Goal: Task Accomplishment & Management: Use online tool/utility

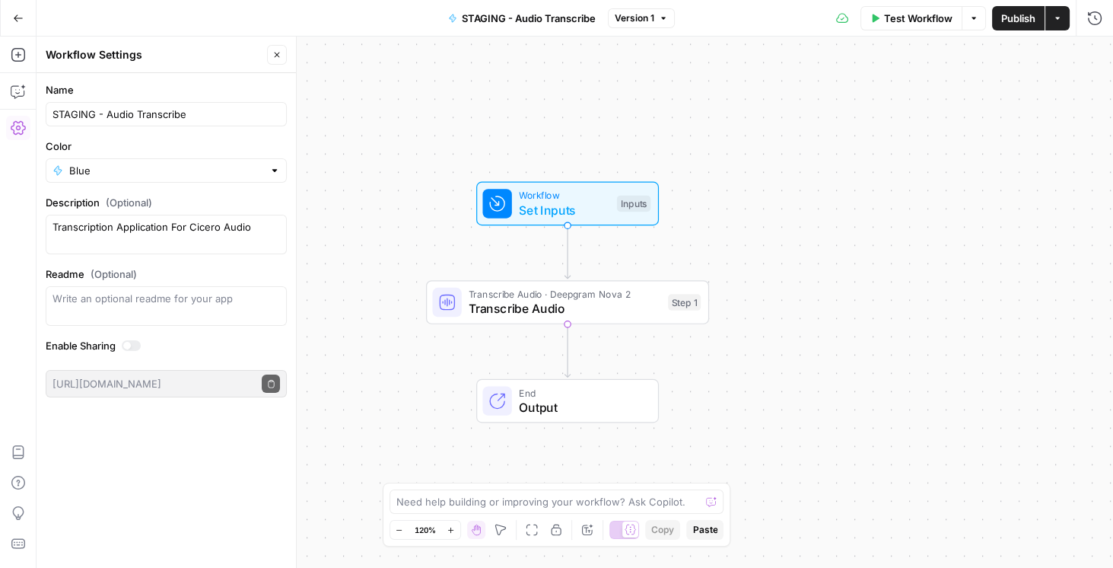
click at [23, 20] on button "Go Back" at bounding box center [18, 18] width 27 height 27
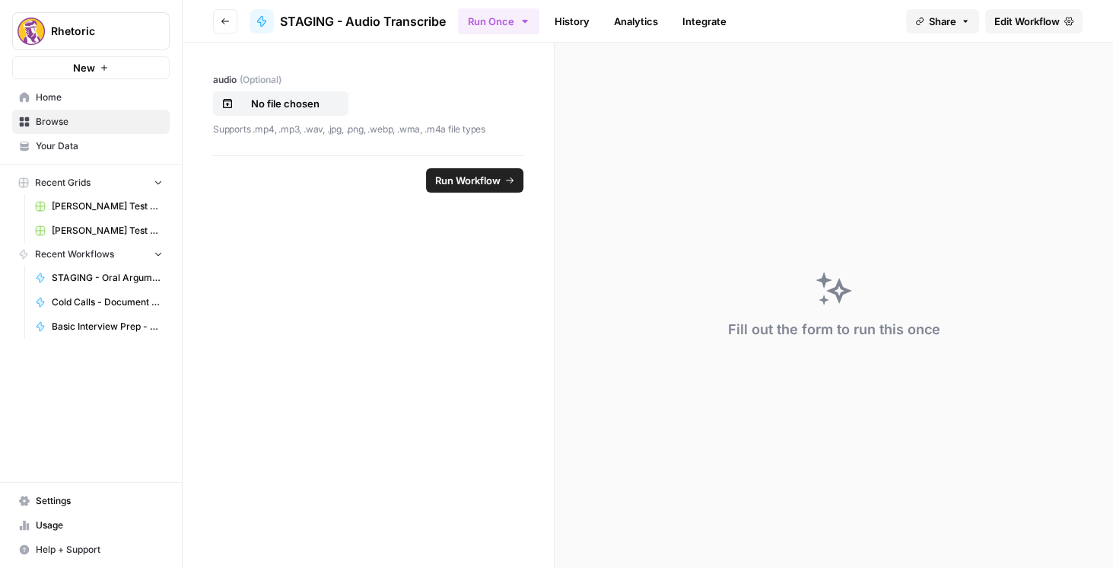
click at [221, 18] on icon "button" at bounding box center [225, 21] width 9 height 9
click at [224, 18] on icon "button" at bounding box center [225, 21] width 8 height 6
click at [91, 114] on link "Browse" at bounding box center [90, 122] width 157 height 24
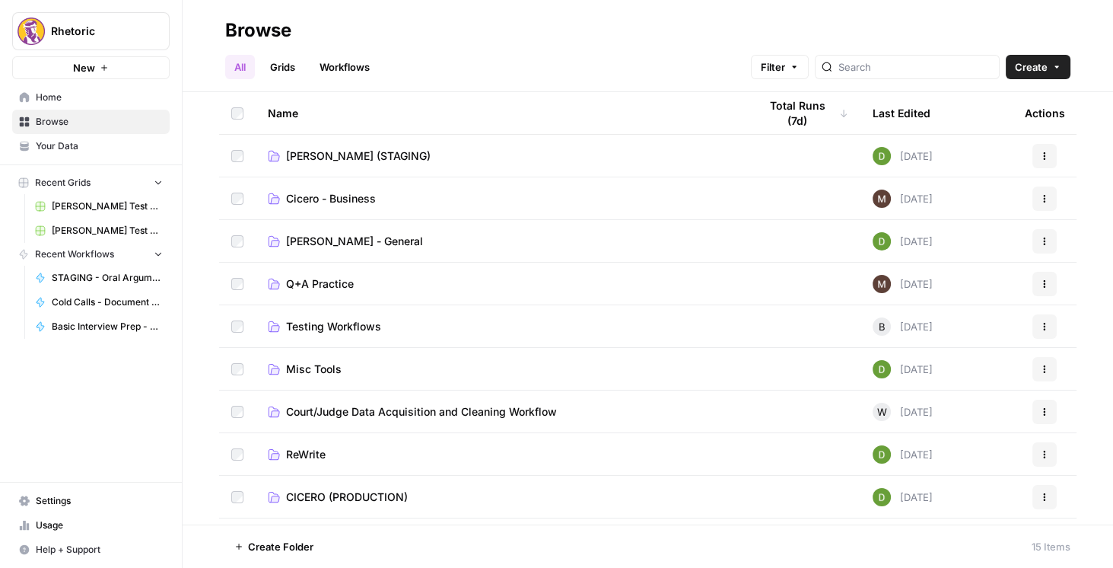
click at [361, 491] on span "CICERO (PRODUCTION)" at bounding box center [347, 496] width 122 height 15
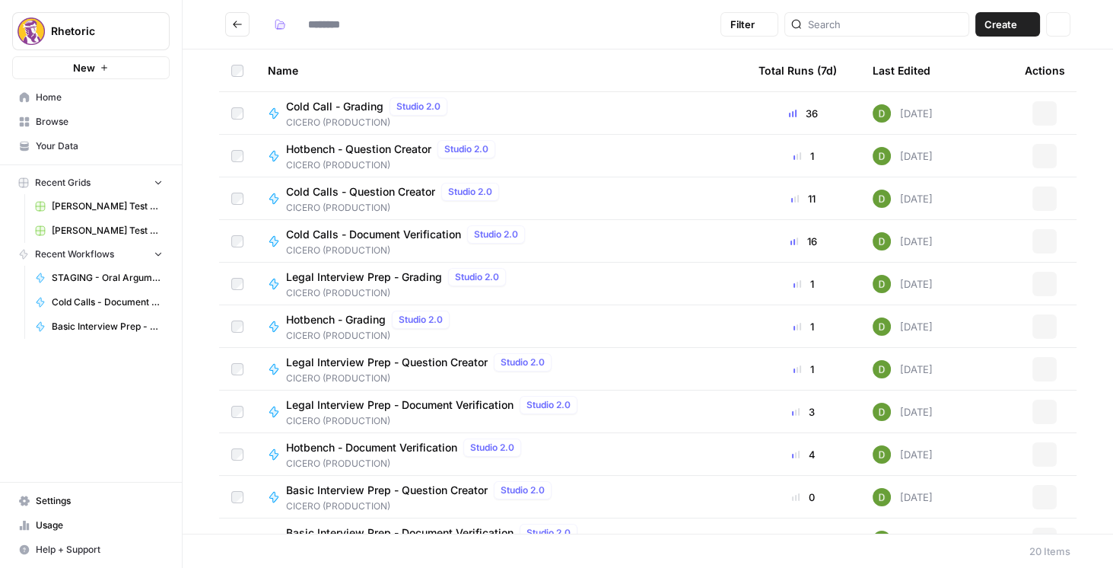
type input "**********"
click at [414, 450] on span "Hotbench - Document Verification" at bounding box center [371, 447] width 171 height 15
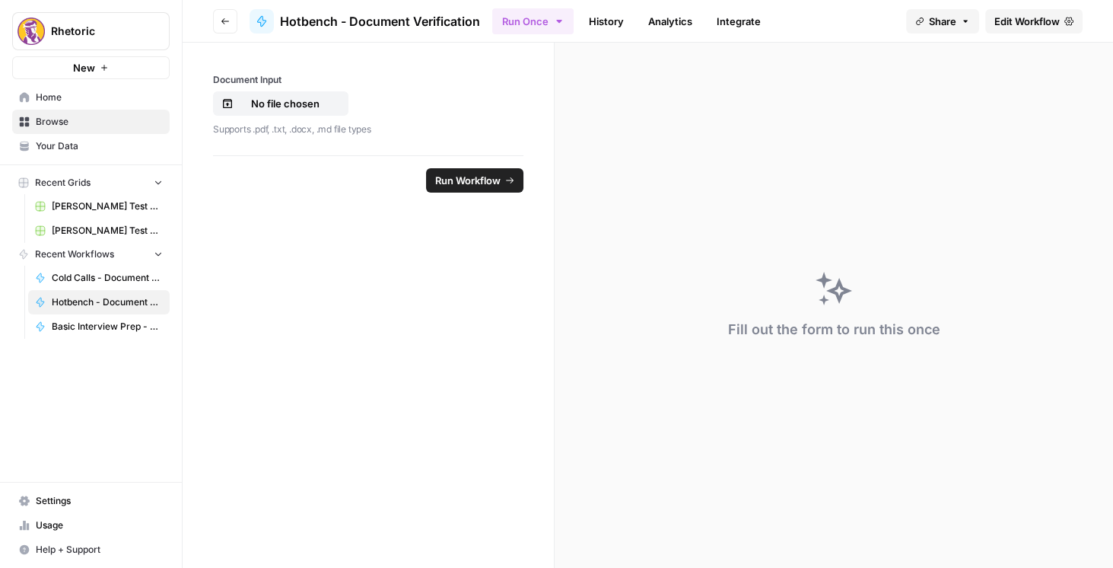
click at [1005, 27] on span "Edit Workflow" at bounding box center [1026, 21] width 65 height 15
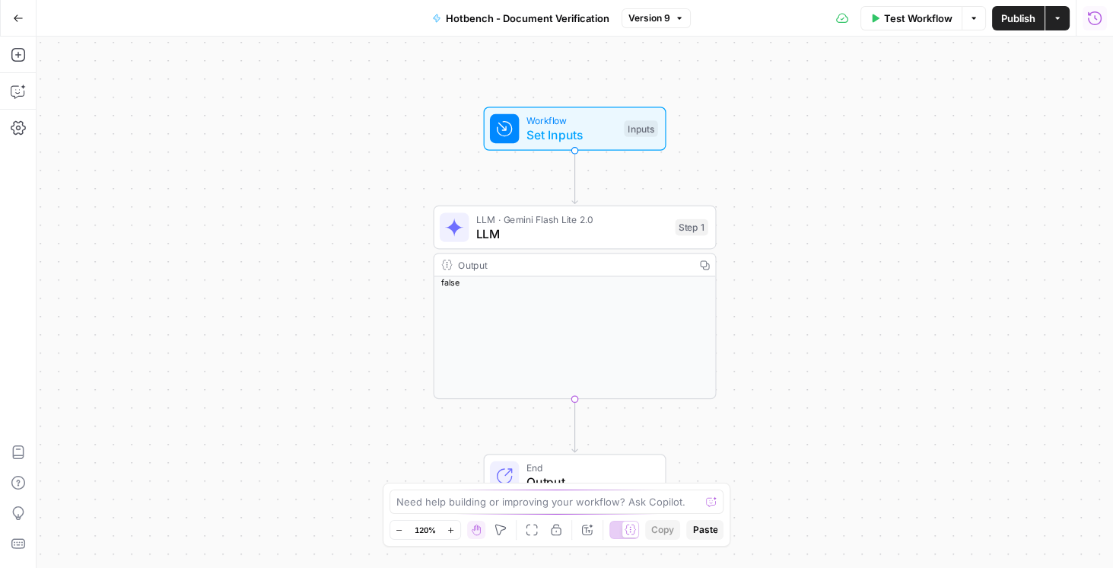
click at [1083, 22] on button "Run History" at bounding box center [1095, 18] width 24 height 24
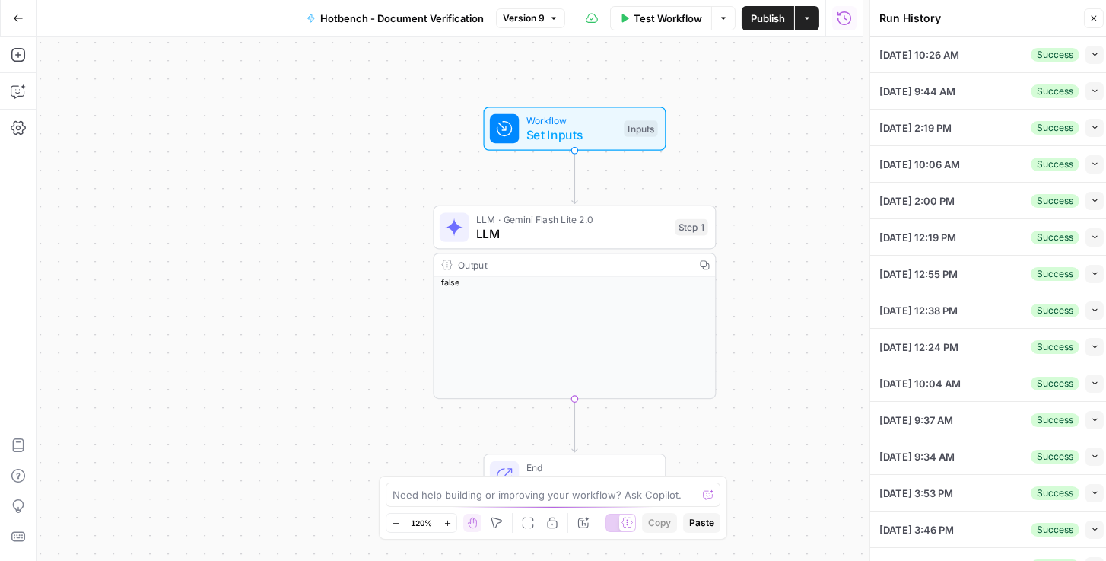
click at [1091, 54] on icon "button" at bounding box center [1095, 54] width 8 height 8
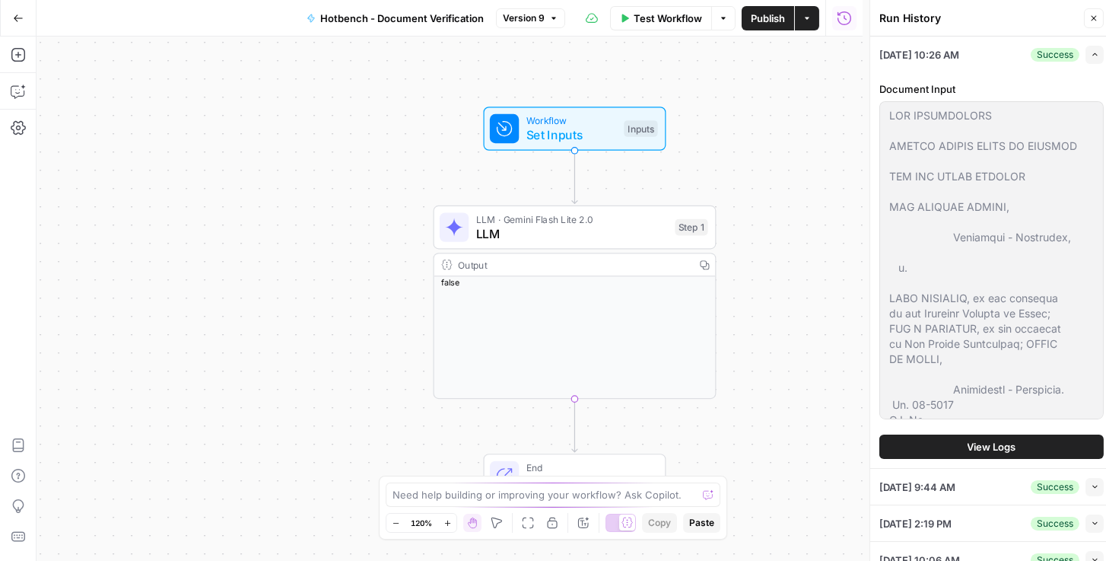
click at [995, 444] on span "View Logs" at bounding box center [992, 446] width 49 height 15
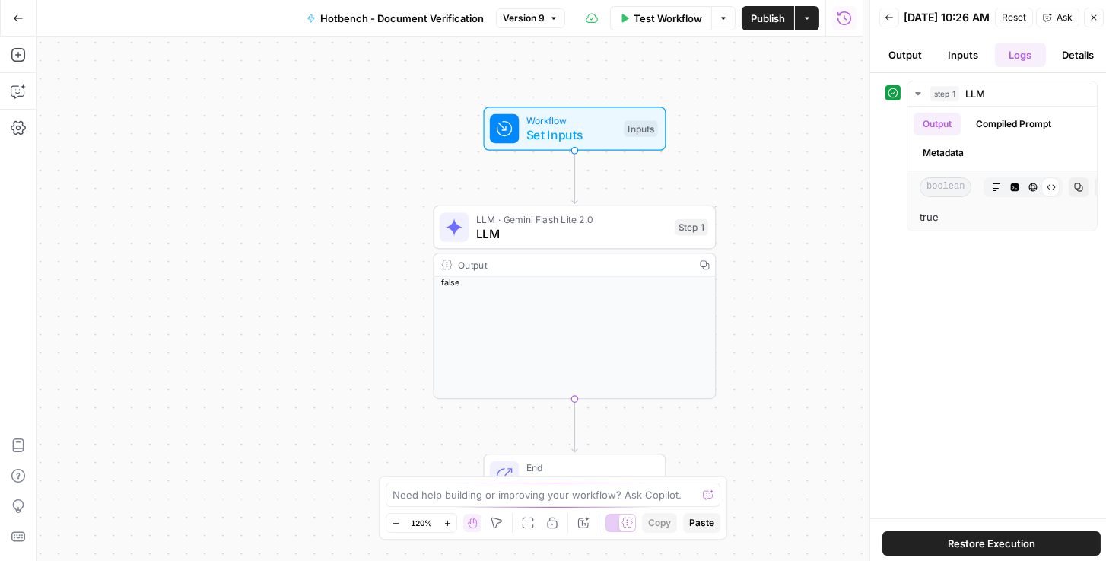
click at [892, 21] on icon "button" at bounding box center [890, 17] width 8 height 6
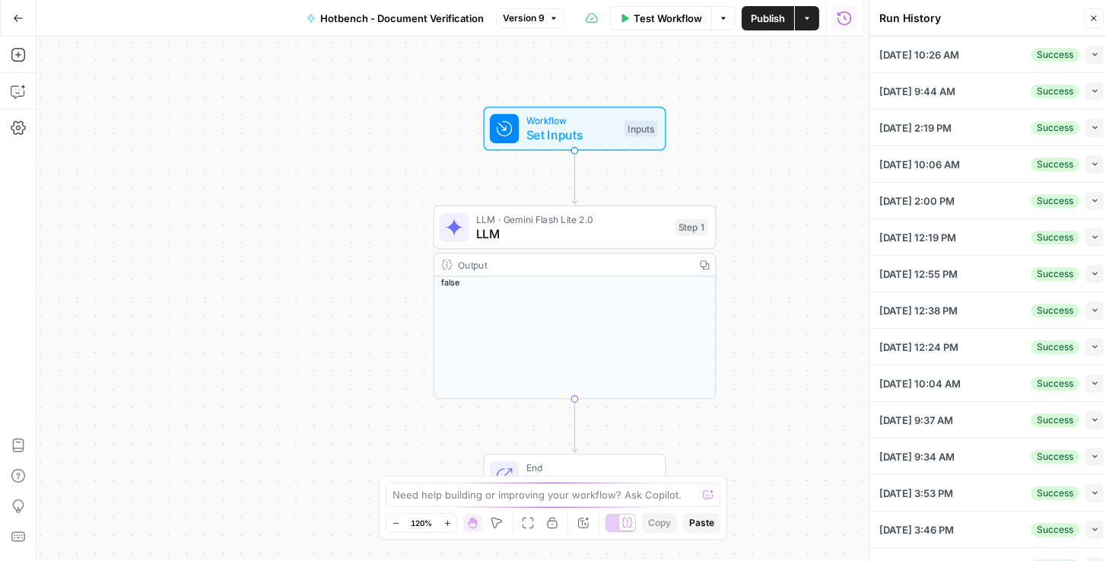
click at [583, 132] on span "Set Inputs" at bounding box center [571, 135] width 91 height 18
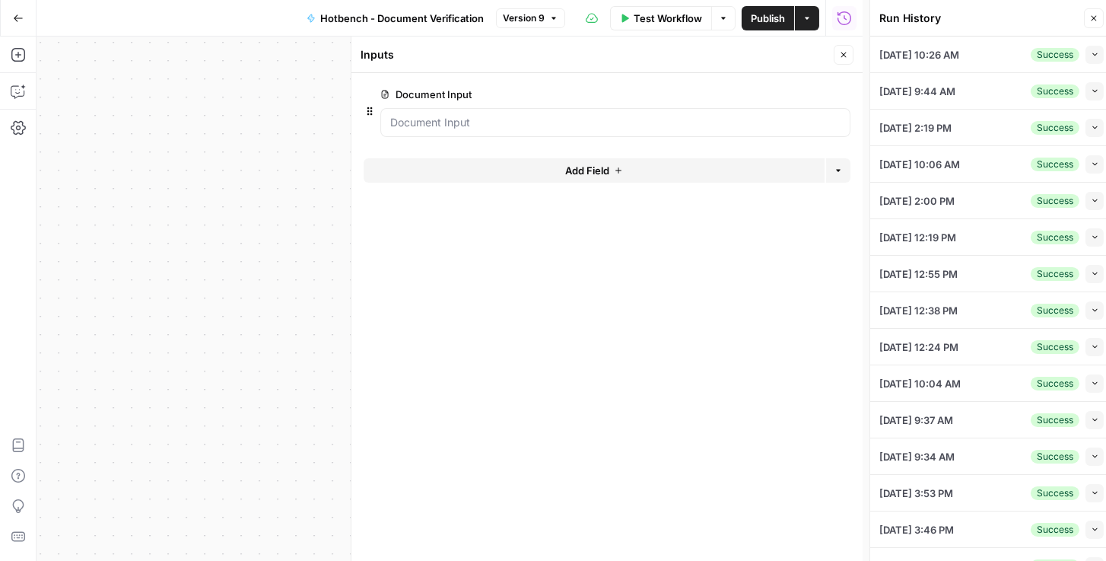
click at [806, 94] on span "edit field" at bounding box center [793, 94] width 33 height 12
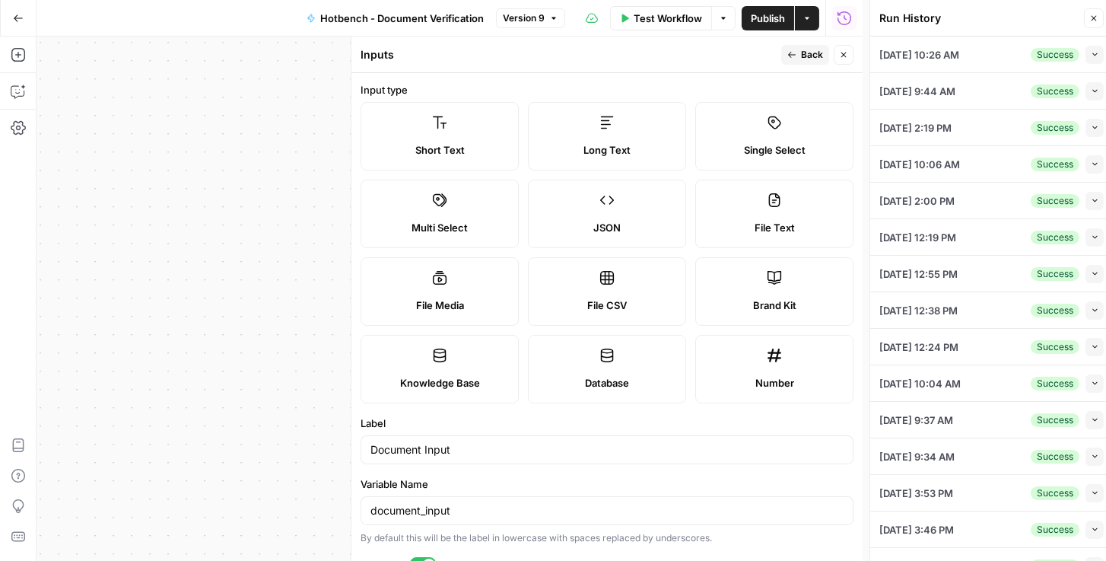
click at [622, 145] on span "Long Text" at bounding box center [607, 149] width 47 height 15
click at [769, 21] on span "Publish" at bounding box center [768, 18] width 34 height 15
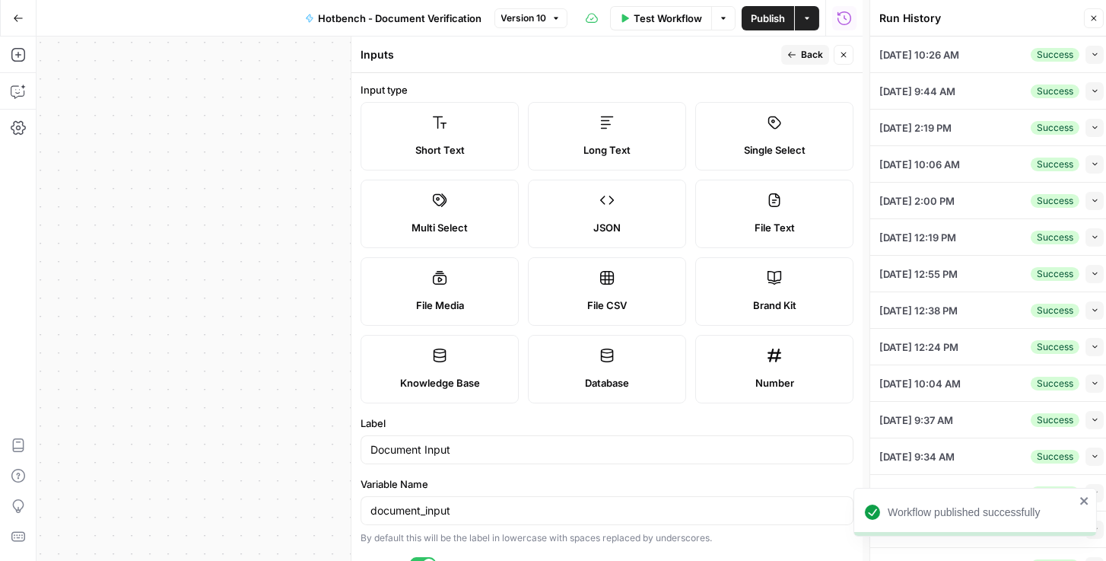
drag, startPoint x: 719, startPoint y: 66, endPoint x: 790, endPoint y: 59, distance: 71.2
click at [720, 66] on header "Inputs Back Close" at bounding box center [606, 55] width 511 height 37
click at [797, 58] on button "Back" at bounding box center [805, 55] width 48 height 20
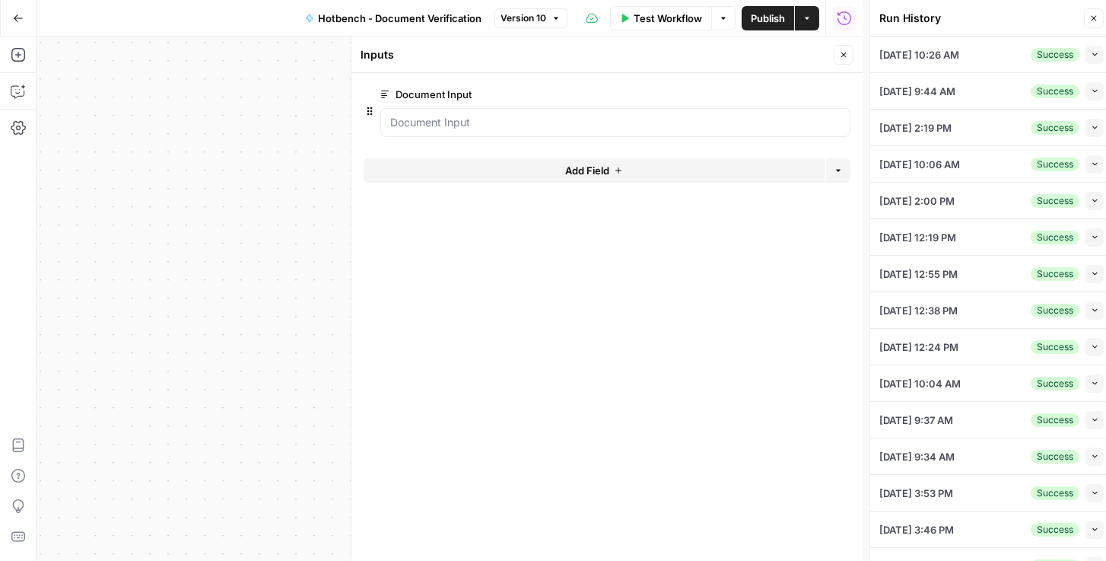
click at [22, 16] on icon "button" at bounding box center [18, 18] width 11 height 11
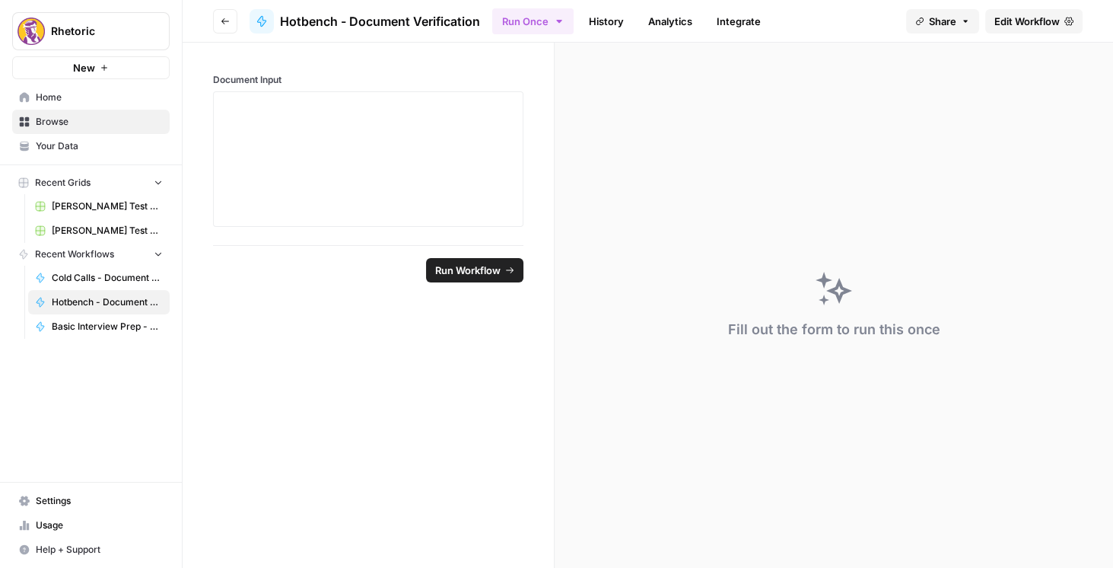
click at [224, 21] on icon "button" at bounding box center [225, 21] width 8 height 6
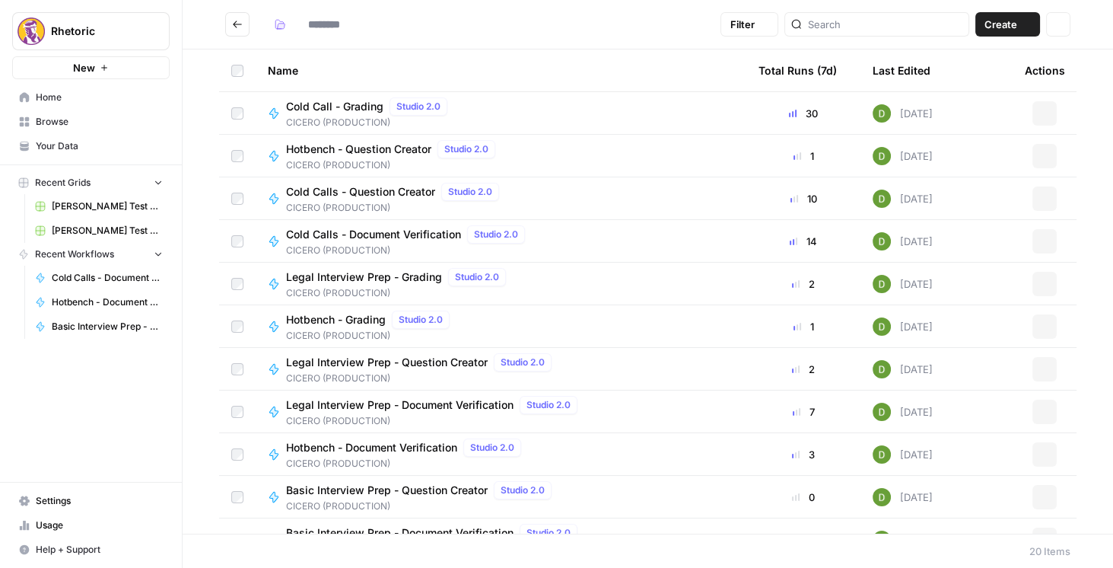
type input "**********"
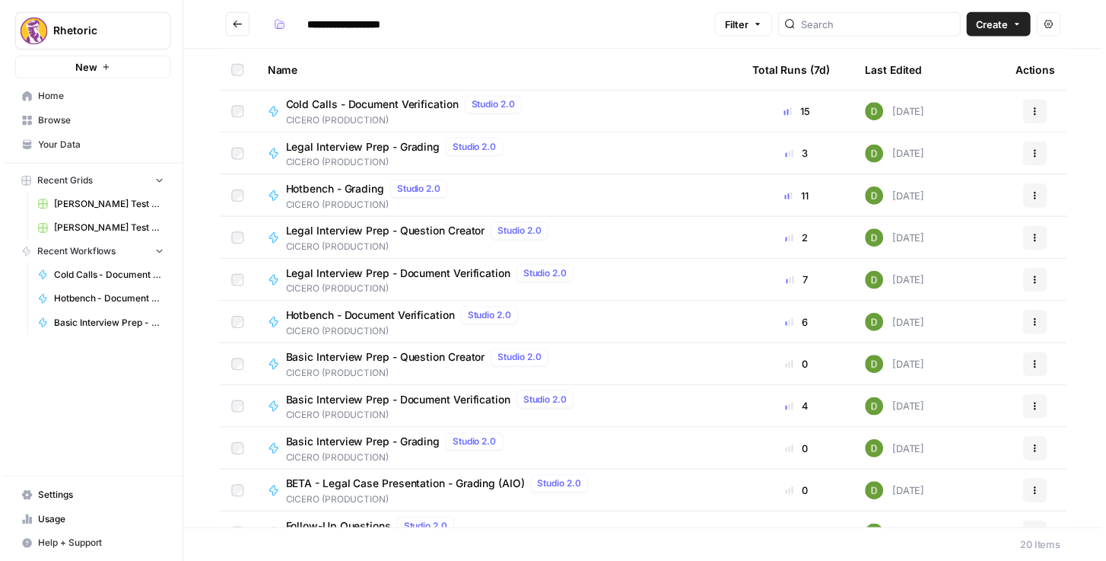
scroll to position [130, 0]
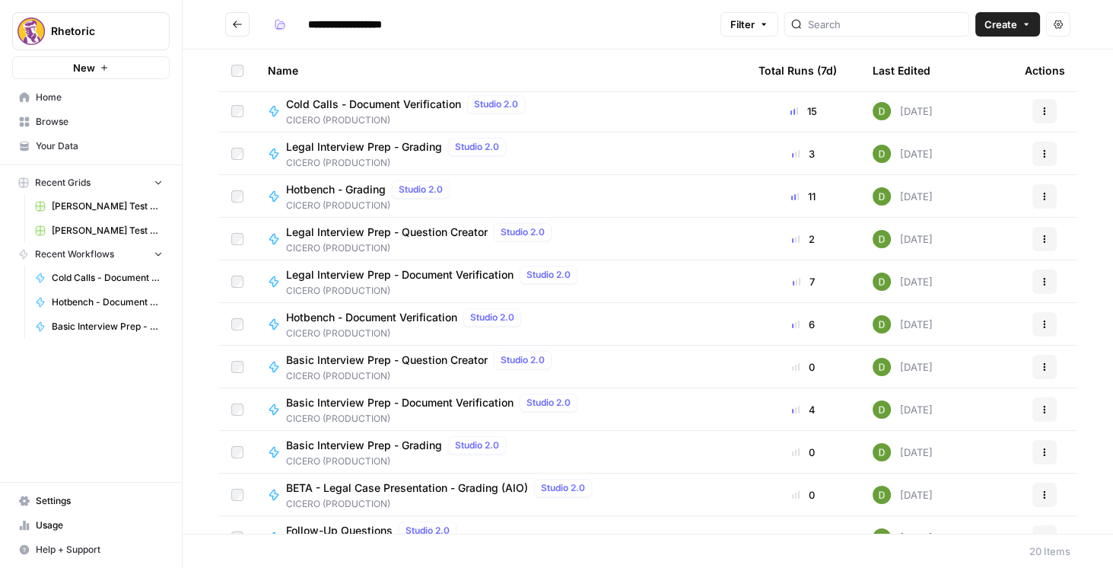
click at [392, 407] on span "Basic Interview Prep - Document Verification" at bounding box center [399, 402] width 227 height 15
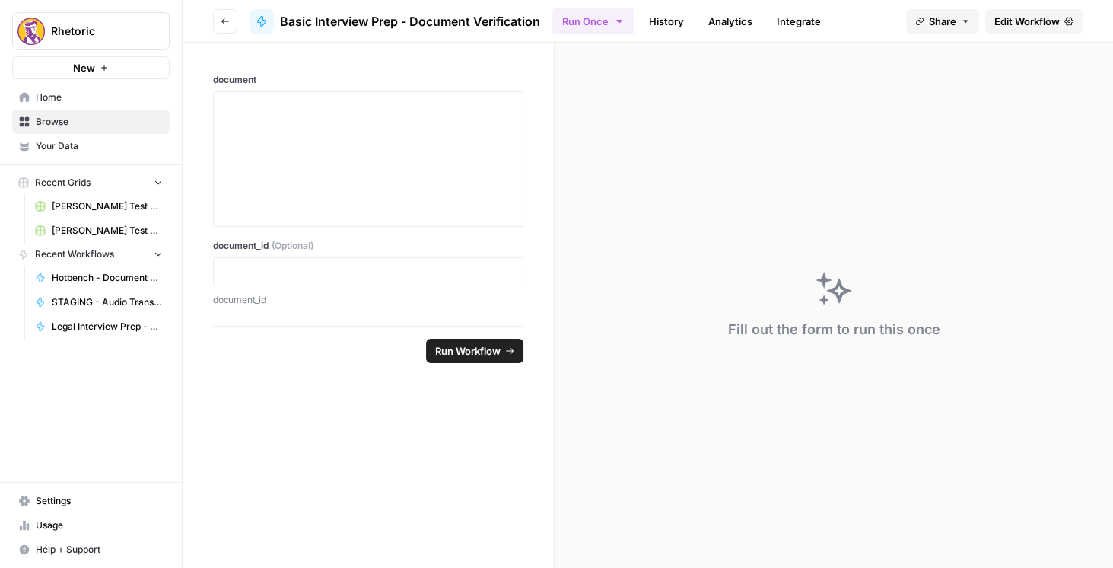
click at [1042, 15] on span "Edit Workflow" at bounding box center [1026, 21] width 65 height 15
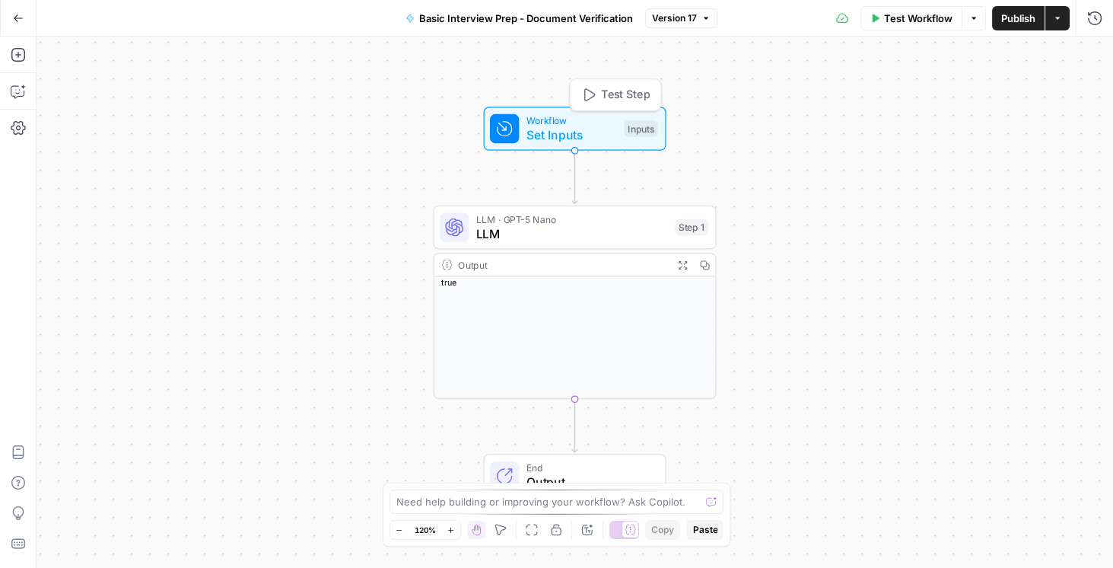
click at [582, 122] on span "Workflow" at bounding box center [571, 120] width 91 height 14
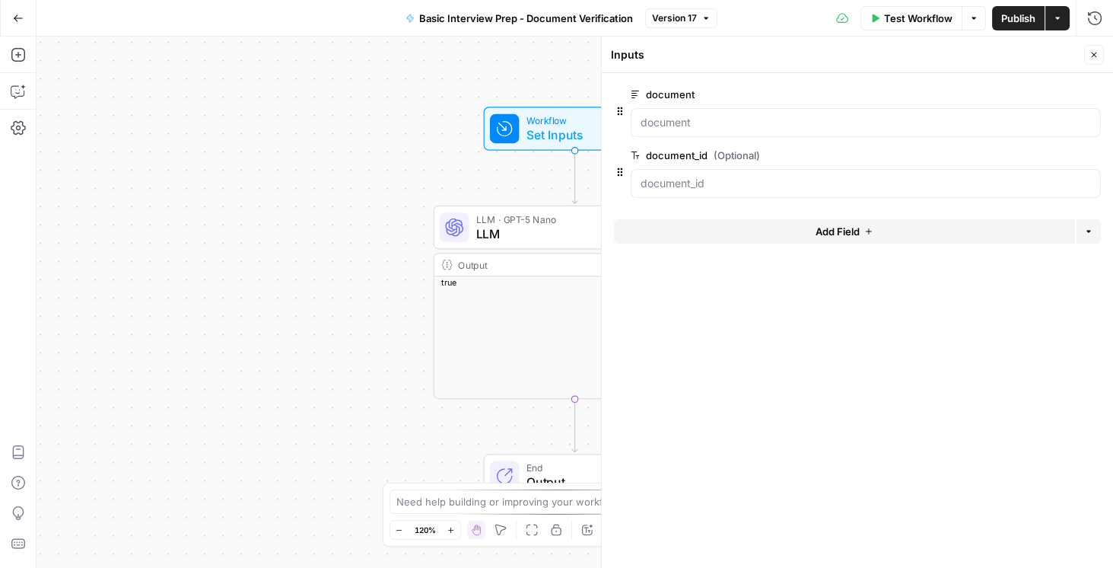
click at [1056, 96] on span "edit field" at bounding box center [1043, 94] width 33 height 12
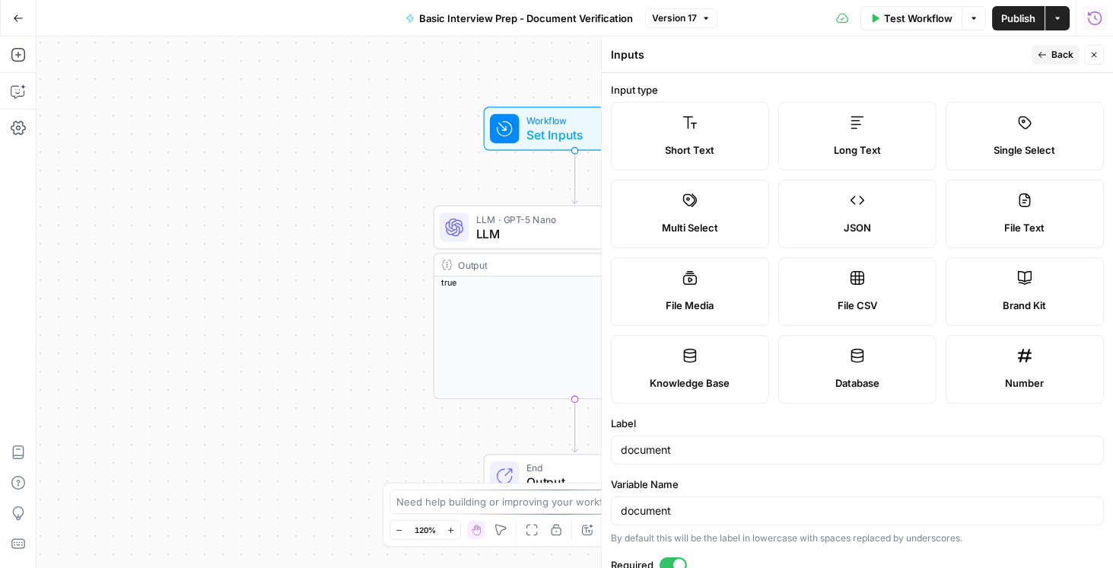
click at [1096, 16] on icon "button" at bounding box center [1094, 18] width 15 height 15
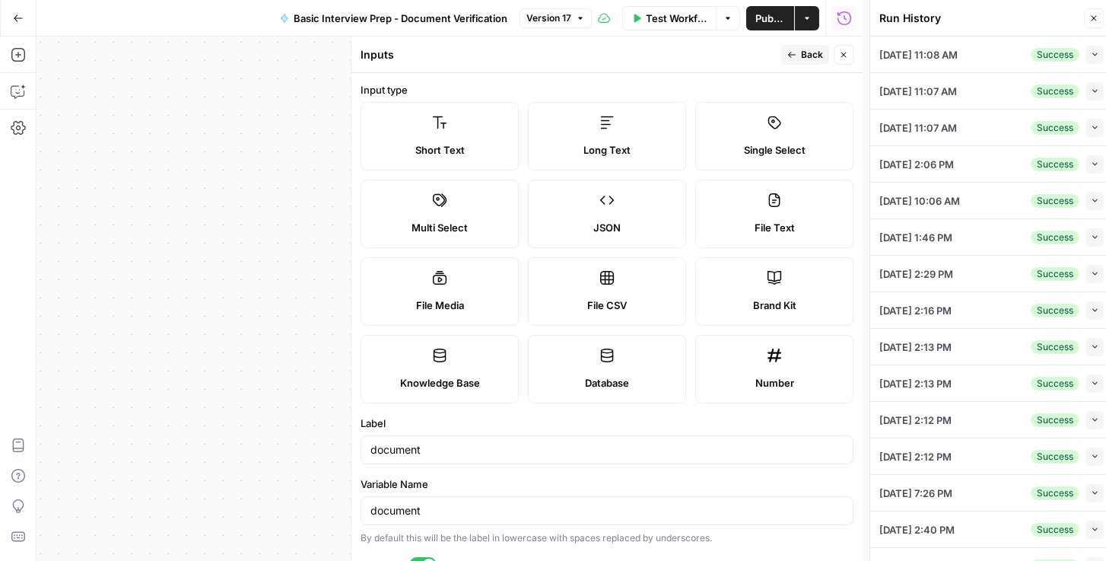
click at [1091, 54] on icon "button" at bounding box center [1095, 54] width 8 height 8
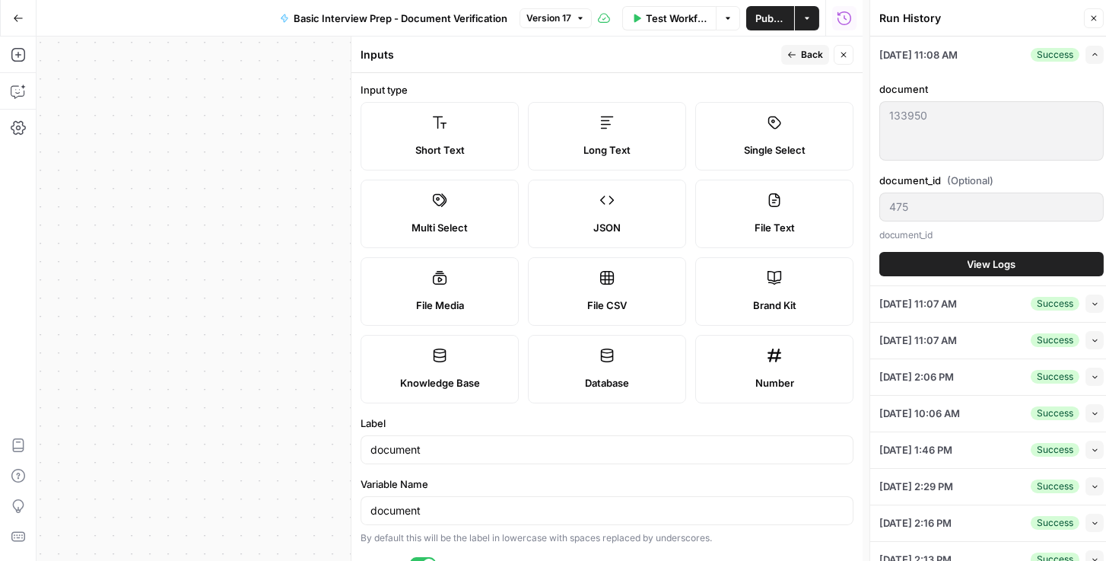
click at [956, 261] on button "View Logs" at bounding box center [991, 264] width 224 height 24
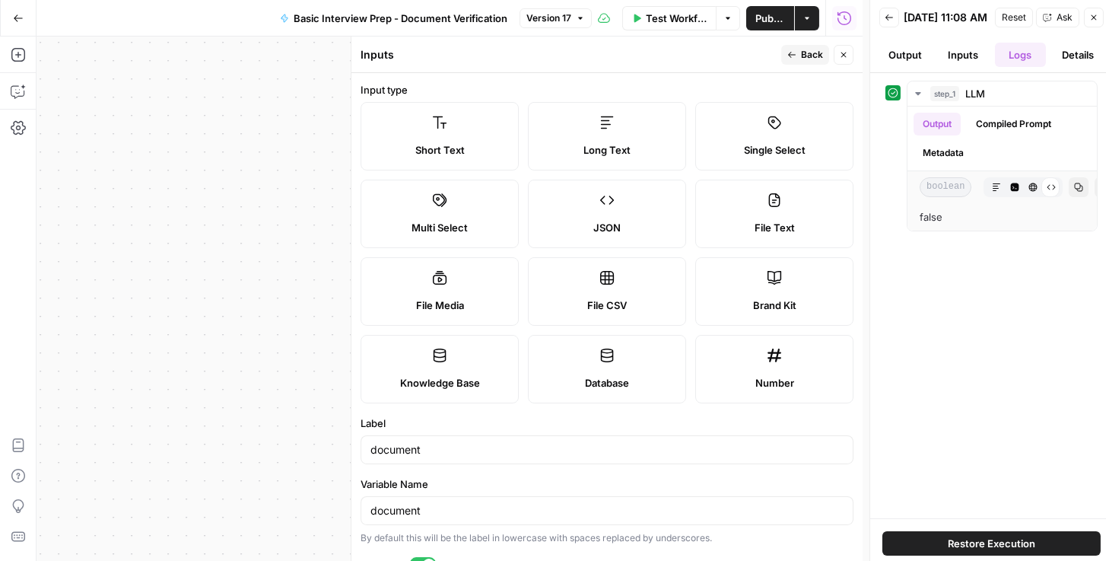
click at [959, 62] on button "Inputs" at bounding box center [963, 55] width 52 height 24
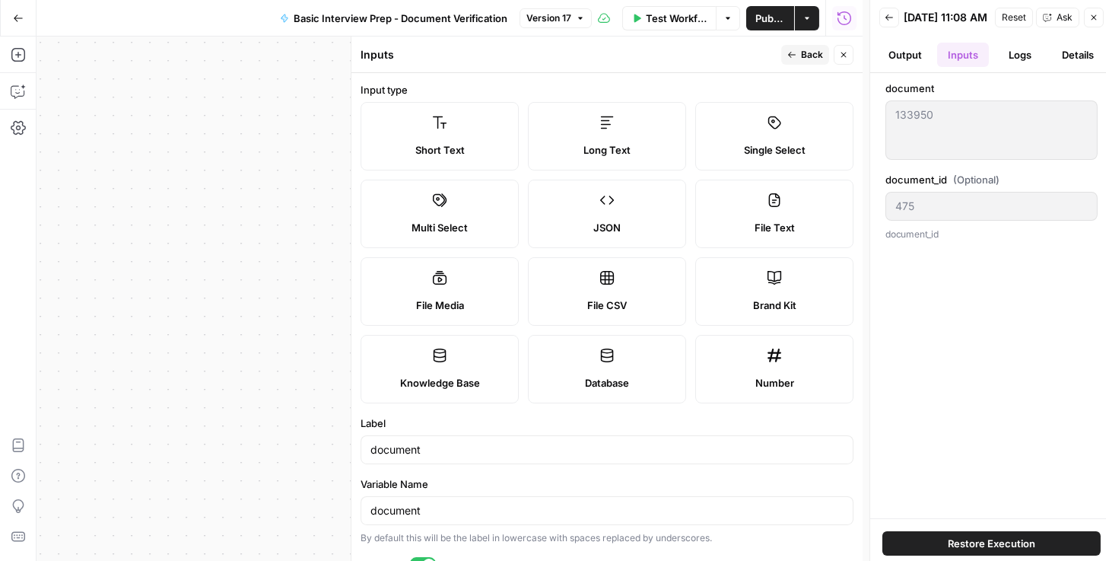
click at [1000, 67] on button "Logs" at bounding box center [1021, 55] width 52 height 24
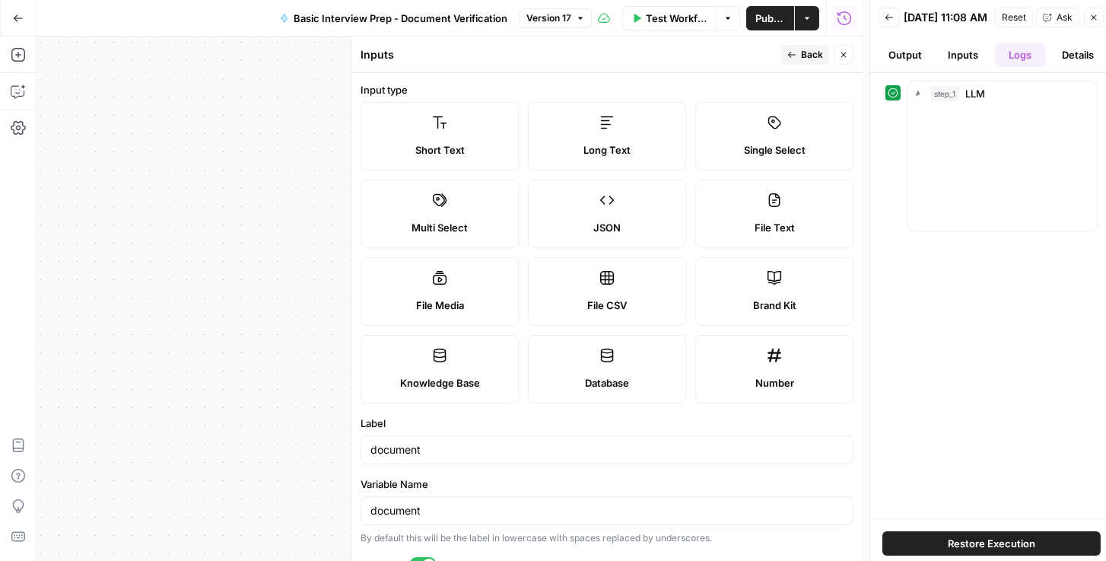
click at [1009, 66] on button "Logs" at bounding box center [1021, 55] width 52 height 24
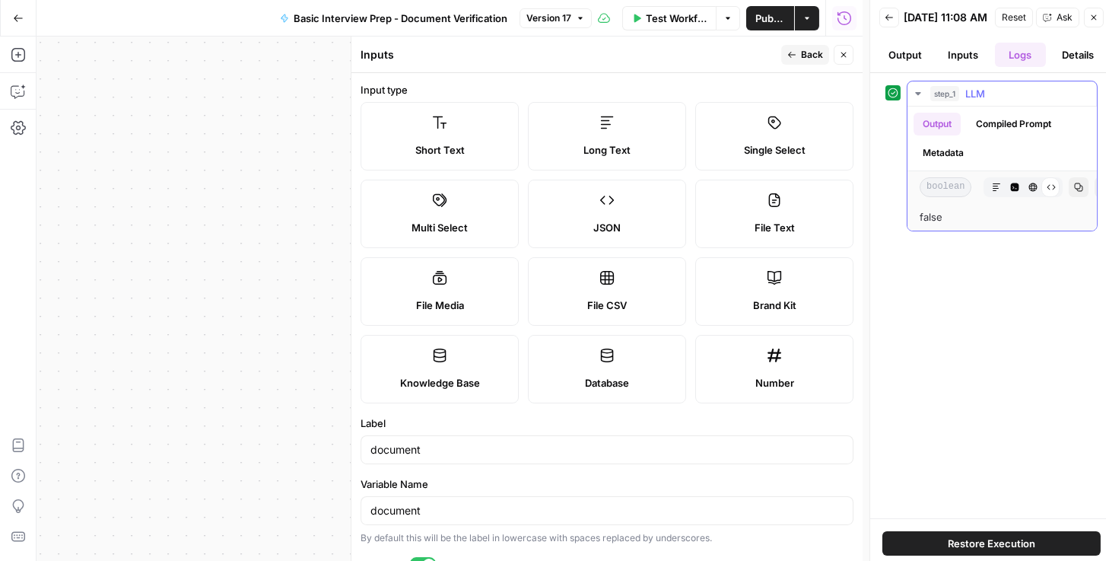
click at [1000, 131] on button "Compiled Prompt" at bounding box center [1014, 124] width 94 height 23
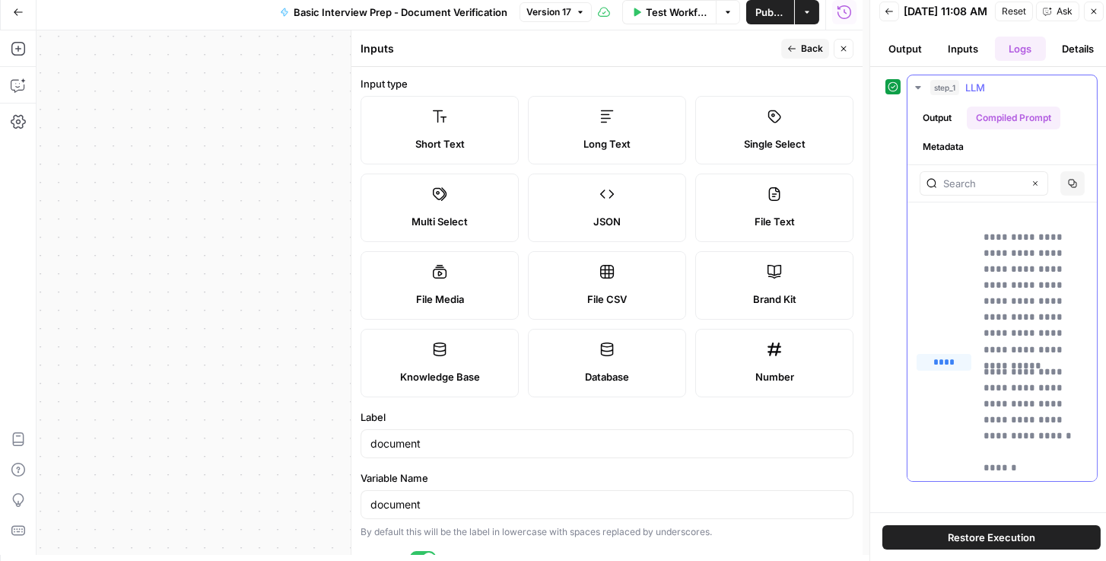
scroll to position [6, 0]
click at [956, 158] on button "Metadata" at bounding box center [943, 146] width 59 height 23
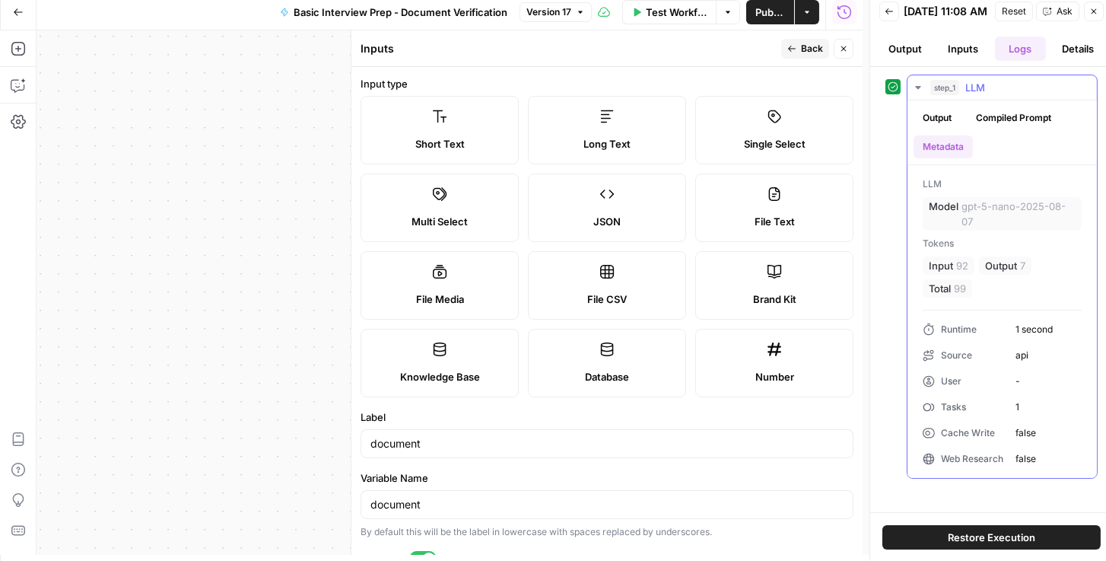
click at [992, 122] on button "Compiled Prompt" at bounding box center [1014, 118] width 94 height 23
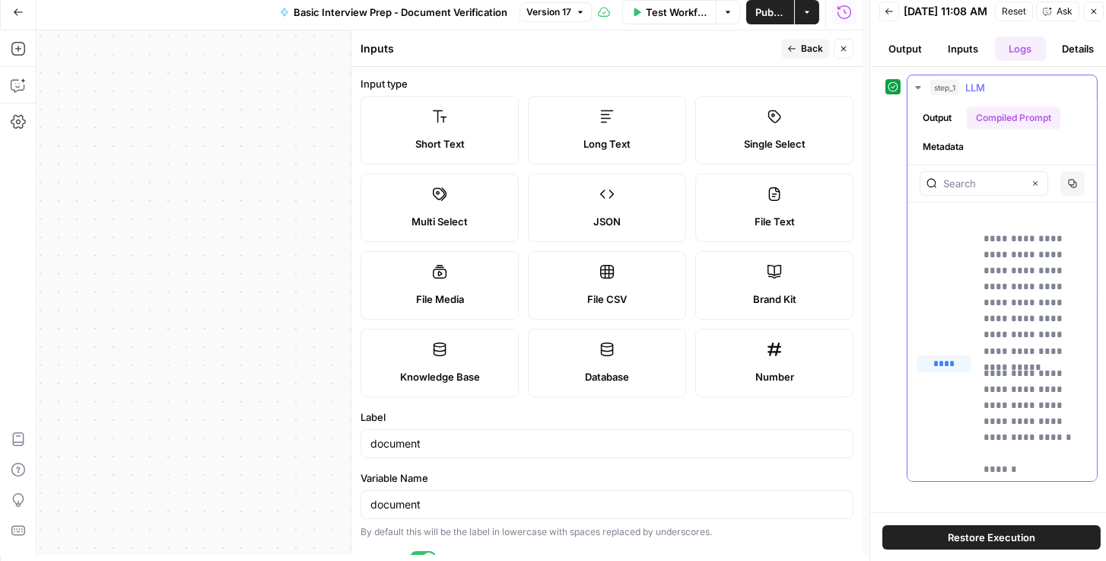
scroll to position [199, 0]
click at [895, 52] on button "Output" at bounding box center [905, 49] width 52 height 24
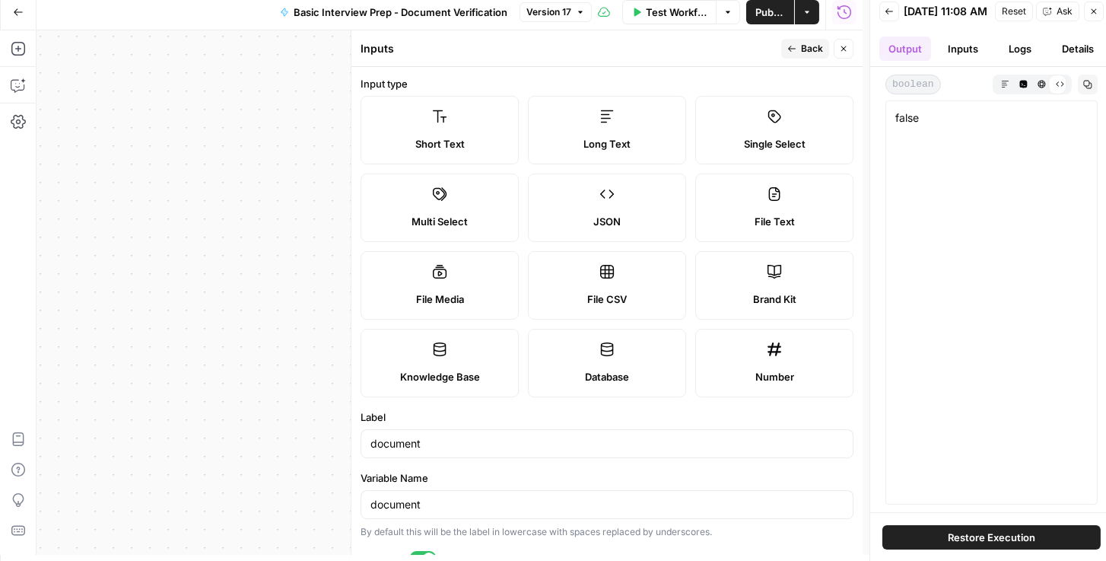
click at [886, 14] on icon "button" at bounding box center [890, 11] width 8 height 6
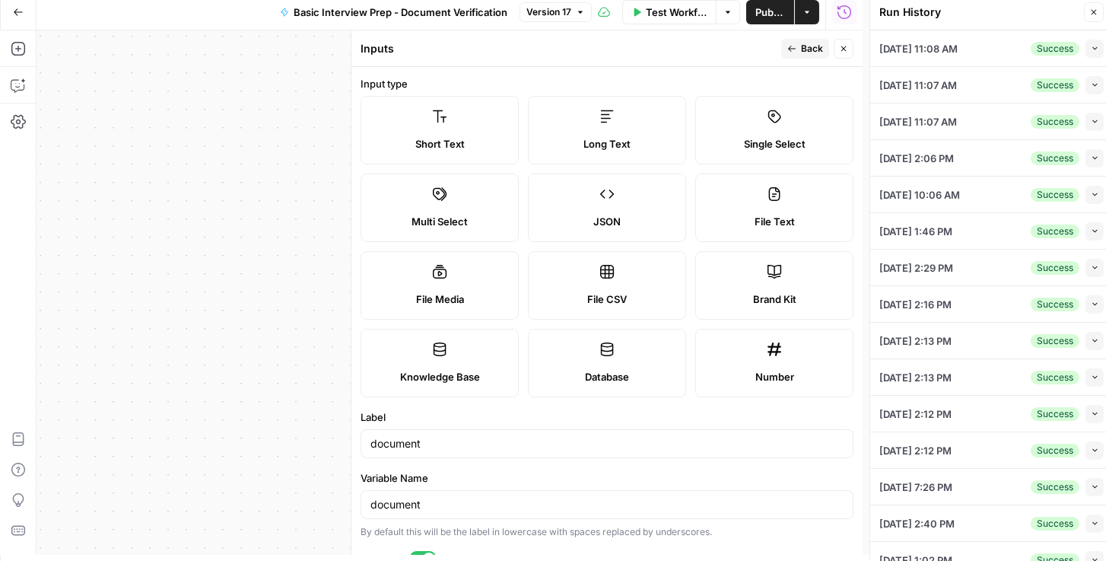
click at [1086, 84] on button "Collapse" at bounding box center [1095, 85] width 18 height 18
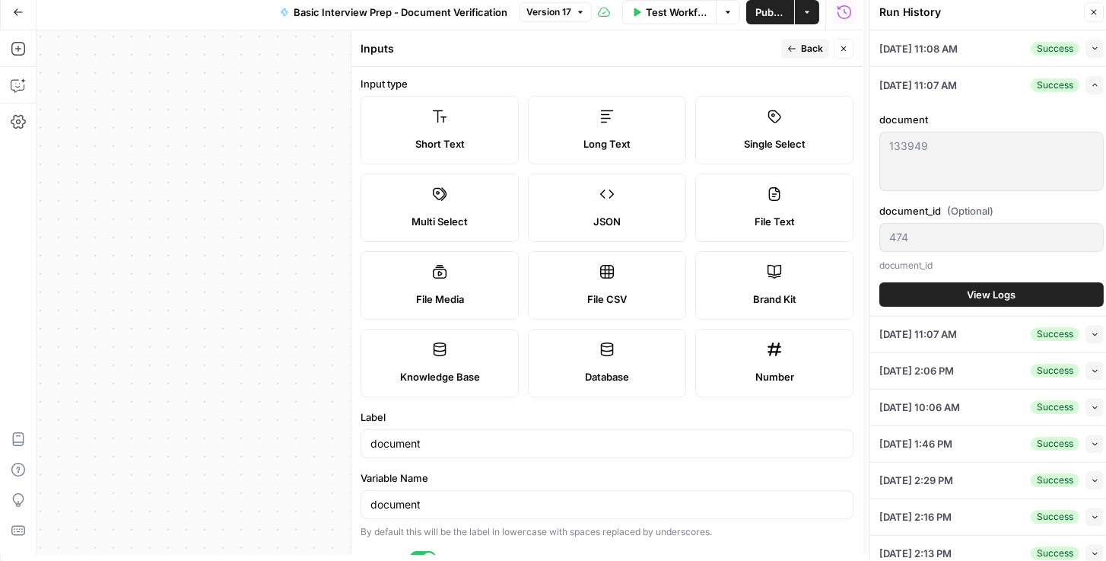
click at [1091, 336] on icon "button" at bounding box center [1095, 333] width 8 height 8
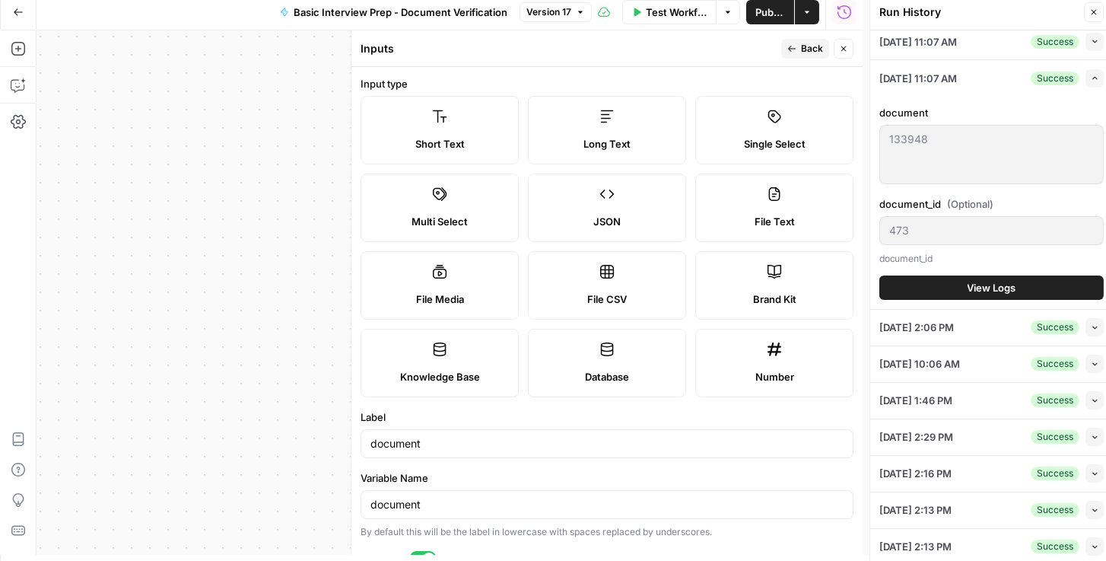
click at [992, 284] on span "View Logs" at bounding box center [992, 287] width 49 height 15
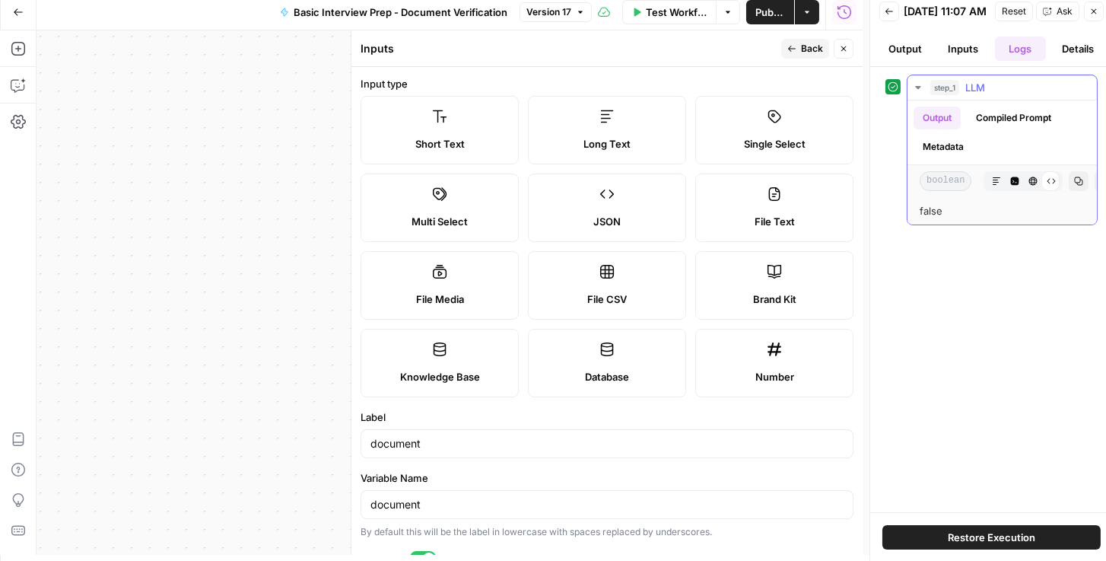
click at [1031, 186] on icon "button" at bounding box center [1033, 181] width 8 height 8
click at [1008, 129] on button "Compiled Prompt" at bounding box center [1014, 118] width 94 height 23
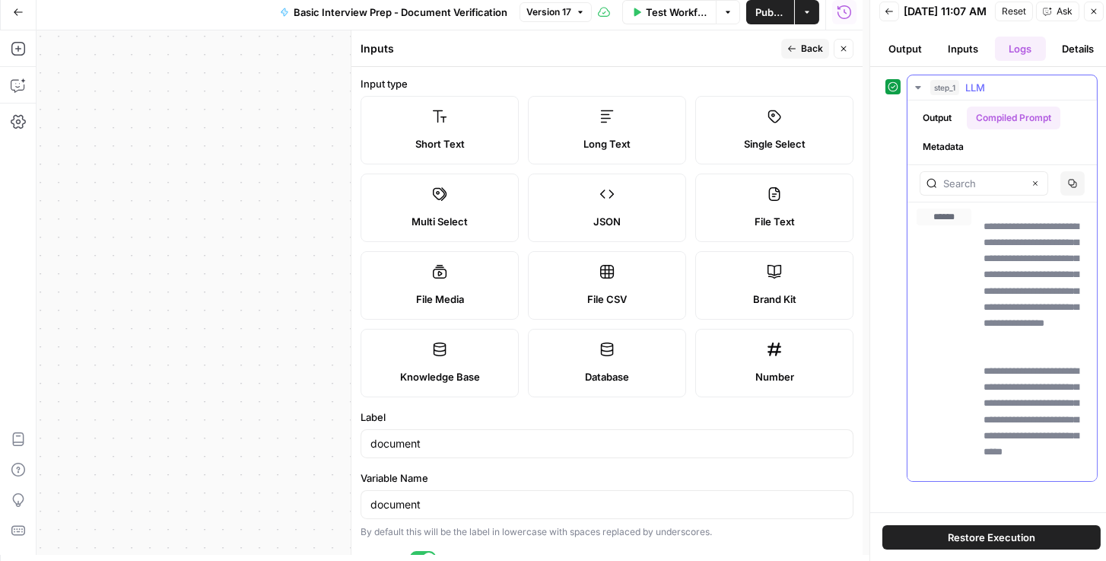
scroll to position [199, 0]
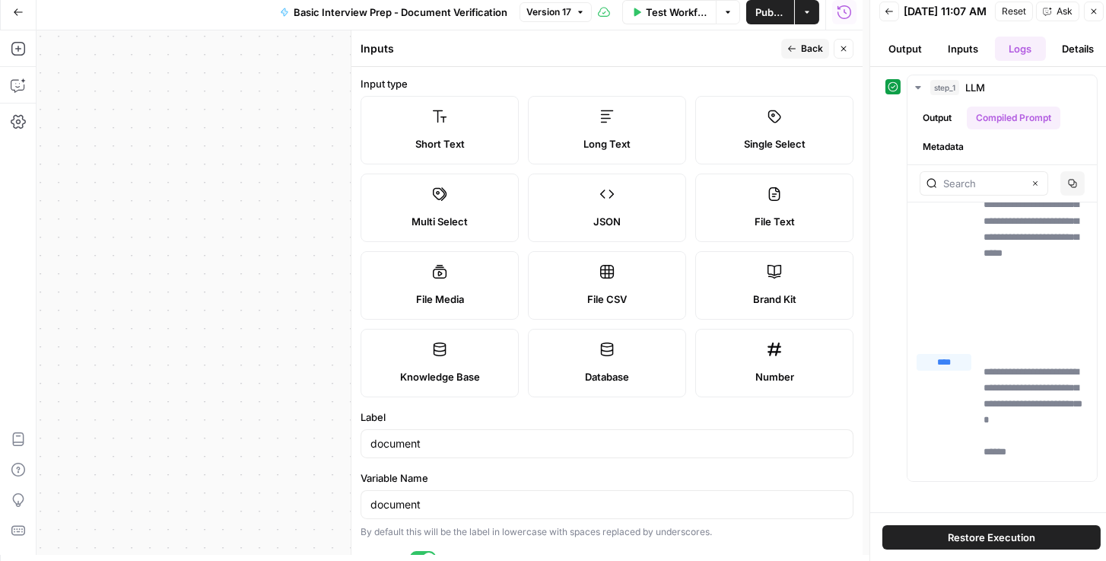
click at [778, 214] on span "File Text" at bounding box center [775, 221] width 40 height 15
type textarea "Supports .pdf, .txt, .docx, .md file types"
click at [763, 7] on span "Publish" at bounding box center [770, 12] width 30 height 15
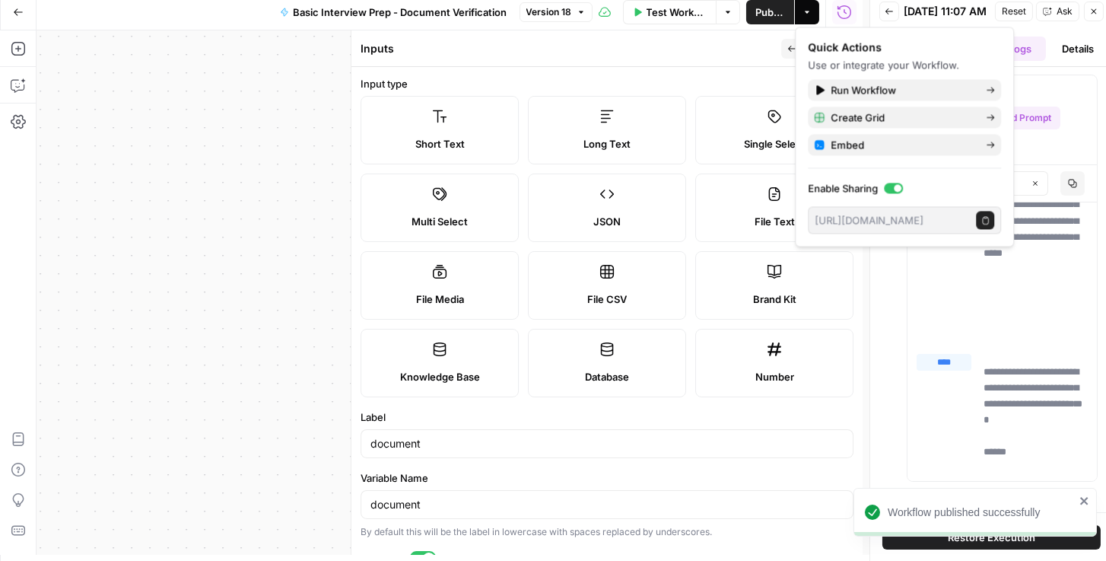
click at [1103, 148] on div "**********" at bounding box center [991, 289] width 243 height 445
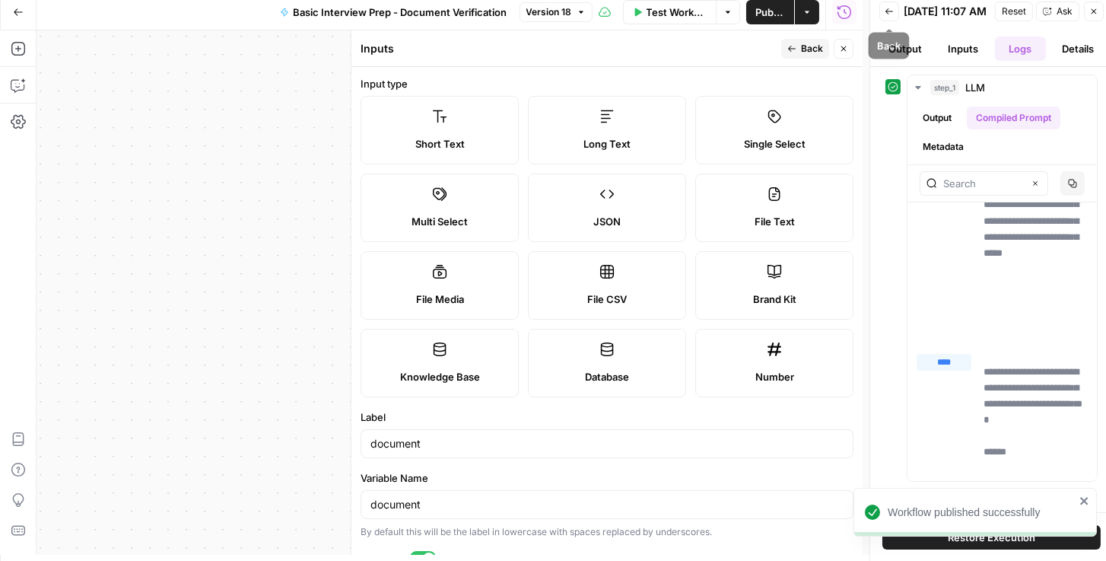
click at [890, 14] on icon "button" at bounding box center [890, 11] width 8 height 6
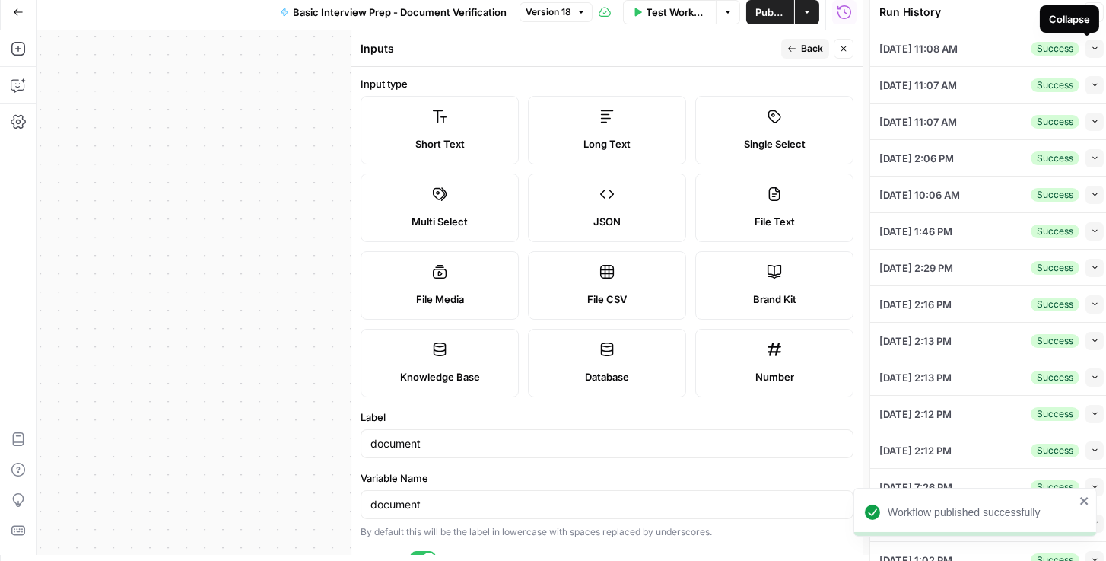
click at [1091, 49] on icon "button" at bounding box center [1095, 48] width 8 height 8
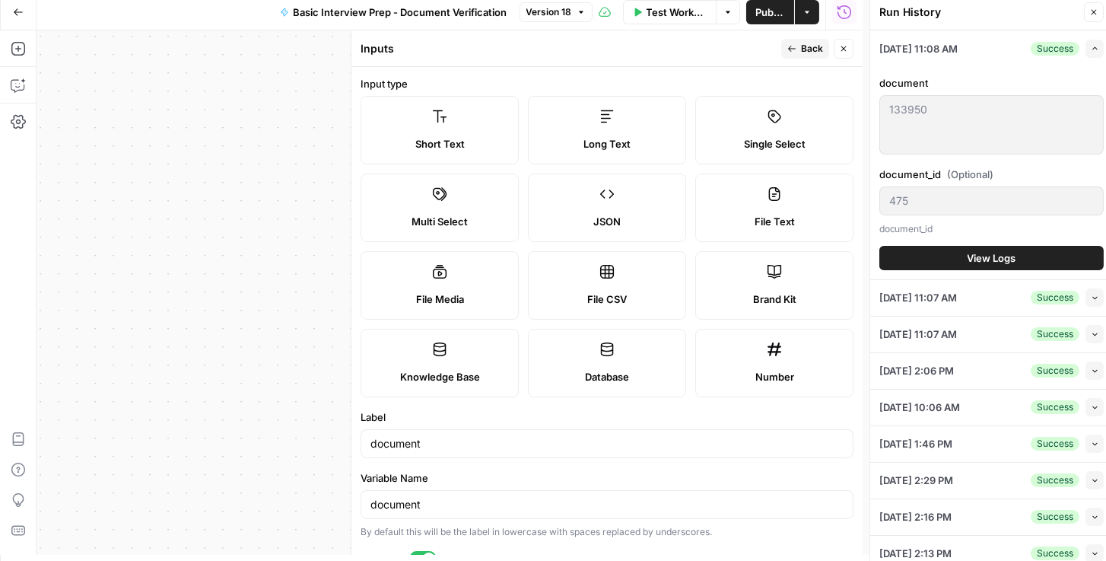
click at [1091, 44] on span "button" at bounding box center [1095, 48] width 8 height 8
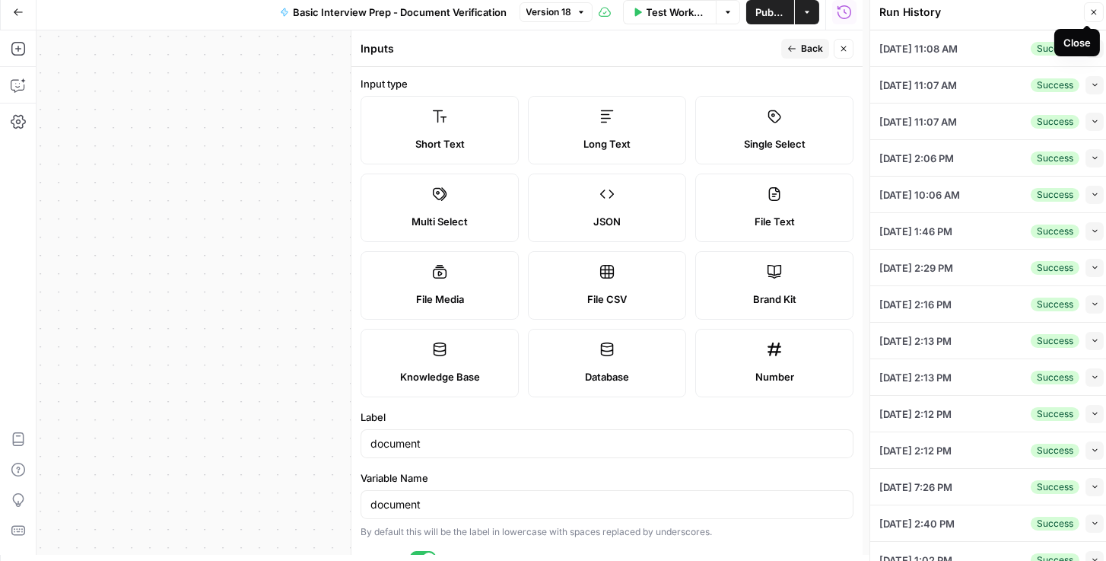
click at [1089, 15] on button "Close" at bounding box center [1094, 12] width 20 height 20
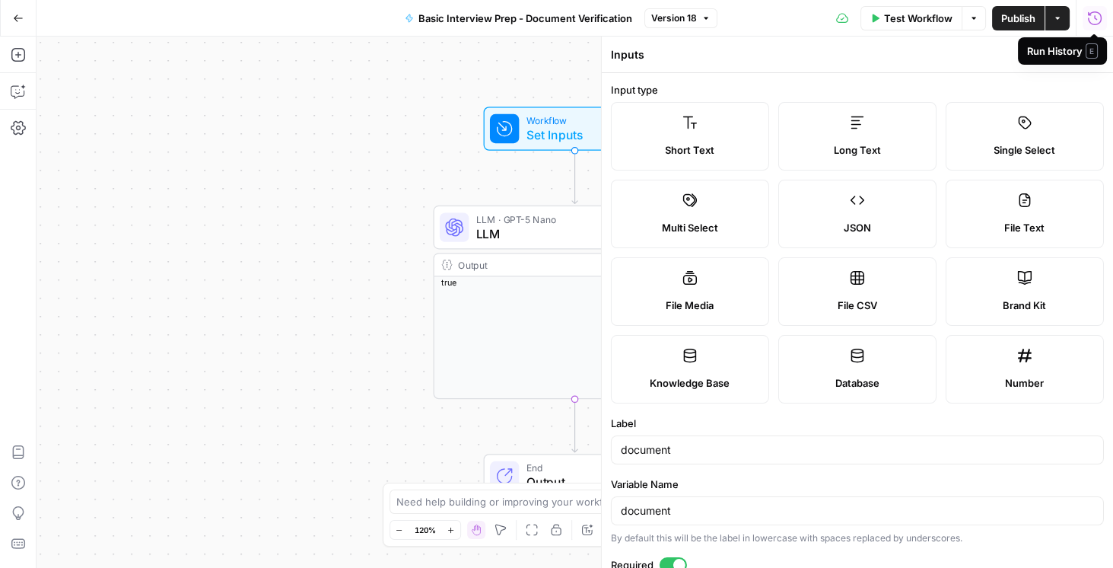
click at [1098, 24] on icon "button" at bounding box center [1094, 18] width 15 height 15
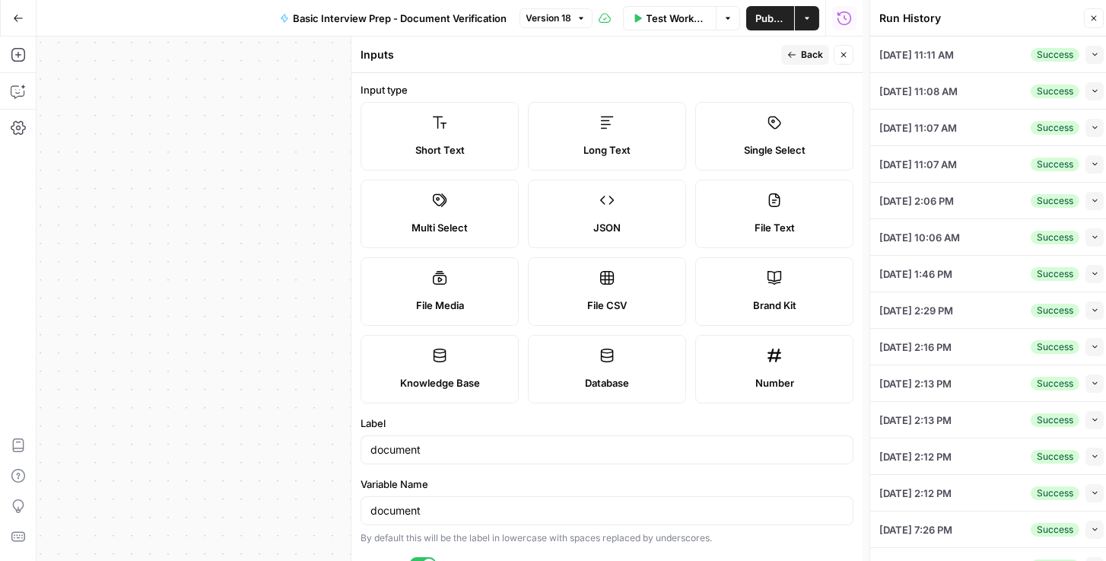
click at [1091, 52] on icon "button" at bounding box center [1095, 54] width 8 height 8
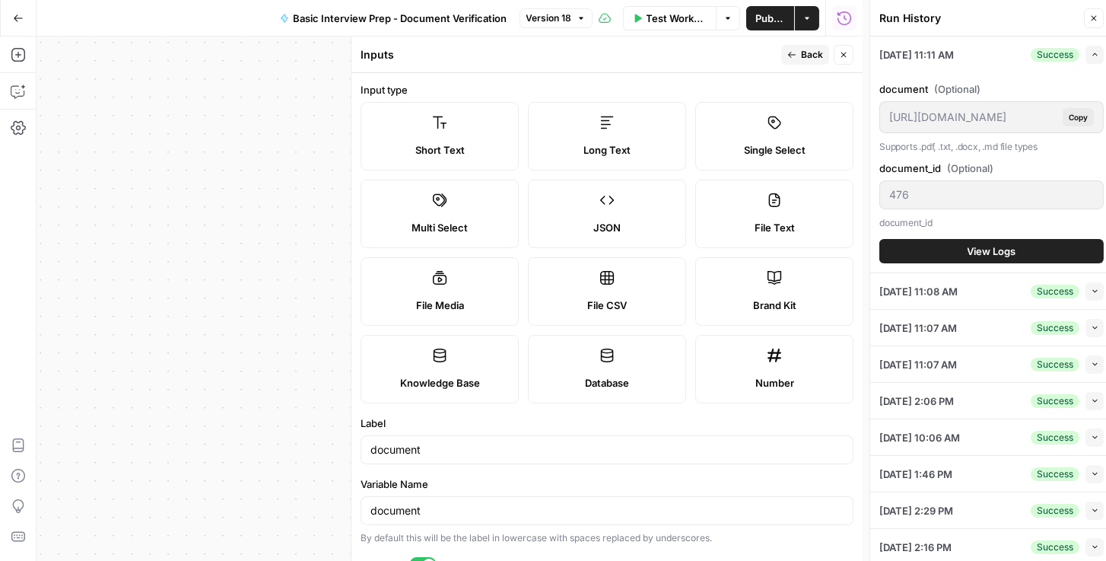
click at [988, 246] on span "View Logs" at bounding box center [992, 250] width 49 height 15
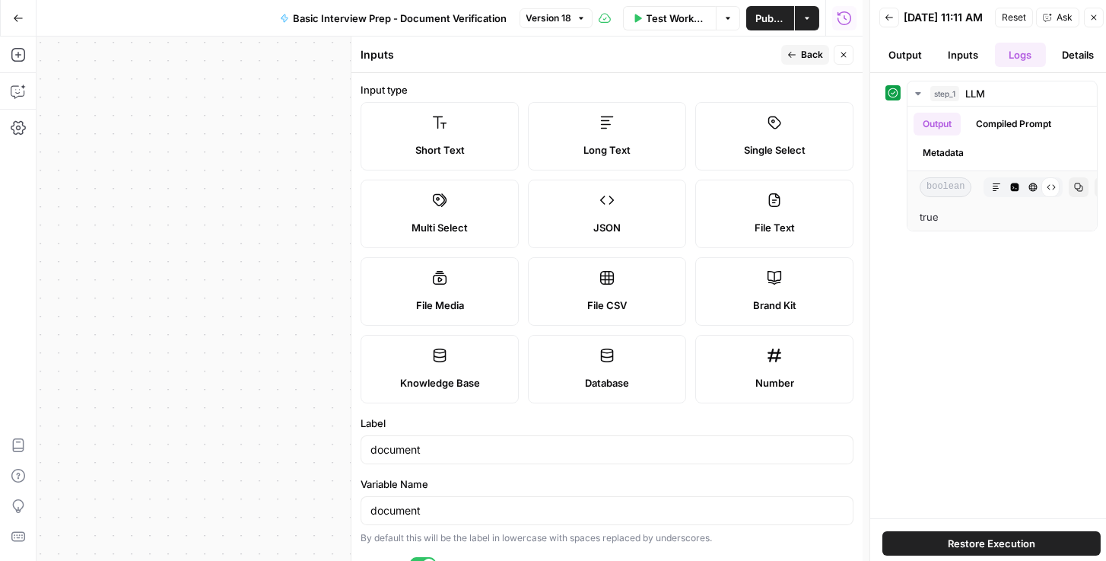
click at [978, 62] on button "Inputs" at bounding box center [963, 55] width 52 height 24
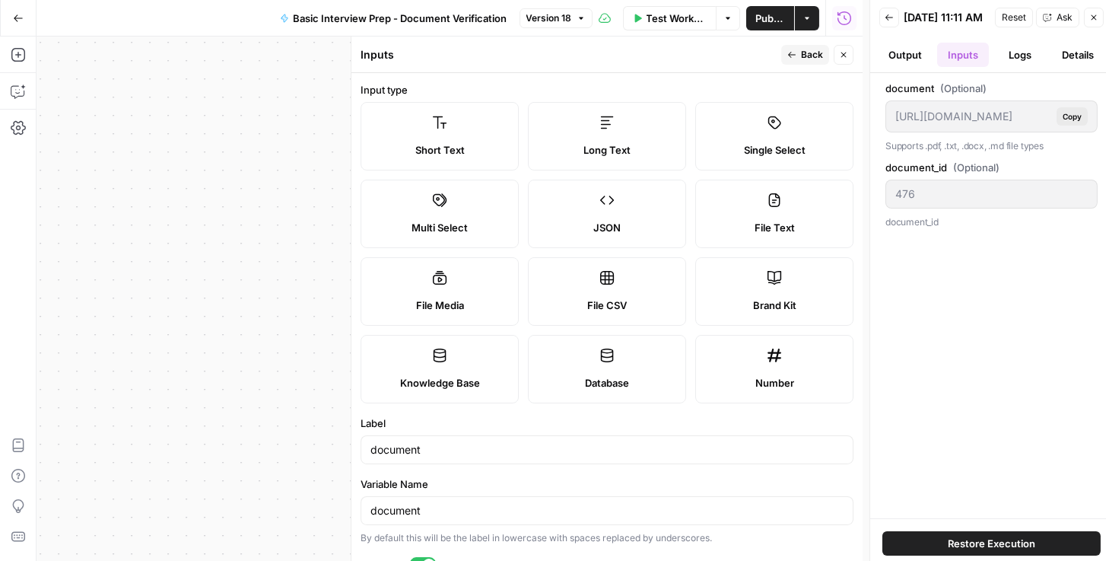
click at [1064, 58] on button "Details" at bounding box center [1078, 55] width 52 height 24
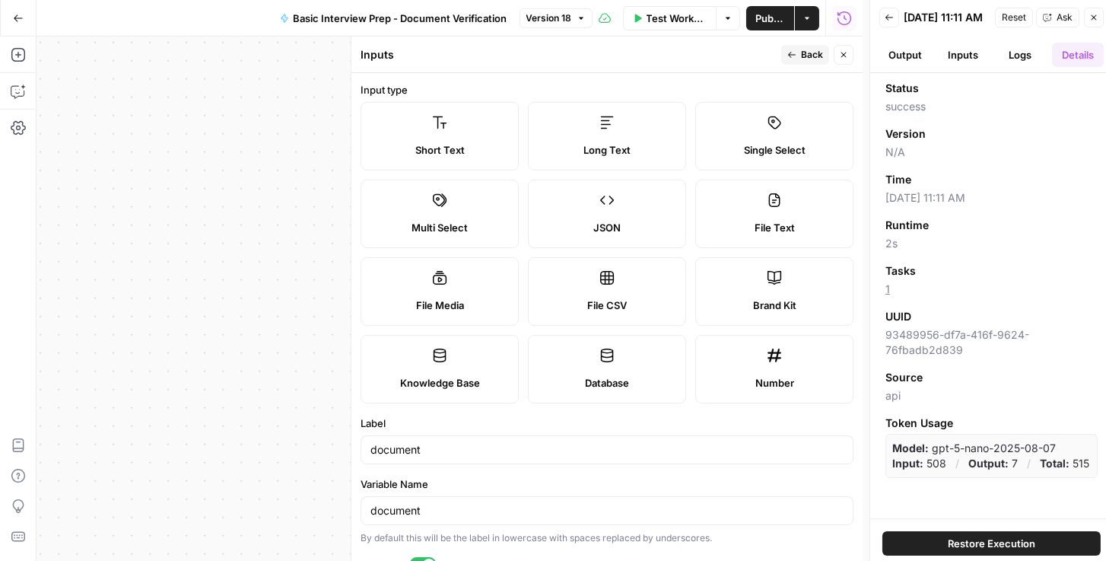
click at [970, 536] on span "Restore Execution" at bounding box center [991, 543] width 87 height 15
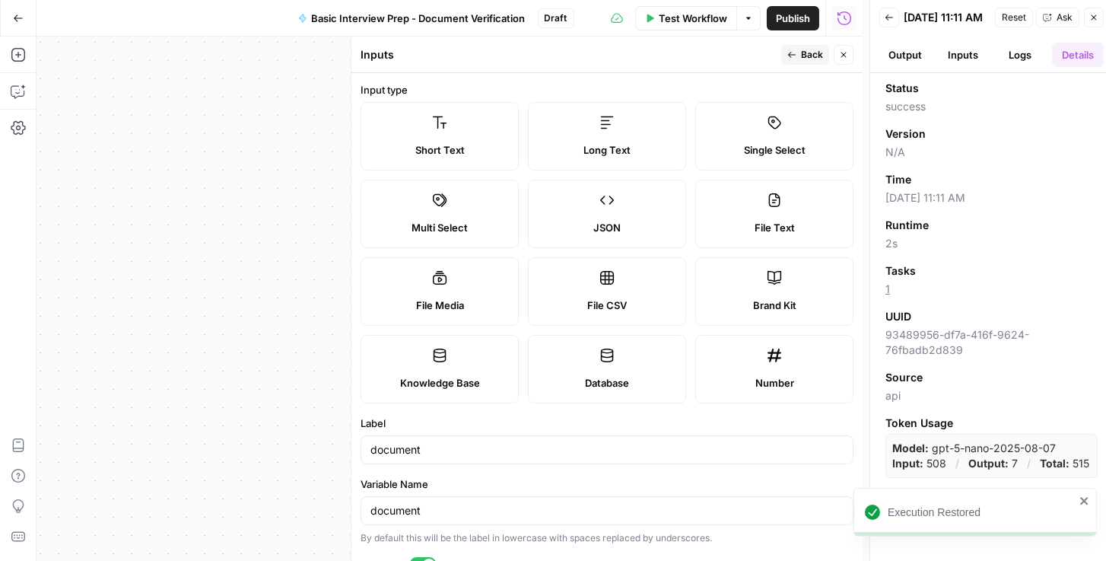
click at [975, 59] on button "Inputs" at bounding box center [963, 55] width 52 height 24
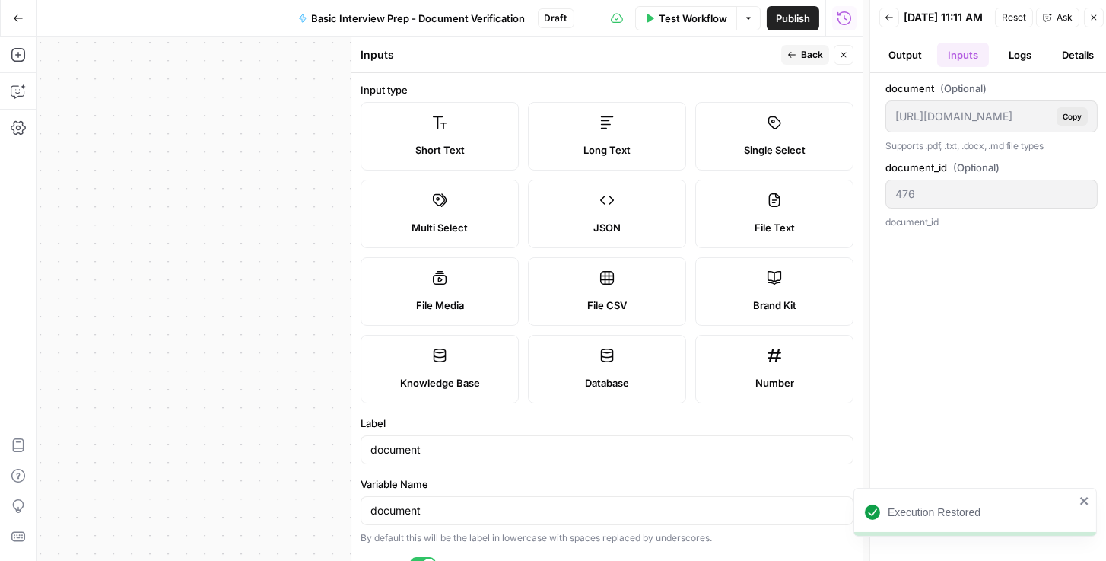
click at [1019, 62] on button "Logs" at bounding box center [1021, 55] width 52 height 24
click at [1021, 64] on button "Logs" at bounding box center [1021, 55] width 52 height 24
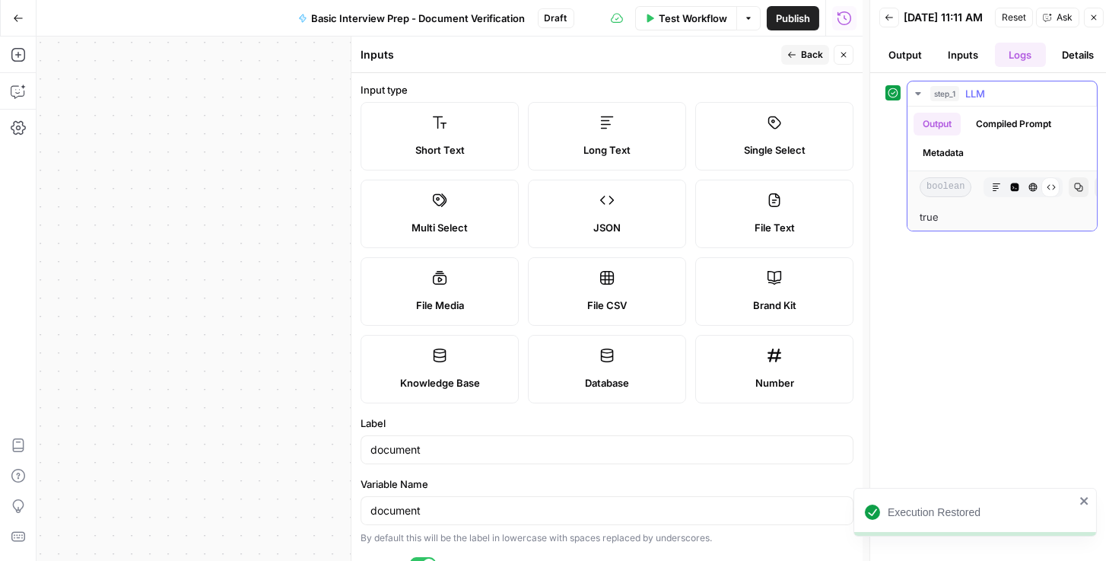
click at [1007, 132] on button "Compiled Prompt" at bounding box center [1014, 124] width 94 height 23
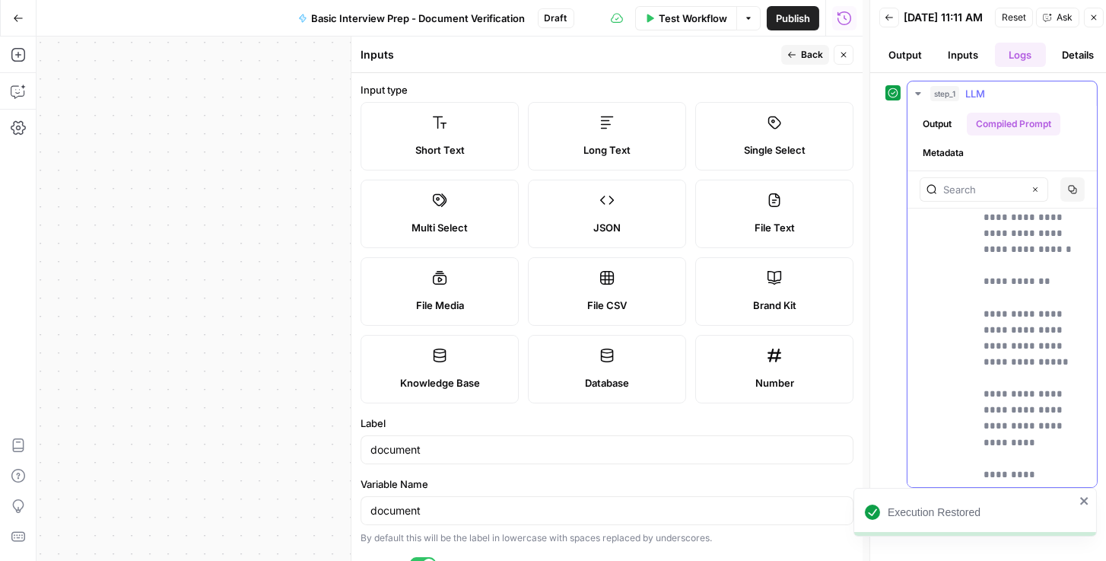
scroll to position [348, 0]
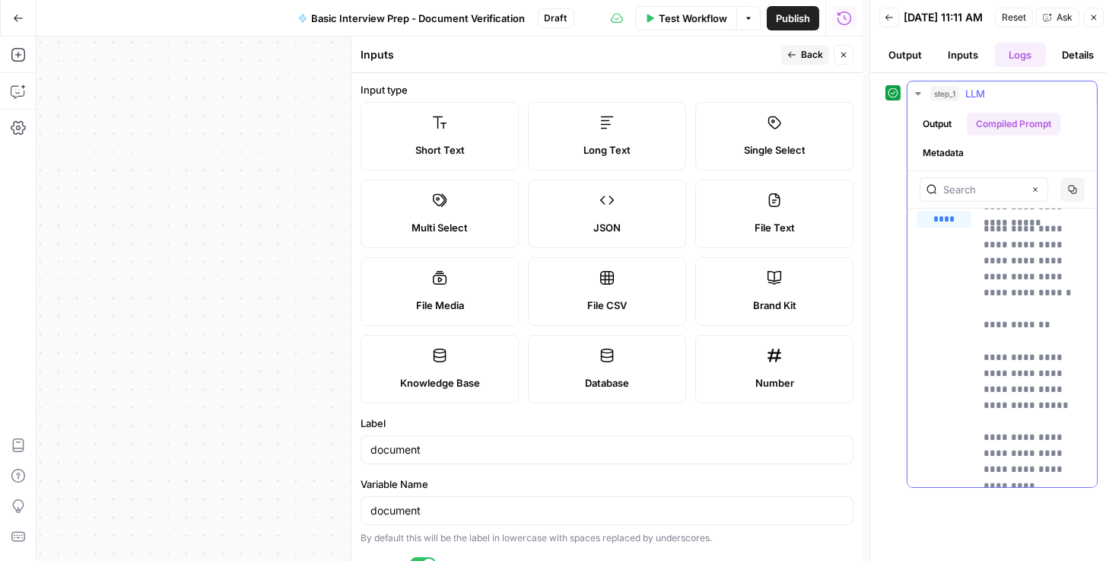
click at [933, 129] on button "Output" at bounding box center [937, 124] width 47 height 23
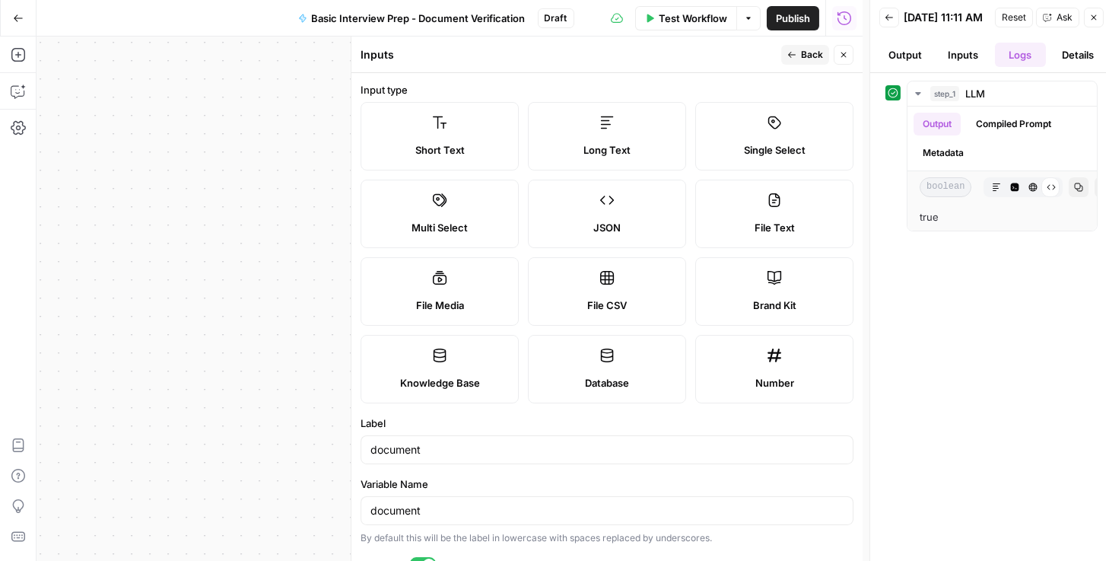
click at [956, 61] on button "Inputs" at bounding box center [963, 55] width 52 height 24
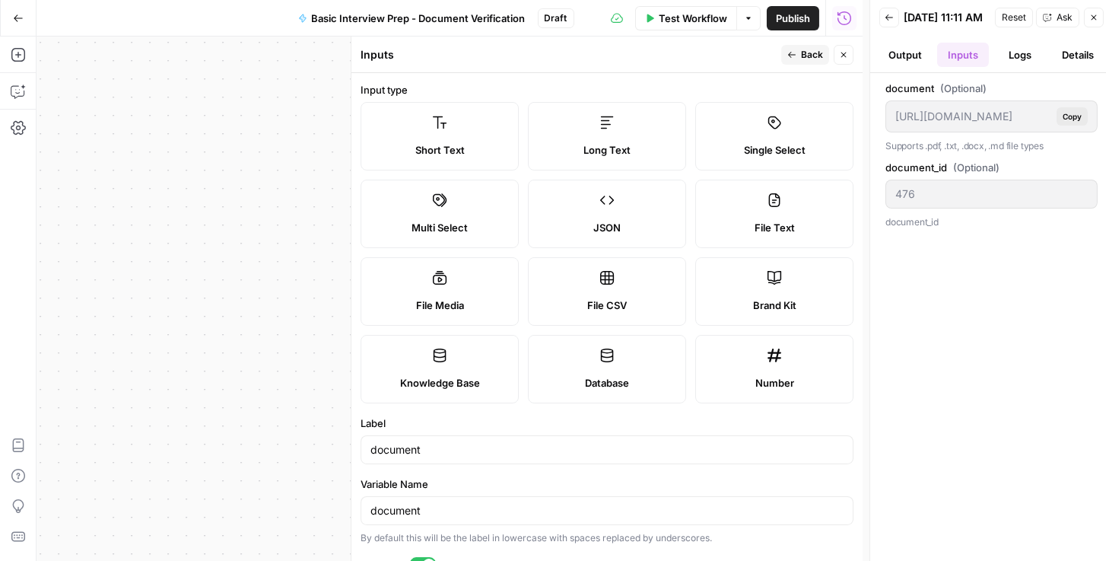
click at [917, 64] on button "Output" at bounding box center [905, 55] width 52 height 24
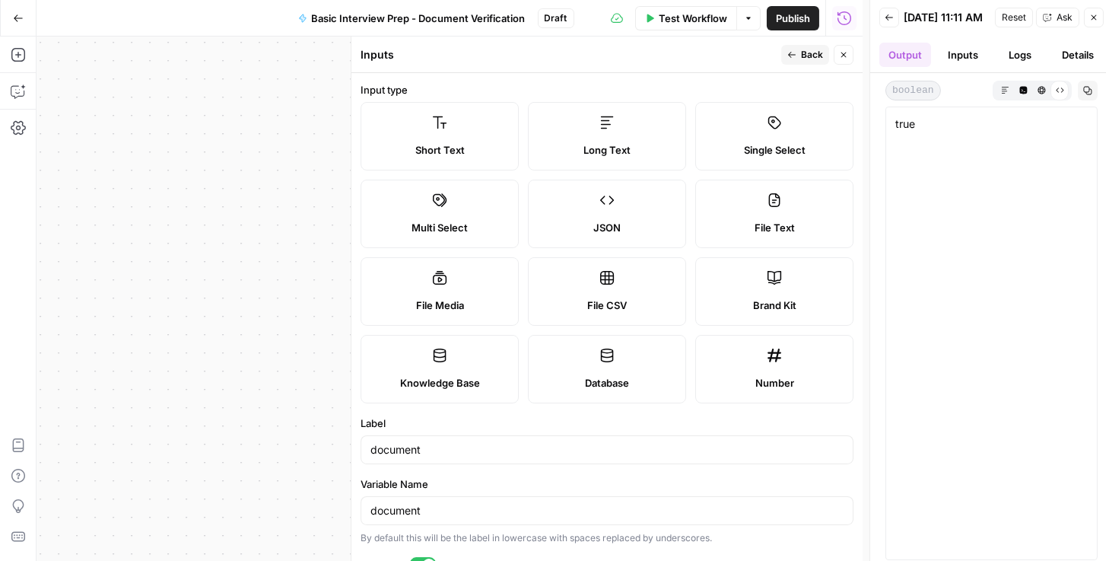
click at [1017, 62] on button "Logs" at bounding box center [1021, 55] width 52 height 24
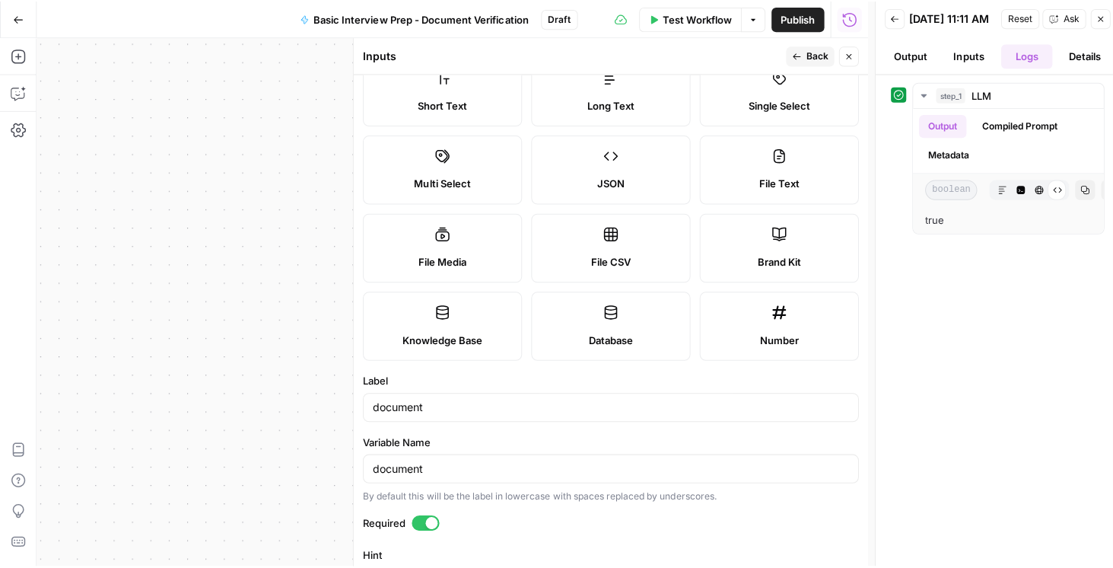
scroll to position [43, 0]
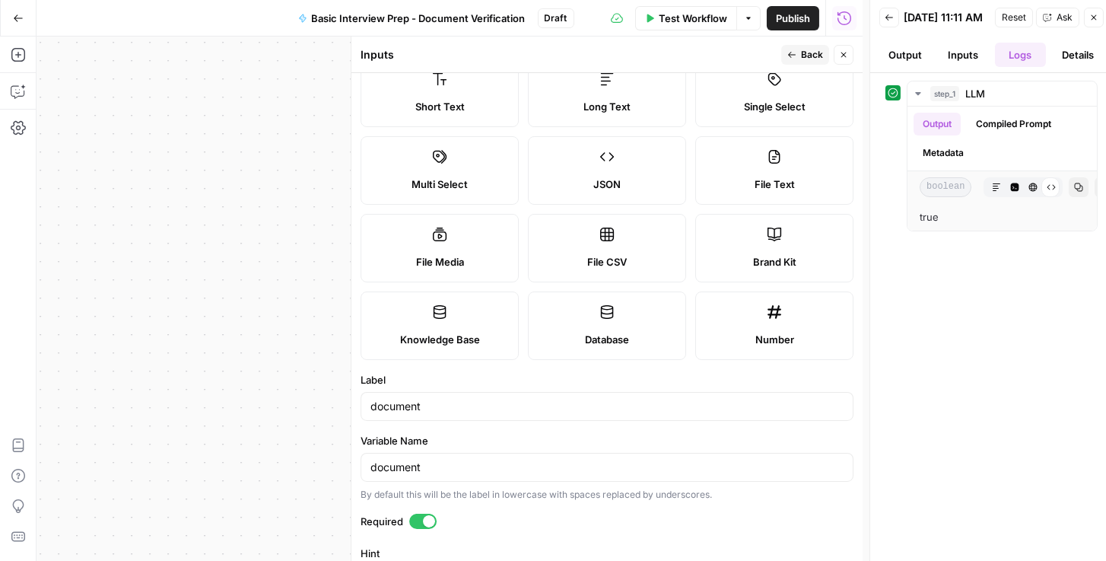
drag, startPoint x: 900, startPoint y: 389, endPoint x: 679, endPoint y: 413, distance: 222.7
click at [678, 413] on body "Rhetoric New Home Browse Your Data Recent Grids Brett Test Workflow - Copilot E…" at bounding box center [553, 280] width 1106 height 561
click at [1007, 375] on div "step_1 LLM 1 second / 1 tasks Output Compiled Prompt Metadata boolean Markdown …" at bounding box center [992, 320] width 212 height 479
click at [895, 24] on button "Back" at bounding box center [889, 18] width 20 height 20
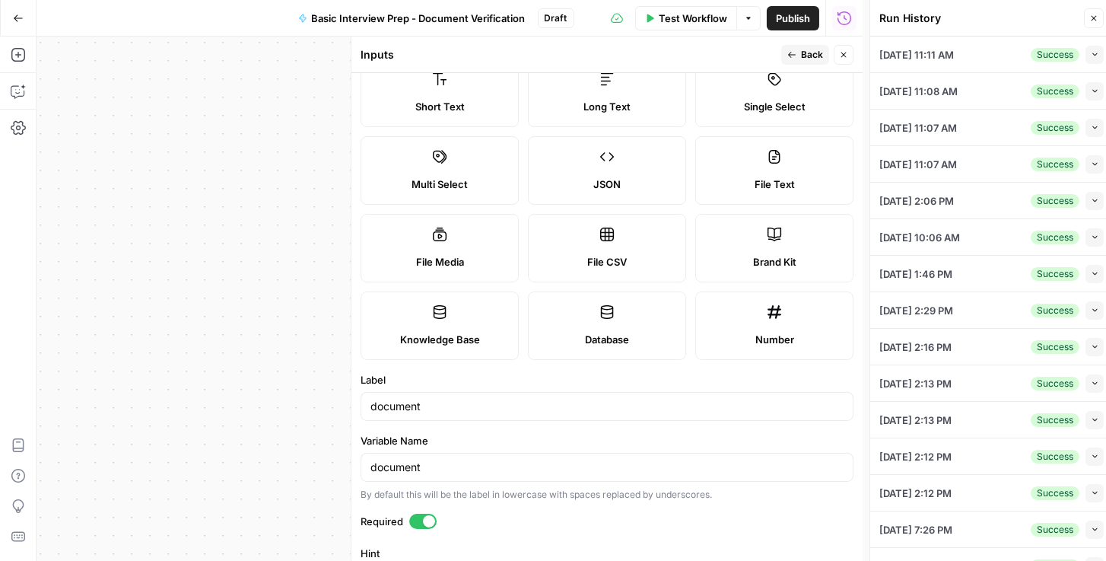
click at [67, 22] on div "Go Back Basic Interview Prep - Document Verification Draft Test Workflow Option…" at bounding box center [431, 18] width 863 height 36
click at [17, 20] on icon "button" at bounding box center [18, 18] width 11 height 11
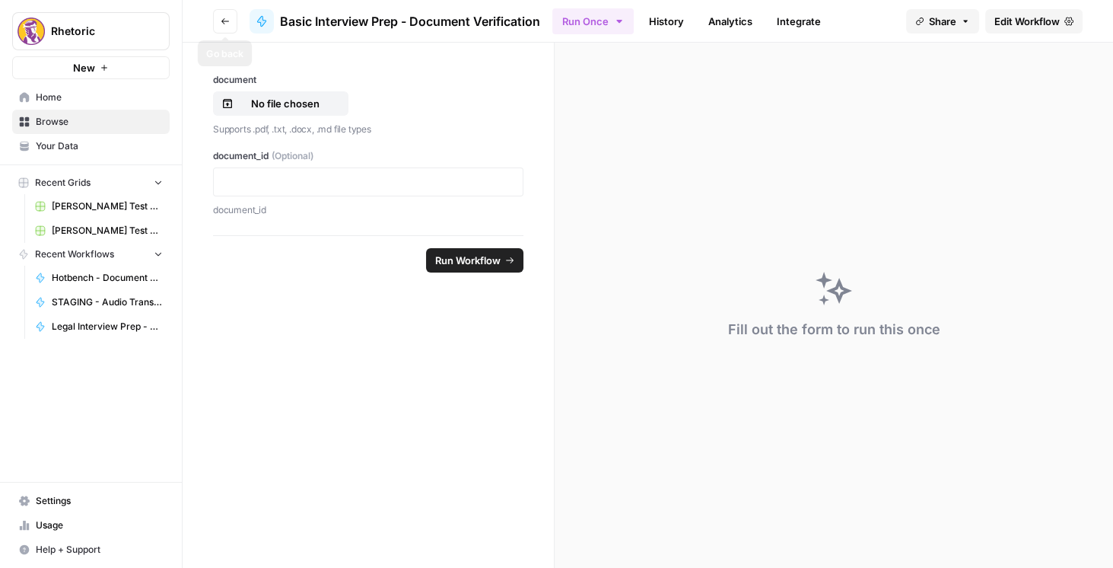
click at [233, 30] on button "Go back" at bounding box center [225, 21] width 24 height 24
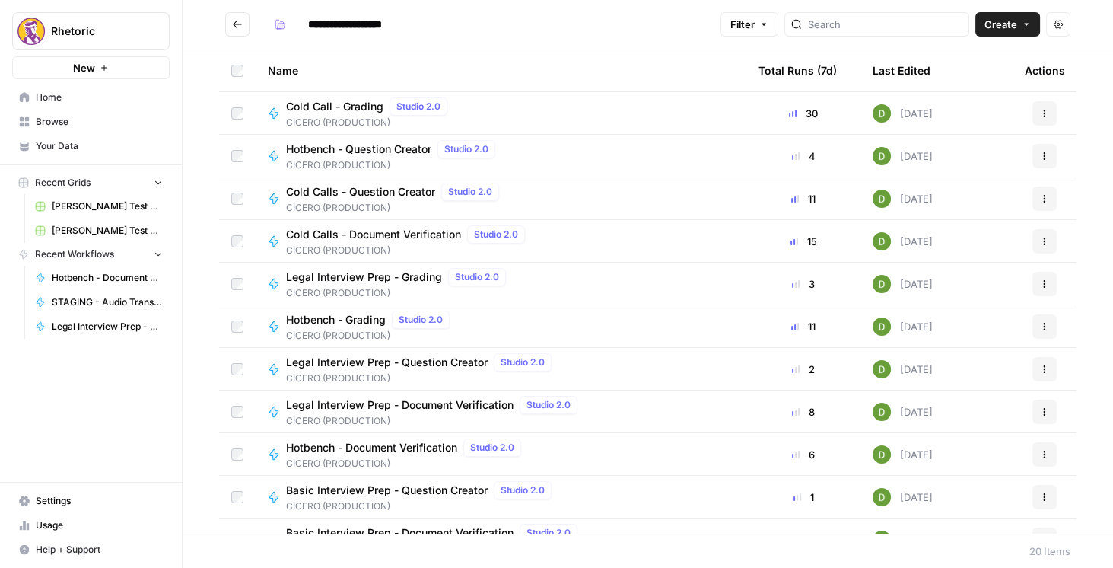
click at [409, 275] on span "Legal Interview Prep - Grading" at bounding box center [364, 276] width 156 height 15
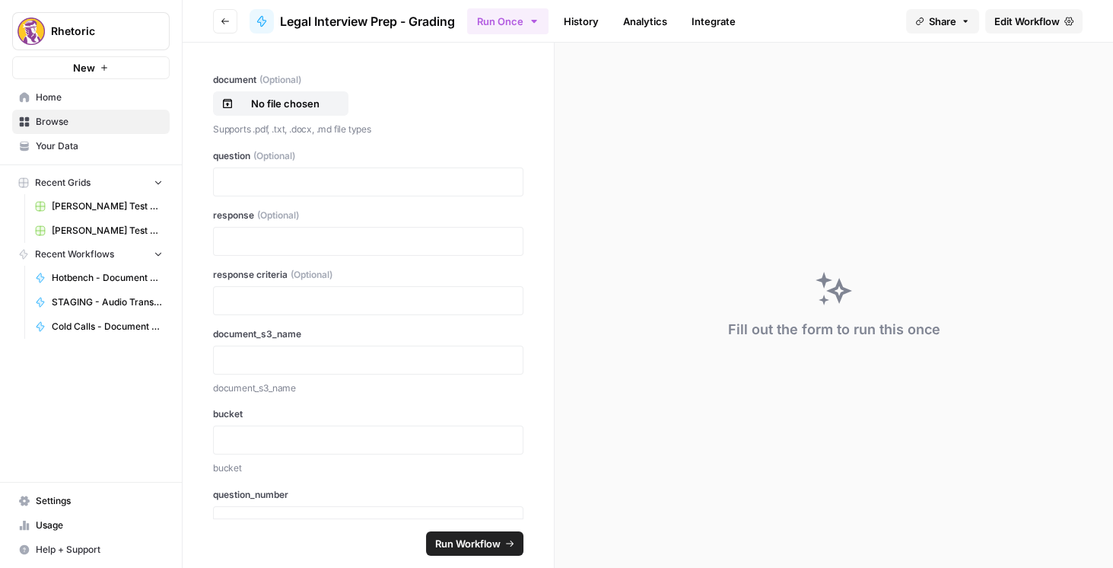
click at [1038, 21] on span "Edit Workflow" at bounding box center [1026, 21] width 65 height 15
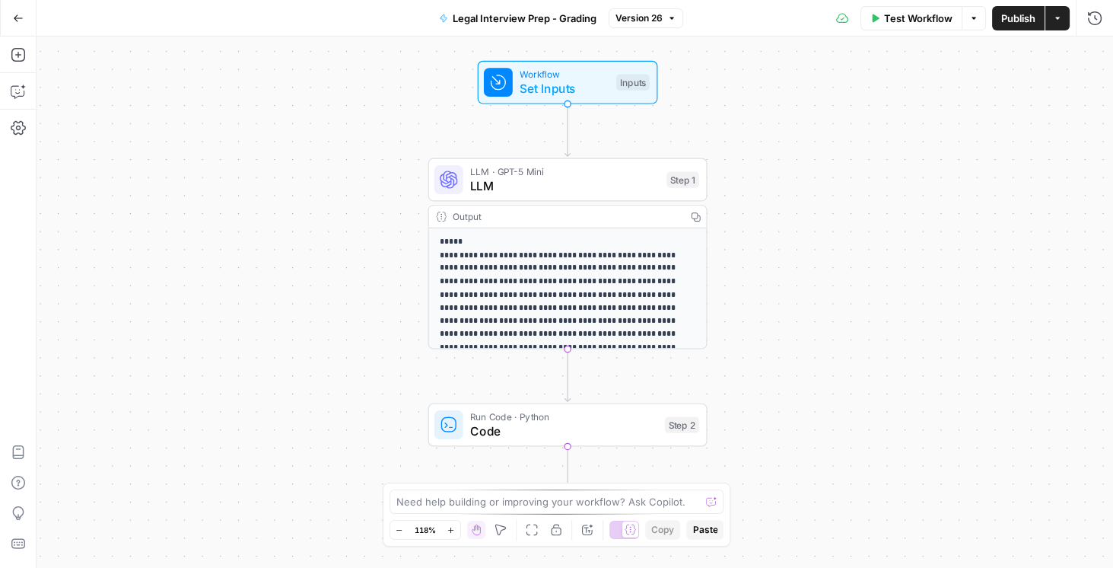
click at [596, 87] on span "Set Inputs" at bounding box center [564, 89] width 89 height 18
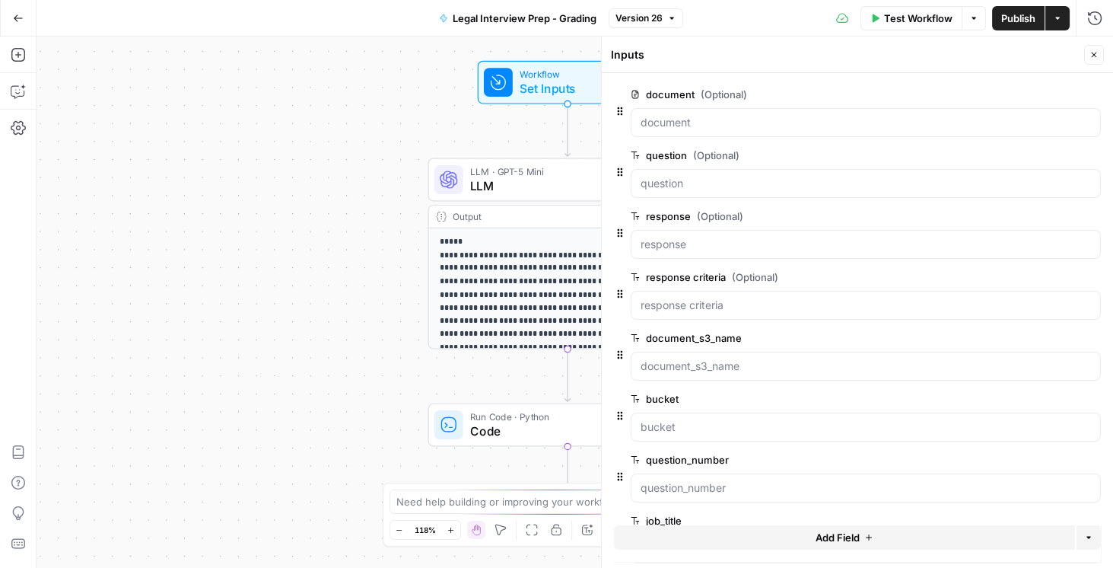
click at [1029, 96] on span "edit field" at bounding box center [1043, 94] width 33 height 12
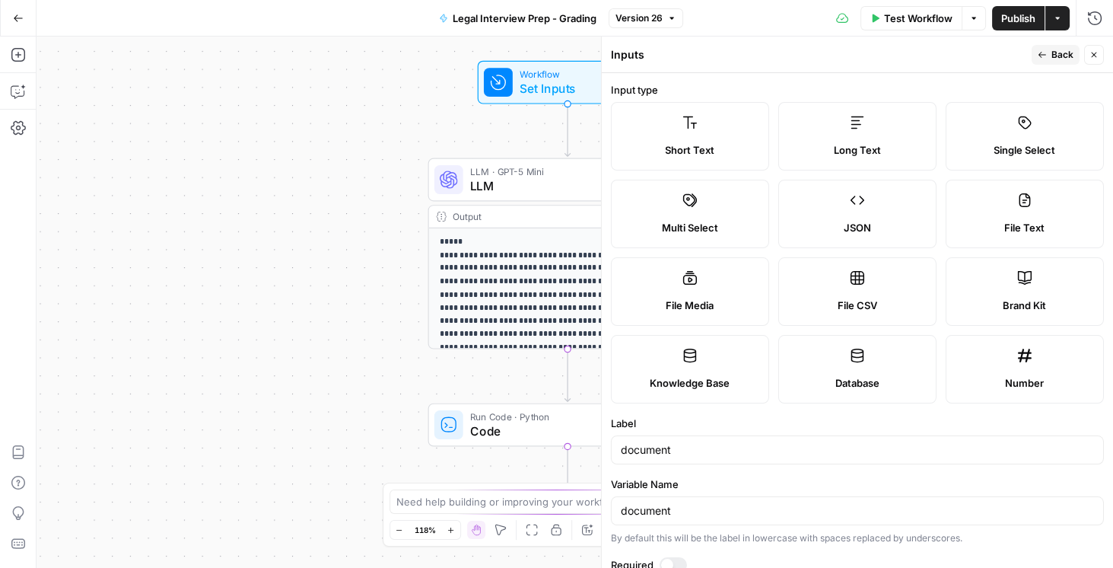
click at [886, 138] on label "Long Text" at bounding box center [857, 136] width 158 height 68
click at [1019, 18] on span "Publish" at bounding box center [1018, 18] width 34 height 15
click at [1073, 56] on span "Back" at bounding box center [1062, 55] width 22 height 14
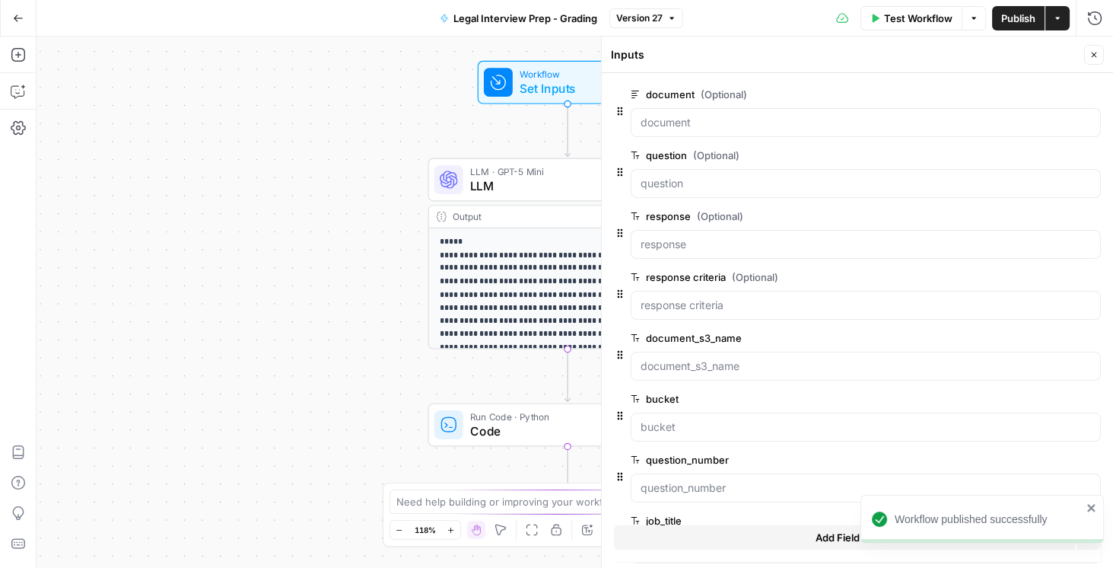
click at [1086, 55] on button "Close" at bounding box center [1094, 55] width 20 height 20
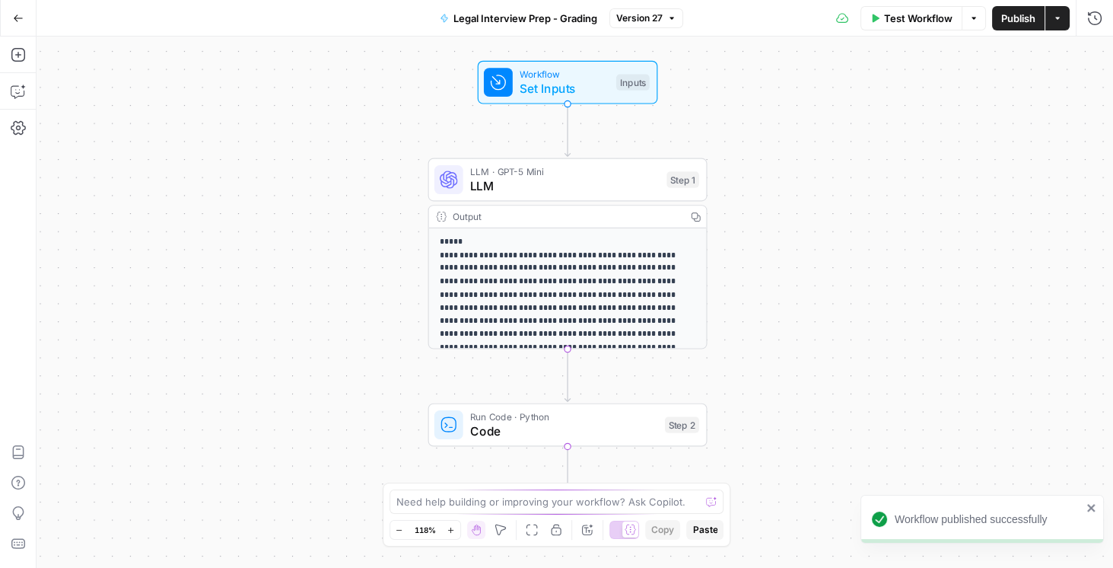
click at [24, 21] on button "Go Back" at bounding box center [18, 18] width 27 height 27
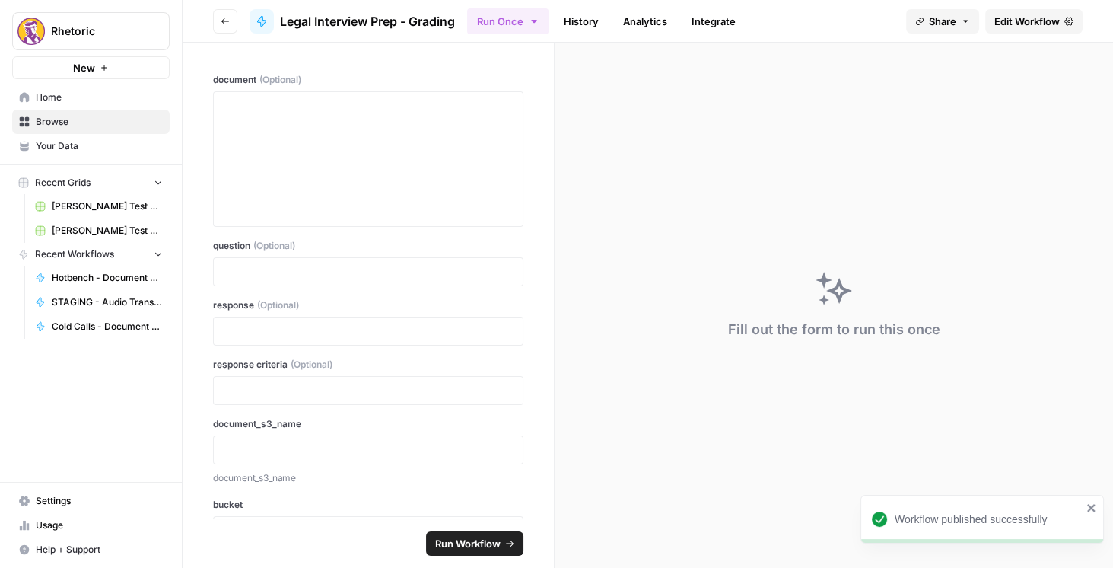
click at [228, 24] on icon "button" at bounding box center [225, 21] width 9 height 9
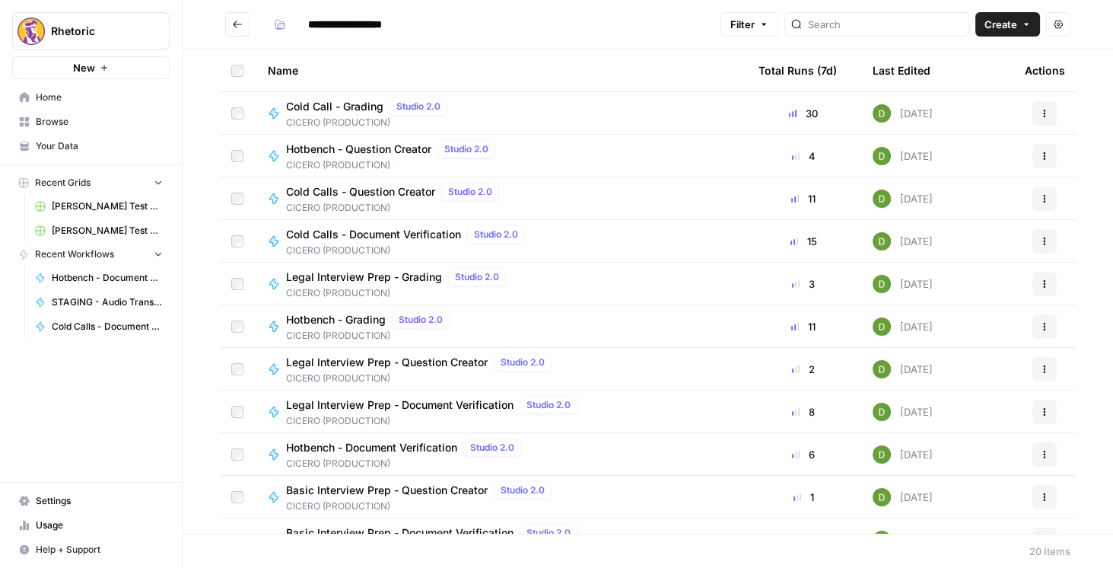
click at [400, 227] on span "Cold Calls - Document Verification" at bounding box center [373, 234] width 175 height 15
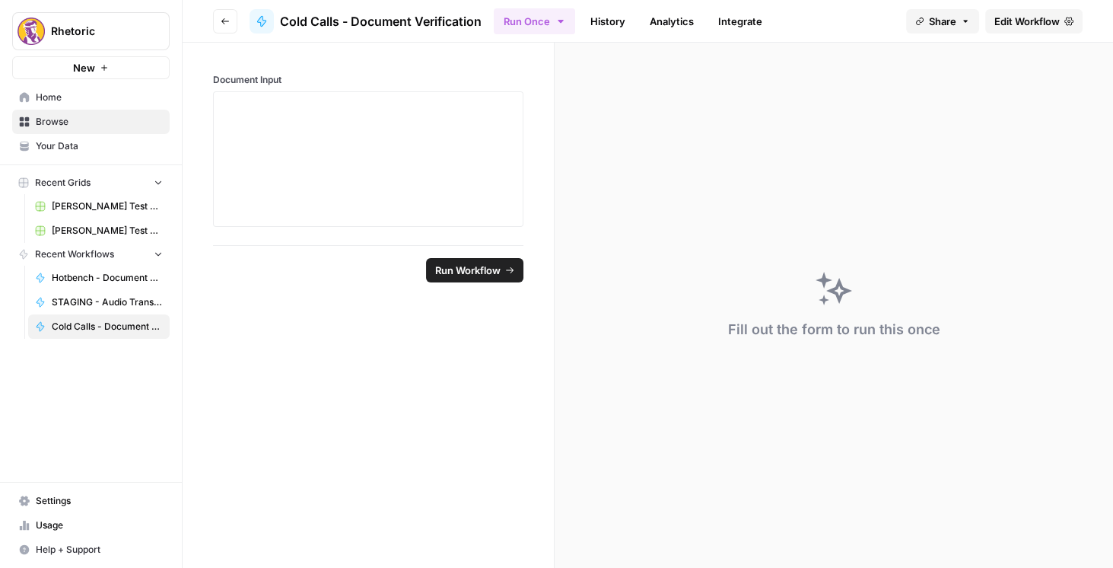
click at [1017, 17] on span "Edit Workflow" at bounding box center [1026, 21] width 65 height 15
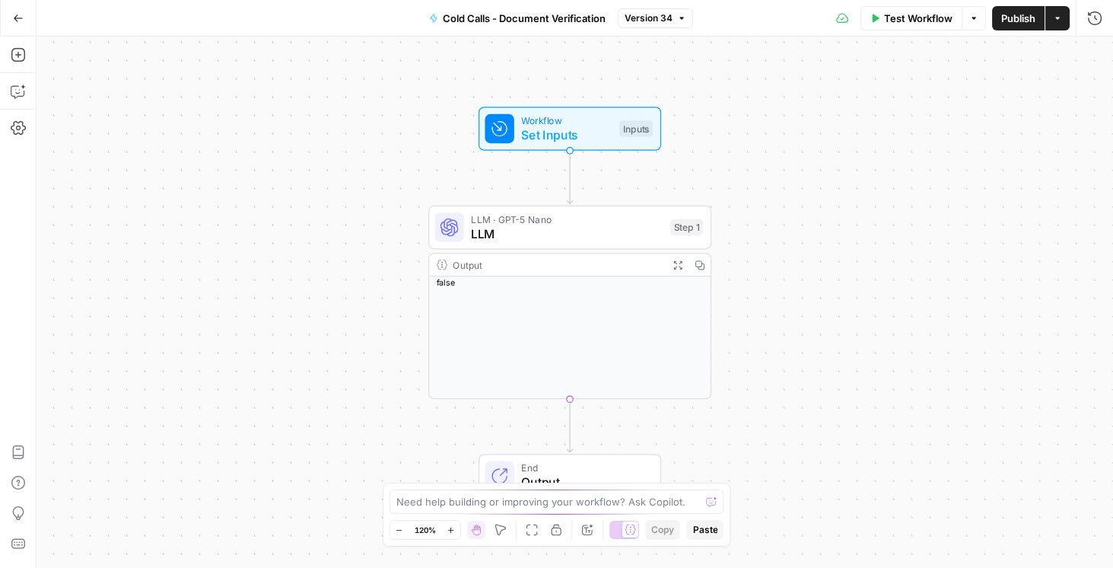
click at [565, 121] on span "Workflow" at bounding box center [566, 120] width 91 height 14
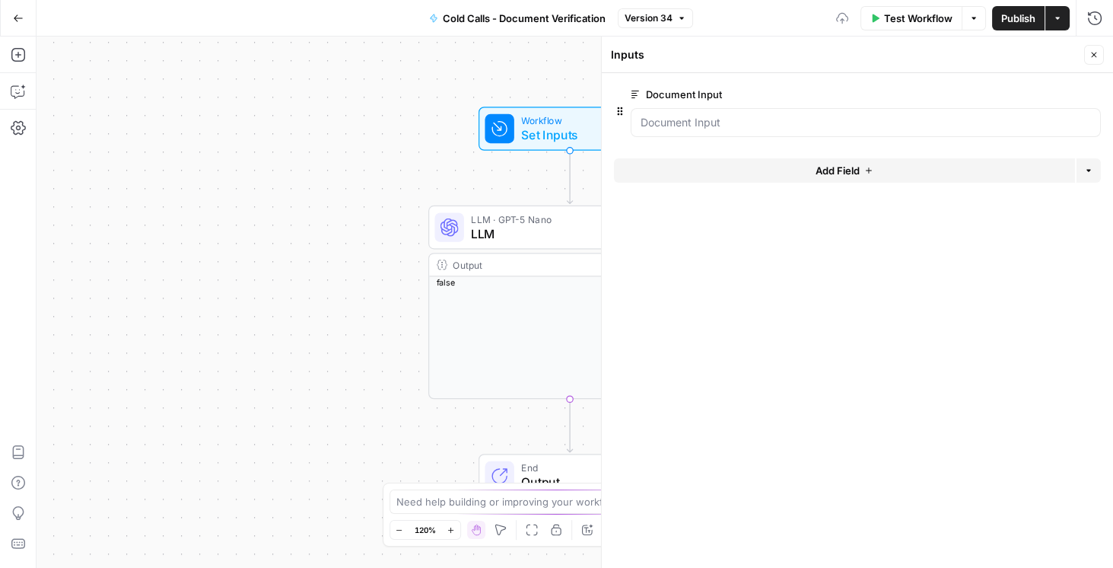
click at [1065, 94] on icon "button" at bounding box center [1069, 95] width 8 height 8
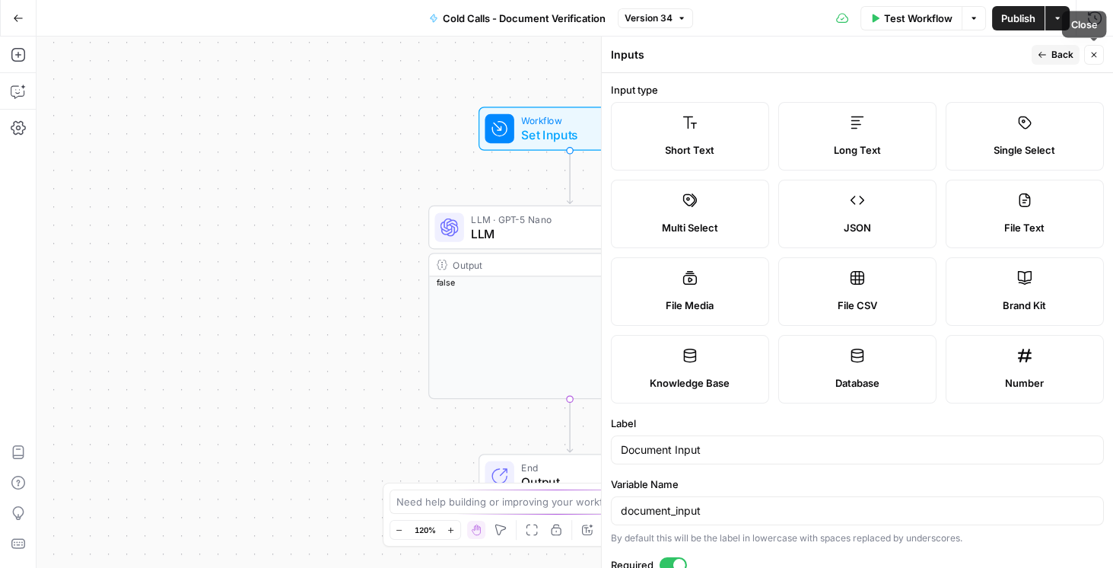
click at [1094, 55] on icon "button" at bounding box center [1093, 54] width 5 height 5
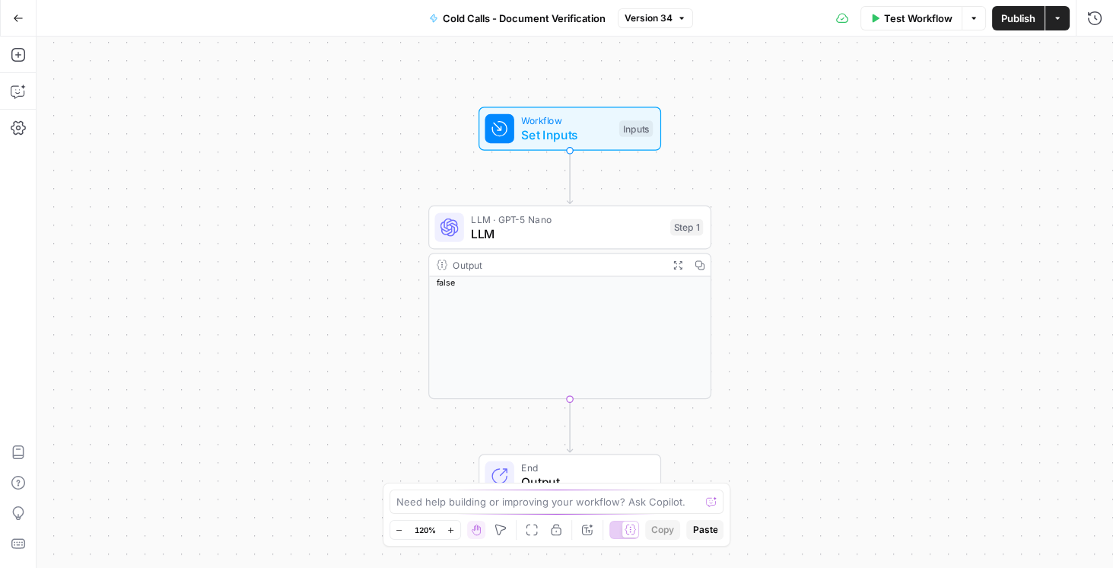
click at [25, 21] on button "Go Back" at bounding box center [18, 18] width 27 height 27
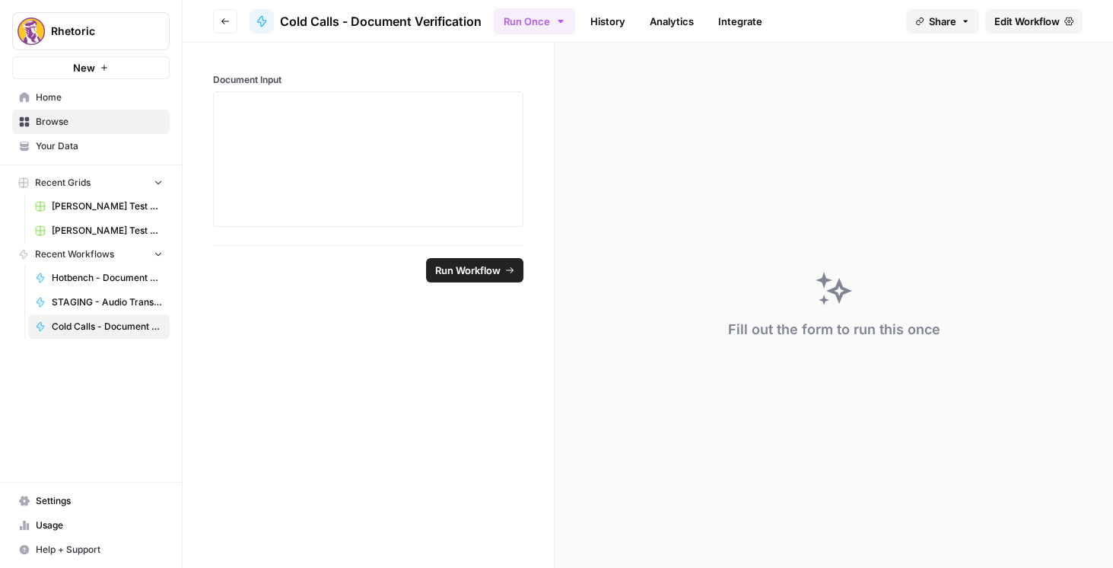
click at [237, 18] on header "Go back Cold Calls - Document Verification Run Once History Analytics Integrate…" at bounding box center [648, 21] width 930 height 43
click at [225, 27] on button "Go back" at bounding box center [225, 21] width 24 height 24
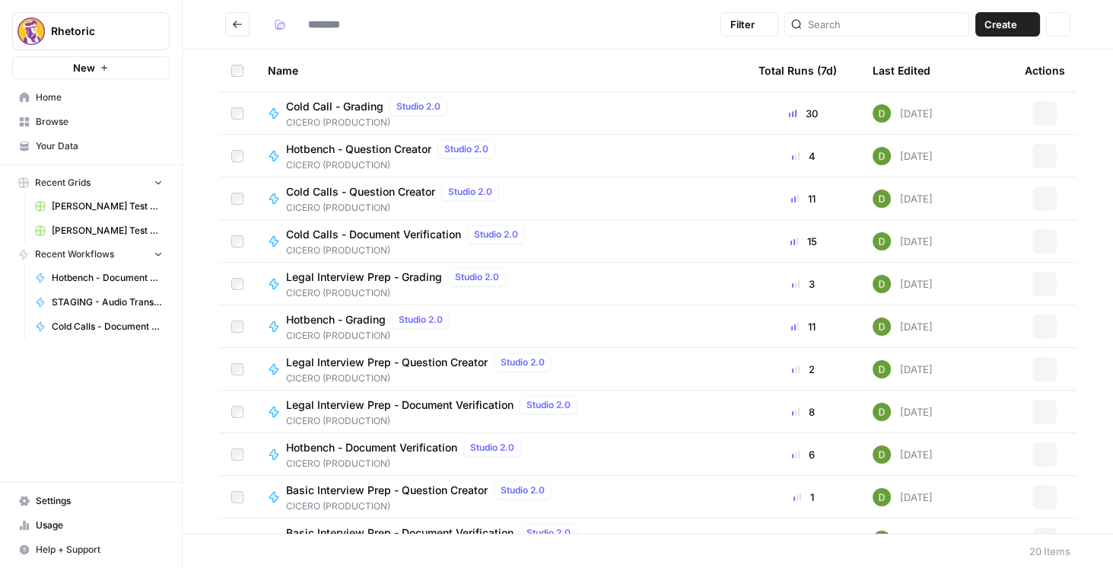
type input "**********"
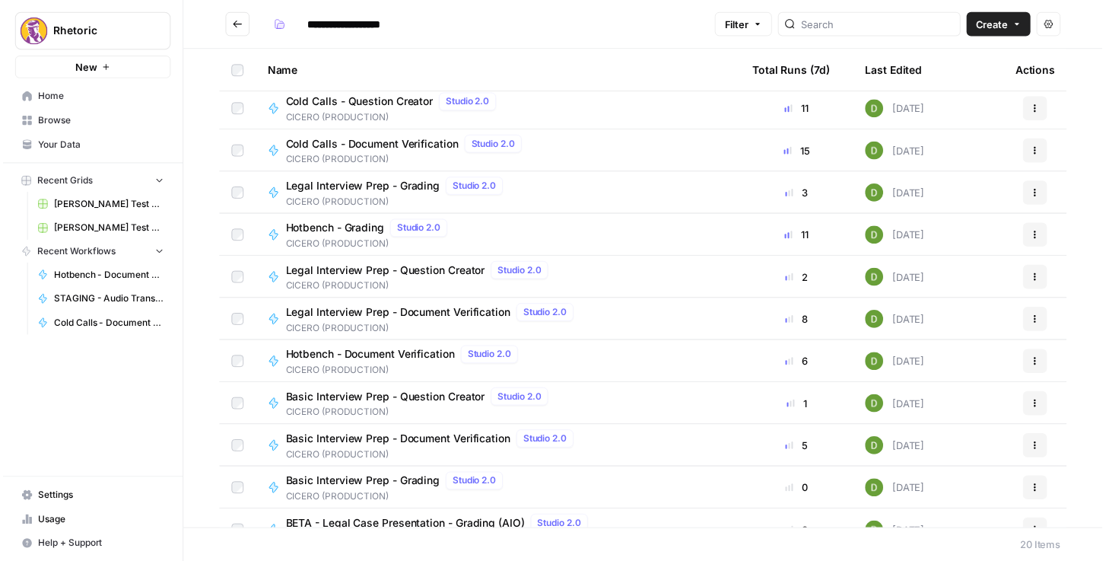
scroll to position [130, 0]
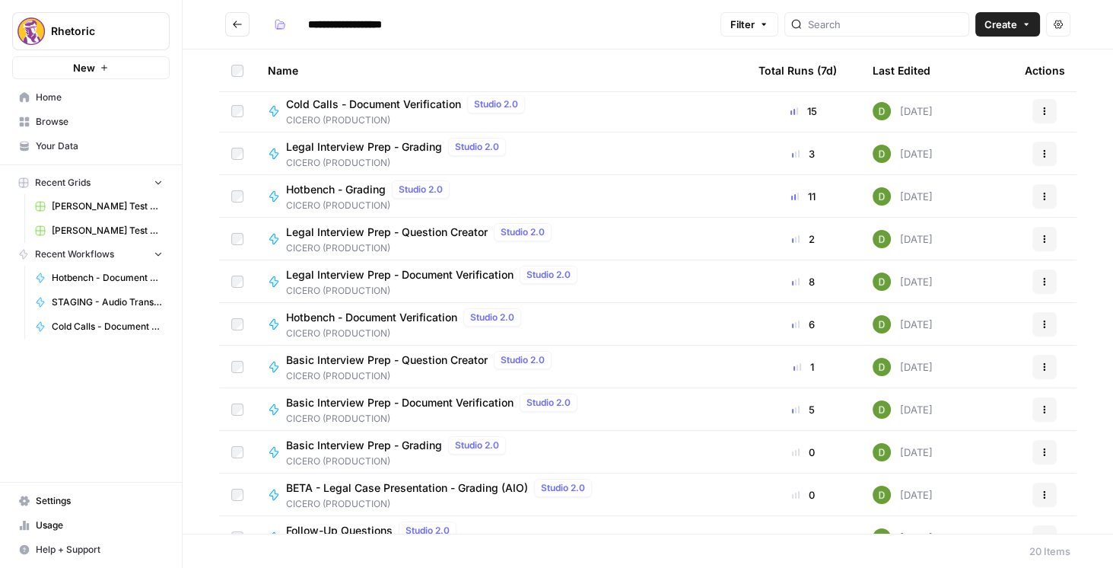
click at [394, 316] on span "Hotbench - Document Verification" at bounding box center [371, 317] width 171 height 15
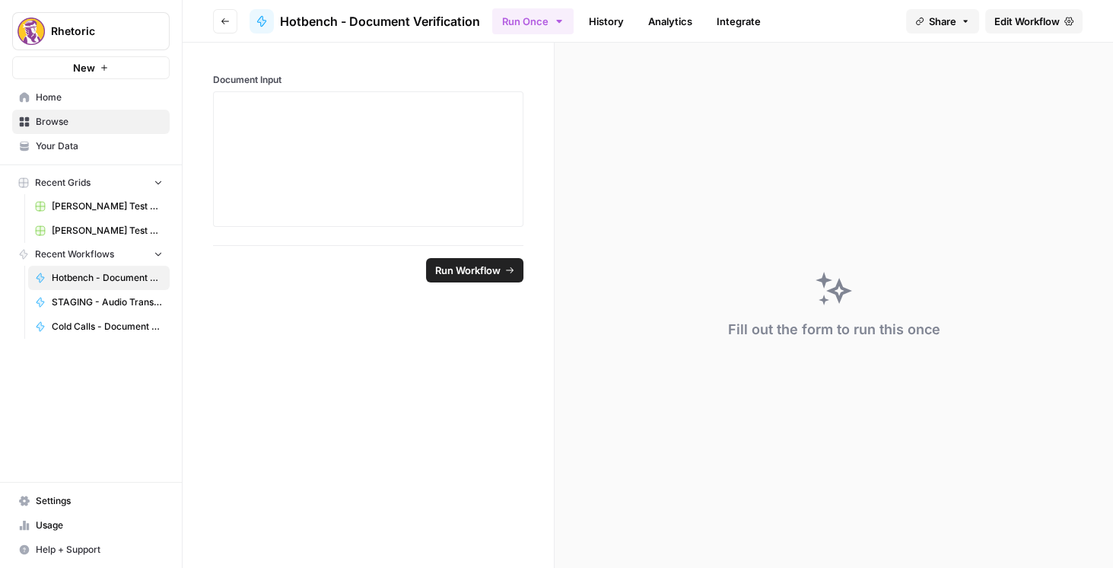
click at [1000, 24] on span "Edit Workflow" at bounding box center [1026, 21] width 65 height 15
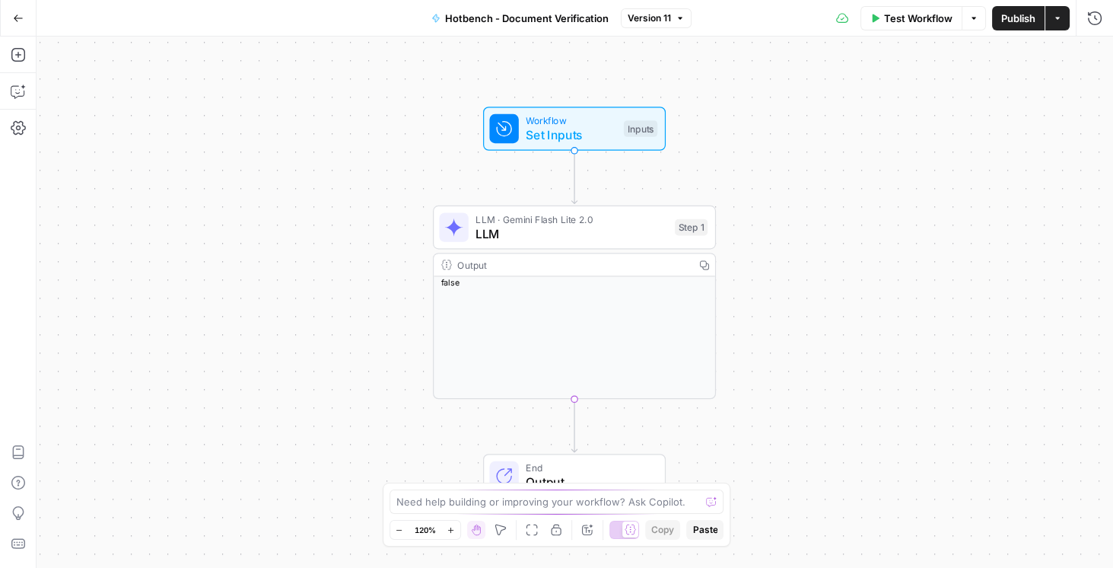
click at [565, 119] on span "Workflow" at bounding box center [571, 120] width 91 height 14
click at [593, 126] on span "Set Inputs" at bounding box center [570, 135] width 91 height 18
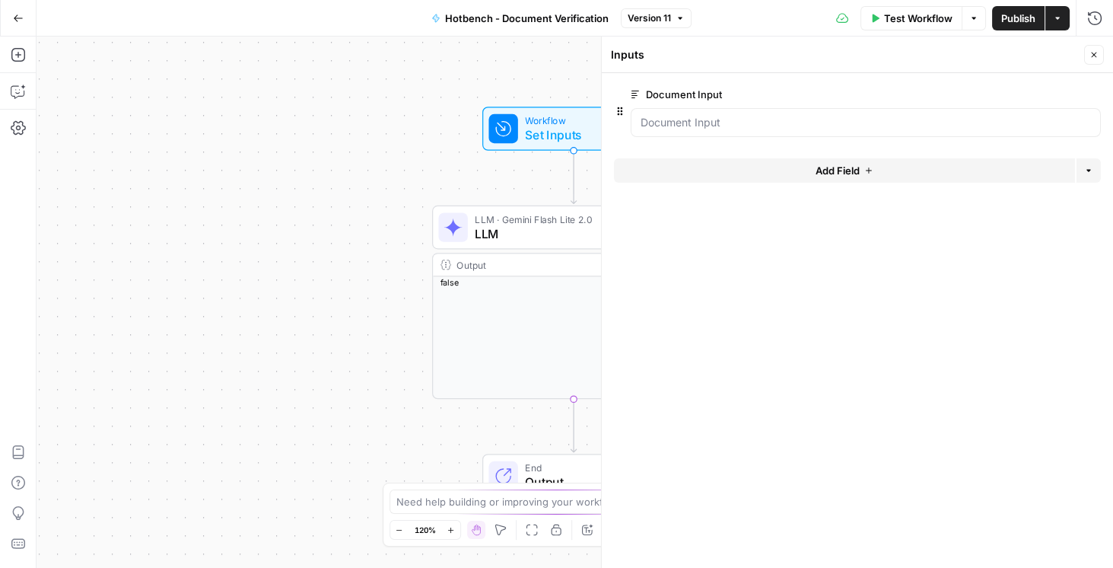
click at [1060, 92] on button "edit field" at bounding box center [1050, 94] width 59 height 18
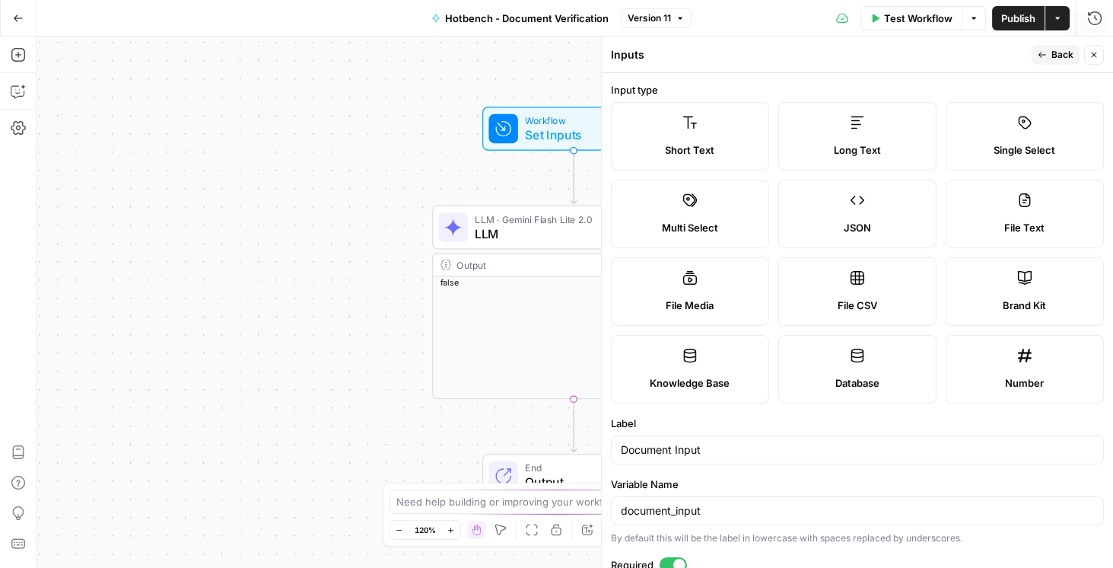
click at [1096, 51] on button "Close" at bounding box center [1094, 55] width 20 height 20
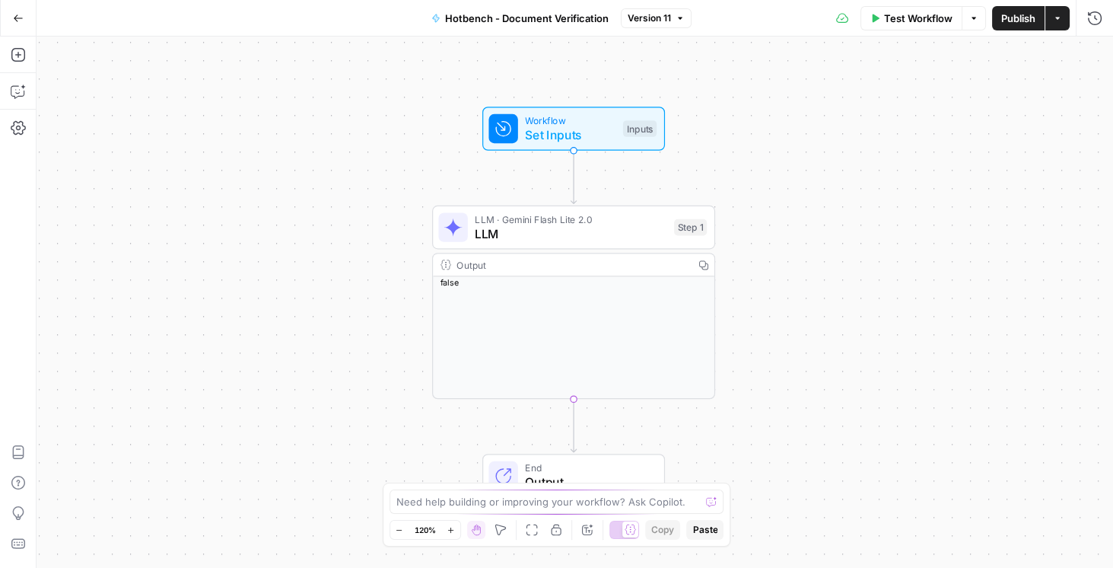
click at [18, 18] on icon "button" at bounding box center [18, 18] width 11 height 11
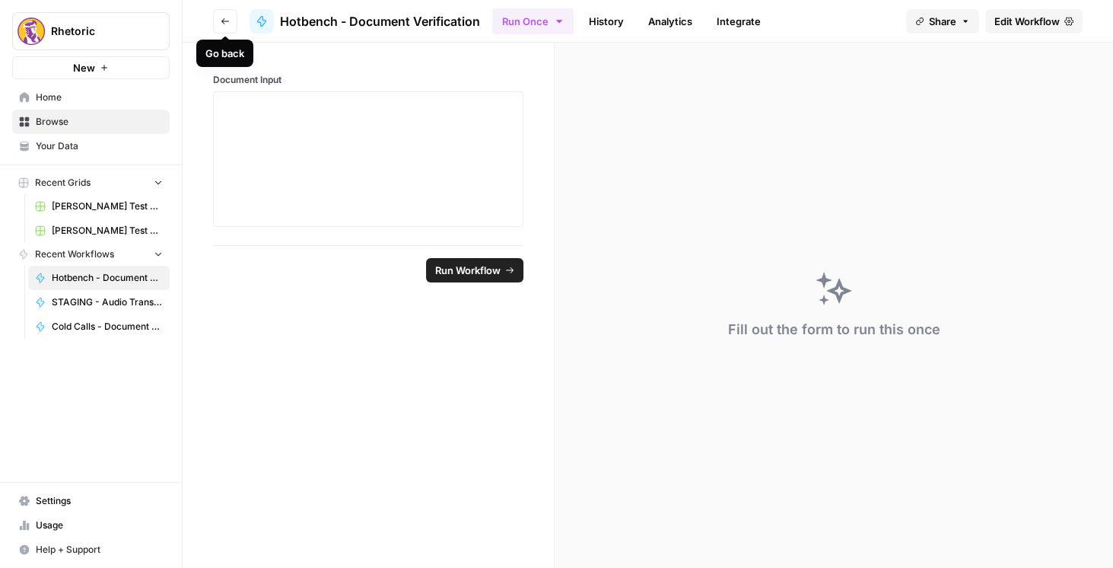
click at [217, 16] on button "Go back" at bounding box center [225, 21] width 24 height 24
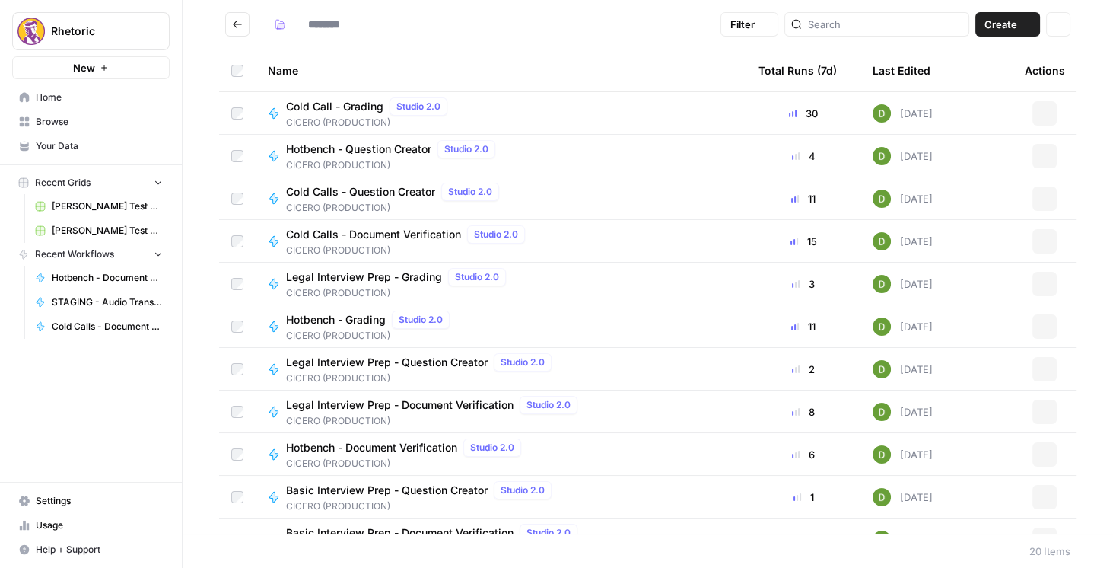
type input "**********"
click at [417, 399] on span "Legal Interview Prep - Document Verification" at bounding box center [399, 404] width 227 height 15
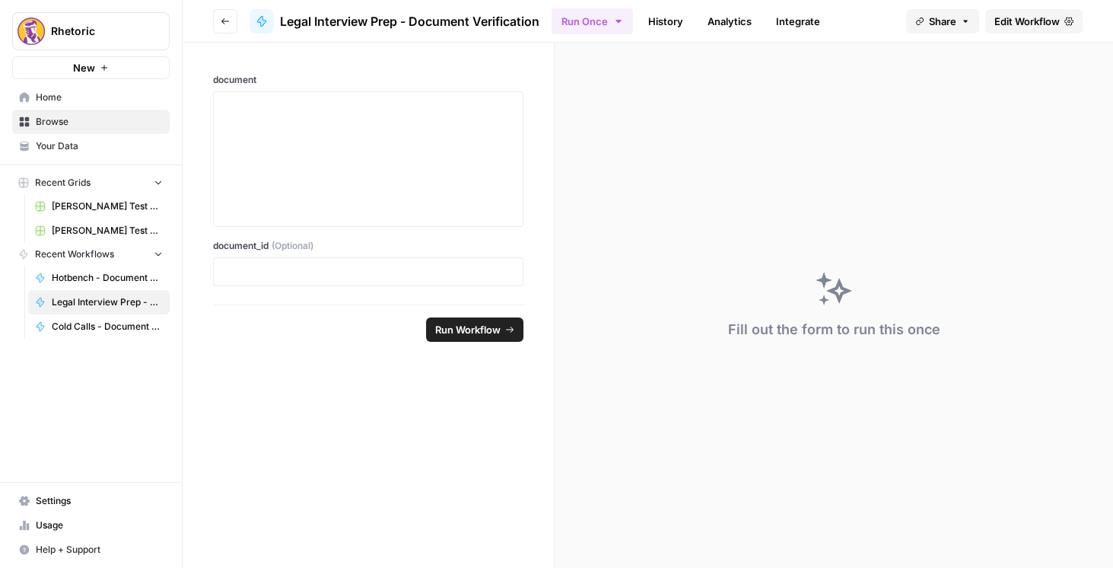
click at [994, 26] on span "Edit Workflow" at bounding box center [1026, 21] width 65 height 15
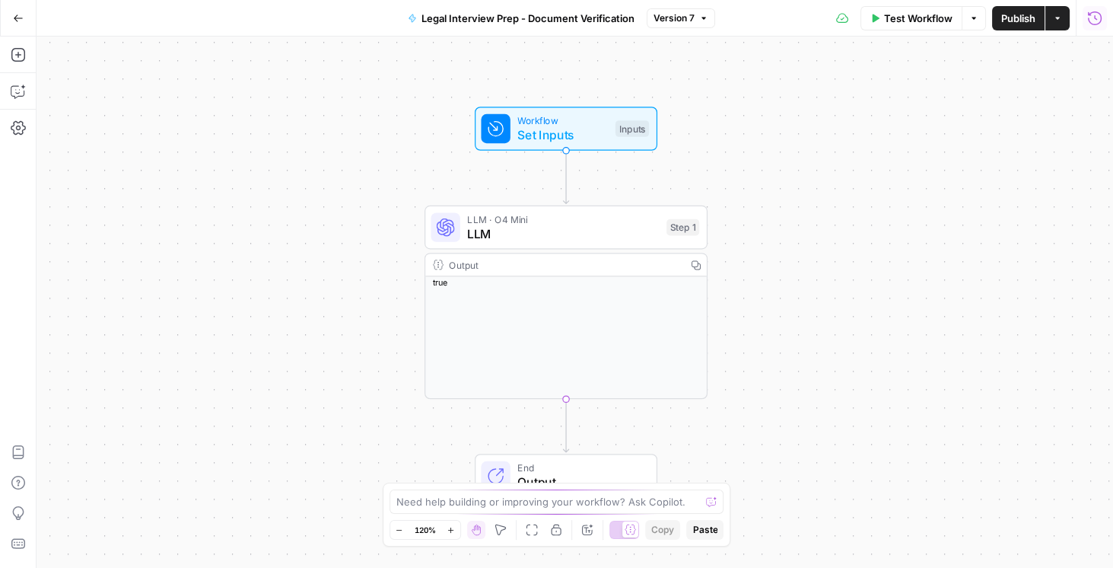
click at [1104, 12] on button "Run History" at bounding box center [1095, 18] width 24 height 24
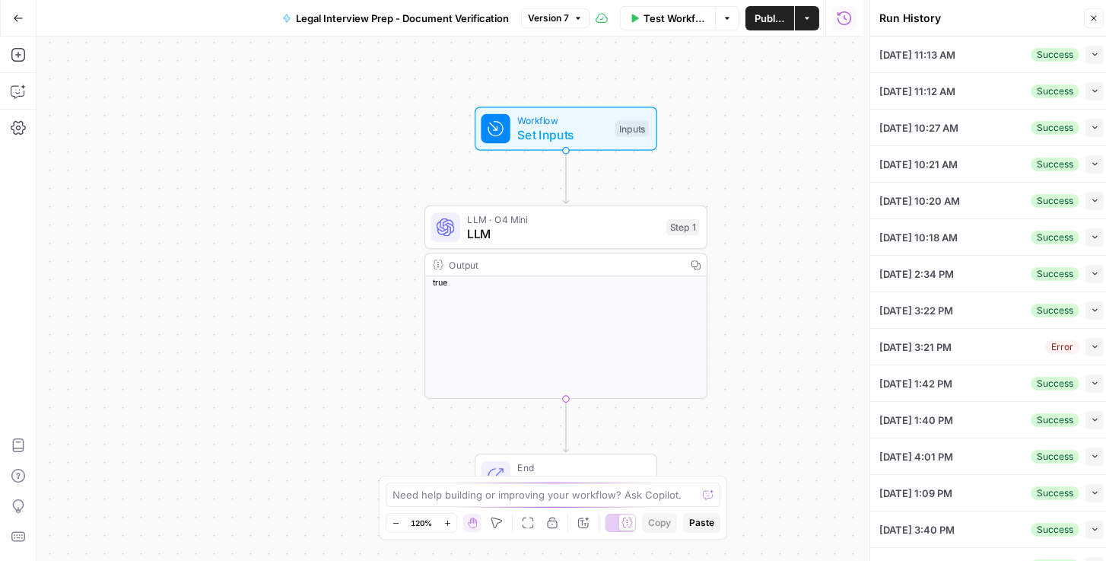
click at [1093, 54] on icon "button" at bounding box center [1095, 54] width 5 height 3
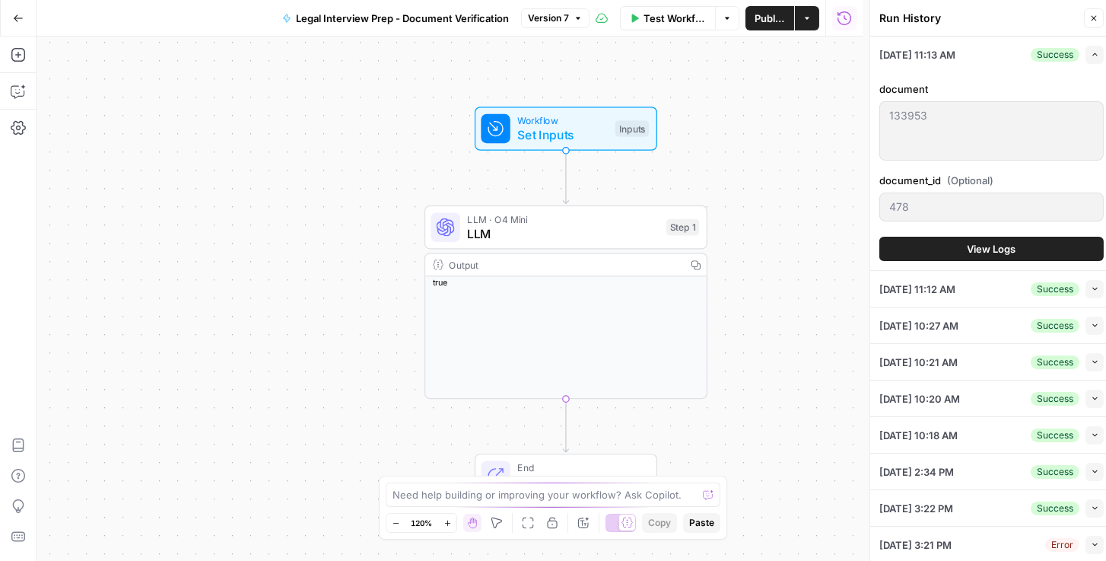
click at [994, 243] on span "View Logs" at bounding box center [992, 248] width 49 height 15
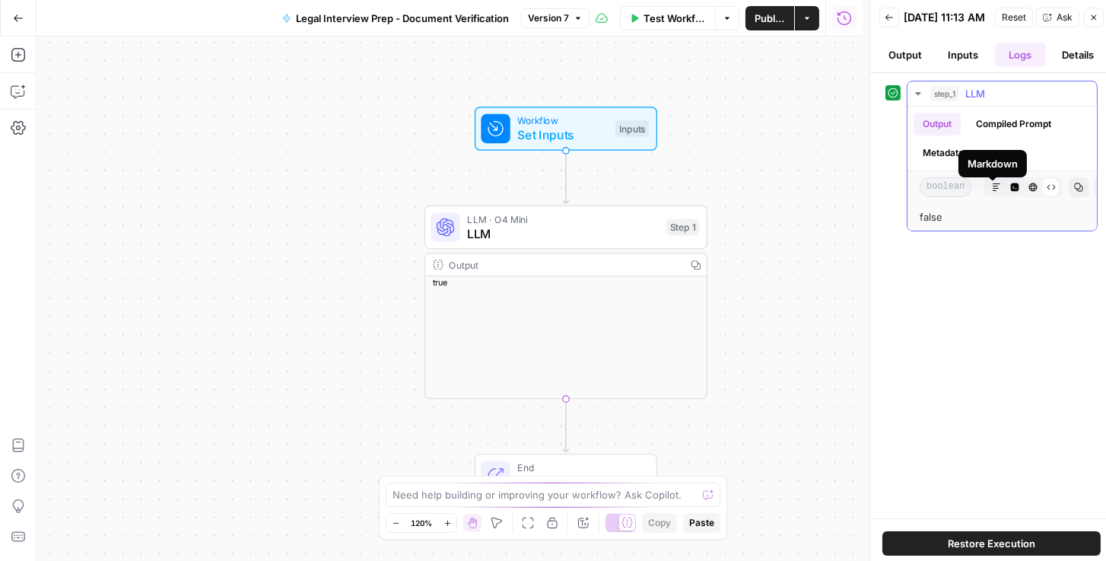
click at [1004, 126] on button "Compiled Prompt" at bounding box center [1014, 124] width 94 height 23
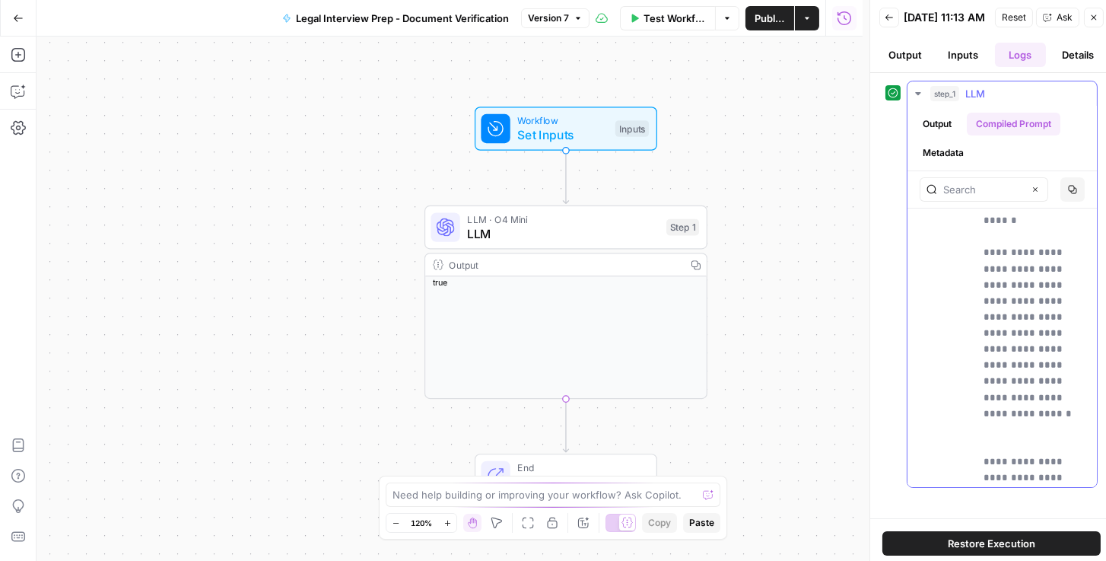
scroll to position [246, 0]
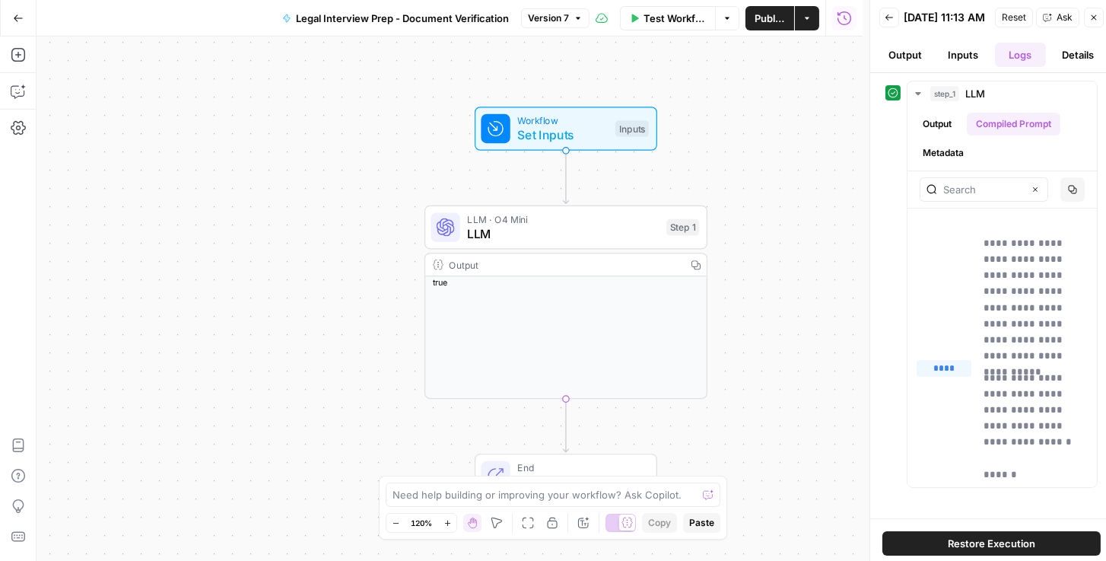
click at [586, 121] on span "Workflow" at bounding box center [562, 120] width 91 height 14
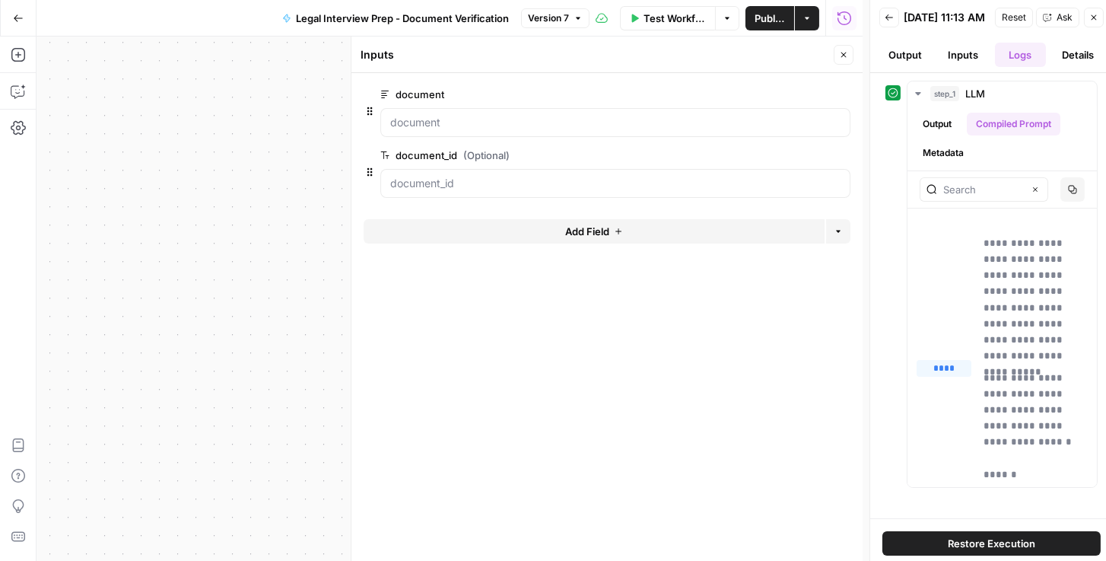
click at [802, 91] on span "edit field" at bounding box center [793, 94] width 33 height 12
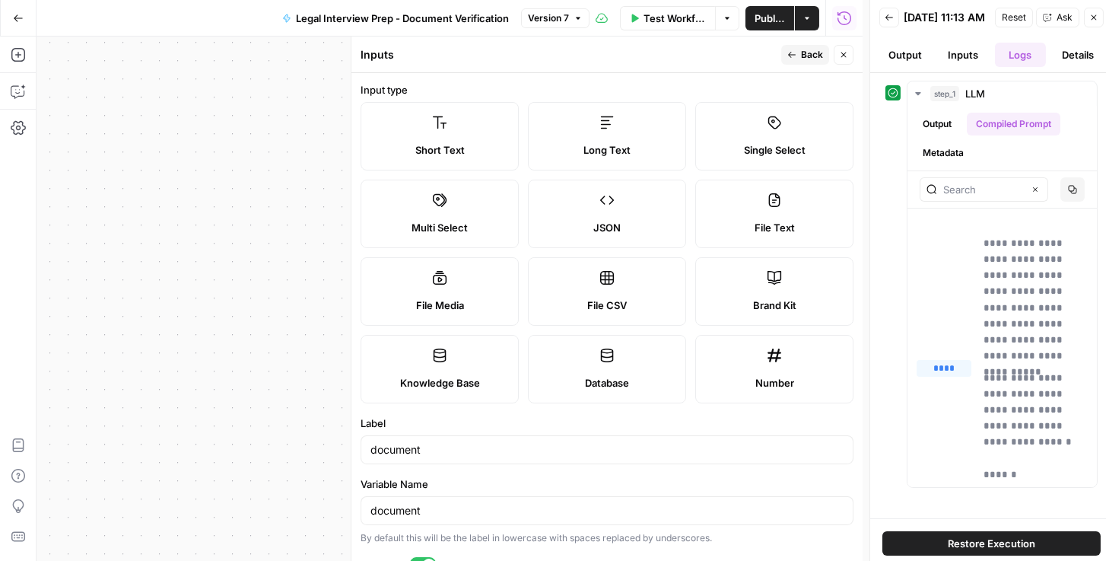
click at [786, 19] on button "Publish" at bounding box center [770, 18] width 49 height 24
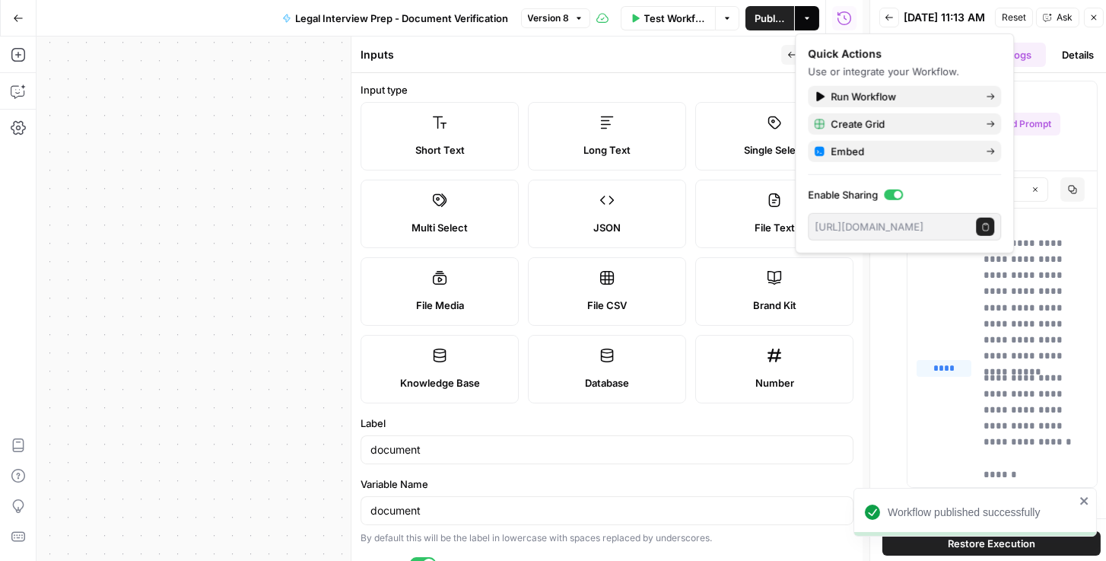
drag, startPoint x: 1070, startPoint y: 40, endPoint x: 1058, endPoint y: 34, distance: 13.3
click at [1070, 40] on header "Back 09/26/25 at 11:13 AM Reset Ask Close Output Inputs Logs Details" at bounding box center [991, 36] width 243 height 73
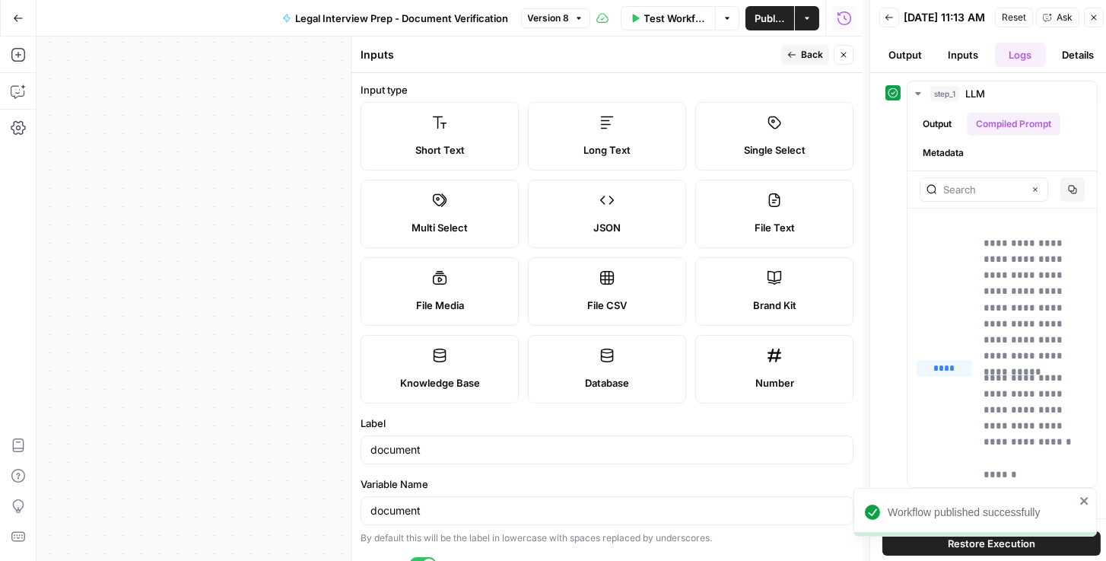
click at [896, 24] on button "Back" at bounding box center [889, 18] width 20 height 20
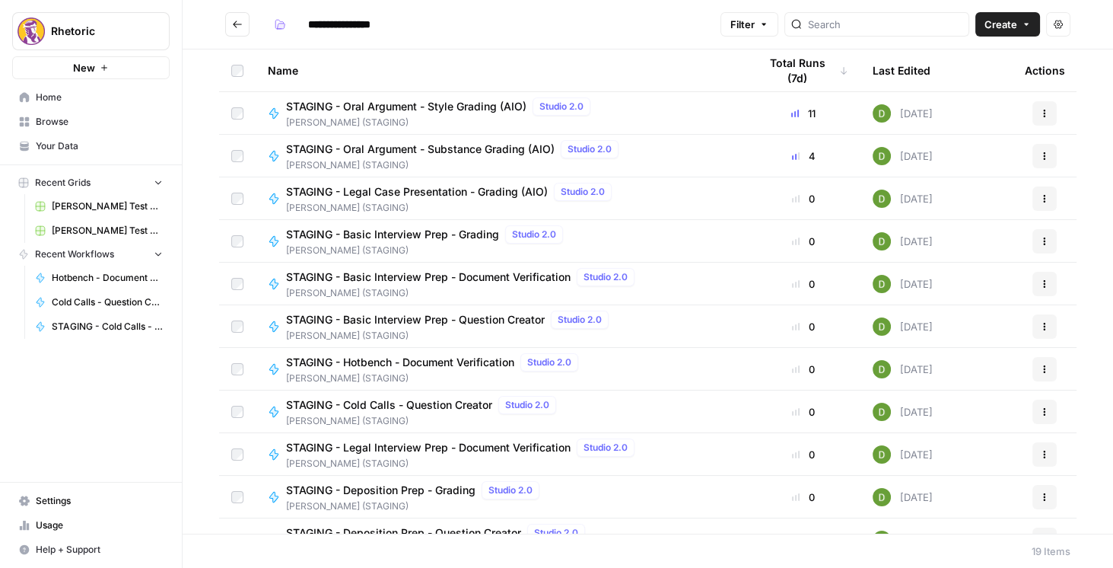
click at [417, 366] on span "STAGING - Hotbench - Document Verification" at bounding box center [400, 362] width 228 height 15
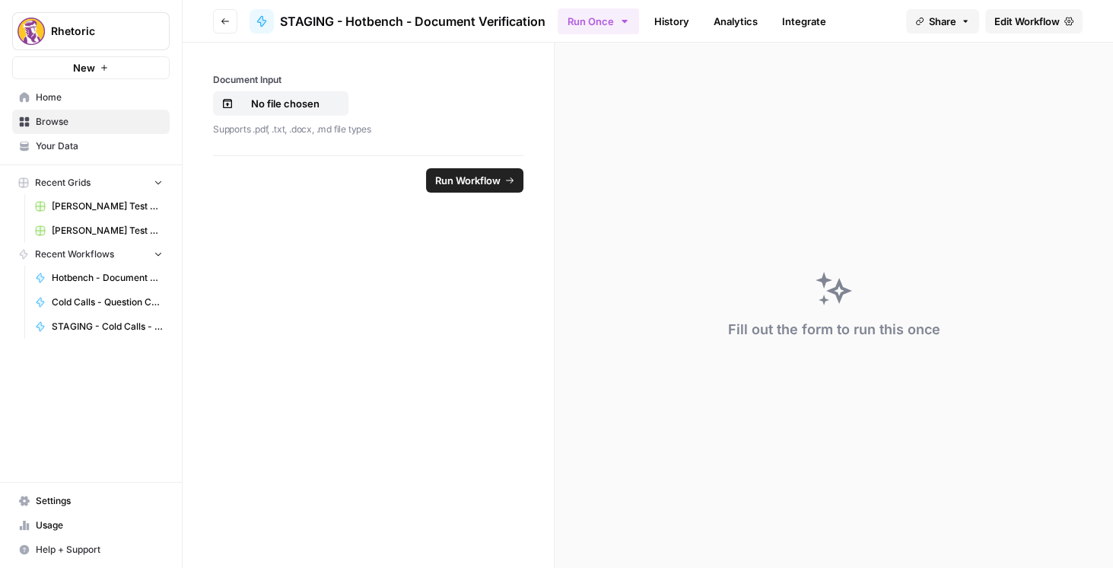
click at [1043, 17] on span "Edit Workflow" at bounding box center [1026, 21] width 65 height 15
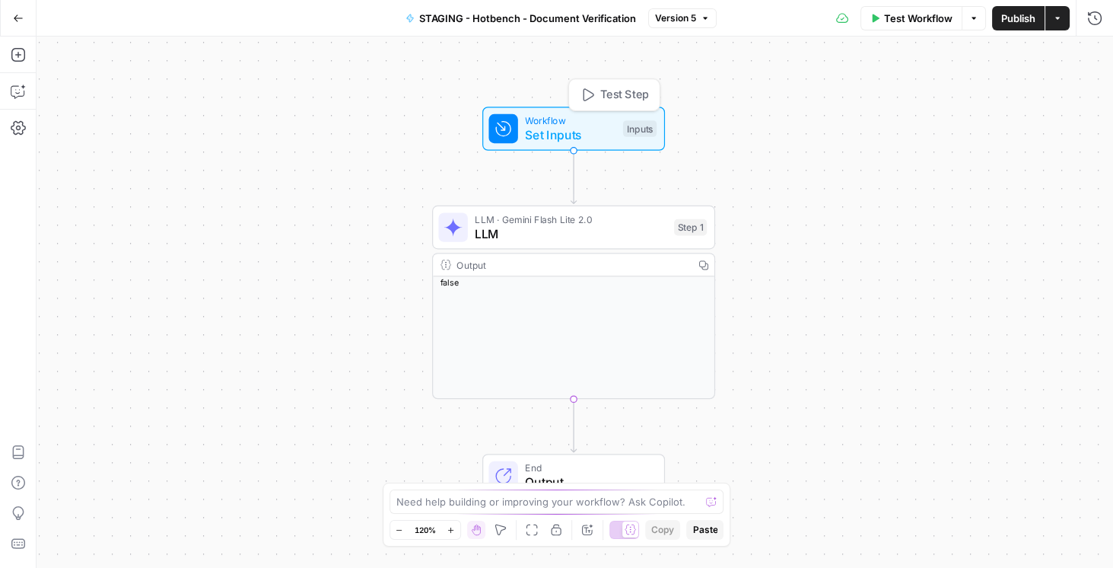
click at [574, 128] on span "Set Inputs" at bounding box center [570, 135] width 91 height 18
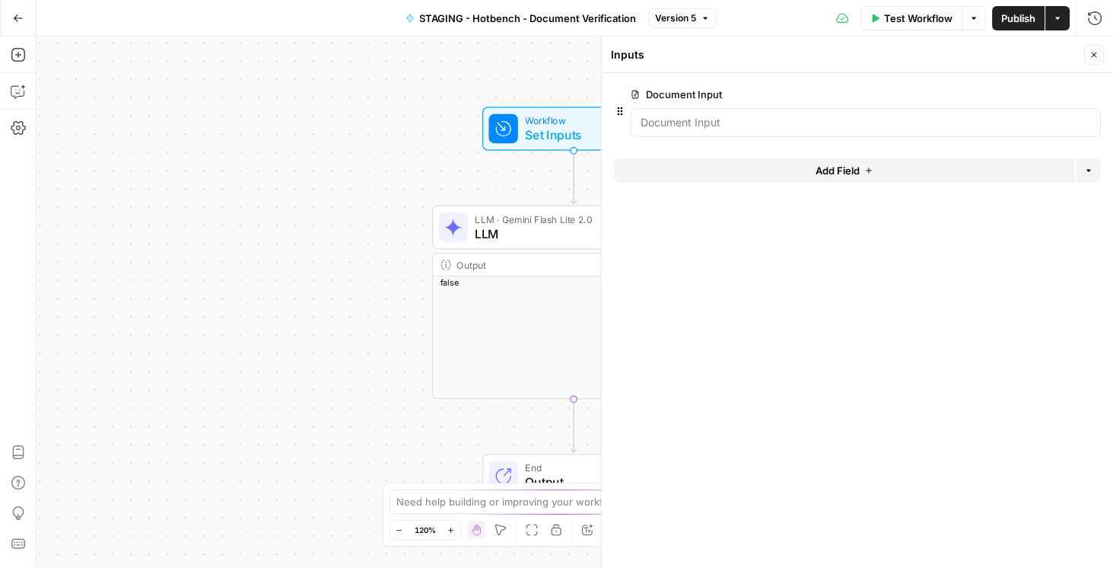
click at [1069, 98] on icon "button" at bounding box center [1069, 95] width 8 height 8
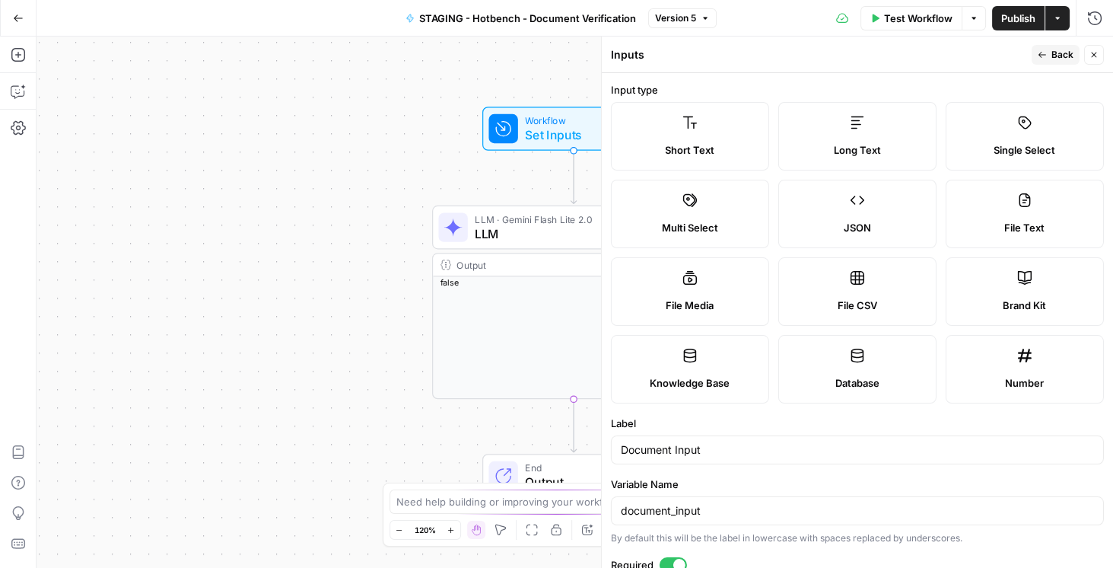
click at [851, 148] on span "Long Text" at bounding box center [857, 149] width 47 height 15
click at [1020, 20] on span "Publish" at bounding box center [1018, 18] width 34 height 15
click at [1089, 58] on icon "button" at bounding box center [1093, 54] width 9 height 9
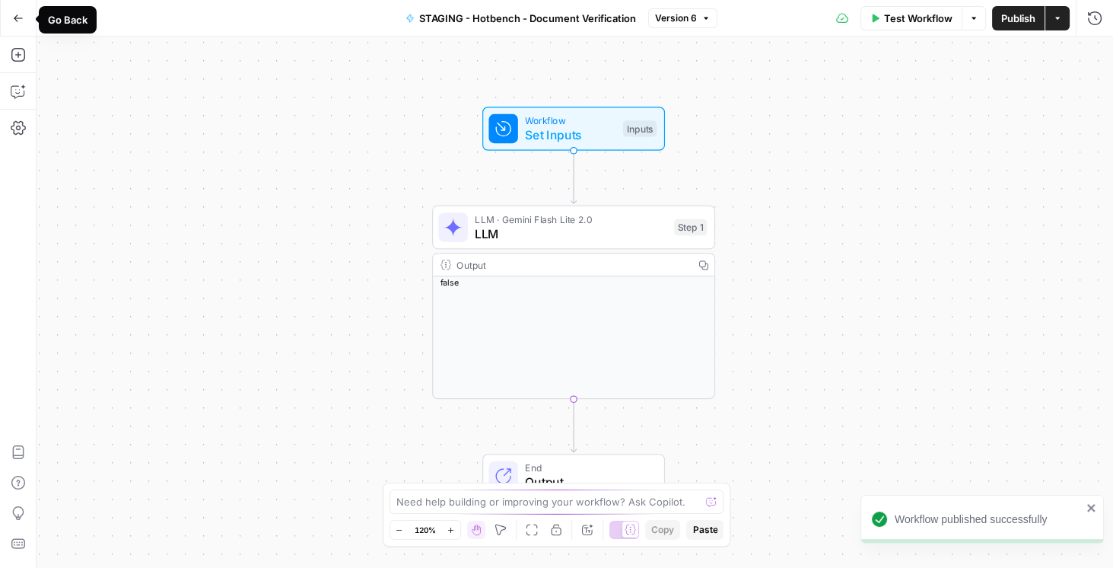
click at [14, 17] on icon "button" at bounding box center [18, 17] width 9 height 7
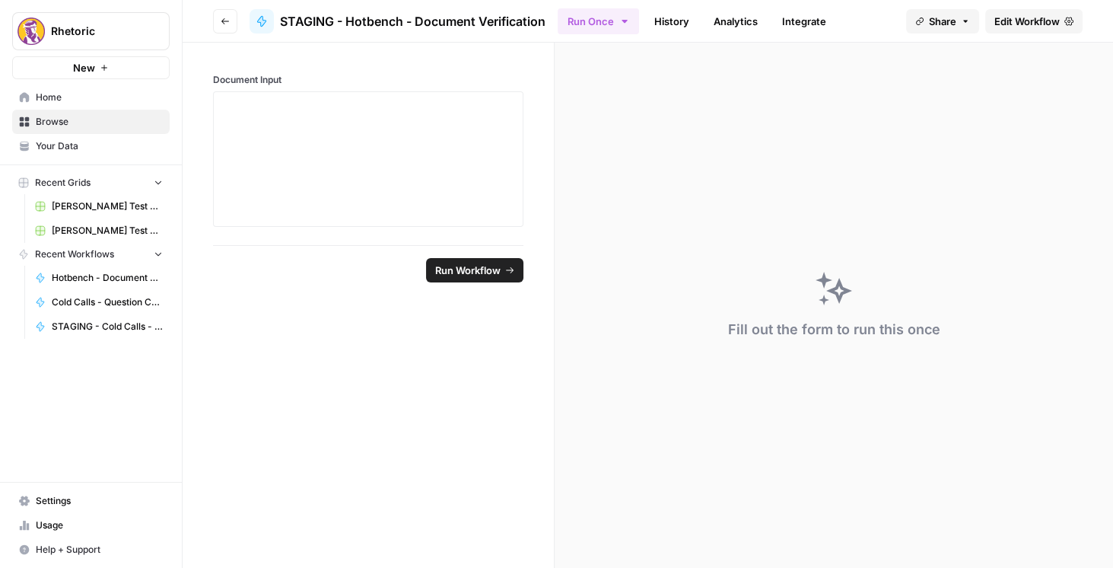
click at [224, 24] on icon "button" at bounding box center [225, 21] width 9 height 9
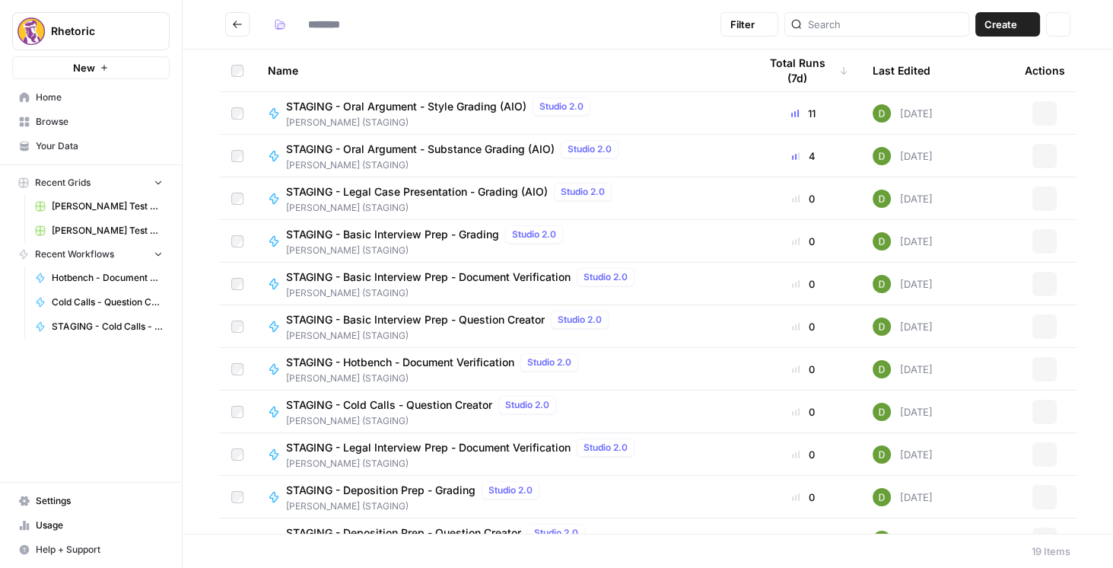
type input "**********"
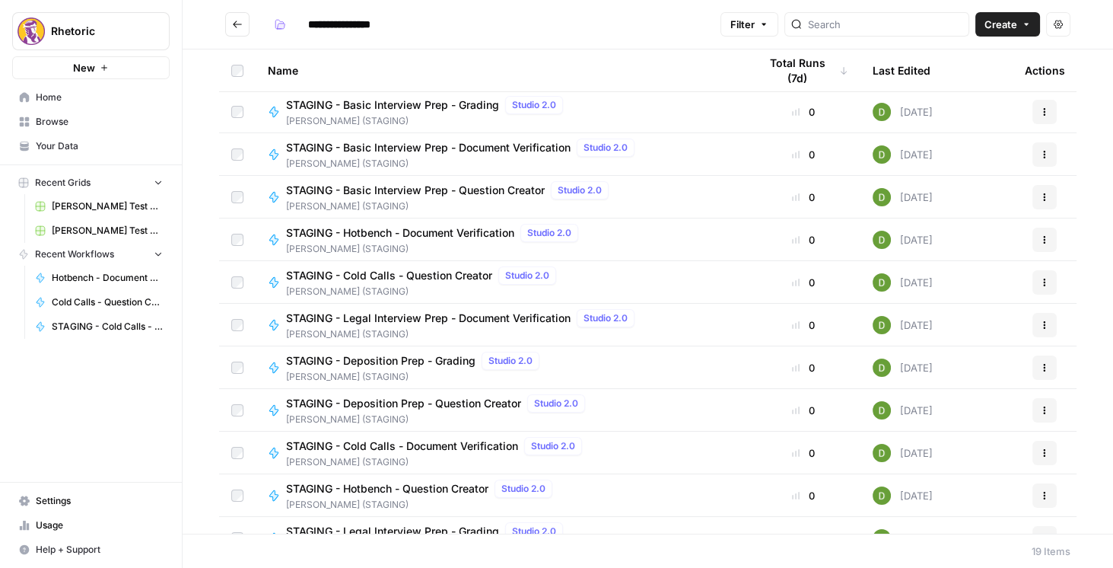
scroll to position [130, 0]
click at [449, 315] on span "STAGING - Legal Interview Prep - Document Verification" at bounding box center [428, 317] width 285 height 15
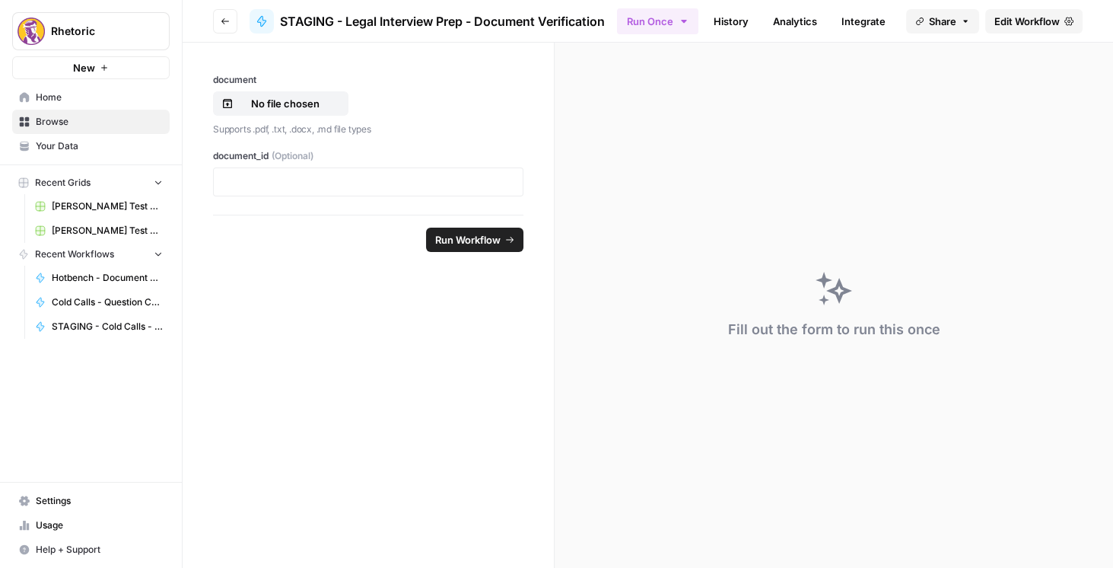
click at [1047, 18] on span "Edit Workflow" at bounding box center [1026, 21] width 65 height 15
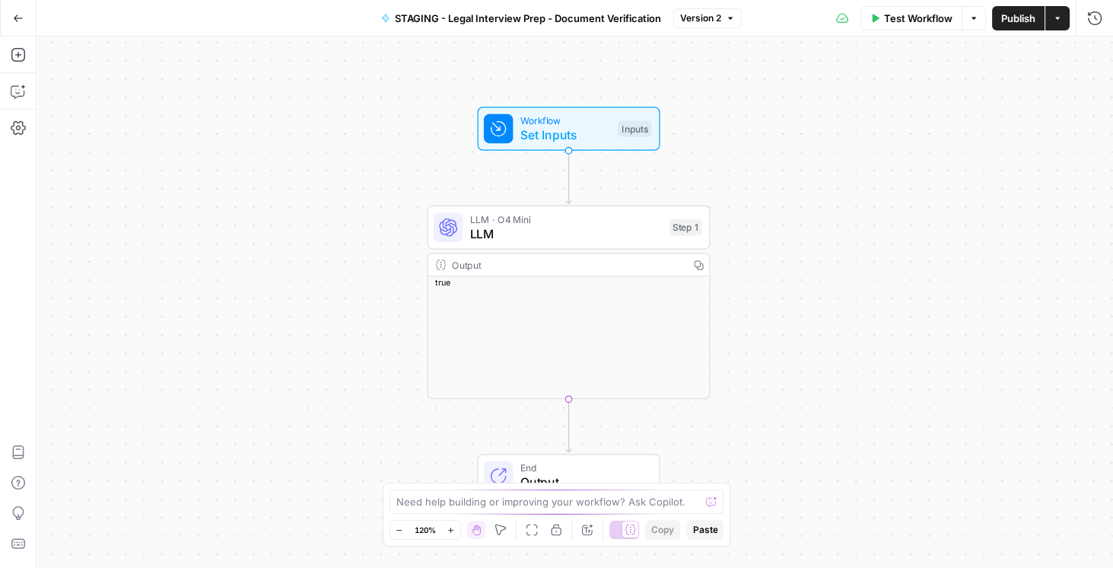
click at [530, 135] on span "Set Inputs" at bounding box center [565, 135] width 91 height 18
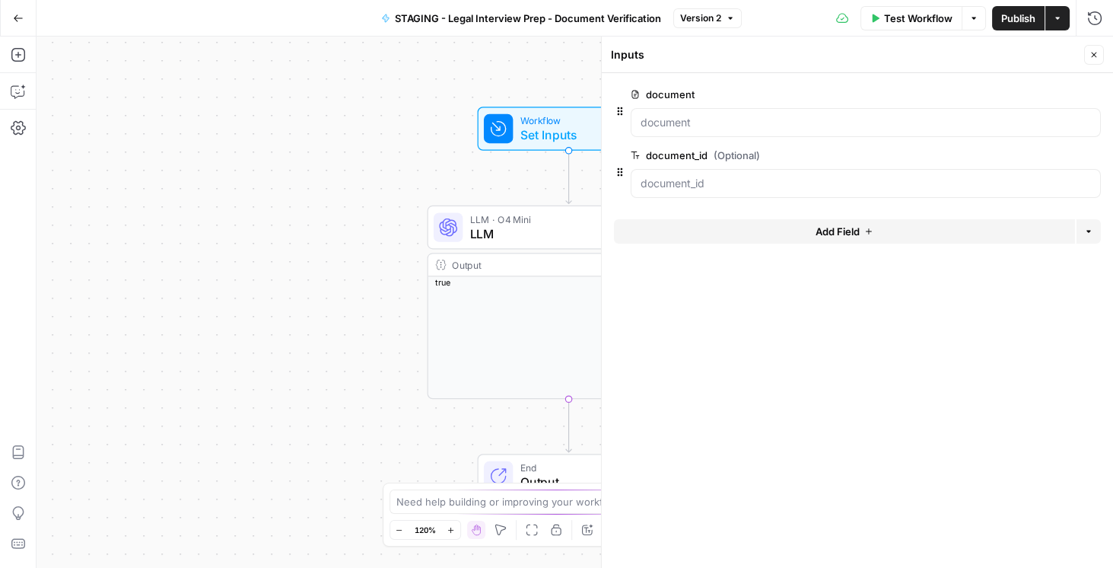
click at [1048, 95] on span "edit field" at bounding box center [1043, 94] width 33 height 12
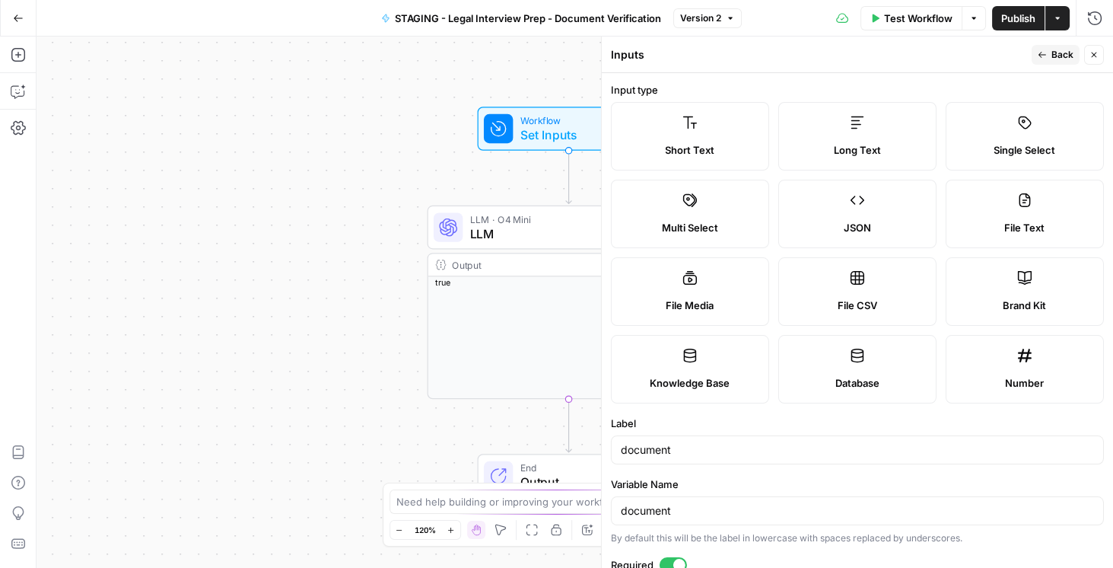
click at [858, 128] on icon at bounding box center [857, 122] width 15 height 15
click at [1012, 24] on span "Publish" at bounding box center [1018, 18] width 34 height 15
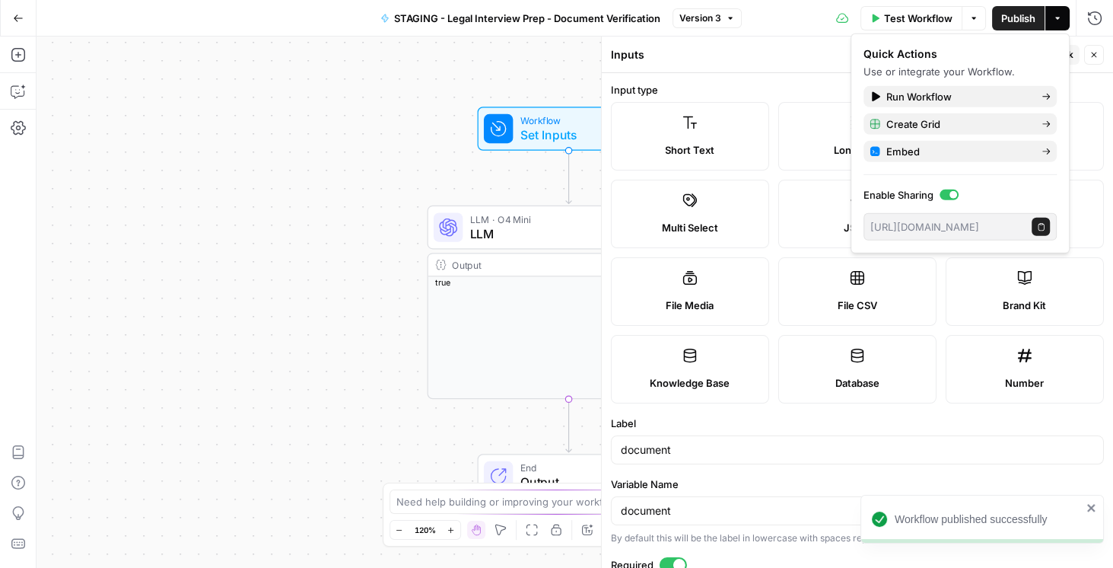
click at [1091, 56] on icon "button" at bounding box center [1093, 54] width 9 height 9
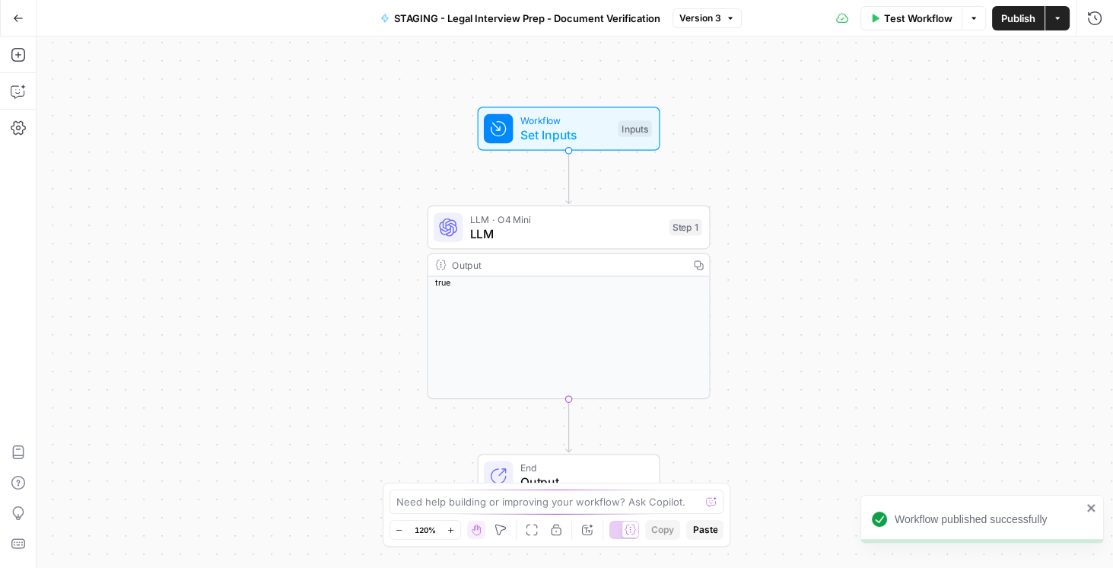
click at [17, 17] on icon "button" at bounding box center [18, 18] width 11 height 11
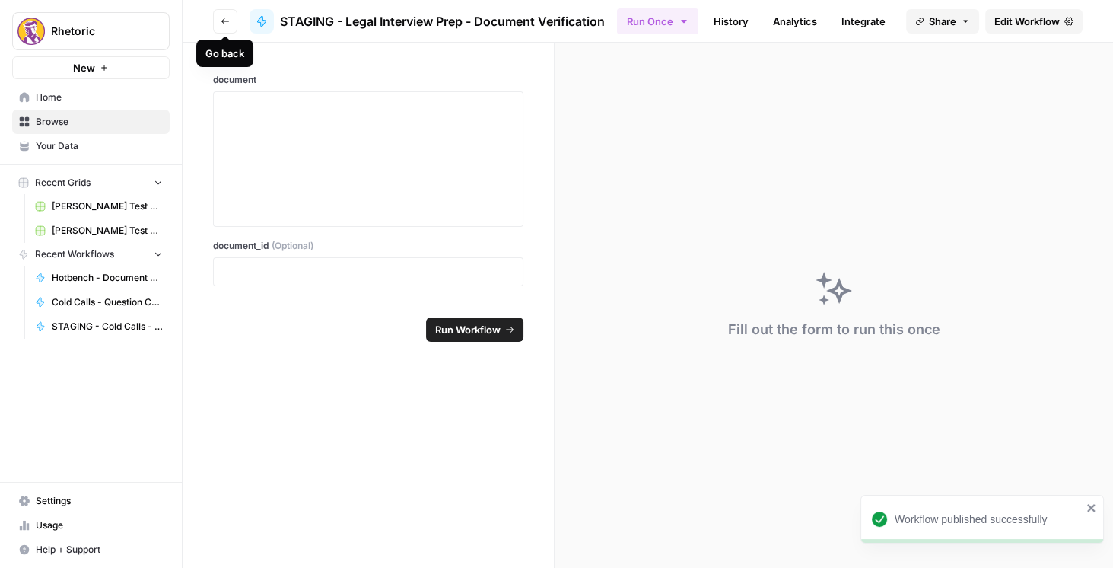
click at [221, 22] on icon "button" at bounding box center [225, 21] width 9 height 9
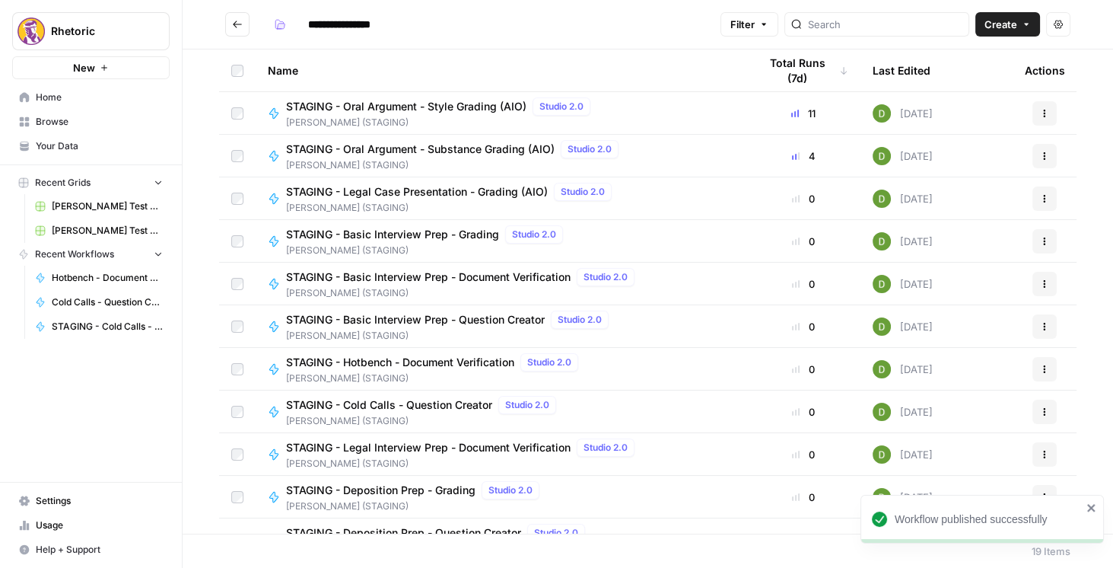
click at [240, 27] on icon "Go back" at bounding box center [237, 24] width 11 height 11
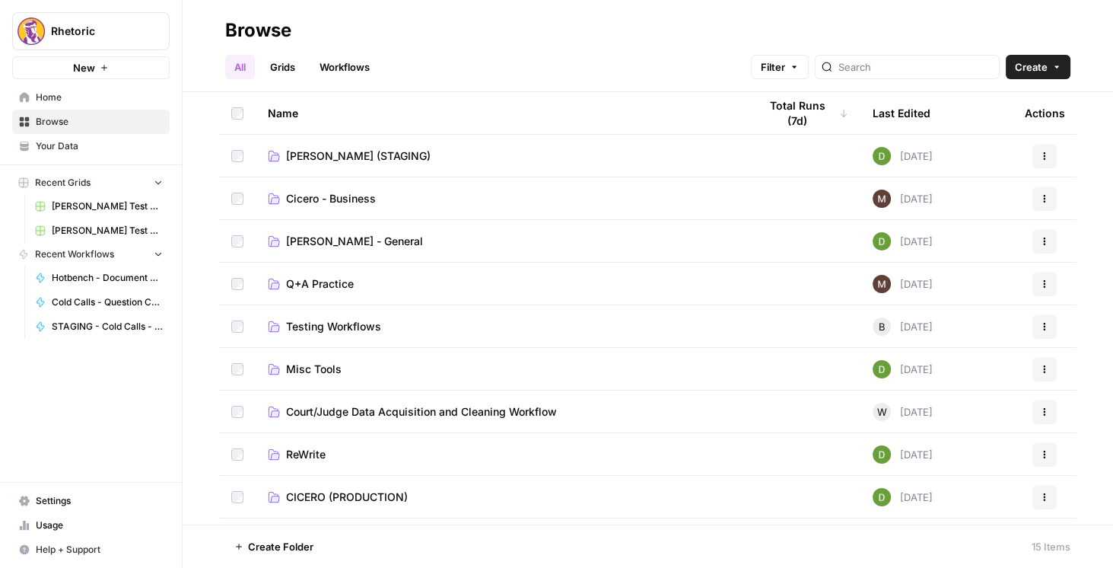
click at [348, 486] on td "CICERO (PRODUCTION)" at bounding box center [501, 496] width 491 height 42
click at [377, 495] on span "CICERO (PRODUCTION)" at bounding box center [347, 496] width 122 height 15
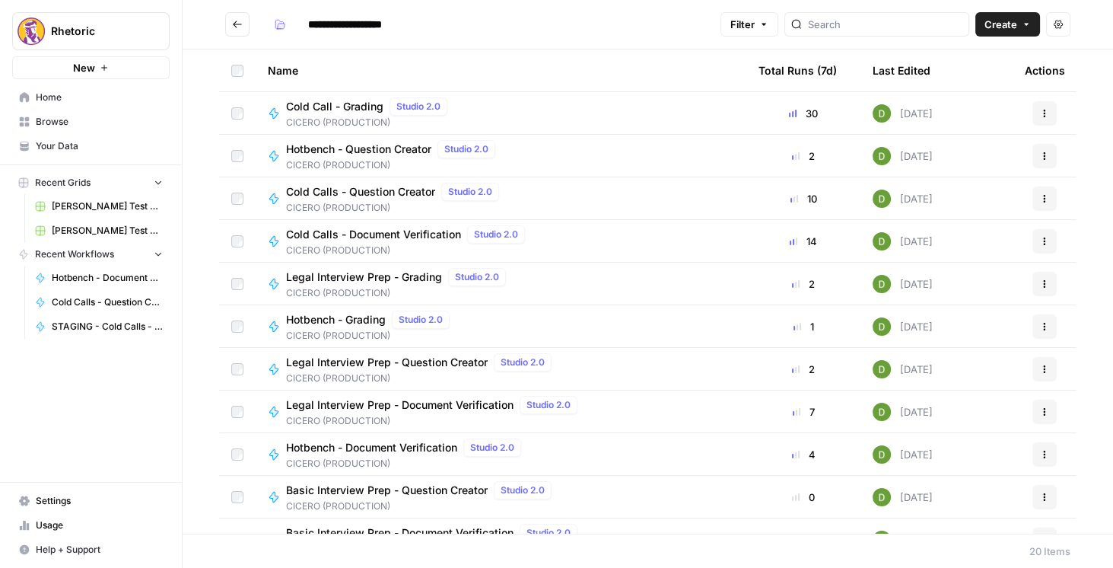
click at [361, 240] on span "Cold Calls - Document Verification" at bounding box center [373, 234] width 175 height 15
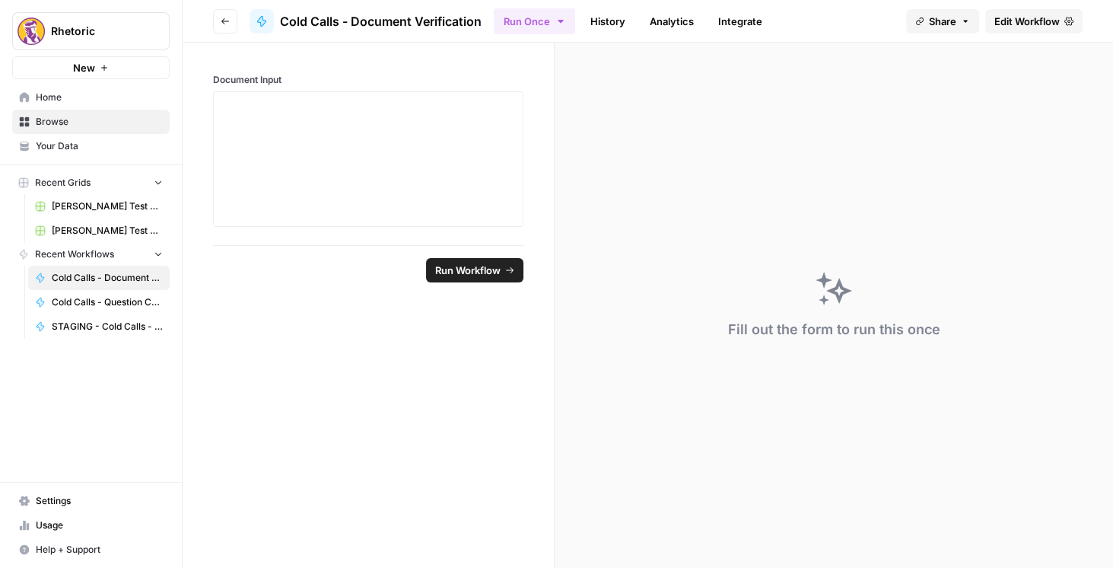
click at [1011, 24] on span "Edit Workflow" at bounding box center [1026, 21] width 65 height 15
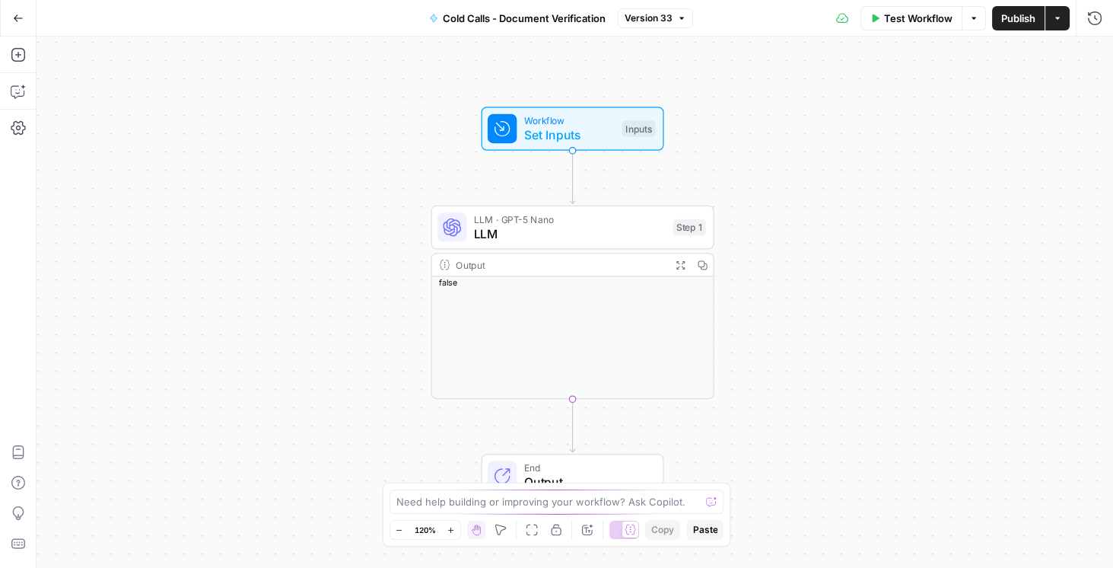
click at [549, 126] on span "Set Inputs" at bounding box center [569, 135] width 91 height 18
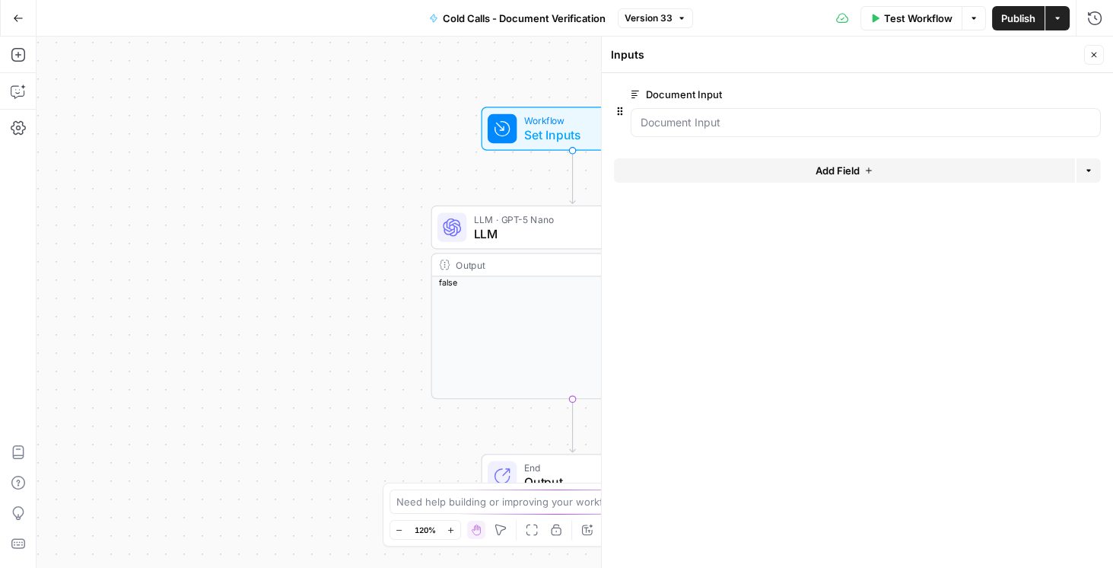
click at [1061, 92] on button "edit field" at bounding box center [1050, 94] width 59 height 18
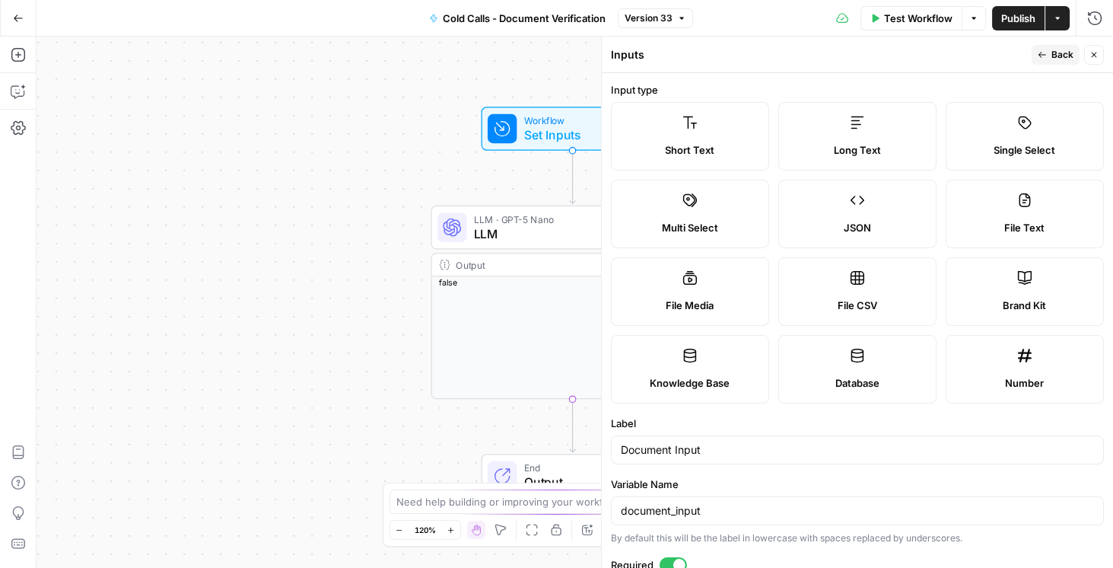
click at [23, 18] on icon "button" at bounding box center [18, 18] width 11 height 11
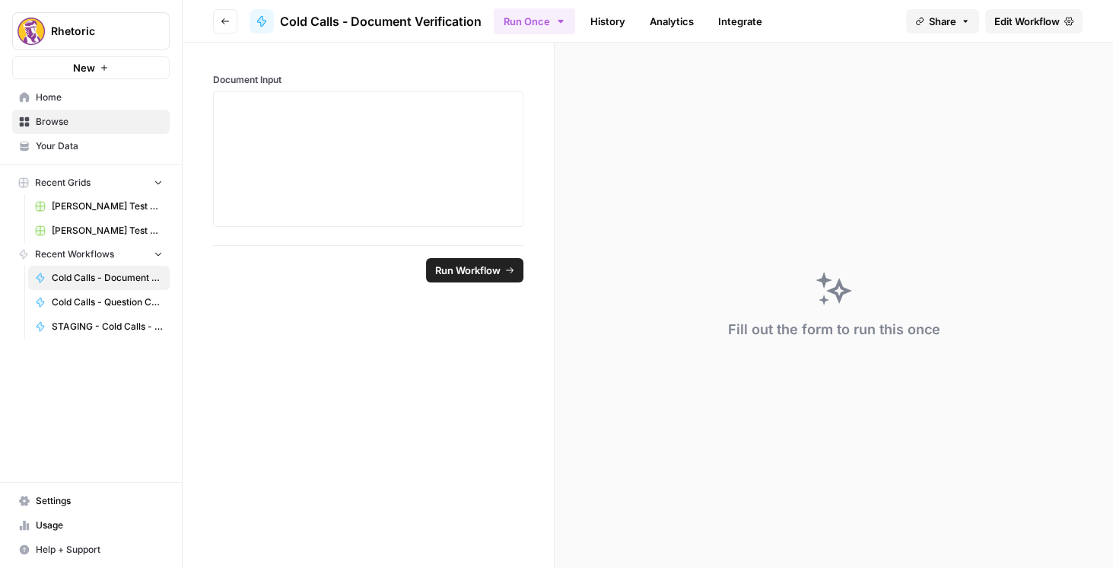
click at [220, 25] on button "Go back" at bounding box center [225, 21] width 24 height 24
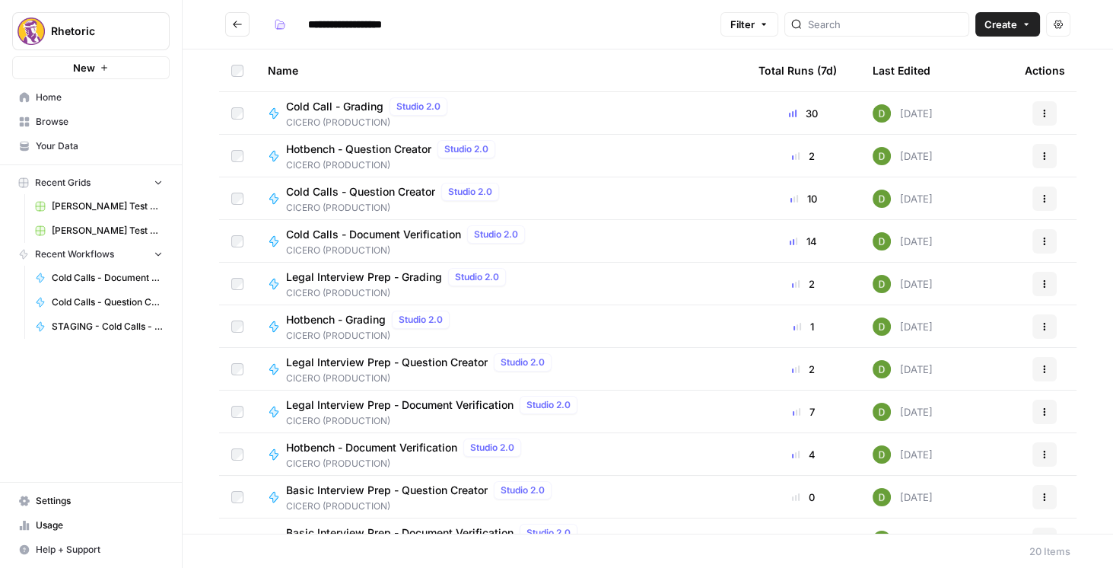
click at [411, 409] on span "Legal Interview Prep - Document Verification" at bounding box center [399, 404] width 227 height 15
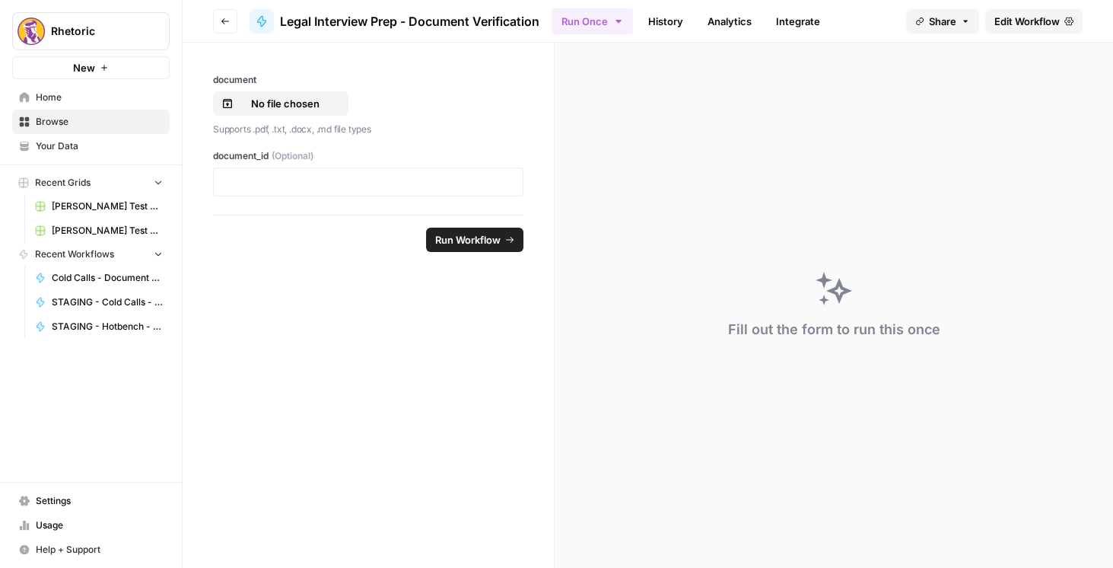
click at [1020, 20] on span "Edit Workflow" at bounding box center [1026, 21] width 65 height 15
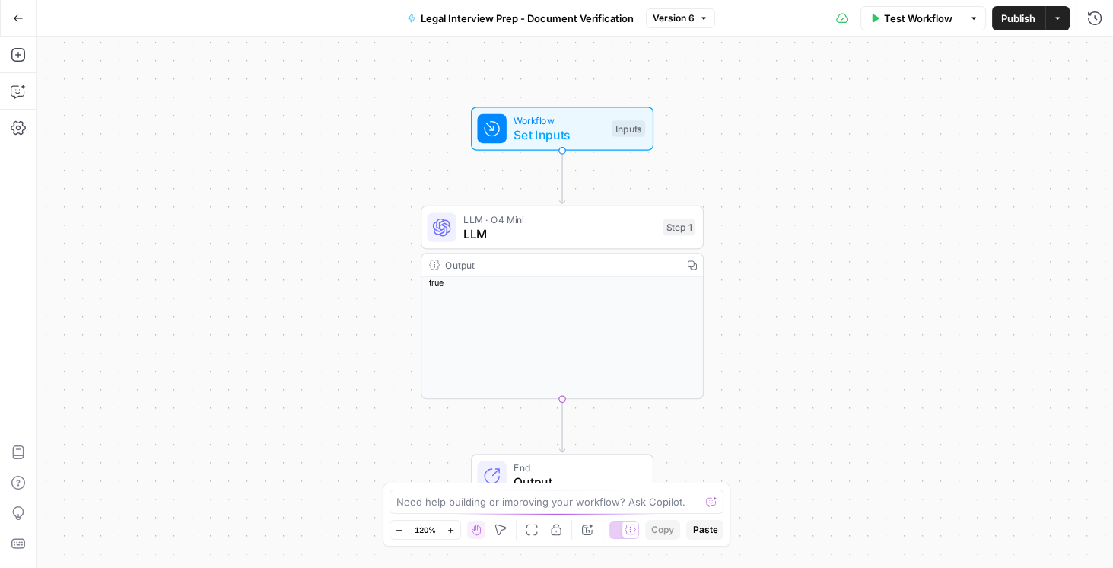
click at [568, 129] on span "Set Inputs" at bounding box center [559, 135] width 91 height 18
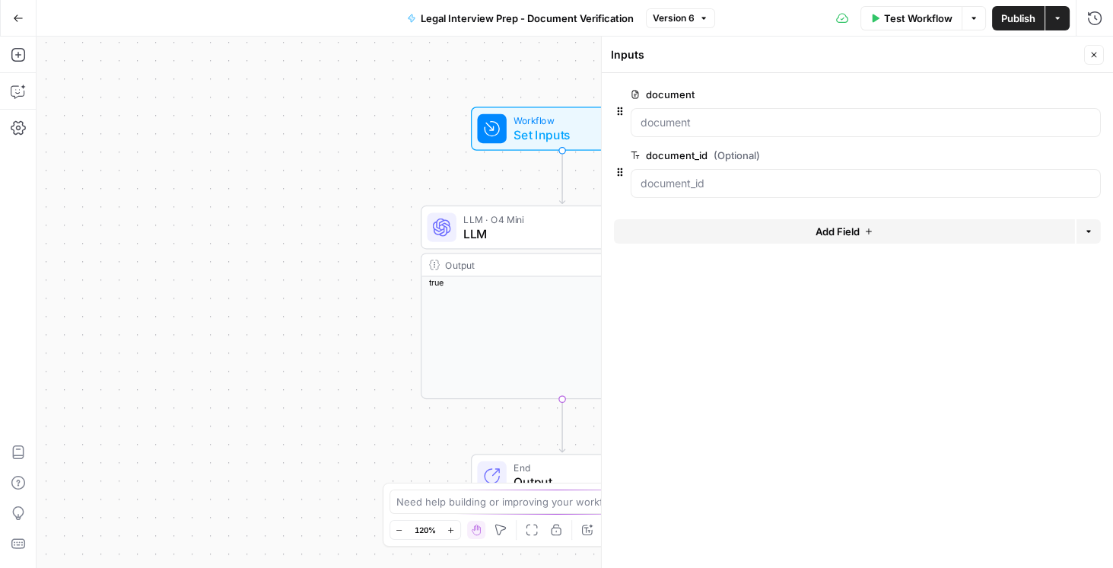
click at [1048, 94] on span "edit field" at bounding box center [1043, 94] width 33 height 12
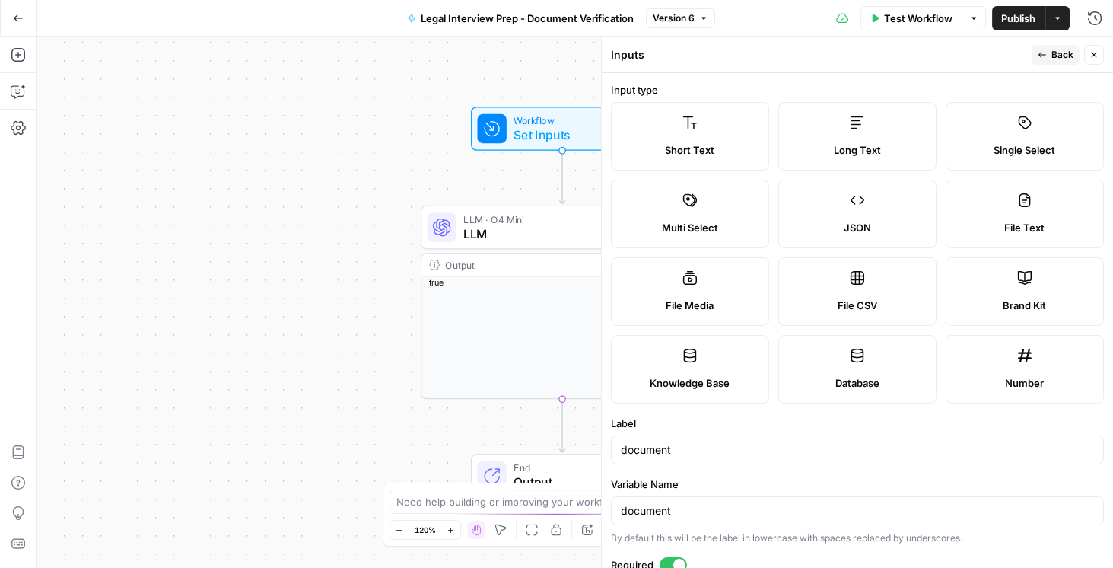
click at [819, 138] on label "Long Text" at bounding box center [857, 136] width 158 height 68
click at [1012, 22] on span "Publish" at bounding box center [1018, 18] width 34 height 15
click at [24, 14] on button "Go Back" at bounding box center [18, 18] width 27 height 27
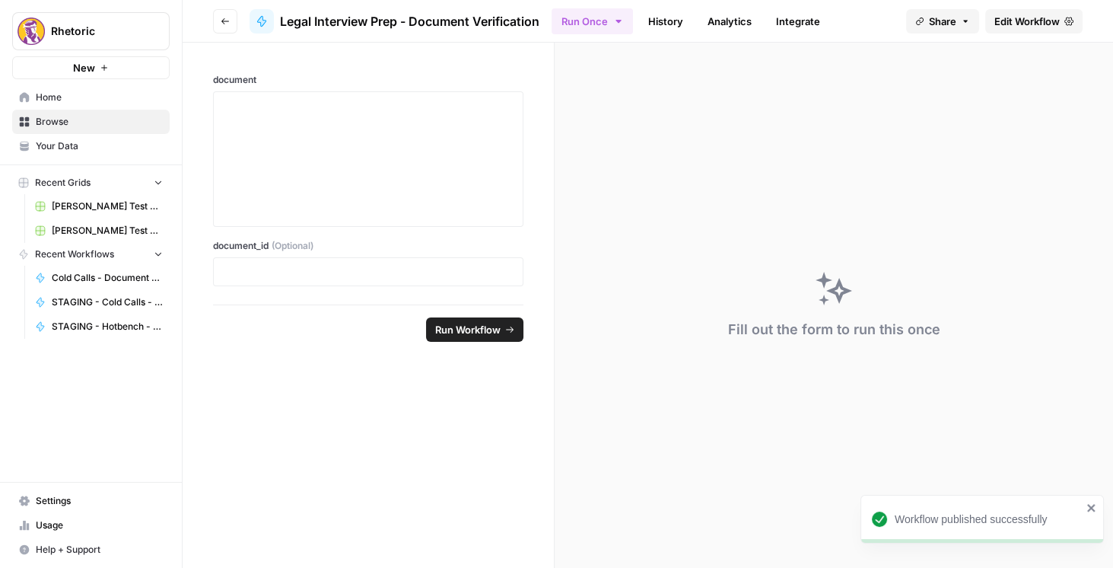
click at [223, 20] on icon "button" at bounding box center [225, 21] width 9 height 9
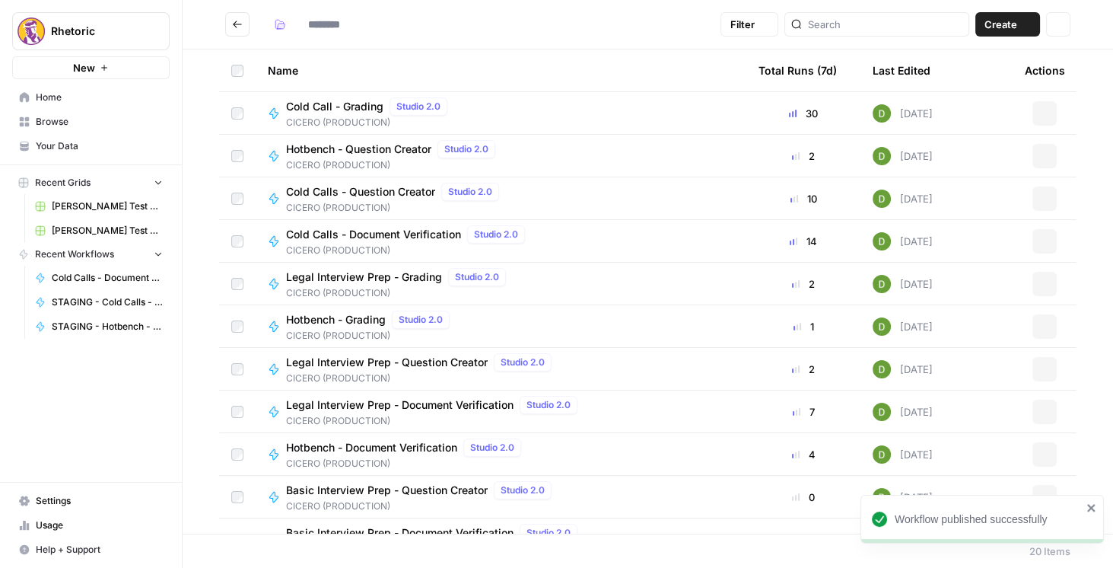
type input "**********"
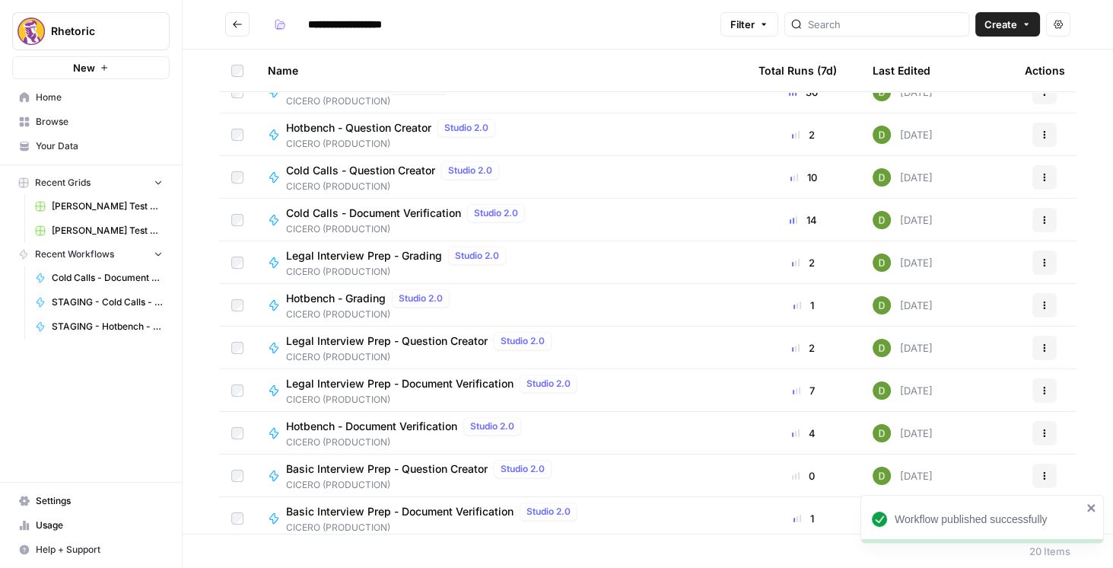
scroll to position [130, 0]
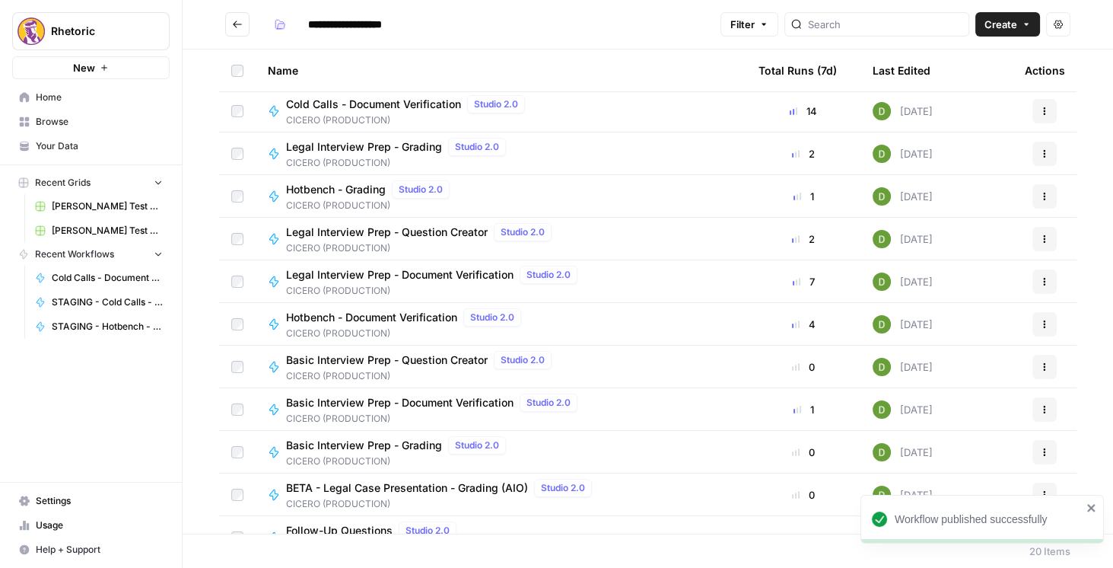
click at [445, 405] on span "Basic Interview Prep - Document Verification" at bounding box center [399, 402] width 227 height 15
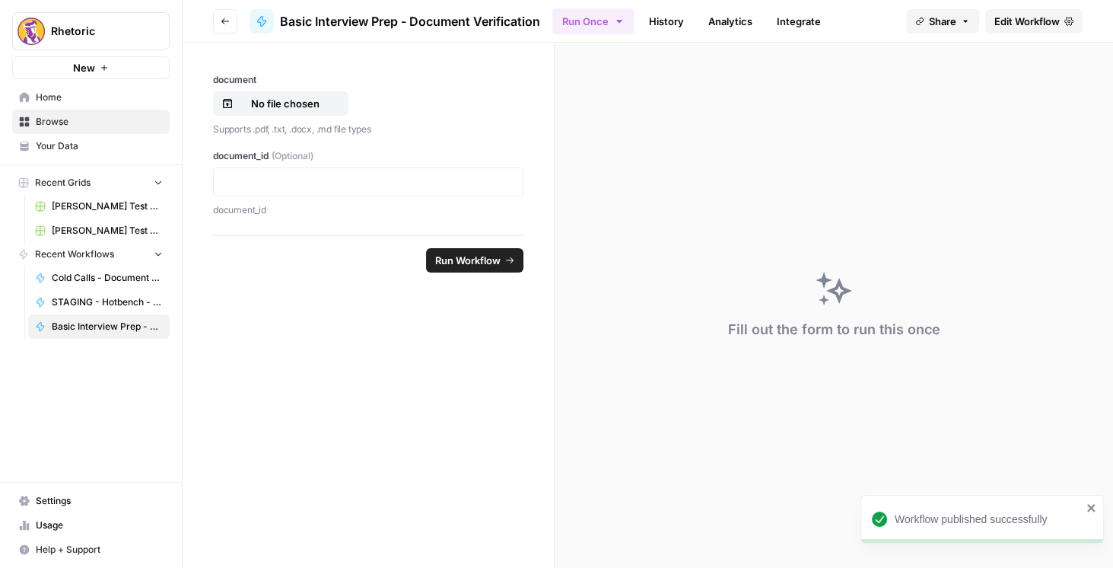
click at [1022, 27] on span "Edit Workflow" at bounding box center [1026, 21] width 65 height 15
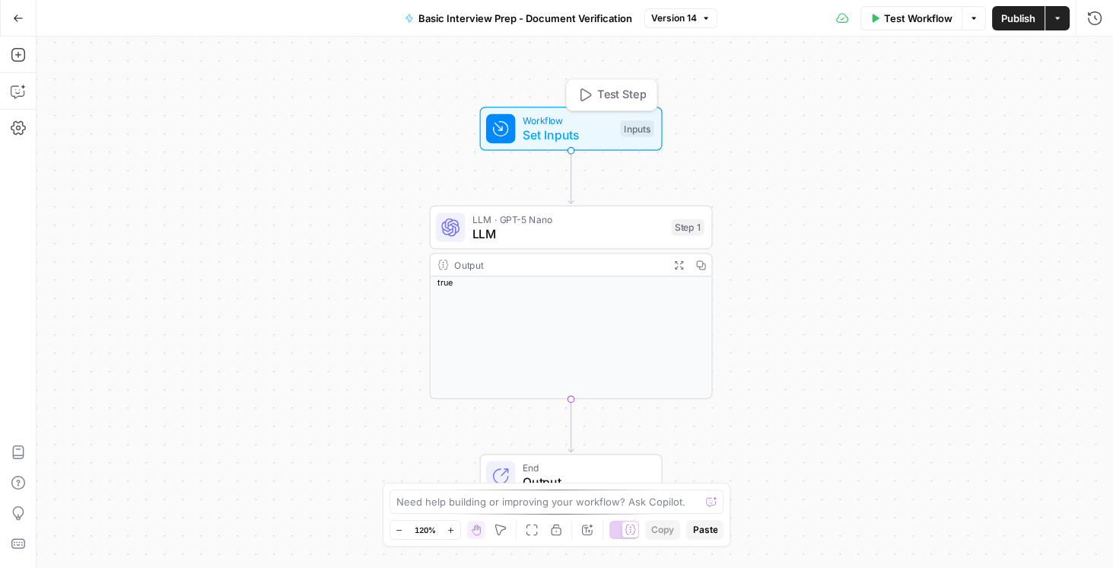
click at [527, 132] on span "Set Inputs" at bounding box center [568, 135] width 91 height 18
click at [568, 240] on span "LLM" at bounding box center [568, 233] width 192 height 18
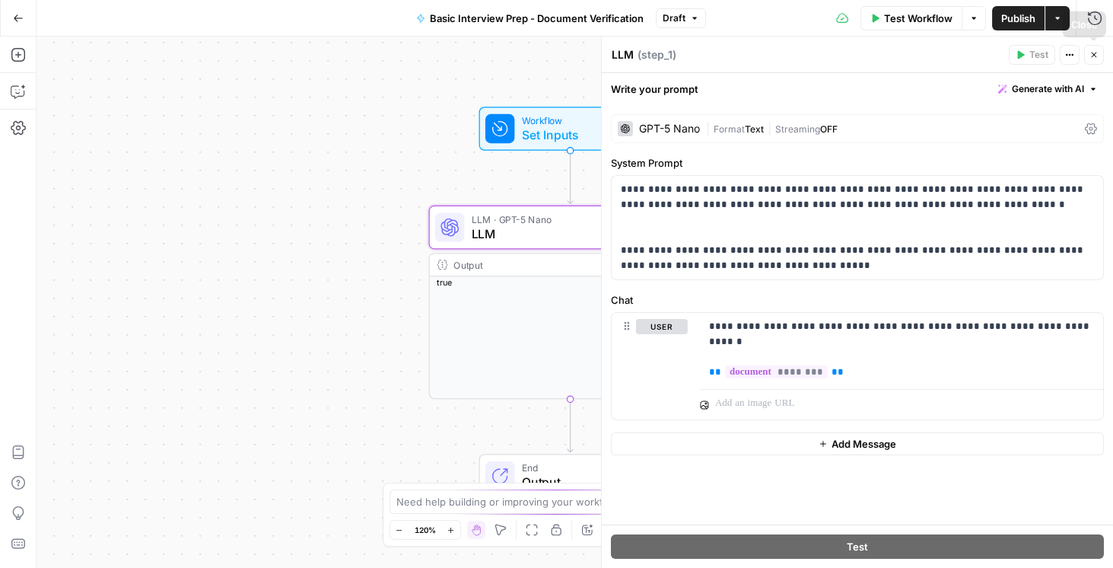
click at [1093, 56] on icon "button" at bounding box center [1093, 54] width 5 height 5
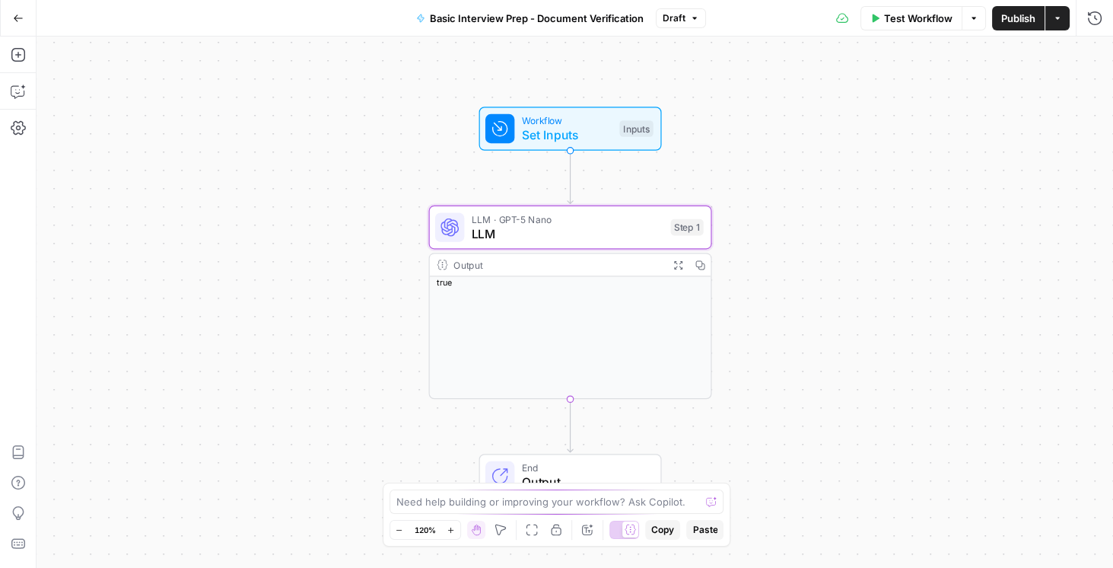
click at [1023, 22] on span "Publish" at bounding box center [1018, 18] width 34 height 15
click at [584, 124] on span "Workflow" at bounding box center [567, 120] width 91 height 14
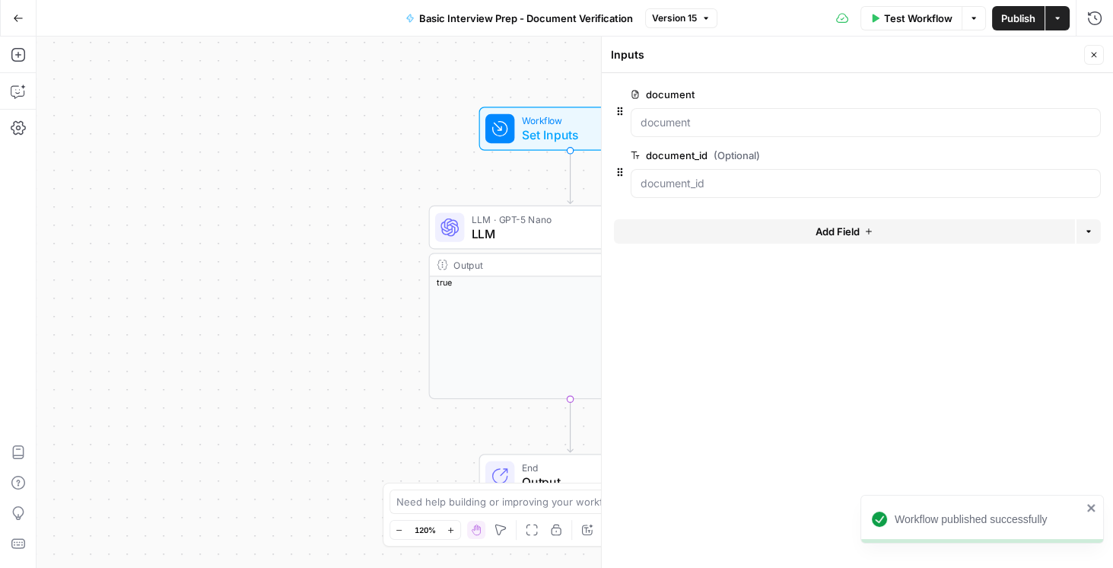
click at [1064, 91] on button "edit field" at bounding box center [1050, 94] width 59 height 18
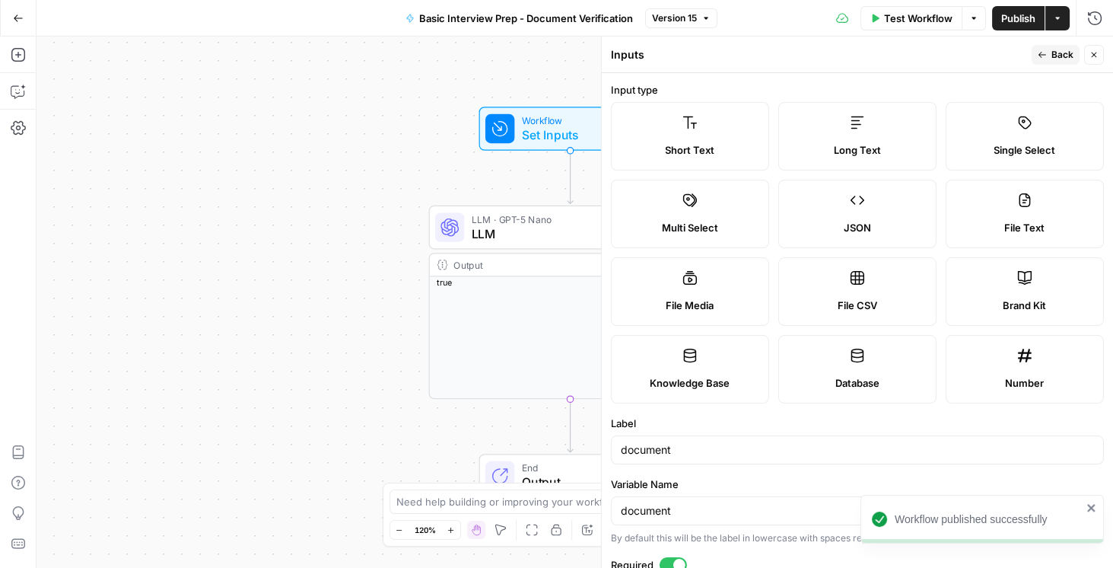
click at [867, 145] on span "Long Text" at bounding box center [857, 149] width 47 height 15
click at [1005, 19] on span "Publish" at bounding box center [1018, 18] width 34 height 15
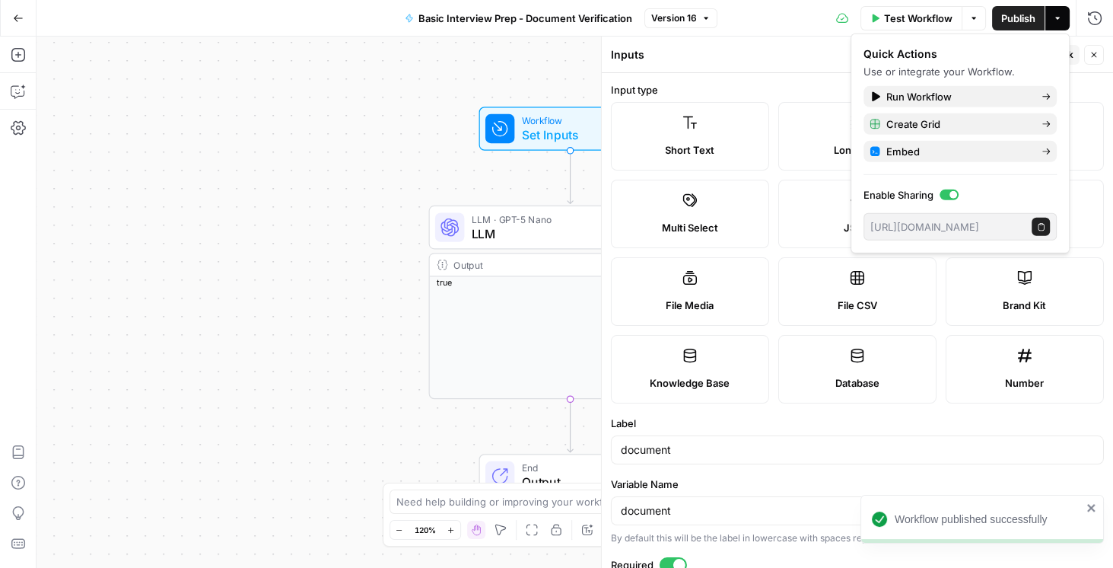
click at [21, 22] on icon "button" at bounding box center [18, 18] width 11 height 11
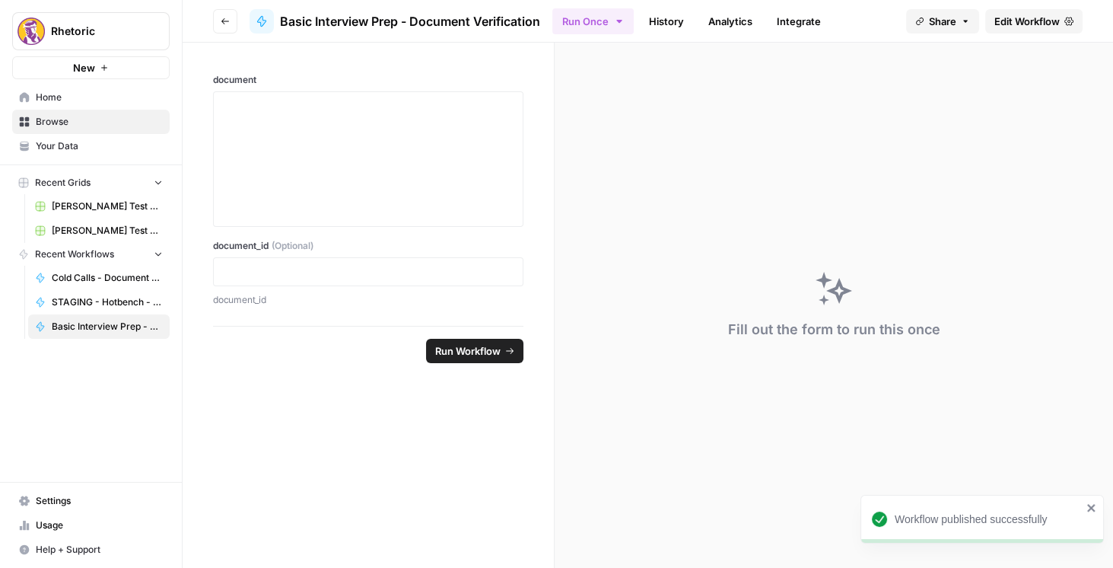
click at [231, 21] on button "Go back" at bounding box center [225, 21] width 24 height 24
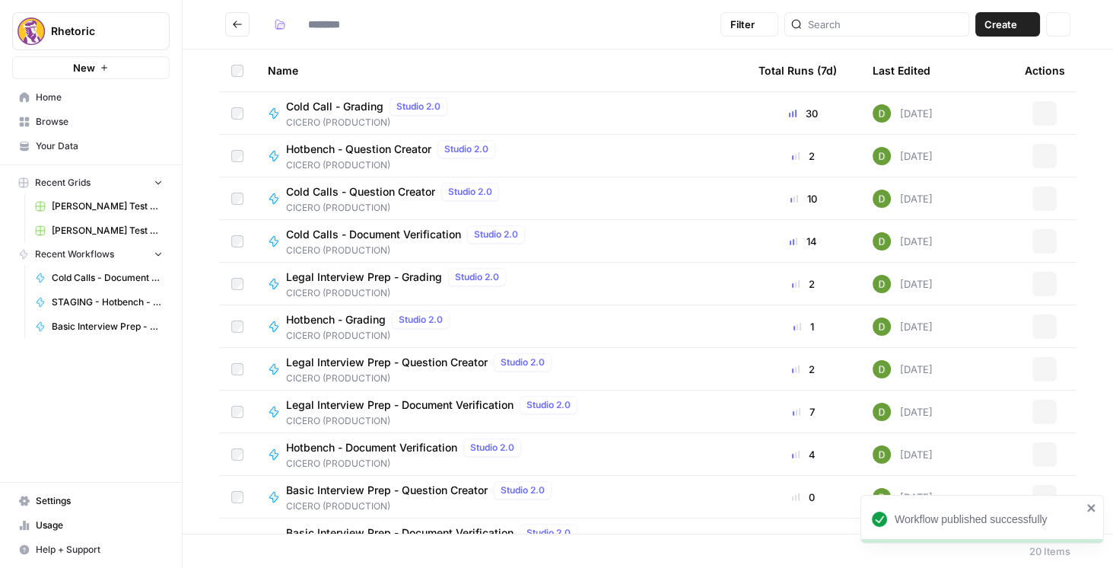
type input "**********"
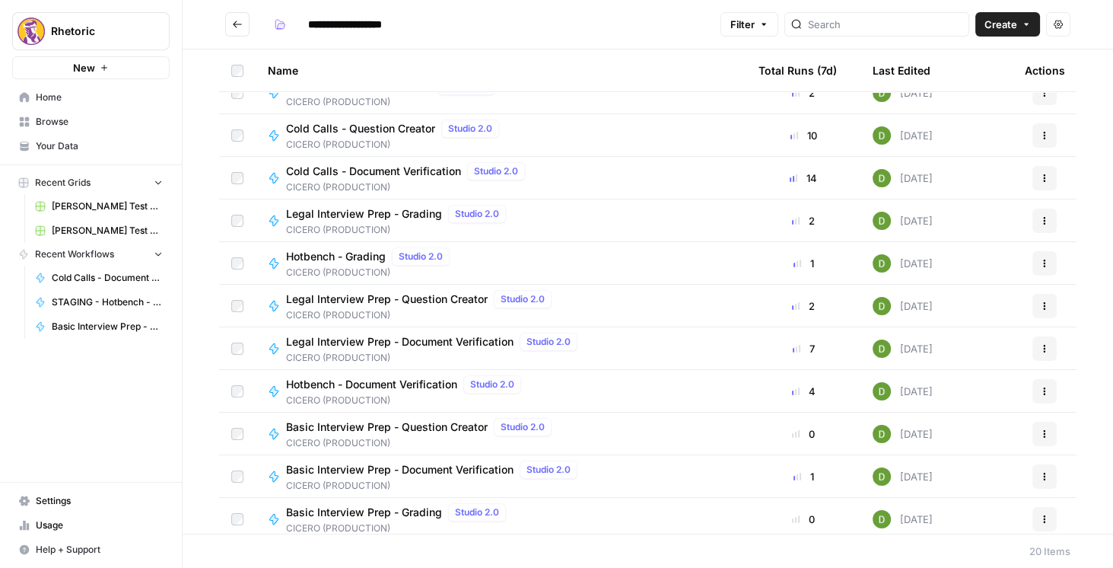
scroll to position [87, 0]
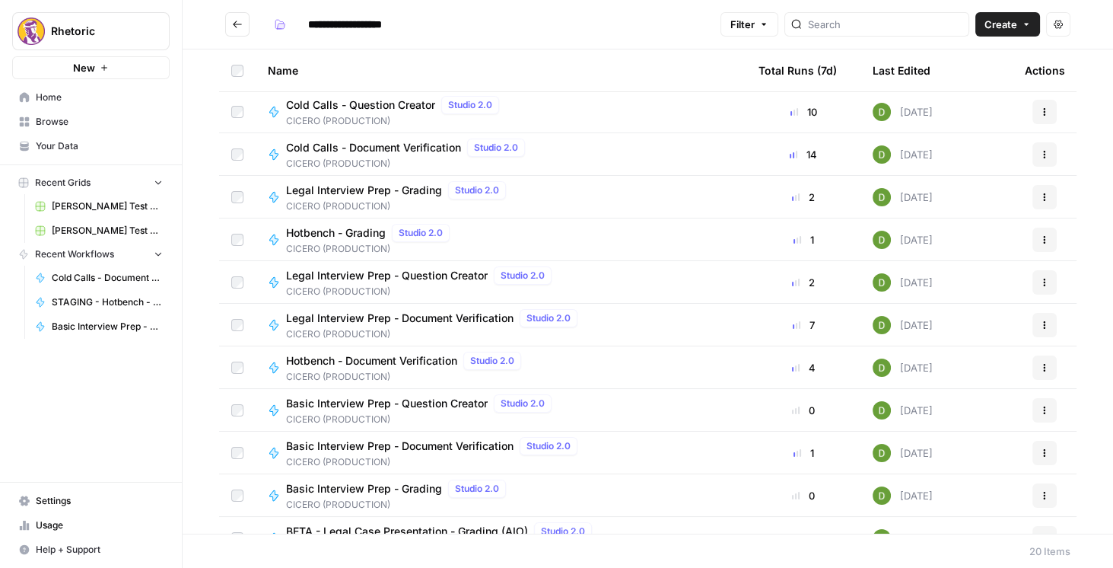
click at [416, 357] on span "Hotbench - Document Verification" at bounding box center [371, 360] width 171 height 15
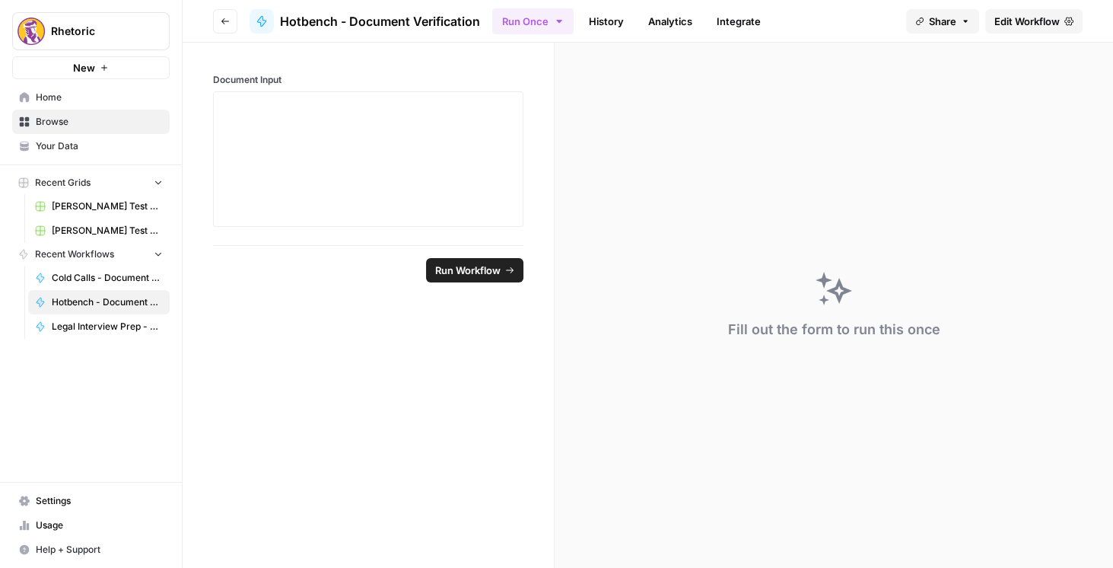
click at [999, 23] on span "Edit Workflow" at bounding box center [1026, 21] width 65 height 15
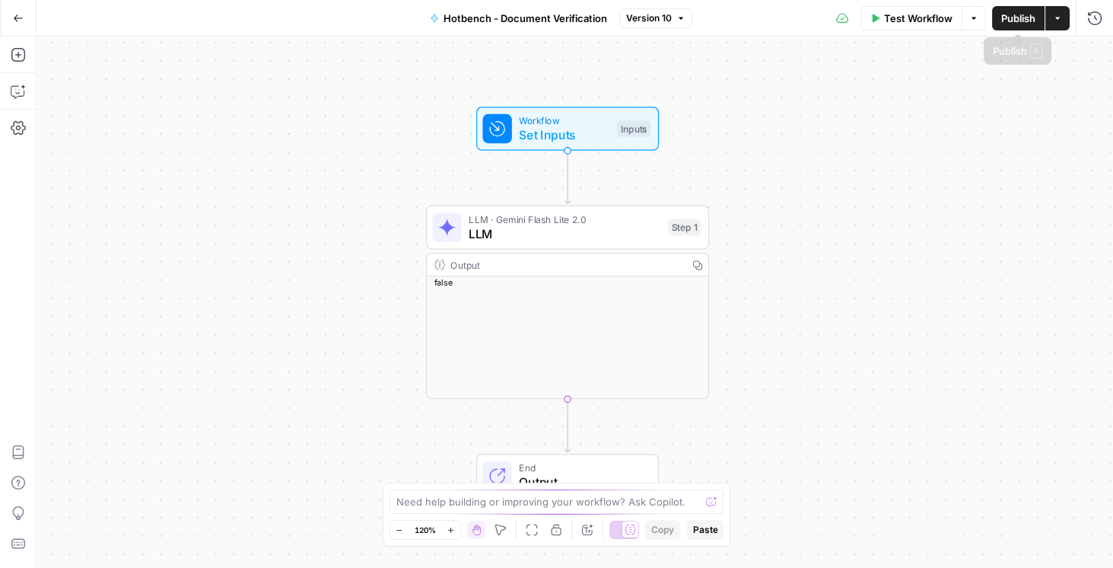
click at [1013, 17] on span "Publish" at bounding box center [1018, 18] width 34 height 15
click at [22, 10] on button "Go Back" at bounding box center [18, 18] width 27 height 27
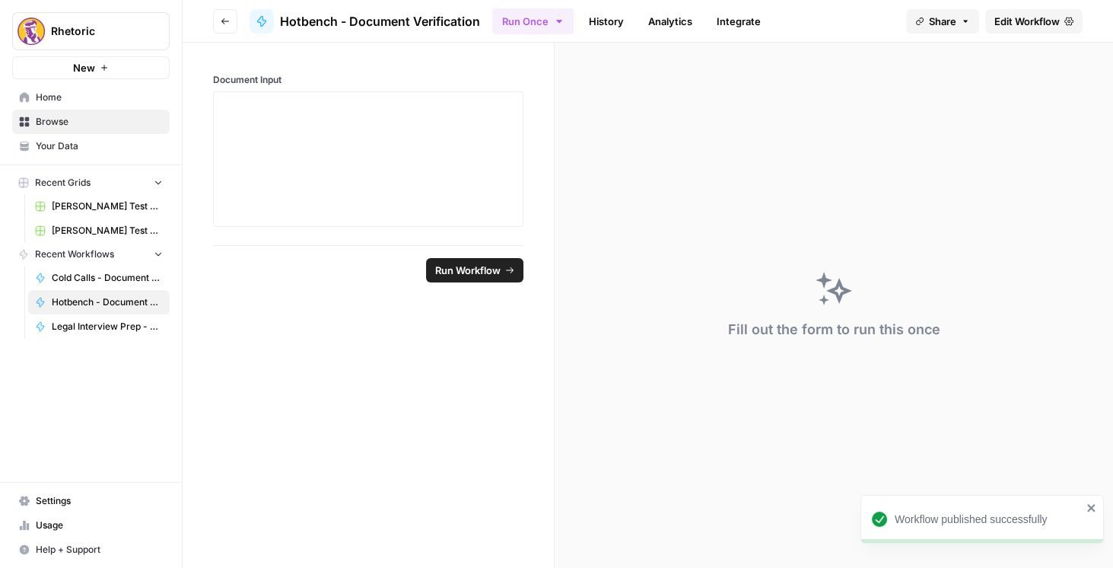
click at [242, 18] on header "Go back Hotbench - Document Verification Run Once History Analytics Integrate S…" at bounding box center [648, 21] width 930 height 43
click at [232, 20] on button "Go back" at bounding box center [225, 21] width 24 height 24
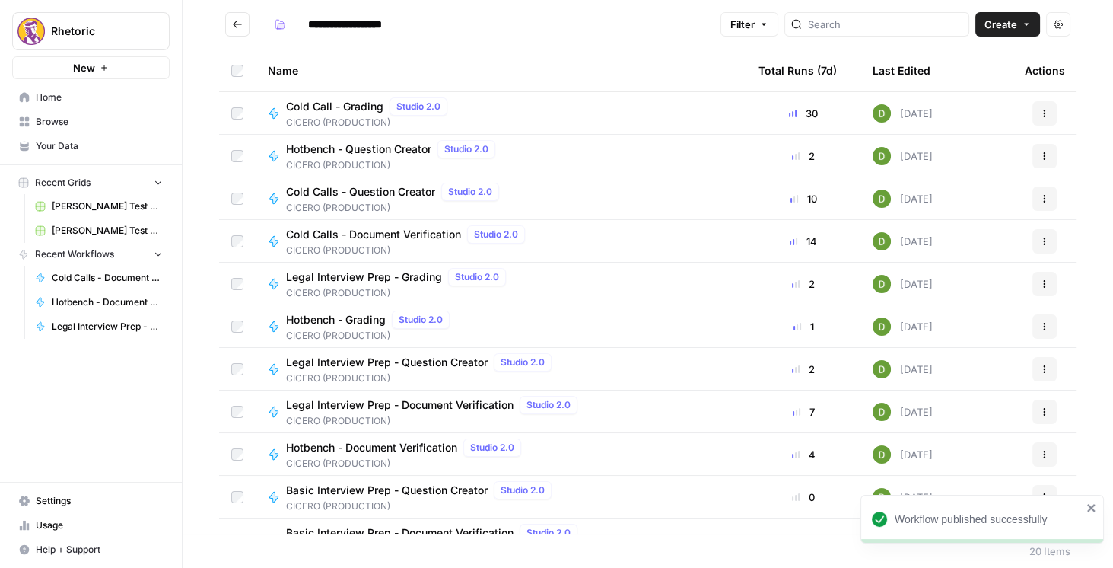
click at [406, 233] on span "Cold Calls - Document Verification" at bounding box center [373, 234] width 175 height 15
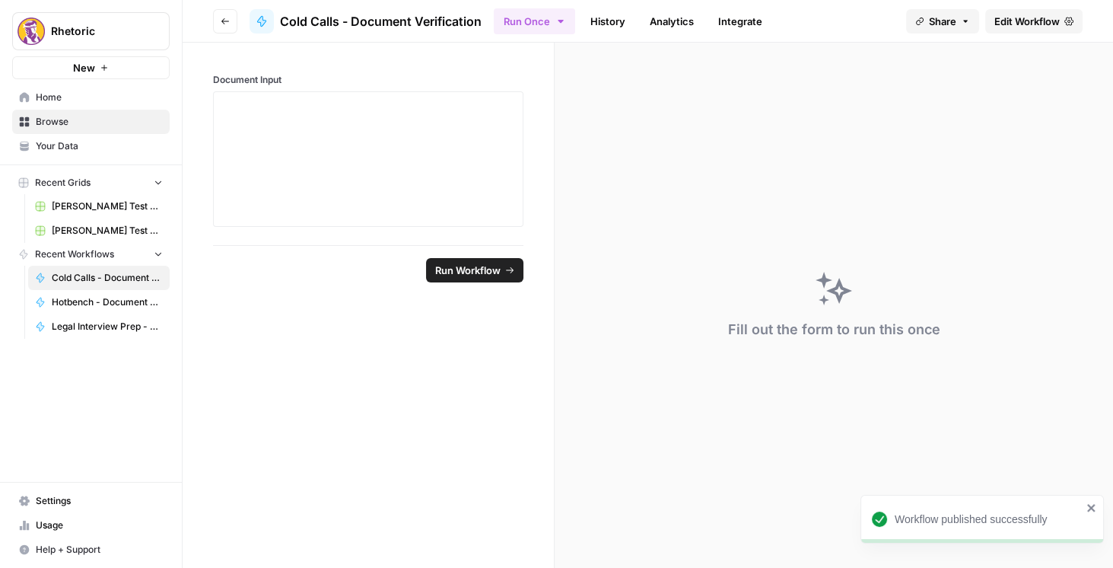
click at [1020, 30] on link "Edit Workflow" at bounding box center [1033, 21] width 97 height 24
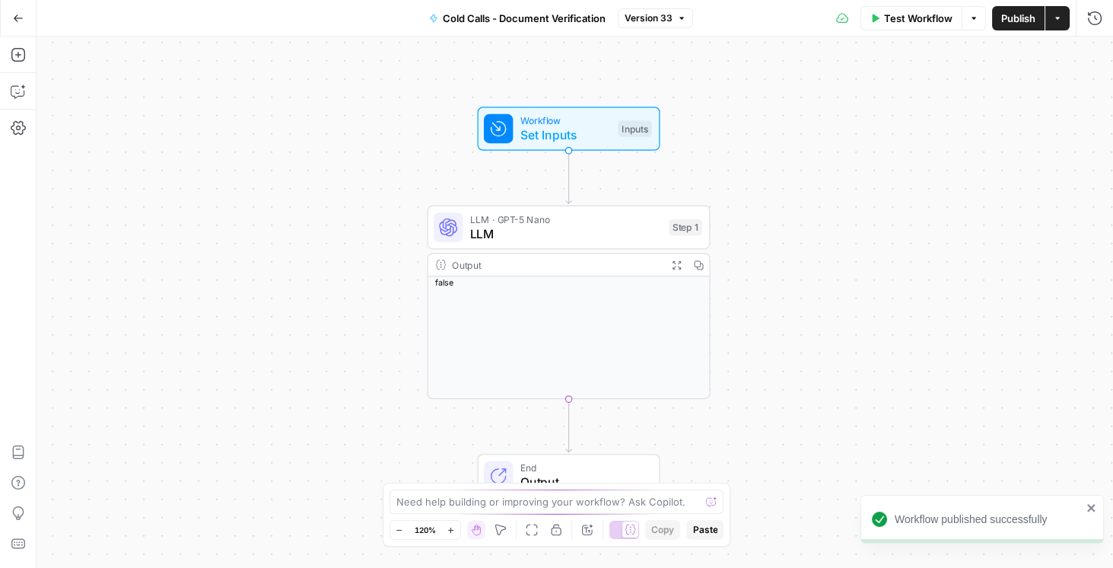
click at [1005, 26] on button "Publish" at bounding box center [1018, 18] width 52 height 24
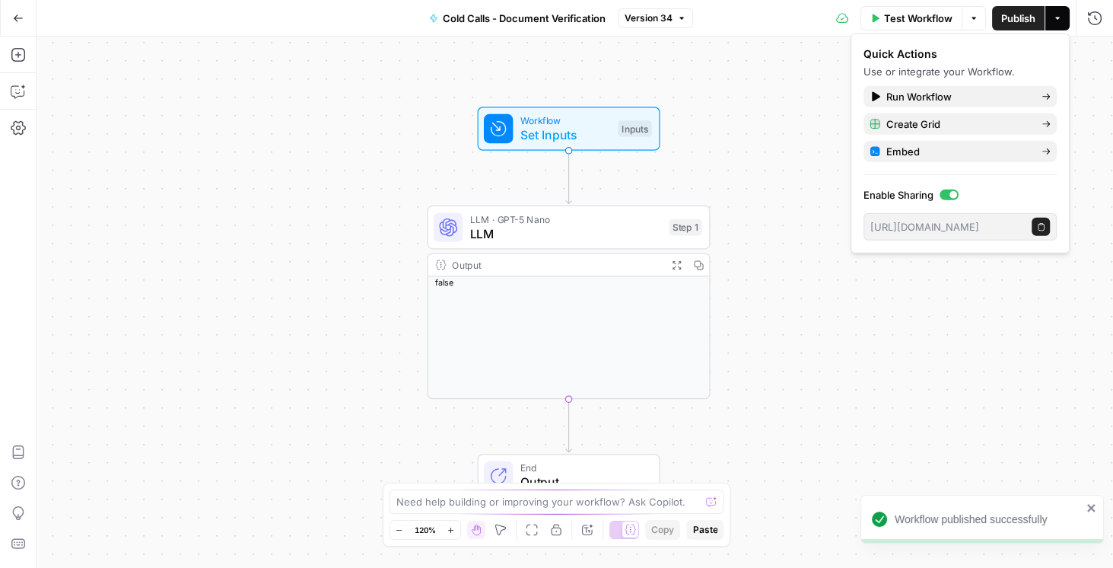
click at [17, 13] on icon "button" at bounding box center [18, 18] width 11 height 11
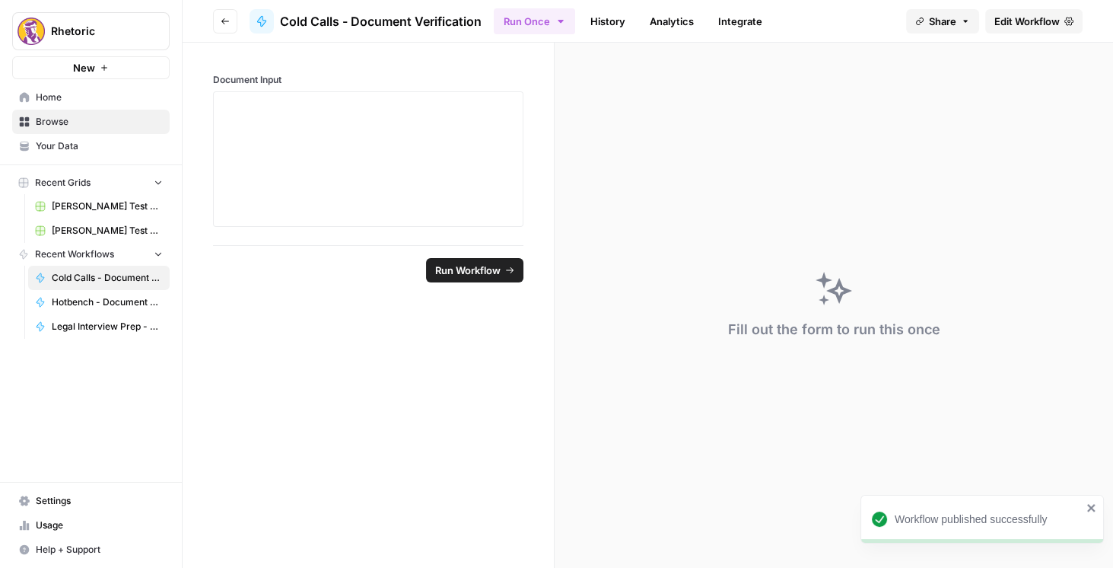
click at [220, 21] on button "Go back" at bounding box center [225, 21] width 24 height 24
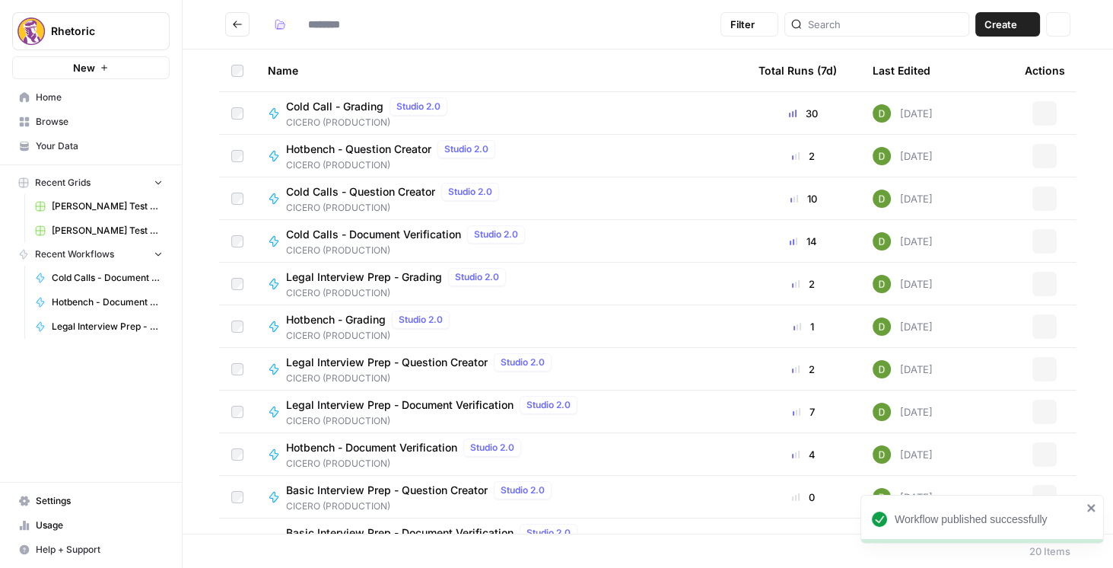
type input "**********"
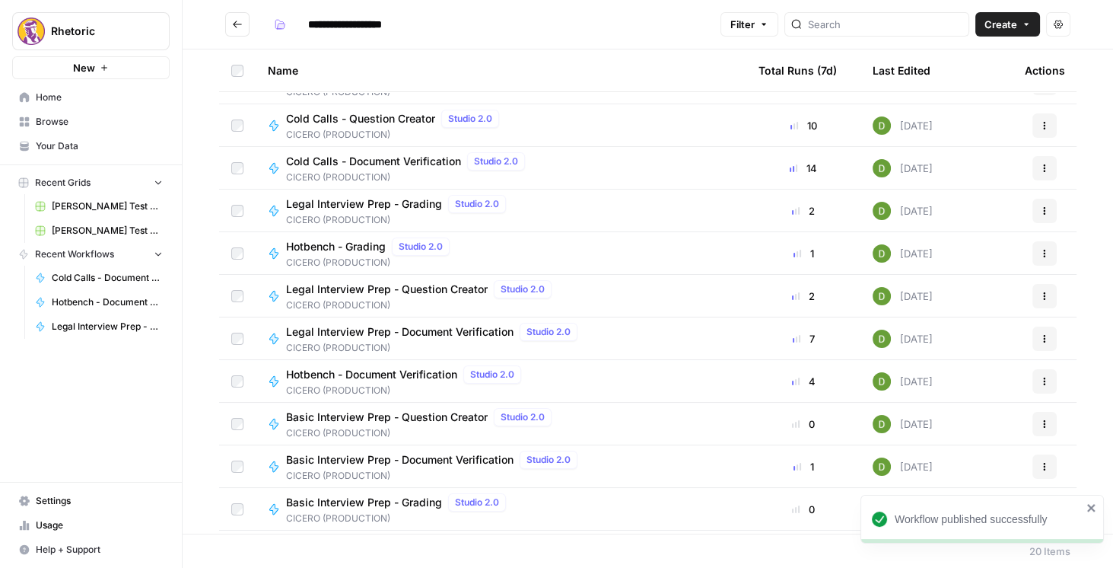
scroll to position [130, 0]
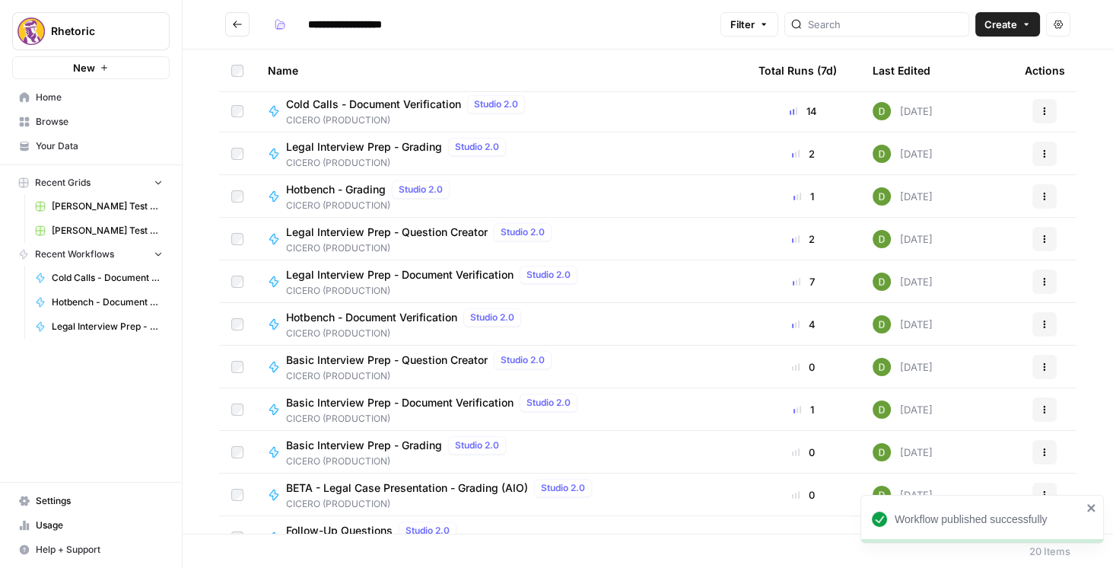
click at [466, 408] on span "Basic Interview Prep - Document Verification" at bounding box center [399, 402] width 227 height 15
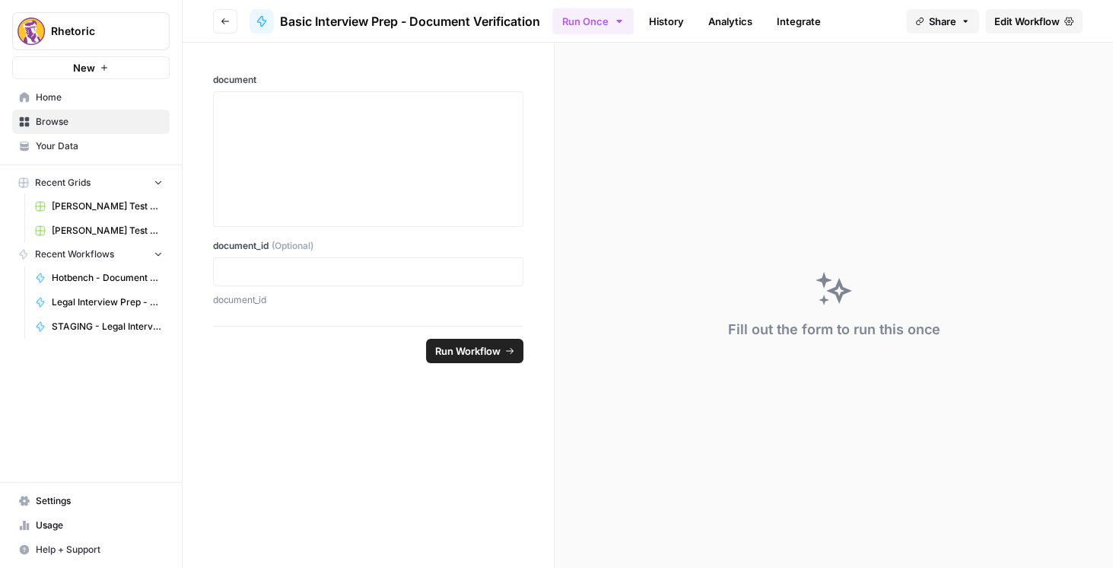
click at [1000, 20] on span "Edit Workflow" at bounding box center [1026, 21] width 65 height 15
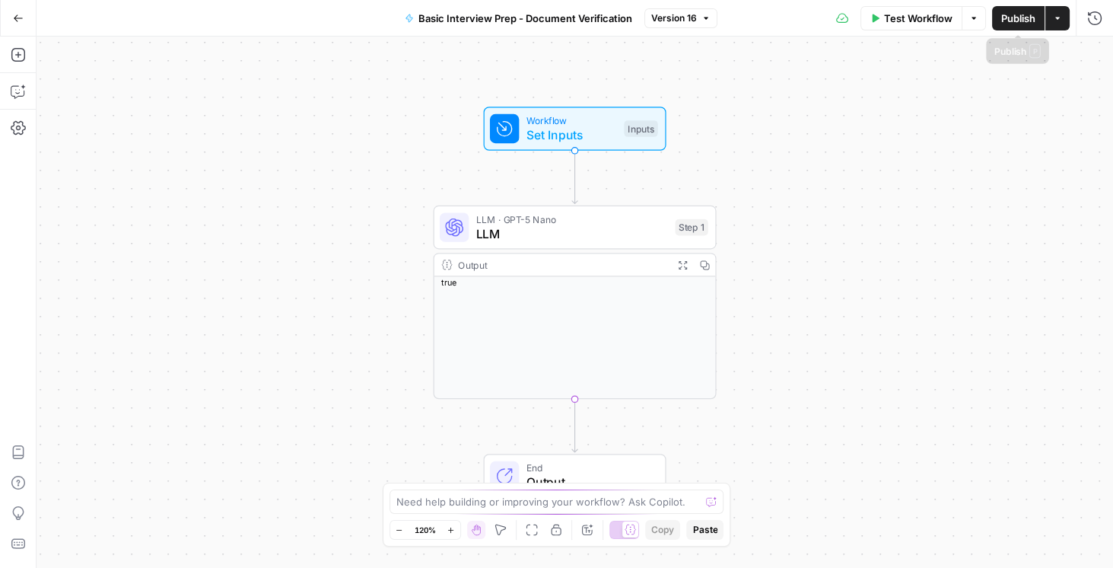
click at [1007, 21] on span "Publish" at bounding box center [1018, 18] width 34 height 15
click at [24, 14] on button "Go Back" at bounding box center [18, 18] width 27 height 27
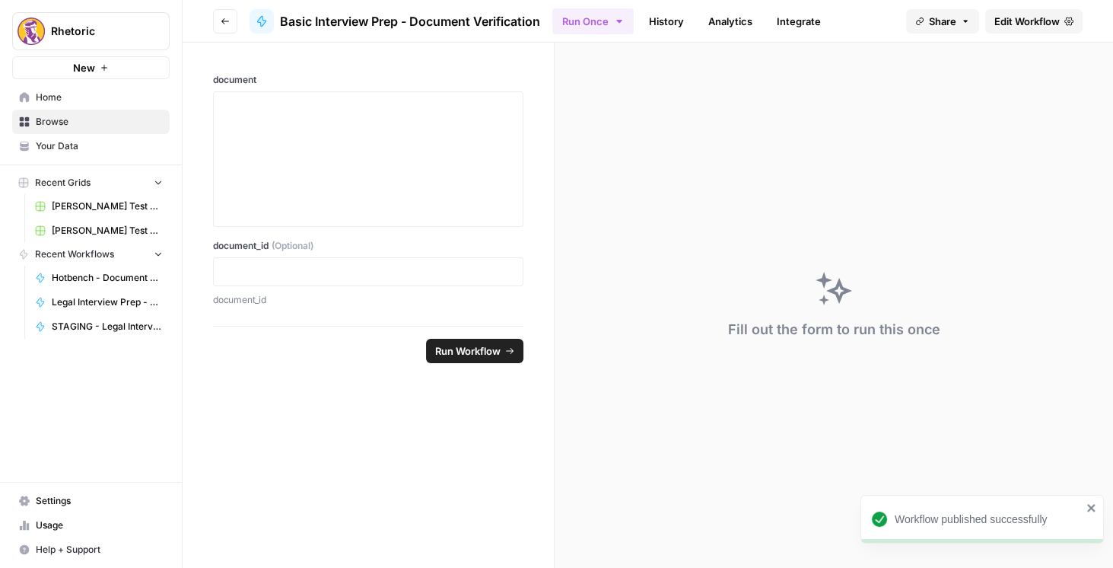
click at [218, 23] on button "Go back" at bounding box center [225, 21] width 24 height 24
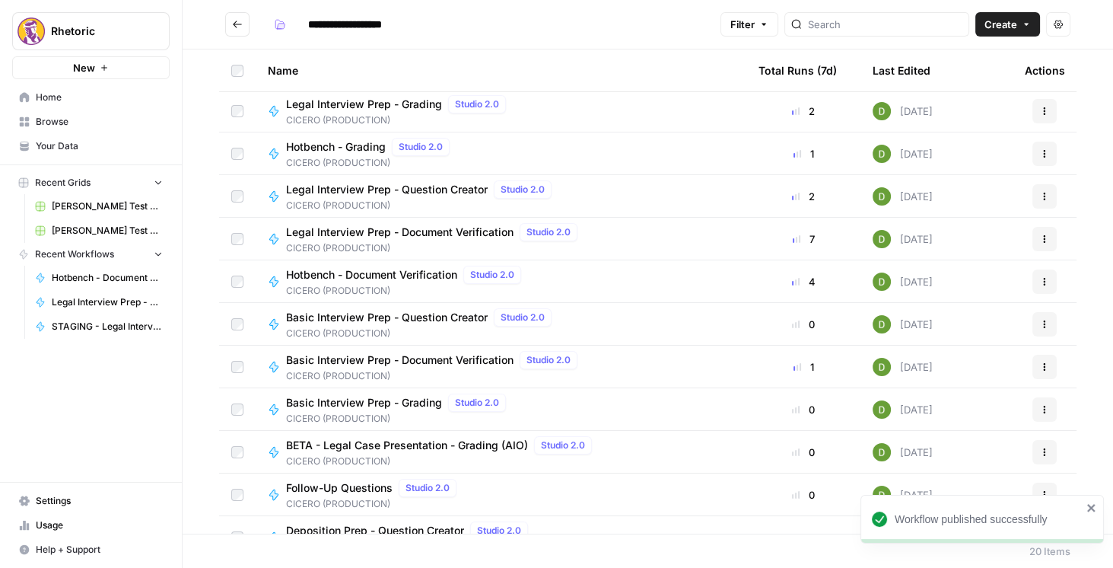
scroll to position [173, 0]
click at [412, 358] on span "Basic Interview Prep - Document Verification" at bounding box center [399, 358] width 227 height 15
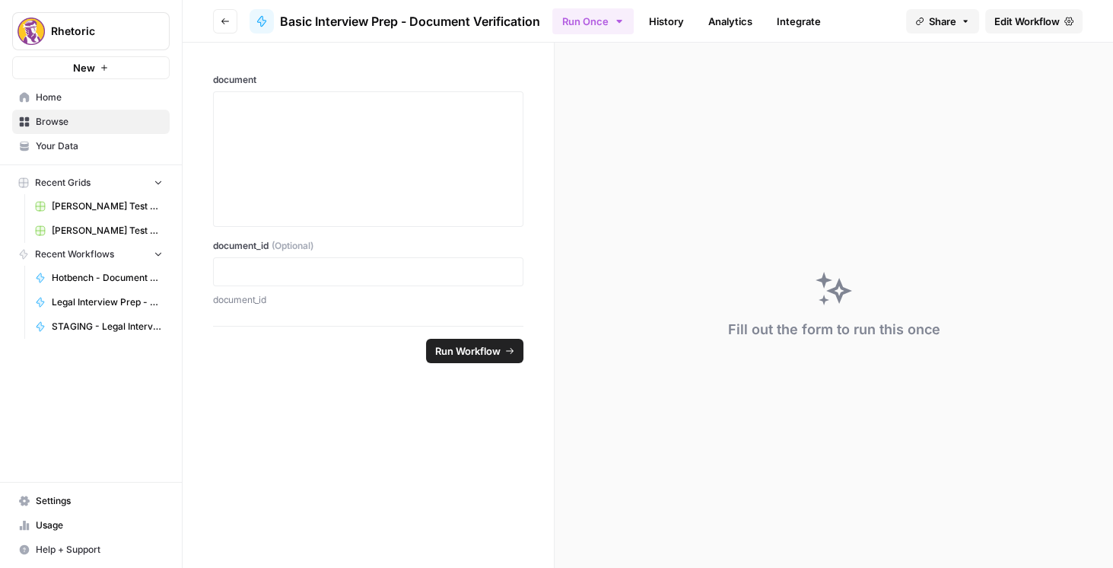
click at [1020, 18] on span "Edit Workflow" at bounding box center [1026, 21] width 65 height 15
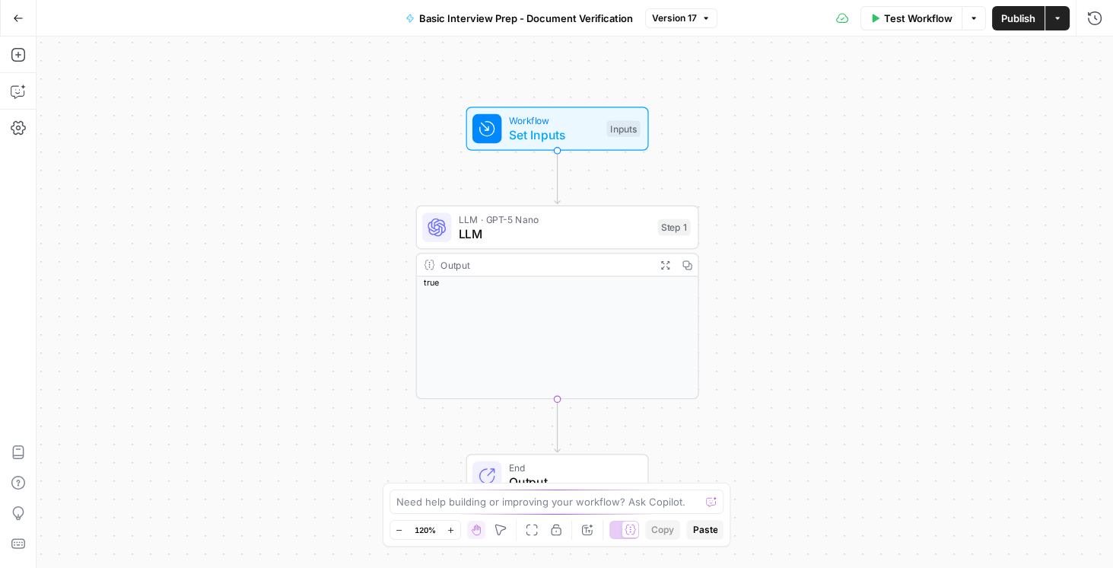
click at [23, 16] on button "Go Back" at bounding box center [18, 18] width 27 height 27
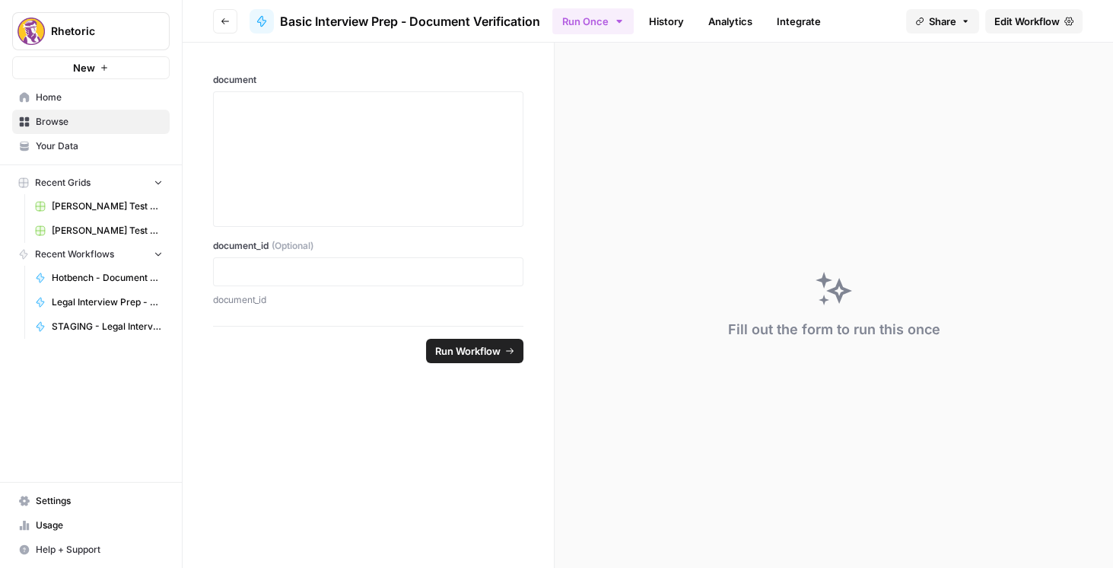
click at [215, 24] on button "Go back" at bounding box center [225, 21] width 24 height 24
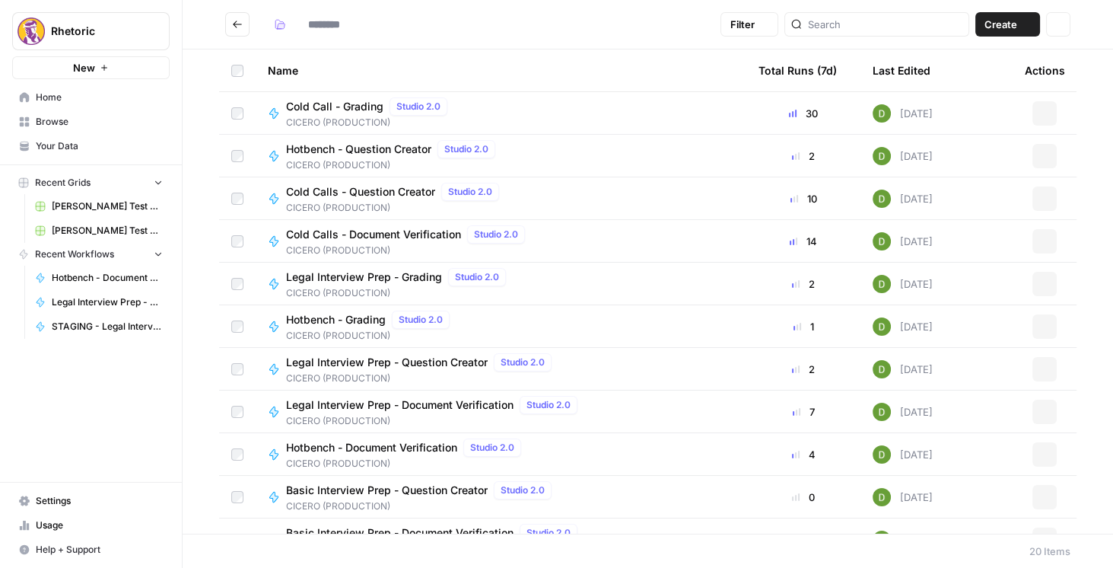
type input "**********"
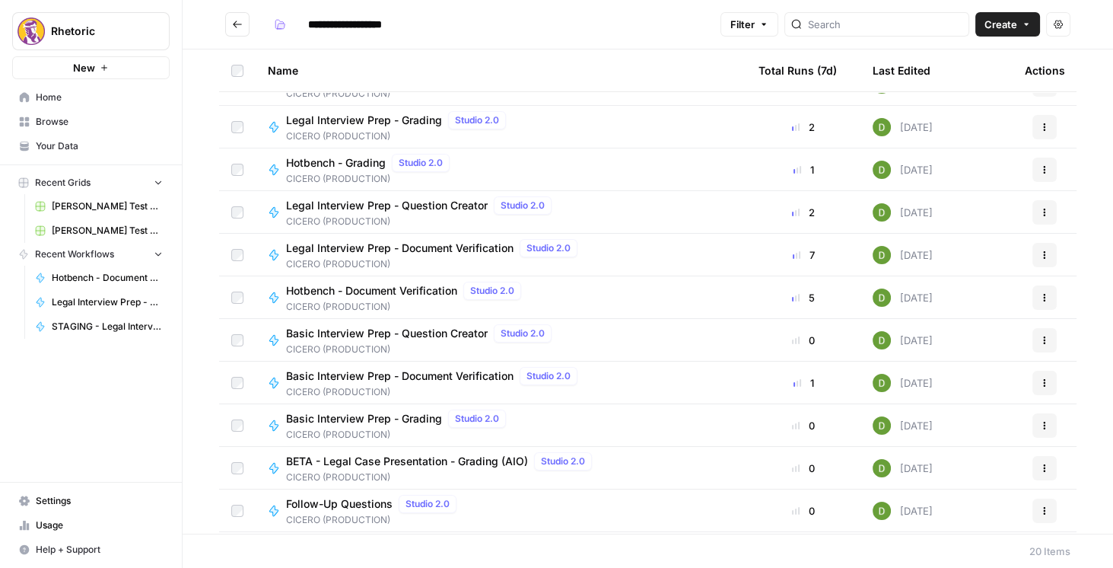
scroll to position [173, 0]
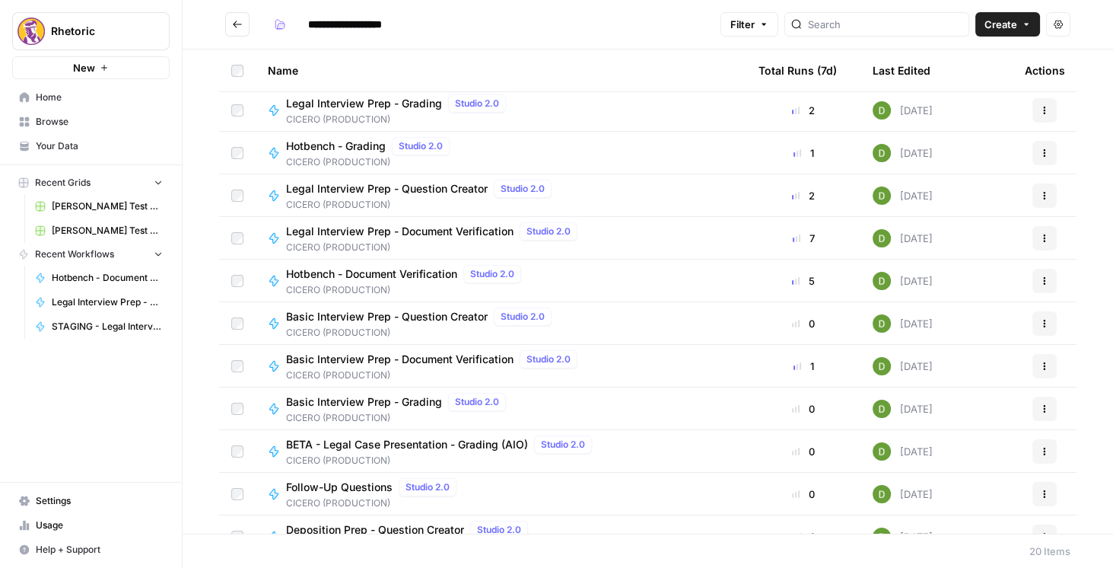
click at [428, 318] on span "Basic Interview Prep - Question Creator" at bounding box center [387, 316] width 202 height 15
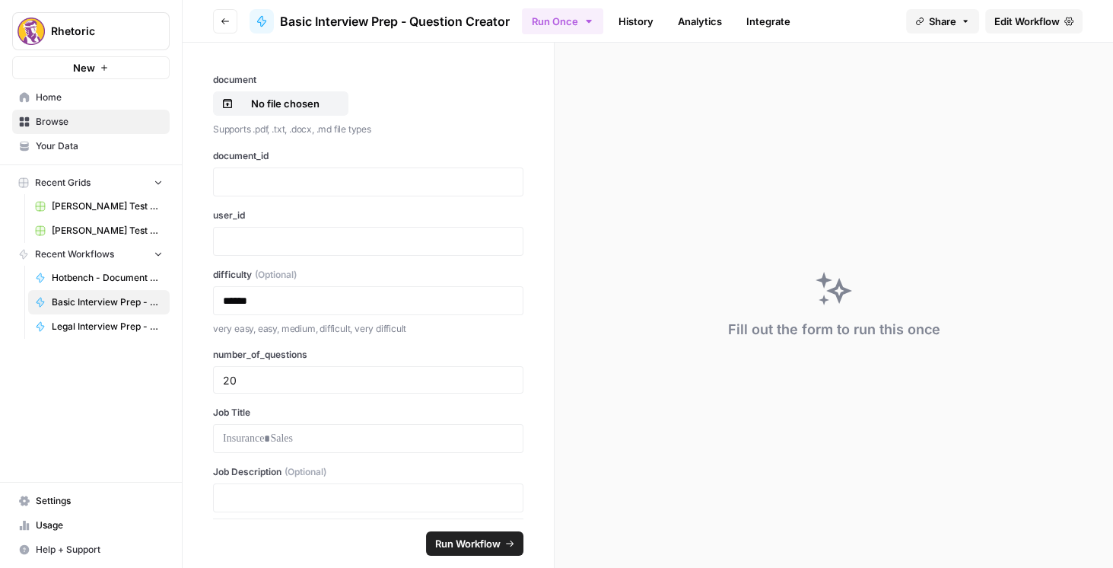
click at [1009, 28] on span "Edit Workflow" at bounding box center [1026, 21] width 65 height 15
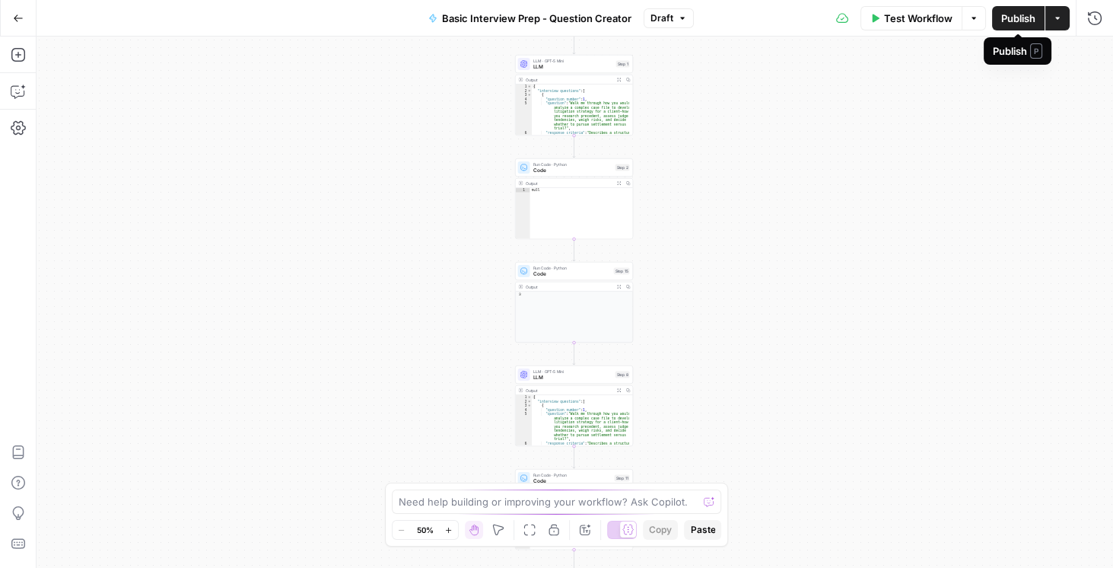
click at [1031, 22] on span "Publish" at bounding box center [1018, 18] width 34 height 15
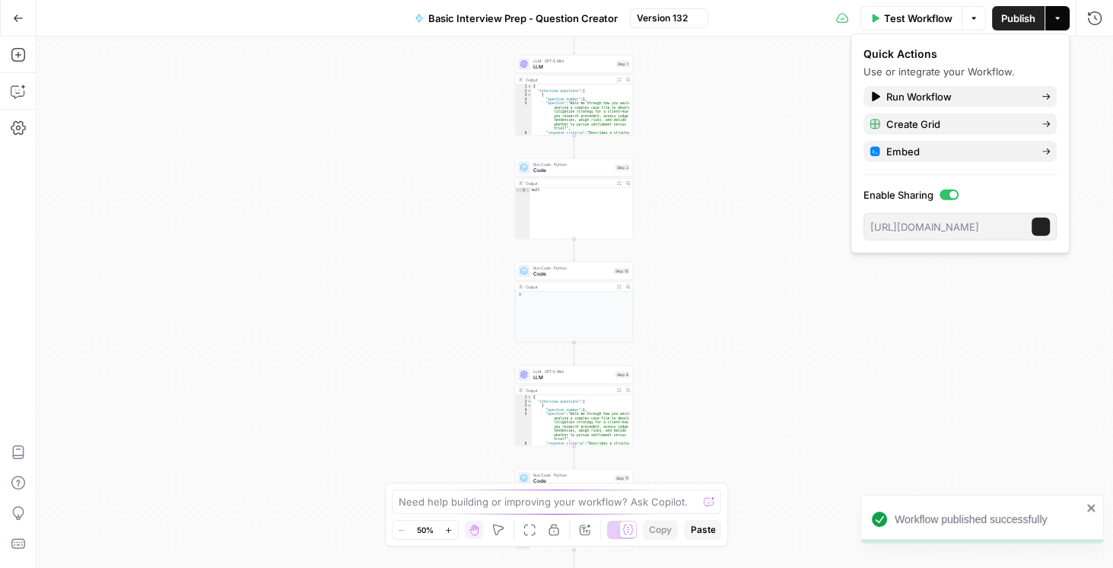
click at [18, 16] on icon "button" at bounding box center [18, 18] width 11 height 11
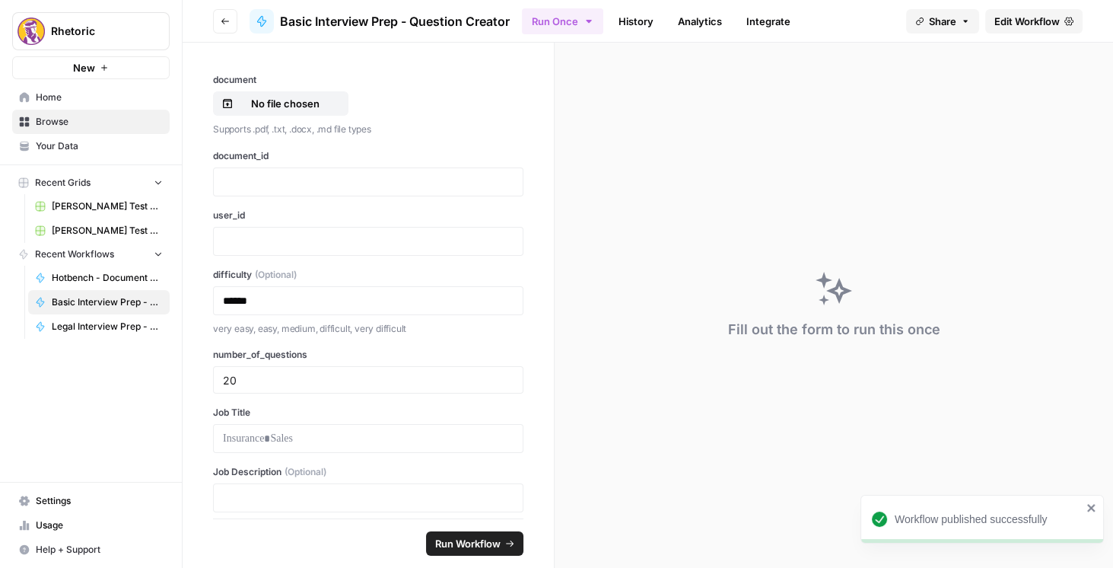
click at [225, 20] on icon "button" at bounding box center [225, 21] width 9 height 9
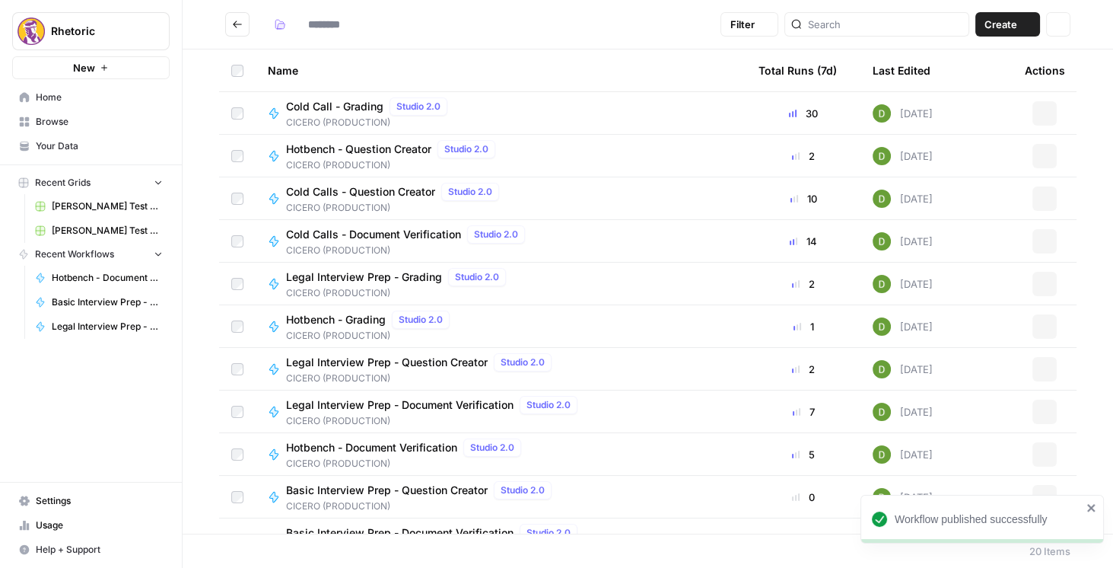
type input "**********"
click at [350, 107] on span "Cold Call - Grading" at bounding box center [334, 106] width 97 height 15
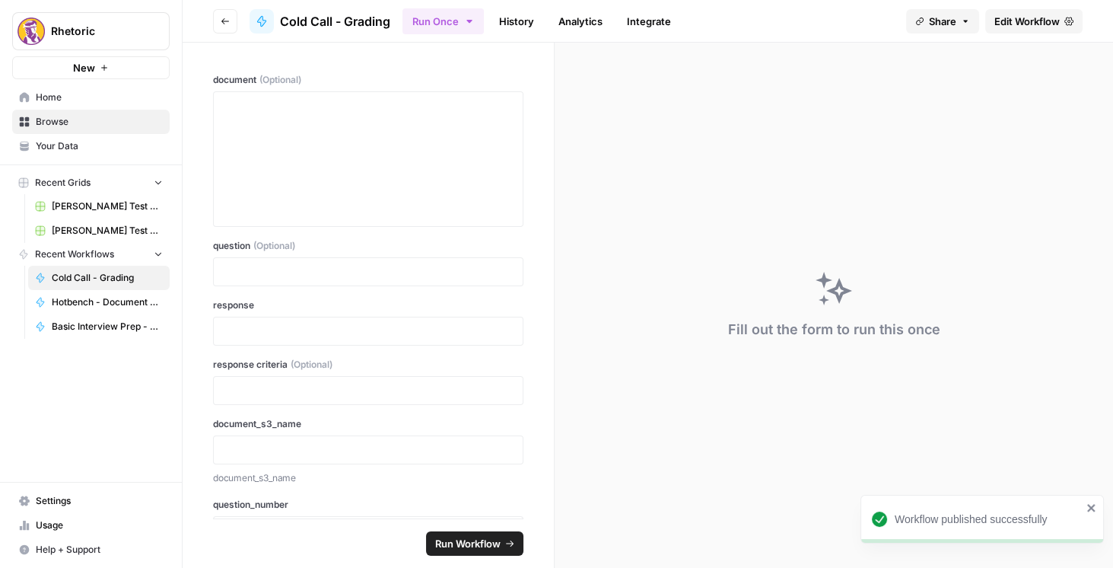
click at [995, 24] on span "Edit Workflow" at bounding box center [1026, 21] width 65 height 15
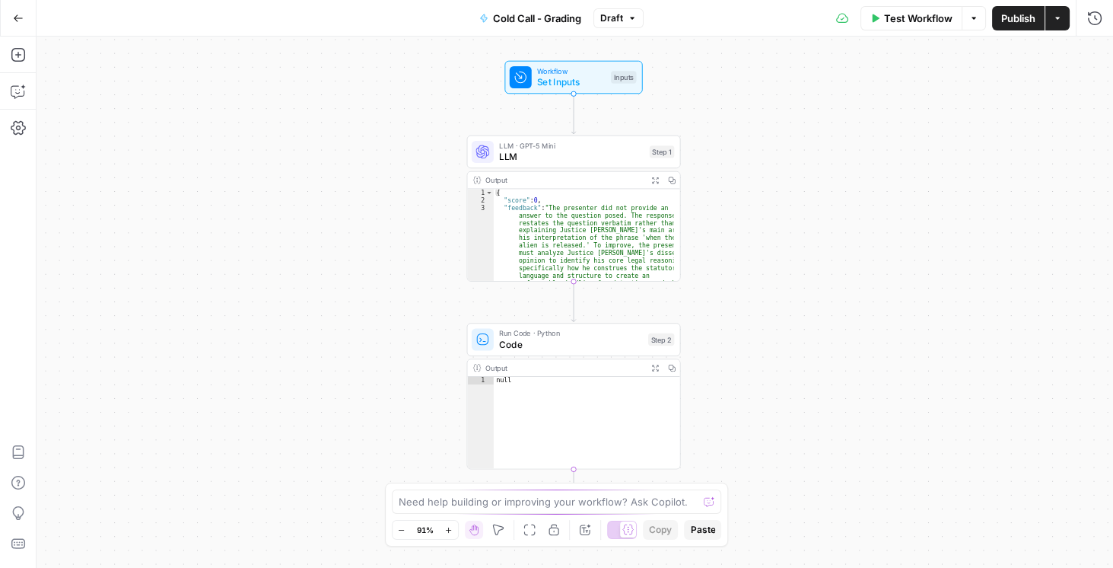
click at [1023, 18] on span "Publish" at bounding box center [1018, 18] width 34 height 15
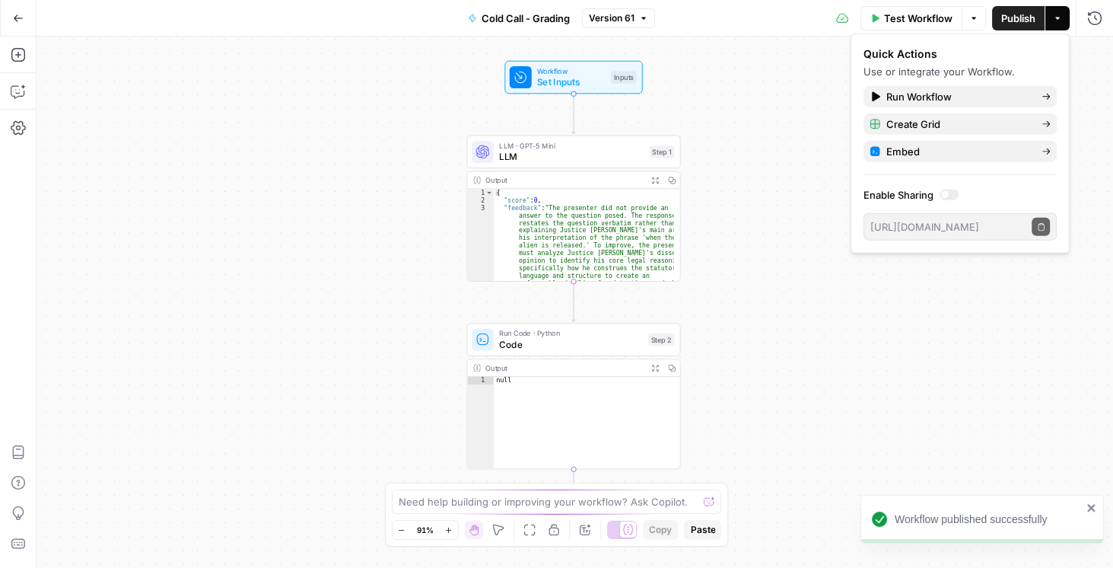
click at [15, 17] on icon "button" at bounding box center [18, 17] width 9 height 7
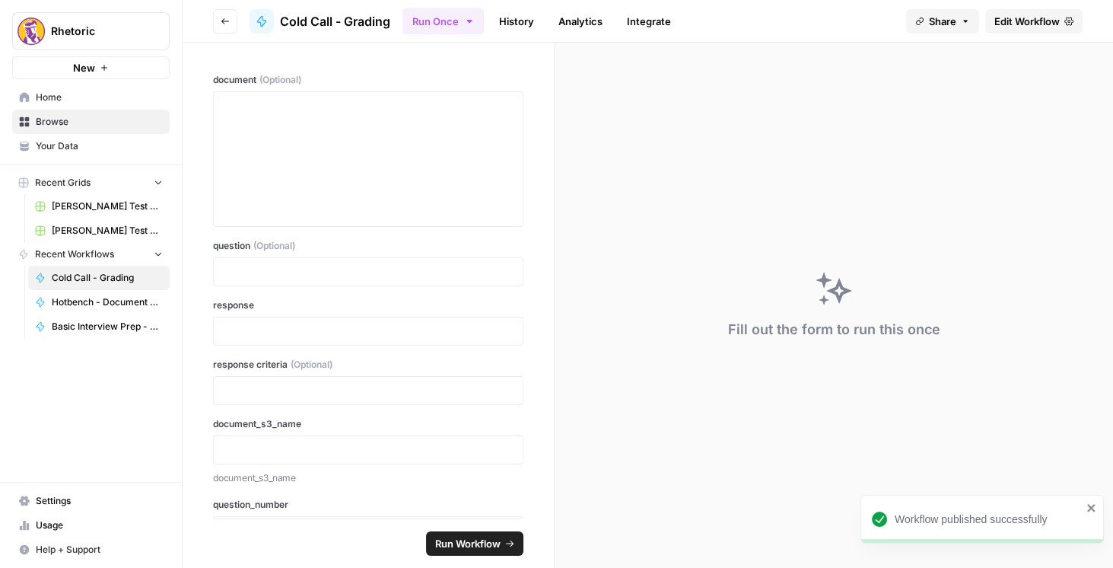
click at [234, 27] on button "Go back" at bounding box center [225, 21] width 24 height 24
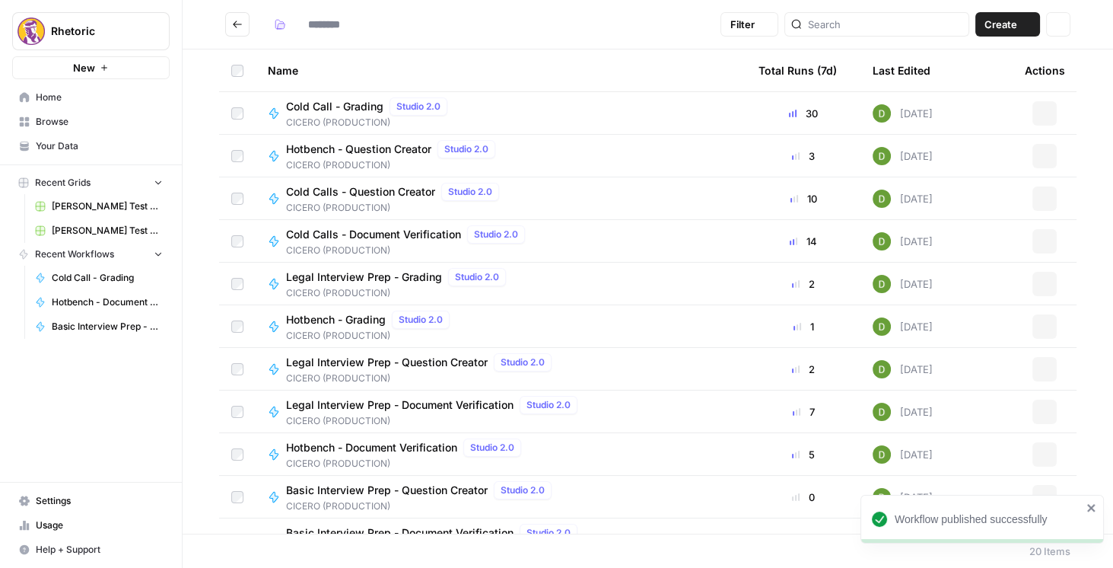
type input "**********"
click at [396, 150] on span "Hotbench - Question Creator" at bounding box center [358, 149] width 145 height 15
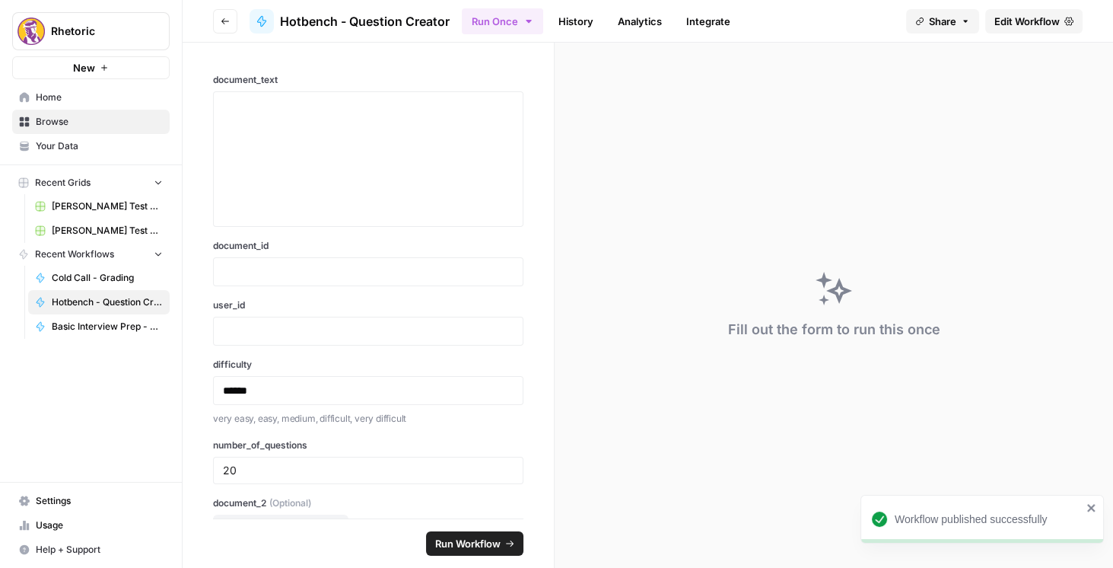
click at [1039, 23] on span "Edit Workflow" at bounding box center [1026, 21] width 65 height 15
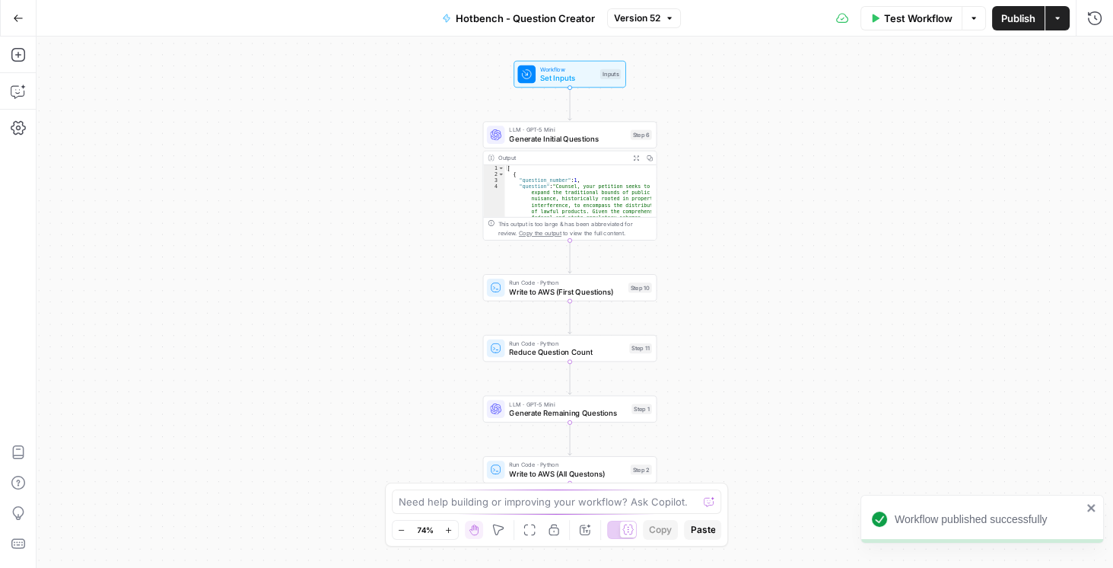
click at [19, 17] on icon "button" at bounding box center [18, 18] width 11 height 11
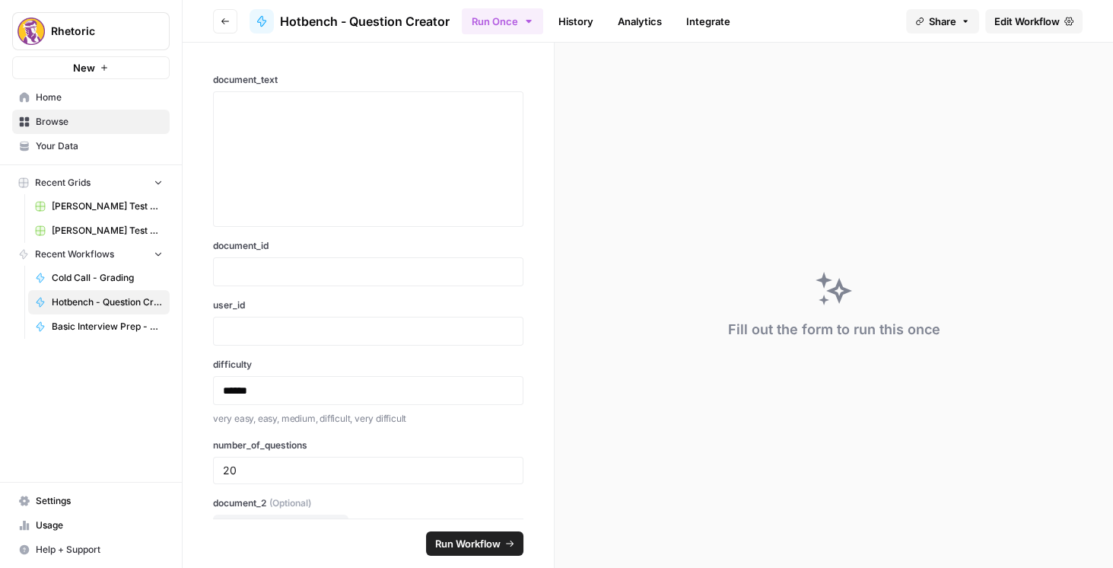
click at [227, 23] on icon "button" at bounding box center [225, 21] width 9 height 9
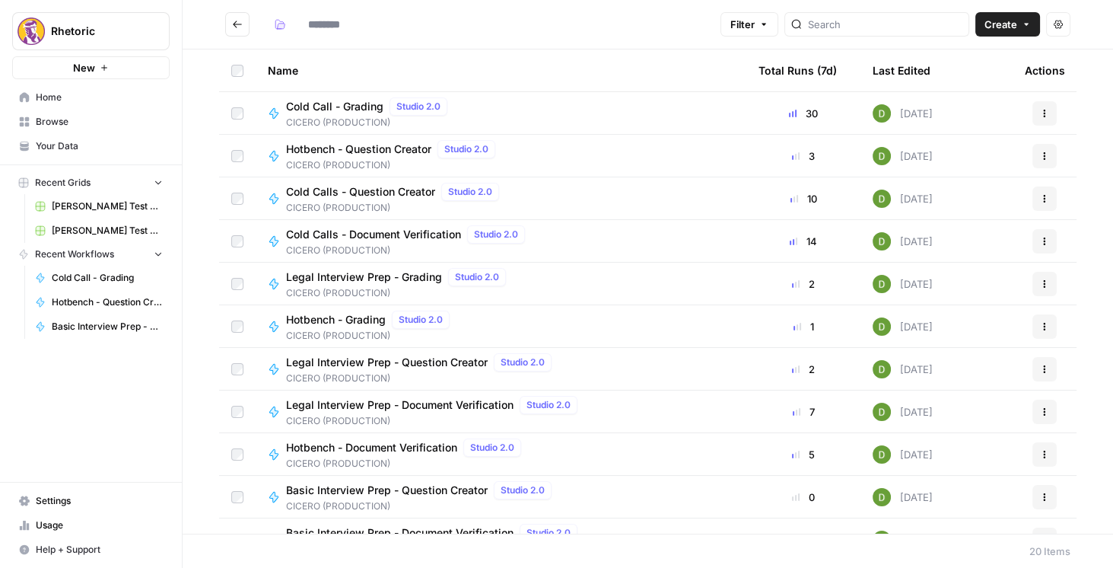
type input "**********"
click at [396, 199] on span "Cold Calls - Question Creator" at bounding box center [360, 191] width 149 height 15
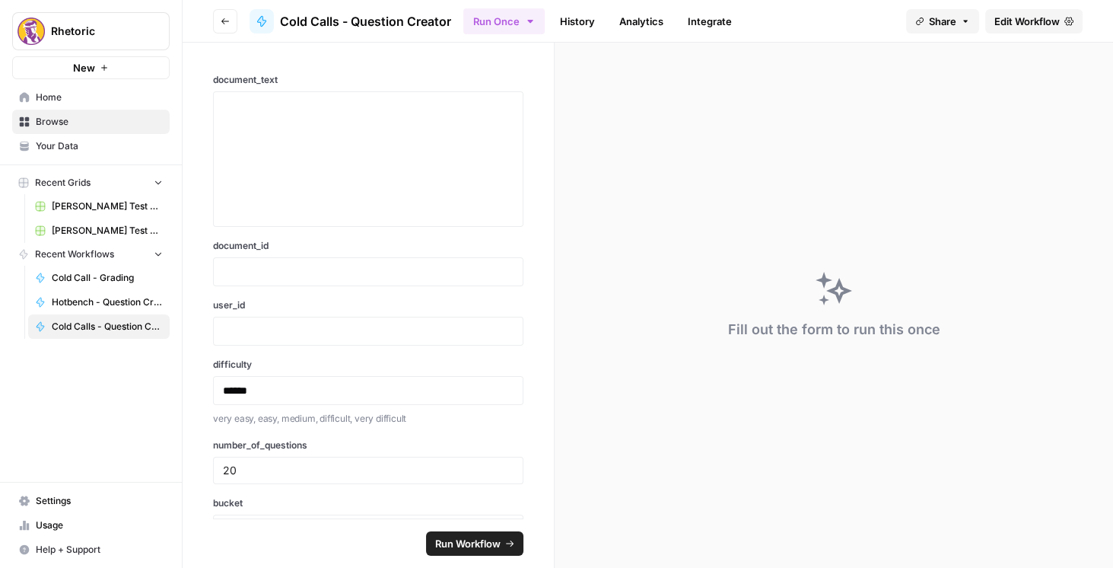
click at [1007, 18] on span "Edit Workflow" at bounding box center [1026, 21] width 65 height 15
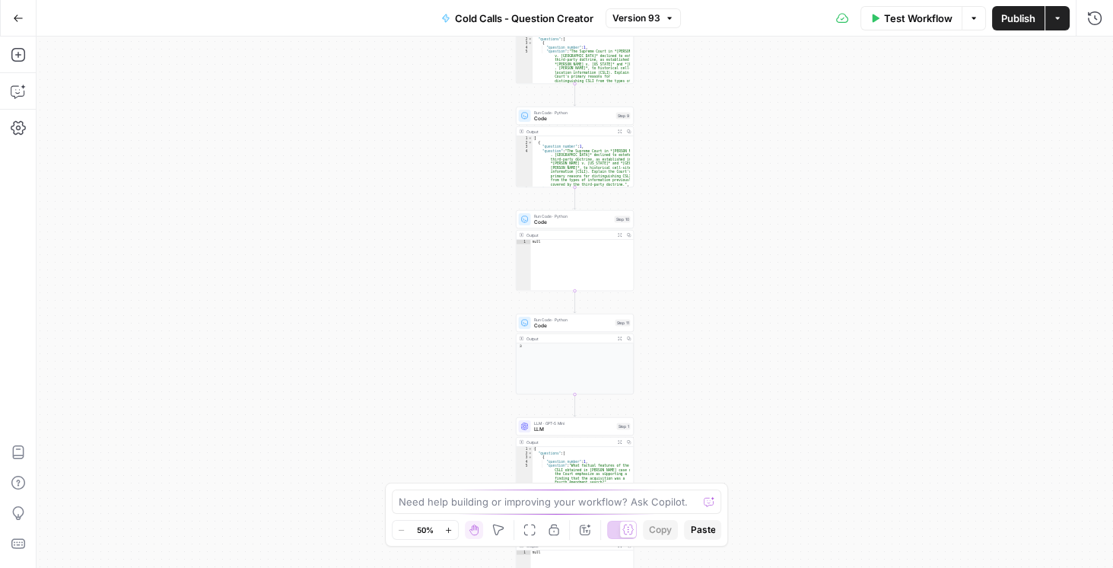
click at [17, 16] on icon "button" at bounding box center [18, 18] width 11 height 11
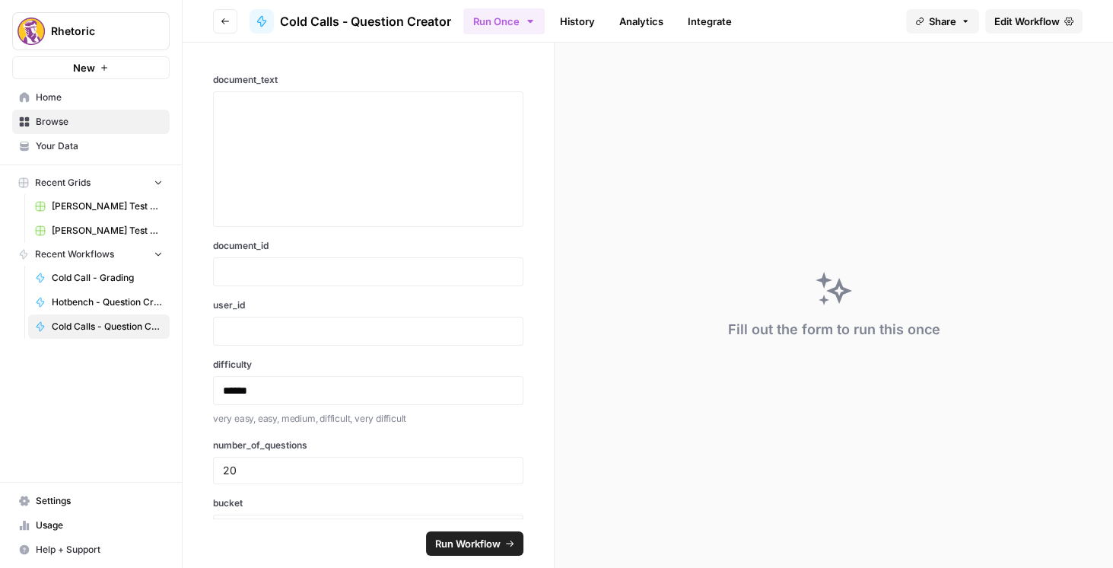
click at [224, 17] on icon "button" at bounding box center [225, 21] width 9 height 9
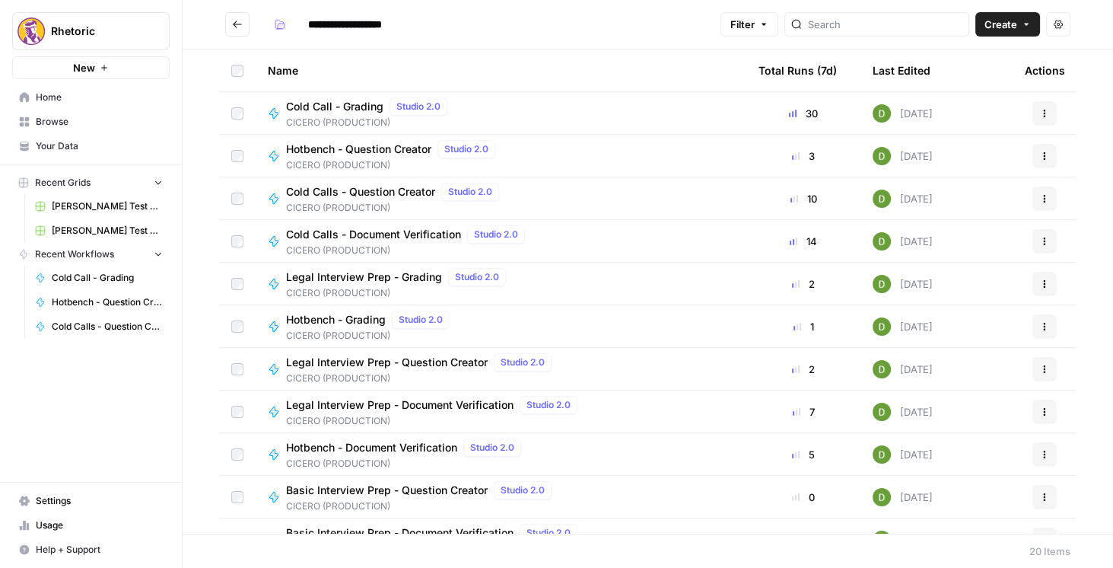
click at [351, 225] on div "Cold Calls - Document Verification Studio 2.0" at bounding box center [408, 234] width 245 height 18
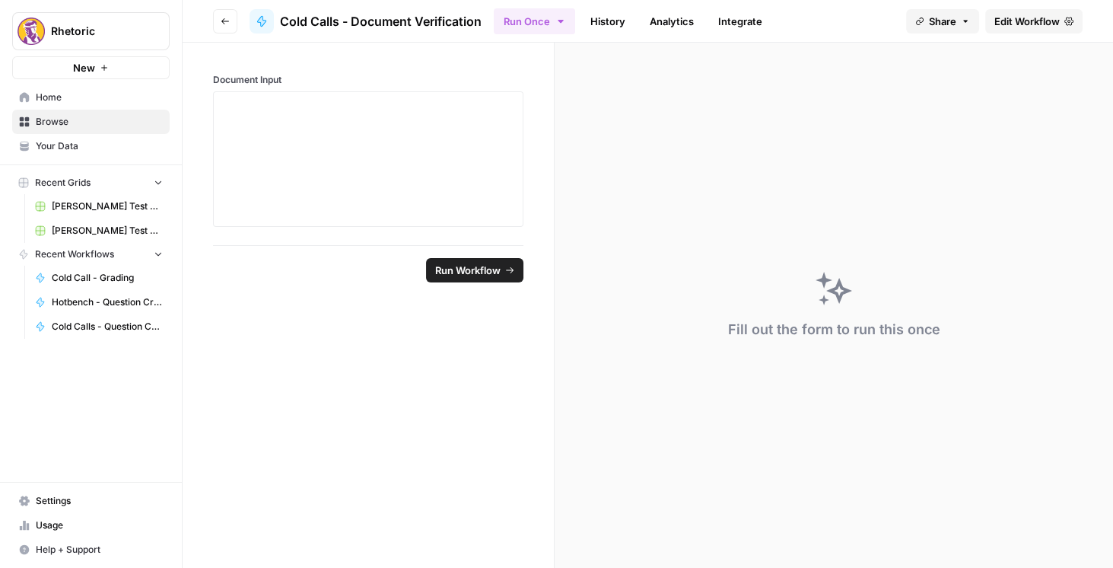
click at [1041, 17] on span "Edit Workflow" at bounding box center [1026, 21] width 65 height 15
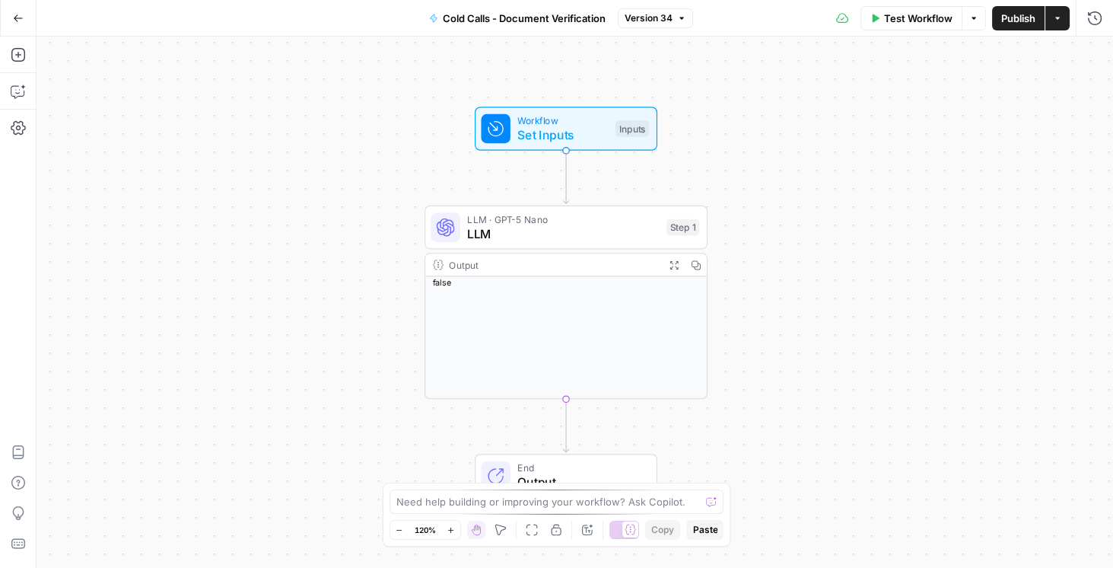
click at [8, 18] on button "Go Back" at bounding box center [18, 18] width 27 height 27
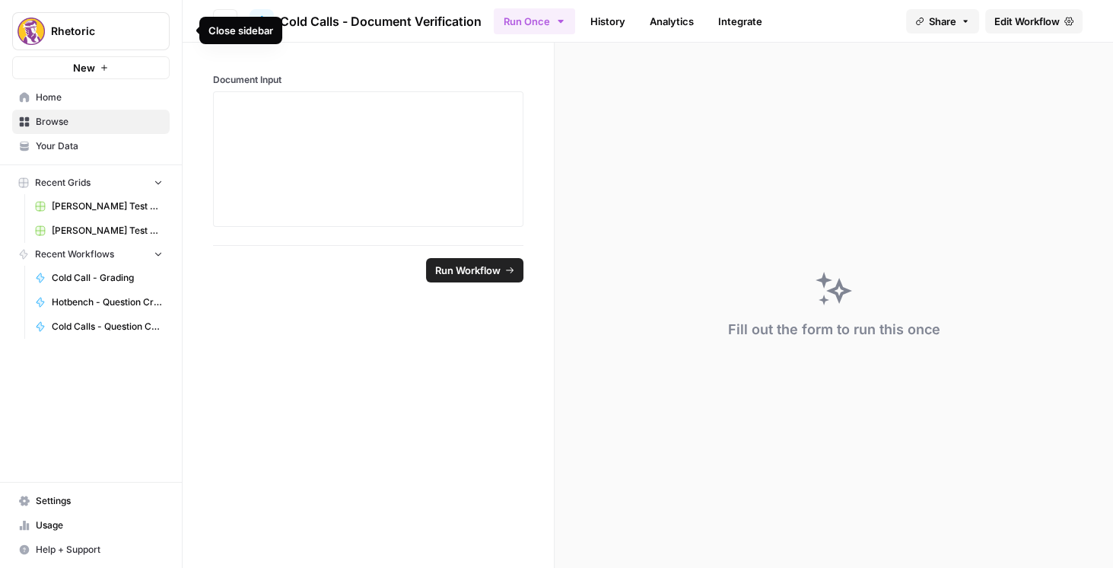
click at [218, 27] on div "Close sidebar" at bounding box center [240, 30] width 65 height 15
click at [233, 24] on button "Go back" at bounding box center [225, 21] width 24 height 24
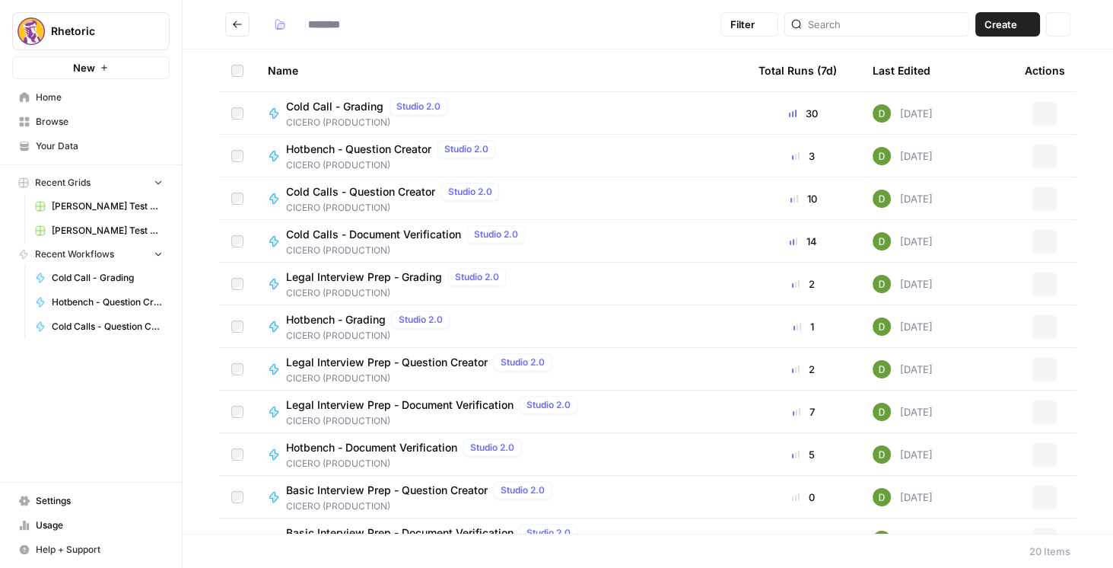
type input "**********"
click at [365, 273] on span "Legal Interview Prep - Grading" at bounding box center [364, 276] width 156 height 15
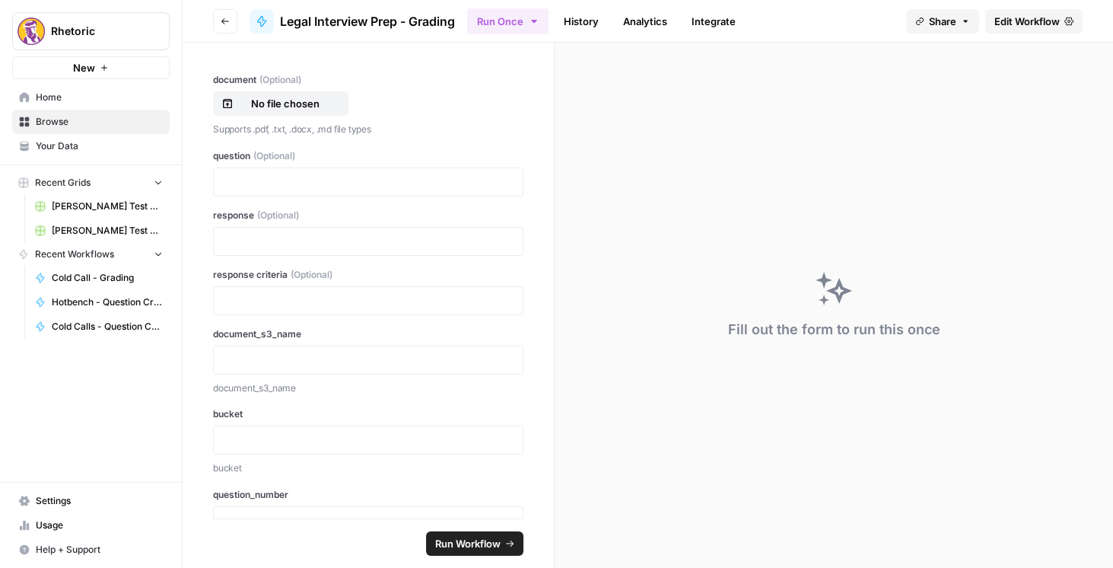
click at [1010, 25] on span "Edit Workflow" at bounding box center [1026, 21] width 65 height 15
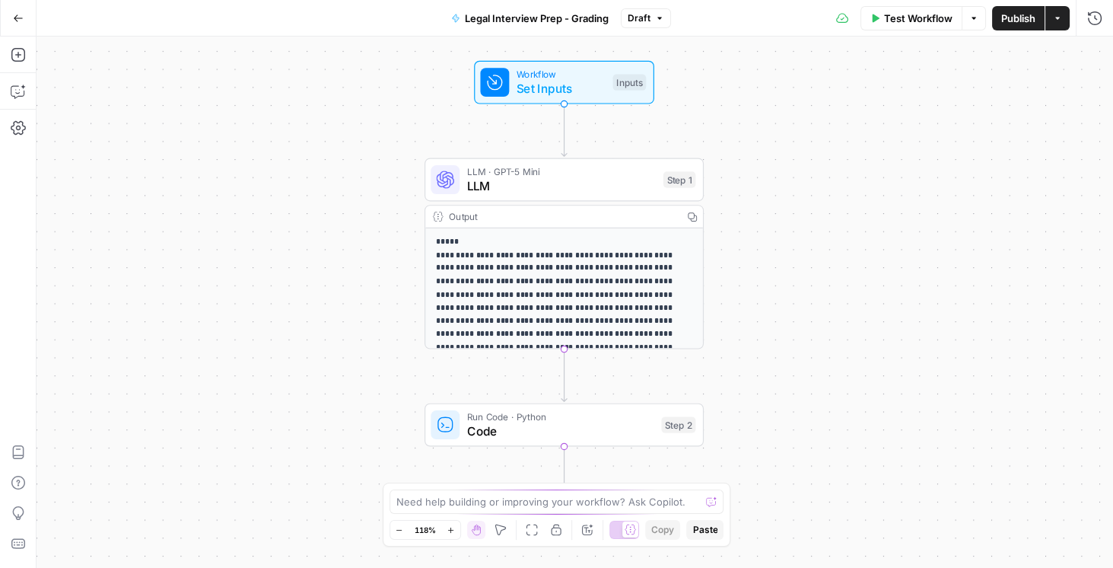
click at [1026, 20] on span "Publish" at bounding box center [1018, 18] width 34 height 15
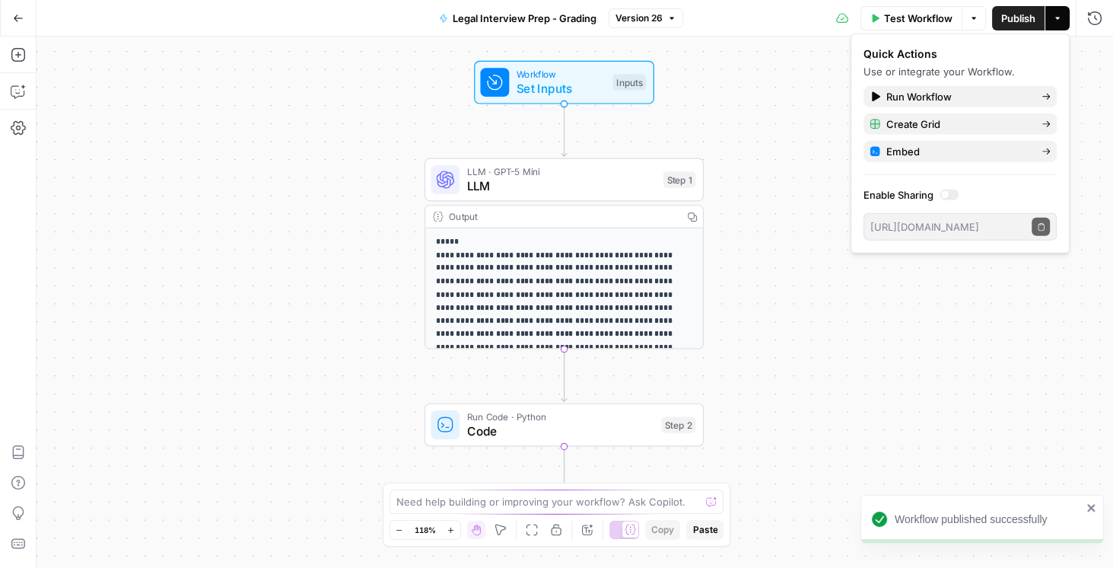
click at [14, 17] on icon "button" at bounding box center [18, 18] width 11 height 11
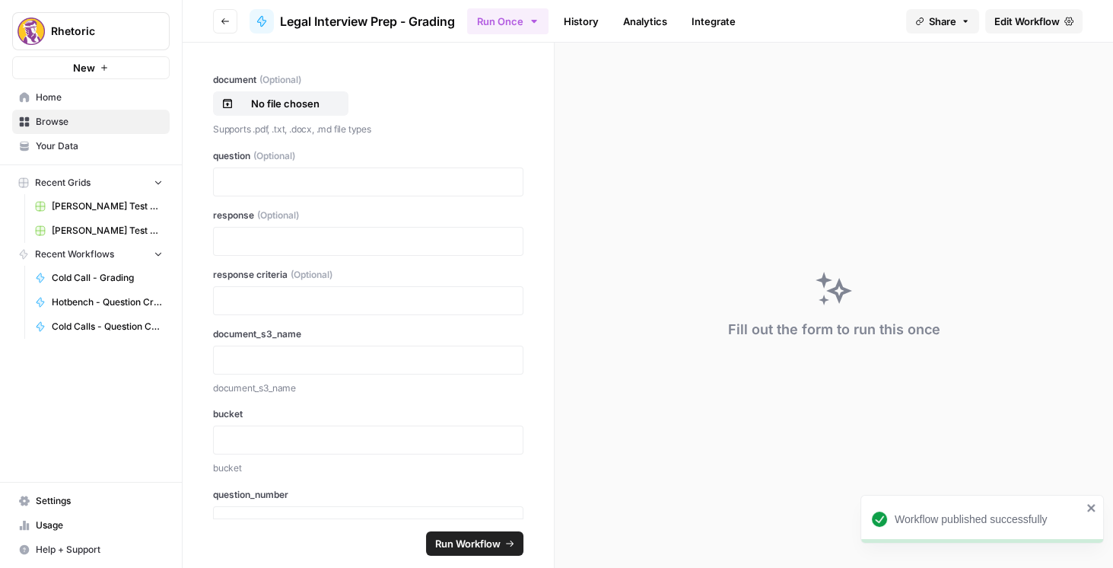
click at [230, 11] on button "Go back" at bounding box center [225, 21] width 24 height 24
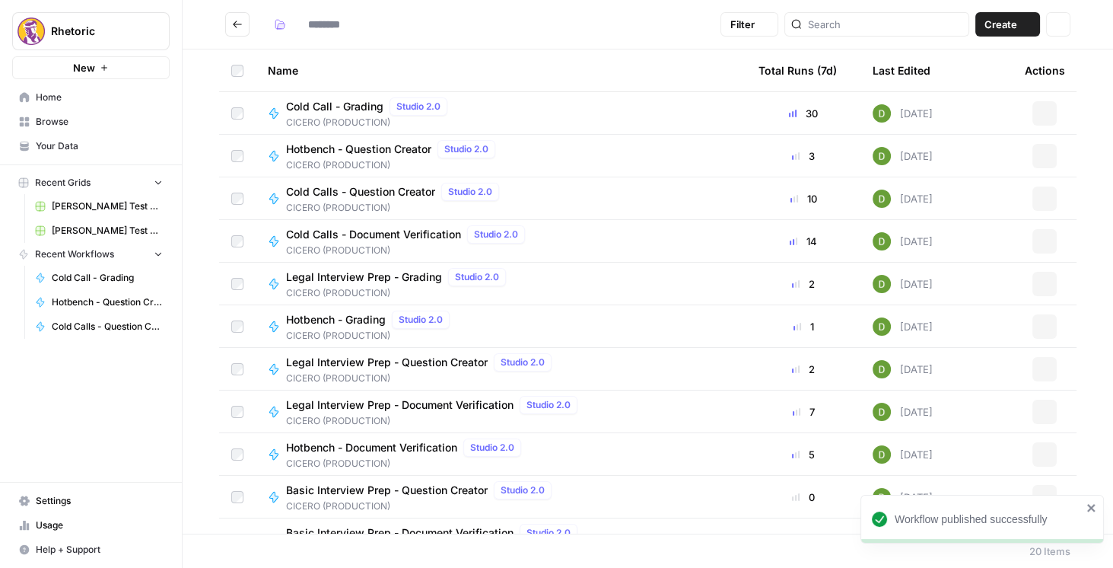
type input "**********"
click at [345, 317] on span "Hotbench - Grading" at bounding box center [336, 319] width 100 height 15
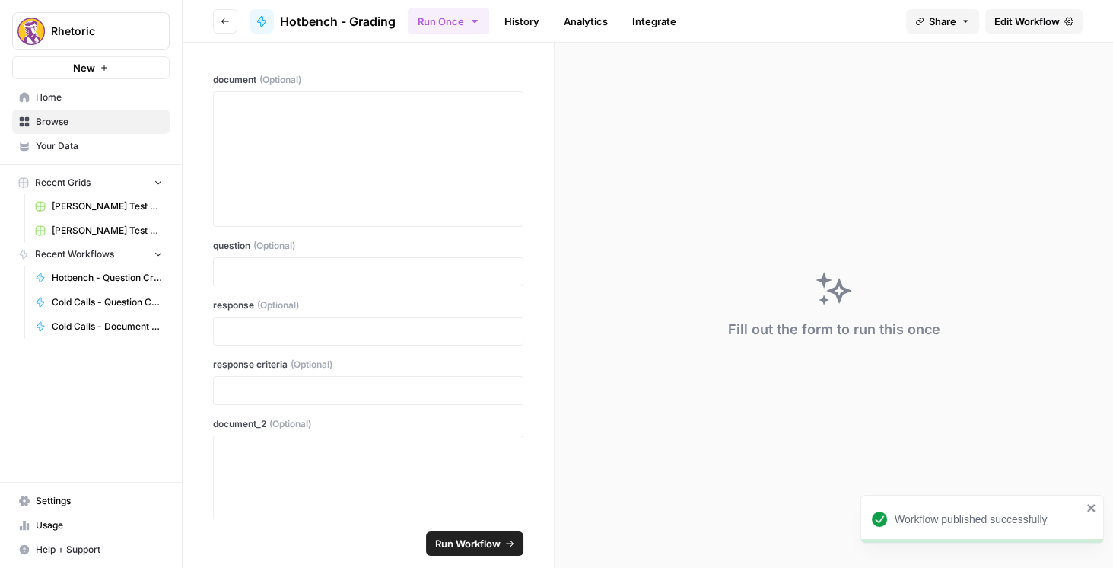
click at [1035, 22] on span "Edit Workflow" at bounding box center [1026, 21] width 65 height 15
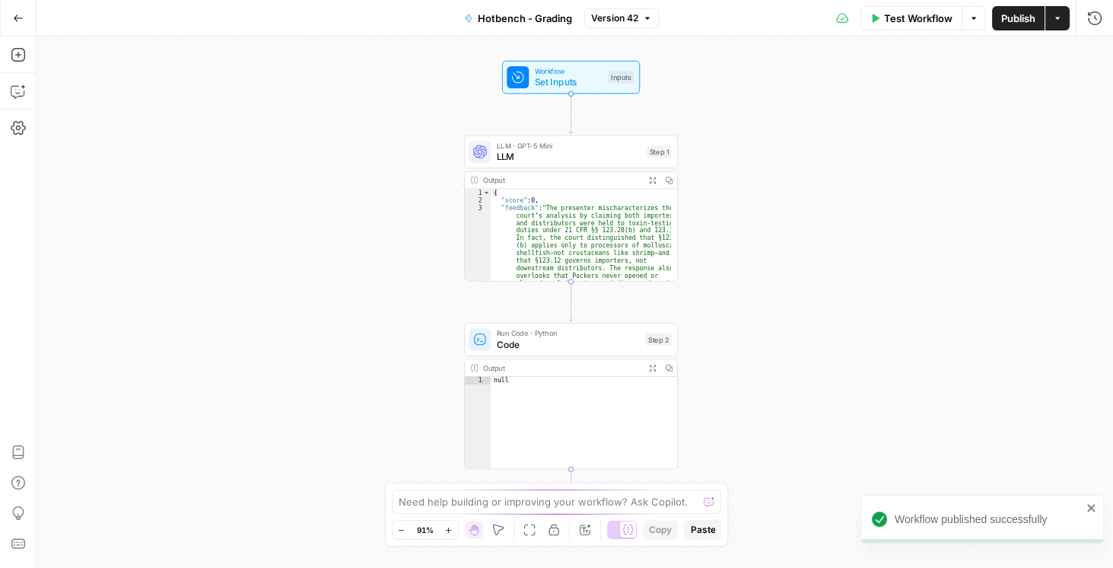
click at [2, 24] on div "Go Back" at bounding box center [18, 18] width 37 height 36
click at [27, 14] on button "Go Back" at bounding box center [18, 18] width 27 height 27
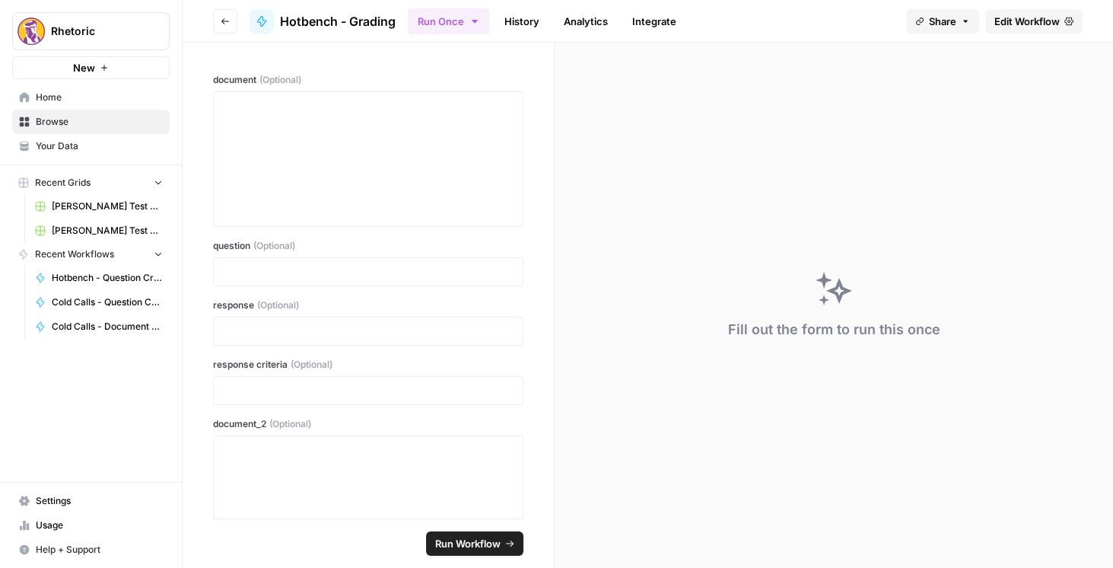
click at [223, 33] on header "Go back Hotbench - Grading Run Once History Analytics Integrate Share Edit Work…" at bounding box center [648, 21] width 930 height 43
click at [225, 27] on button "Go back" at bounding box center [225, 21] width 24 height 24
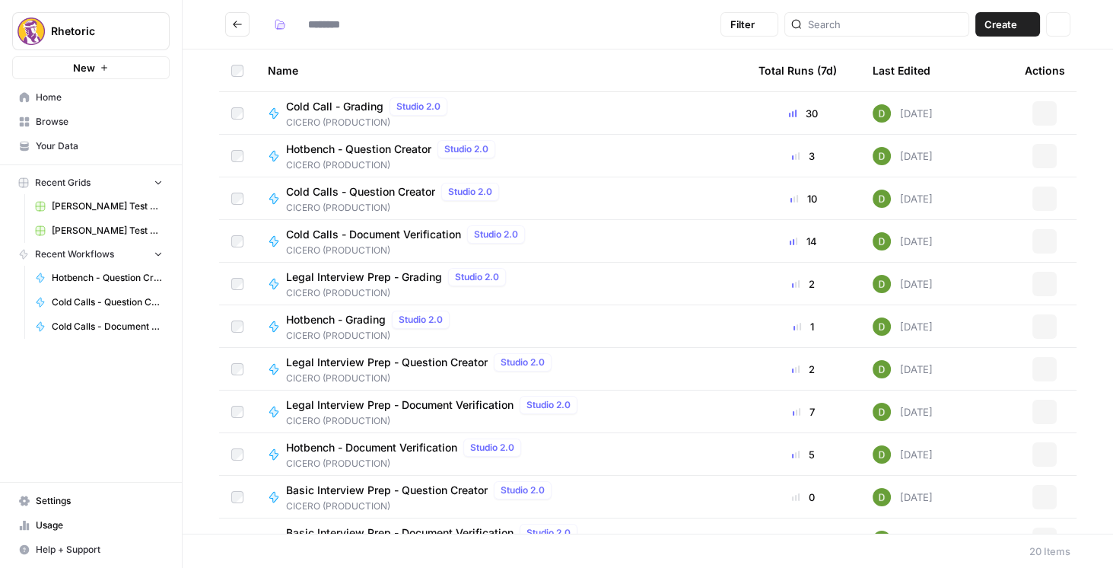
type input "**********"
click at [396, 362] on span "Legal Interview Prep - Question Creator" at bounding box center [387, 362] width 202 height 15
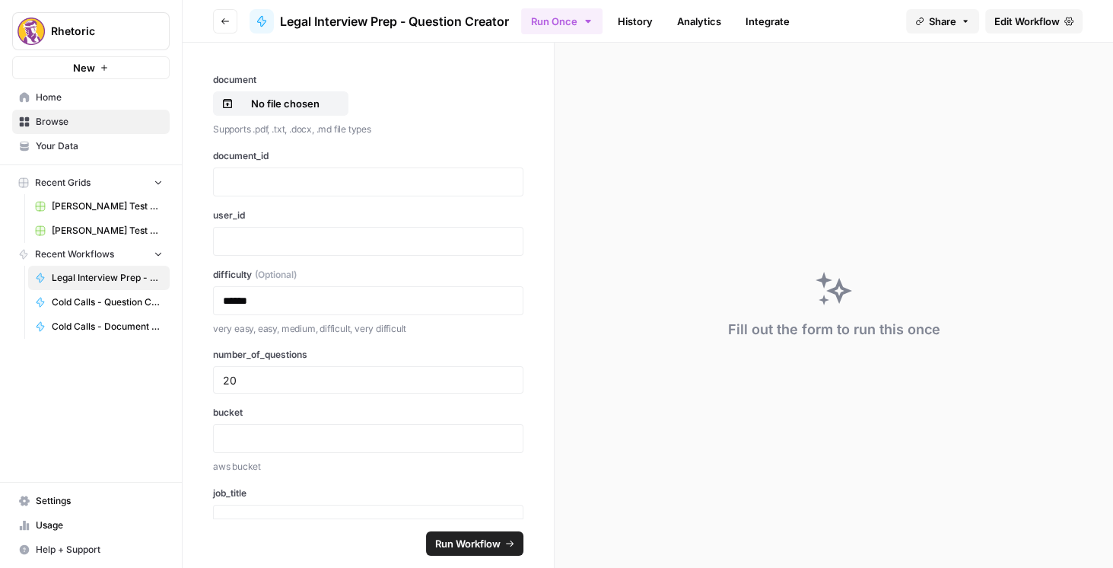
click at [1012, 21] on span "Edit Workflow" at bounding box center [1026, 21] width 65 height 15
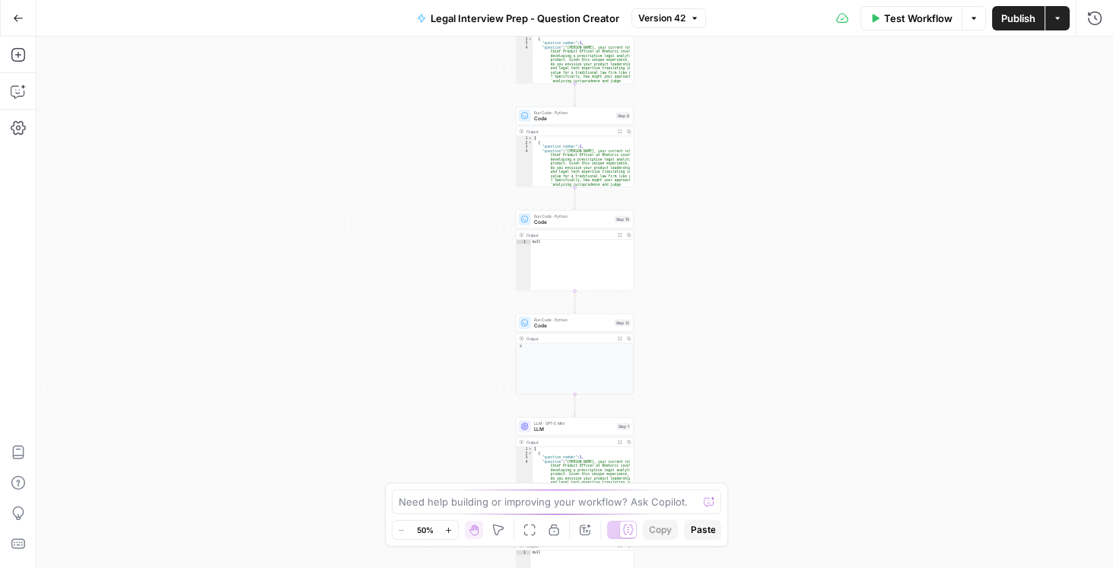
click at [24, 21] on button "Go Back" at bounding box center [18, 18] width 27 height 27
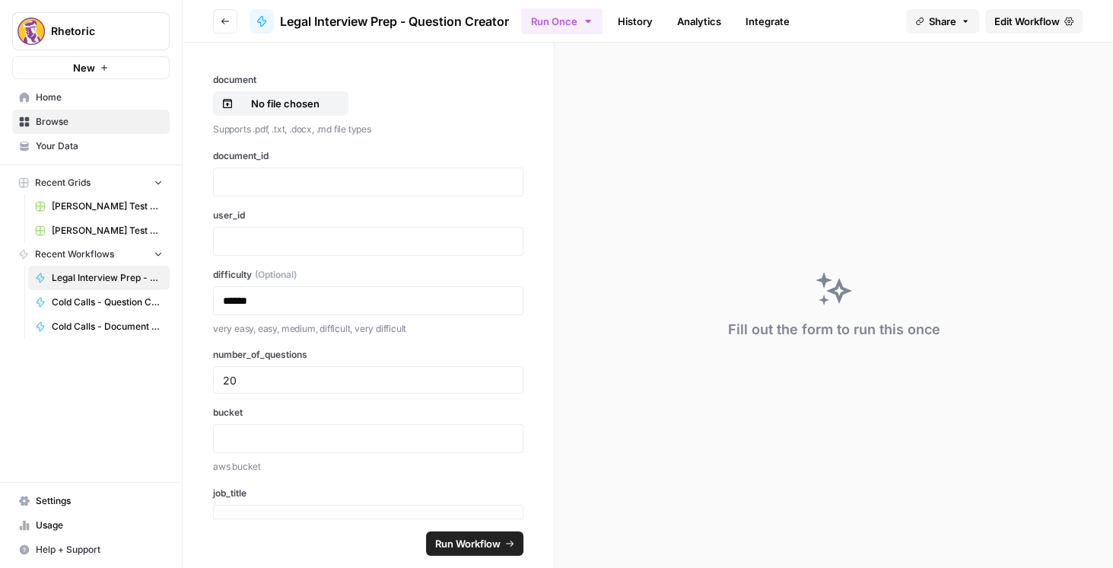
click at [230, 16] on button "Go back" at bounding box center [225, 21] width 24 height 24
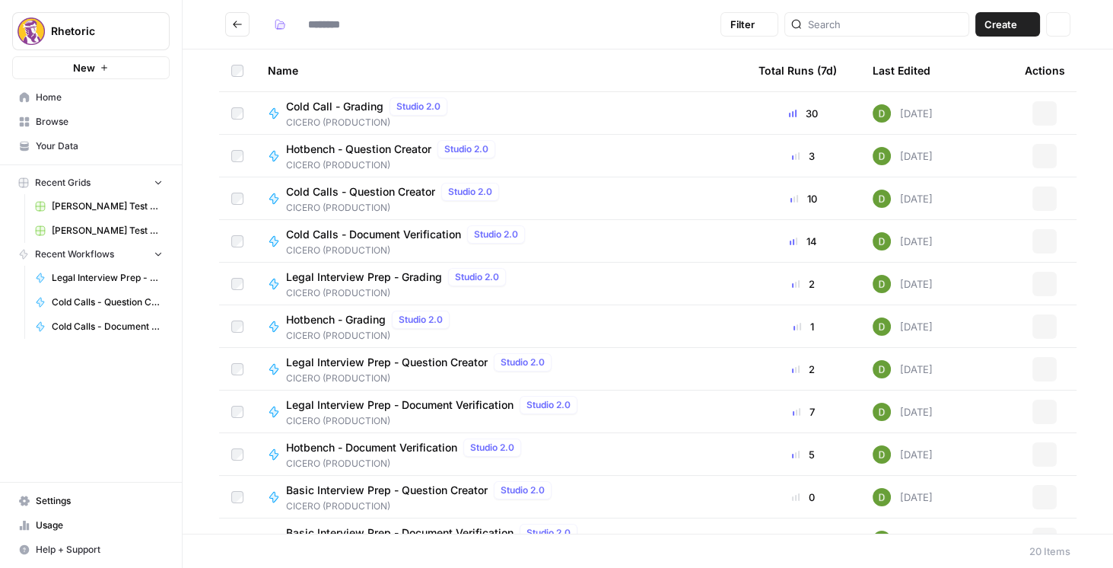
type input "**********"
click at [355, 321] on span "Hotbench - Grading" at bounding box center [336, 319] width 100 height 15
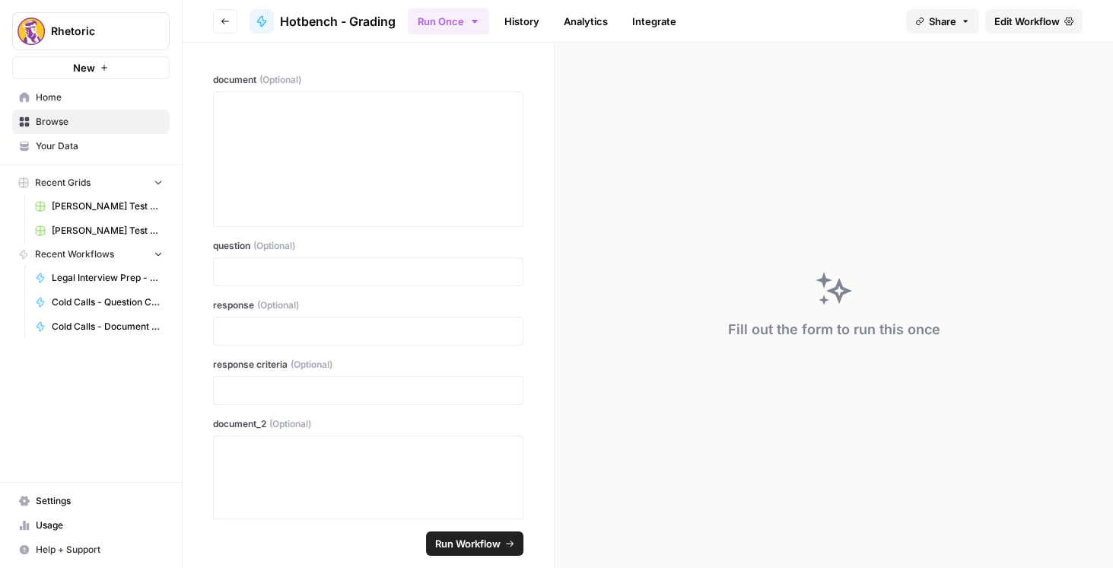
click at [1019, 22] on span "Edit Workflow" at bounding box center [1026, 21] width 65 height 15
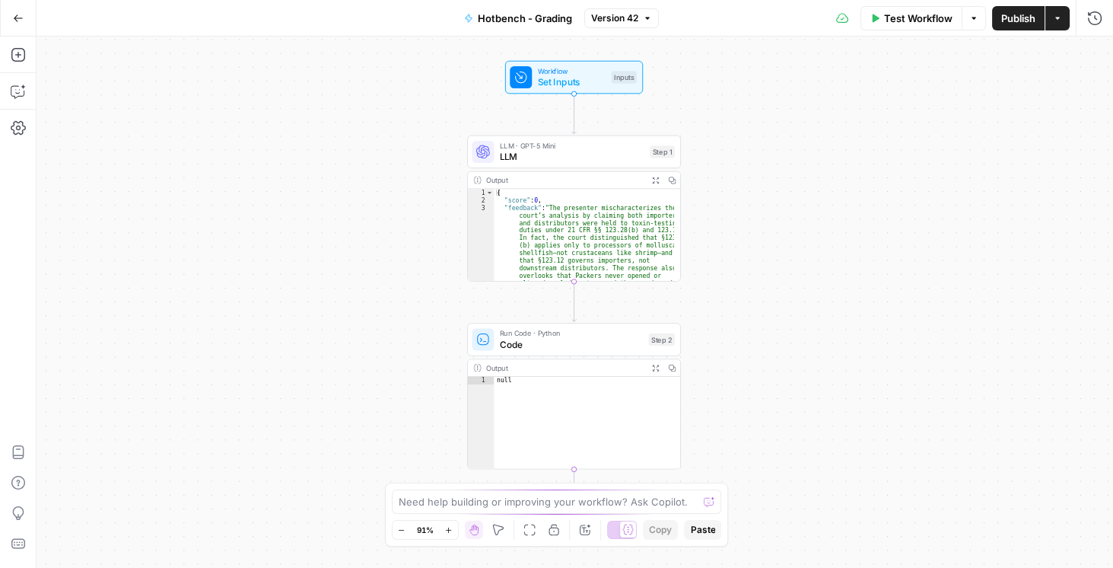
click at [19, 19] on icon "button" at bounding box center [18, 18] width 11 height 11
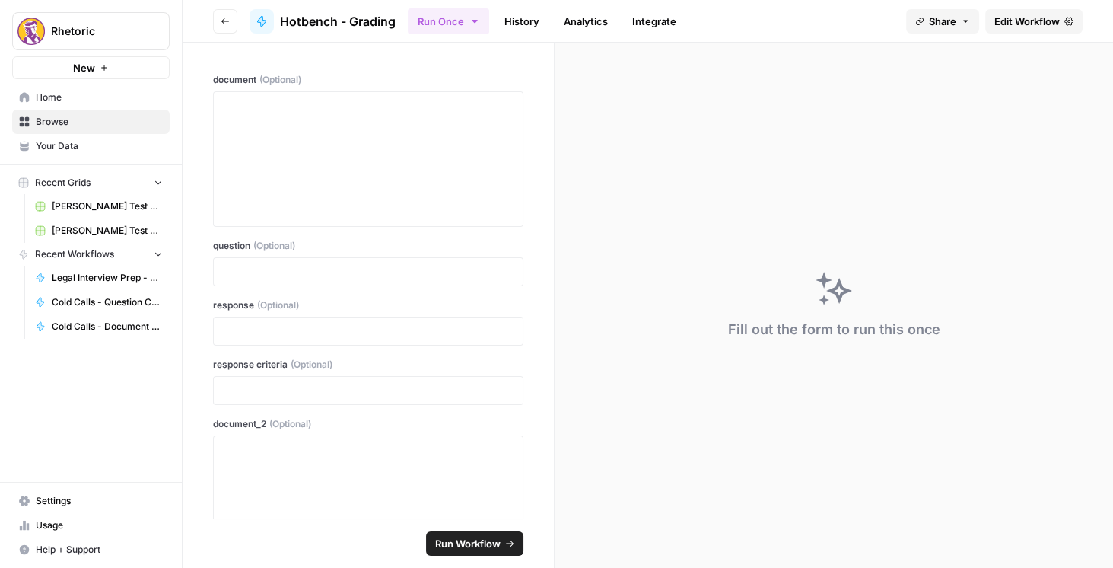
click at [221, 20] on icon "button" at bounding box center [225, 21] width 9 height 9
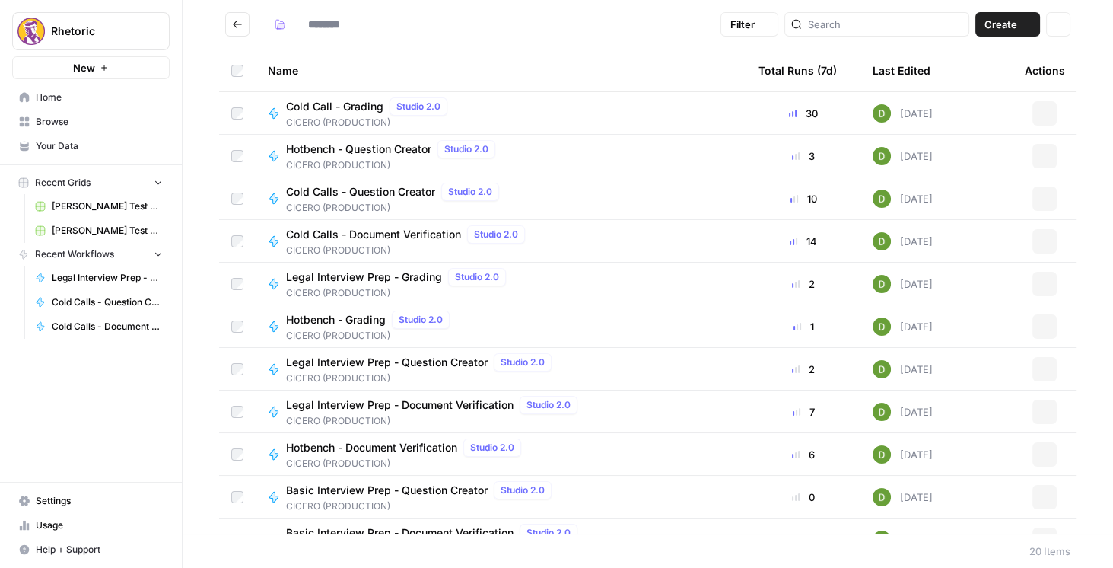
type input "**********"
click at [358, 446] on span "Hotbench - Document Verification" at bounding box center [371, 447] width 171 height 15
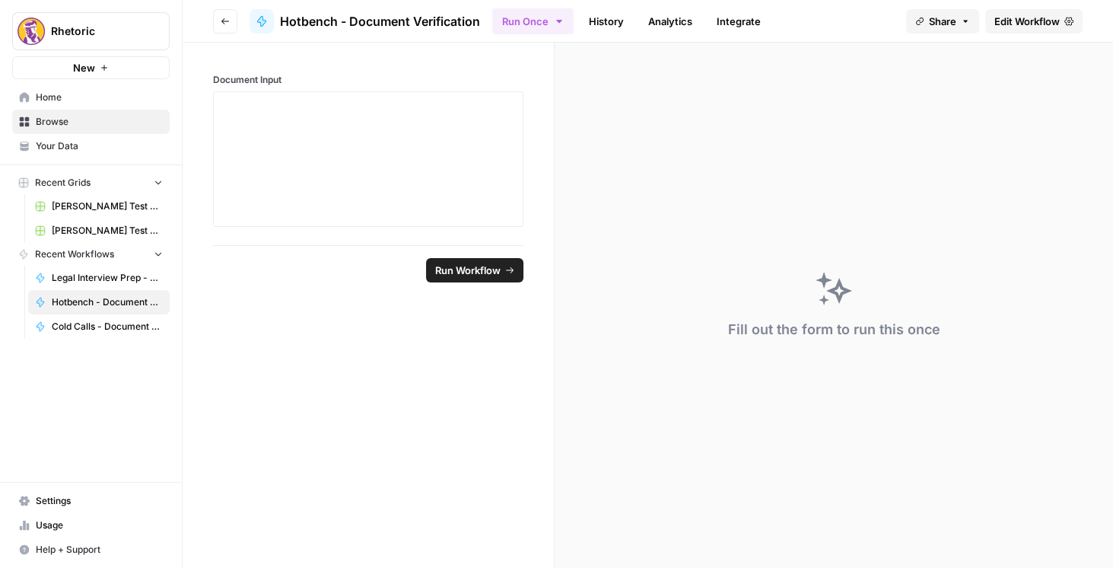
click at [1035, 27] on span "Edit Workflow" at bounding box center [1026, 21] width 65 height 15
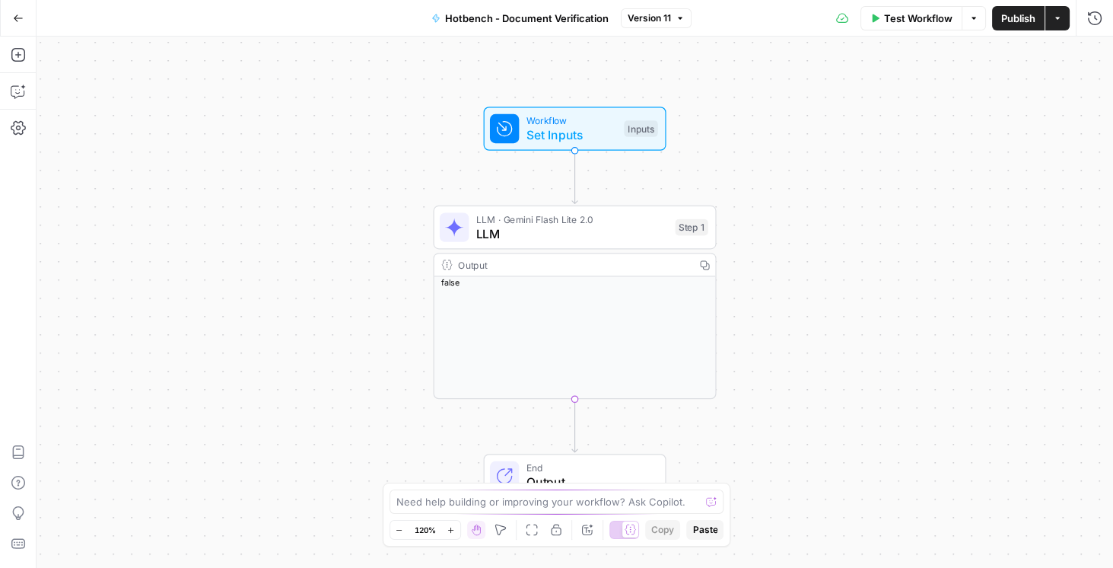
click at [23, 20] on icon "button" at bounding box center [18, 18] width 11 height 11
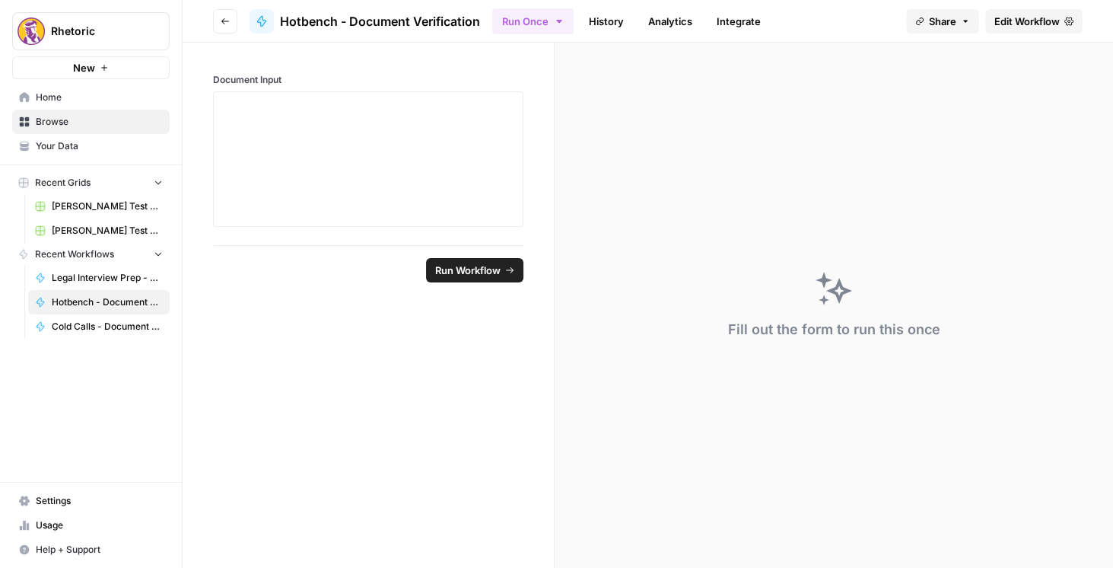
click at [223, 21] on icon "button" at bounding box center [225, 21] width 9 height 9
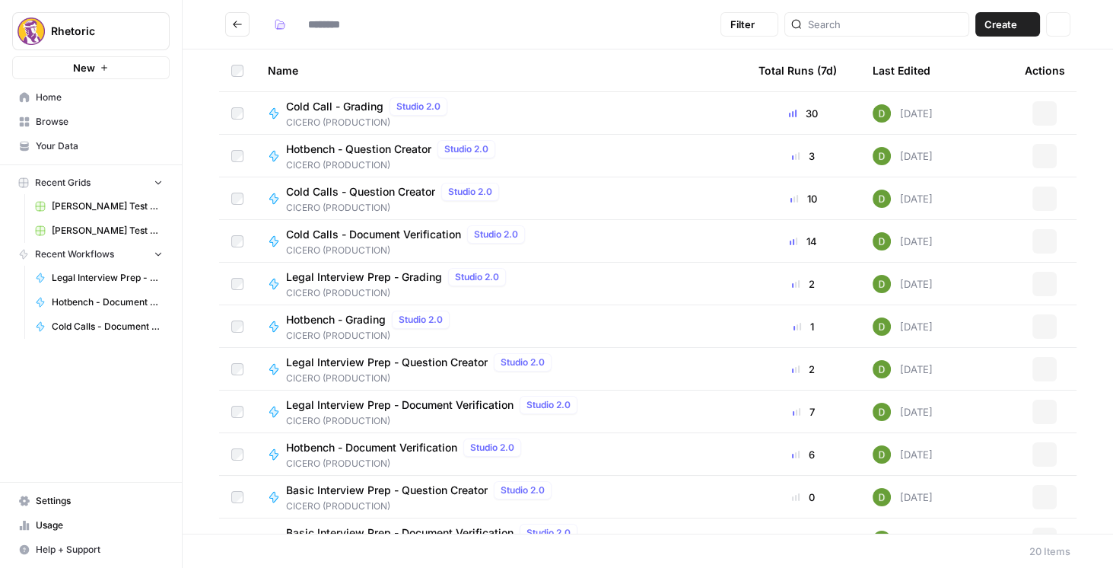
type input "**********"
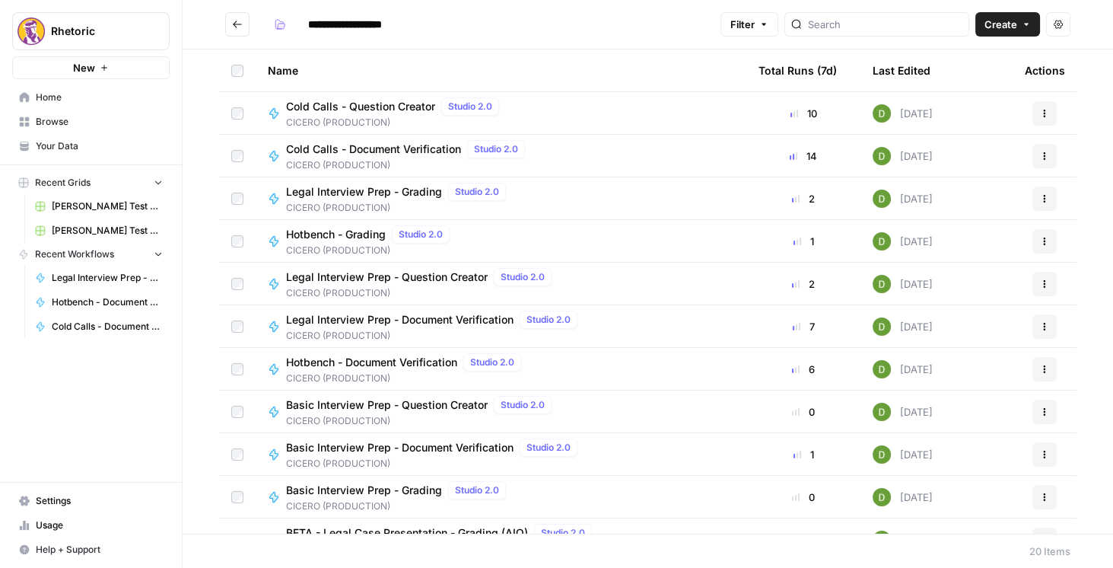
scroll to position [130, 0]
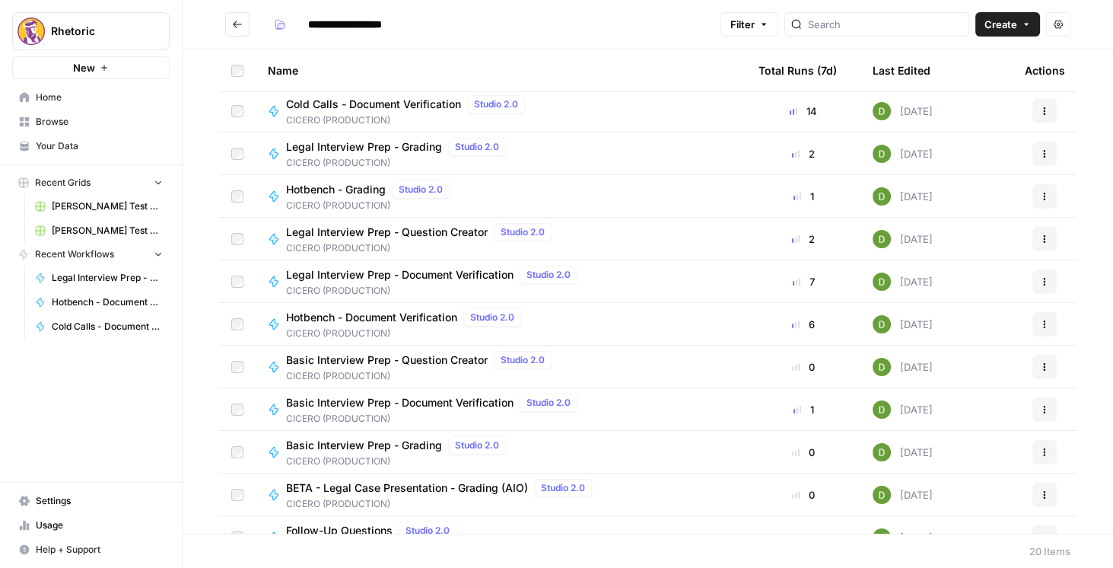
click at [435, 357] on span "Basic Interview Prep - Question Creator" at bounding box center [387, 359] width 202 height 15
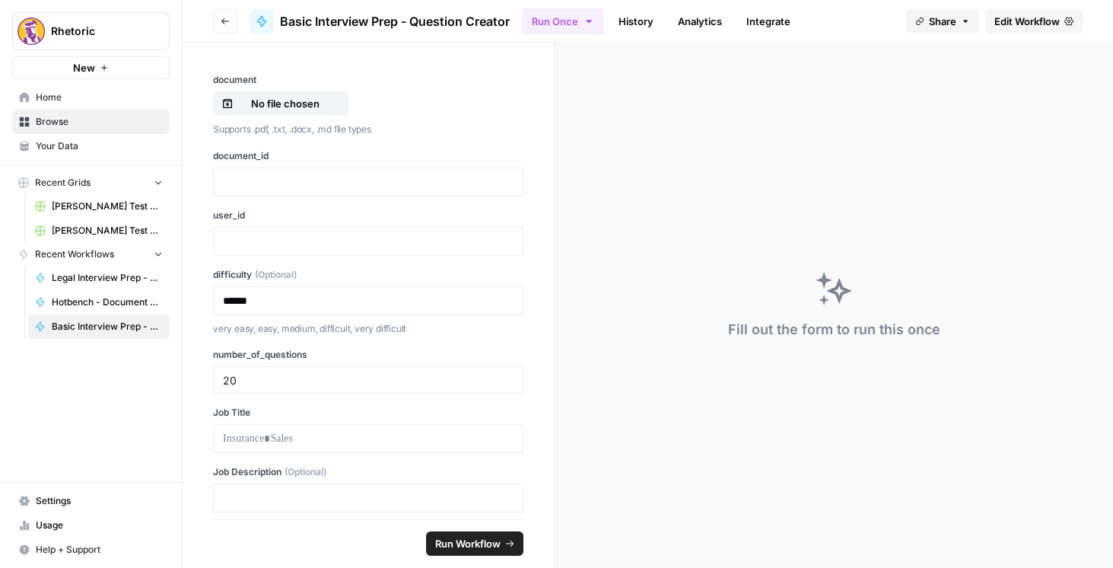
click at [1010, 20] on span "Edit Workflow" at bounding box center [1026, 21] width 65 height 15
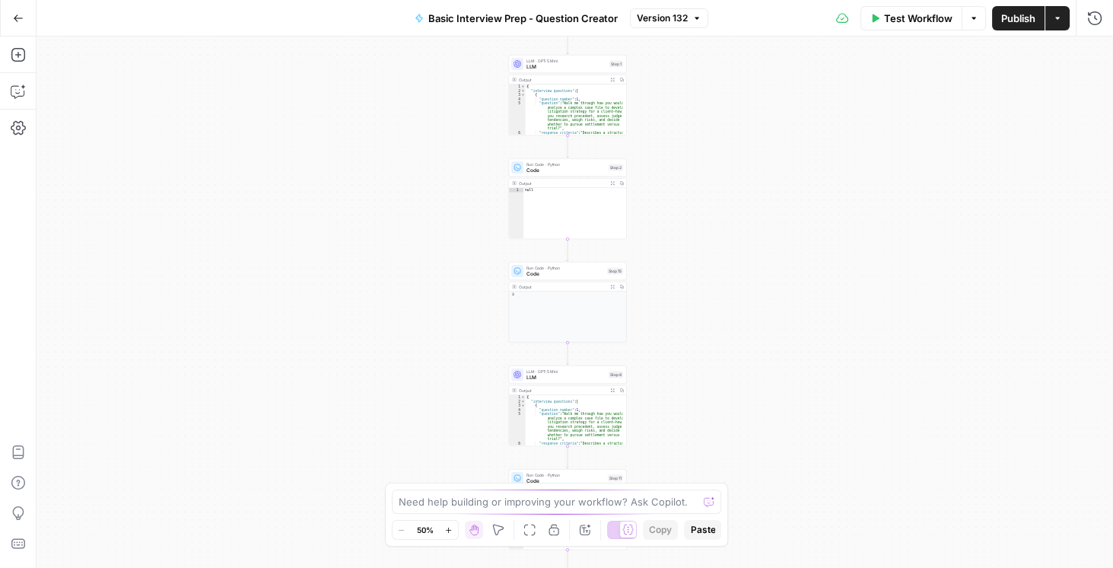
click at [20, 23] on button "Go Back" at bounding box center [18, 18] width 27 height 27
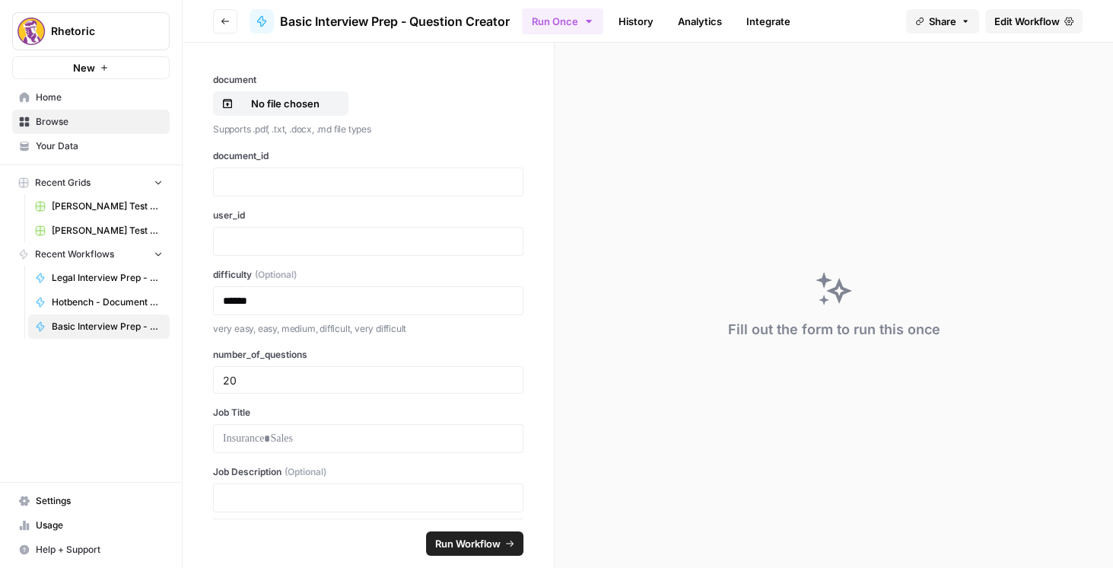
click at [212, 18] on header "Go back Basic Interview Prep - Question Creator Run Once History Analytics Inte…" at bounding box center [648, 21] width 930 height 43
click at [227, 24] on icon "button" at bounding box center [225, 21] width 9 height 9
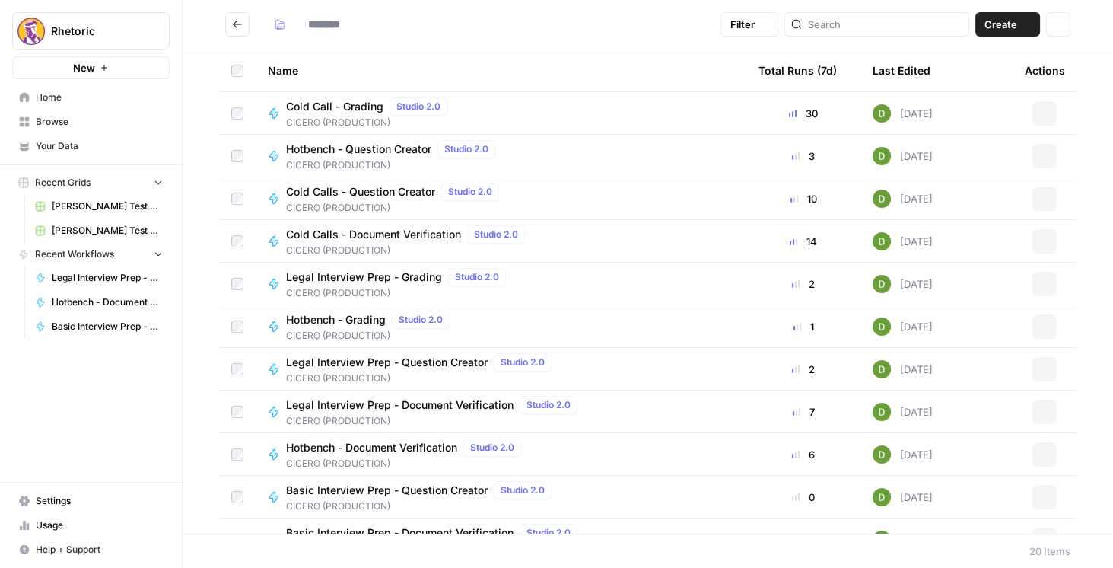
type input "**********"
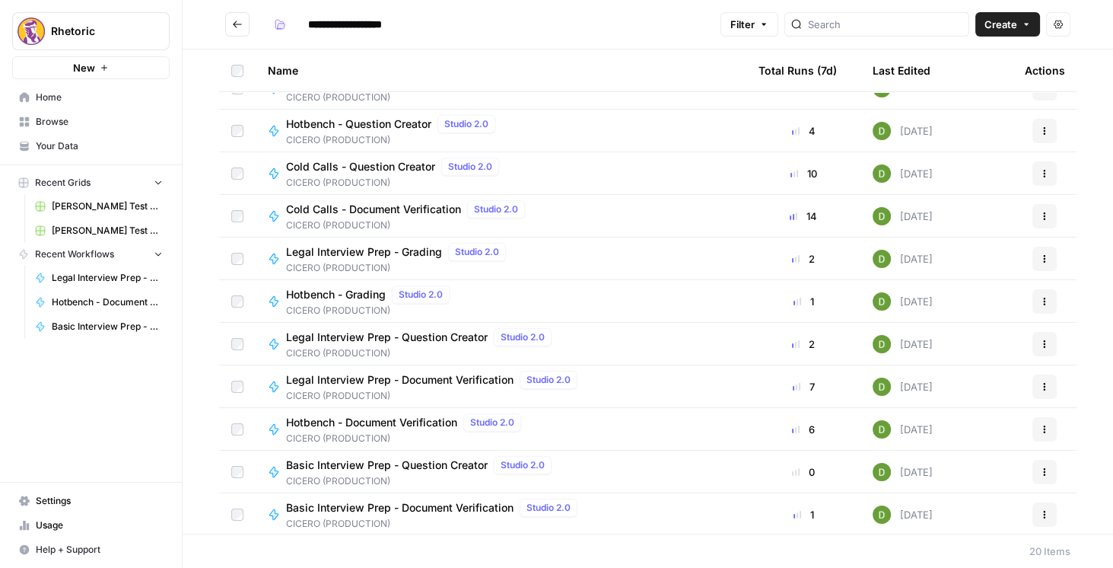
scroll to position [130, 0]
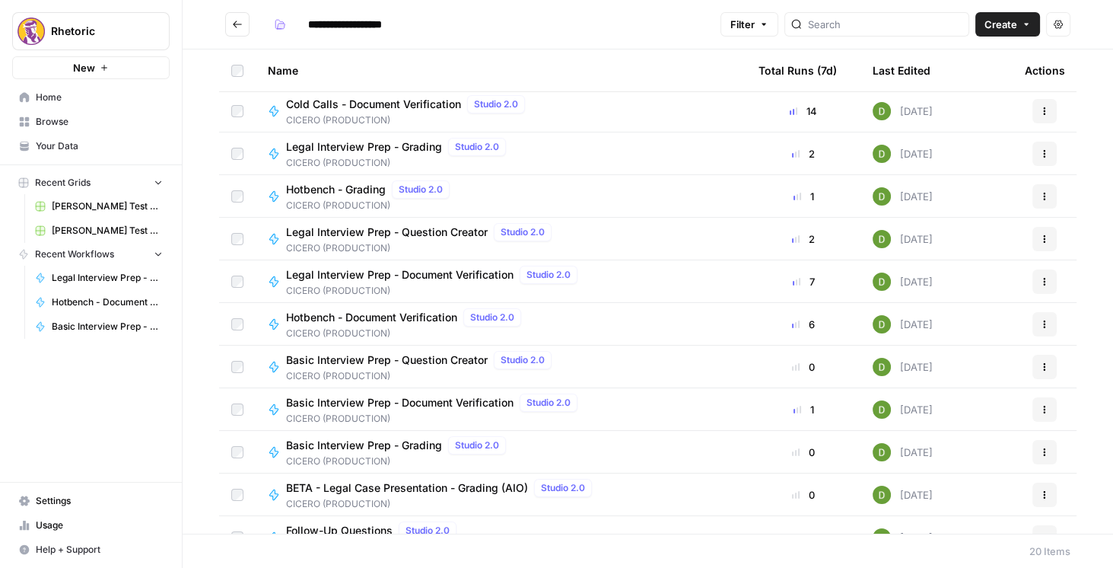
click at [442, 402] on span "Basic Interview Prep - Document Verification" at bounding box center [399, 402] width 227 height 15
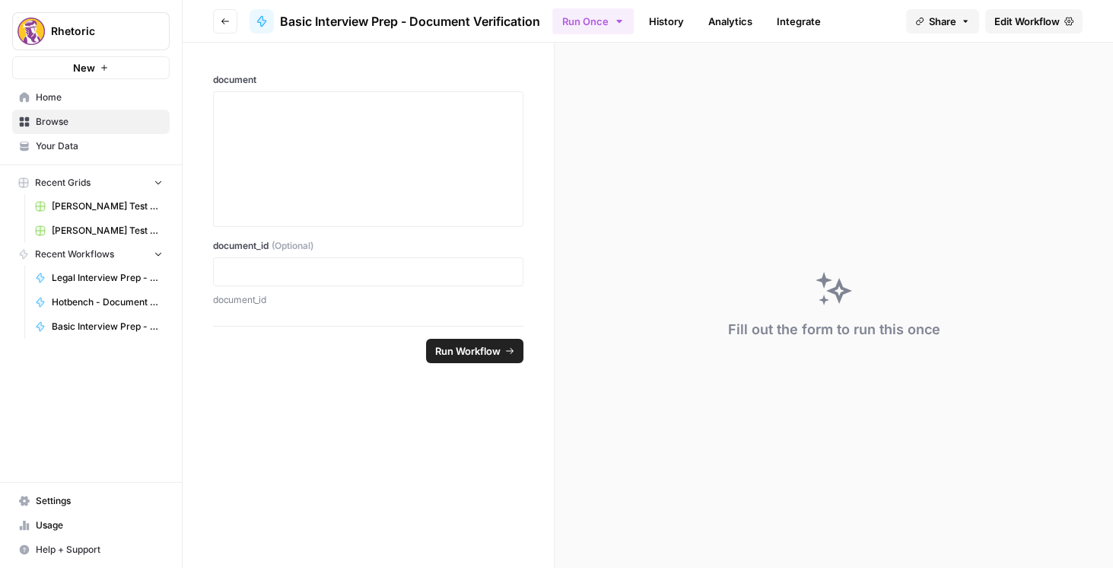
click at [1037, 20] on span "Edit Workflow" at bounding box center [1026, 21] width 65 height 15
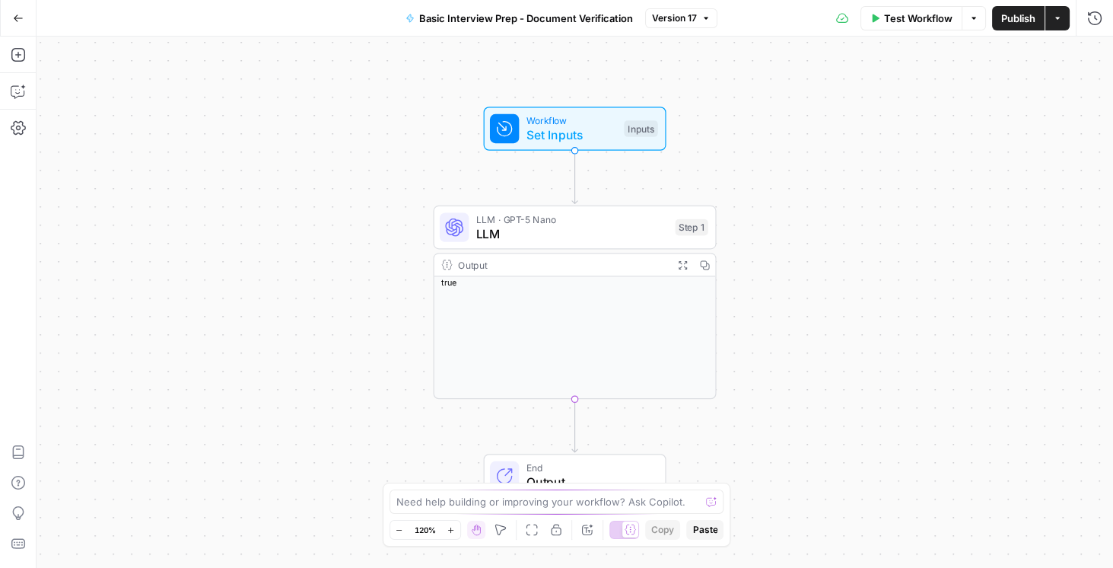
click at [21, 7] on button "Go Back" at bounding box center [18, 18] width 27 height 27
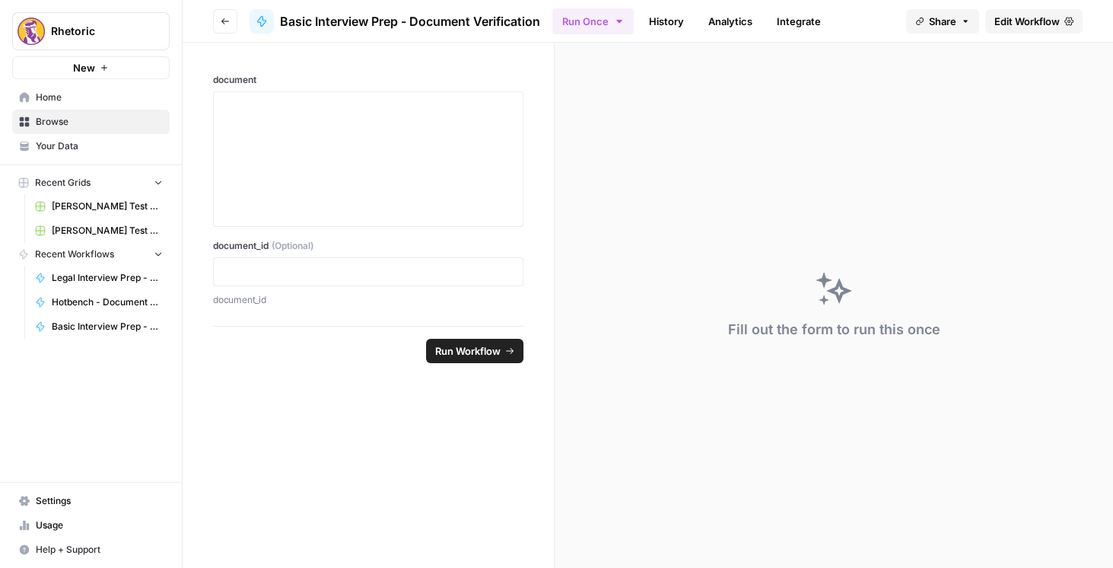
click at [226, 20] on icon "button" at bounding box center [225, 21] width 9 height 9
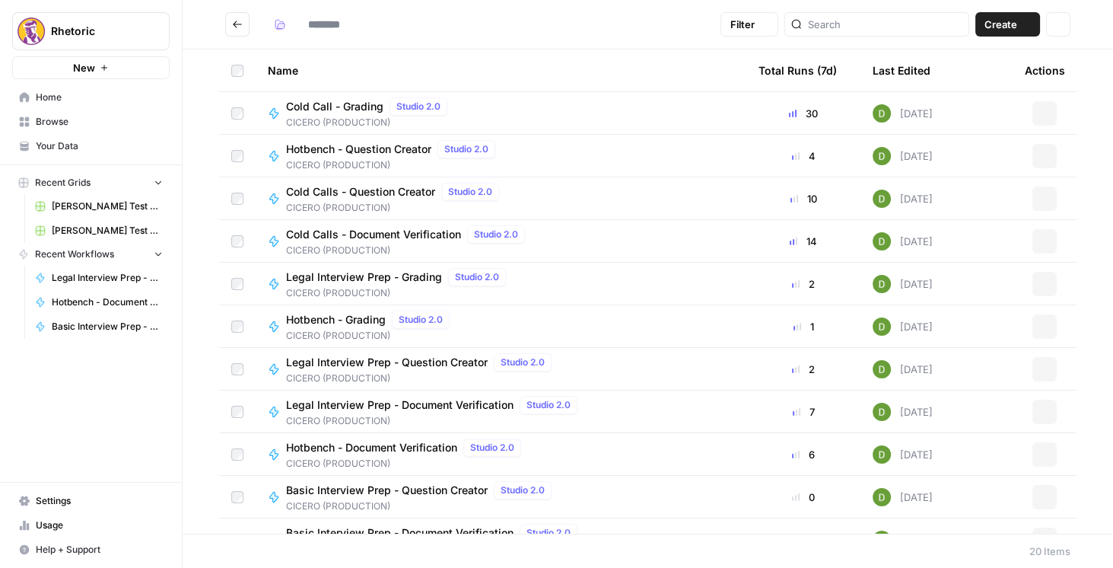
type input "**********"
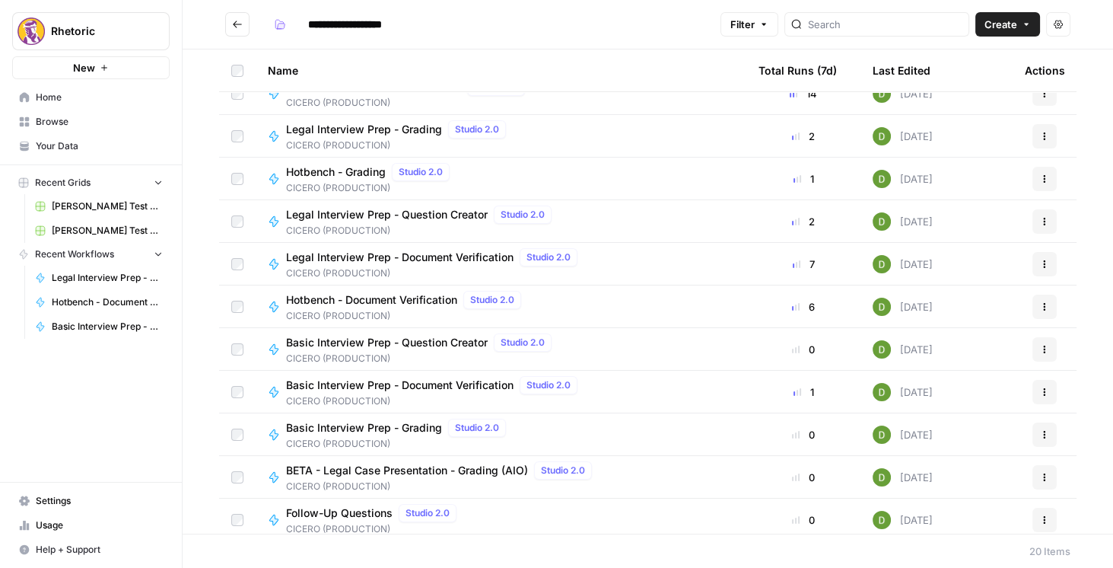
scroll to position [173, 0]
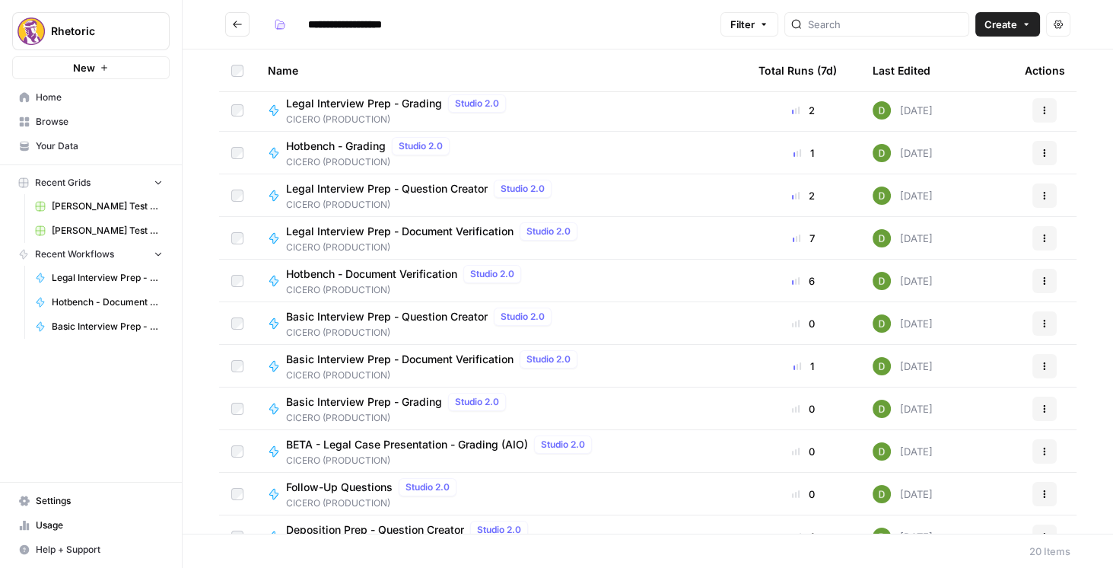
click at [390, 403] on span "Basic Interview Prep - Grading" at bounding box center [364, 401] width 156 height 15
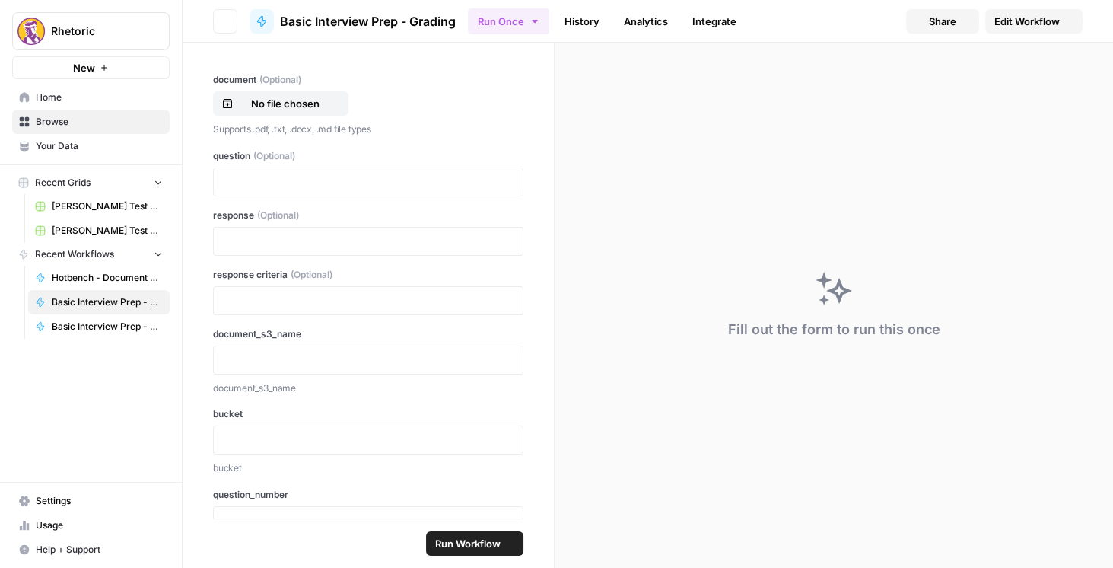
click at [1033, 27] on span "Edit Workflow" at bounding box center [1026, 21] width 65 height 15
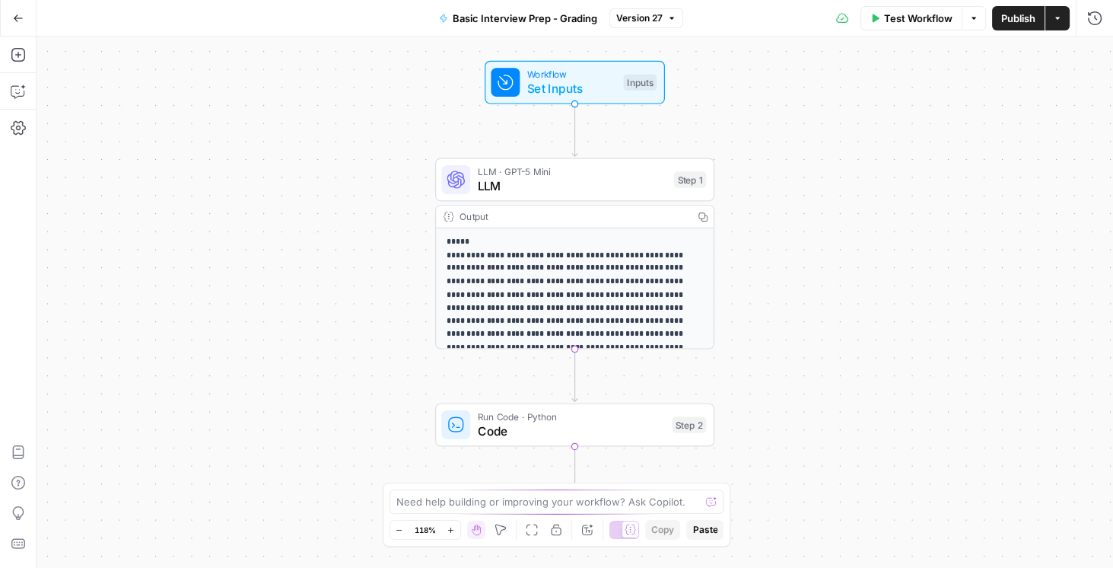
click at [25, 17] on button "Go Back" at bounding box center [18, 18] width 27 height 27
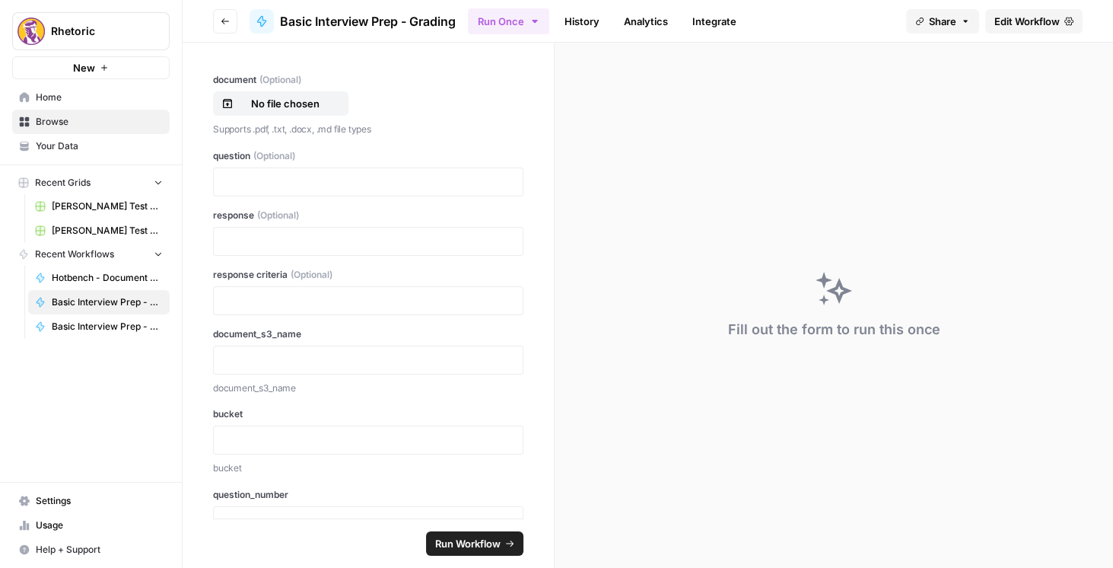
click at [215, 21] on button "Go back" at bounding box center [225, 21] width 24 height 24
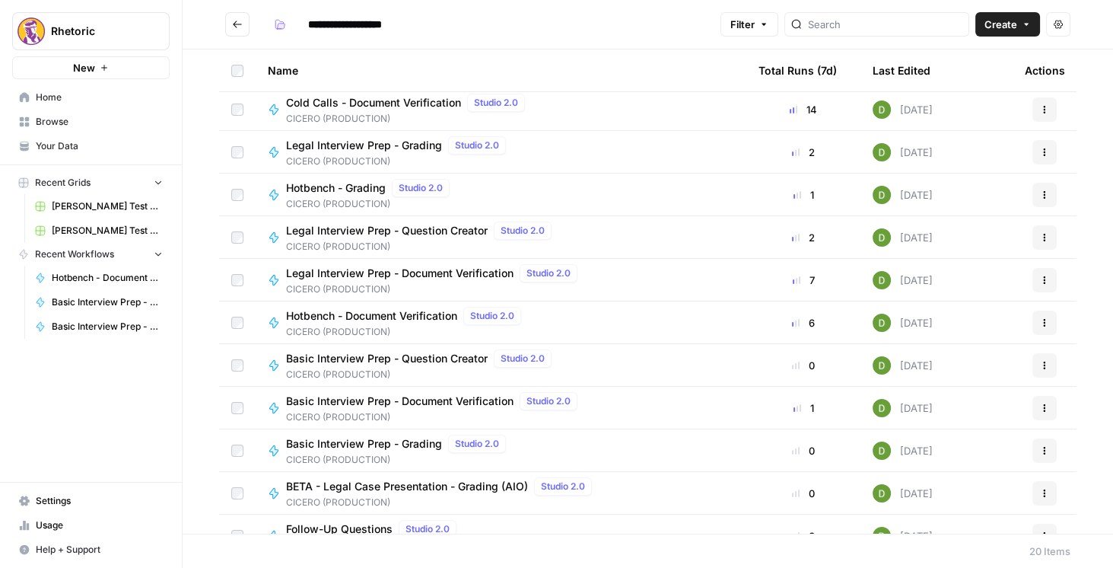
scroll to position [260, 0]
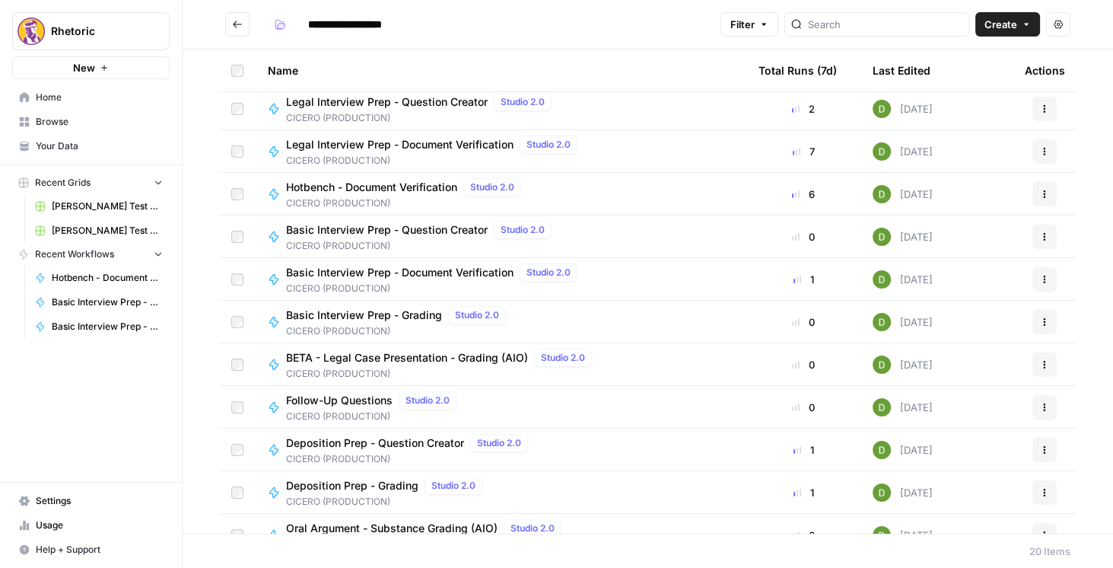
click at [362, 404] on span "Follow-Up Questions" at bounding box center [339, 400] width 107 height 15
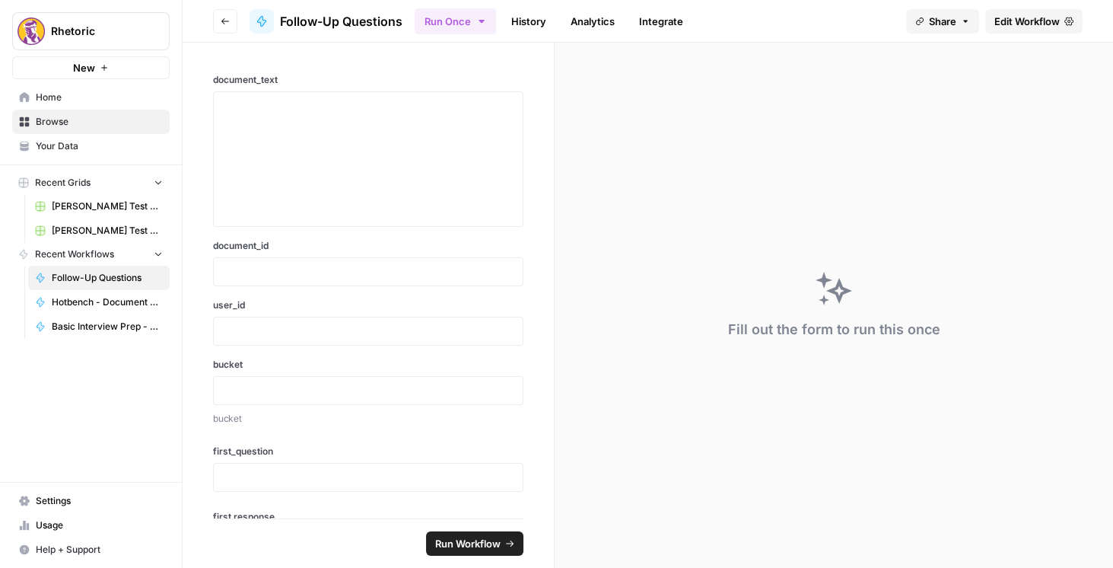
click at [215, 26] on button "Go back" at bounding box center [225, 21] width 24 height 24
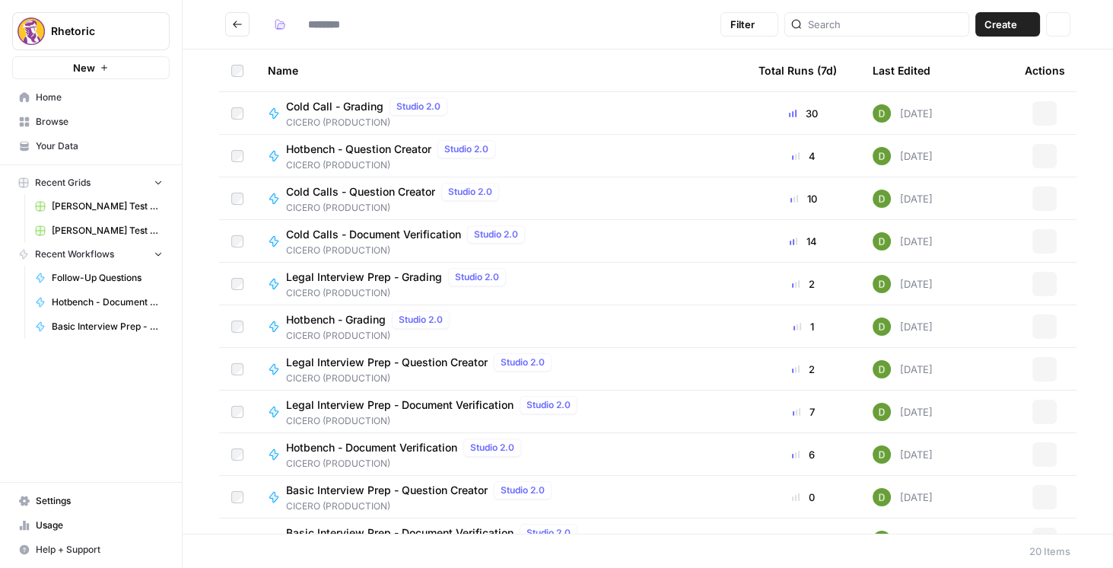
type input "**********"
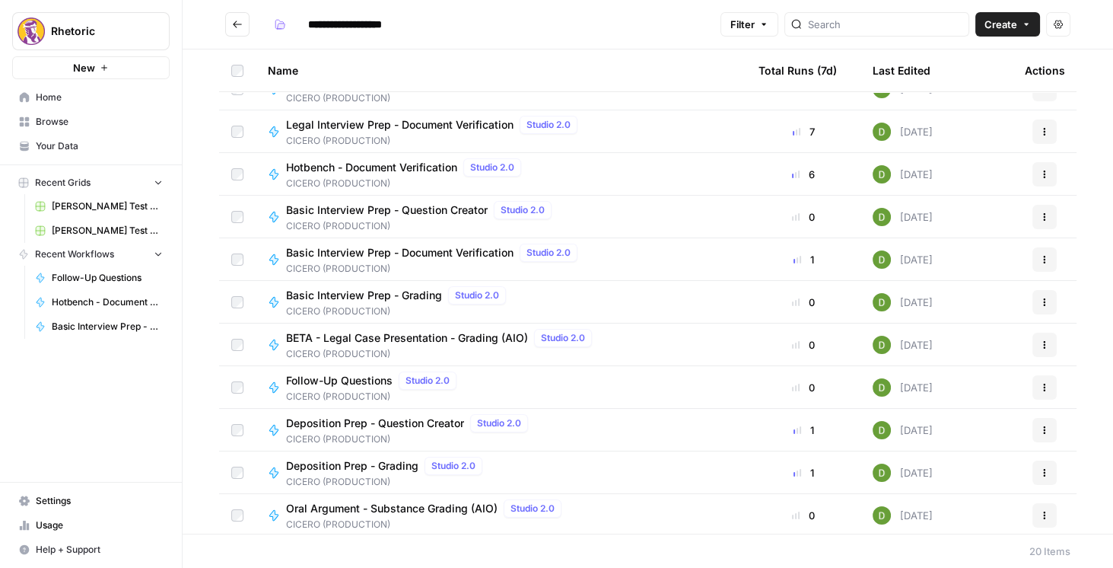
scroll to position [304, 0]
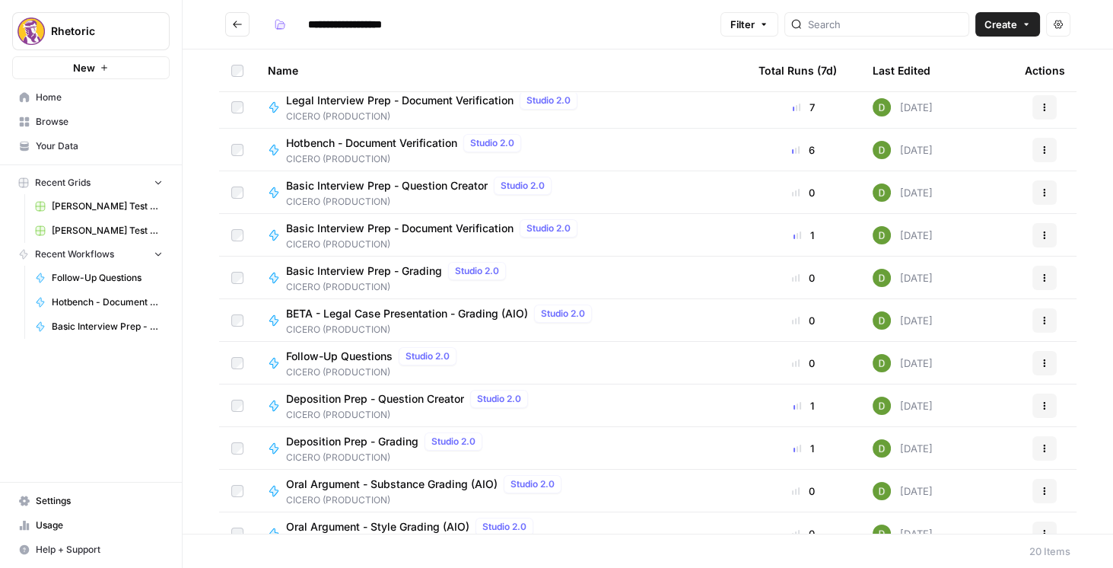
click at [413, 399] on span "Deposition Prep - Question Creator" at bounding box center [375, 398] width 178 height 15
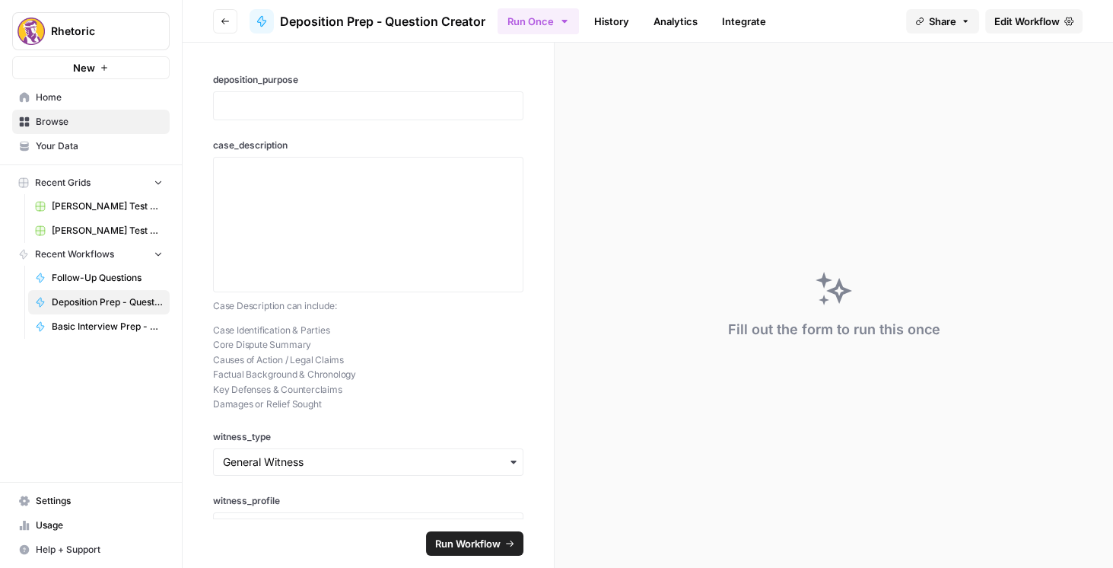
click at [1031, 17] on span "Edit Workflow" at bounding box center [1026, 21] width 65 height 15
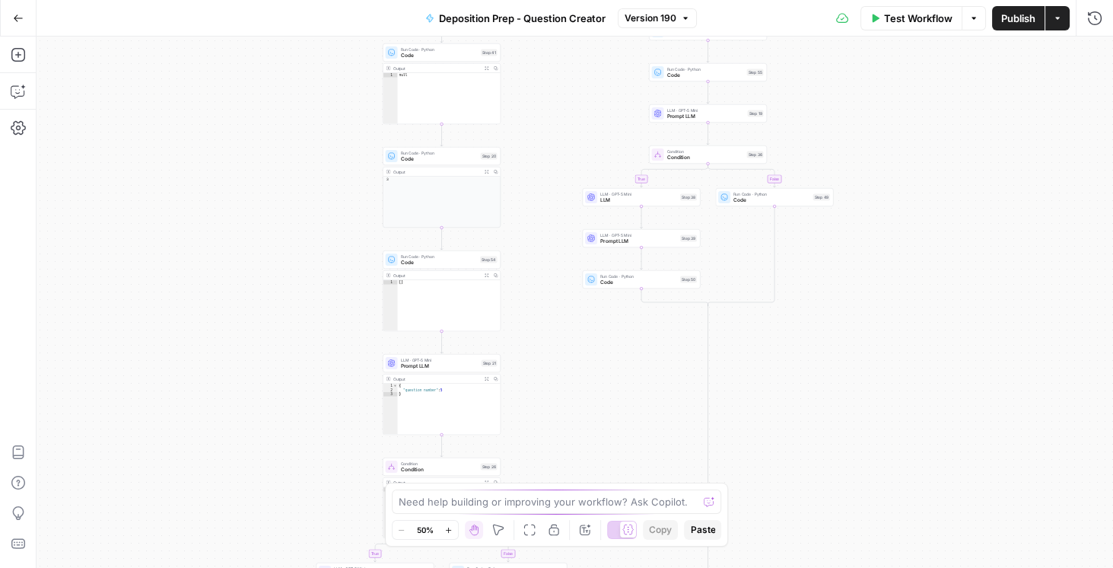
click at [15, 21] on icon "button" at bounding box center [18, 18] width 11 height 11
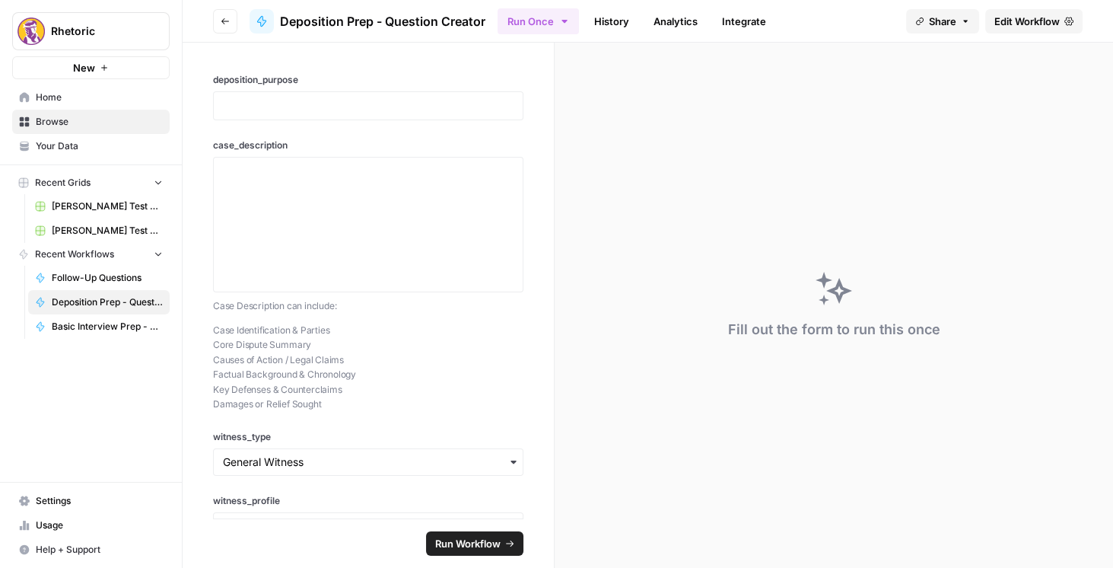
click at [221, 22] on icon "button" at bounding box center [225, 21] width 9 height 9
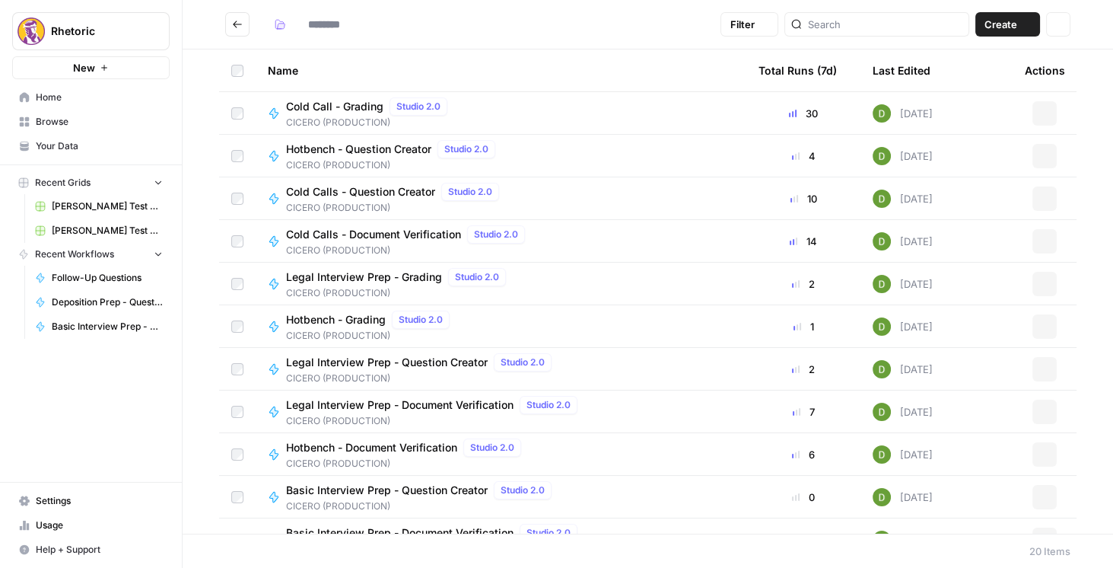
type input "**********"
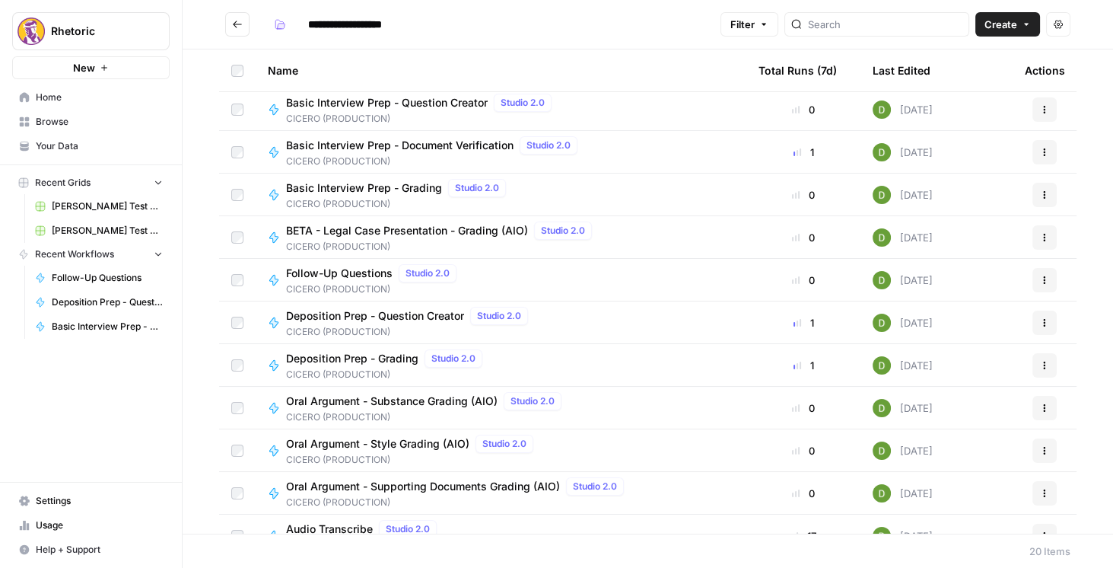
scroll to position [391, 0]
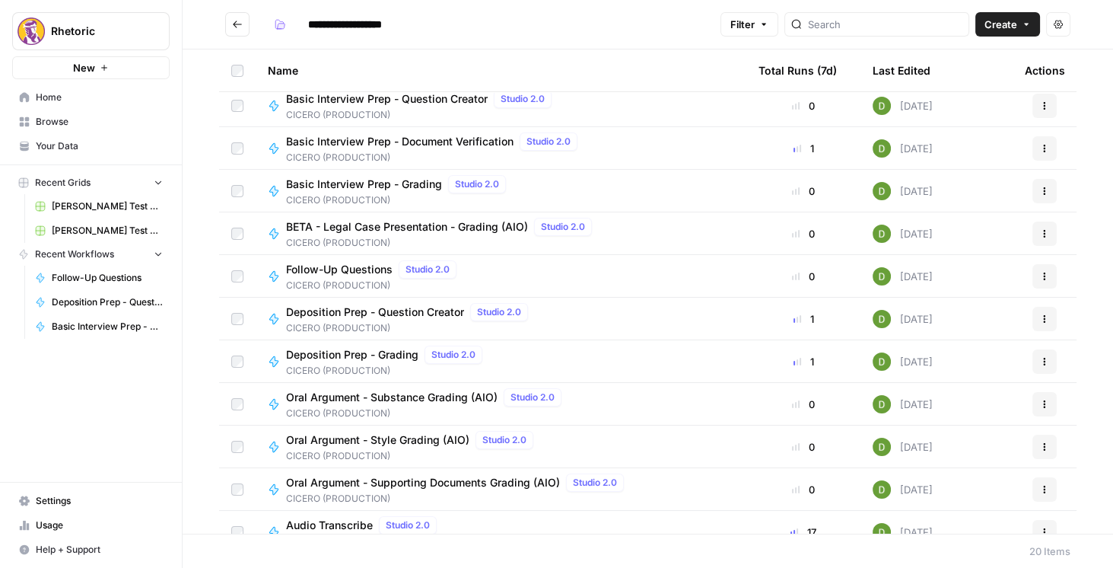
click at [381, 351] on span "Deposition Prep - Grading" at bounding box center [352, 354] width 132 height 15
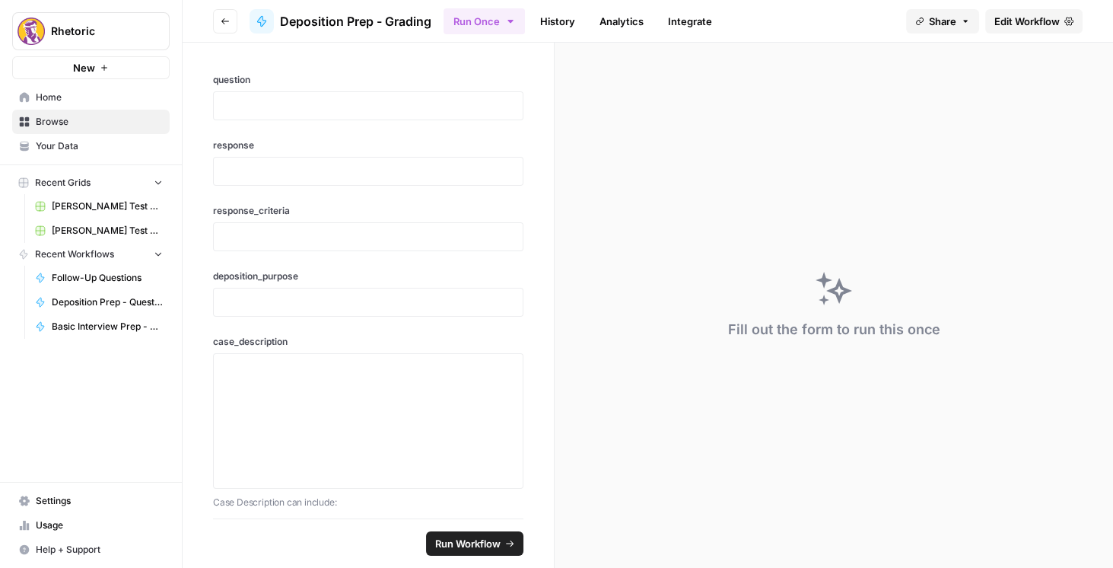
click at [1019, 24] on span "Edit Workflow" at bounding box center [1026, 21] width 65 height 15
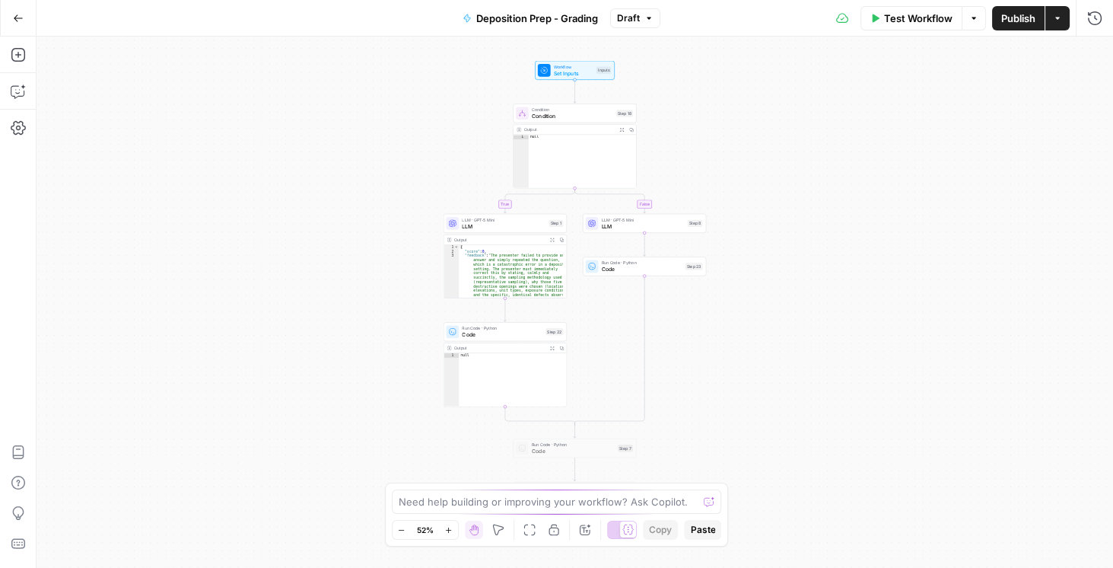
click at [1028, 17] on span "Publish" at bounding box center [1018, 18] width 34 height 15
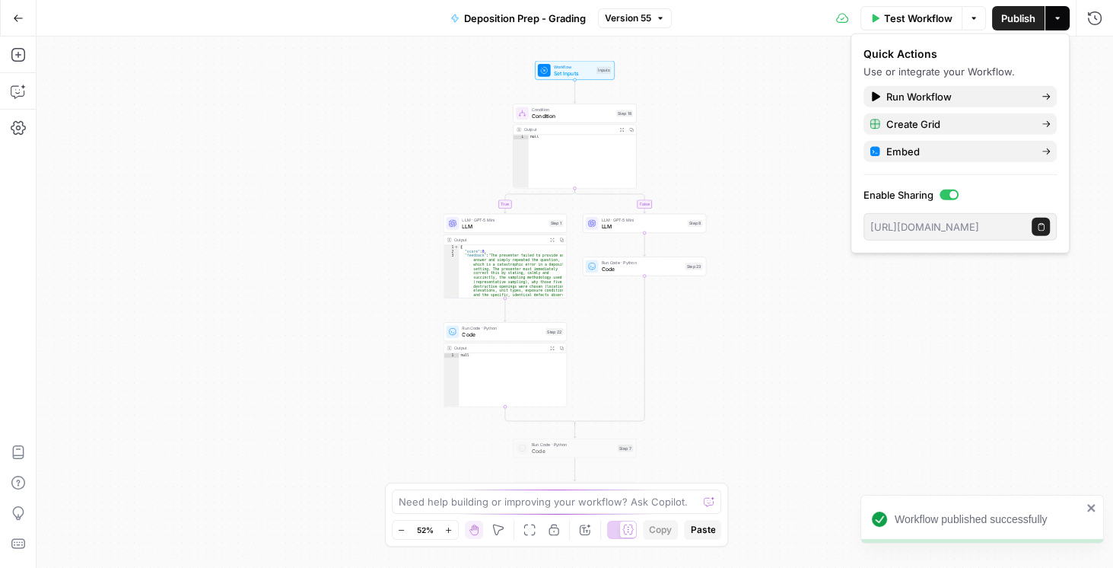
click at [14, 11] on button "Go Back" at bounding box center [18, 18] width 27 height 27
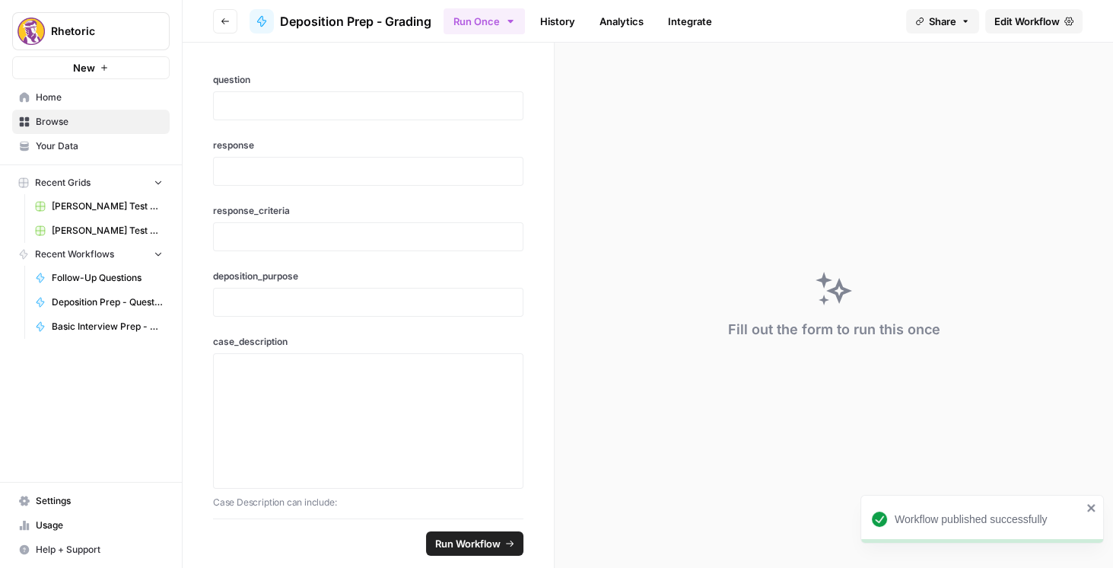
click at [216, 20] on button "Go back" at bounding box center [225, 21] width 24 height 24
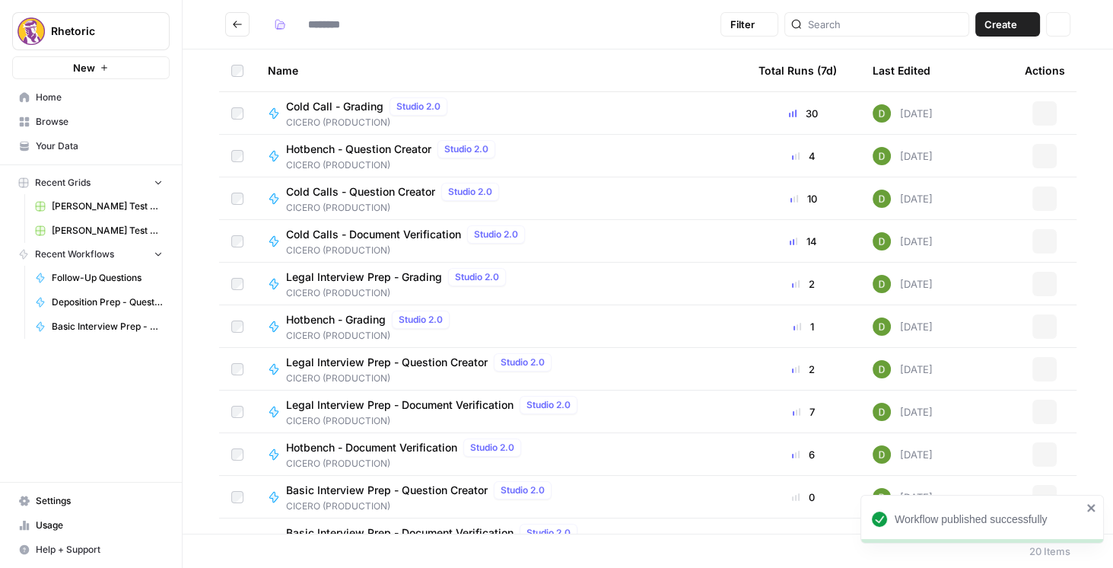
type input "**********"
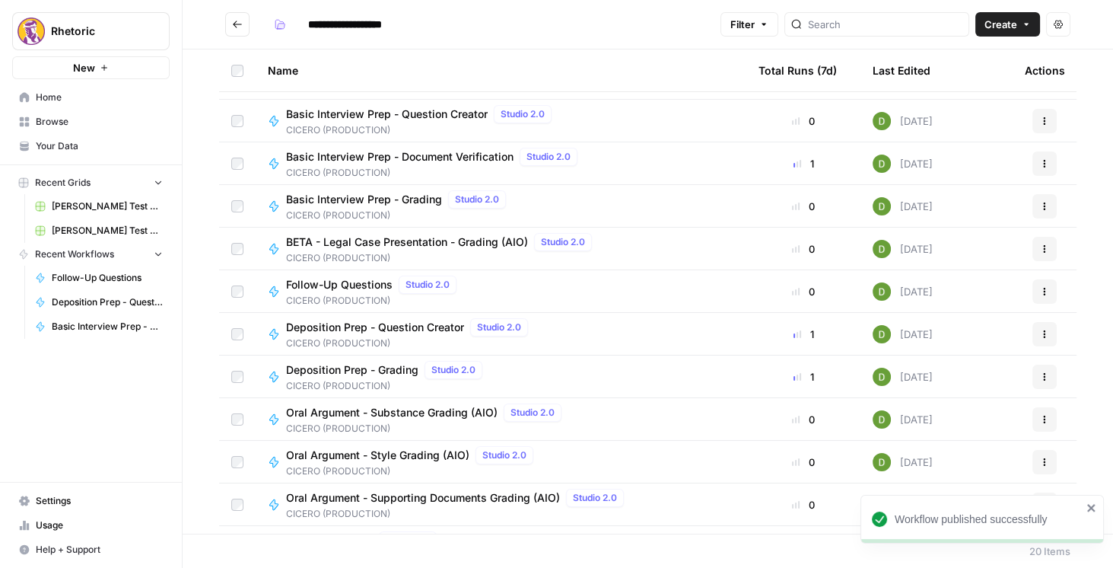
scroll to position [410, 0]
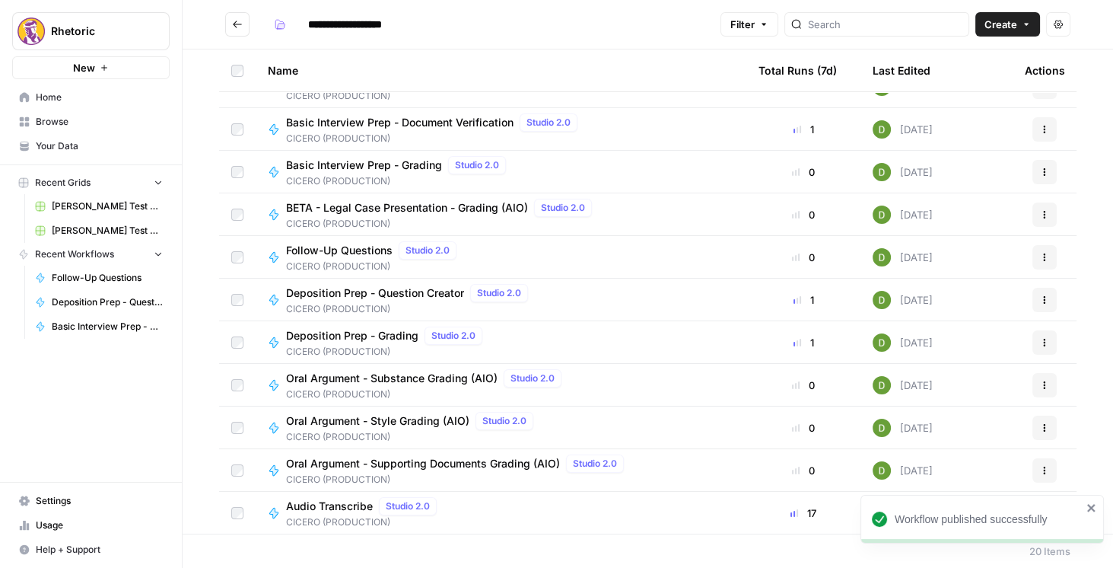
click at [402, 383] on span "Oral Argument - Substance Grading (AIO)" at bounding box center [392, 378] width 212 height 15
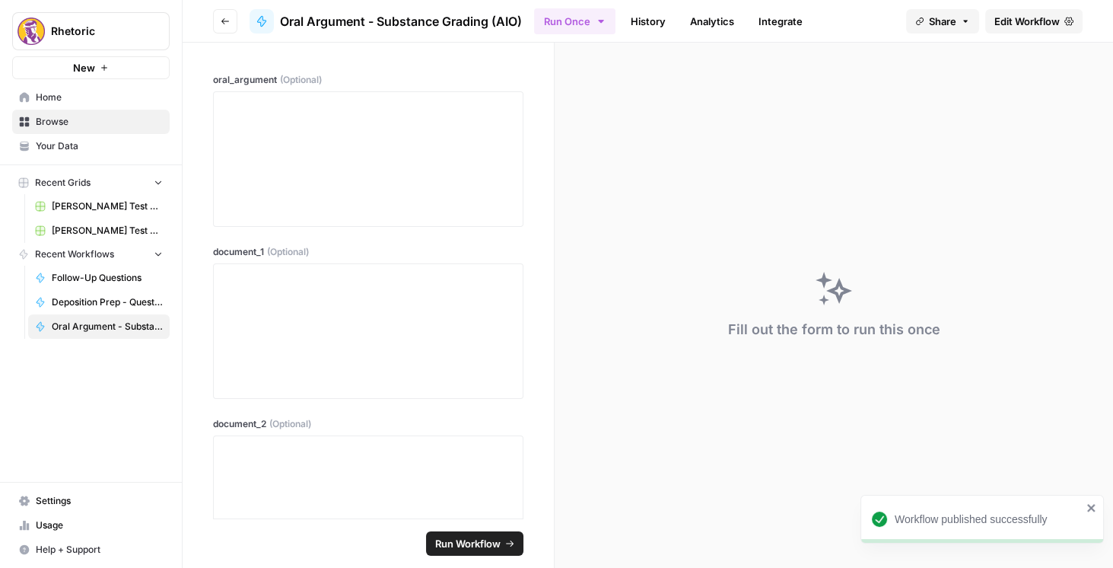
click at [1010, 28] on span "Edit Workflow" at bounding box center [1026, 21] width 65 height 15
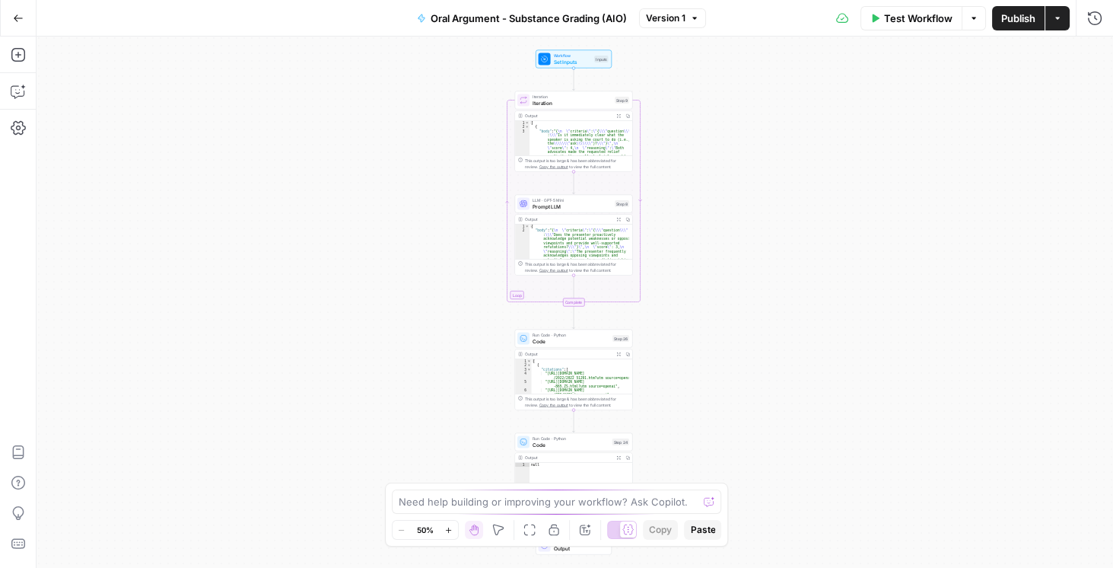
click at [16, 17] on icon "button" at bounding box center [18, 17] width 9 height 7
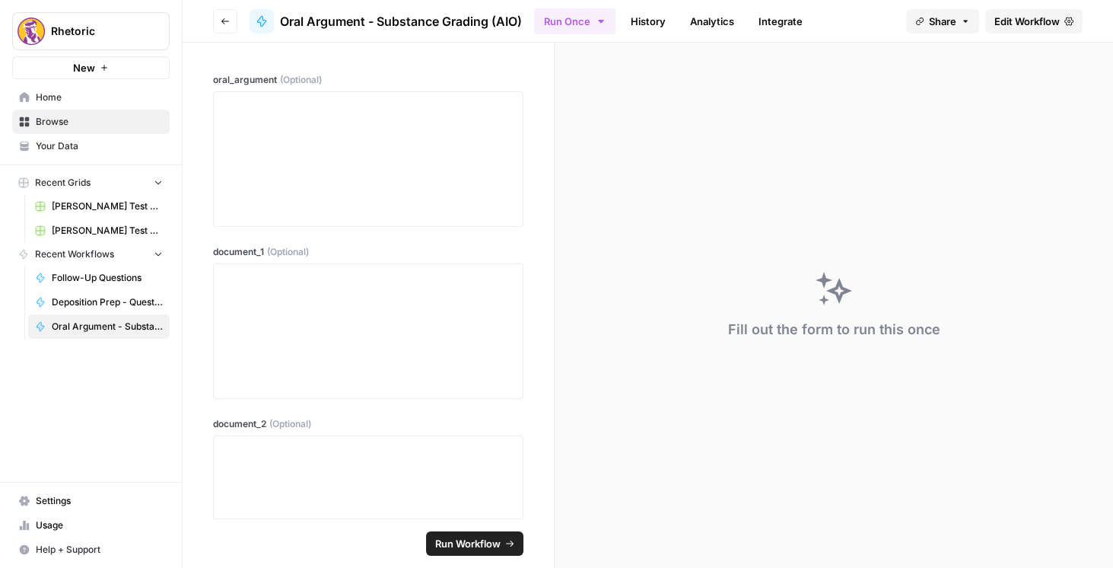
click at [234, 20] on button "Go back" at bounding box center [225, 21] width 24 height 24
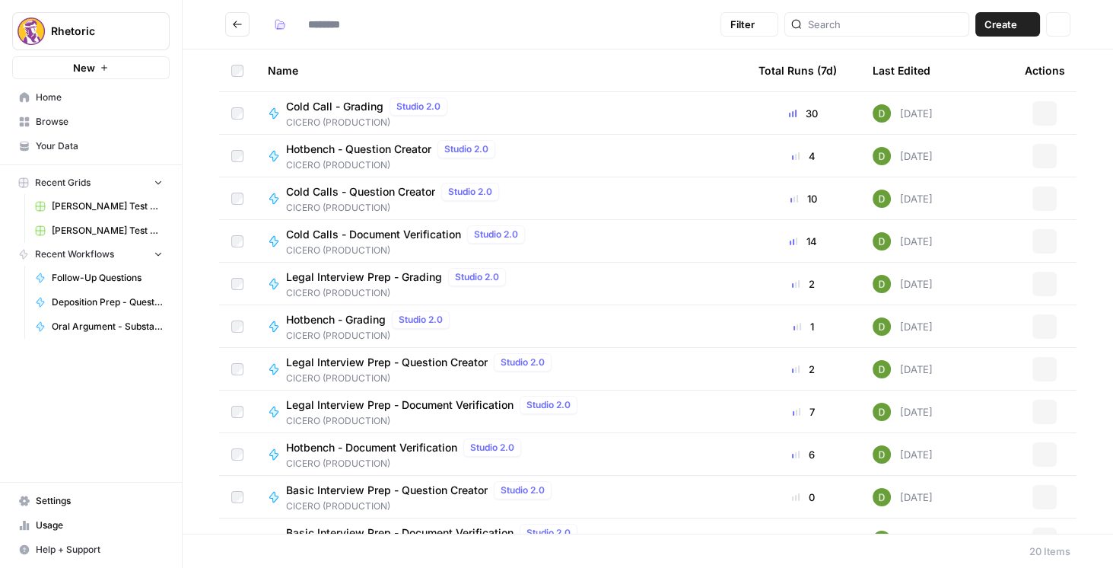
type input "**********"
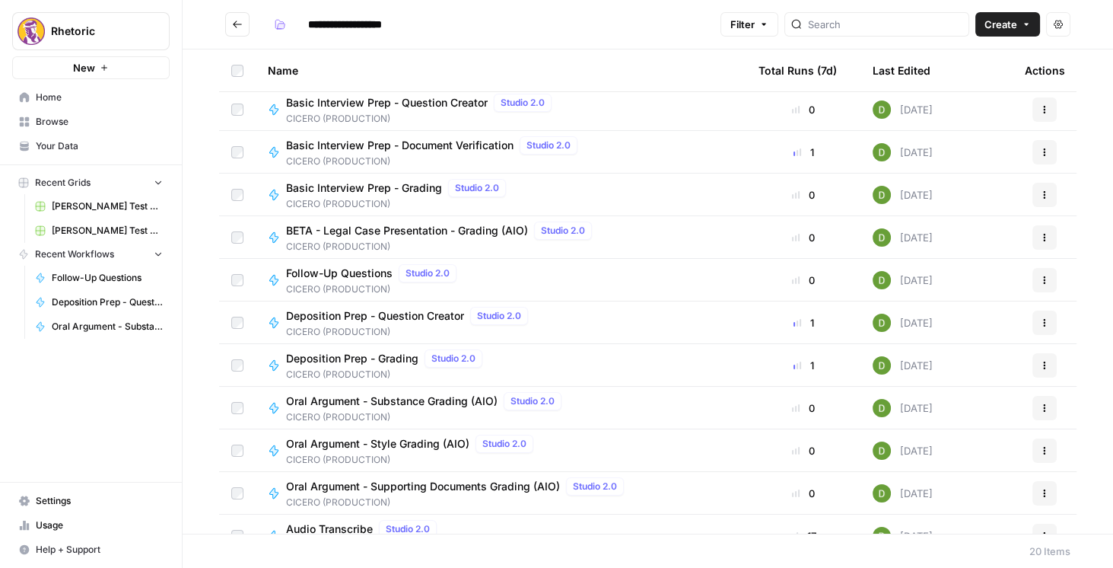
scroll to position [391, 0]
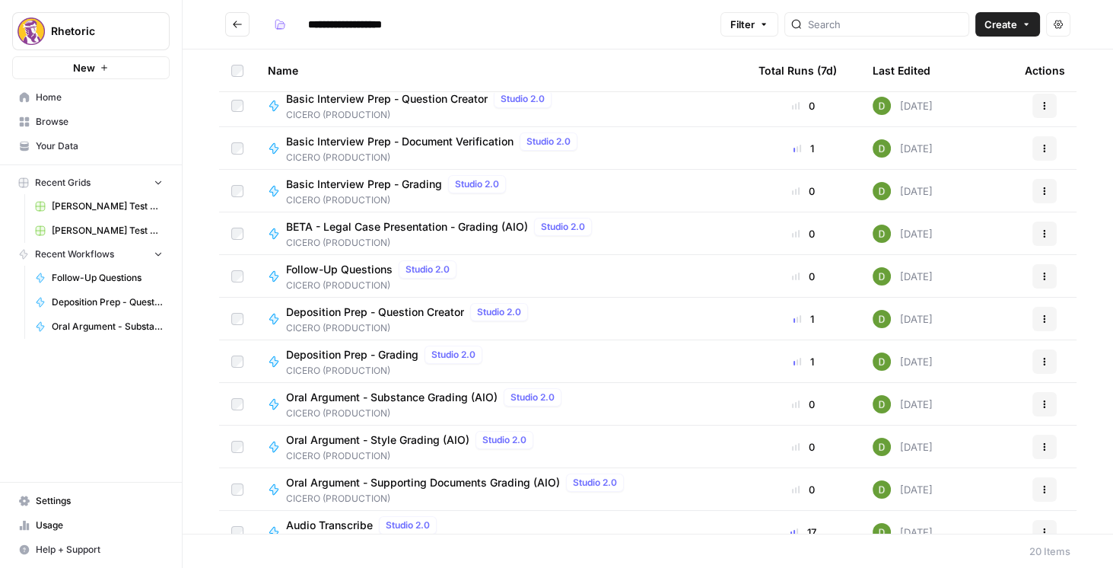
click at [437, 482] on span "Oral Argument - Supporting Documents Grading (AIO)" at bounding box center [423, 482] width 274 height 15
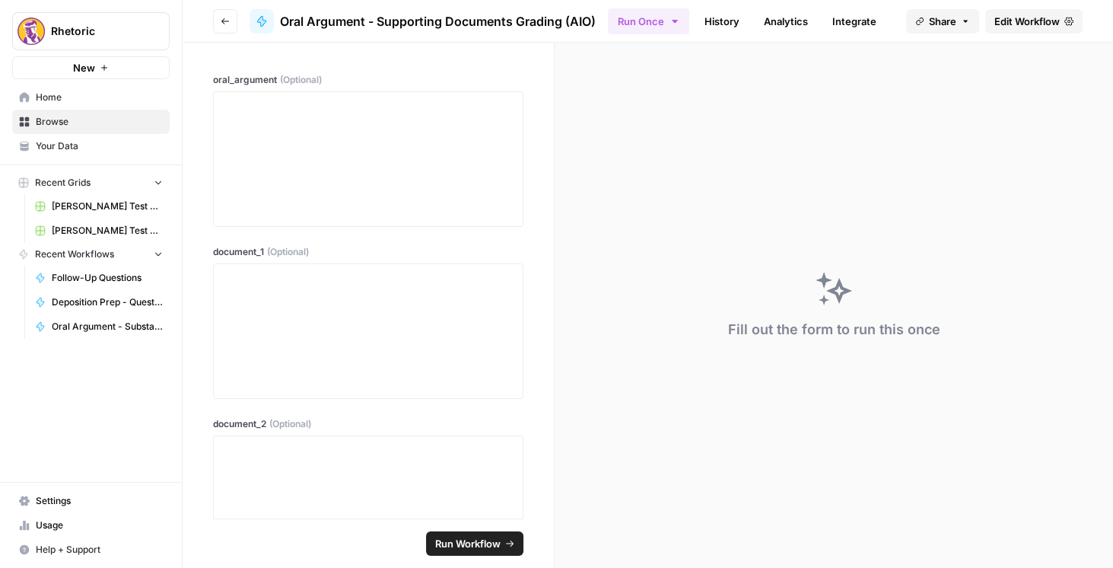
click at [1033, 19] on span "Edit Workflow" at bounding box center [1026, 21] width 65 height 15
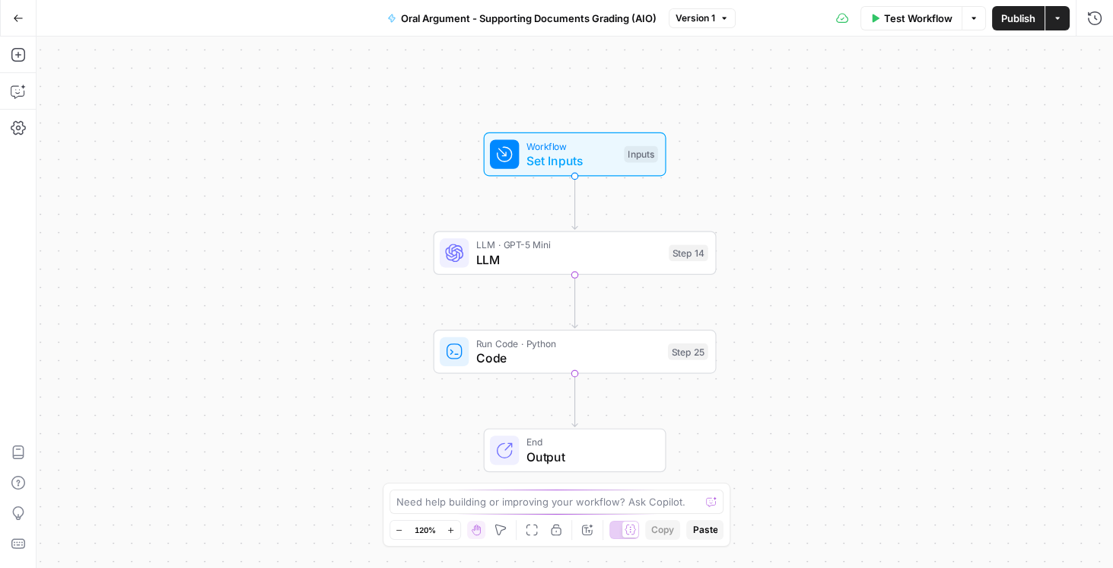
click at [8, 21] on button "Go Back" at bounding box center [18, 18] width 27 height 27
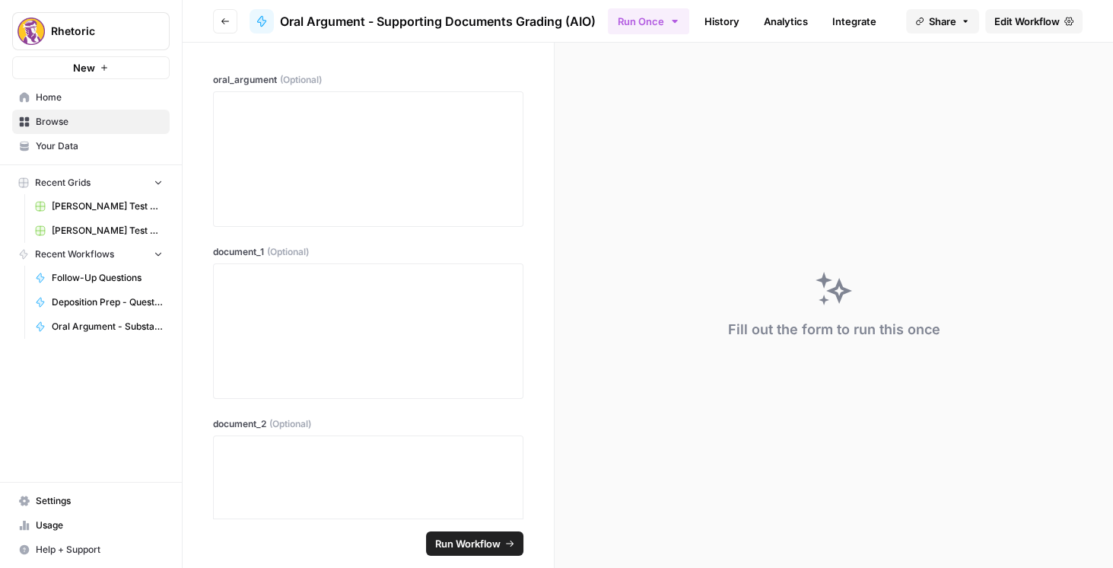
click at [218, 18] on button "Go back" at bounding box center [225, 21] width 24 height 24
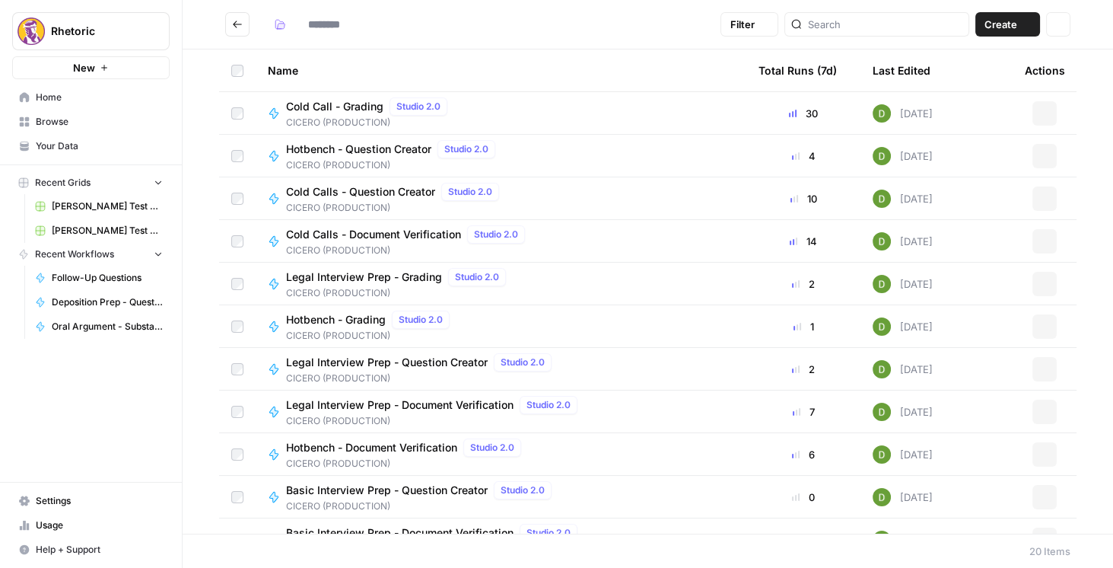
type input "**********"
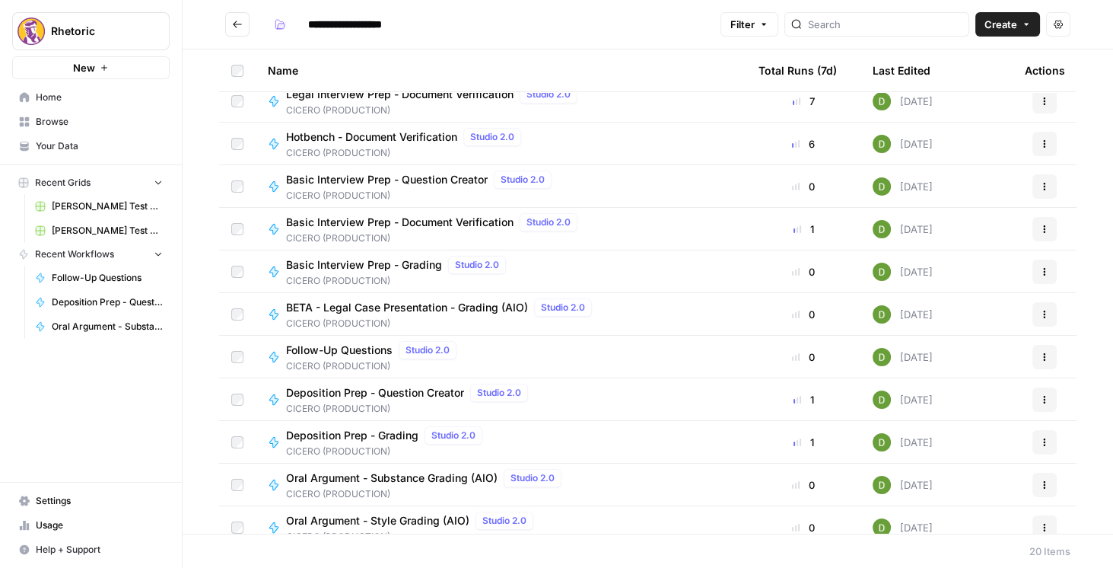
scroll to position [410, 0]
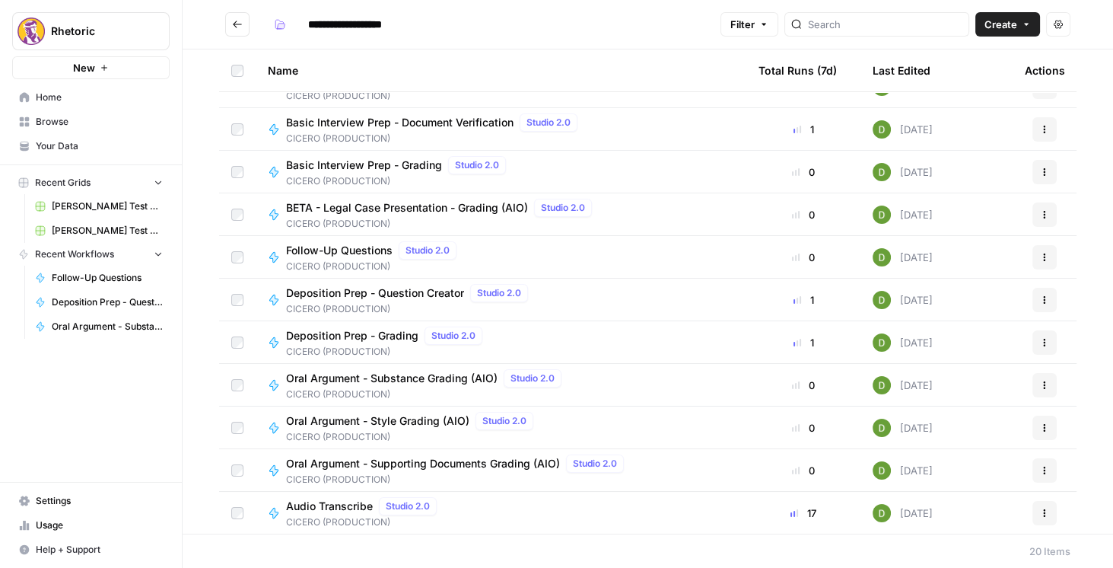
click at [425, 418] on span "Oral Argument - Style Grading (AIO)" at bounding box center [377, 420] width 183 height 15
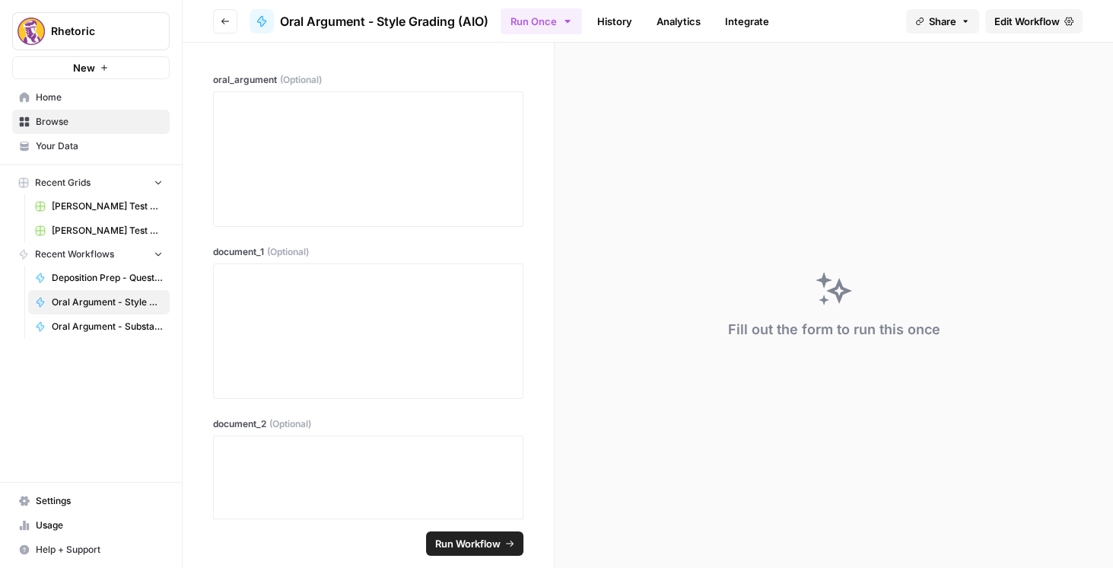
click at [1029, 18] on span "Edit Workflow" at bounding box center [1026, 21] width 65 height 15
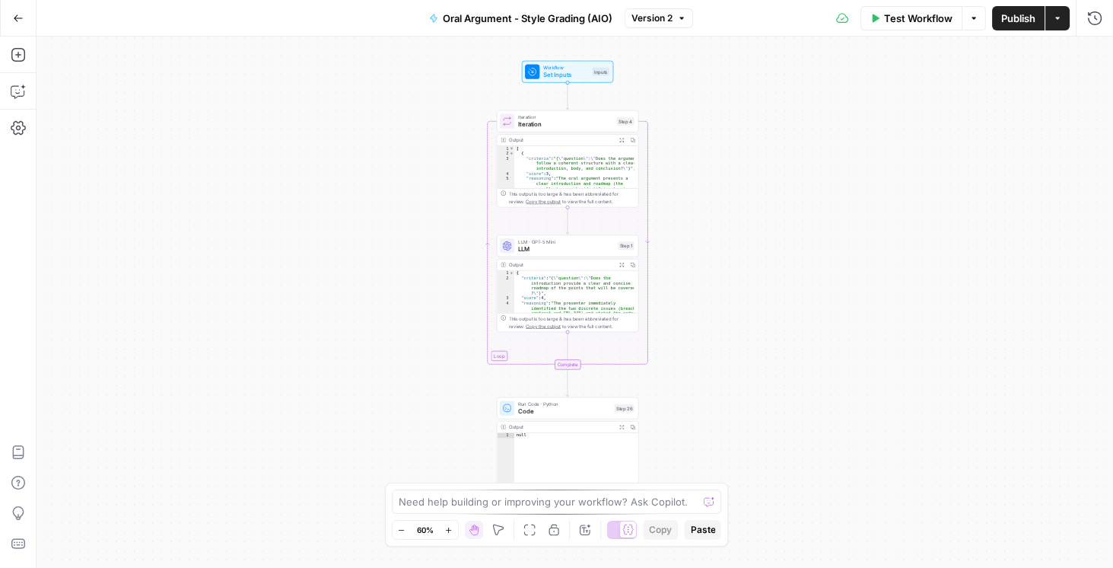
click at [26, 20] on button "Go Back" at bounding box center [18, 18] width 27 height 27
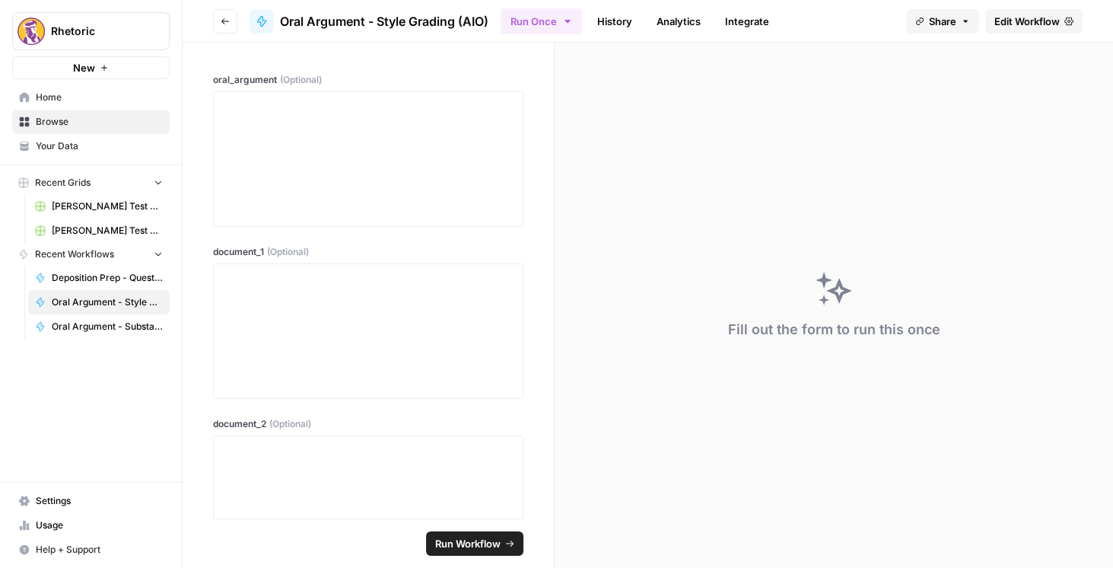
click at [230, 17] on button "Go back" at bounding box center [225, 21] width 24 height 24
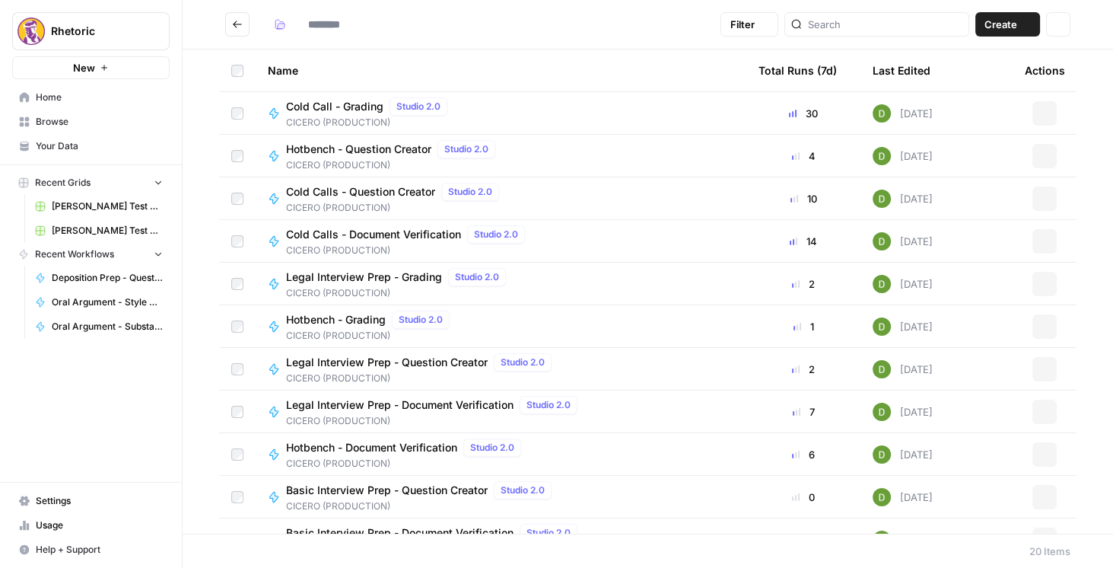
type input "**********"
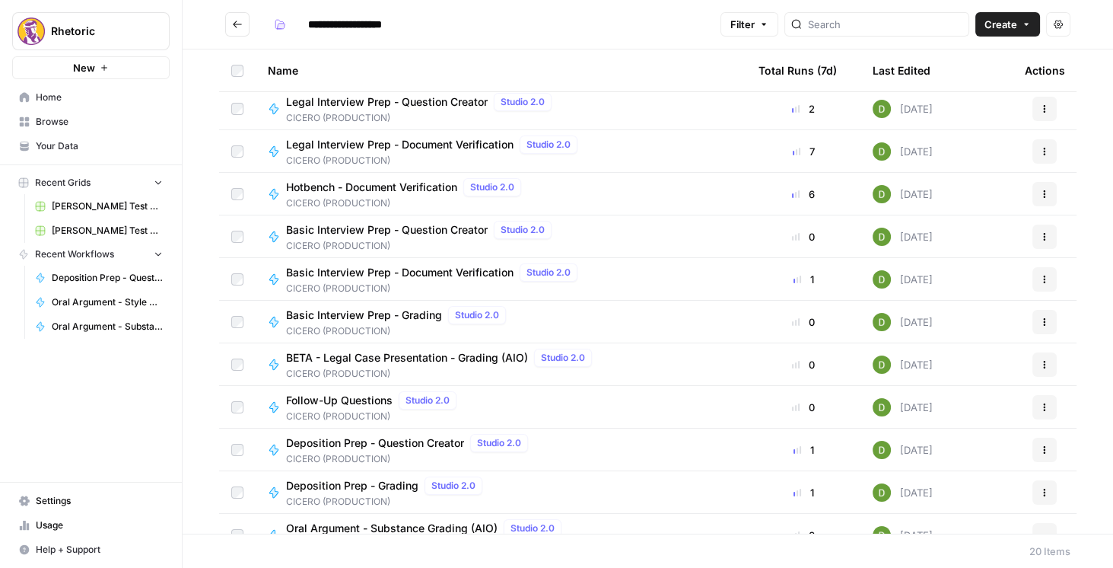
scroll to position [410, 0]
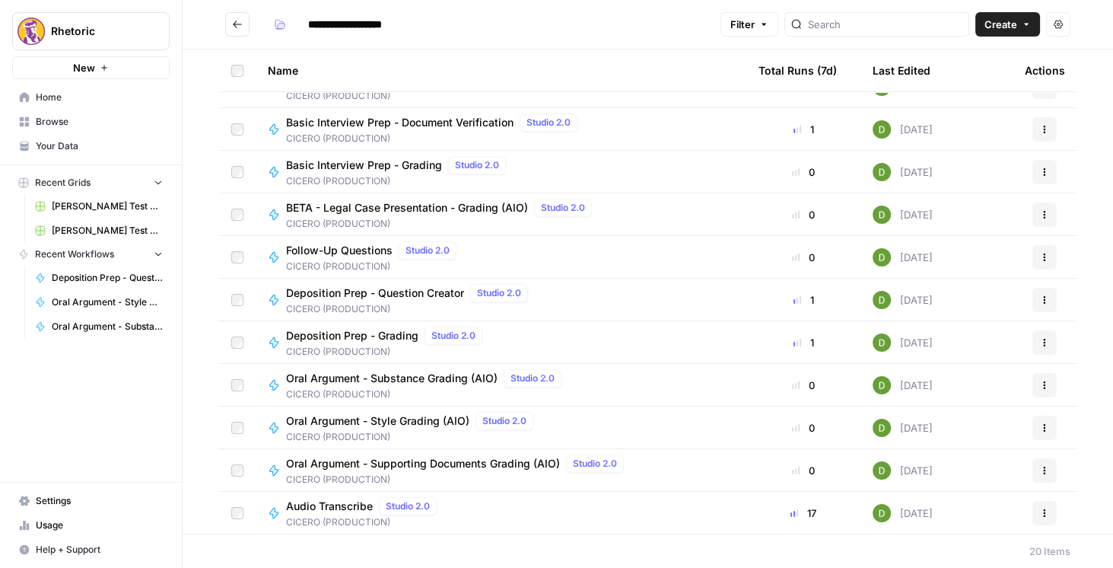
click at [340, 506] on span "Audio Transcribe" at bounding box center [329, 505] width 87 height 15
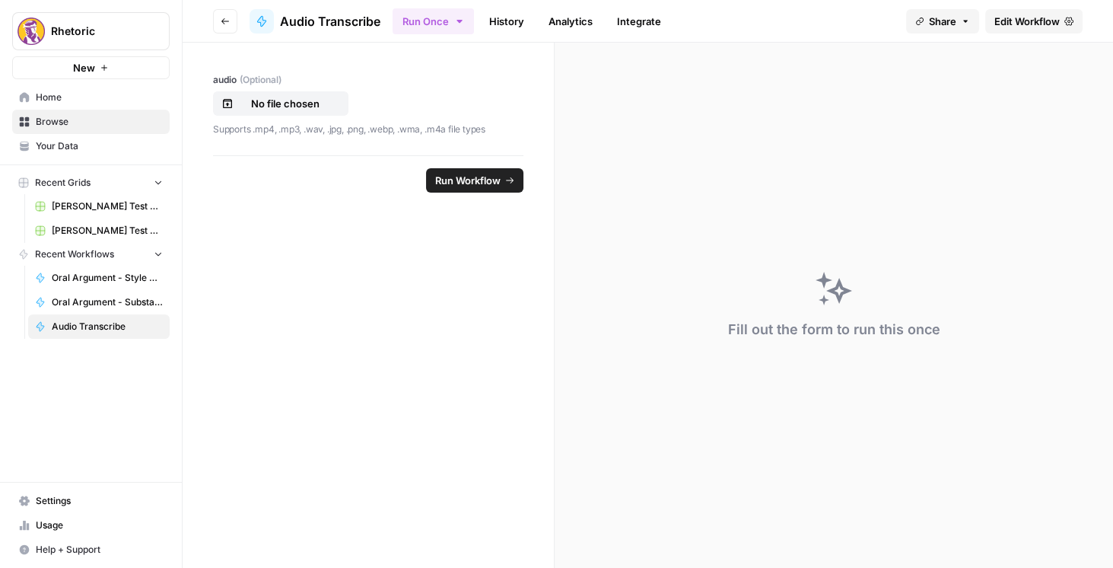
click at [1003, 24] on span "Edit Workflow" at bounding box center [1026, 21] width 65 height 15
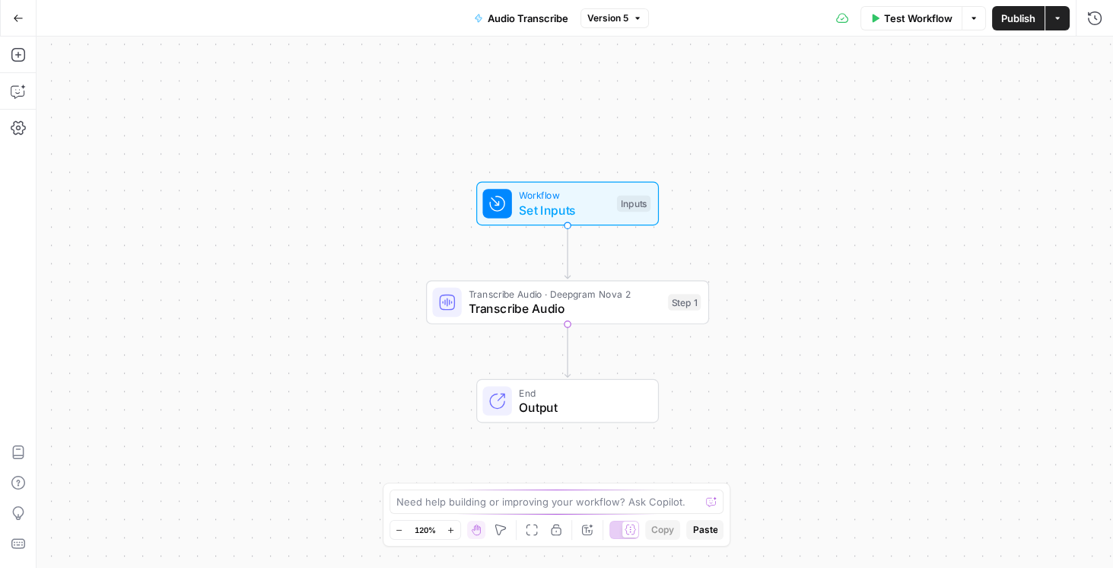
click at [11, 13] on button "Go Back" at bounding box center [18, 18] width 27 height 27
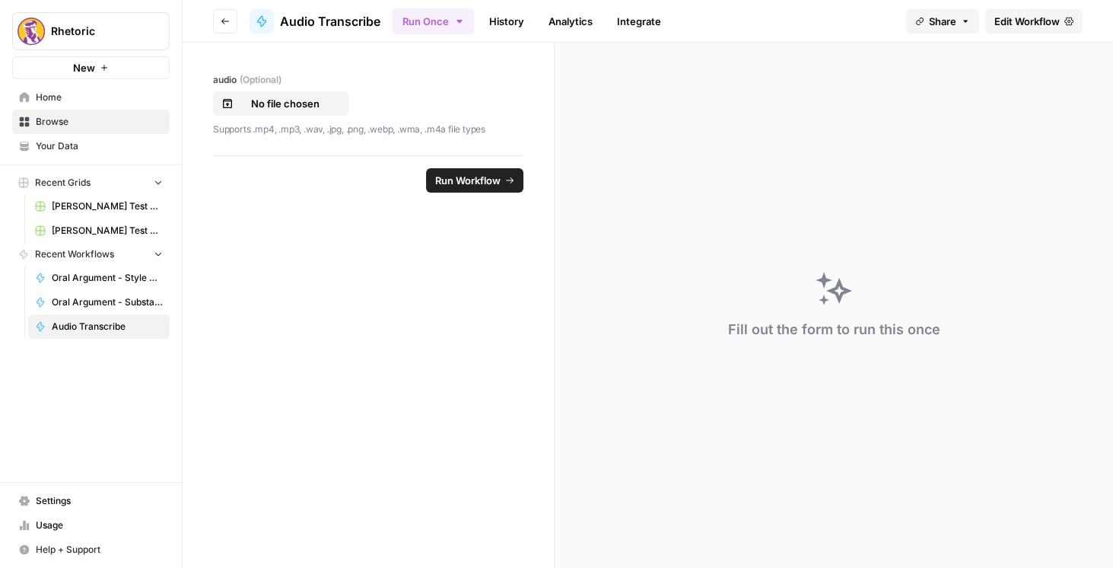
click at [221, 24] on icon "button" at bounding box center [225, 21] width 9 height 9
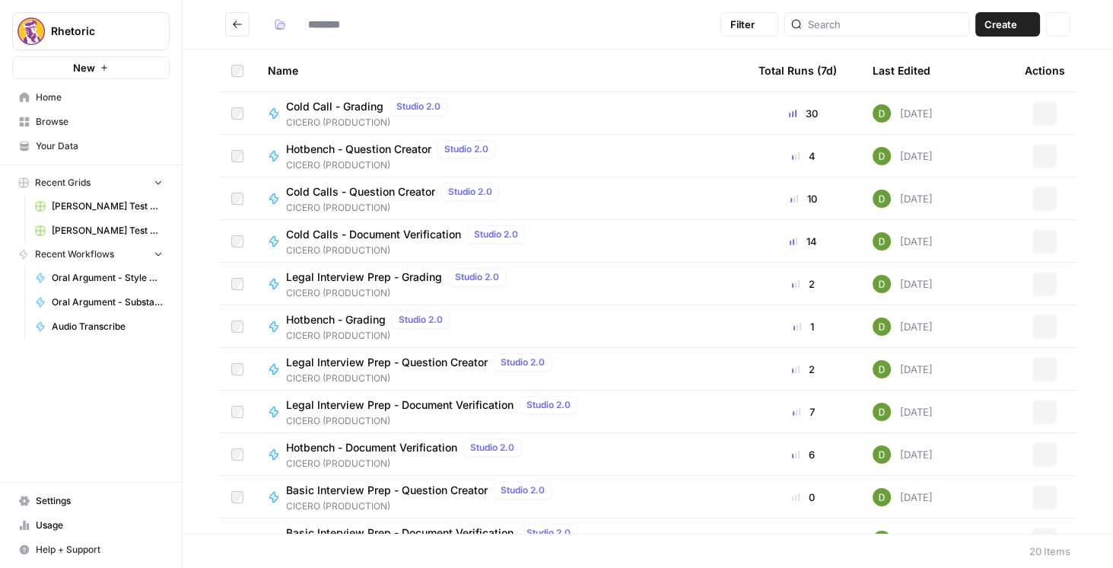
type input "**********"
click at [249, 30] on button "Go back" at bounding box center [237, 24] width 24 height 24
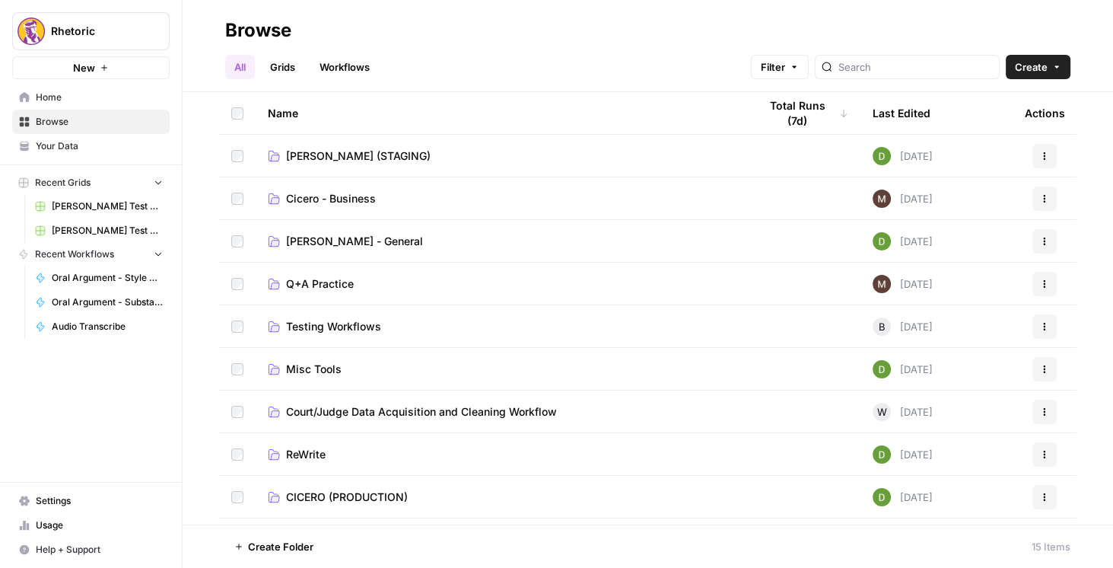
click at [338, 147] on td "[PERSON_NAME] (STAGING)" at bounding box center [501, 156] width 491 height 42
click at [344, 157] on span "[PERSON_NAME] (STAGING)" at bounding box center [358, 155] width 145 height 15
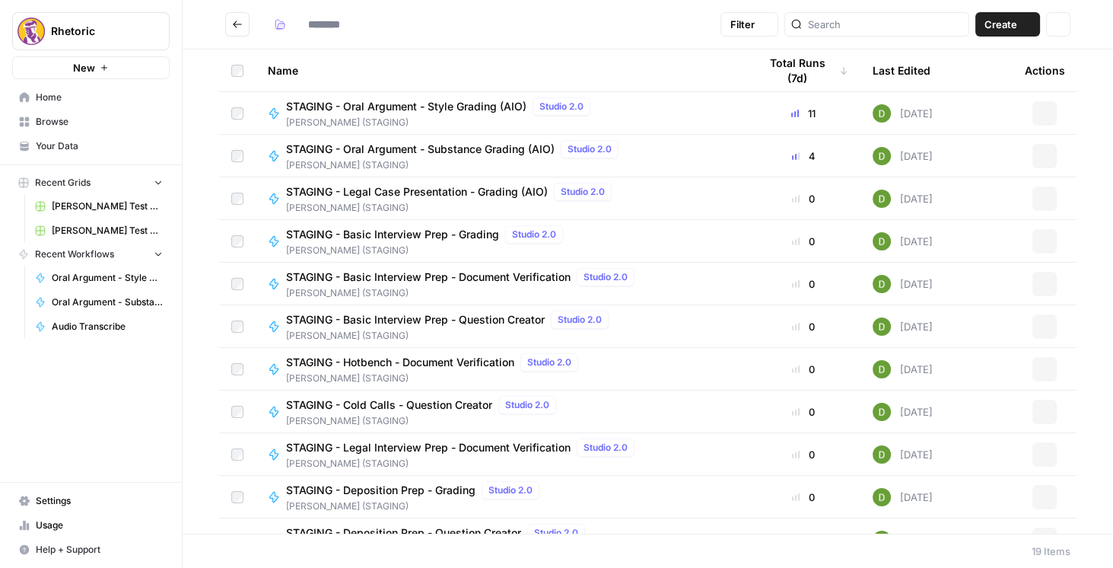
type input "**********"
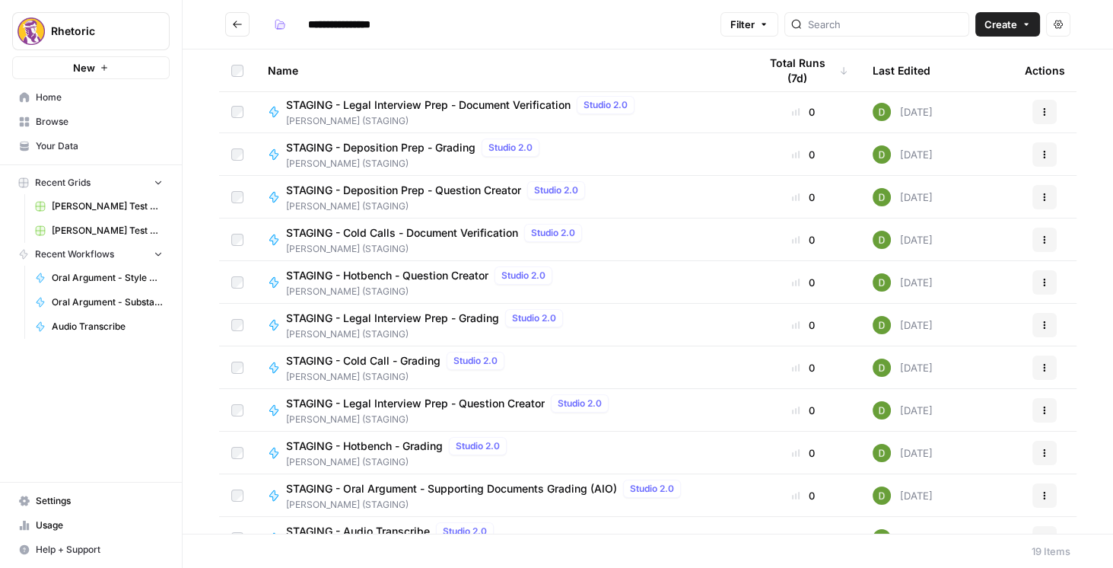
scroll to position [367, 0]
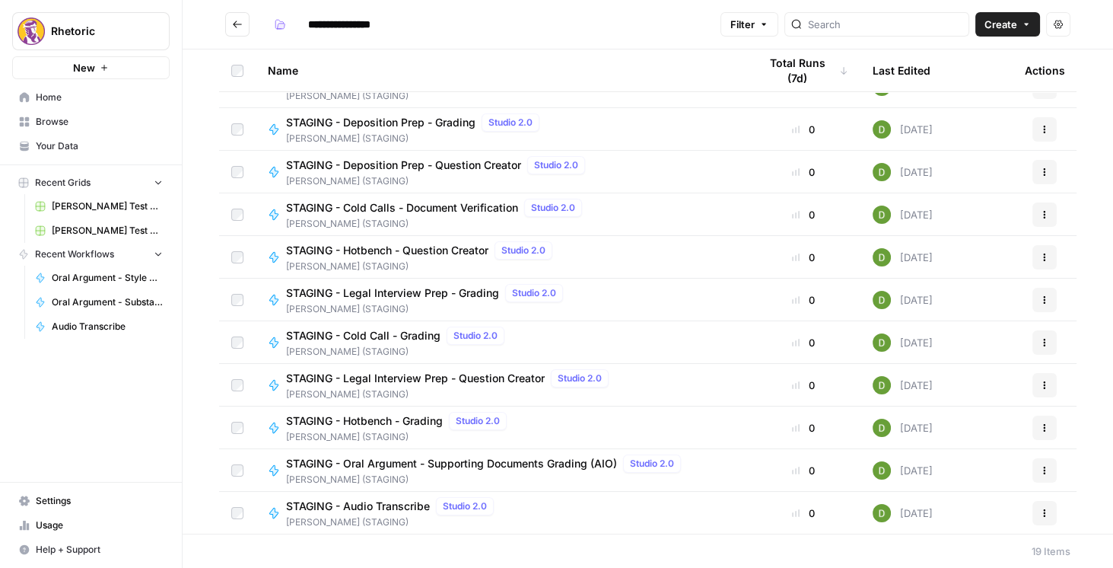
click at [419, 509] on span "STAGING - Audio Transcribe" at bounding box center [358, 505] width 144 height 15
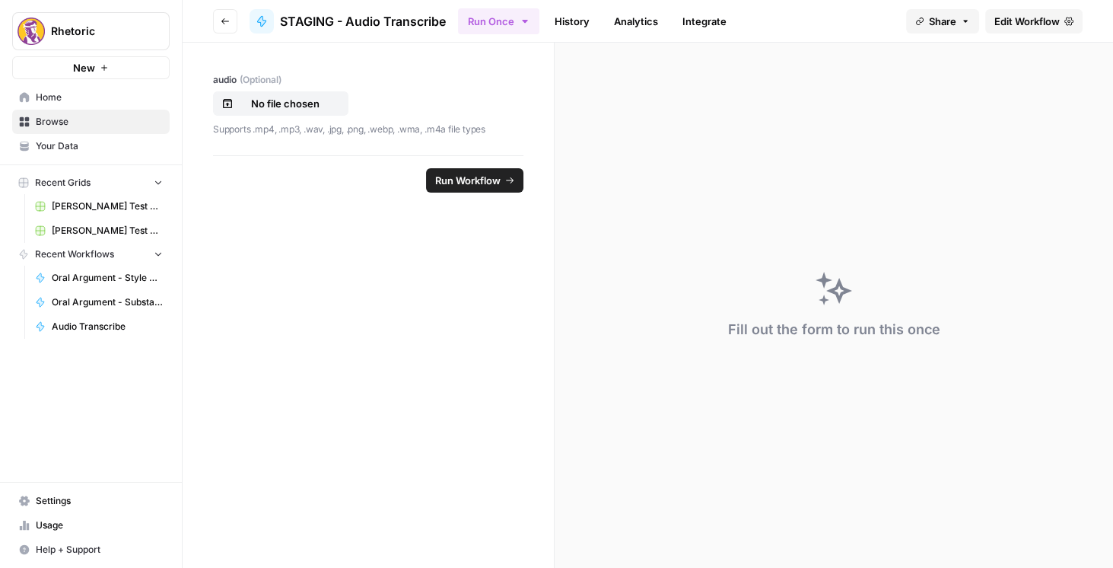
click at [1041, 22] on span "Edit Workflow" at bounding box center [1026, 21] width 65 height 15
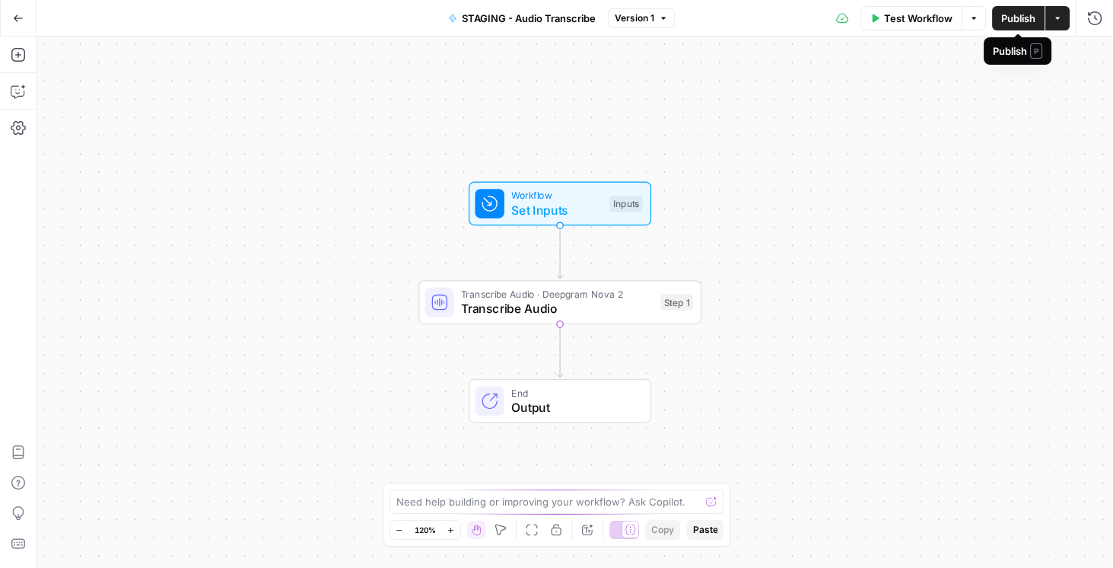
click at [1033, 26] on button "Publish" at bounding box center [1018, 18] width 52 height 24
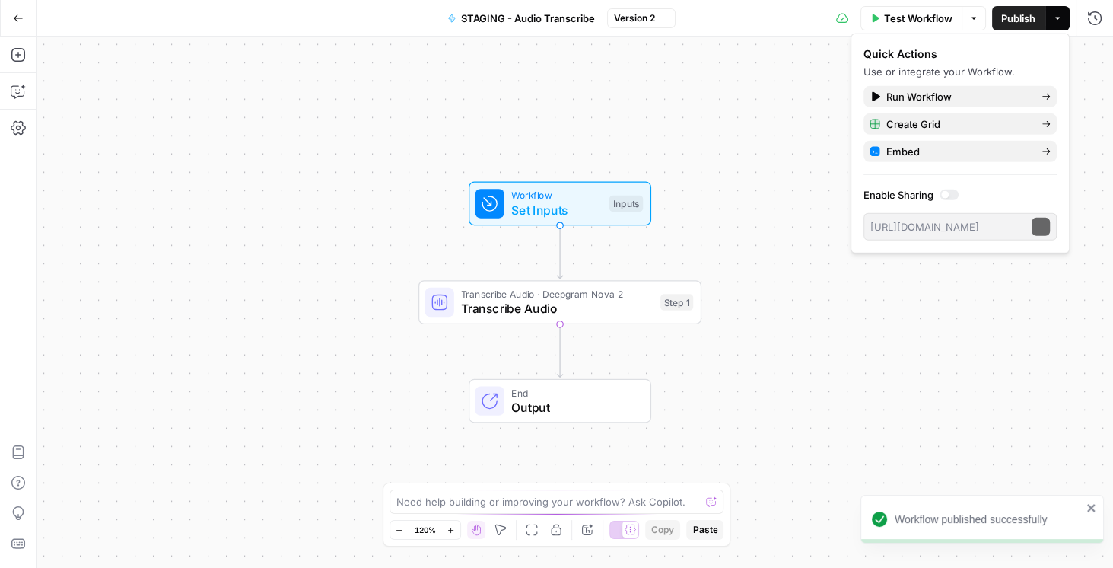
click at [1, 15] on div "Rhetoric New Home Browse Your Data Recent Grids Brett Test Workflow - Copilot E…" at bounding box center [556, 284] width 1113 height 568
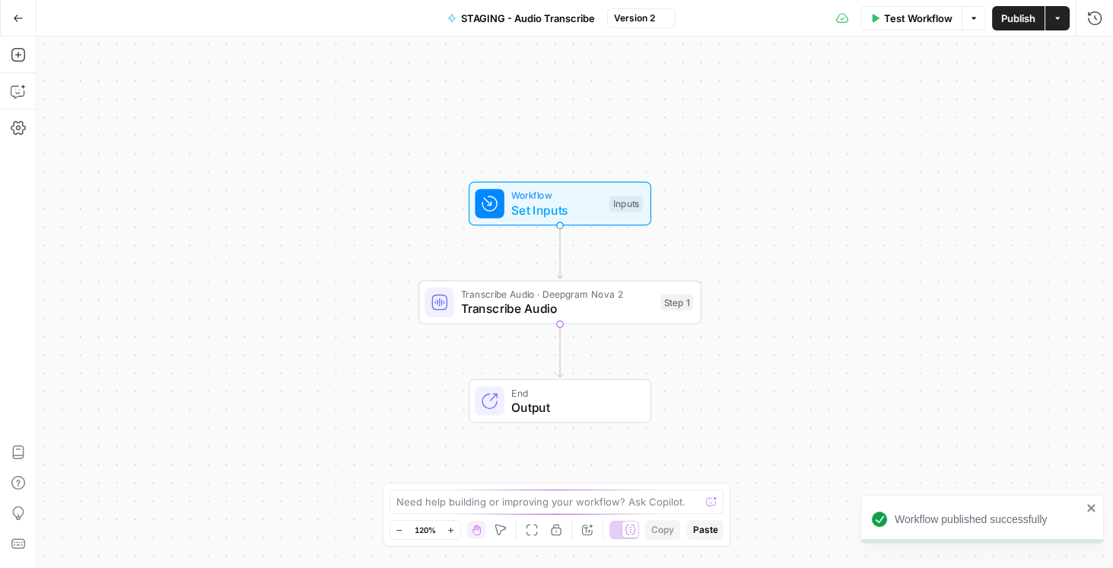
click at [9, 14] on button "Go Back" at bounding box center [18, 18] width 27 height 27
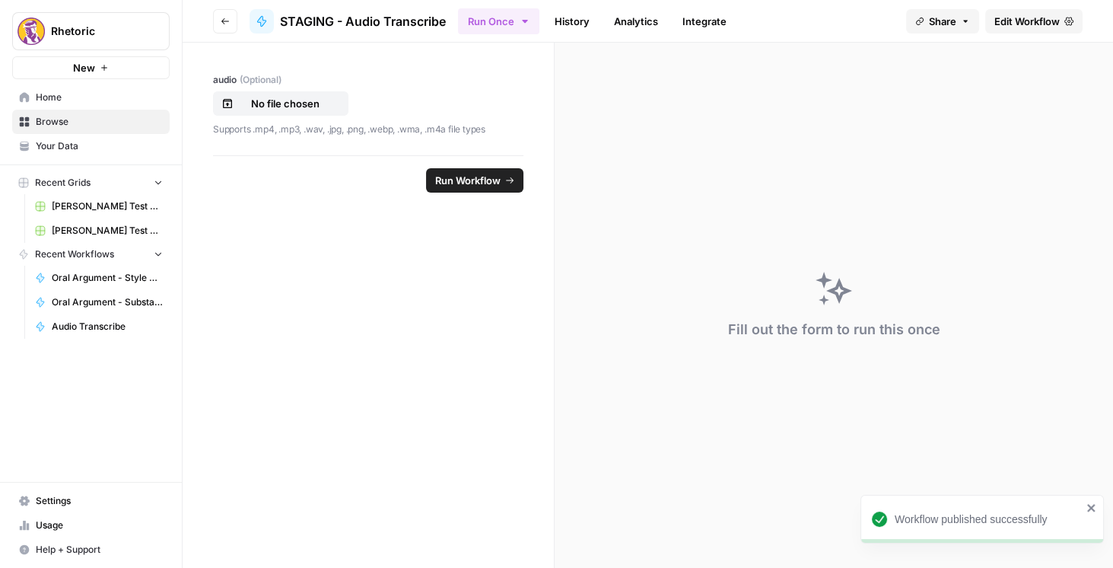
click at [226, 27] on button "Go back" at bounding box center [225, 21] width 24 height 24
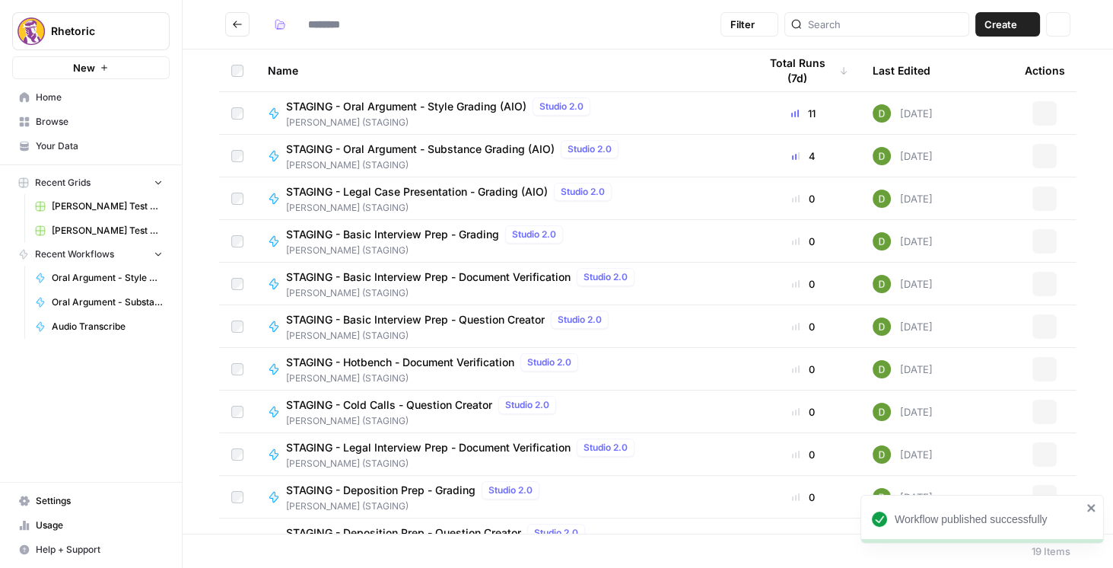
type input "**********"
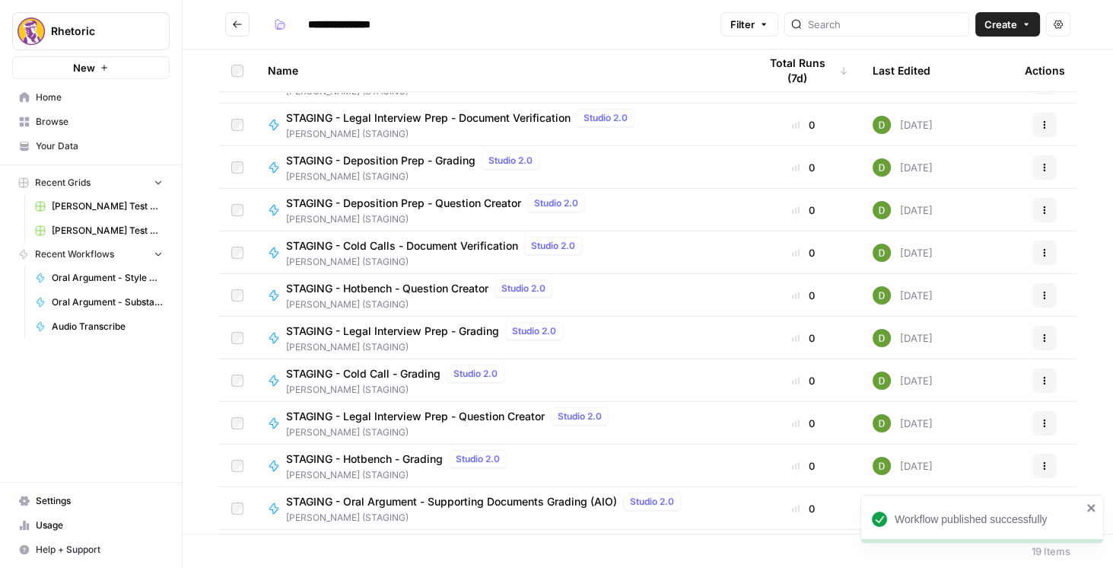
scroll to position [367, 0]
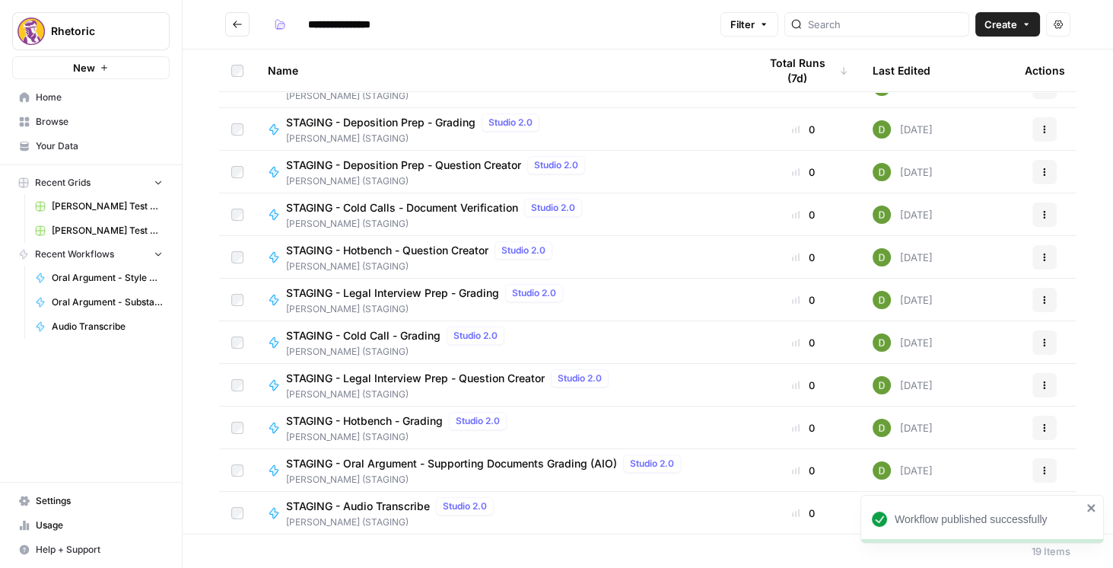
click at [381, 415] on span "STAGING - Hotbench - Grading" at bounding box center [364, 420] width 157 height 15
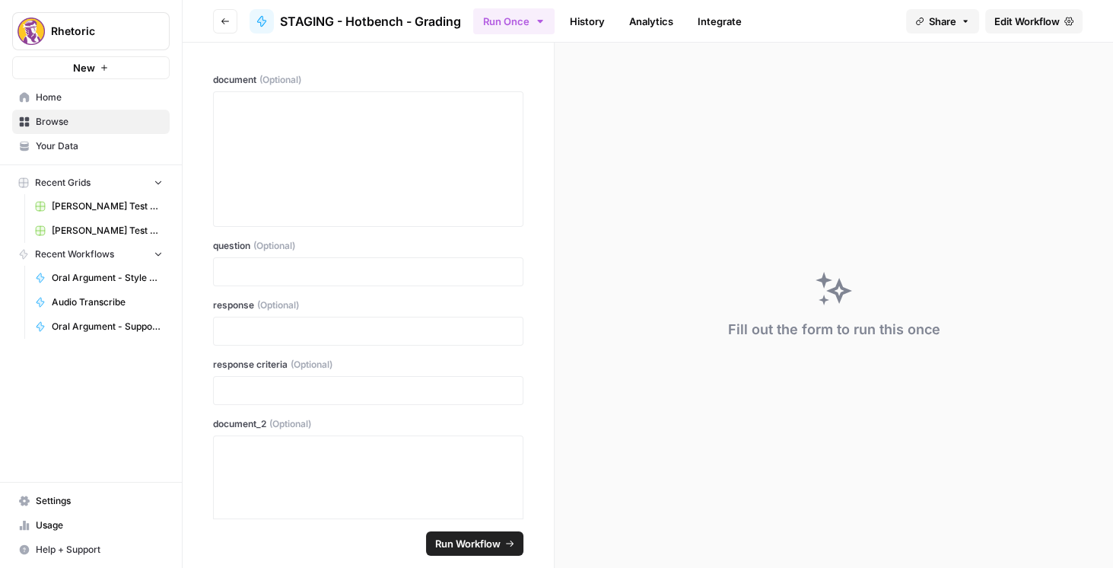
click at [1003, 26] on span "Edit Workflow" at bounding box center [1026, 21] width 65 height 15
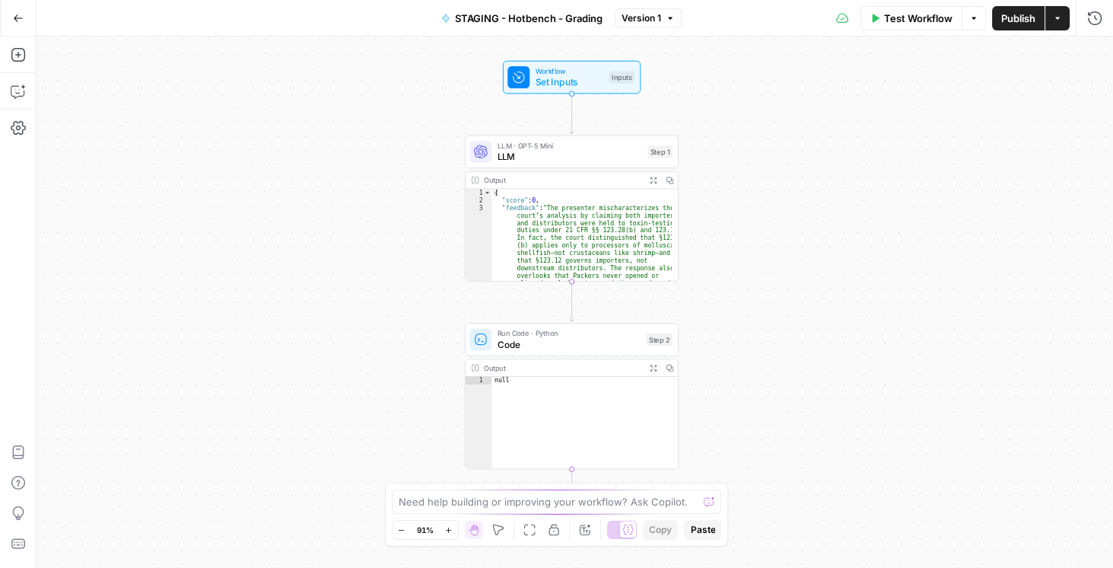
click at [24, 17] on button "Go Back" at bounding box center [18, 18] width 27 height 27
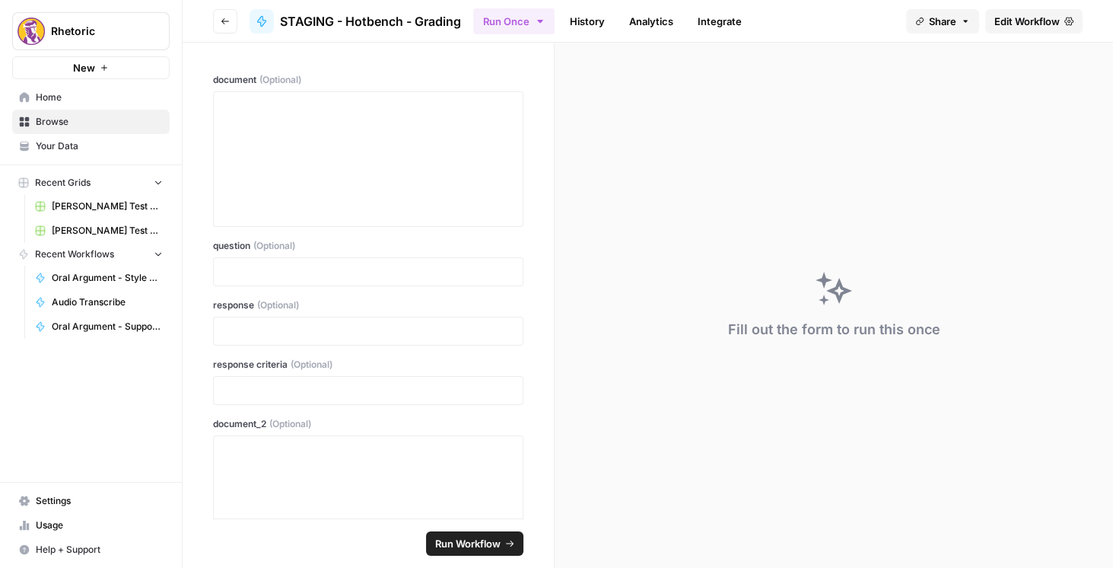
click at [218, 17] on button "Go back" at bounding box center [225, 21] width 24 height 24
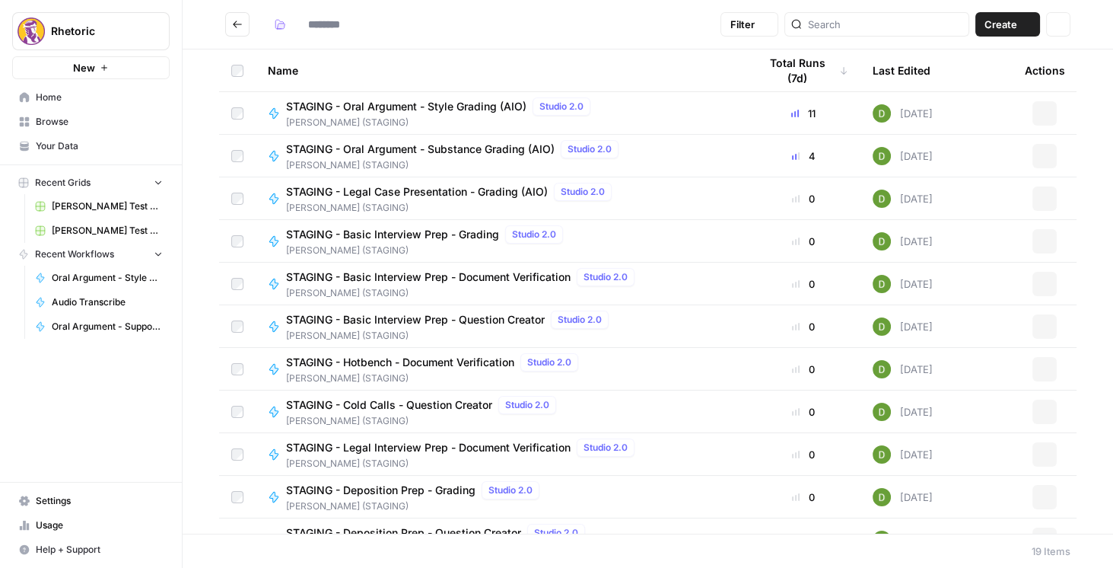
type input "**********"
click at [375, 442] on span "STAGING - Legal Interview Prep - Document Verification" at bounding box center [428, 447] width 285 height 15
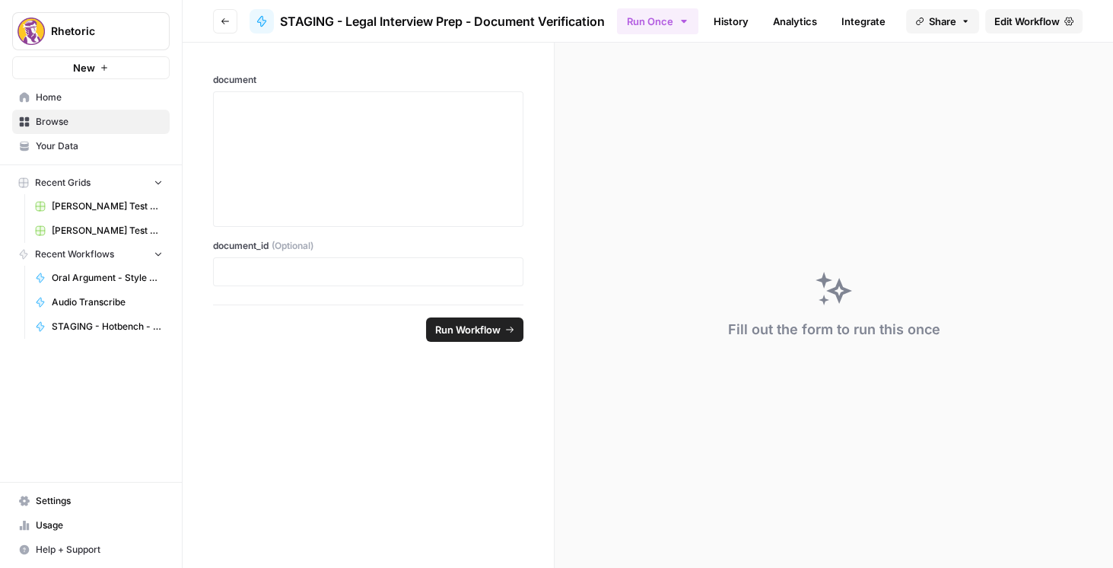
click at [1013, 27] on span "Edit Workflow" at bounding box center [1026, 21] width 65 height 15
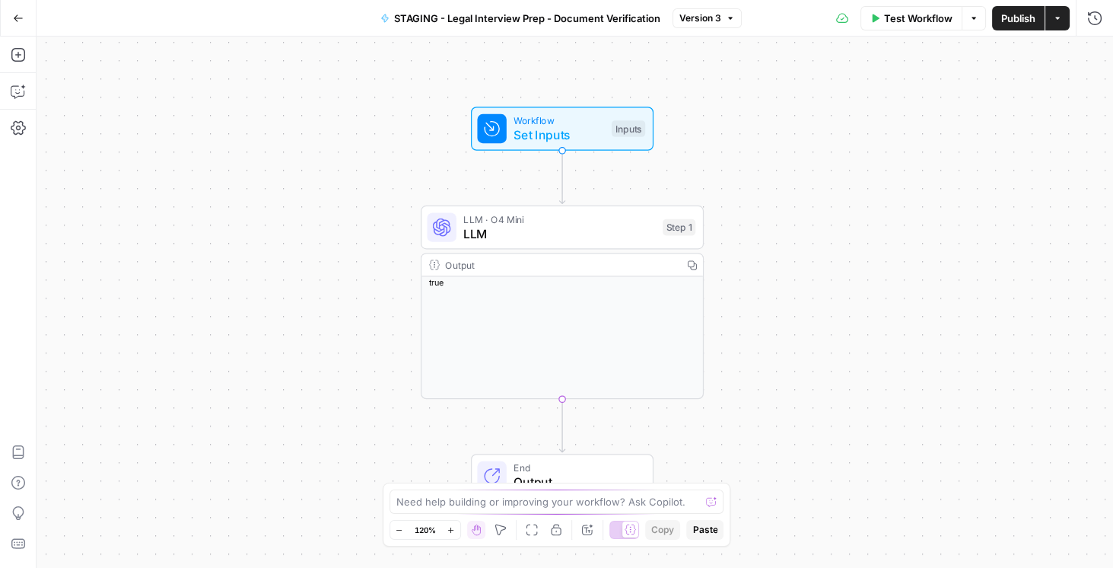
click at [15, 13] on icon "button" at bounding box center [18, 18] width 11 height 11
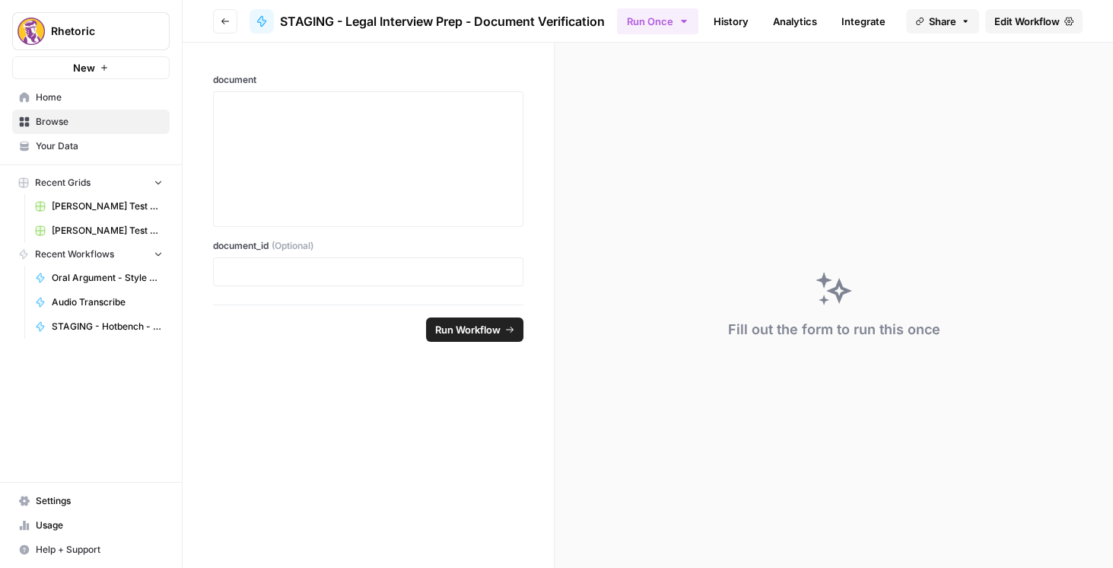
click at [224, 18] on icon "button" at bounding box center [225, 21] width 8 height 6
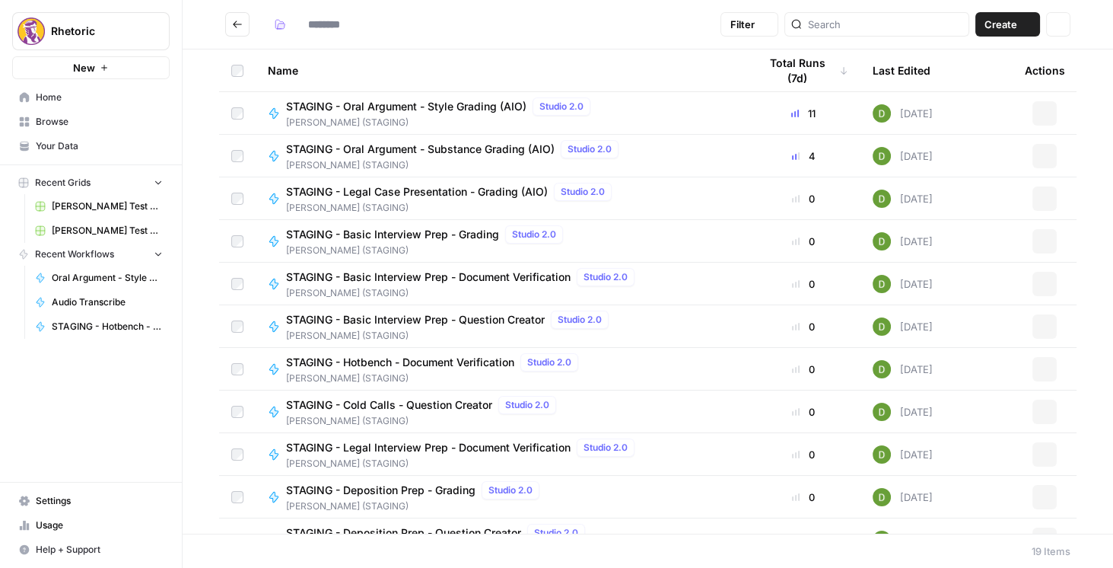
type input "**********"
drag, startPoint x: 390, startPoint y: 326, endPoint x: 519, endPoint y: 299, distance: 132.0
click at [390, 326] on span "STAGING - Basic Interview Prep - Question Creator" at bounding box center [415, 319] width 259 height 15
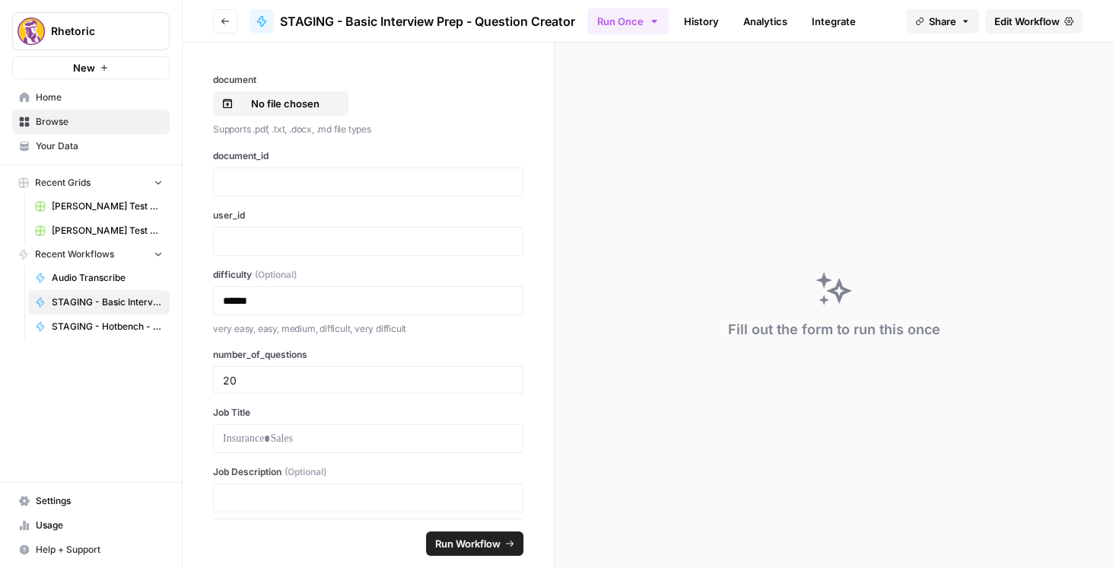
click at [1017, 25] on span "Edit Workflow" at bounding box center [1026, 21] width 65 height 15
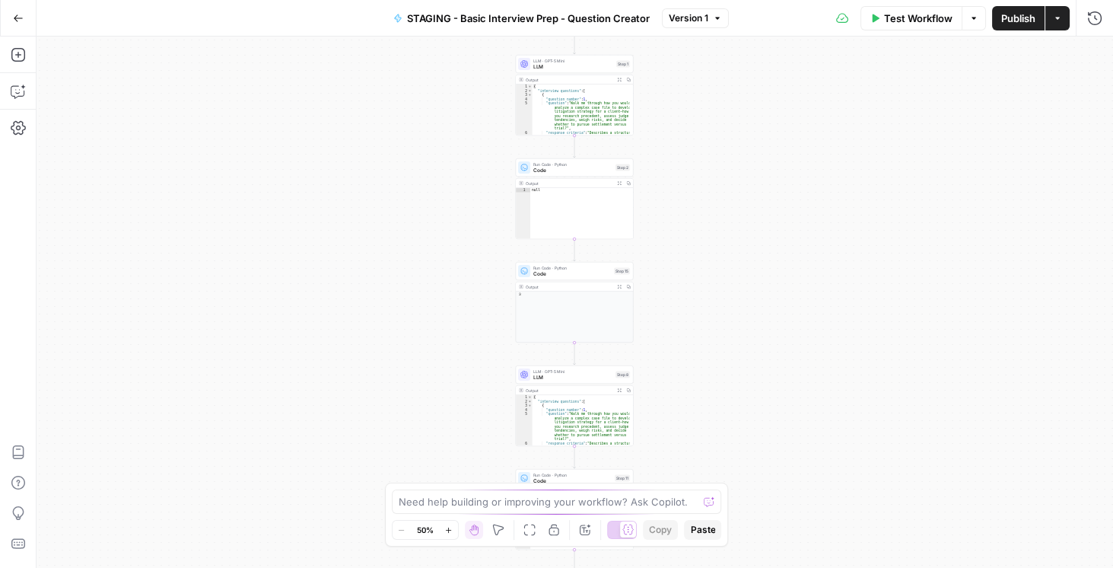
click at [0, 26] on aside "Rhetoric New Home Browse Your Data Recent Grids Brett Test Workflow - Copilot E…" at bounding box center [0, 284] width 1 height 568
click at [16, 24] on button "Go Back" at bounding box center [18, 18] width 27 height 27
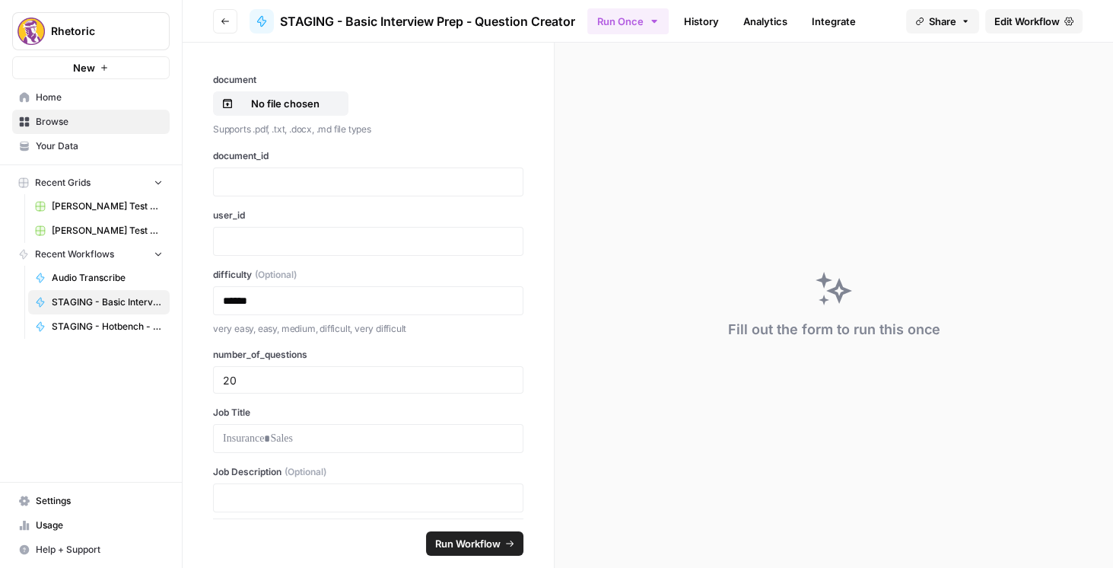
click at [225, 20] on icon "button" at bounding box center [225, 21] width 9 height 9
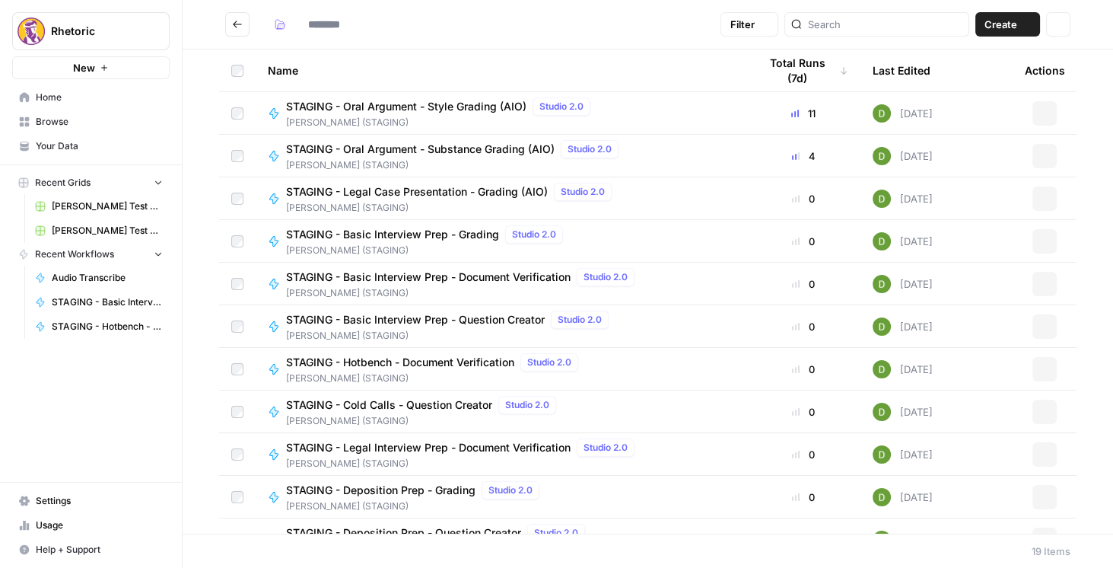
type input "**********"
click at [420, 281] on span "STAGING - Basic Interview Prep - Document Verification" at bounding box center [428, 276] width 285 height 15
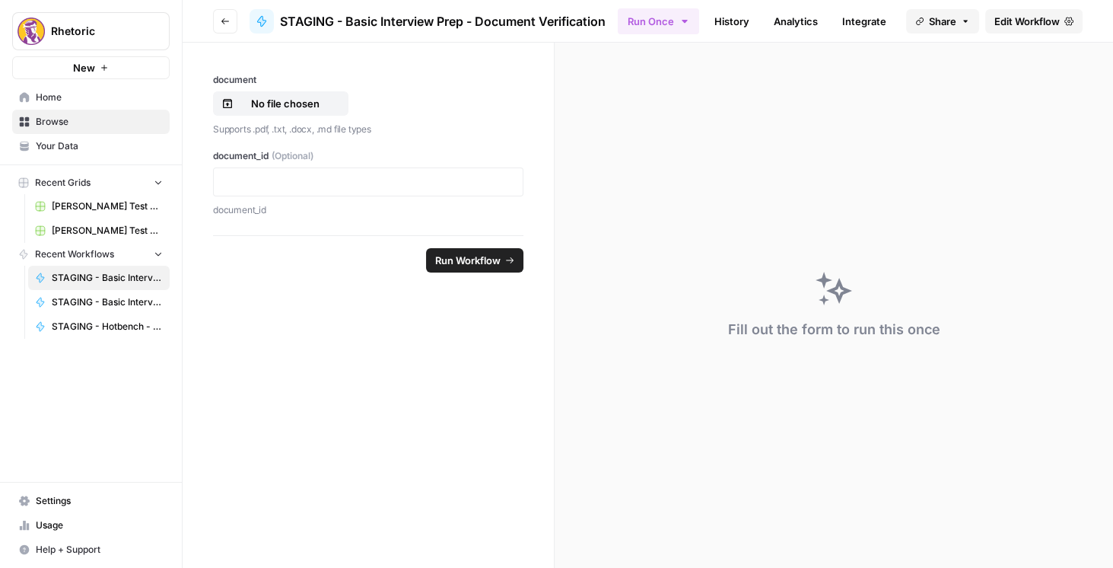
click at [1025, 30] on link "Edit Workflow" at bounding box center [1033, 21] width 97 height 24
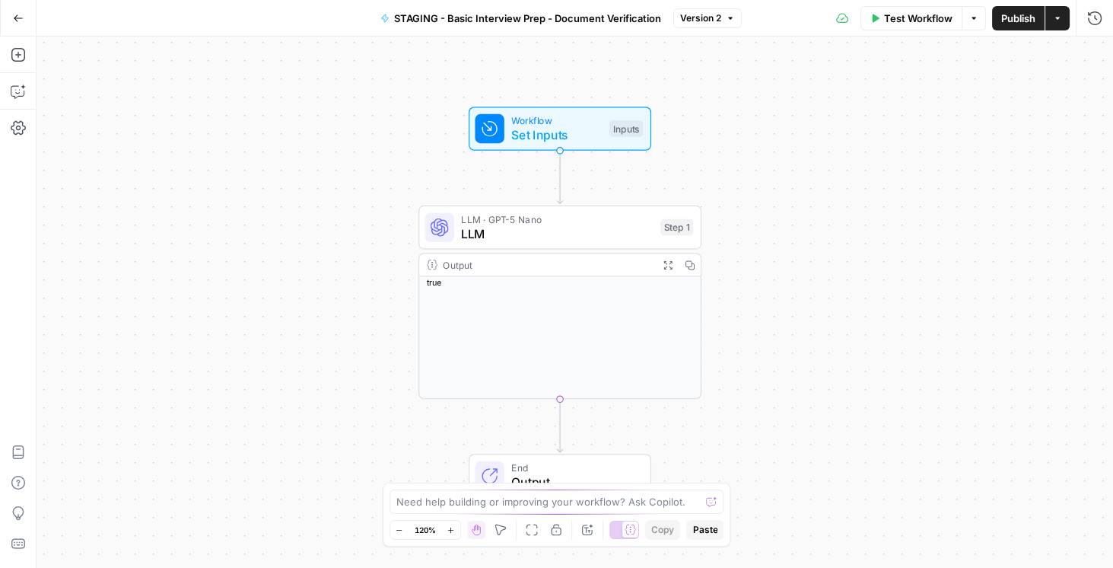
click at [35, 18] on div "Go Back" at bounding box center [18, 18] width 37 height 36
click at [17, 13] on icon "button" at bounding box center [18, 18] width 11 height 11
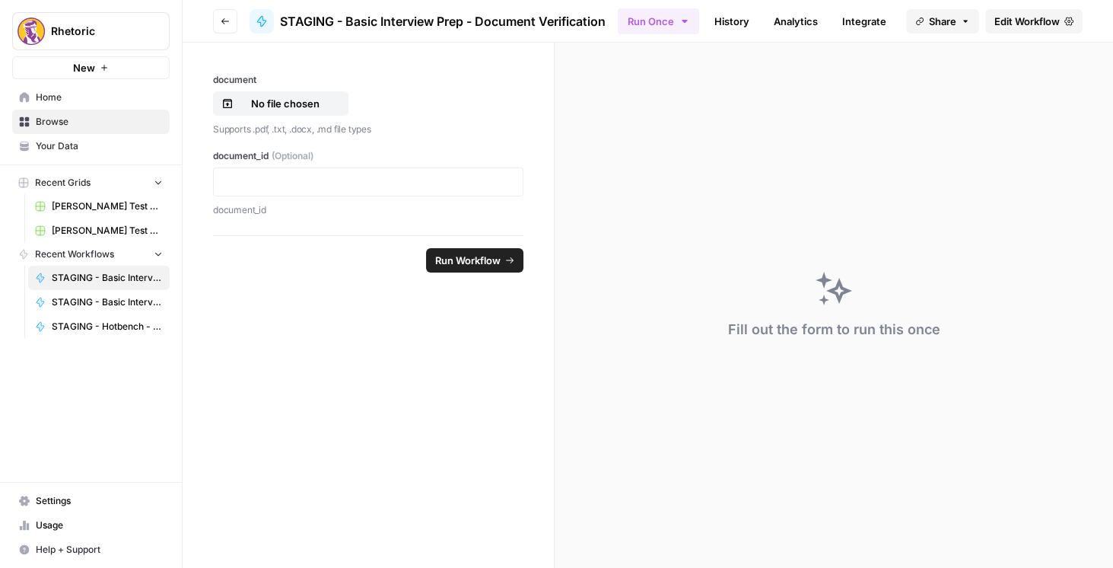
click at [229, 17] on icon "button" at bounding box center [225, 21] width 9 height 9
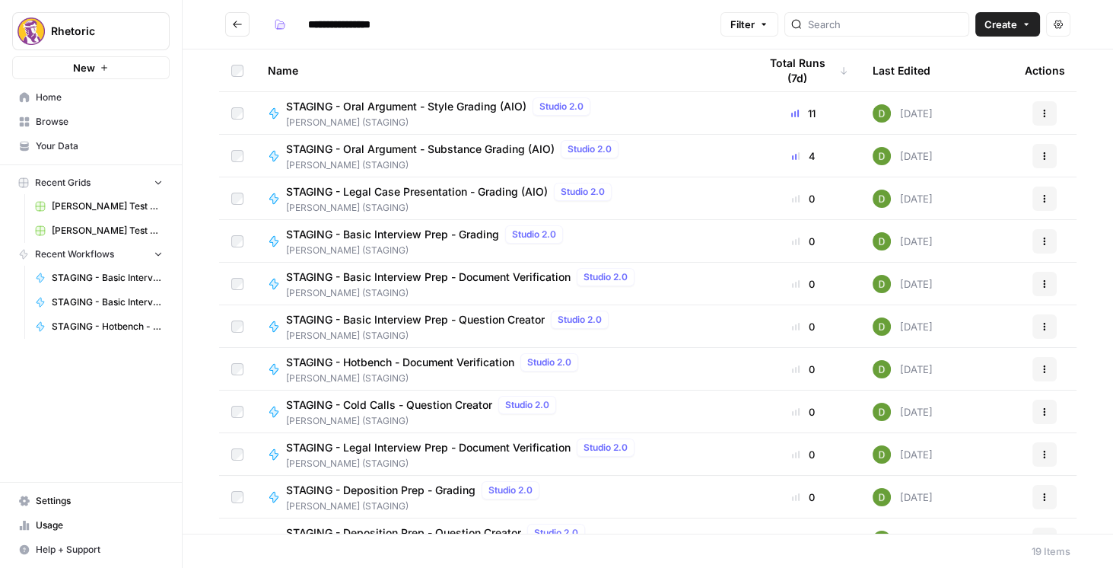
click at [447, 317] on span "STAGING - Basic Interview Prep - Question Creator" at bounding box center [415, 319] width 259 height 15
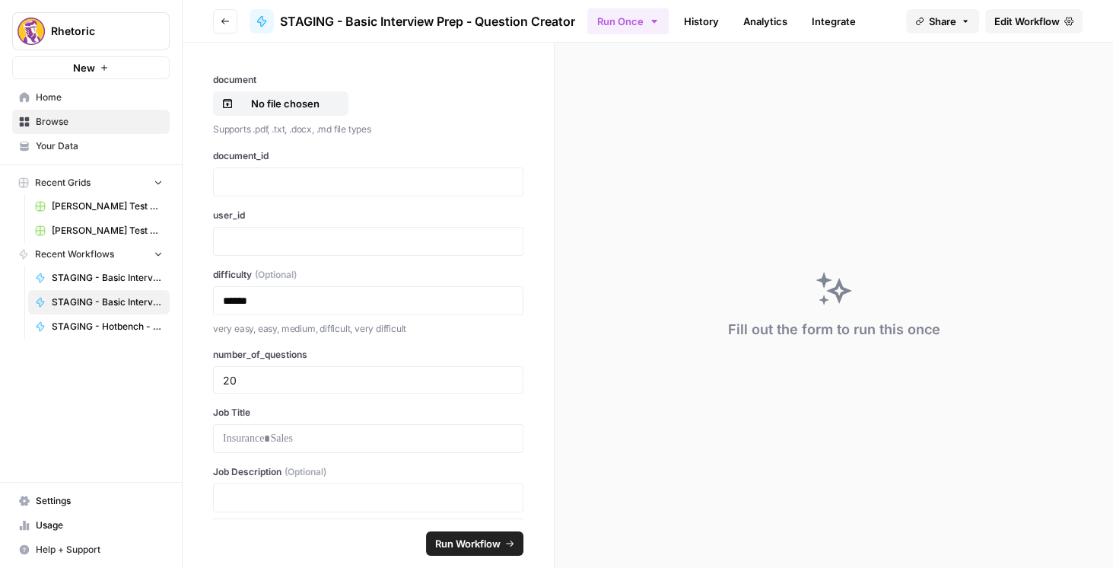
click at [1026, 14] on span "Edit Workflow" at bounding box center [1026, 21] width 65 height 15
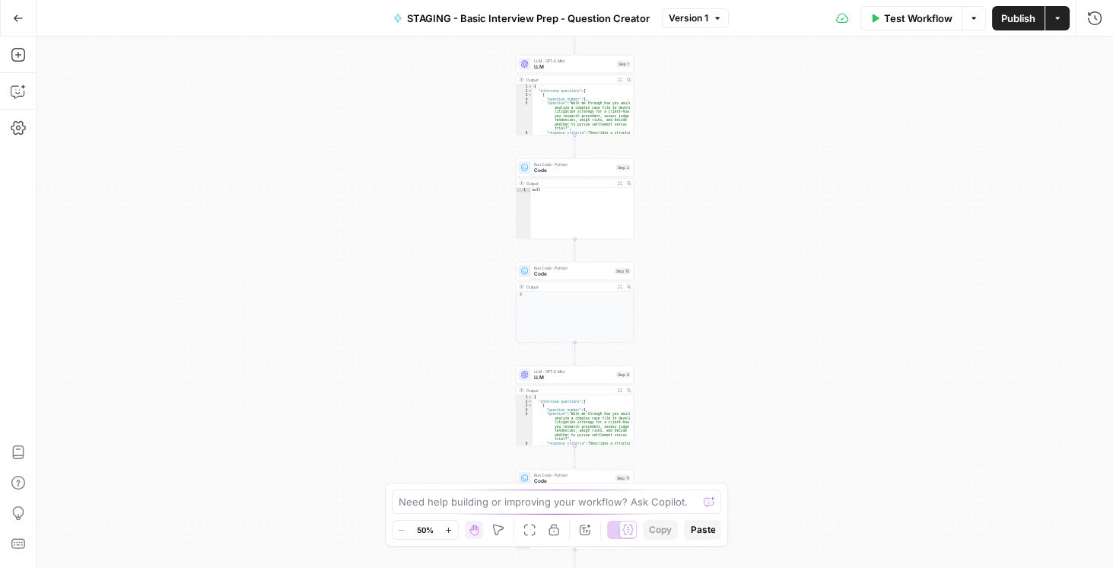
click at [0, 18] on aside "Rhetoric New Home Browse Your Data Recent Grids Brett Test Workflow - Copilot E…" at bounding box center [0, 284] width 1 height 568
click at [10, 20] on button "Go Back" at bounding box center [18, 18] width 27 height 27
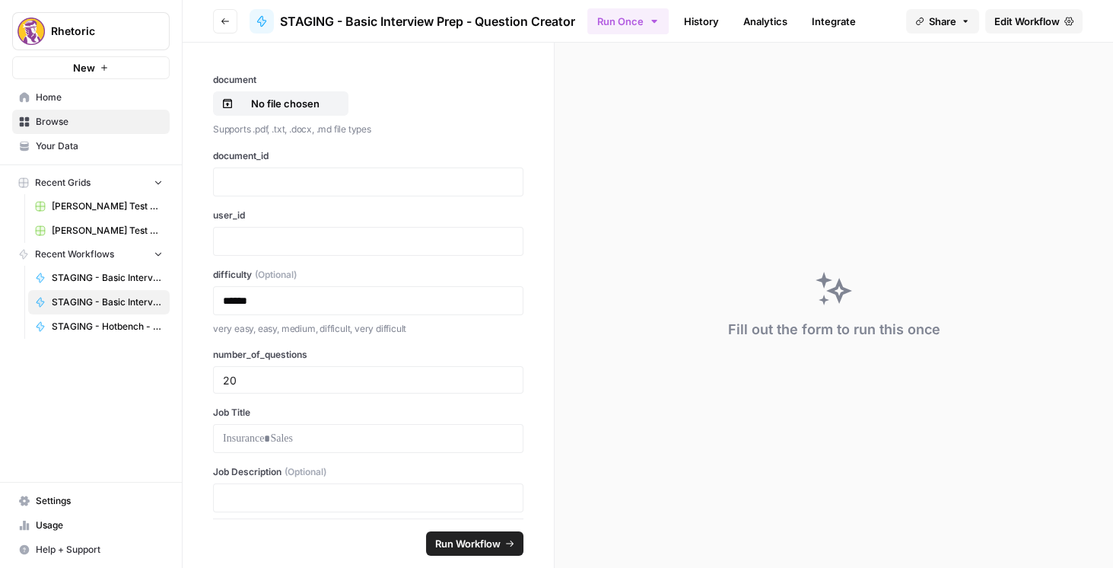
click at [220, 18] on button "Go back" at bounding box center [225, 21] width 24 height 24
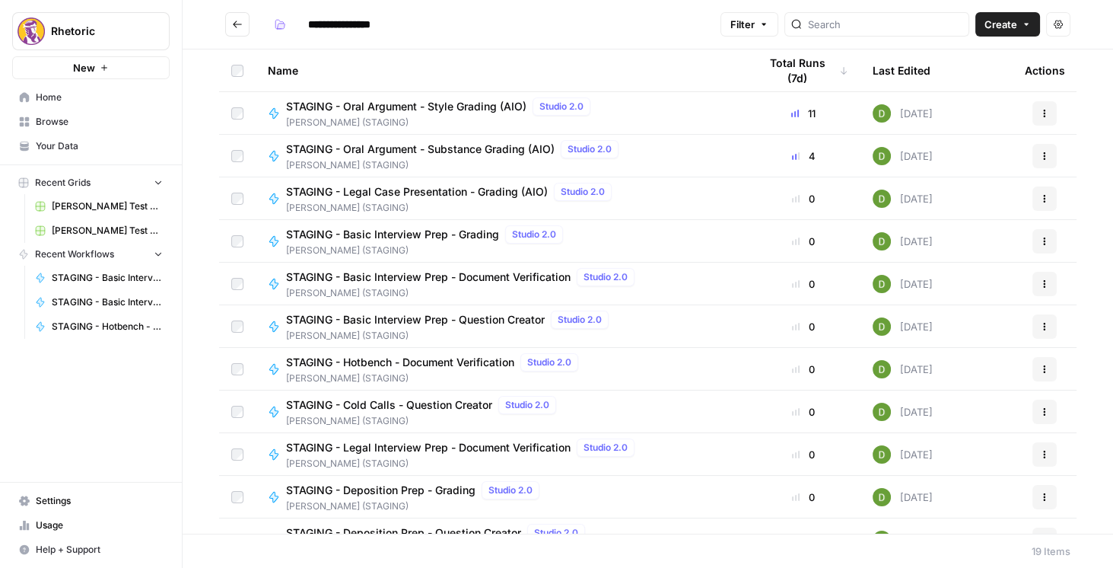
click at [409, 101] on span "STAGING - Oral Argument - Style Grading (AIO)" at bounding box center [406, 106] width 240 height 15
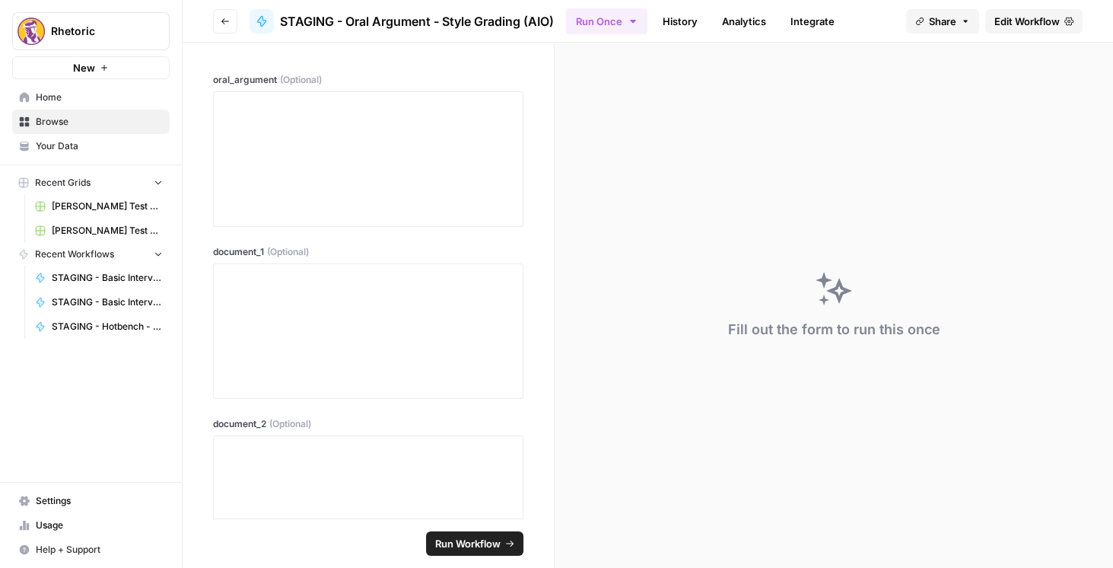
click at [1013, 18] on span "Edit Workflow" at bounding box center [1026, 21] width 65 height 15
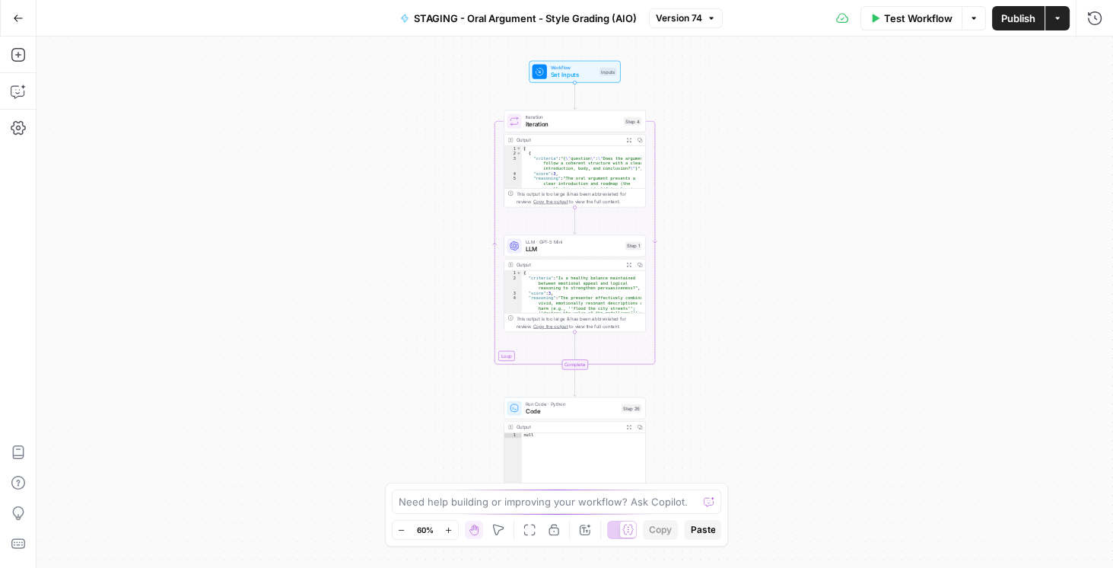
click at [15, 19] on icon "button" at bounding box center [18, 18] width 11 height 11
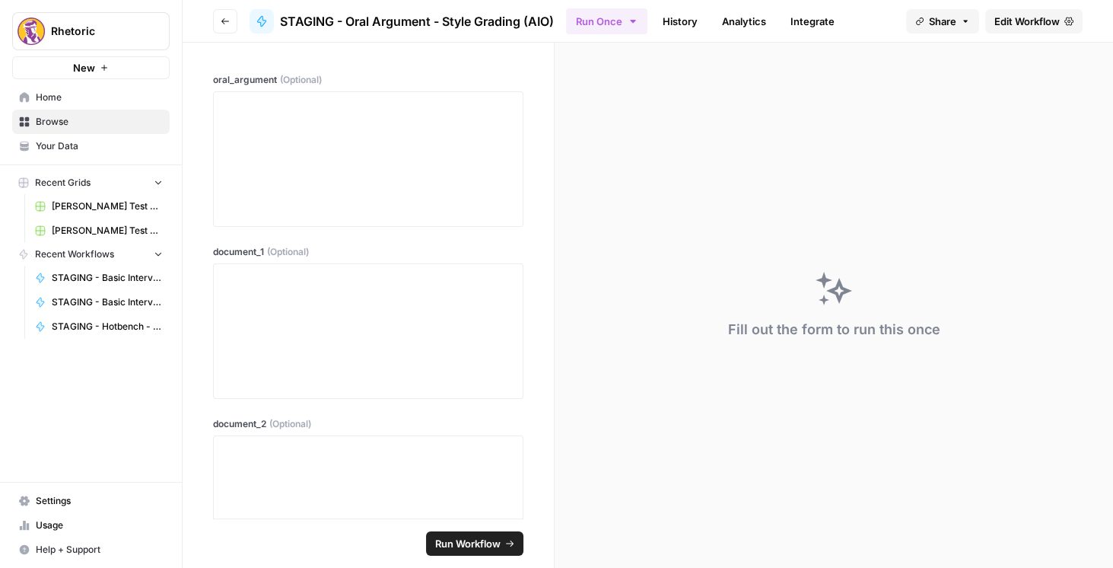
click at [225, 23] on icon "button" at bounding box center [225, 21] width 9 height 9
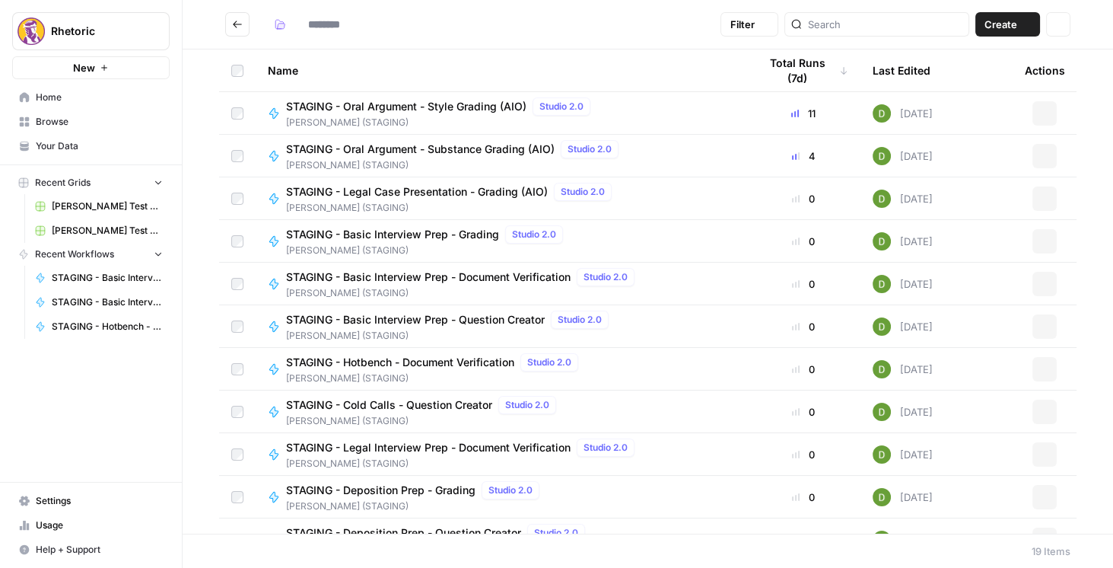
type input "**********"
click at [1086, 87] on div "Name Total Runs (7d) Last Edited Actions STAGING - Oral Argument - Style Gradin…" at bounding box center [648, 291] width 930 height 484
click at [455, 441] on span "STAGING - Legal Interview Prep - Document Verification" at bounding box center [428, 447] width 285 height 15
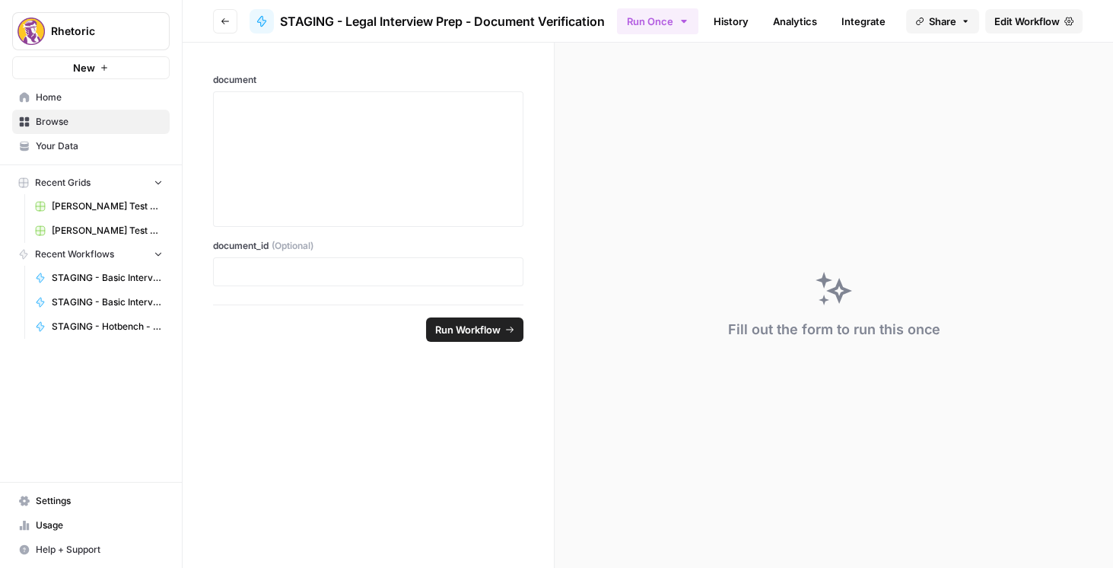
click at [1054, 20] on span "Edit Workflow" at bounding box center [1026, 21] width 65 height 15
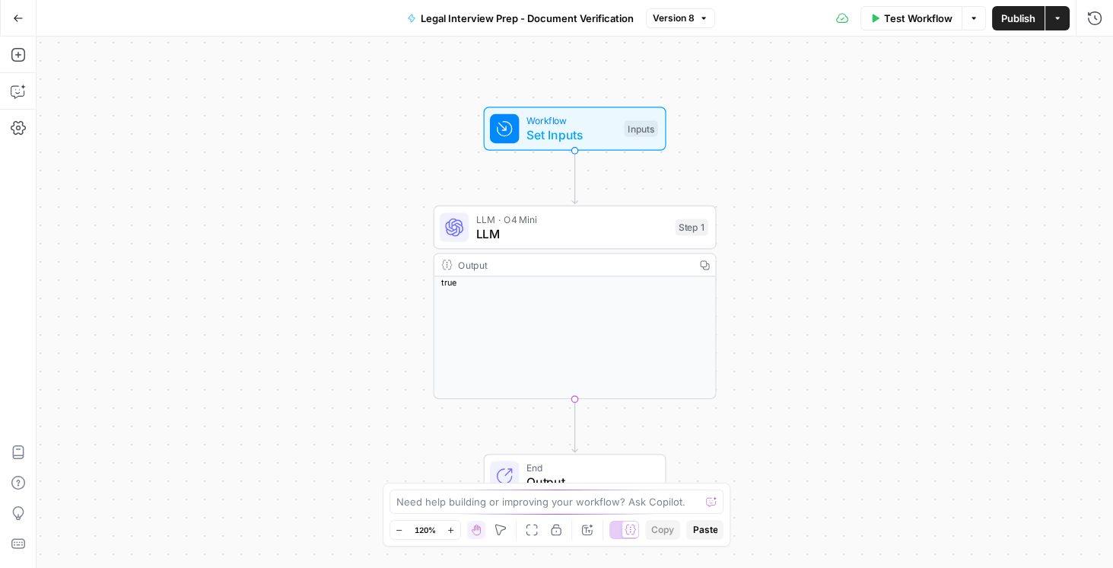
click at [1080, 14] on div "Test Workflow Options Publish Actions Run History" at bounding box center [914, 18] width 398 height 36
click at [1083, 19] on button "Run History" at bounding box center [1095, 18] width 24 height 24
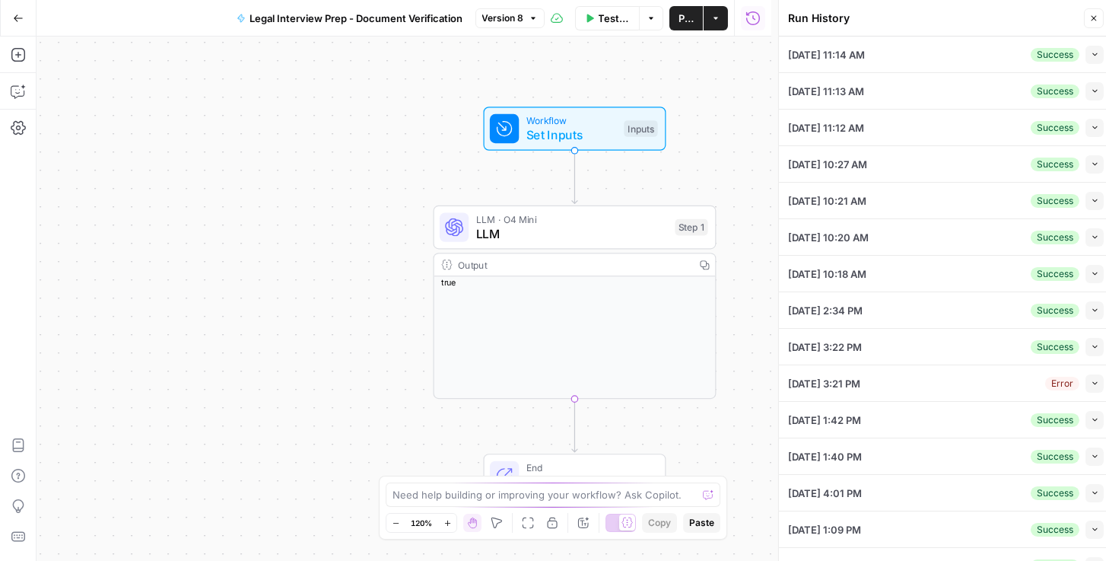
click at [1098, 49] on li "09/26/25 at 11:14 AM Success Collapse View Logs" at bounding box center [946, 55] width 334 height 37
click at [1092, 55] on icon "button" at bounding box center [1095, 54] width 8 height 8
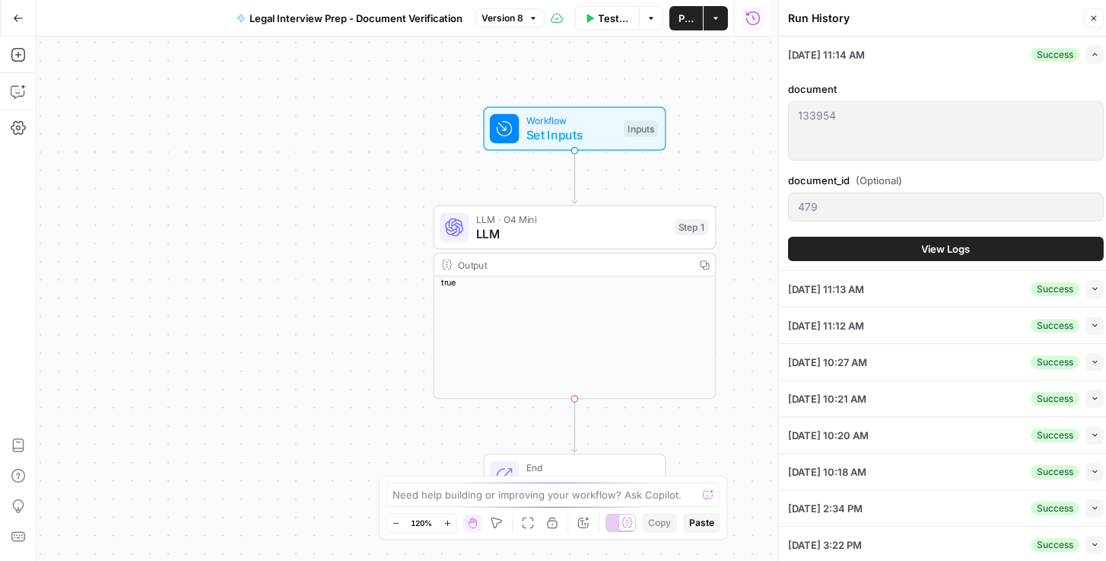
click at [912, 253] on button "View Logs" at bounding box center [946, 249] width 316 height 24
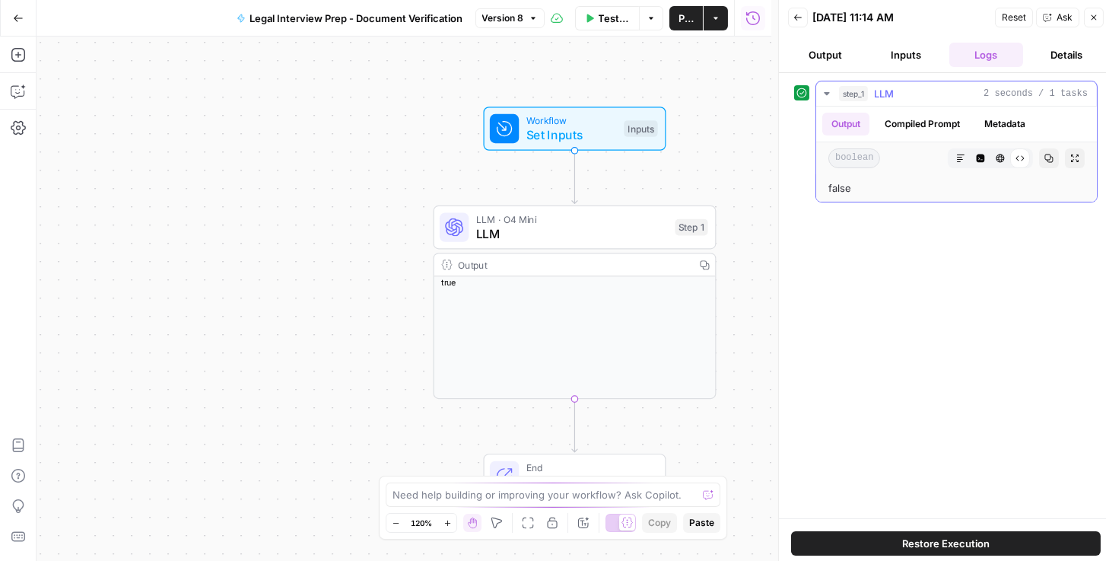
click at [930, 131] on button "Compiled Prompt" at bounding box center [923, 124] width 94 height 23
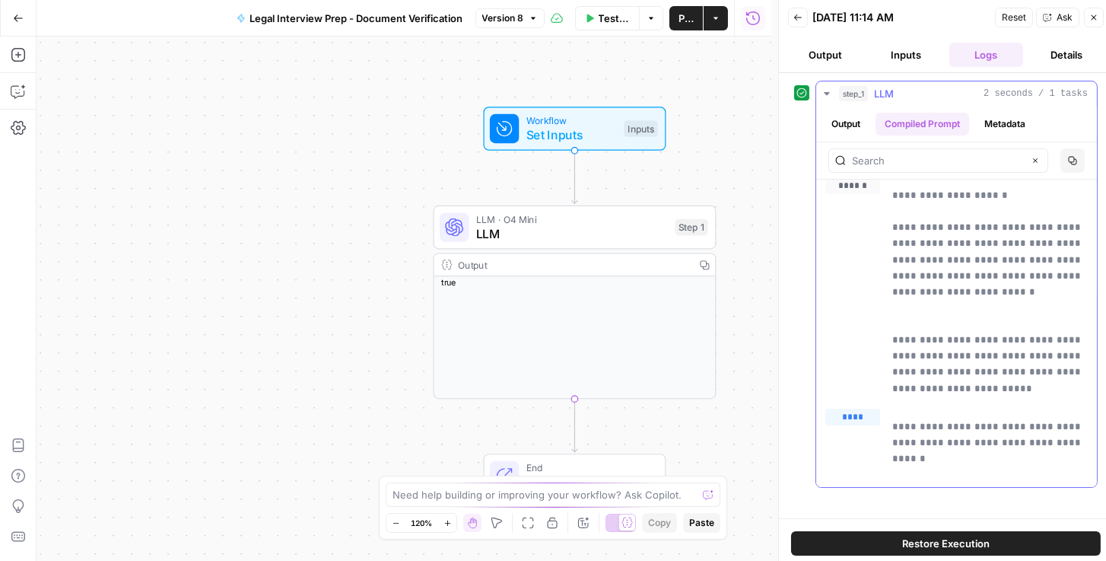
scroll to position [9, 0]
click at [839, 126] on button "Output" at bounding box center [845, 124] width 47 height 23
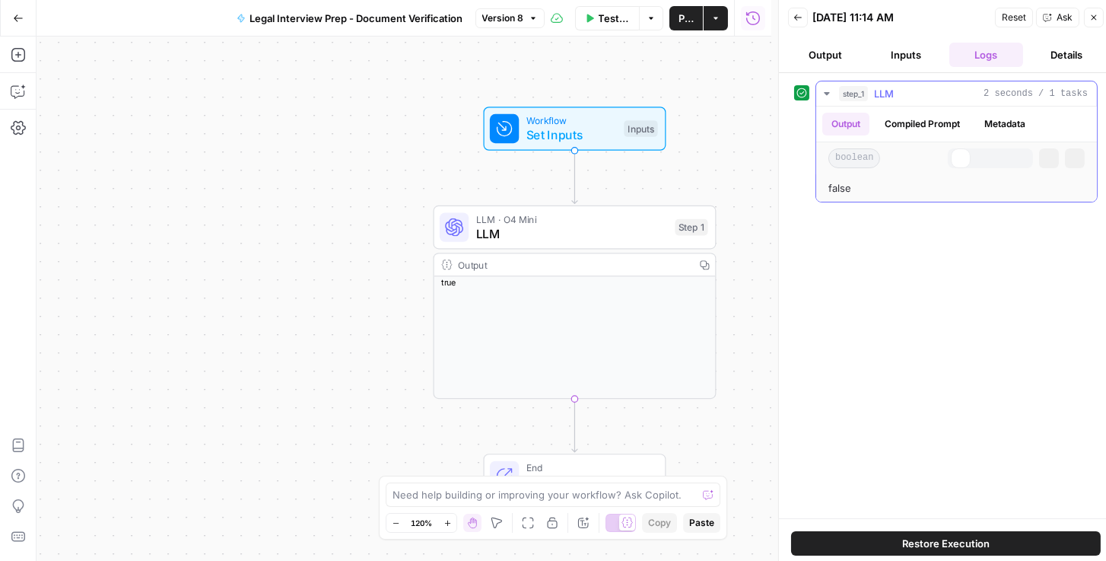
scroll to position [0, 0]
click at [890, 124] on button "Compiled Prompt" at bounding box center [923, 124] width 94 height 23
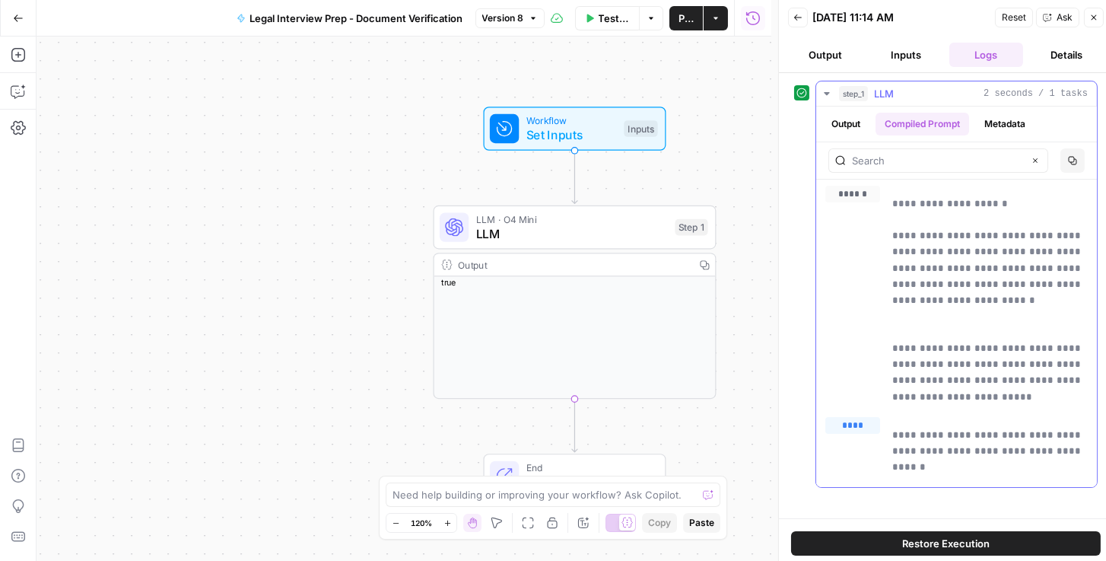
click at [934, 122] on button "Compiled Prompt" at bounding box center [923, 124] width 94 height 23
click at [1014, 124] on button "Metadata" at bounding box center [1004, 124] width 59 height 23
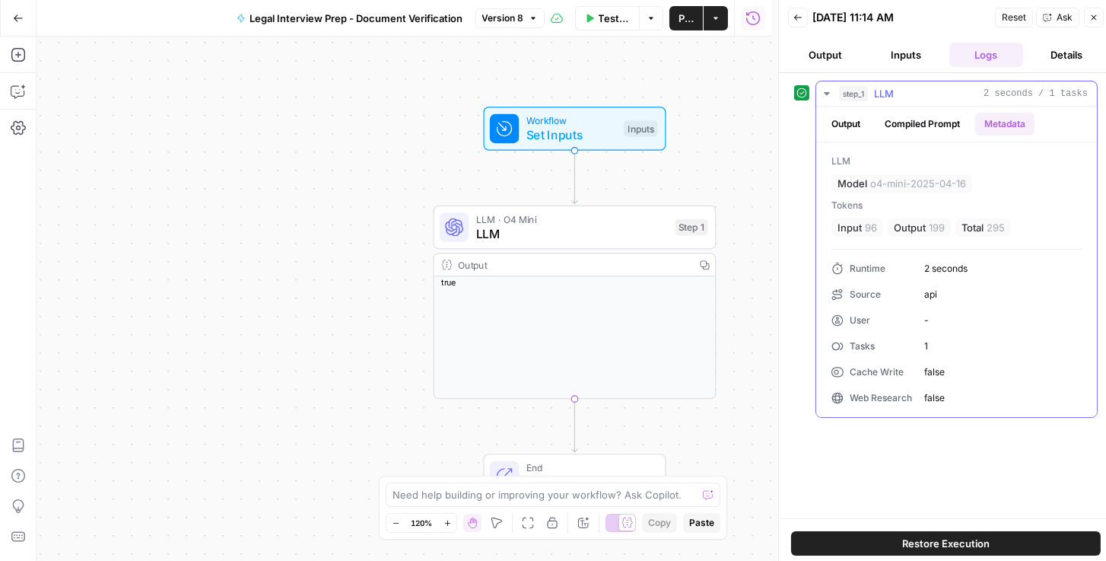
click at [941, 123] on button "Compiled Prompt" at bounding box center [923, 124] width 94 height 23
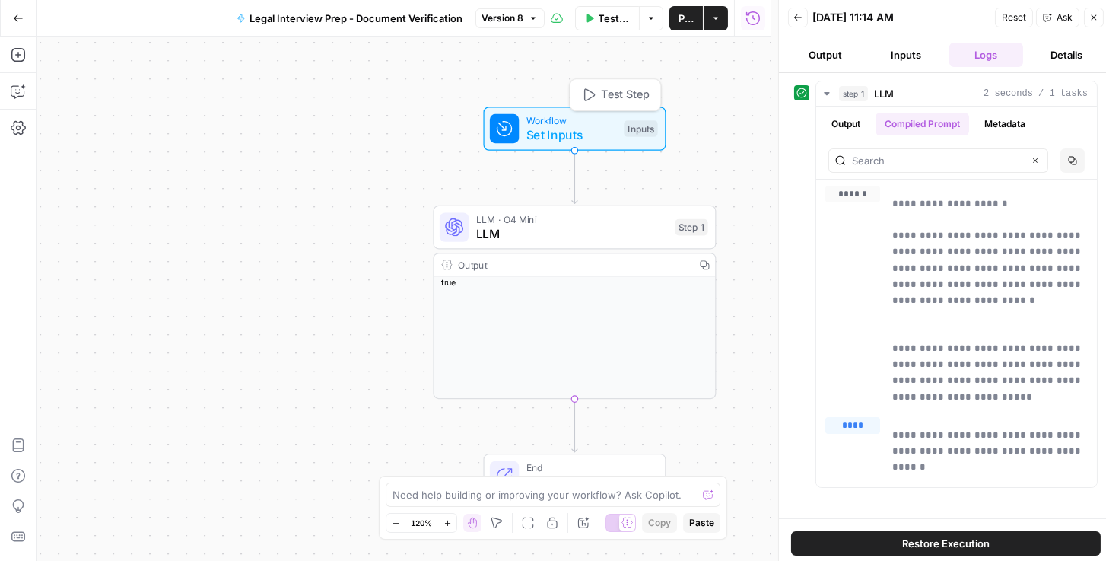
click at [598, 119] on span "Workflow" at bounding box center [571, 120] width 91 height 14
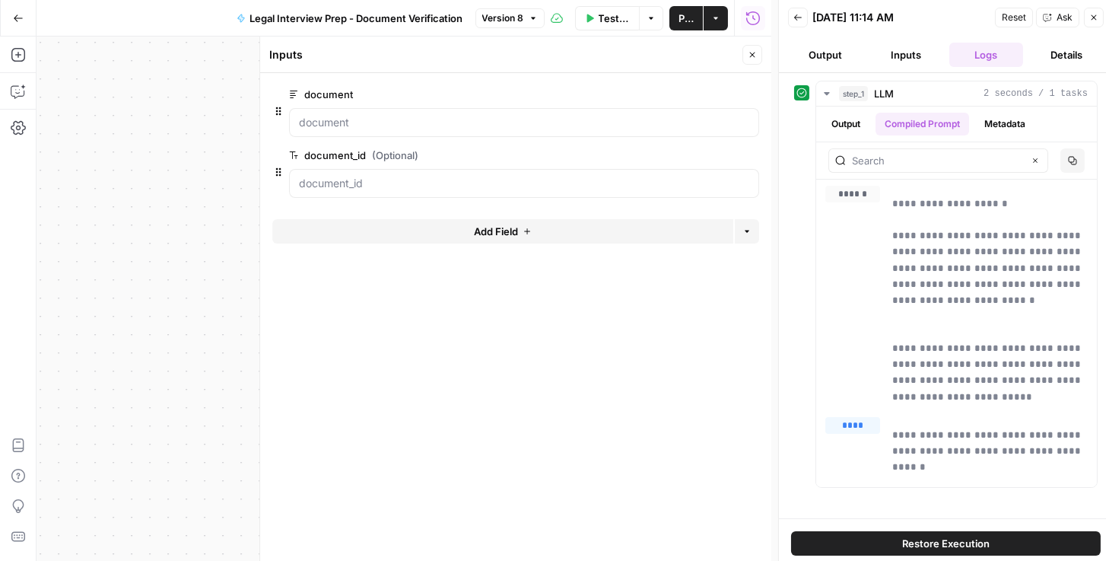
click at [719, 98] on button "edit field" at bounding box center [708, 94] width 59 height 18
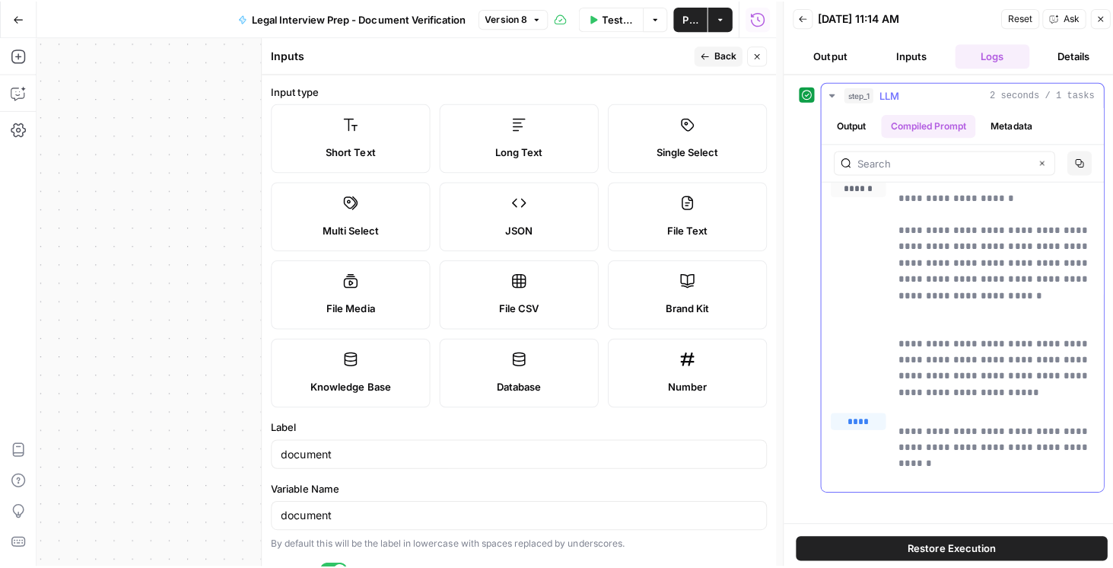
scroll to position [9, 0]
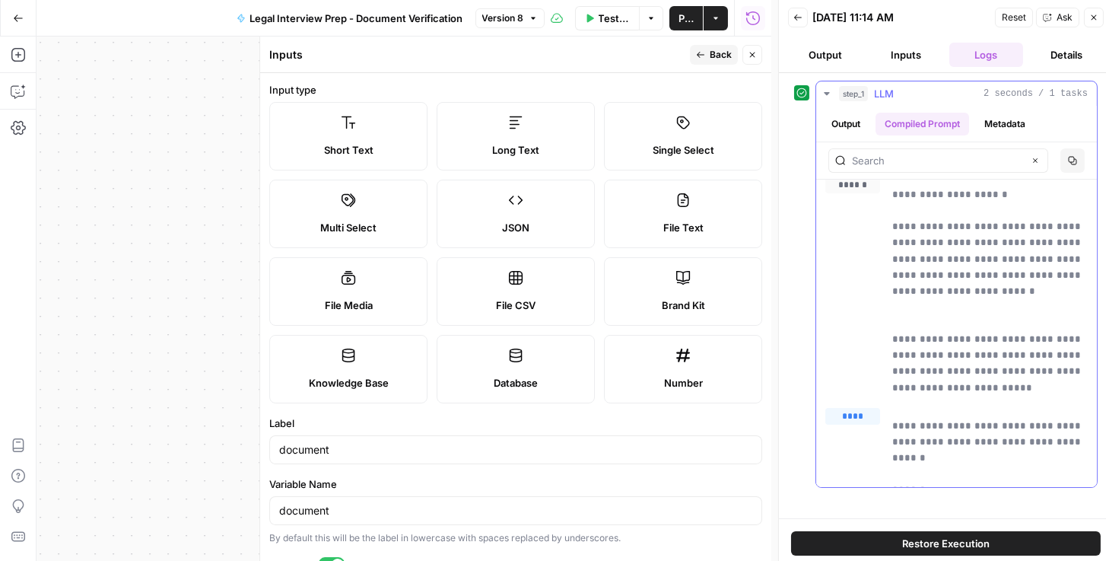
drag, startPoint x: 928, startPoint y: 472, endPoint x: 886, endPoint y: 471, distance: 41.9
click at [886, 471] on div "**********" at bounding box center [956, 445] width 262 height 75
click at [822, 58] on button "Output" at bounding box center [825, 55] width 75 height 24
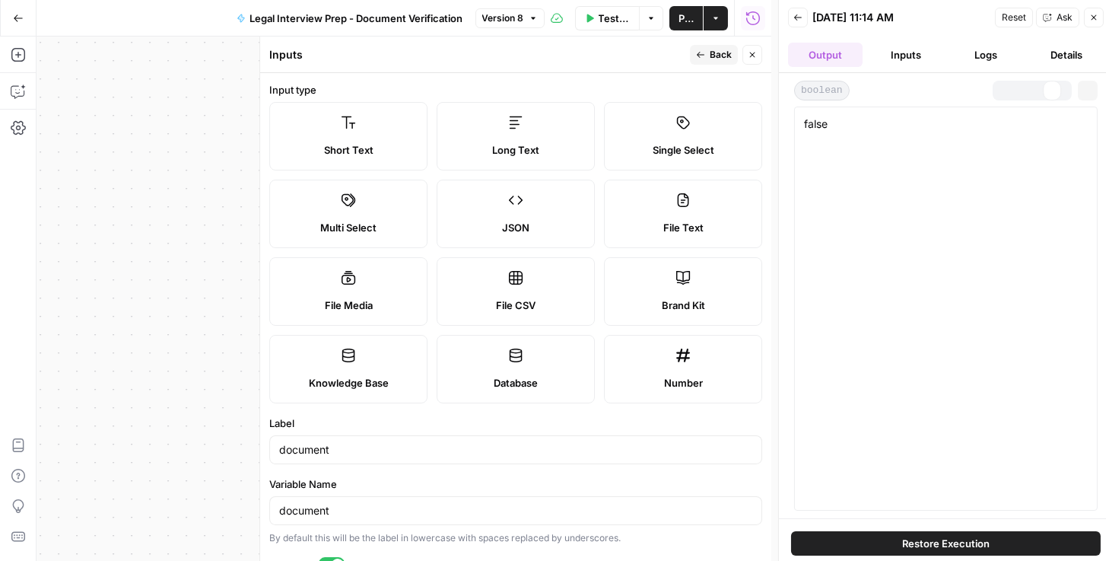
click at [895, 56] on button "Inputs" at bounding box center [906, 55] width 75 height 24
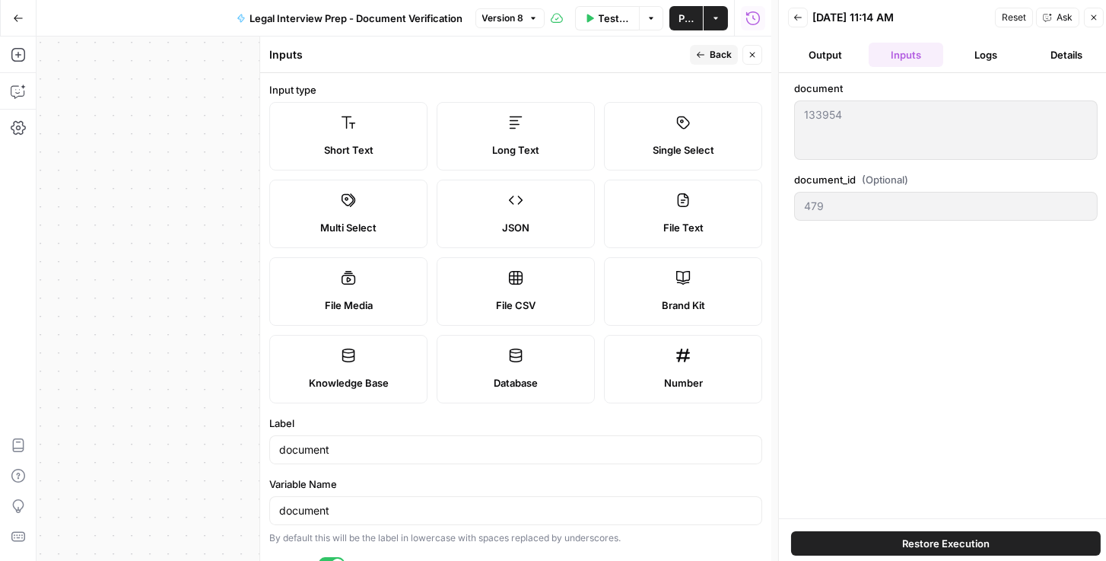
click at [787, 114] on div "document 133954 133954 document_id (Optional) 479" at bounding box center [946, 295] width 334 height 445
click at [21, 20] on icon "button" at bounding box center [18, 18] width 11 height 11
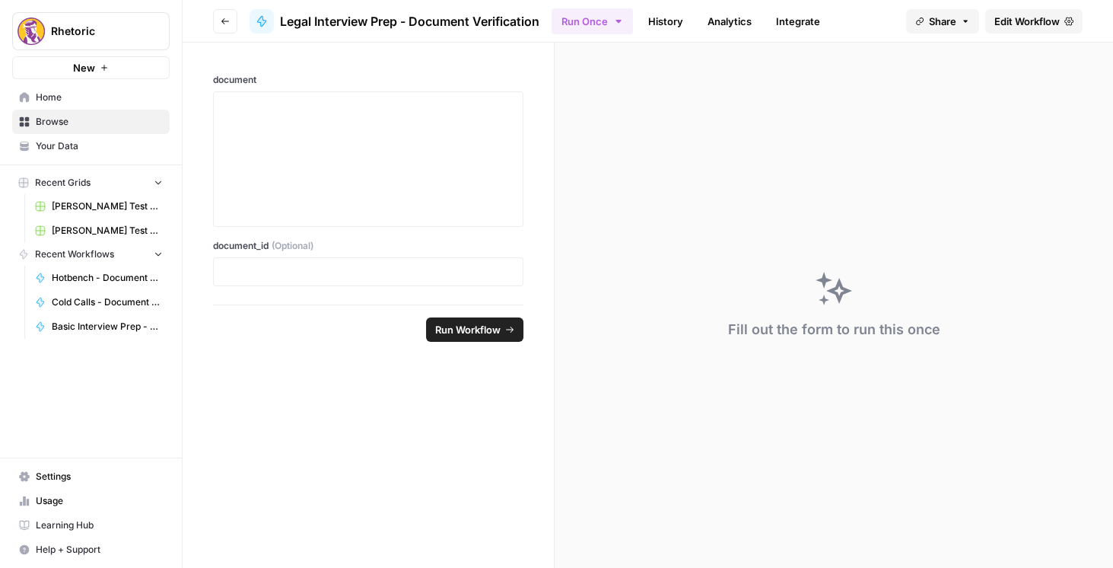
click at [212, 25] on header "Go back Legal Interview Prep - Document Verification Run Once History Analytics…" at bounding box center [648, 21] width 930 height 43
click at [217, 24] on button "Go back" at bounding box center [225, 21] width 24 height 24
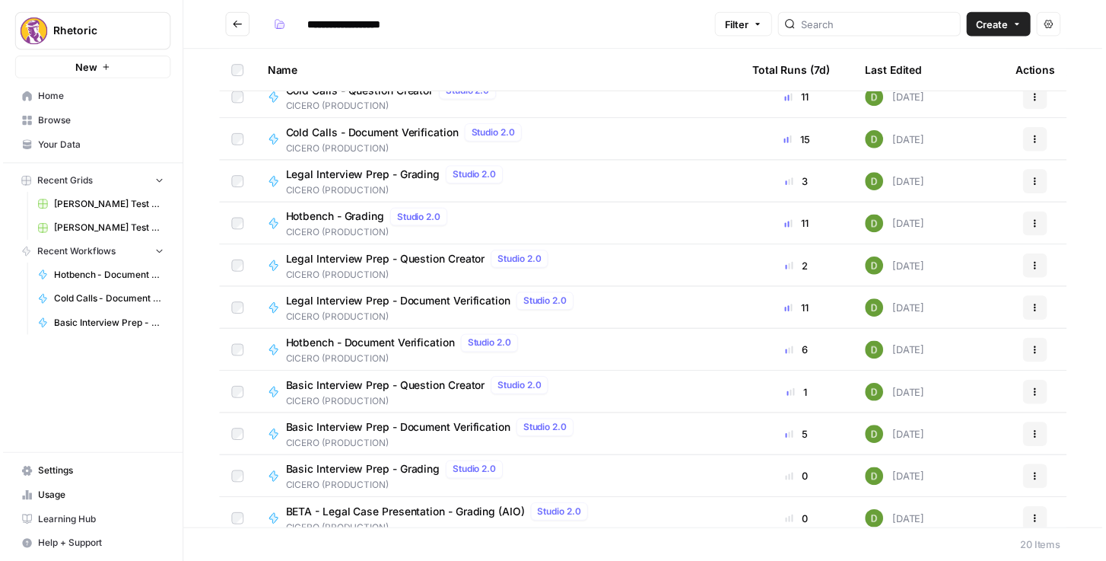
scroll to position [130, 0]
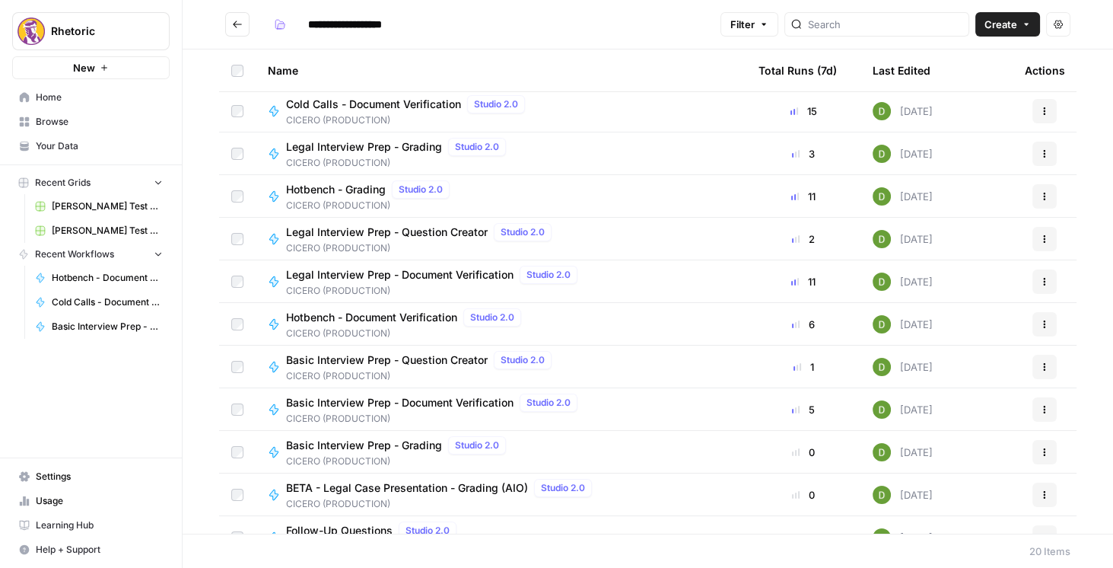
click at [443, 396] on span "Basic Interview Prep - Document Verification" at bounding box center [399, 402] width 227 height 15
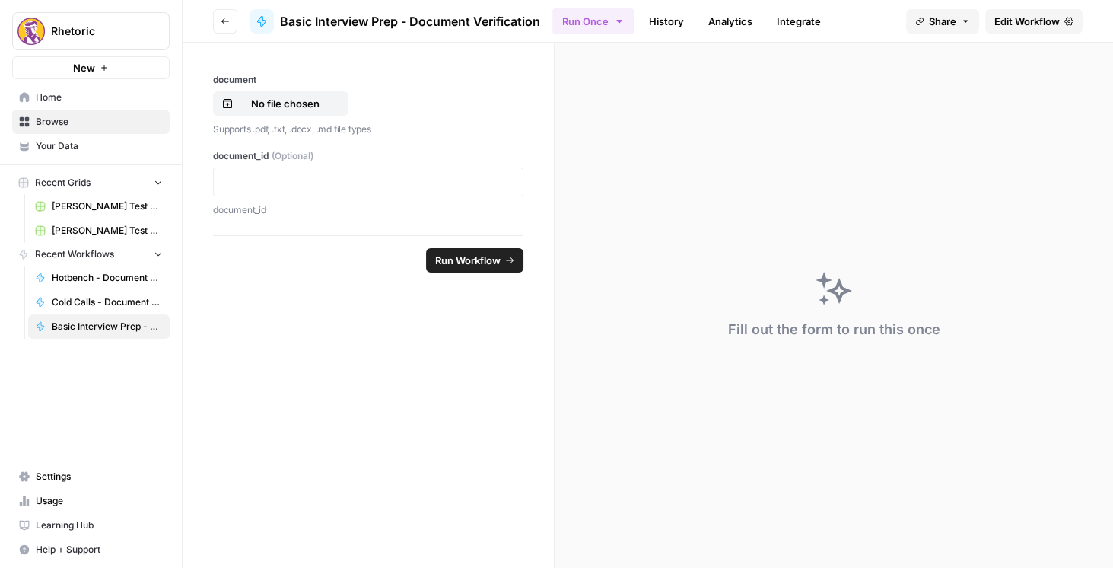
click at [1021, 14] on span "Edit Workflow" at bounding box center [1026, 21] width 65 height 15
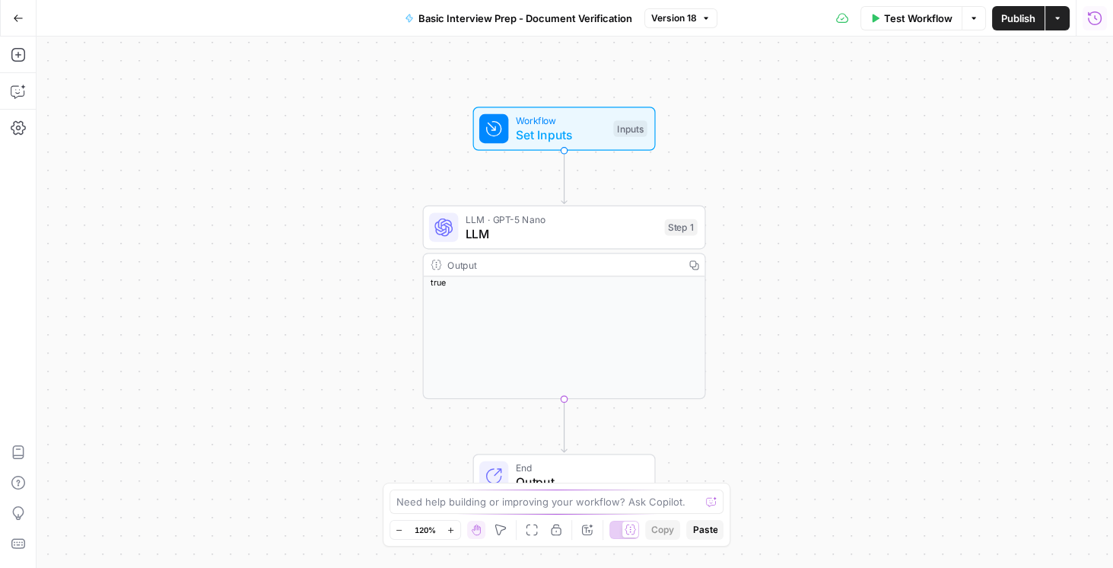
click at [1096, 18] on icon "button" at bounding box center [1095, 18] width 14 height 14
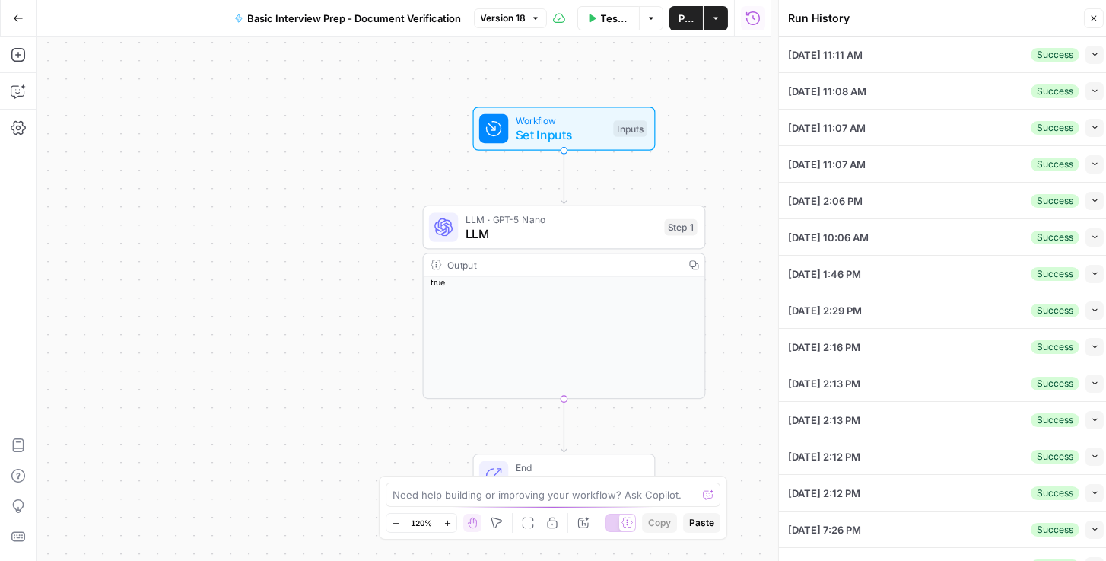
click at [1091, 50] on icon "button" at bounding box center [1095, 54] width 8 height 8
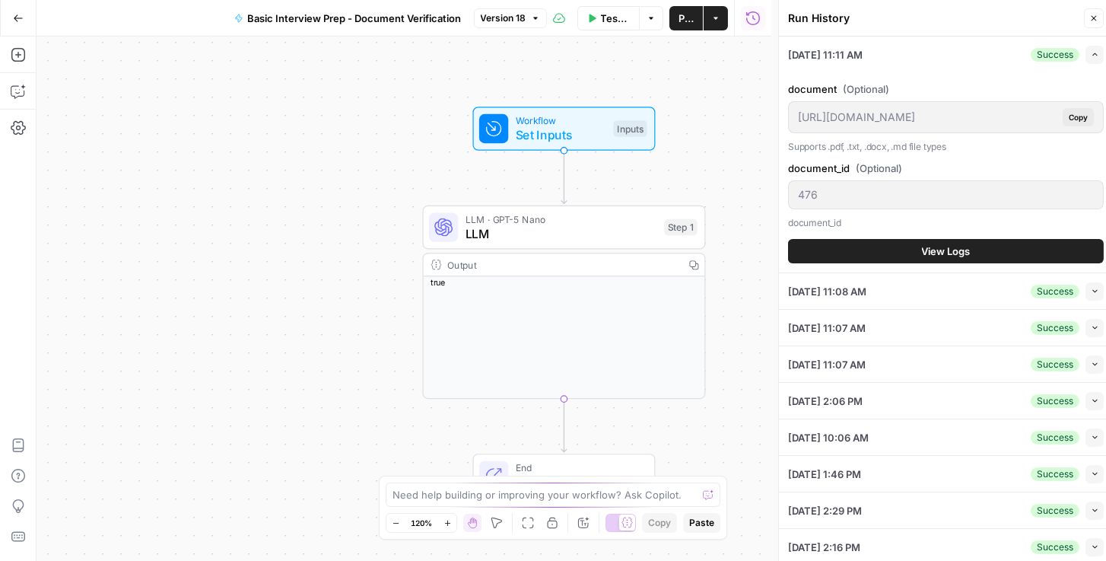
click at [922, 256] on span "View Logs" at bounding box center [946, 250] width 49 height 15
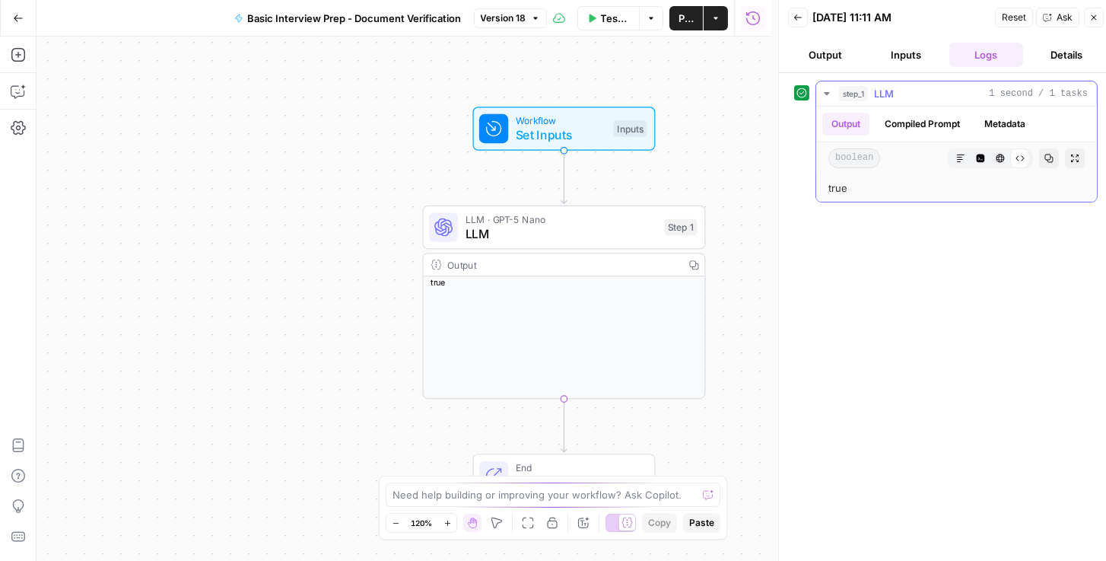
click at [909, 129] on button "Compiled Prompt" at bounding box center [923, 124] width 94 height 23
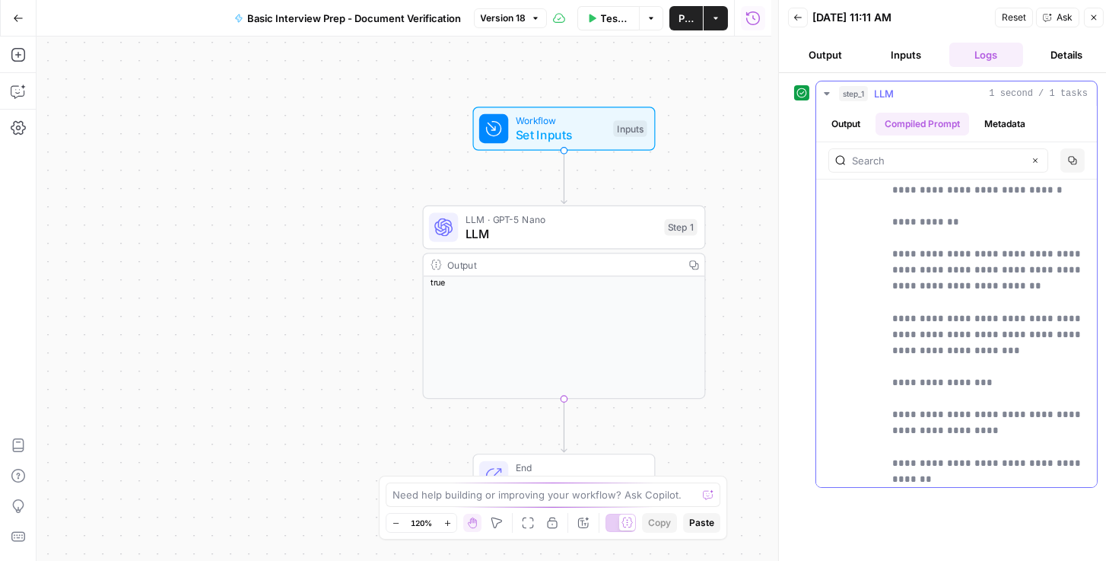
scroll to position [1439, 0]
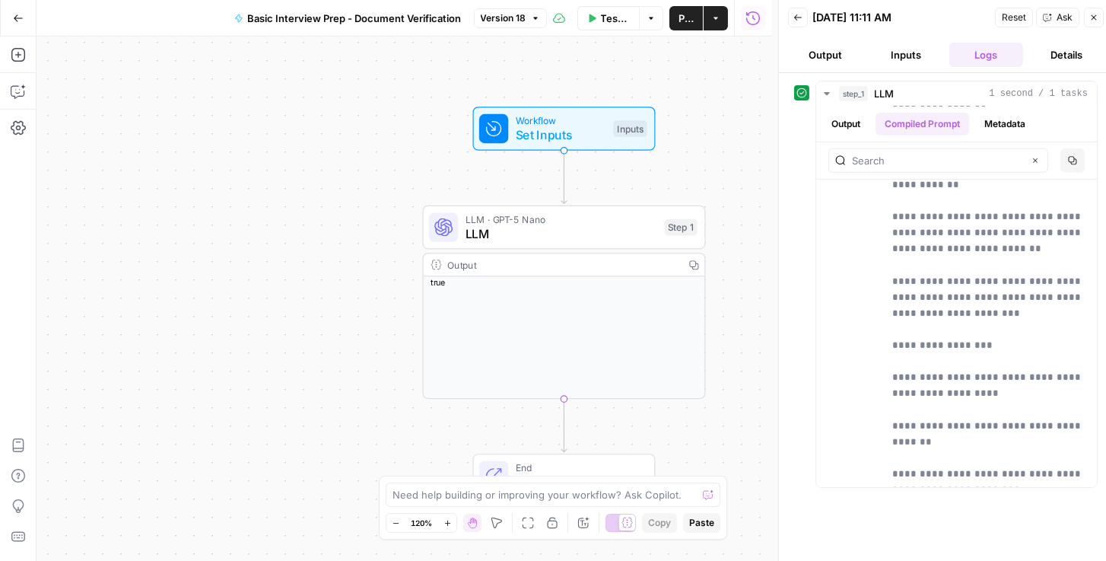
drag, startPoint x: 893, startPoint y: 272, endPoint x: 1013, endPoint y: 481, distance: 240.3
click at [1013, 486] on div "**********" at bounding box center [957, 284] width 282 height 407
copy p "**********"
click at [993, 520] on div "**********" at bounding box center [946, 320] width 304 height 479
click at [891, 51] on button "Inputs" at bounding box center [906, 55] width 75 height 24
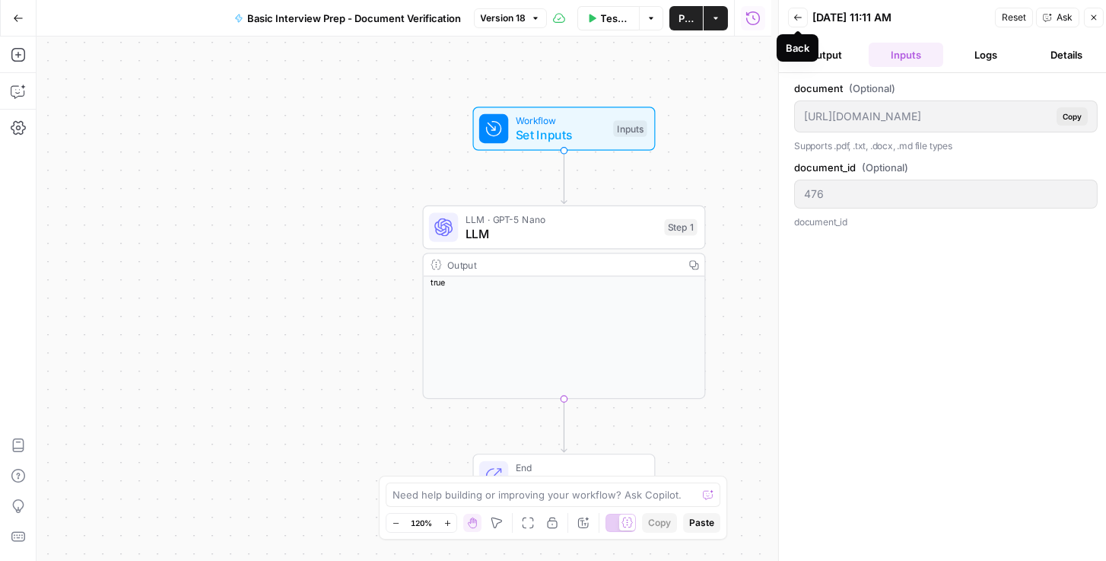
click at [800, 16] on icon "button" at bounding box center [798, 17] width 9 height 9
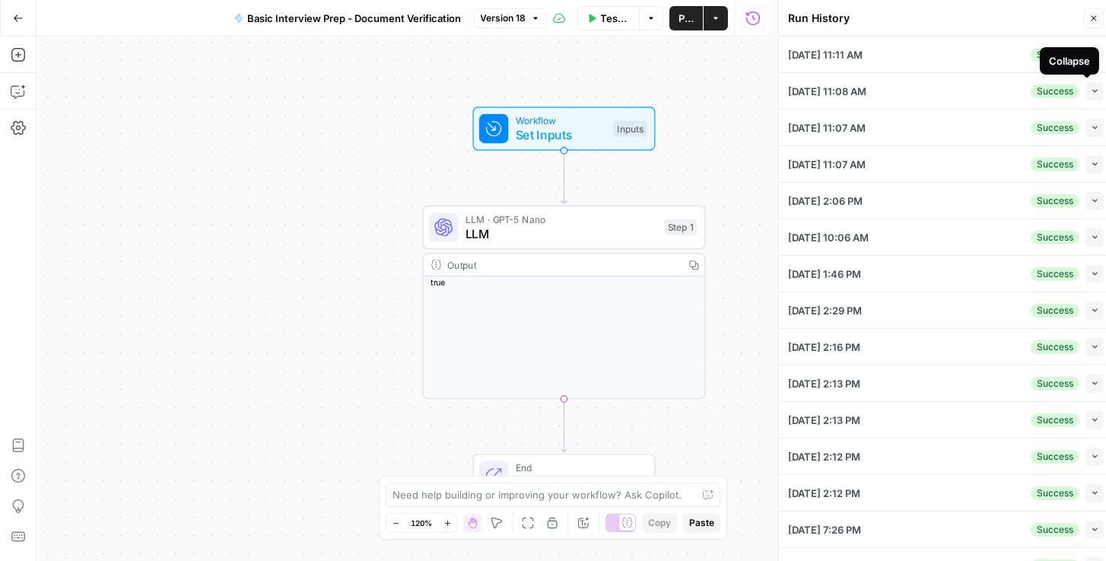
click at [1091, 93] on icon "button" at bounding box center [1095, 91] width 8 height 8
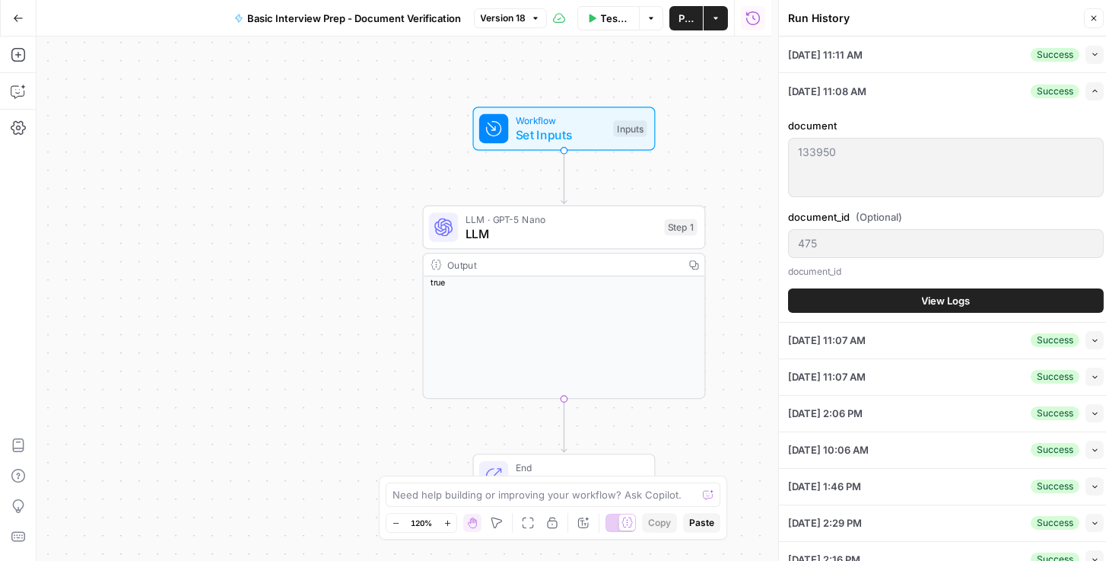
click at [927, 297] on span "View Logs" at bounding box center [946, 300] width 49 height 15
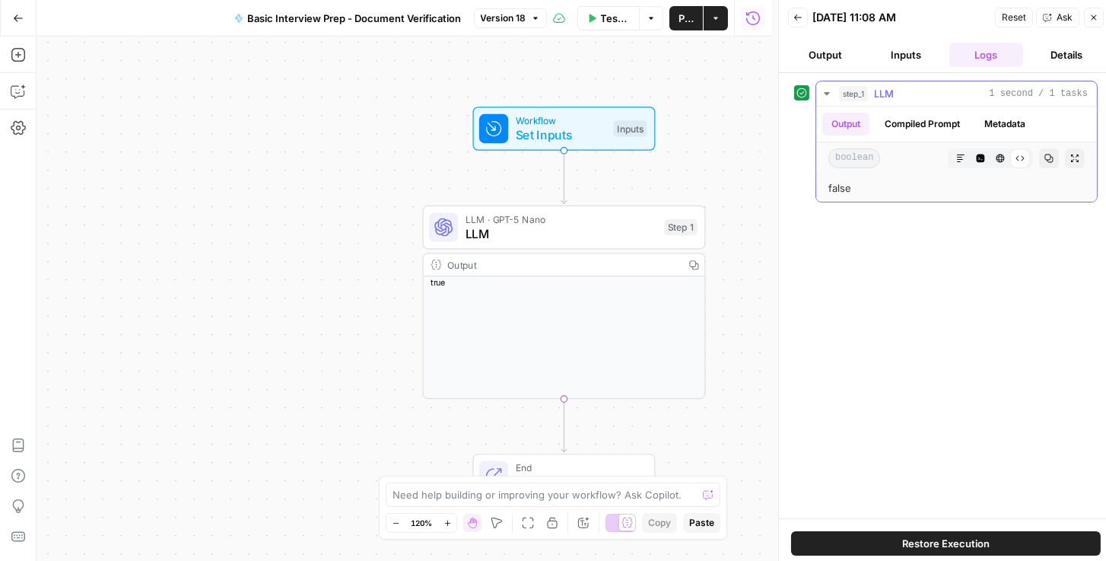
click at [934, 113] on button "Compiled Prompt" at bounding box center [923, 124] width 94 height 23
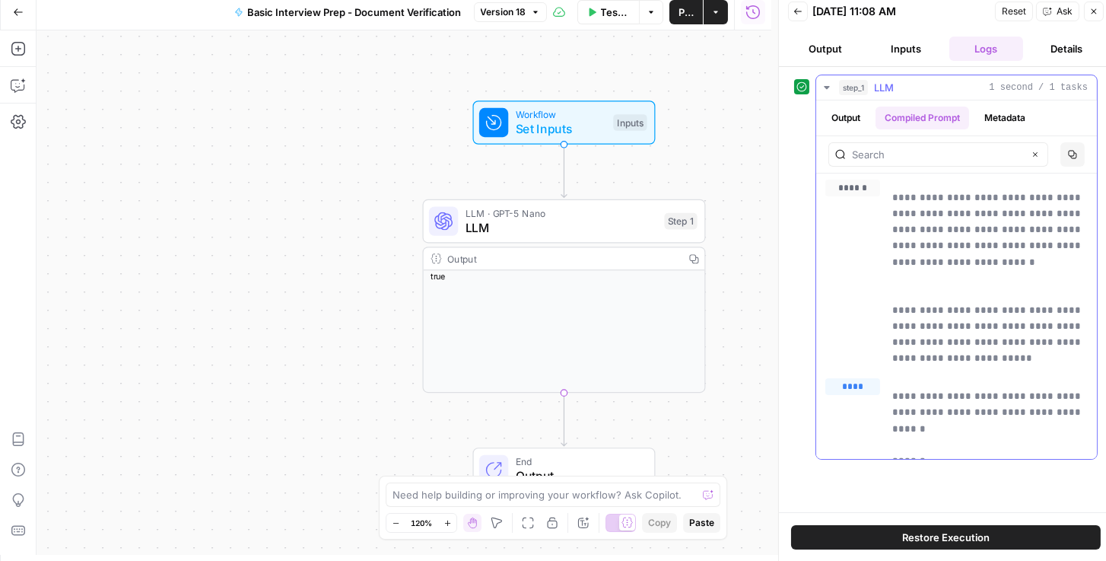
scroll to position [6, 0]
drag, startPoint x: 933, startPoint y: 440, endPoint x: 889, endPoint y: 440, distance: 44.1
click at [889, 440] on div "**********" at bounding box center [956, 415] width 262 height 75
click at [946, 442] on p "**********" at bounding box center [990, 420] width 196 height 65
drag, startPoint x: 931, startPoint y: 440, endPoint x: 842, endPoint y: 442, distance: 89.0
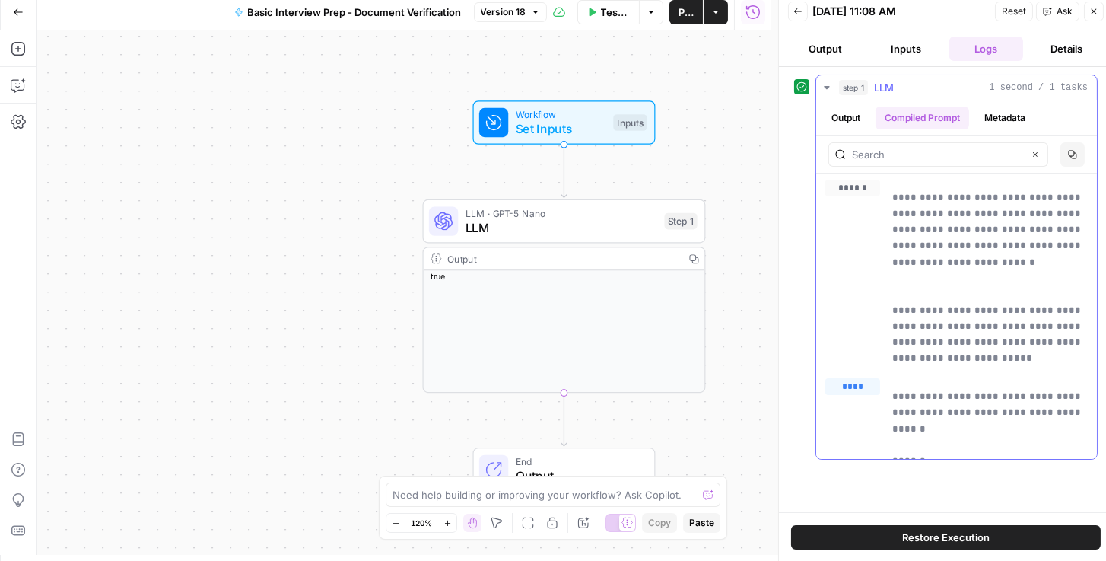
click at [842, 442] on div "**********" at bounding box center [956, 415] width 262 height 75
click at [981, 423] on p "**********" at bounding box center [990, 420] width 196 height 65
click at [1048, 53] on button "Details" at bounding box center [1066, 49] width 75 height 24
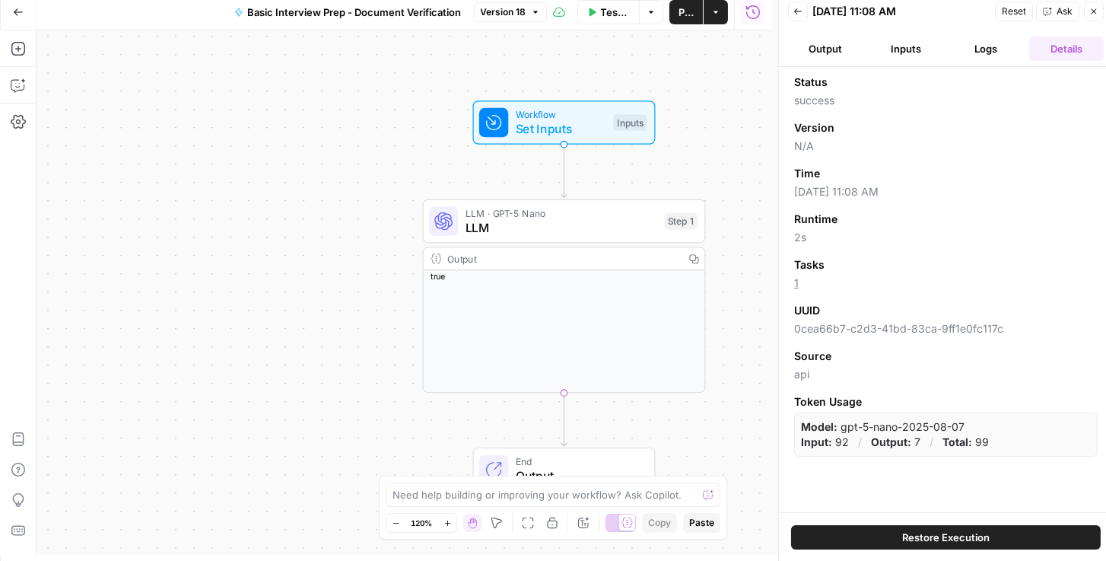
click at [1013, 44] on button "Logs" at bounding box center [986, 49] width 75 height 24
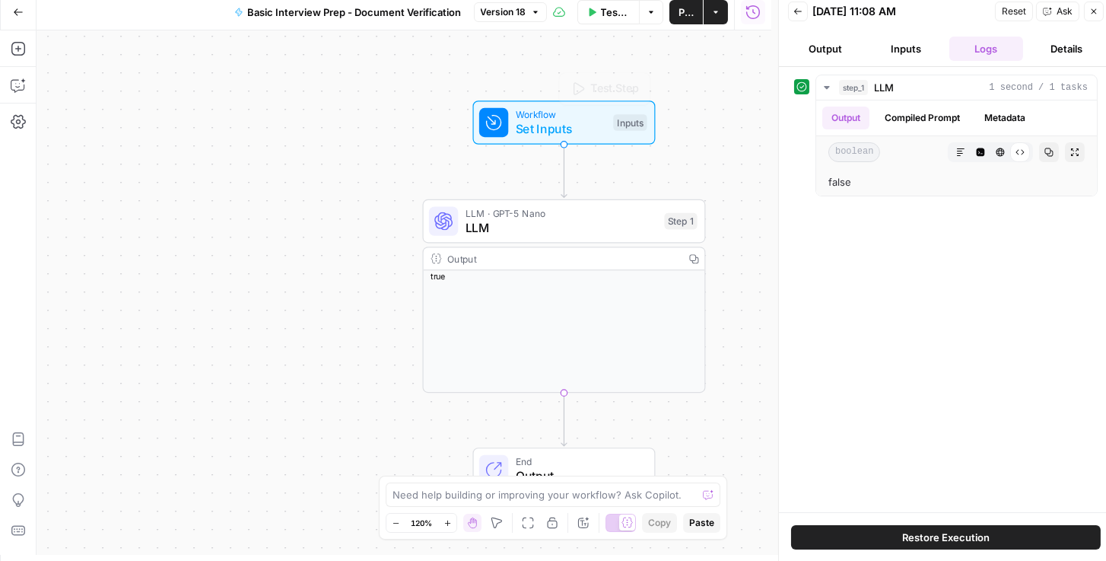
click at [533, 125] on span "Set Inputs" at bounding box center [561, 128] width 91 height 18
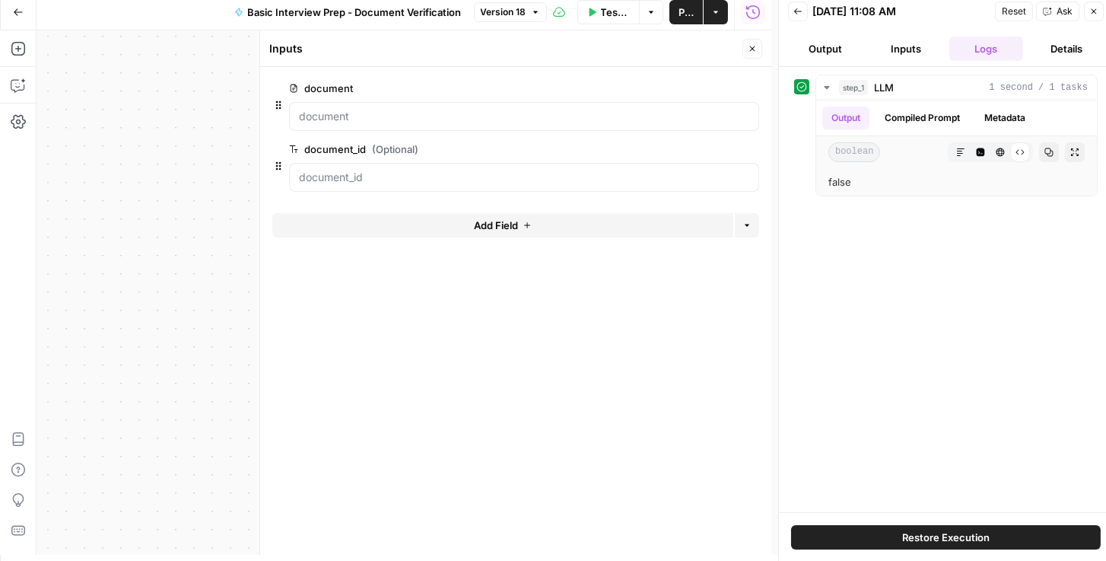
click at [711, 84] on span "edit field" at bounding box center [701, 88] width 33 height 12
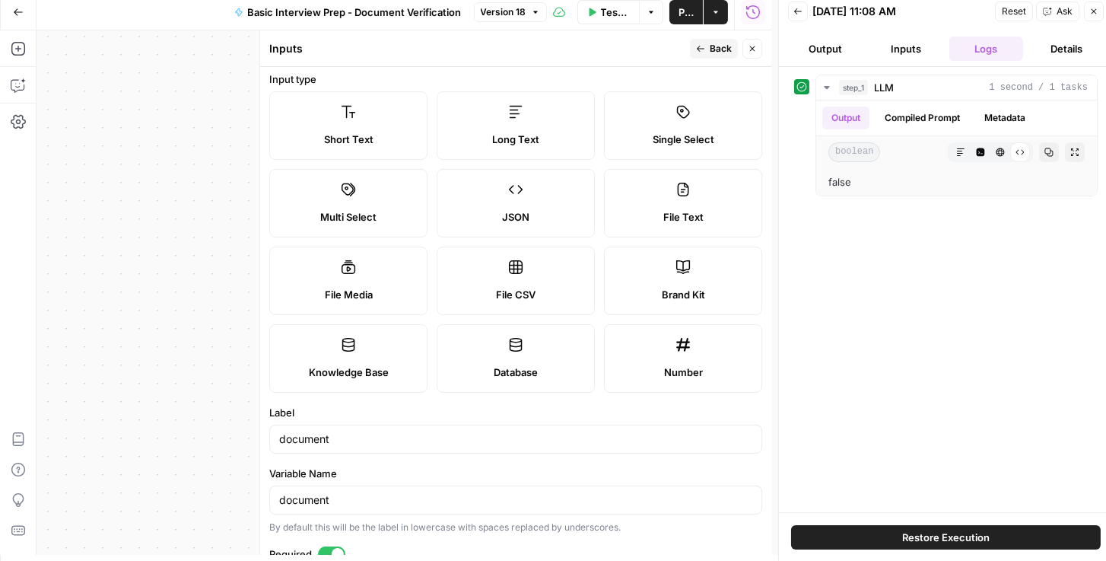
scroll to position [0, 0]
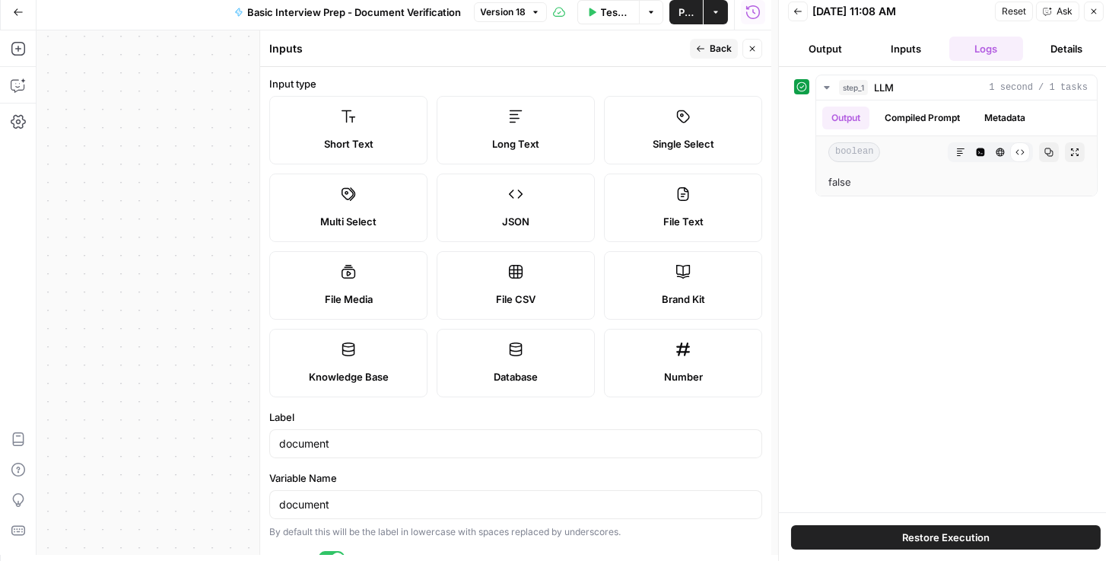
click at [840, 49] on button "Output" at bounding box center [825, 49] width 75 height 24
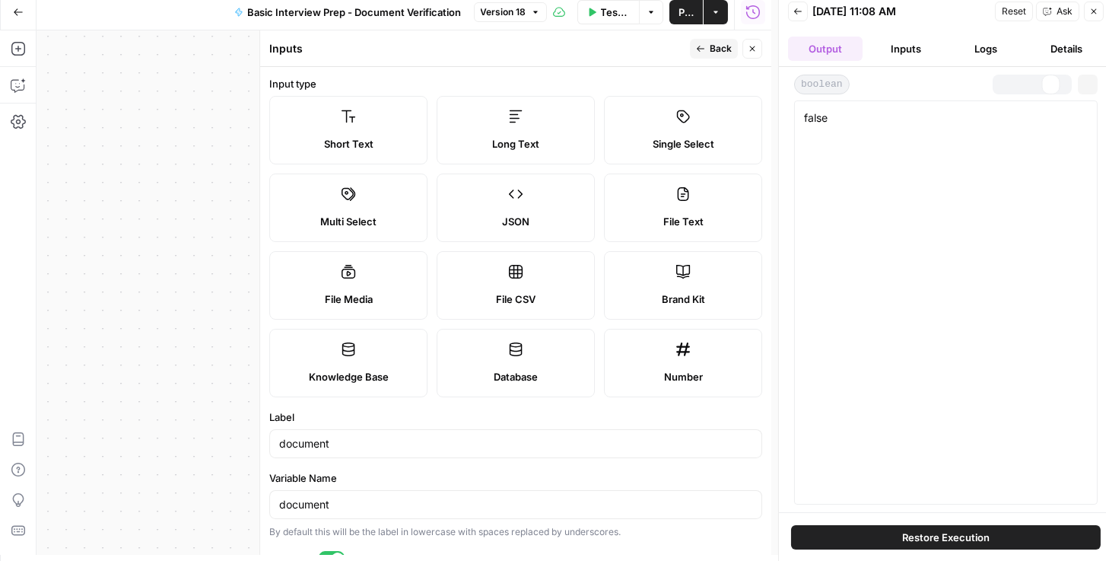
click at [904, 46] on button "Inputs" at bounding box center [906, 49] width 75 height 24
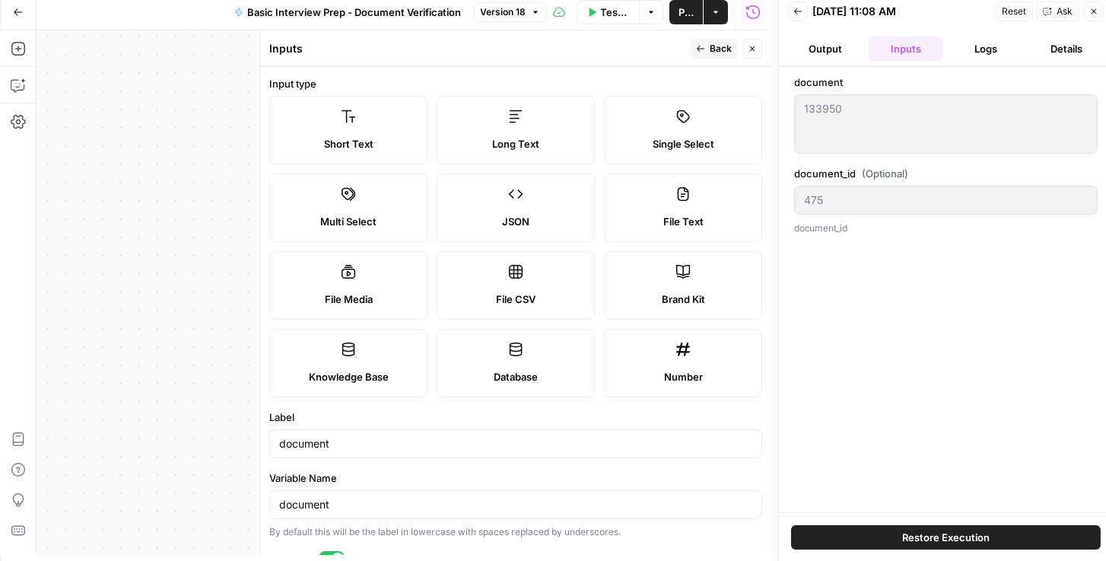
click at [959, 48] on button "Logs" at bounding box center [986, 49] width 75 height 24
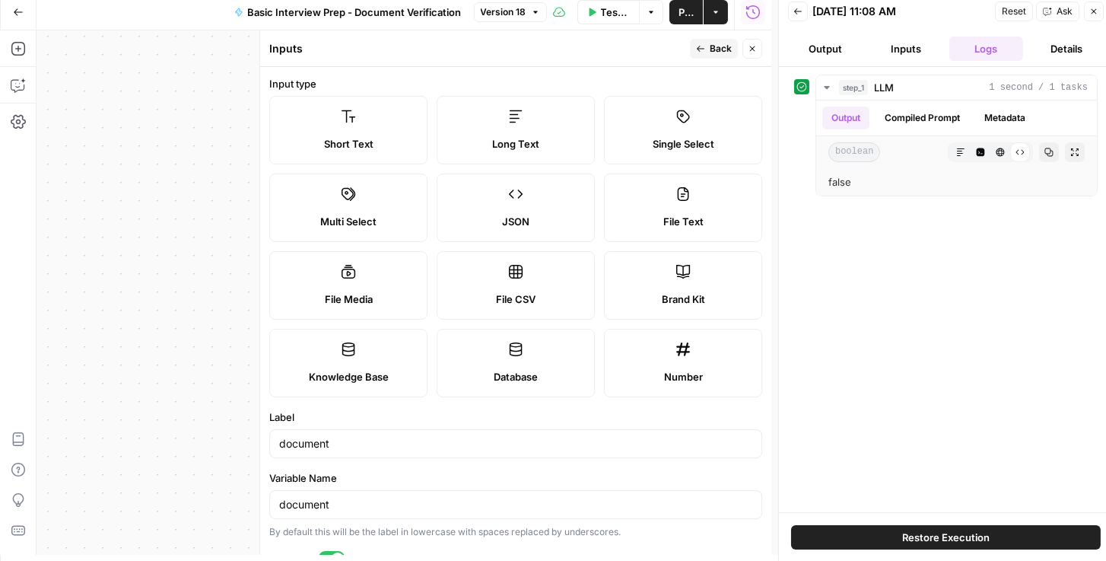
click at [1054, 46] on button "Details" at bounding box center [1066, 49] width 75 height 24
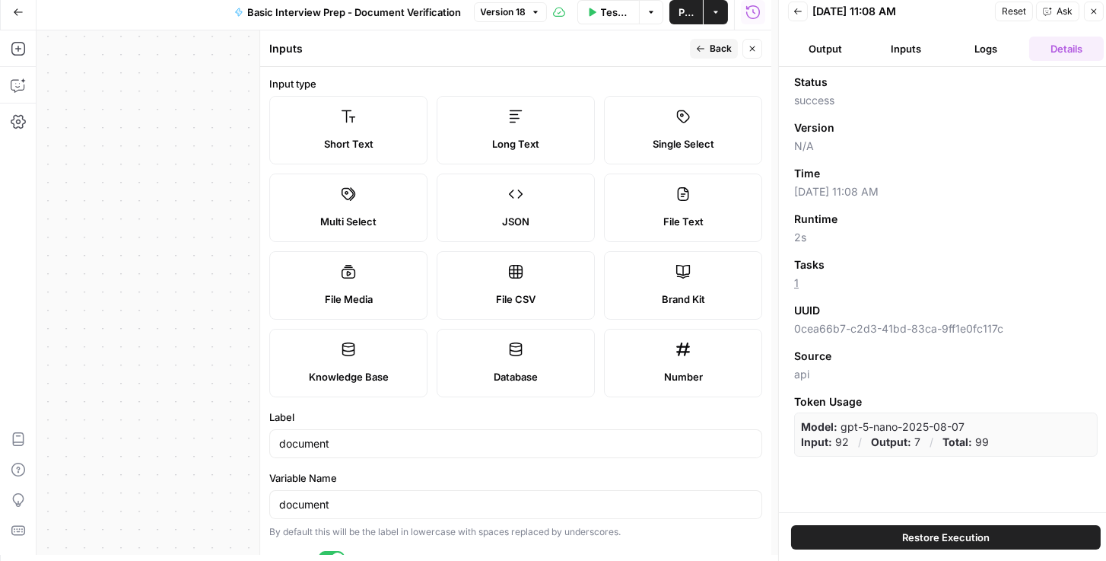
click at [800, 17] on button "Back" at bounding box center [798, 12] width 20 height 20
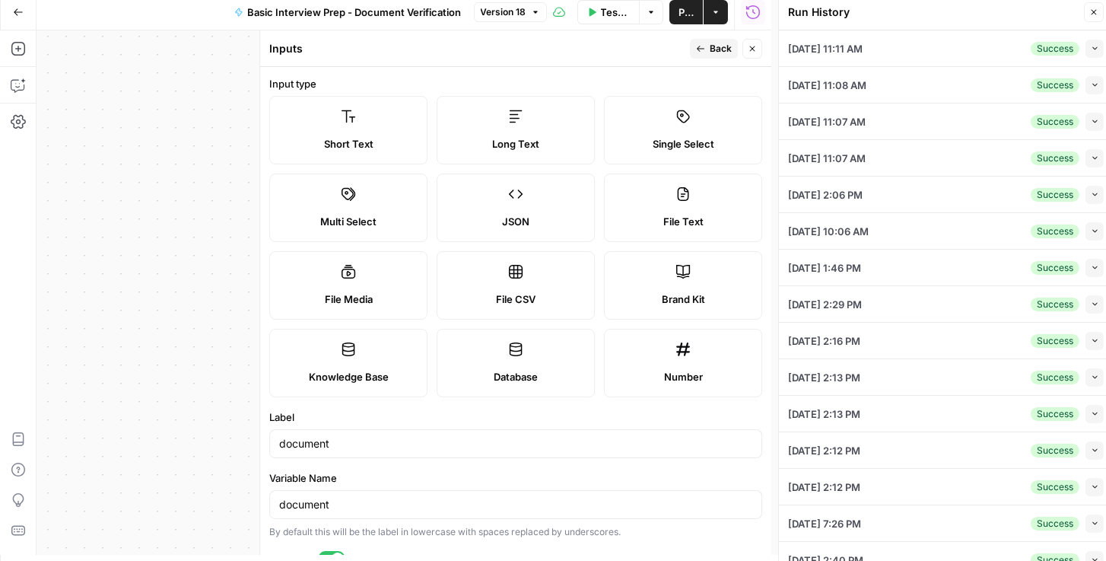
click at [1091, 49] on icon "button" at bounding box center [1095, 48] width 8 height 8
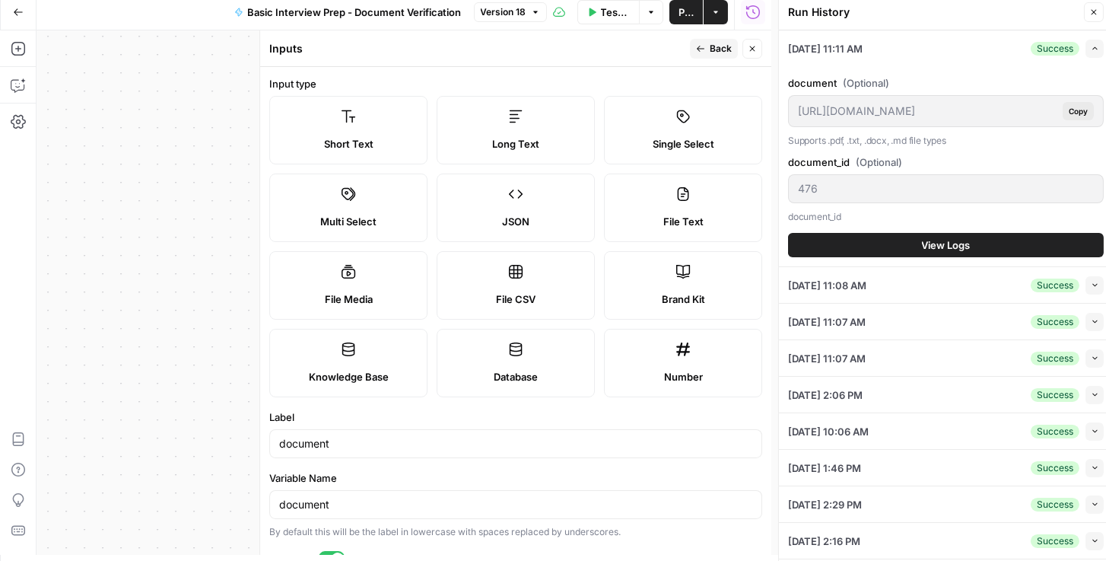
click at [576, 136] on div "Long Text" at bounding box center [516, 143] width 132 height 15
click at [681, 12] on span "Publish" at bounding box center [686, 12] width 15 height 15
click at [671, 58] on div "Inputs Back Close" at bounding box center [515, 49] width 493 height 20
click at [698, 52] on icon "button" at bounding box center [700, 48] width 9 height 9
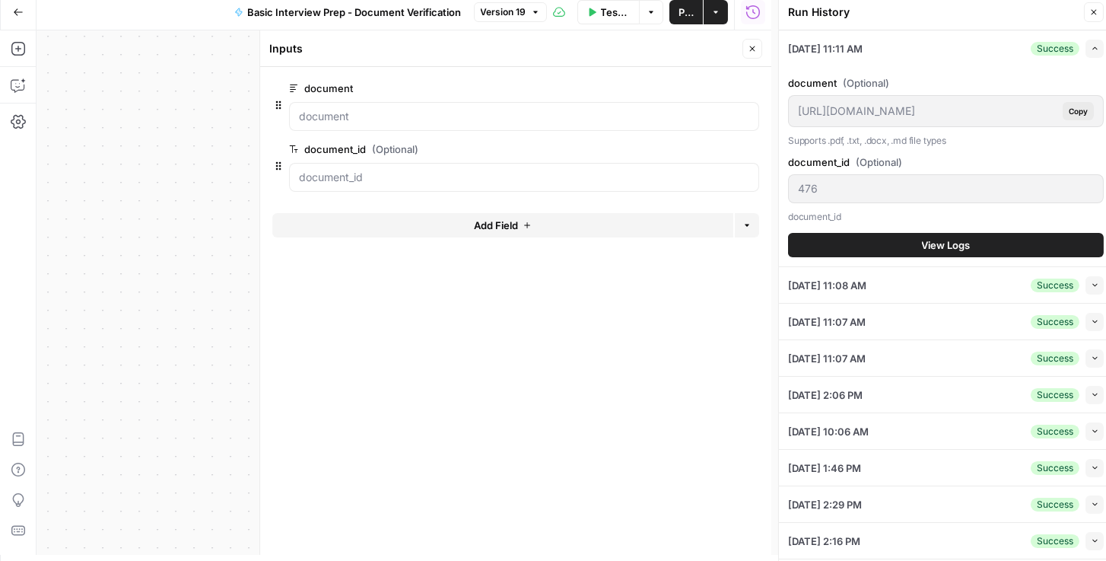
click at [759, 48] on button "Close" at bounding box center [753, 49] width 20 height 20
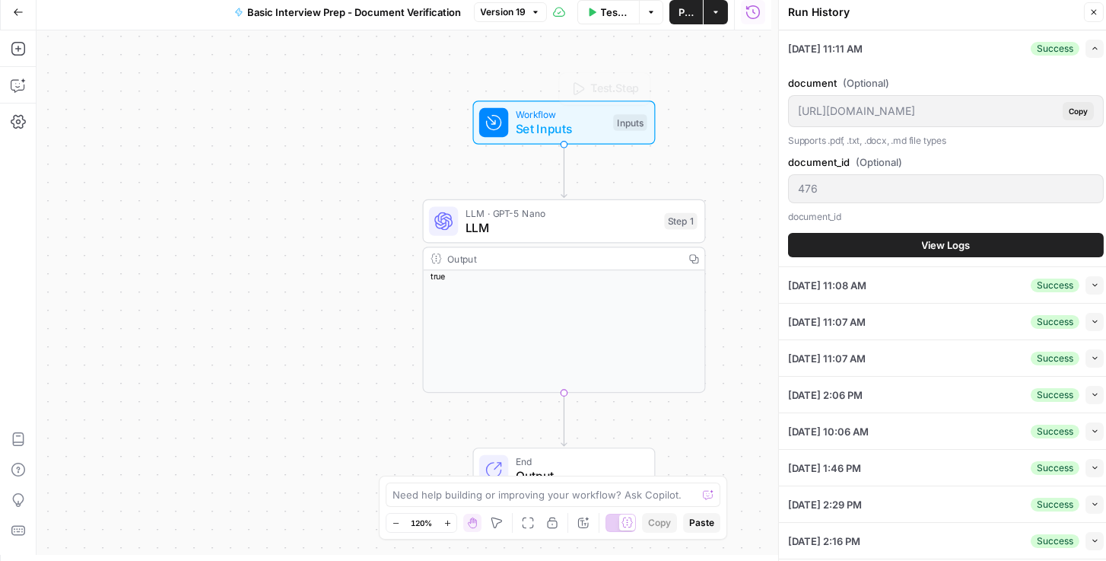
click at [533, 119] on span "Set Inputs" at bounding box center [561, 128] width 91 height 18
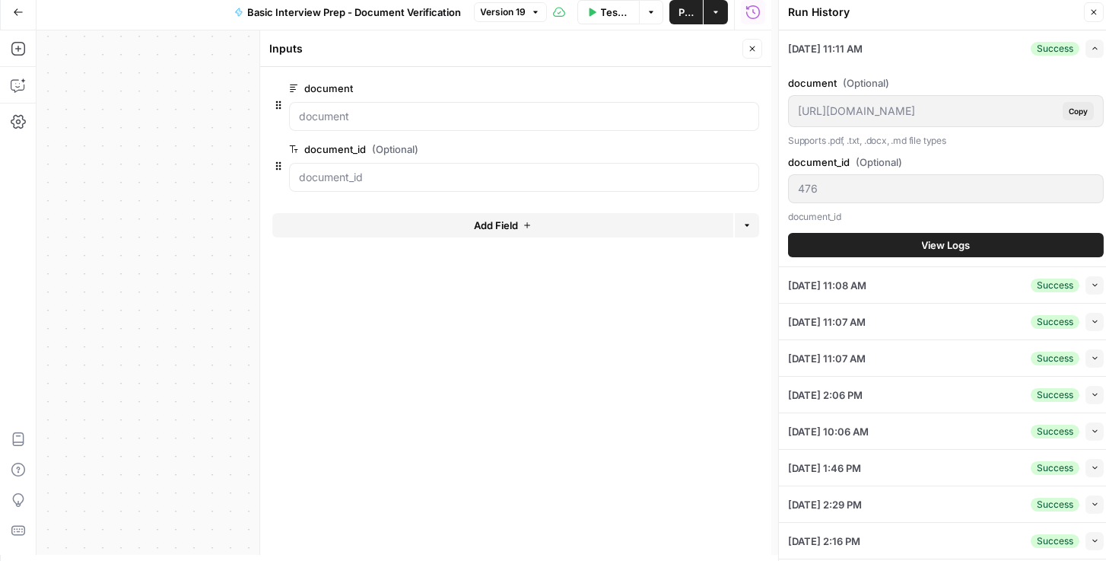
click at [708, 90] on span "edit field" at bounding box center [701, 88] width 33 height 12
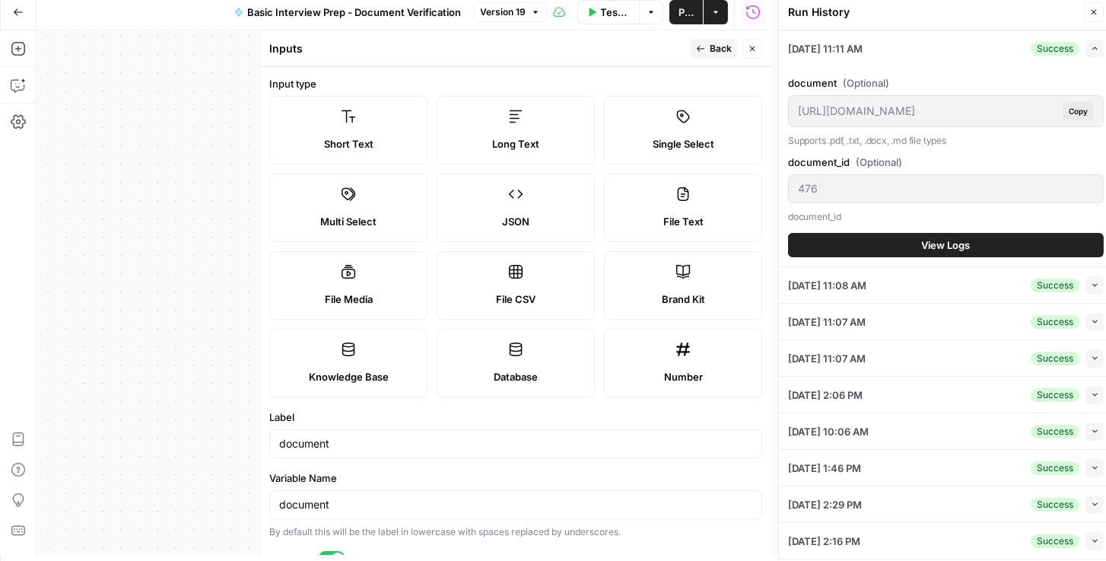
click at [701, 208] on label "File Text" at bounding box center [683, 207] width 158 height 68
type textarea "Supports .pdf, .txt, .docx, .md file types"
click at [529, 10] on button "Version 19" at bounding box center [510, 12] width 73 height 20
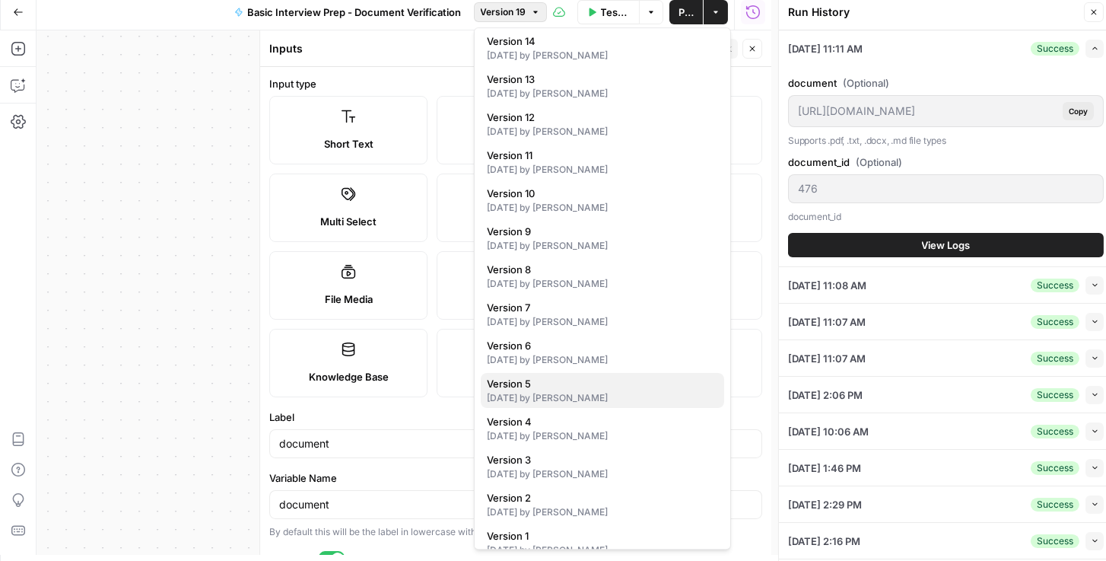
scroll to position [211, 0]
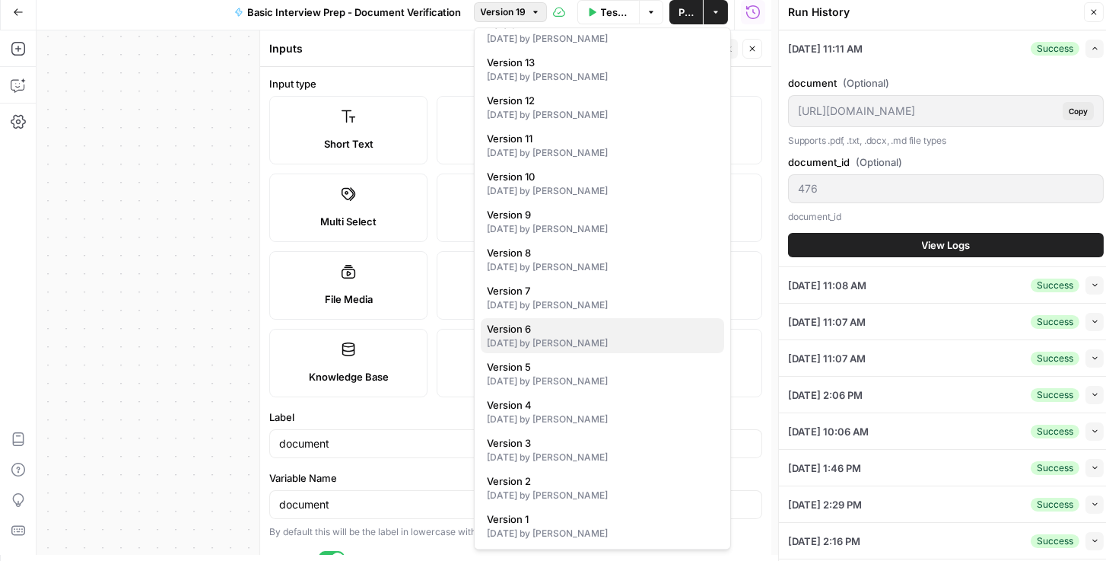
click at [575, 323] on span "Version 6" at bounding box center [599, 328] width 225 height 15
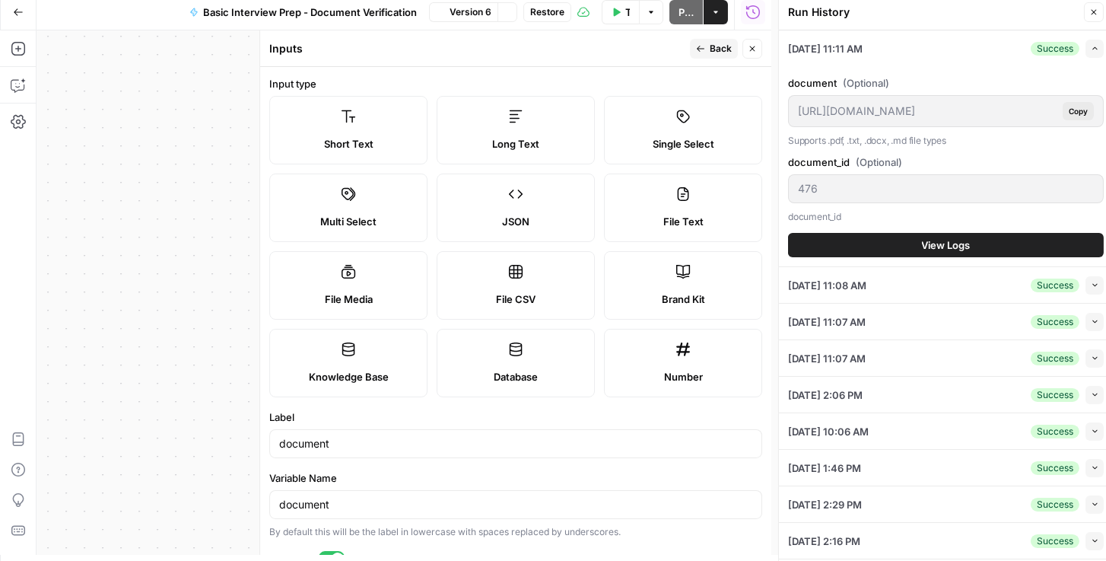
type input "Document"
click at [747, 52] on button "Close" at bounding box center [753, 49] width 20 height 20
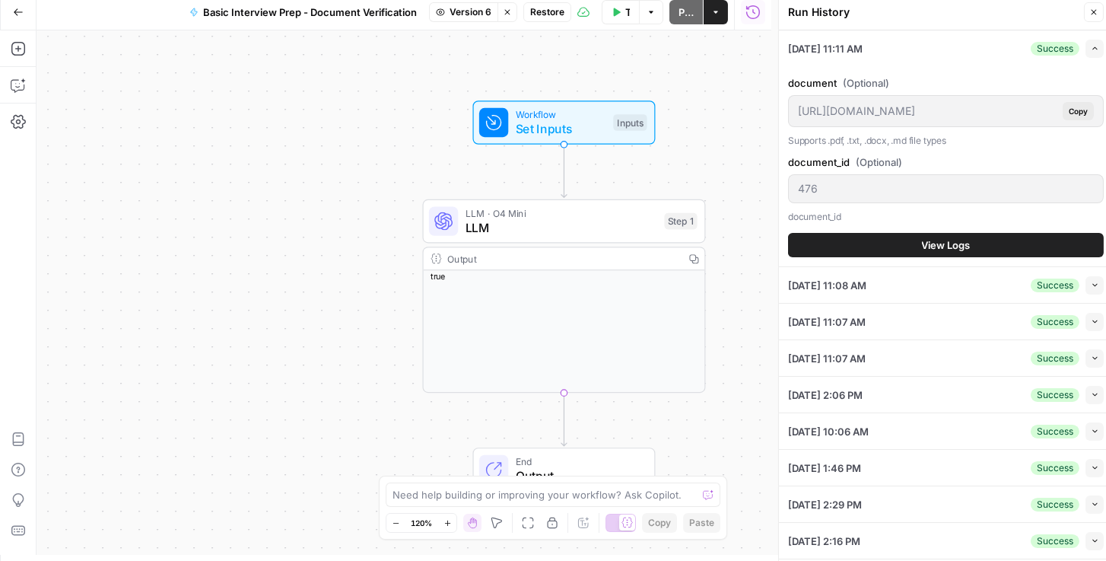
click at [564, 128] on span "Set Inputs" at bounding box center [561, 128] width 91 height 18
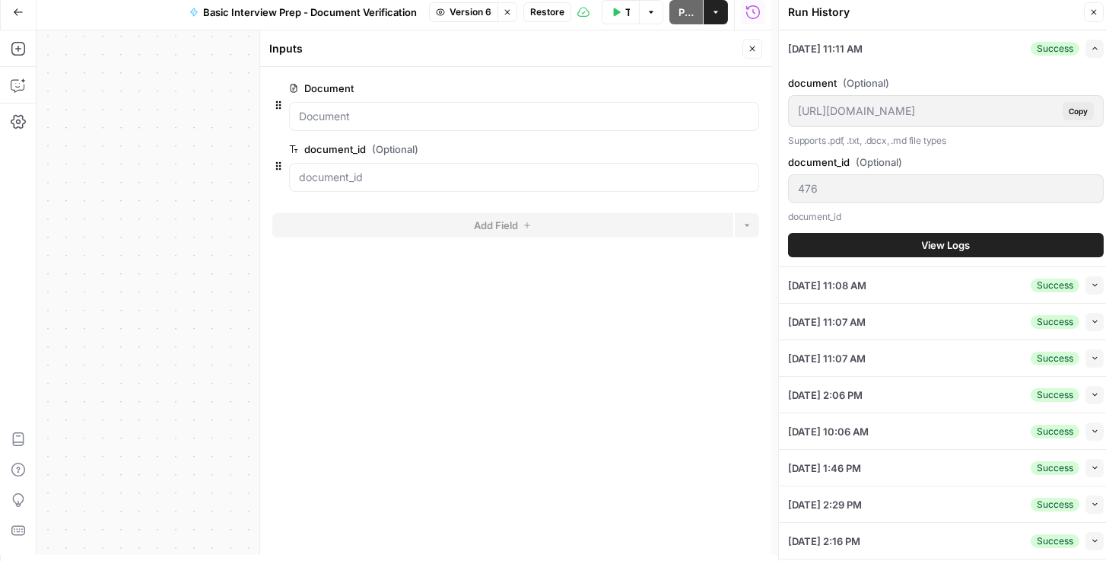
click at [758, 51] on button "Close" at bounding box center [753, 49] width 20 height 20
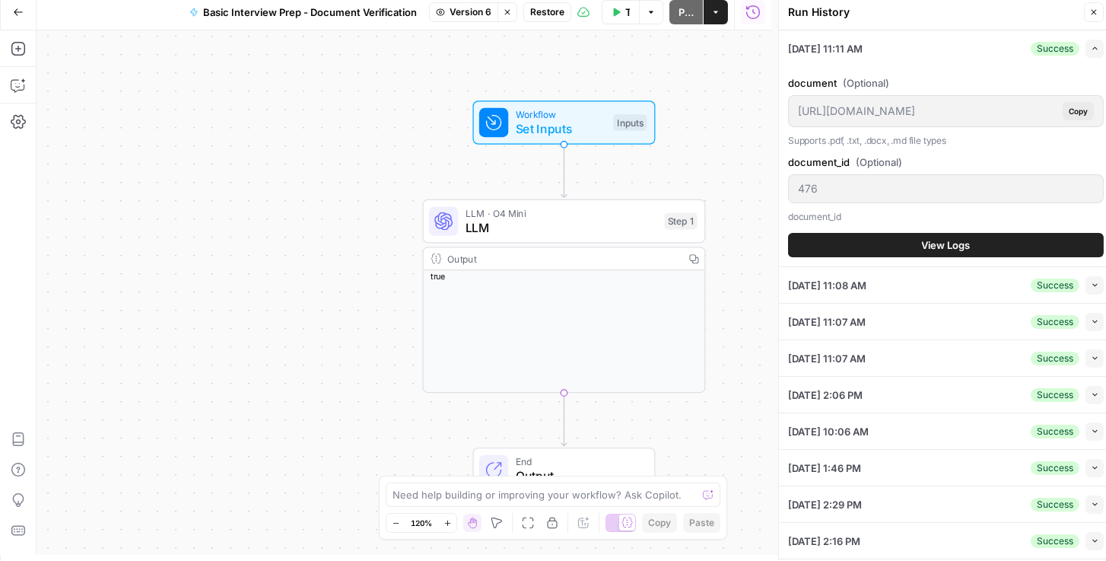
click at [469, 9] on span "Version 6" at bounding box center [471, 12] width 42 height 14
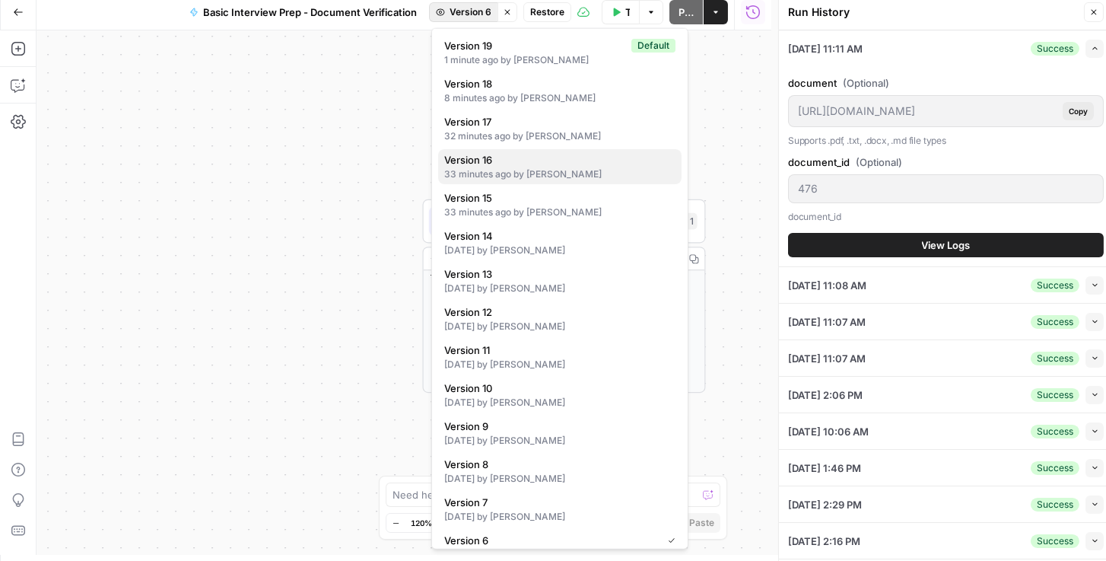
scroll to position [0, 0]
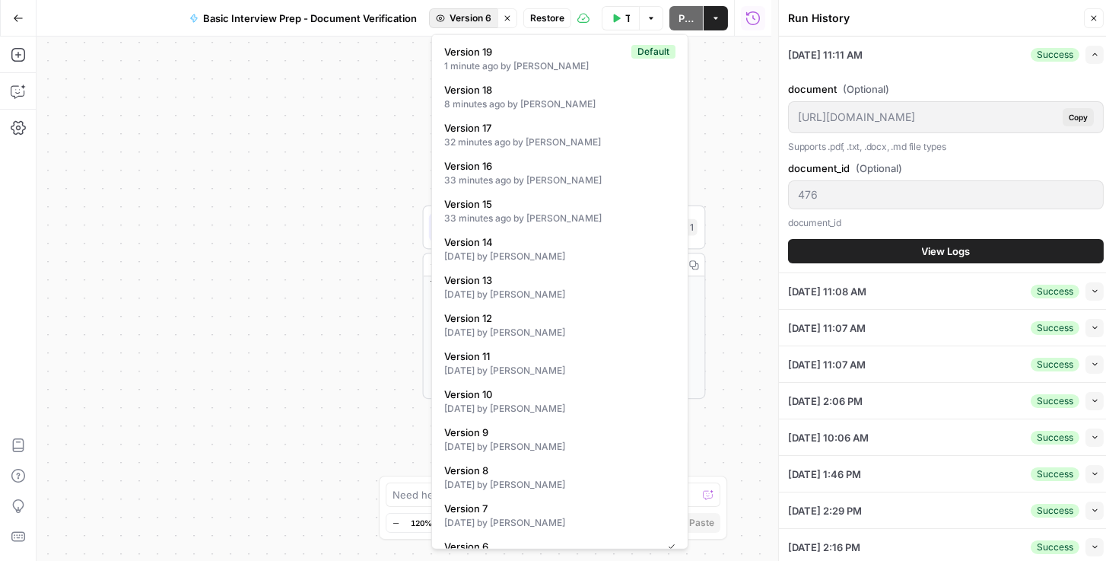
click at [551, 18] on span "Restore" at bounding box center [547, 18] width 34 height 14
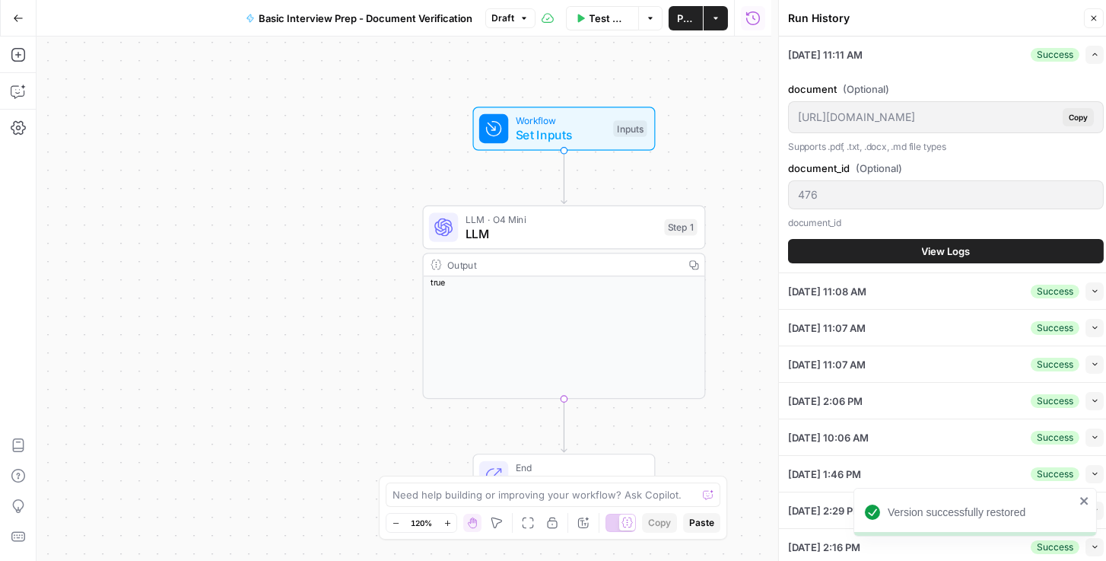
click at [575, 129] on span "Set Inputs" at bounding box center [561, 135] width 91 height 18
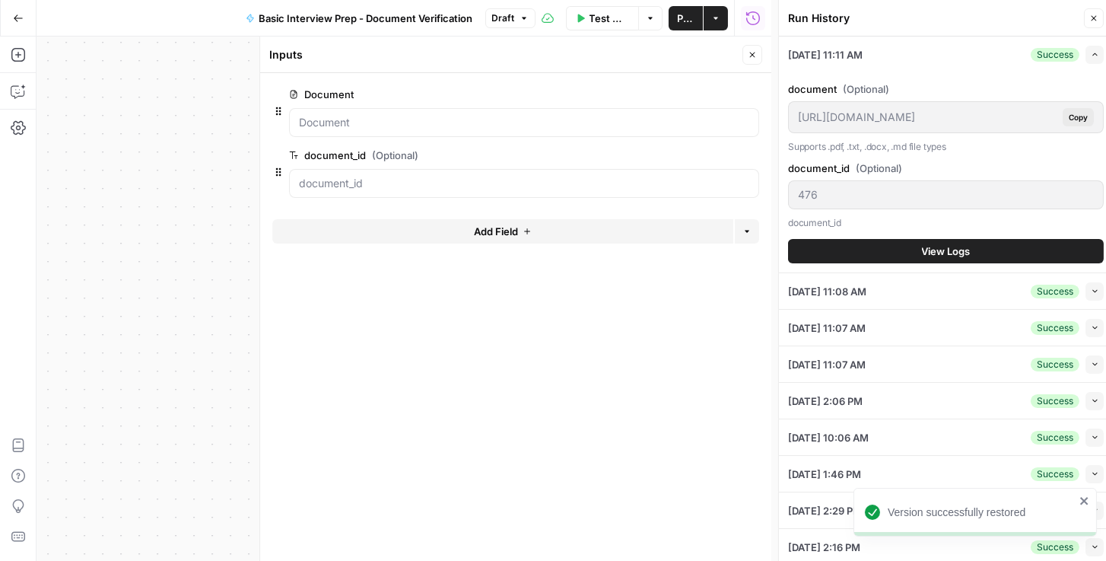
click at [713, 99] on span "edit field" at bounding box center [701, 94] width 33 height 12
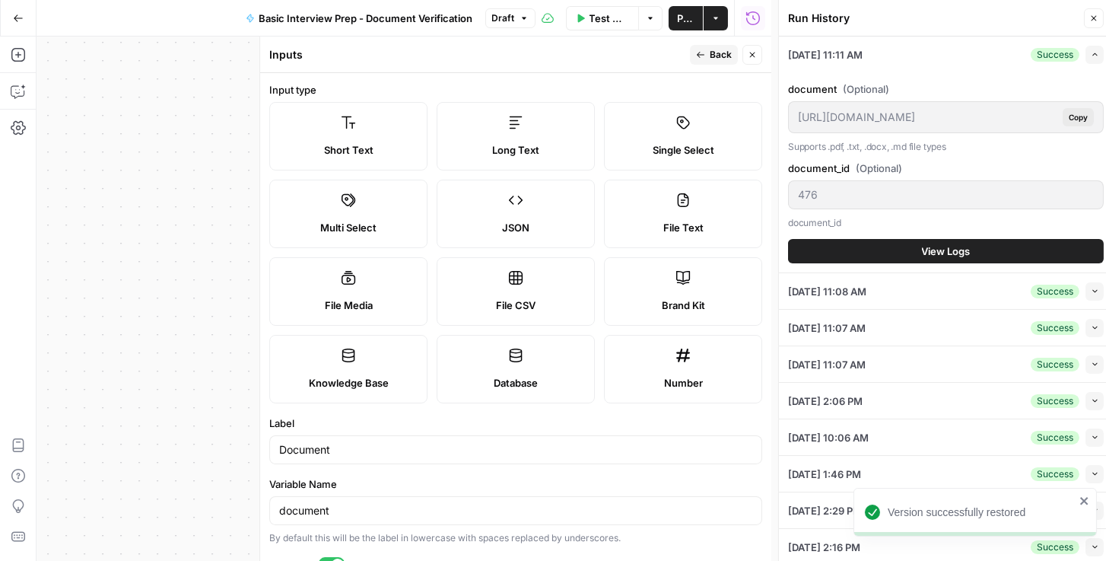
click at [516, 14] on button "Draft" at bounding box center [510, 18] width 50 height 20
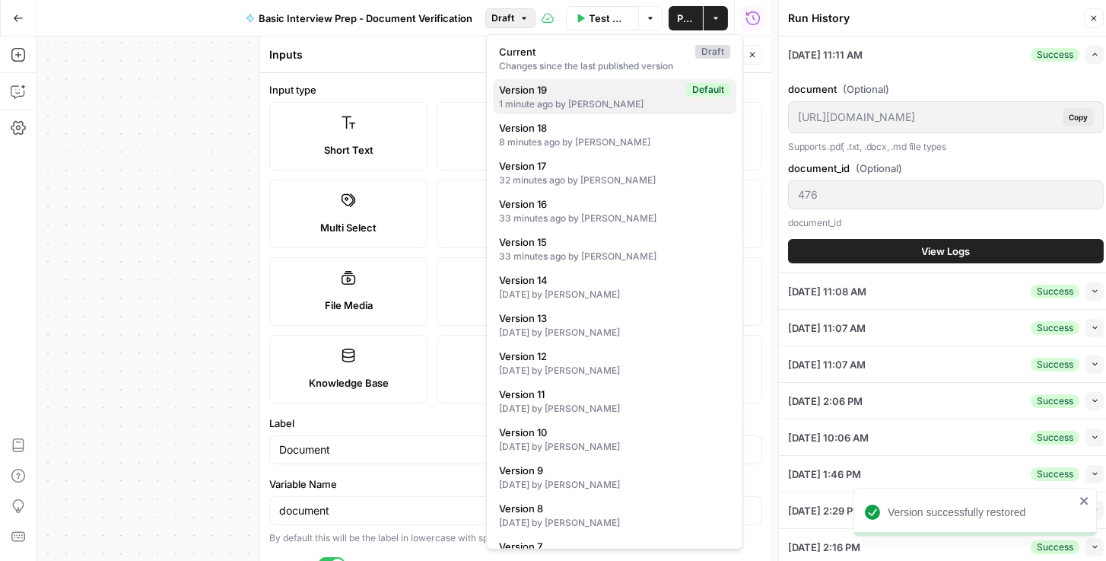
click at [579, 103] on div "1 minute ago by Daniel Scarr" at bounding box center [614, 104] width 231 height 14
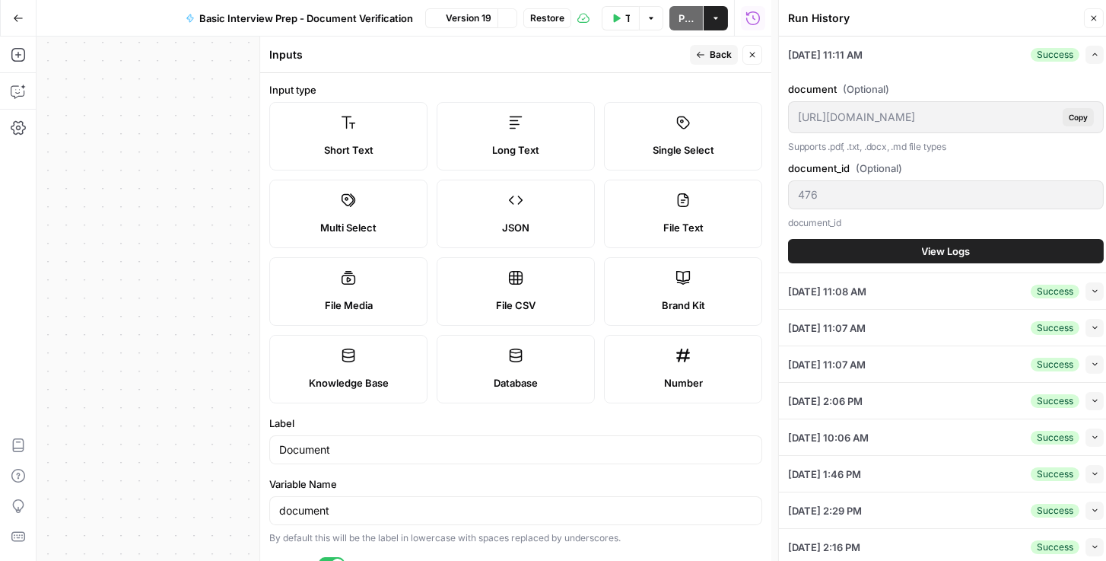
type input "document"
click at [553, 15] on span "Restore" at bounding box center [547, 18] width 34 height 14
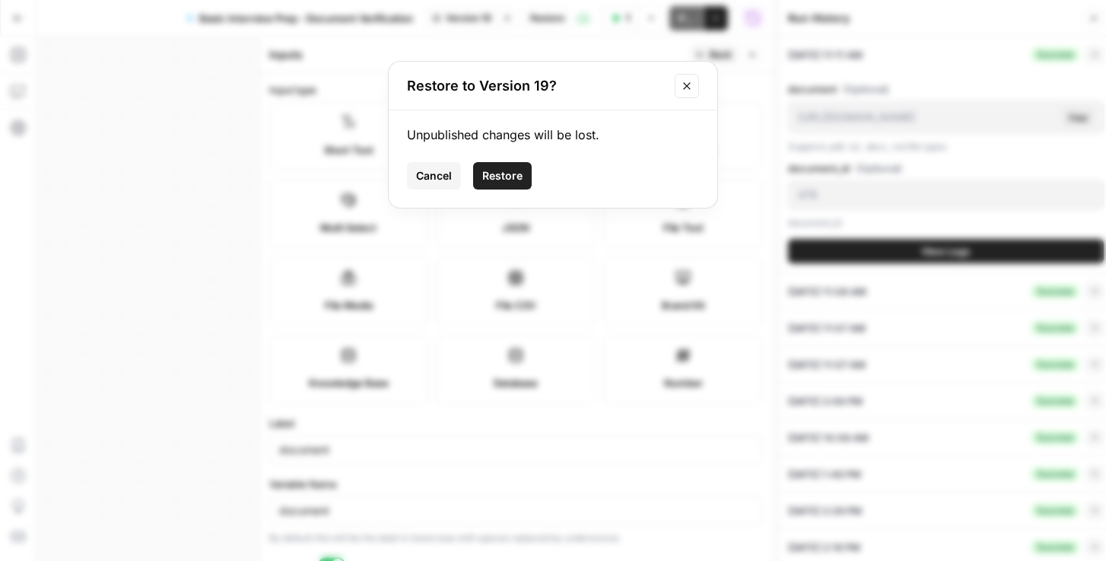
click at [517, 170] on span "Restore" at bounding box center [502, 175] width 40 height 15
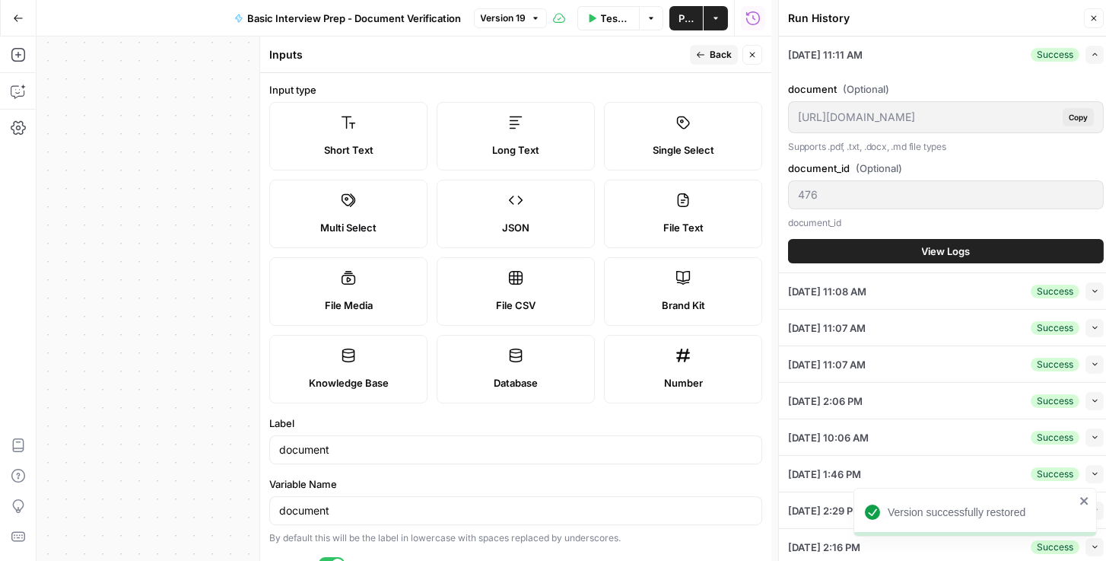
click at [685, 21] on span "Publish" at bounding box center [686, 18] width 15 height 15
click at [663, 224] on span "File Text" at bounding box center [683, 227] width 40 height 15
type textarea "Supports .pdf, .txt, .docx, .md file types"
click at [682, 20] on span "Publish" at bounding box center [686, 18] width 15 height 15
click at [999, 221] on p "document_id" at bounding box center [946, 222] width 316 height 15
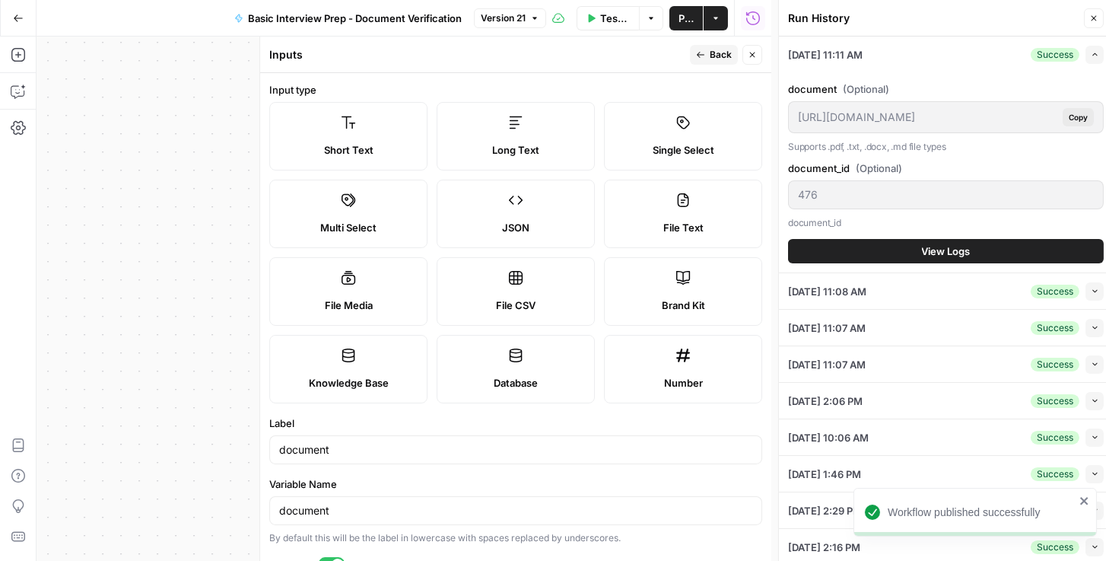
click at [23, 10] on button "Go Back" at bounding box center [18, 18] width 27 height 27
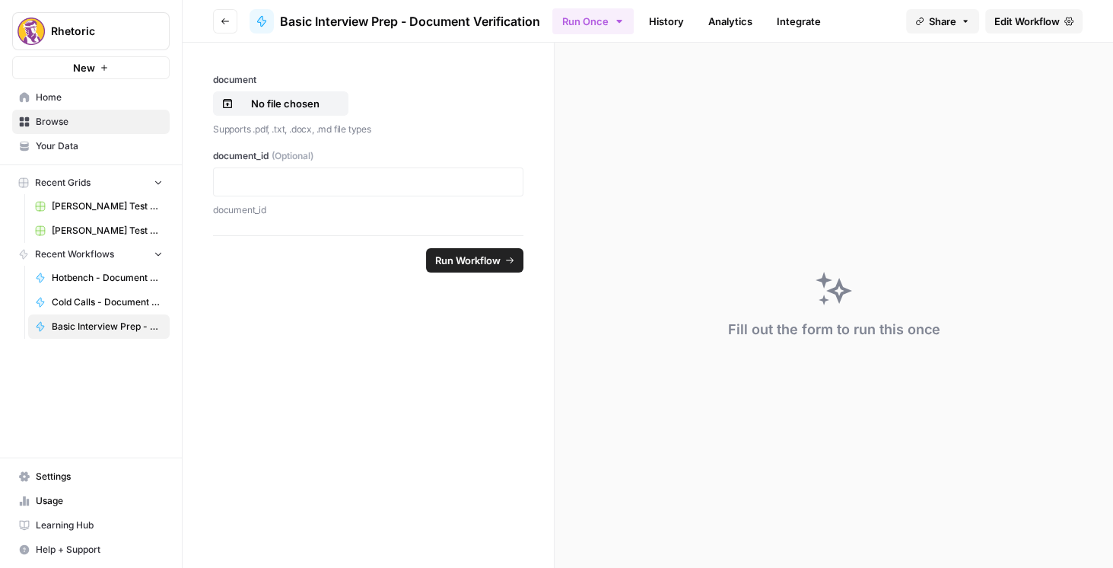
click at [217, 21] on button "Go back" at bounding box center [225, 21] width 24 height 24
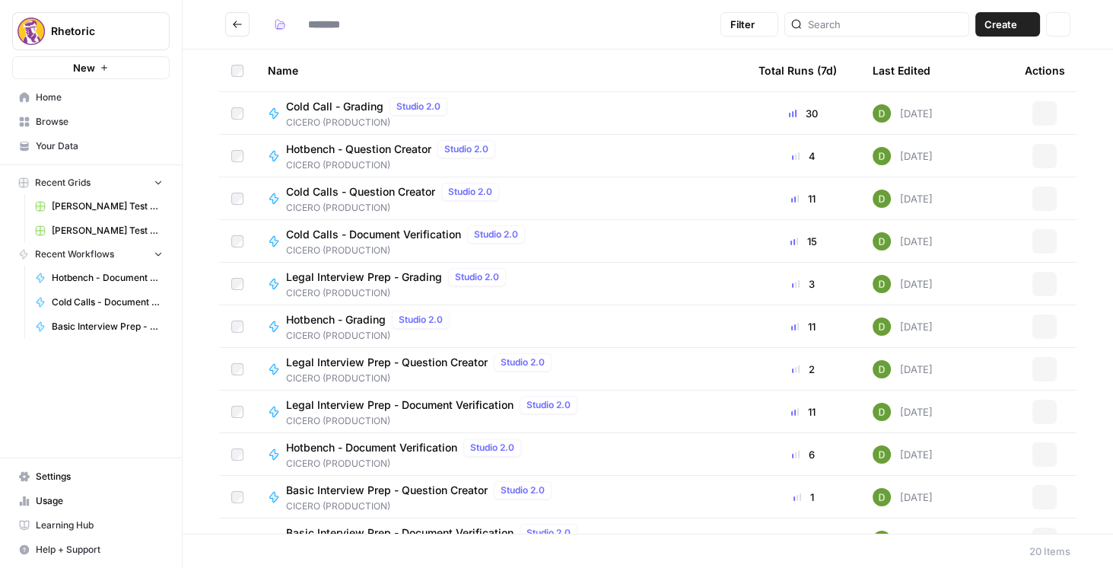
type input "**********"
click at [406, 407] on span "Legal Interview Prep - Document Verification" at bounding box center [399, 404] width 227 height 15
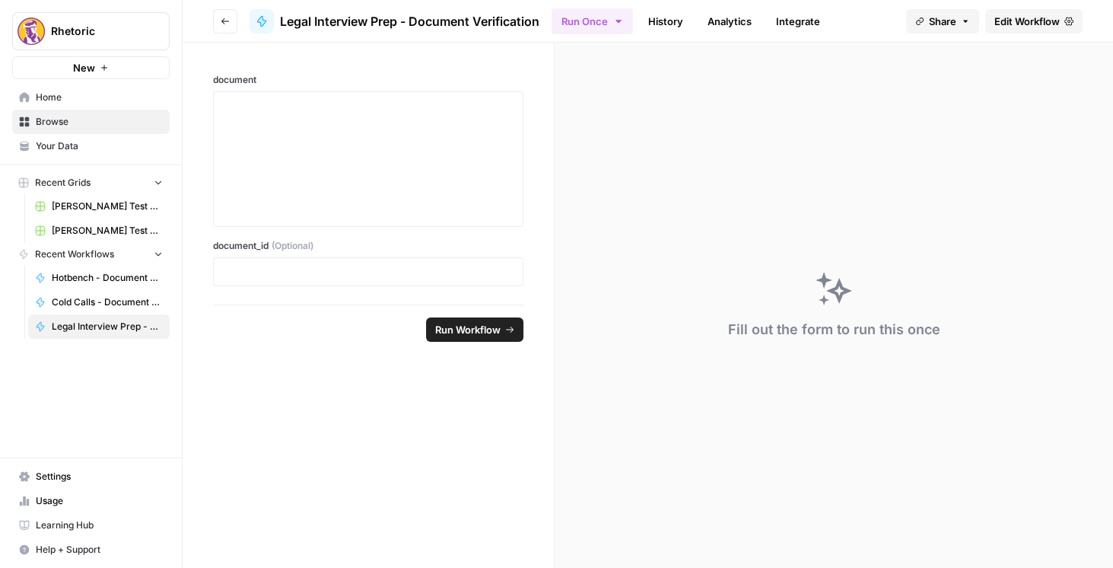
click at [994, 24] on span "Edit Workflow" at bounding box center [1026, 21] width 65 height 15
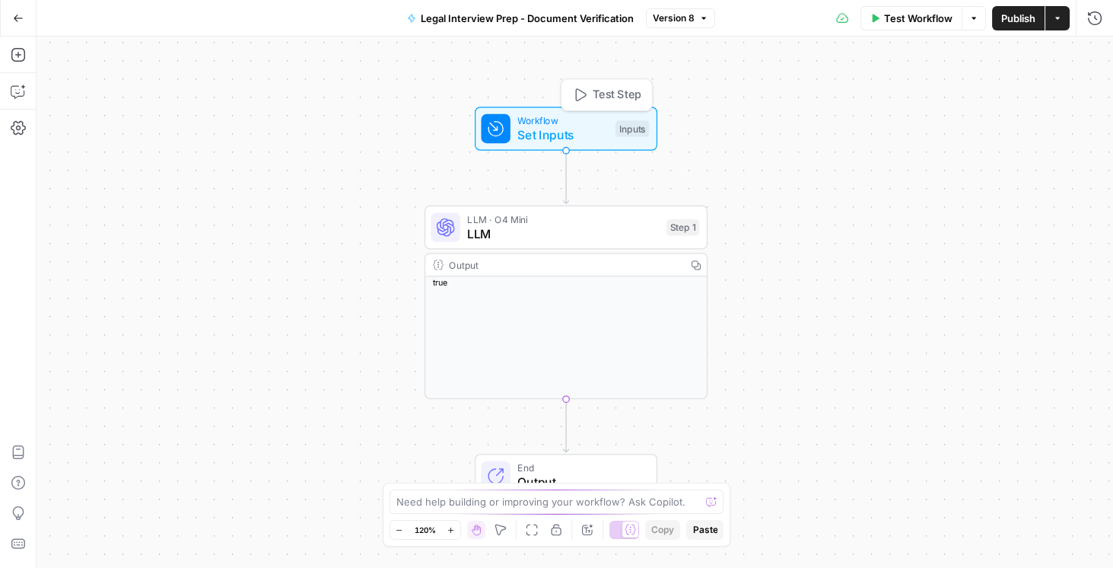
click at [553, 132] on span "Set Inputs" at bounding box center [562, 135] width 91 height 18
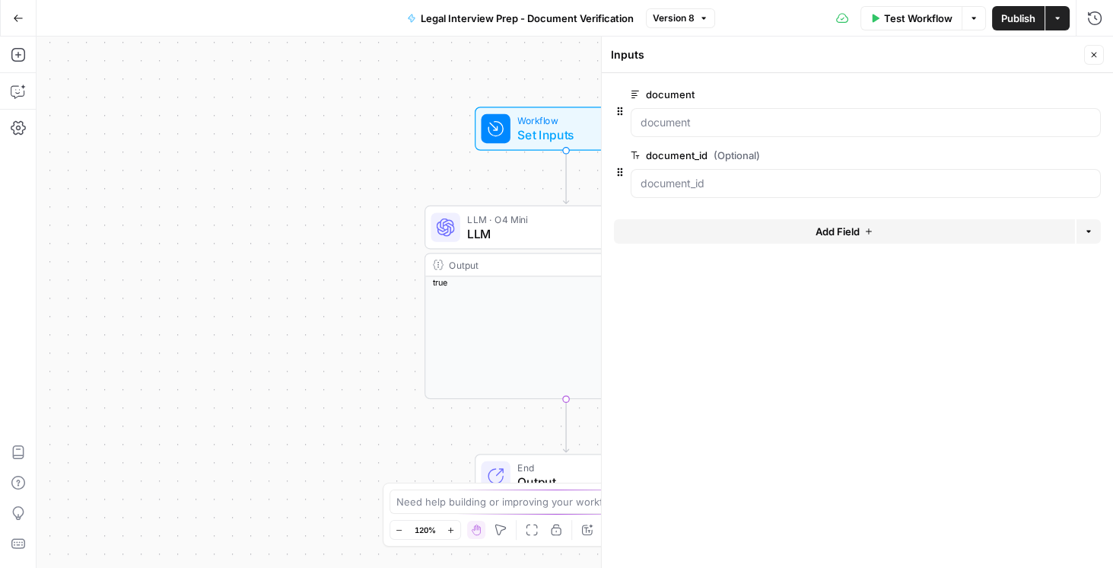
click at [1038, 95] on span "edit field" at bounding box center [1043, 94] width 33 height 12
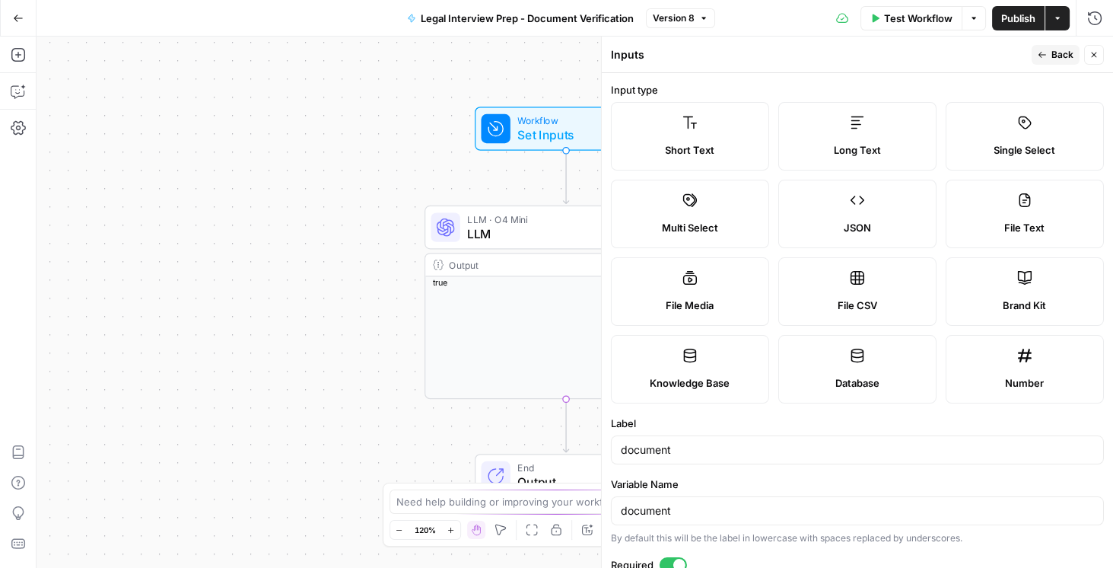
click at [1000, 211] on label "File Text" at bounding box center [1025, 214] width 158 height 68
type textarea "Supports .pdf, .txt, .docx, .md file types"
click at [1013, 23] on span "Publish" at bounding box center [1018, 18] width 34 height 15
click at [1093, 52] on icon "button" at bounding box center [1093, 54] width 9 height 9
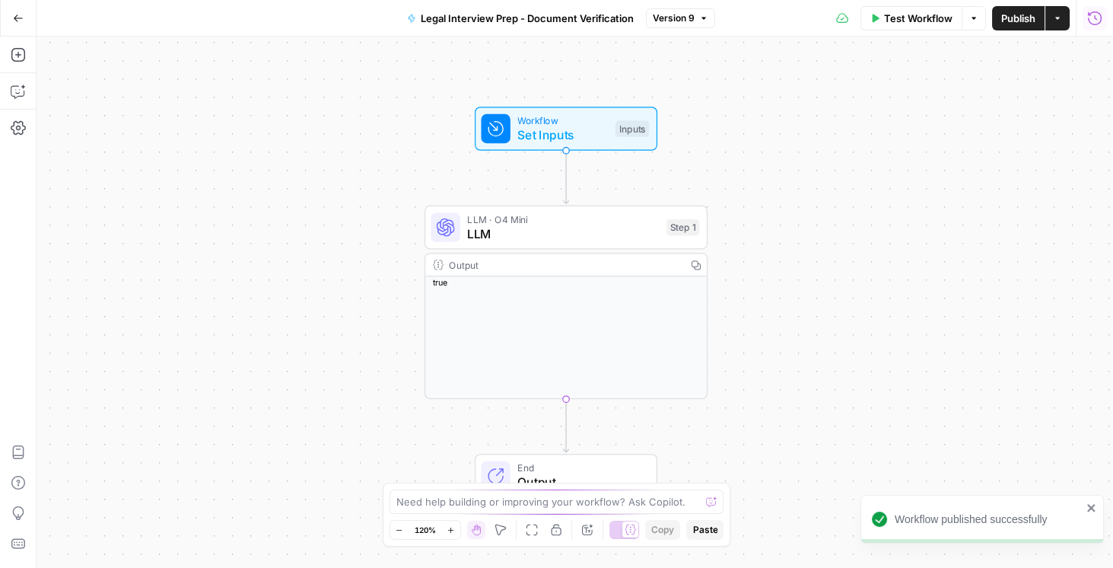
drag, startPoint x: 1090, startPoint y: 26, endPoint x: 1089, endPoint y: 14, distance: 11.4
click at [1089, 14] on icon "button" at bounding box center [1095, 18] width 14 height 14
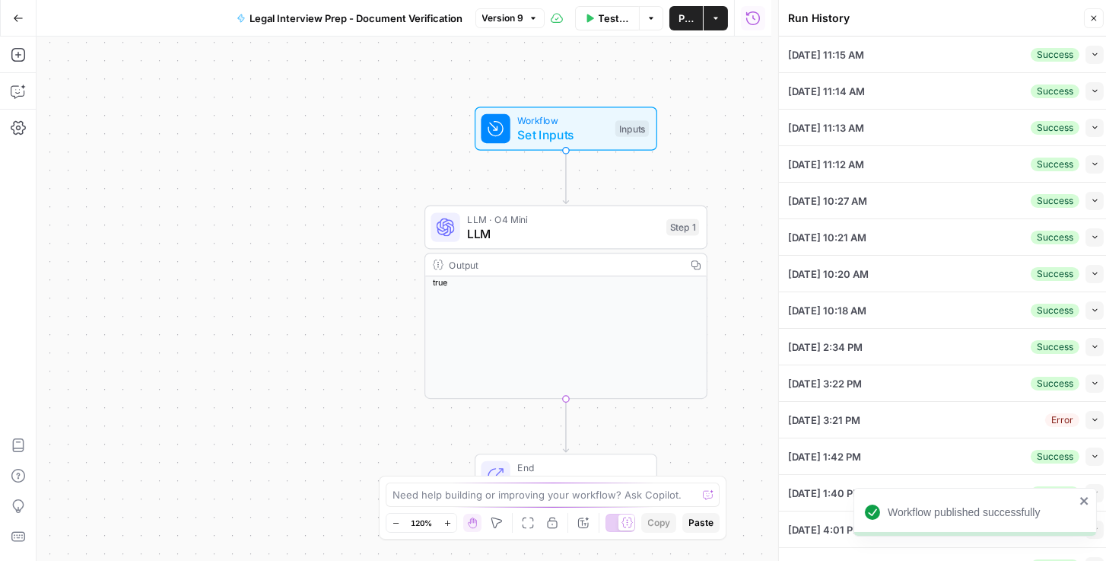
click at [1091, 130] on icon "button" at bounding box center [1095, 127] width 8 height 8
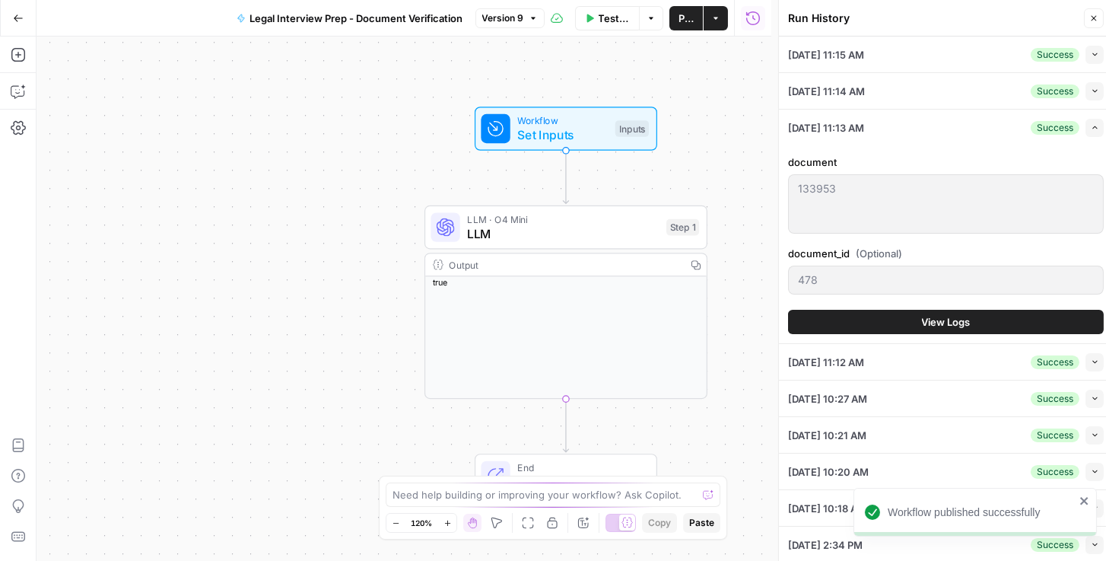
click at [953, 314] on span "View Logs" at bounding box center [946, 321] width 49 height 15
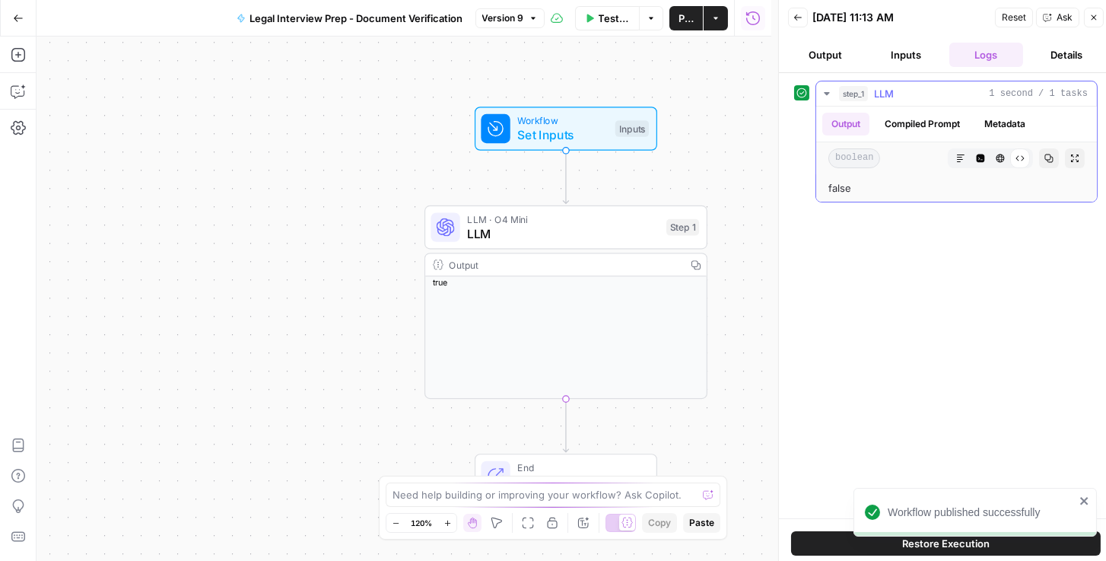
click at [905, 128] on button "Compiled Prompt" at bounding box center [923, 124] width 94 height 23
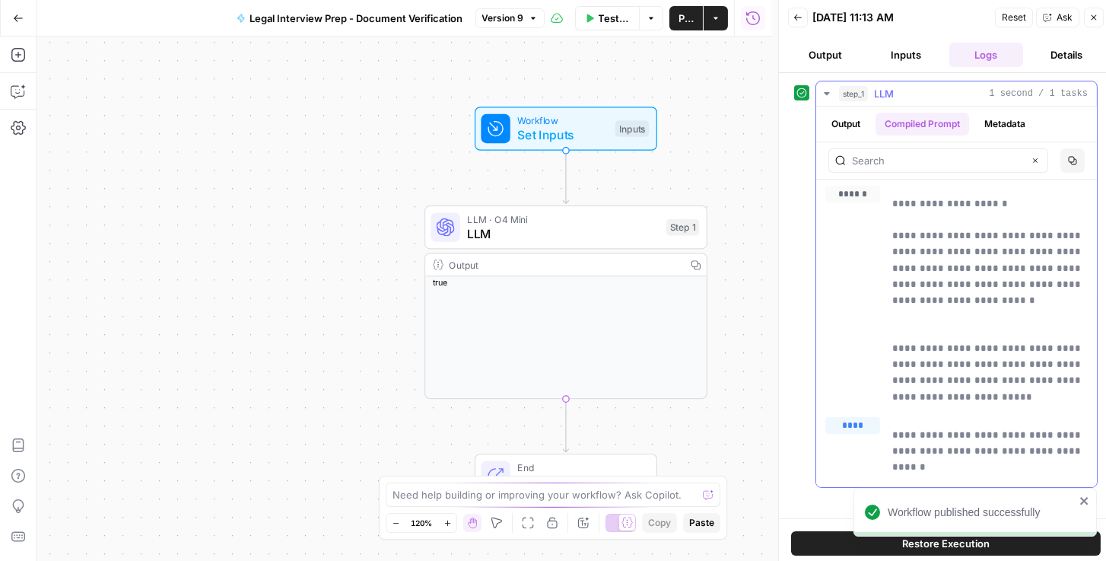
scroll to position [9, 0]
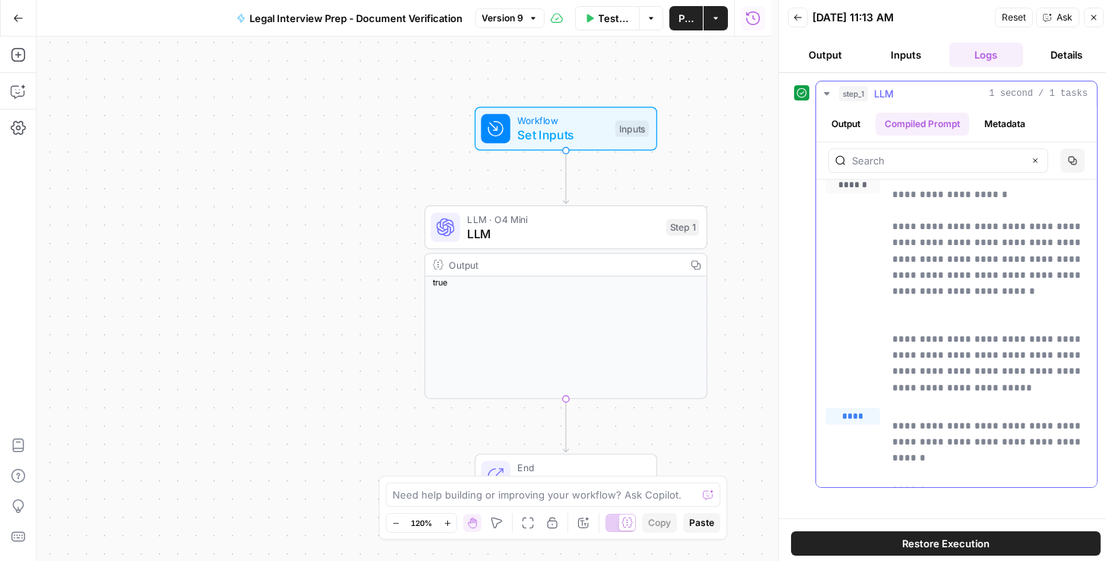
click at [826, 88] on icon "button" at bounding box center [827, 93] width 12 height 12
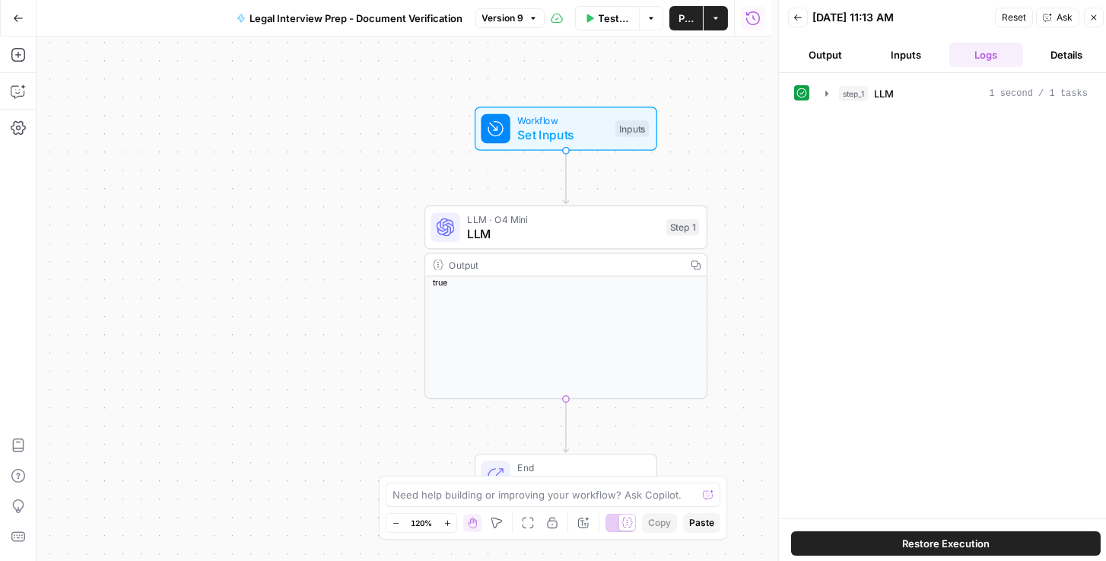
click at [806, 18] on button "Back" at bounding box center [798, 18] width 20 height 20
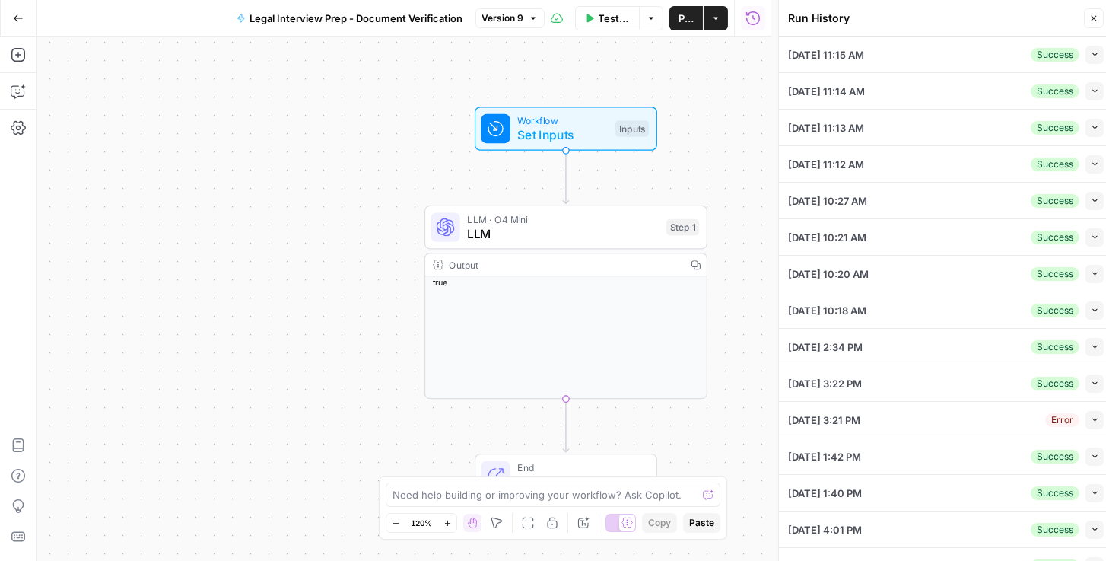
click at [1086, 85] on button "Collapse" at bounding box center [1095, 91] width 18 height 18
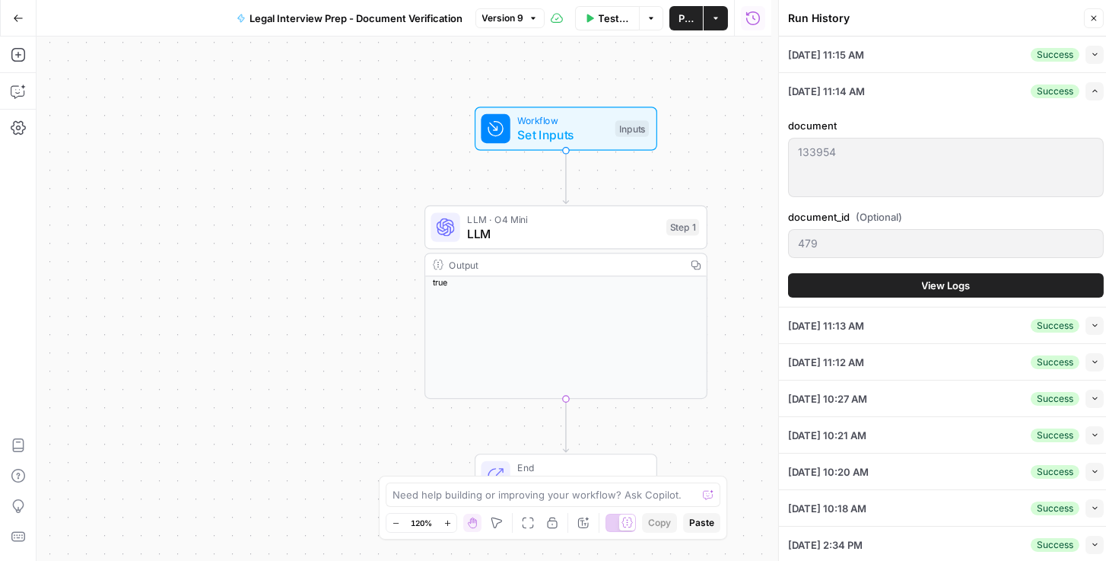
click at [908, 285] on button "View Logs" at bounding box center [946, 285] width 316 height 24
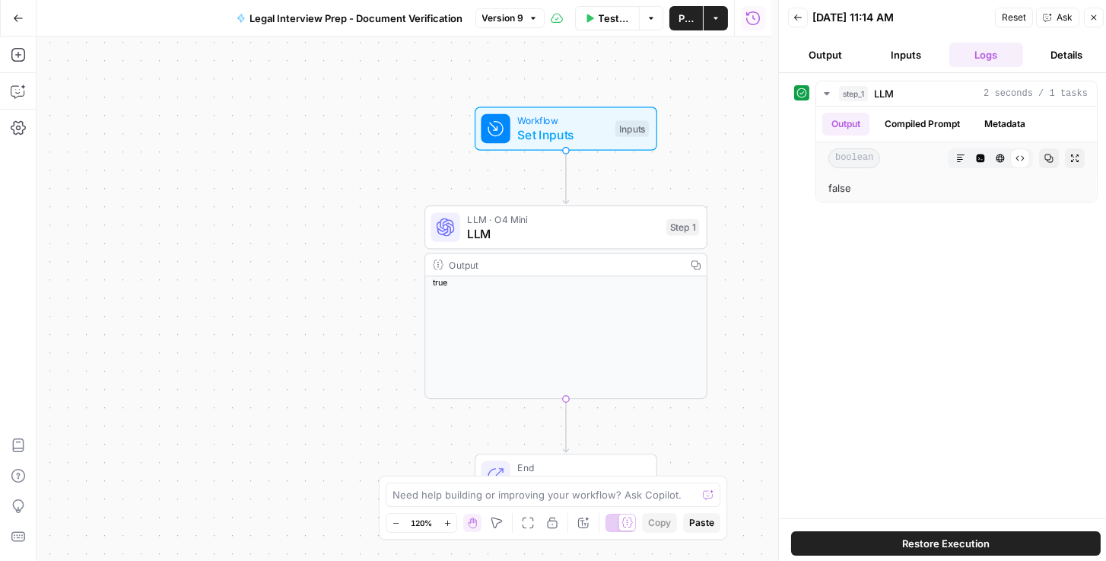
click at [897, 56] on button "Inputs" at bounding box center [906, 55] width 75 height 24
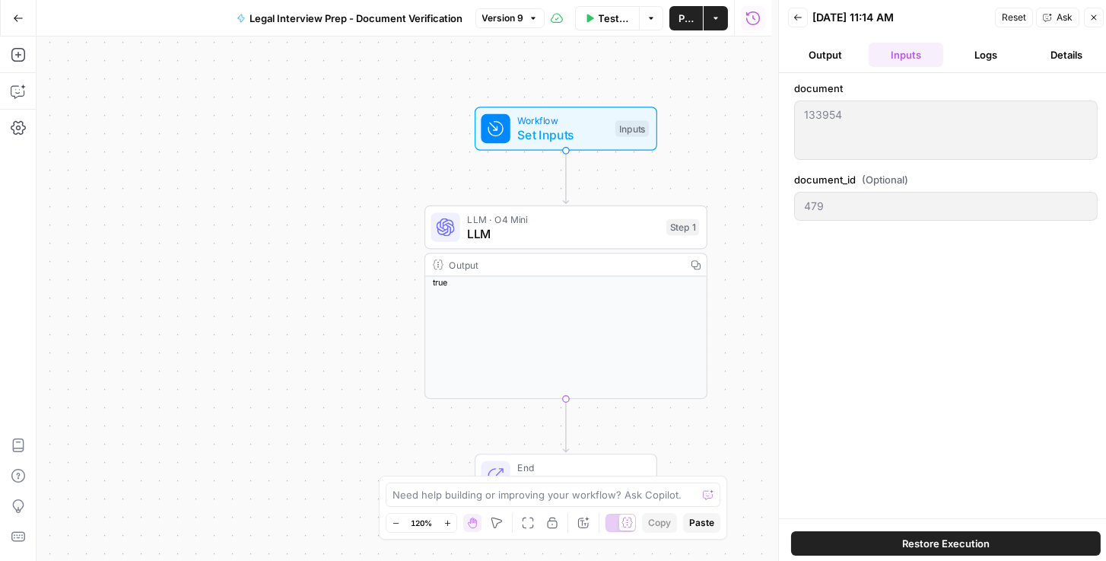
drag, startPoint x: 844, startPoint y: 53, endPoint x: 862, endPoint y: 54, distance: 17.5
click at [845, 53] on button "Output" at bounding box center [825, 55] width 75 height 24
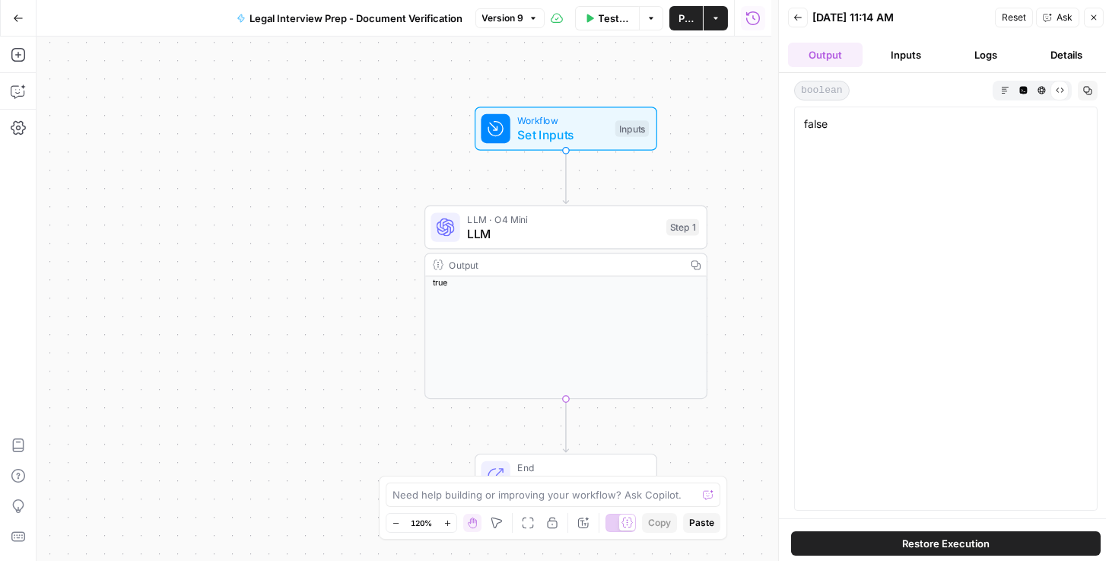
click at [990, 52] on button "Logs" at bounding box center [986, 55] width 75 height 24
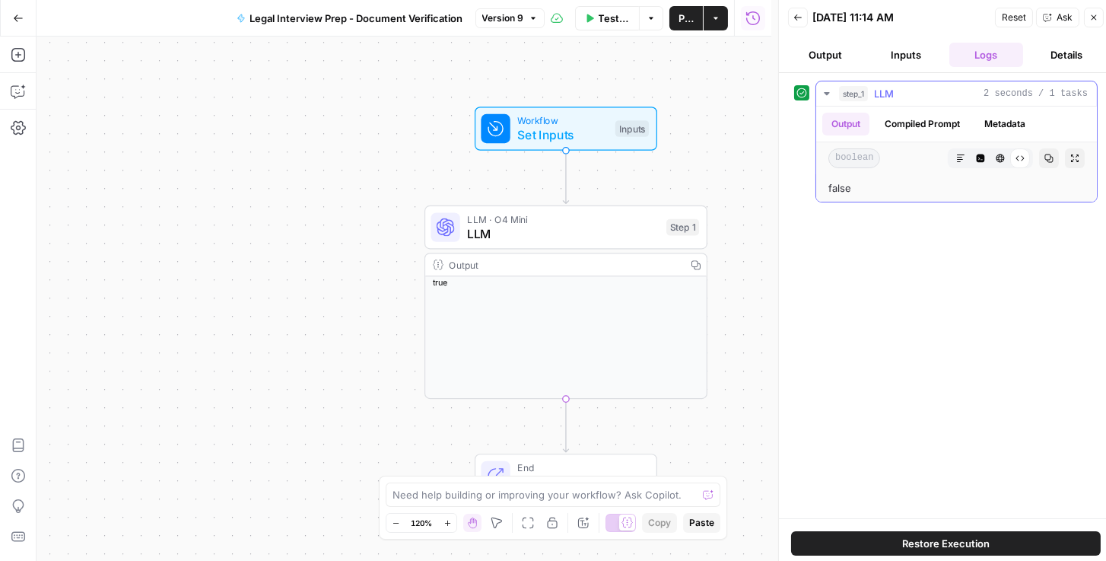
click at [916, 119] on button "Compiled Prompt" at bounding box center [923, 124] width 94 height 23
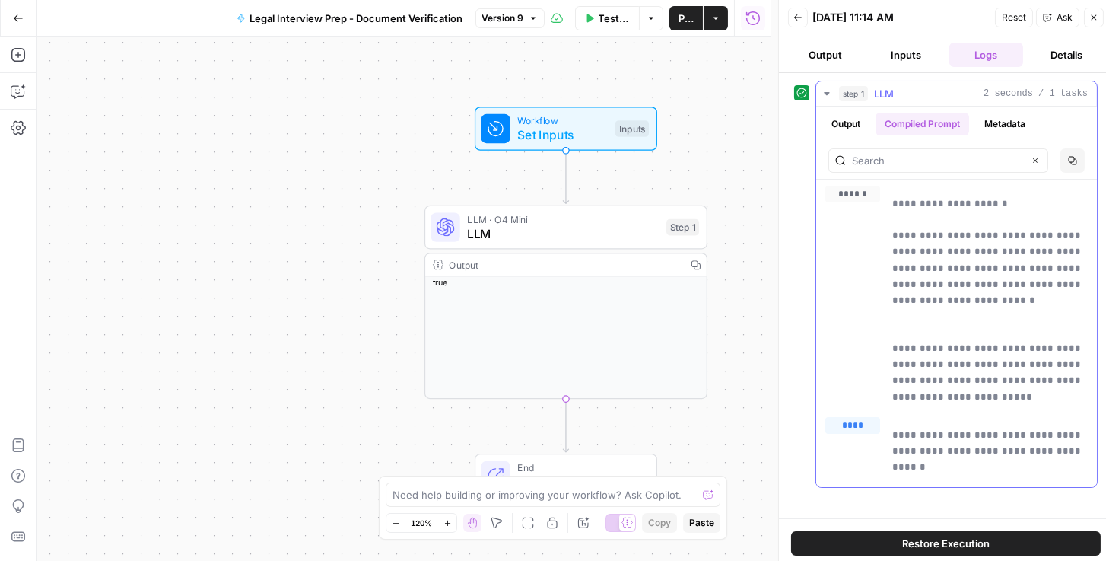
scroll to position [9, 0]
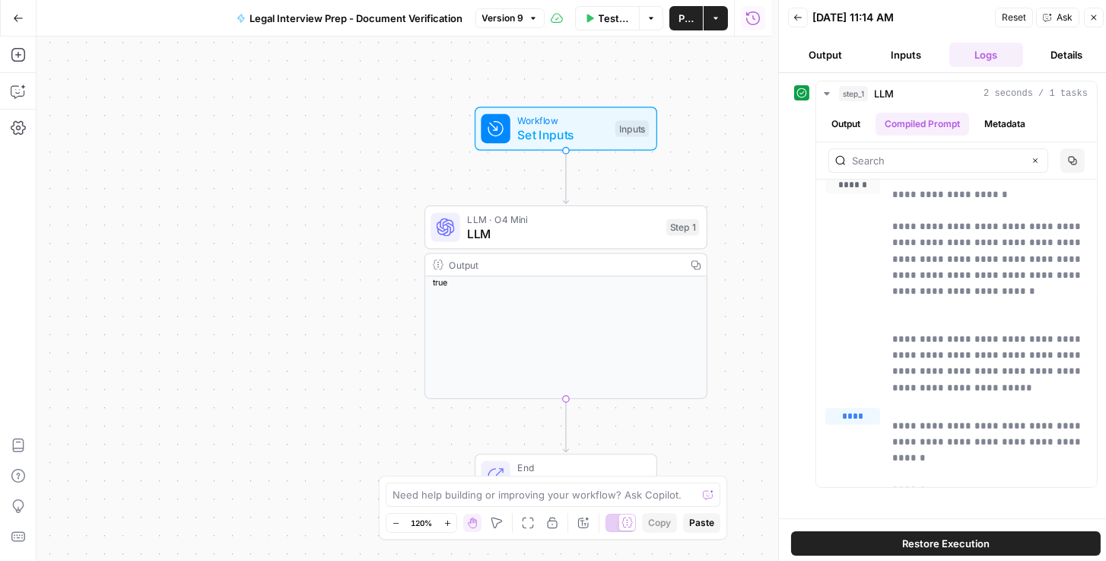
click at [792, 11] on button "Back" at bounding box center [798, 18] width 20 height 20
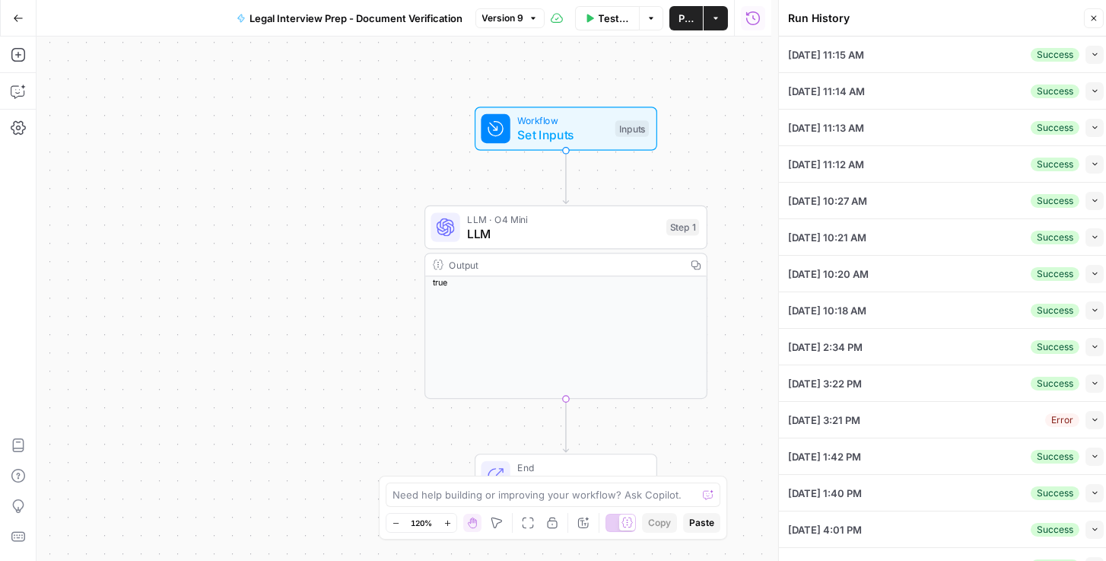
click at [1078, 272] on div "Success Collapse" at bounding box center [1067, 274] width 73 height 18
click at [1086, 272] on button "Collapse" at bounding box center [1095, 274] width 18 height 18
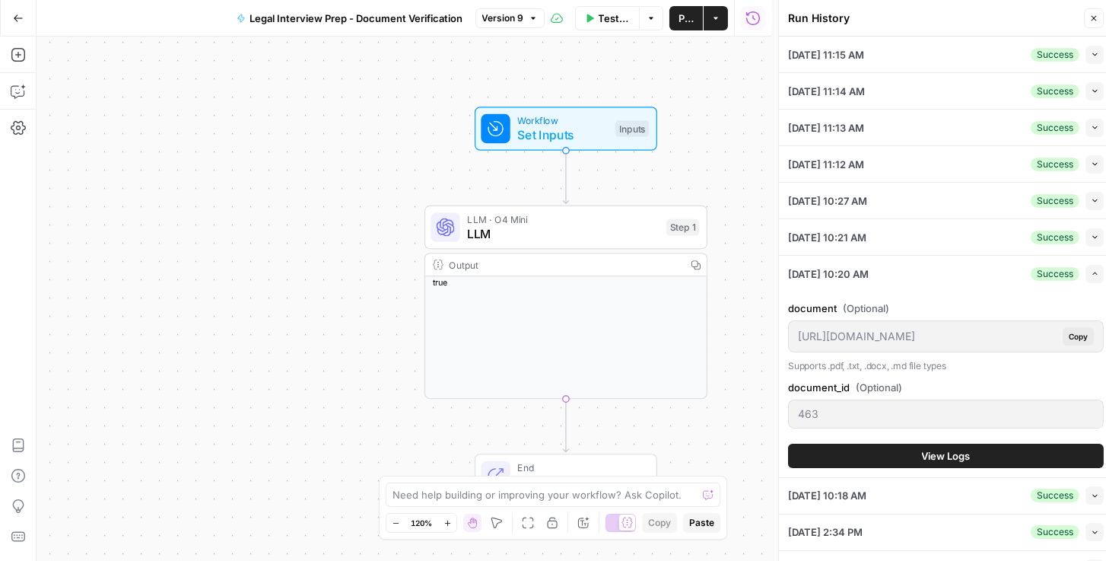
click at [914, 449] on button "View Logs" at bounding box center [946, 456] width 316 height 24
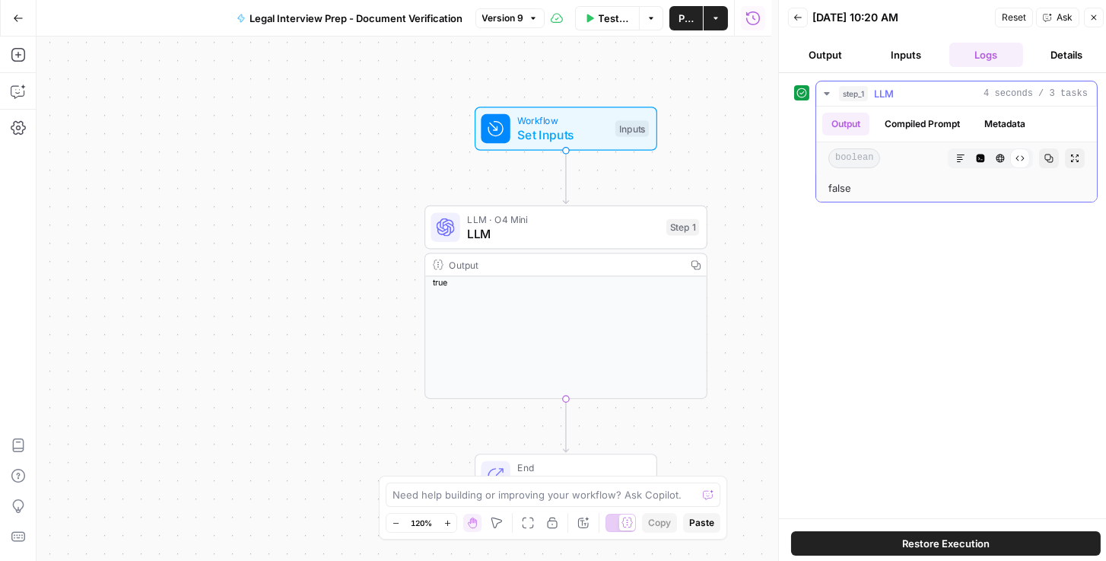
click at [906, 115] on button "Compiled Prompt" at bounding box center [923, 124] width 94 height 23
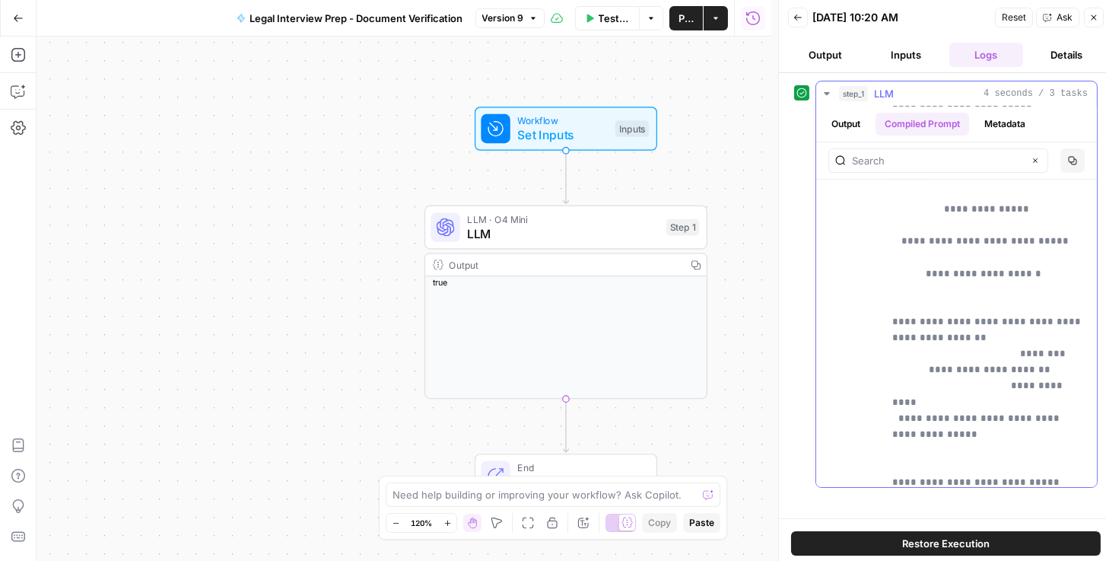
scroll to position [130, 0]
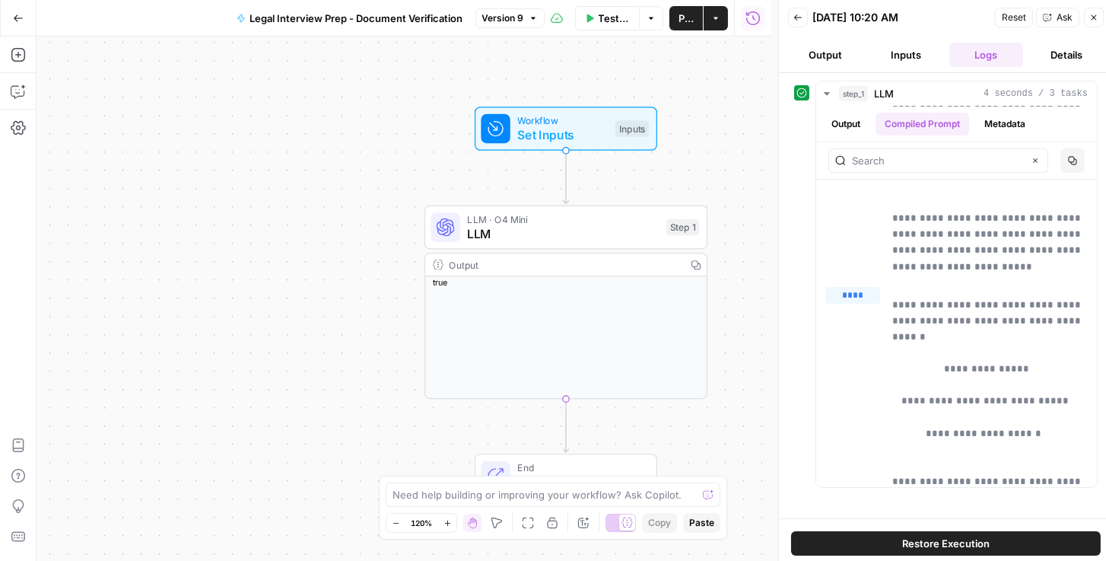
click at [794, 16] on icon "button" at bounding box center [798, 17] width 9 height 9
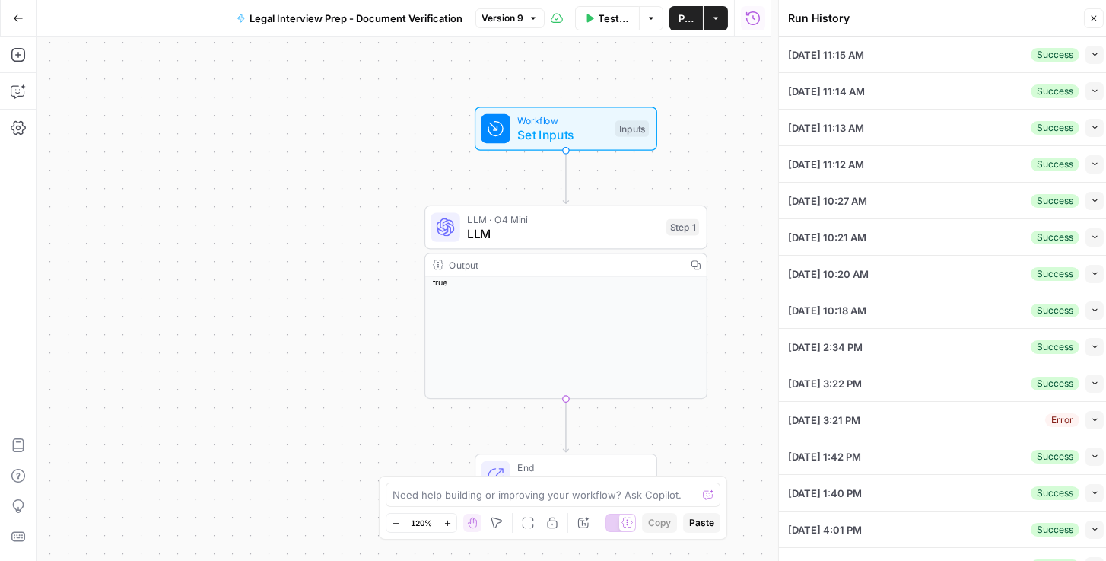
click at [1091, 237] on icon "button" at bounding box center [1095, 237] width 8 height 8
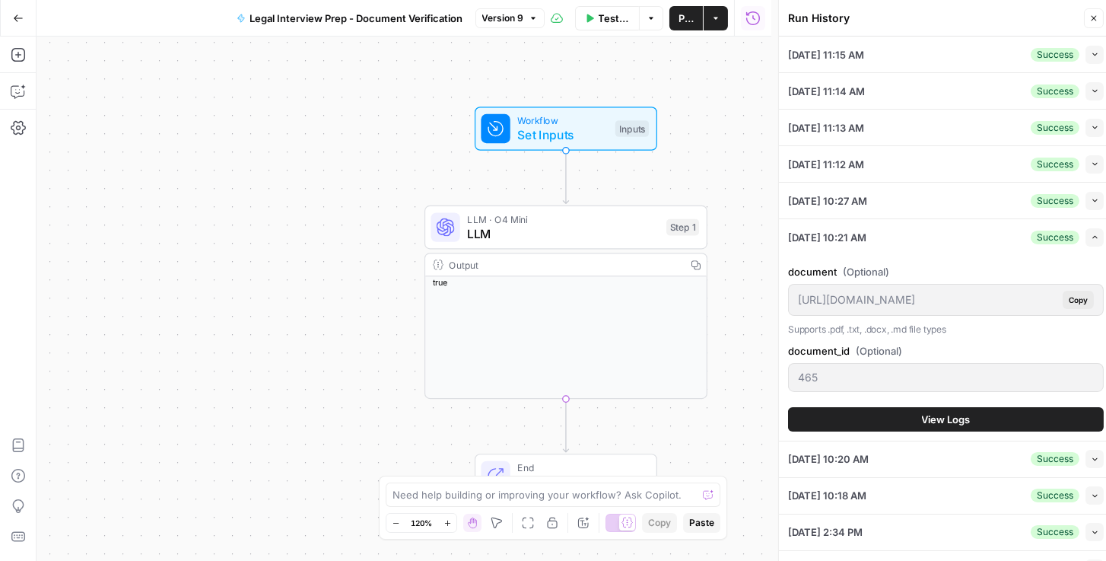
click at [941, 427] on button "View Logs" at bounding box center [946, 419] width 316 height 24
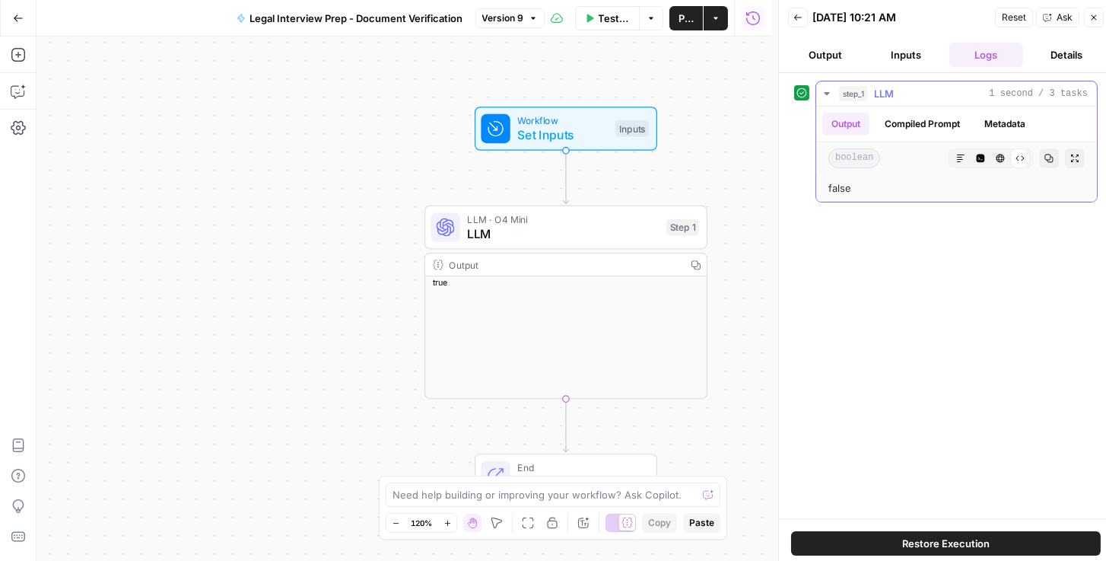
click at [937, 123] on button "Compiled Prompt" at bounding box center [923, 124] width 94 height 23
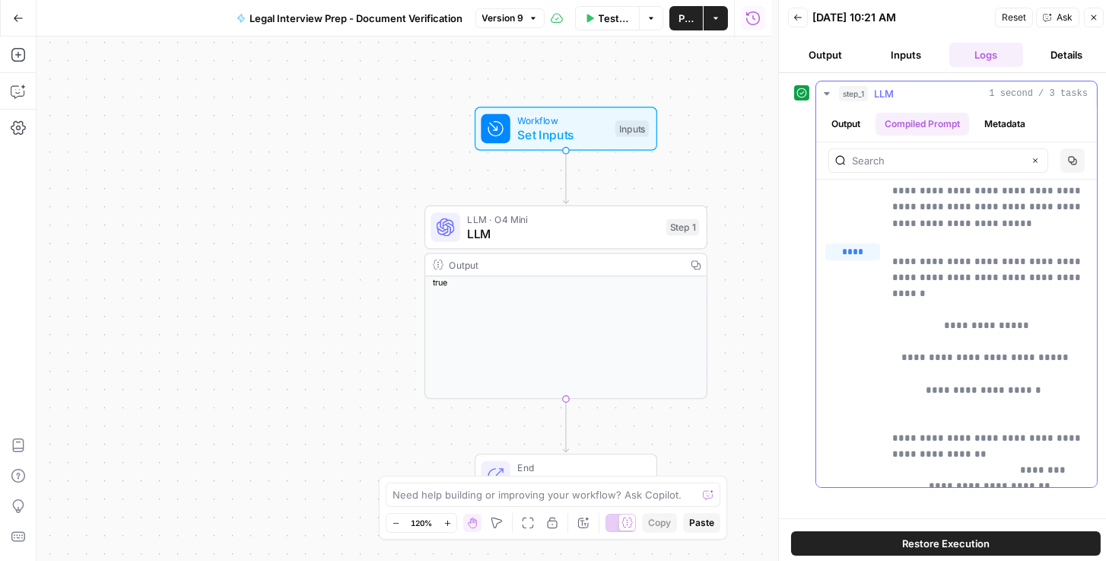
scroll to position [87, 0]
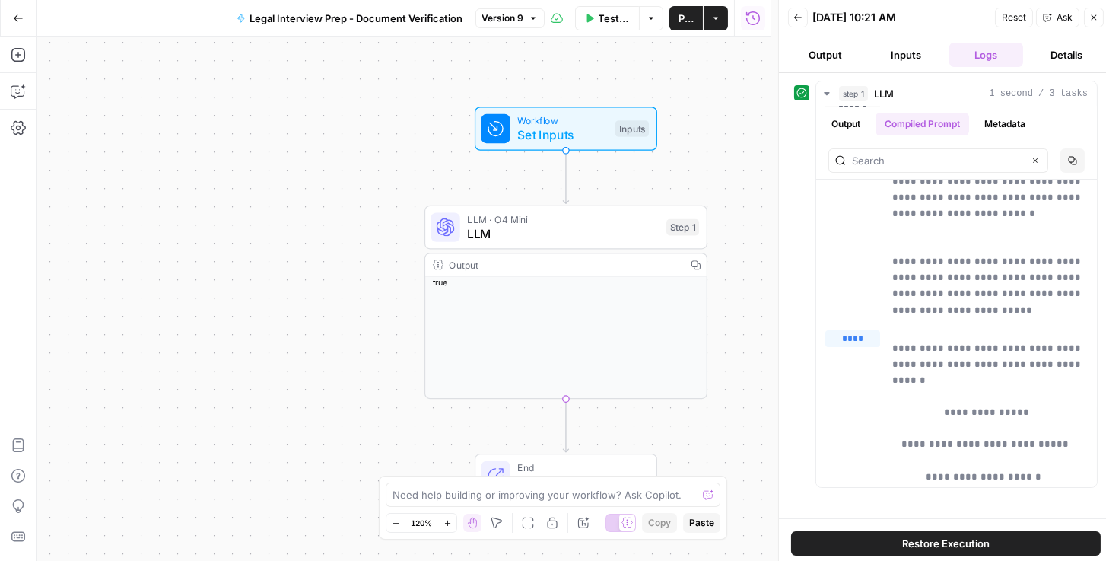
click at [800, 17] on icon "button" at bounding box center [798, 17] width 8 height 6
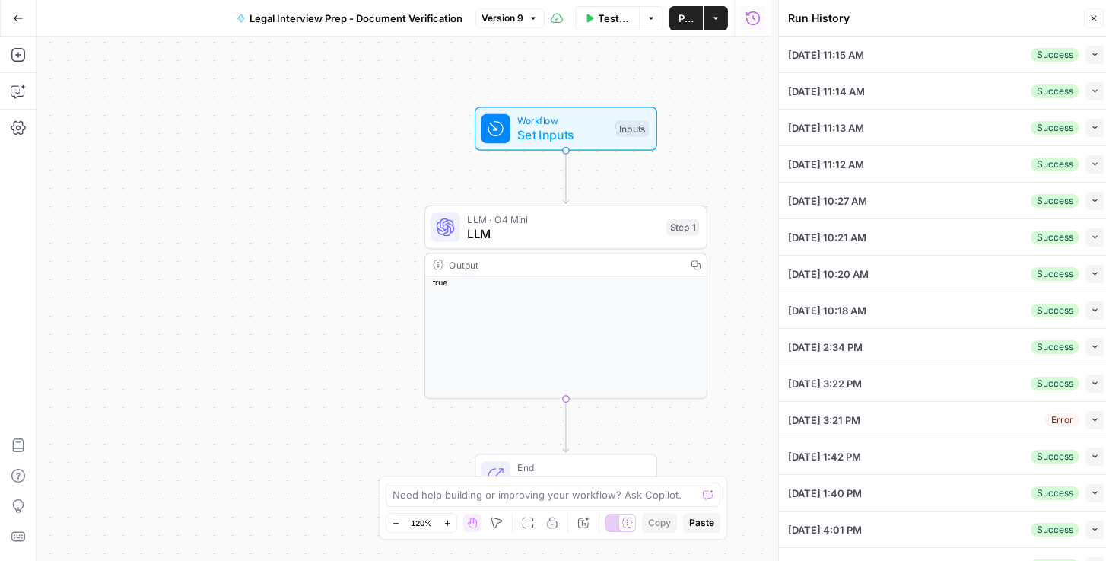
click at [685, 24] on span "Publish" at bounding box center [686, 18] width 15 height 15
click at [557, 126] on span "Set Inputs" at bounding box center [562, 135] width 91 height 18
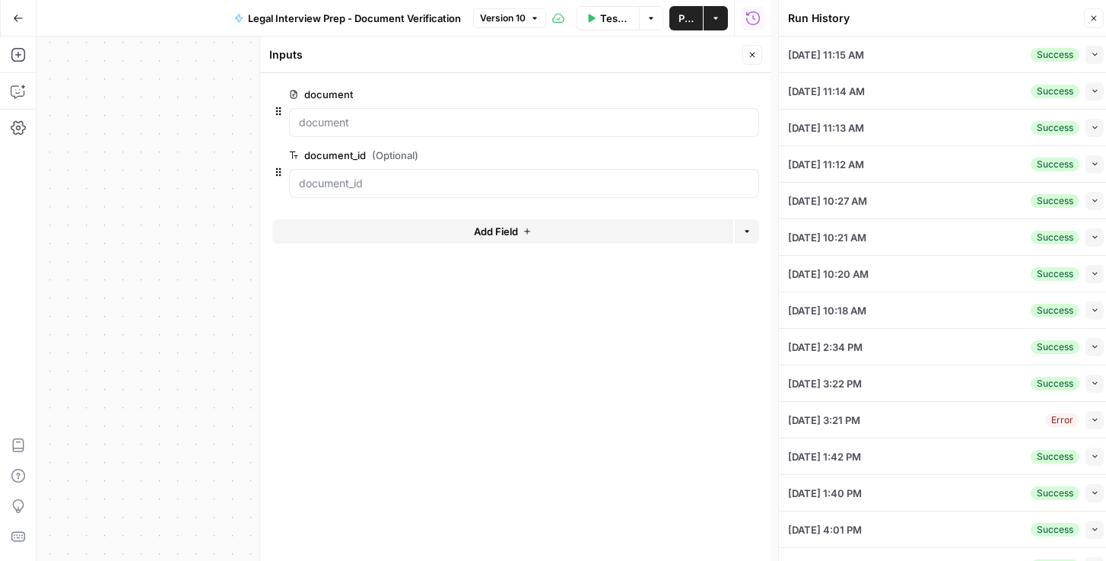
click at [712, 96] on span "edit field" at bounding box center [701, 94] width 33 height 12
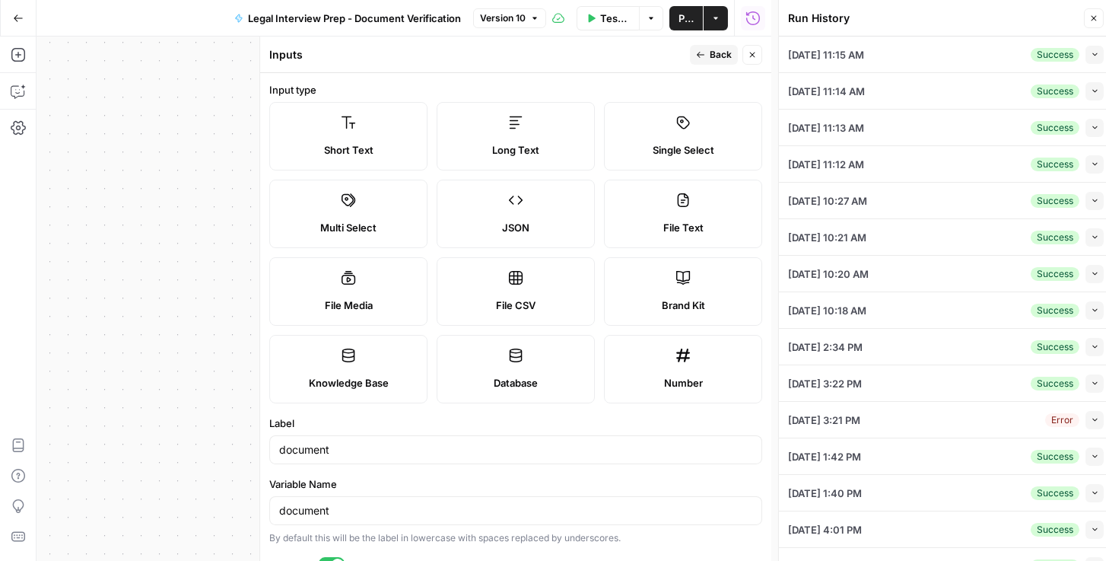
click at [750, 58] on icon "button" at bounding box center [752, 54] width 9 height 9
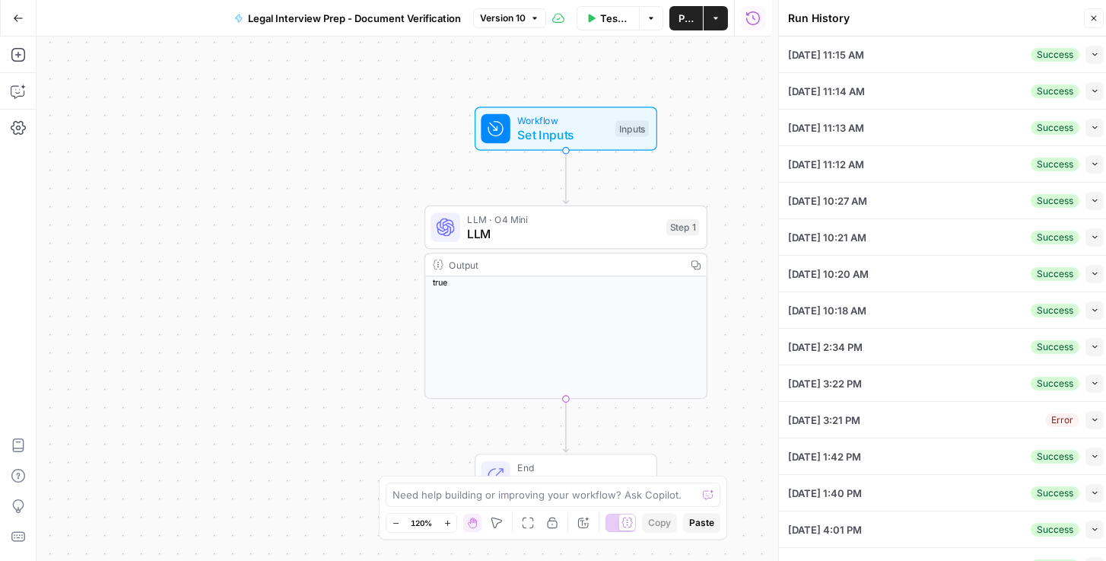
click at [1091, 58] on icon "button" at bounding box center [1095, 54] width 8 height 8
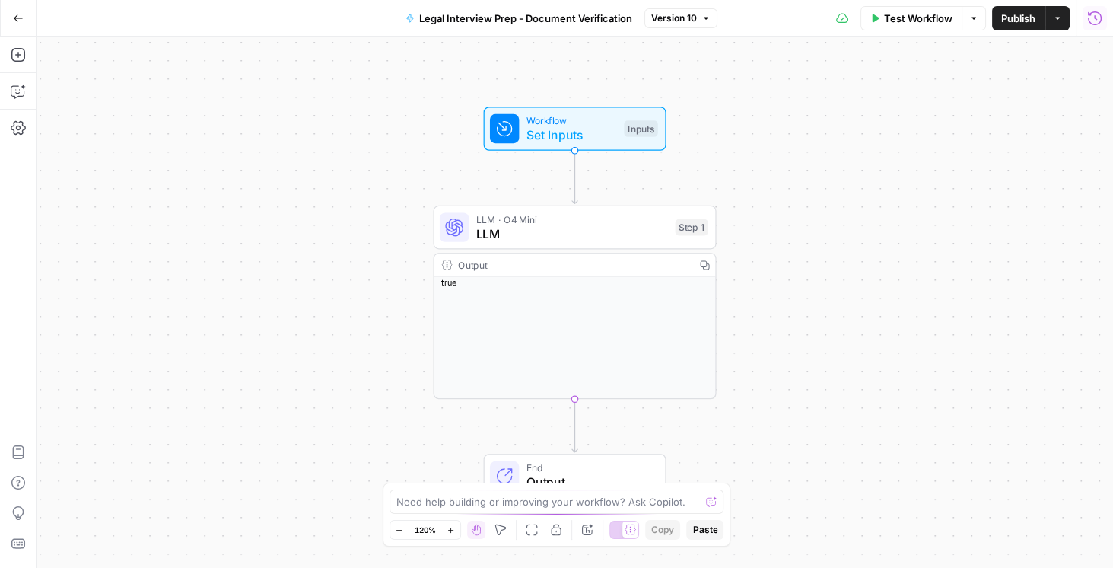
click at [1093, 22] on icon "button" at bounding box center [1094, 18] width 15 height 15
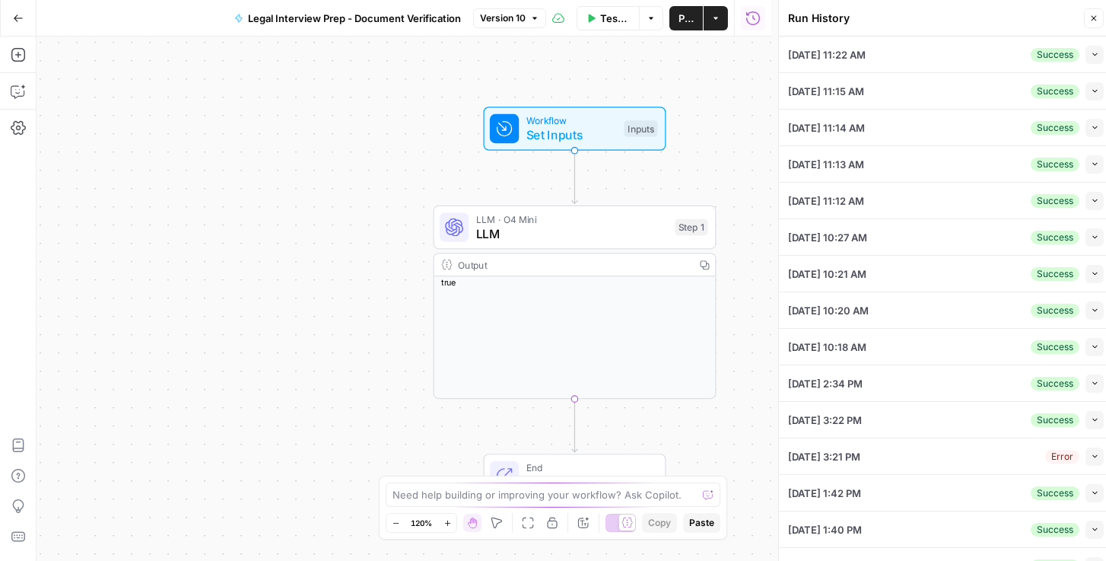
click at [1091, 52] on icon "button" at bounding box center [1095, 54] width 8 height 8
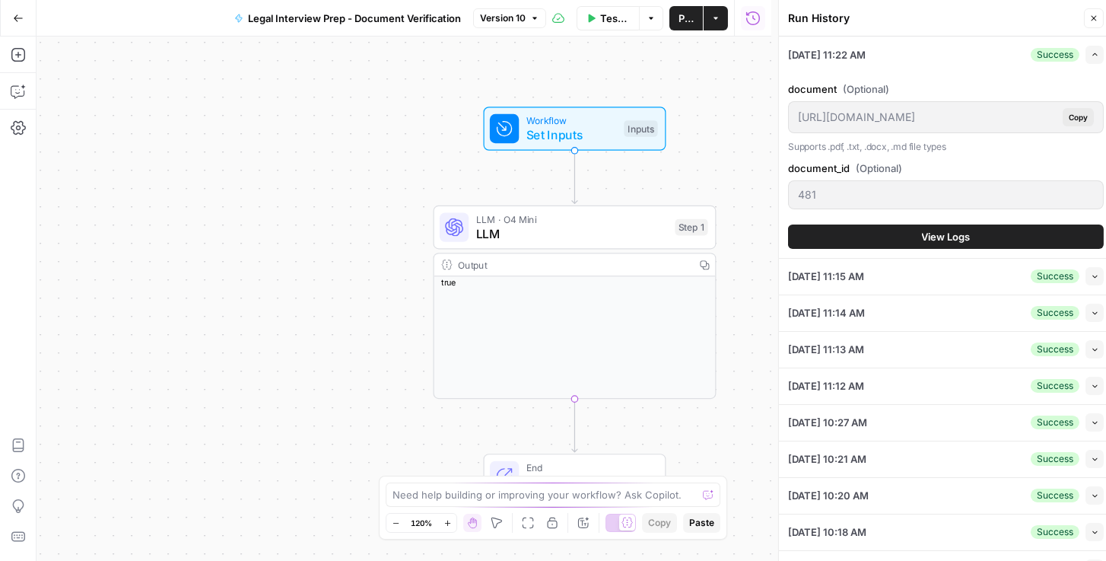
click at [935, 231] on span "View Logs" at bounding box center [946, 236] width 49 height 15
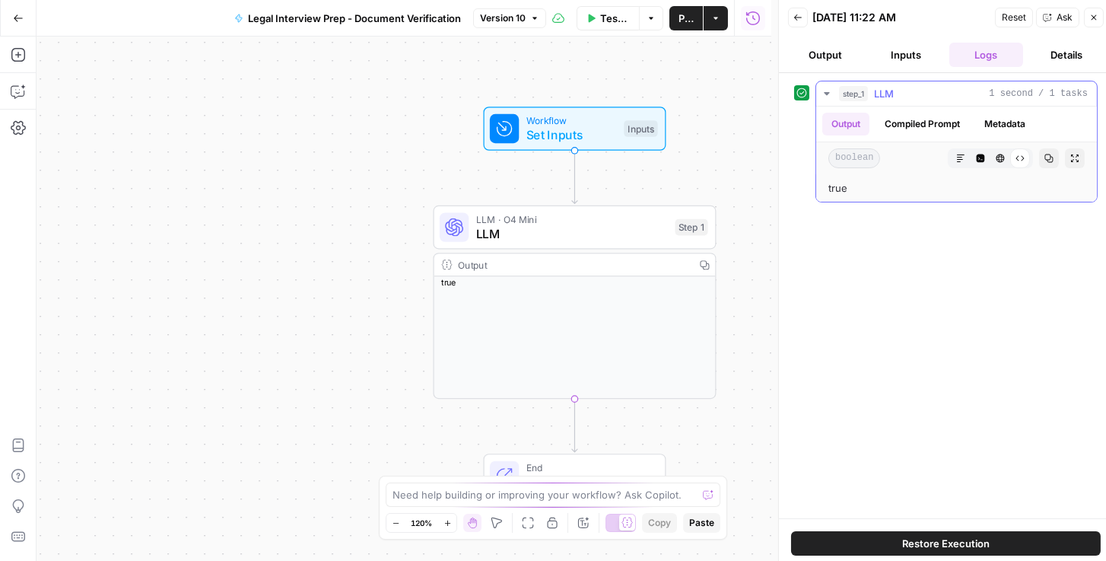
click at [911, 117] on button "Compiled Prompt" at bounding box center [923, 124] width 94 height 23
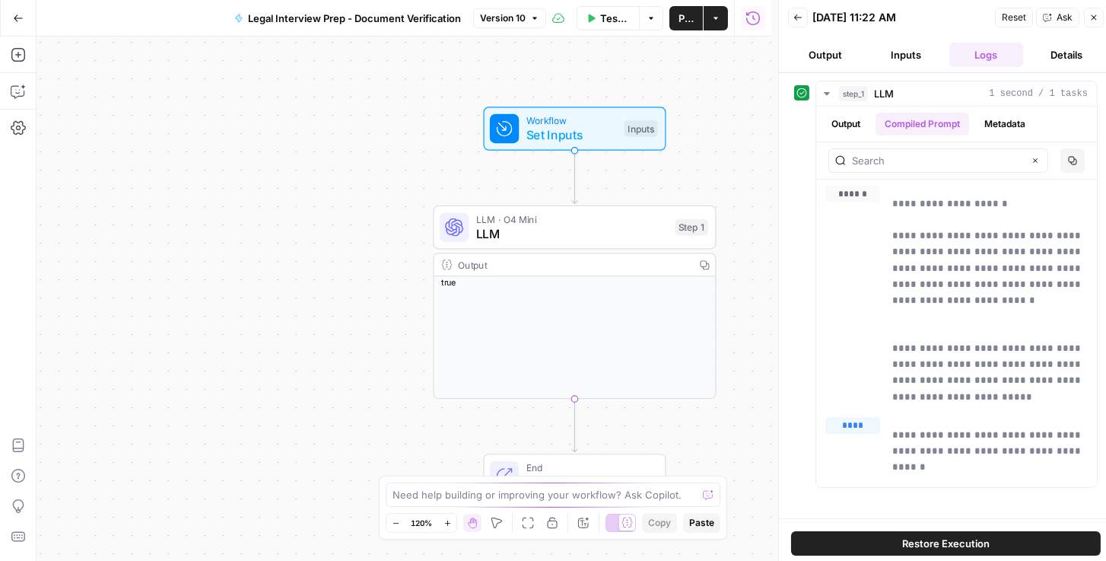
click at [800, 14] on icon "button" at bounding box center [798, 17] width 9 height 9
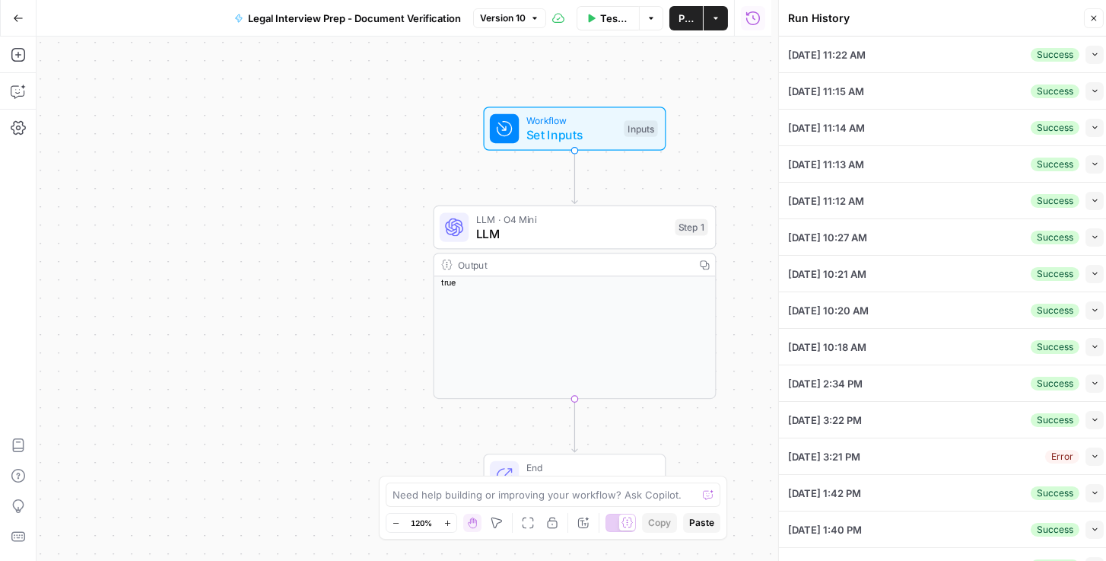
click at [1090, 21] on icon "button" at bounding box center [1093, 18] width 9 height 9
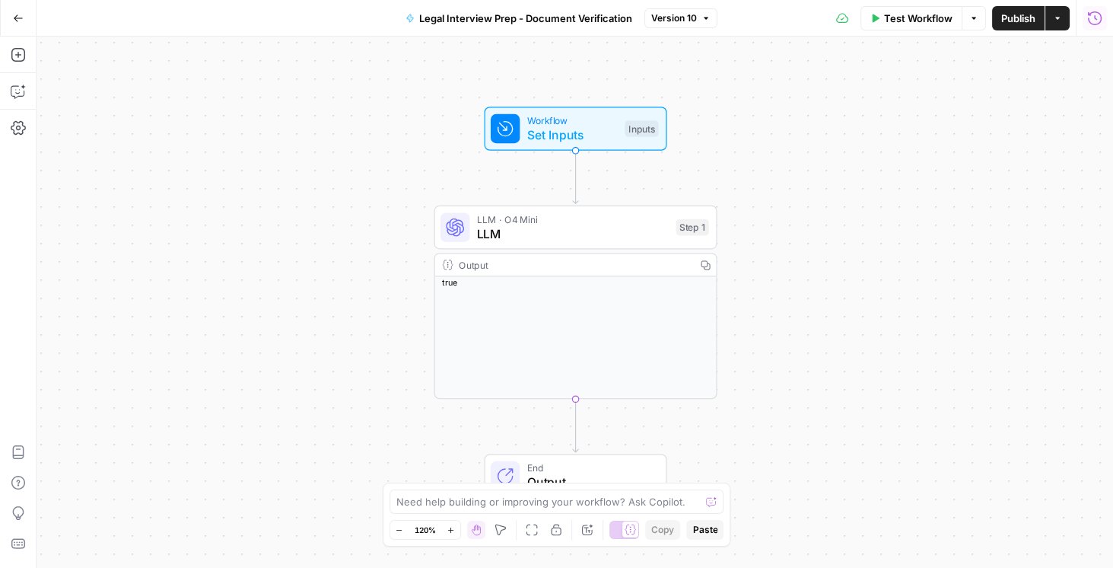
click at [1088, 84] on div "Workflow Set Inputs Inputs LLM · O4 Mini LLM Step 1 Output Copy true End Output" at bounding box center [575, 302] width 1077 height 531
click at [15, 16] on icon "button" at bounding box center [18, 17] width 9 height 7
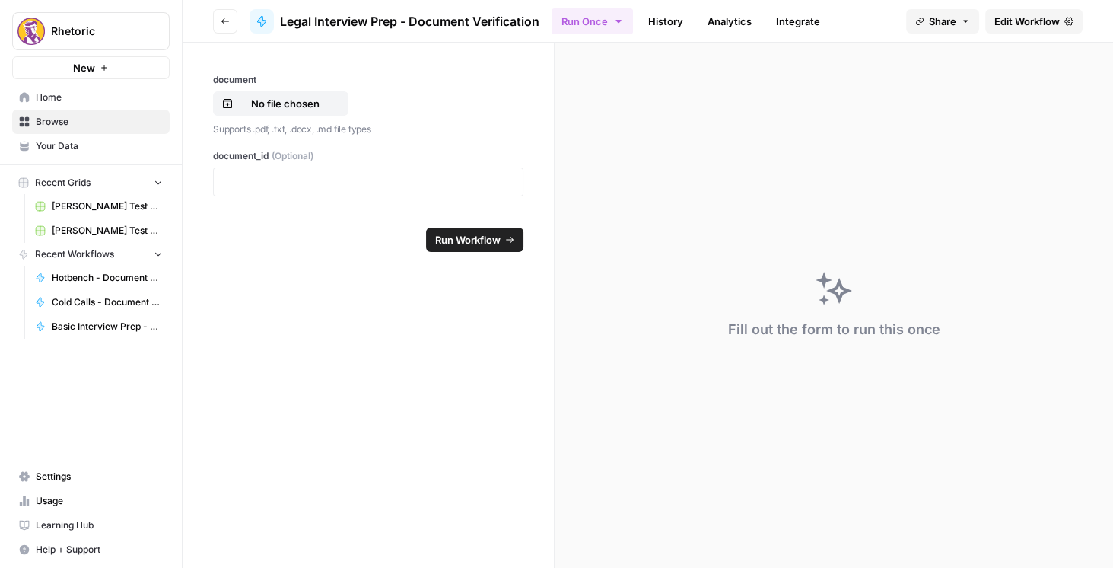
click at [231, 17] on button "Go back" at bounding box center [225, 21] width 24 height 24
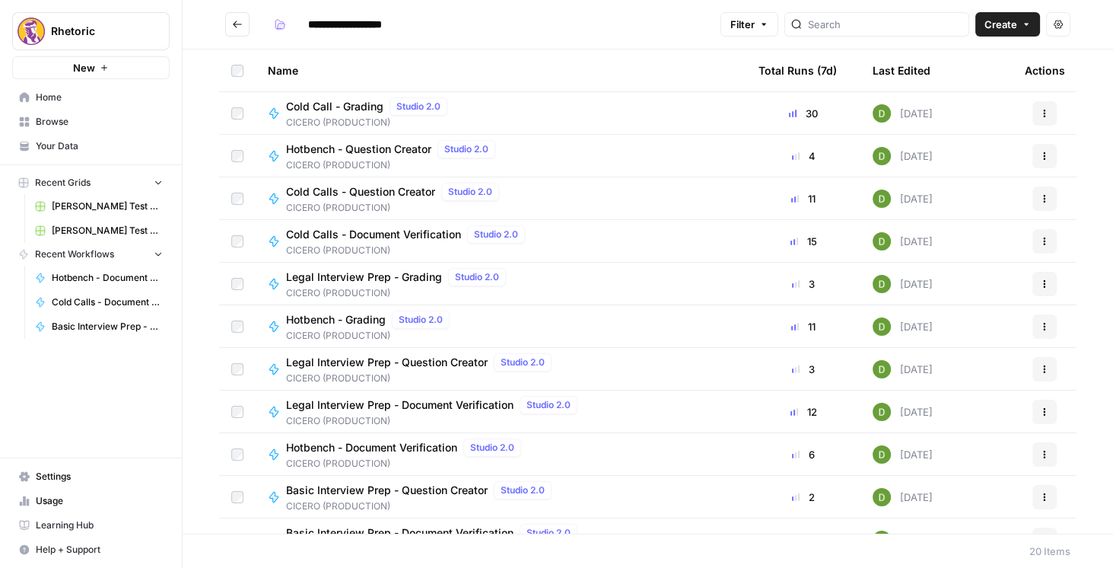
click at [386, 236] on span "Cold Calls - Document Verification" at bounding box center [373, 234] width 175 height 15
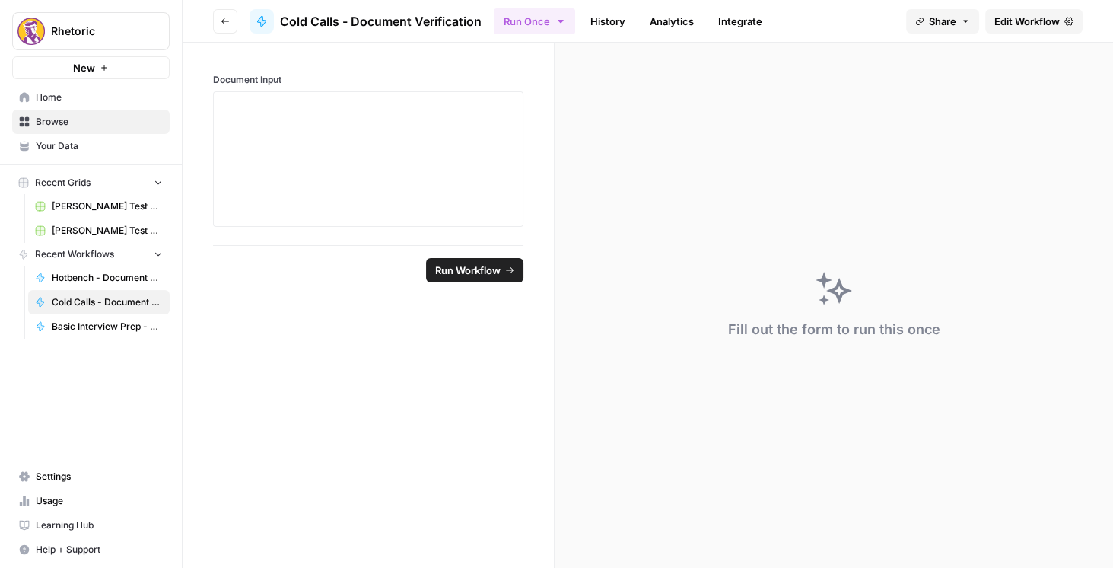
click at [218, 20] on button "Go back" at bounding box center [225, 21] width 24 height 24
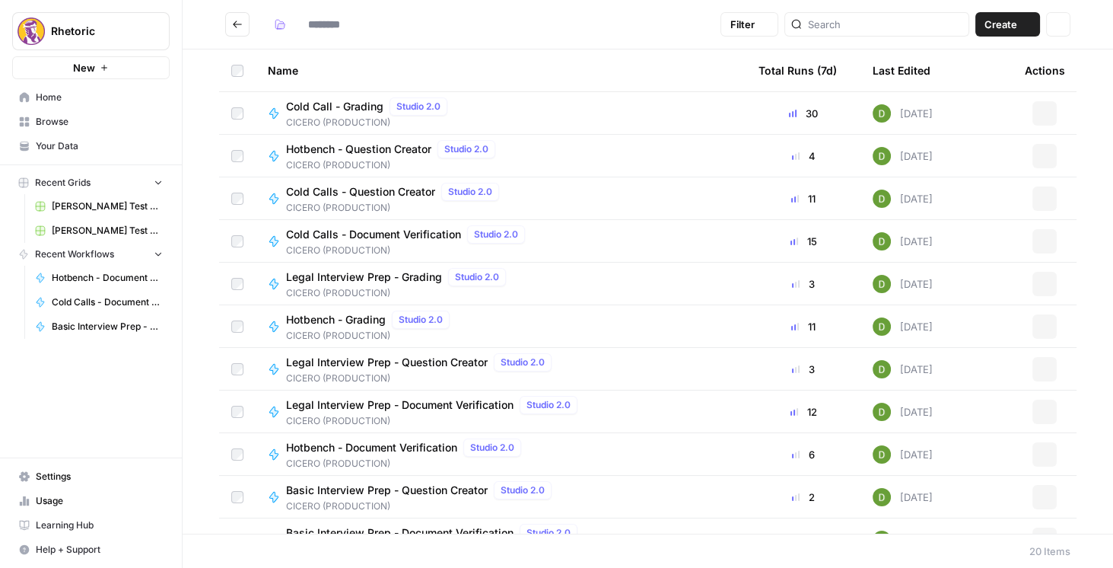
type input "**********"
click at [234, 27] on icon "Go back" at bounding box center [237, 24] width 11 height 11
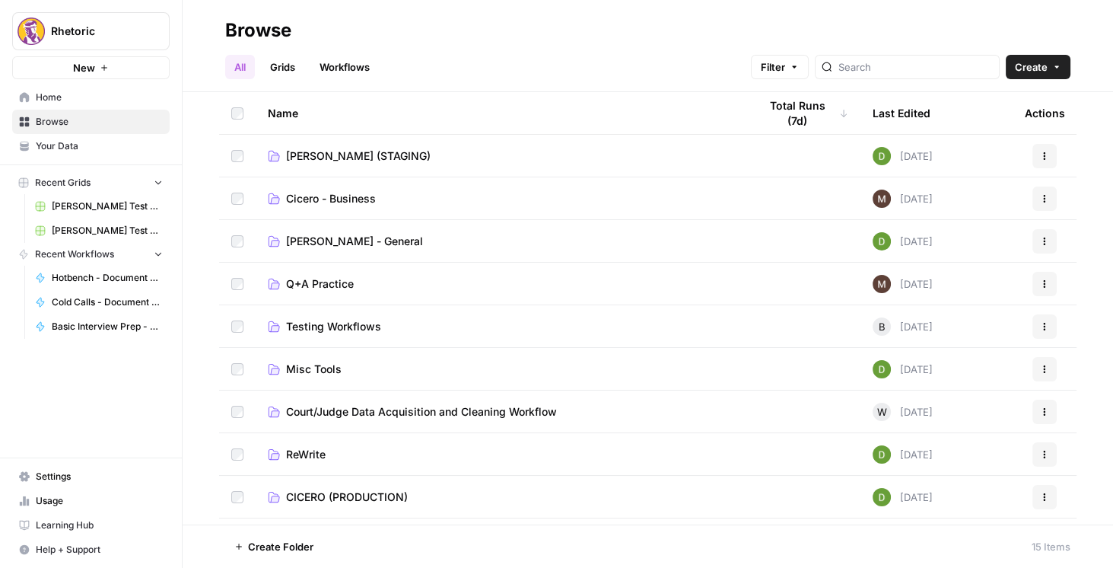
click at [337, 144] on td "[PERSON_NAME] (STAGING)" at bounding box center [501, 156] width 491 height 42
click at [341, 148] on span "[PERSON_NAME] (STAGING)" at bounding box center [358, 155] width 145 height 15
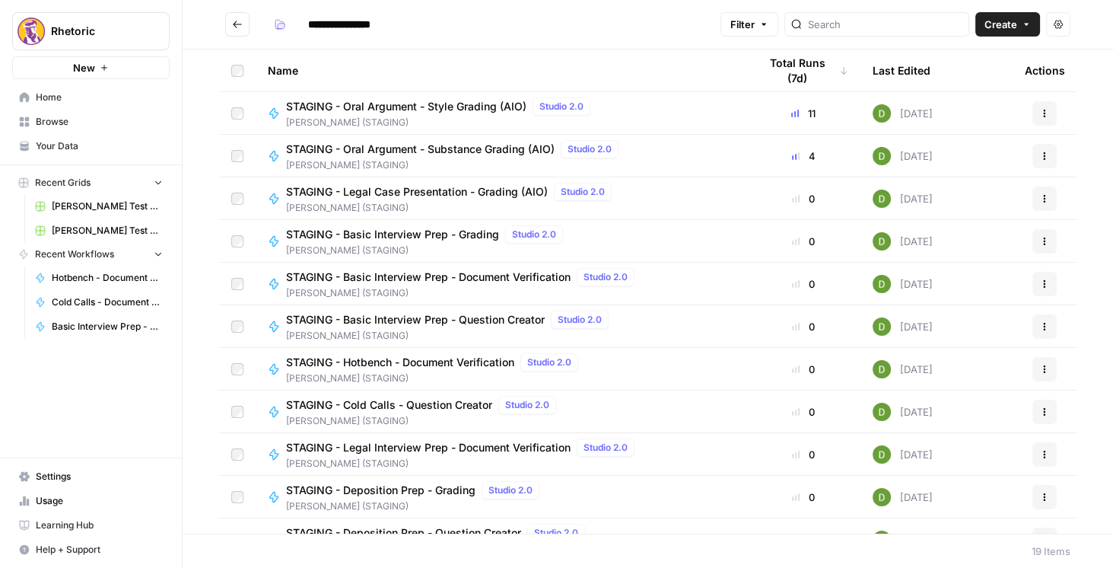
click at [483, 272] on span "STAGING - Basic Interview Prep - Document Verification" at bounding box center [428, 276] width 285 height 15
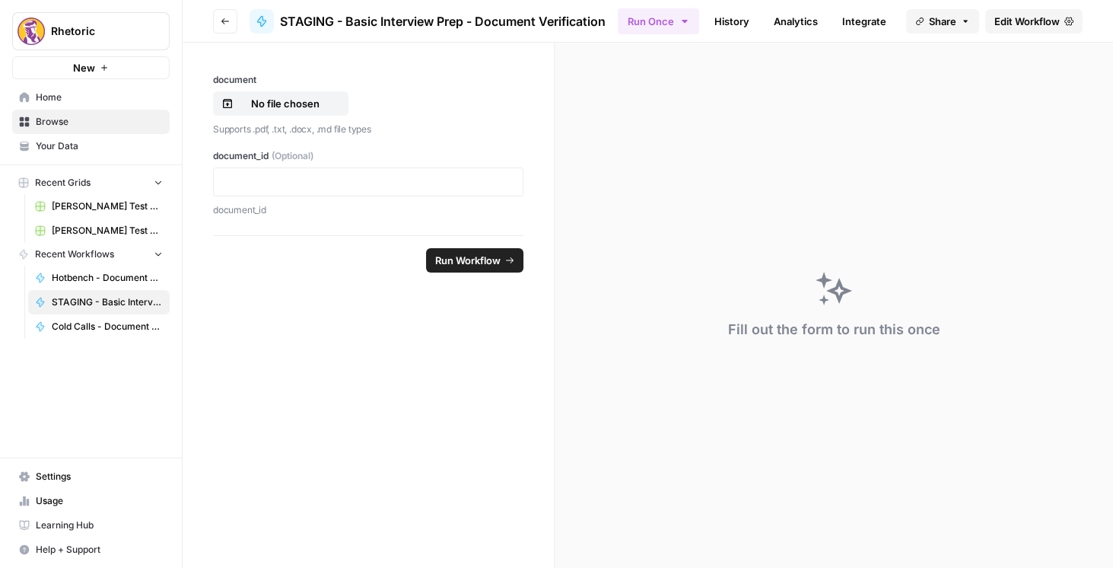
click at [1015, 21] on span "Edit Workflow" at bounding box center [1026, 21] width 65 height 15
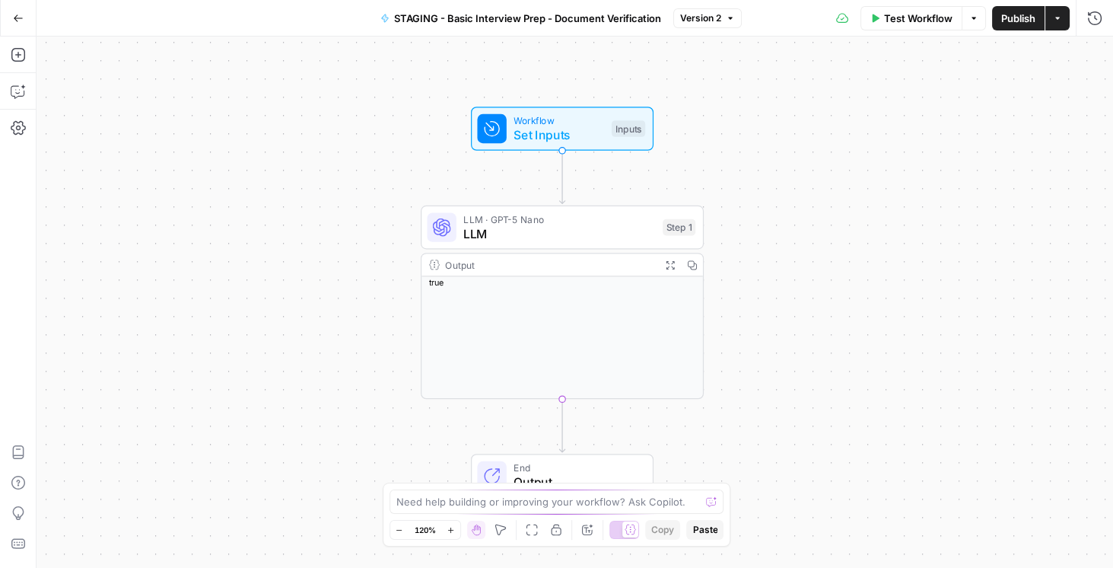
click at [543, 128] on span "Set Inputs" at bounding box center [559, 135] width 91 height 18
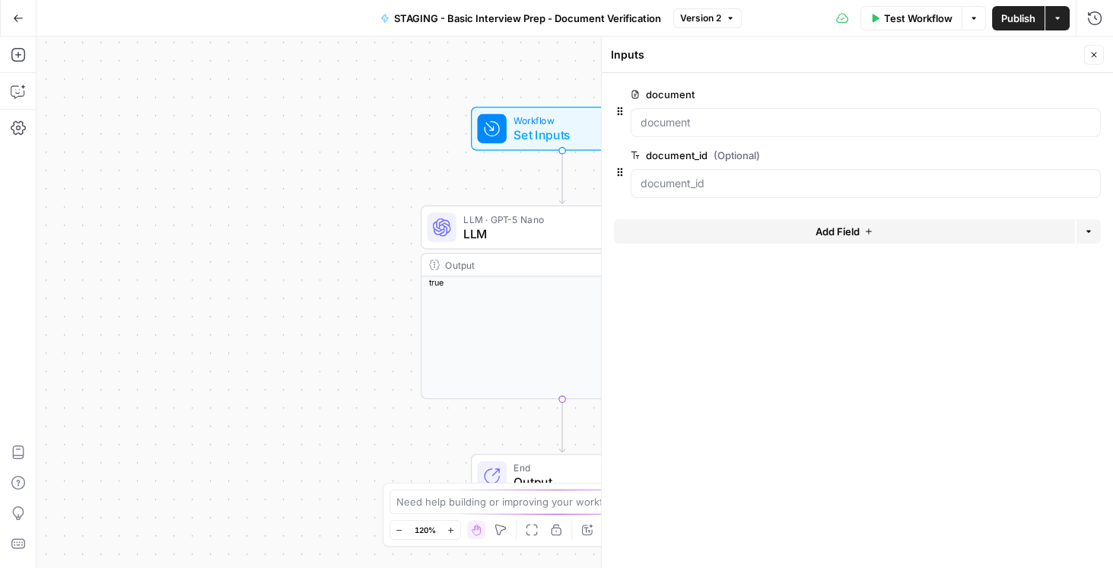
click at [1035, 91] on span "edit field" at bounding box center [1043, 94] width 33 height 12
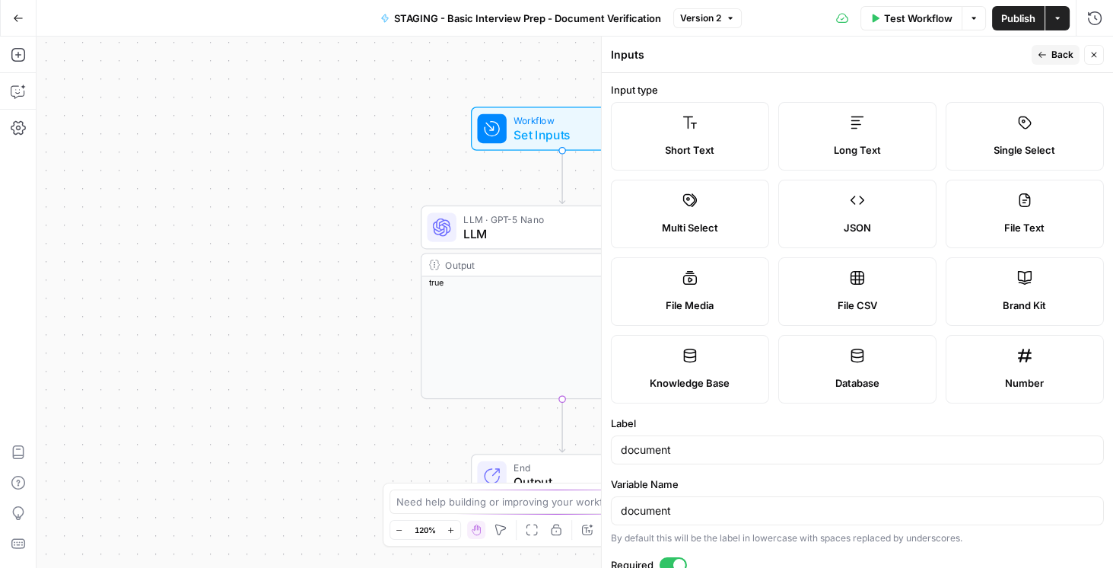
click at [1060, 56] on span "Back" at bounding box center [1062, 55] width 22 height 14
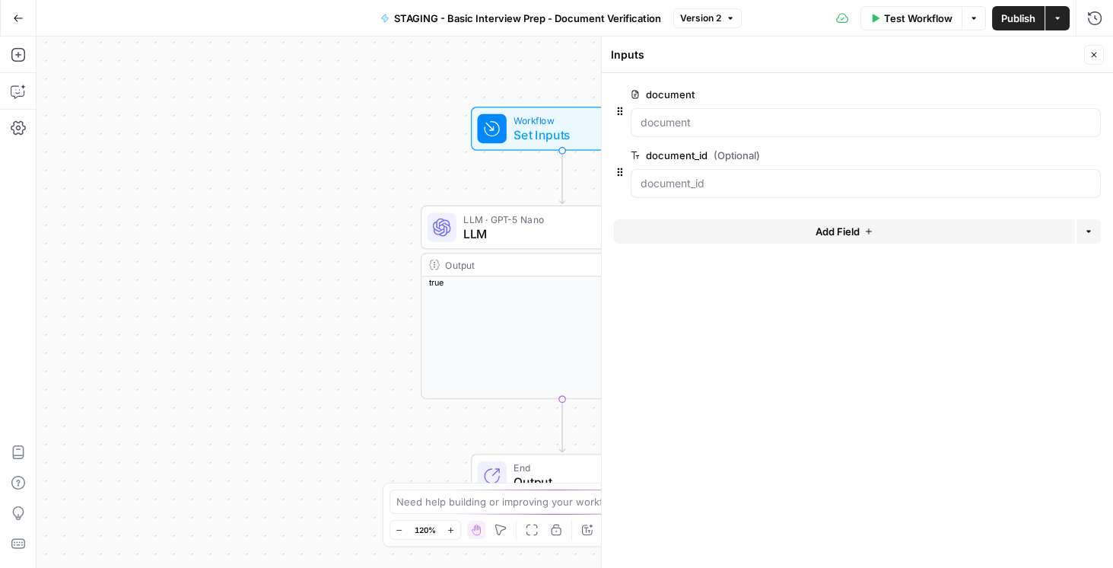
click at [1088, 57] on button "Close" at bounding box center [1094, 55] width 20 height 20
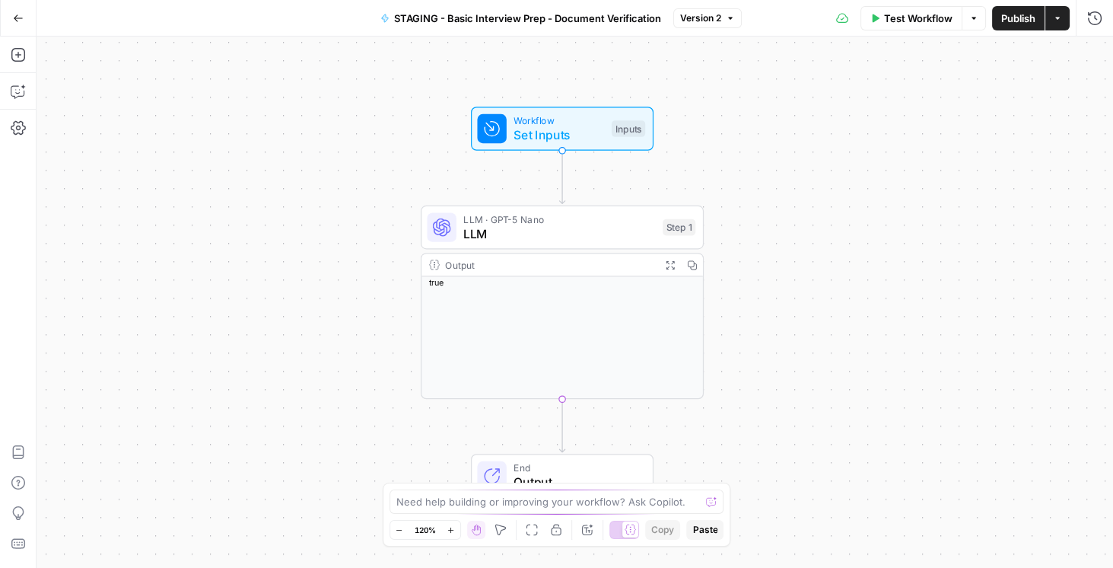
click at [25, 24] on button "Go Back" at bounding box center [18, 18] width 27 height 27
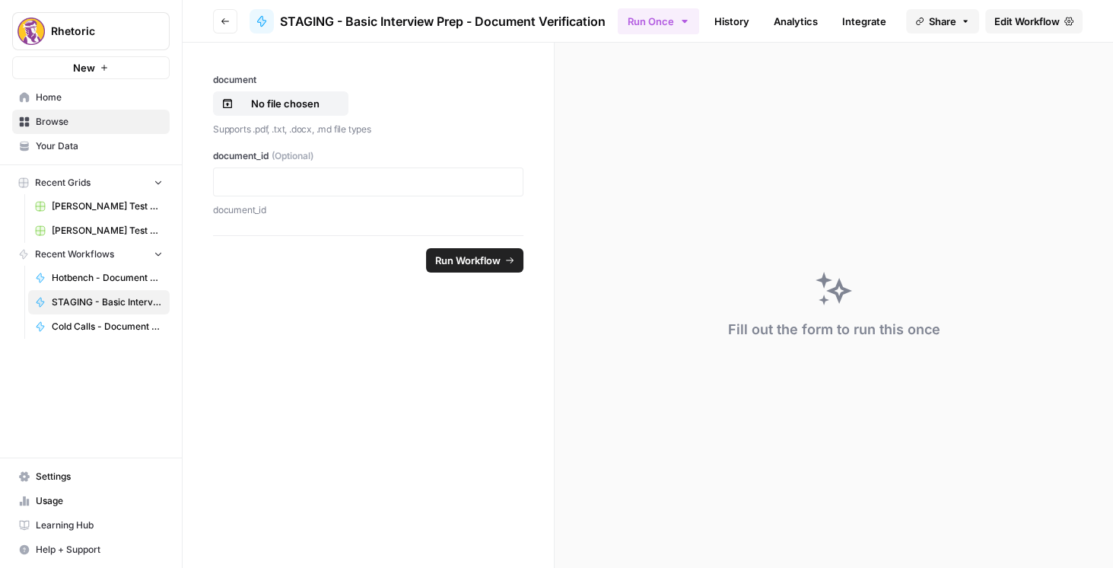
click at [224, 17] on icon "button" at bounding box center [225, 21] width 9 height 9
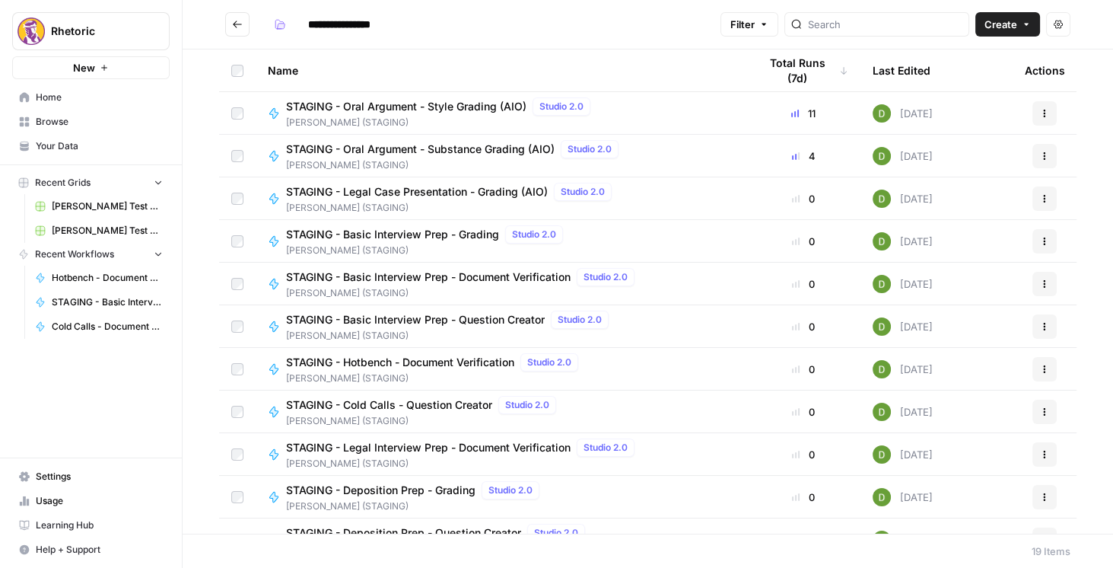
click at [1096, 507] on div "Name Total Runs (7d) Last Edited Actions STAGING - Oral Argument - Style Gradin…" at bounding box center [648, 291] width 930 height 484
click at [233, 26] on icon "Go back" at bounding box center [237, 24] width 11 height 11
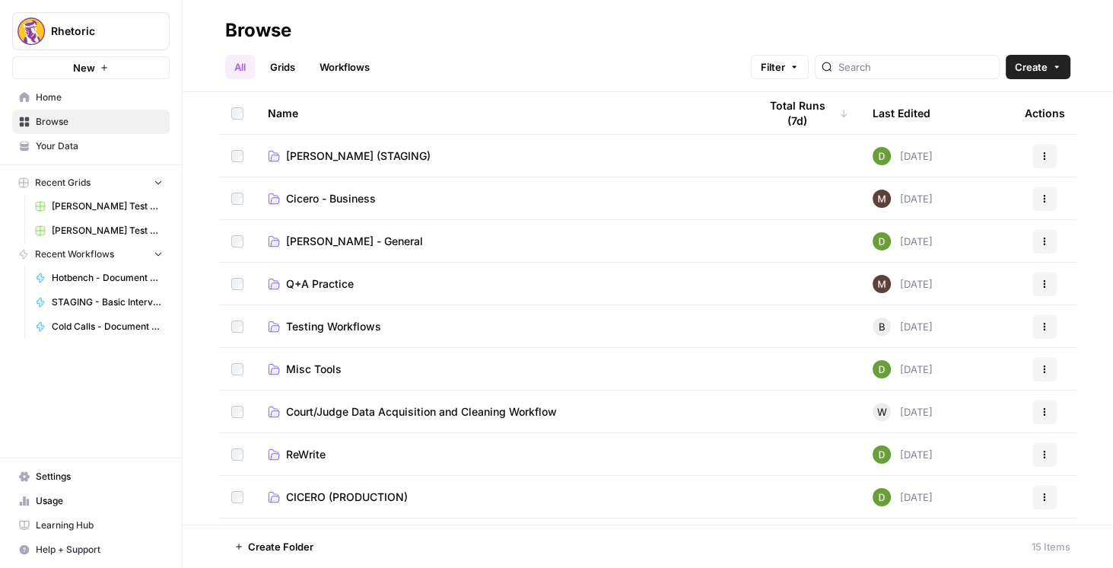
click at [330, 489] on span "CICERO (PRODUCTION)" at bounding box center [347, 496] width 122 height 15
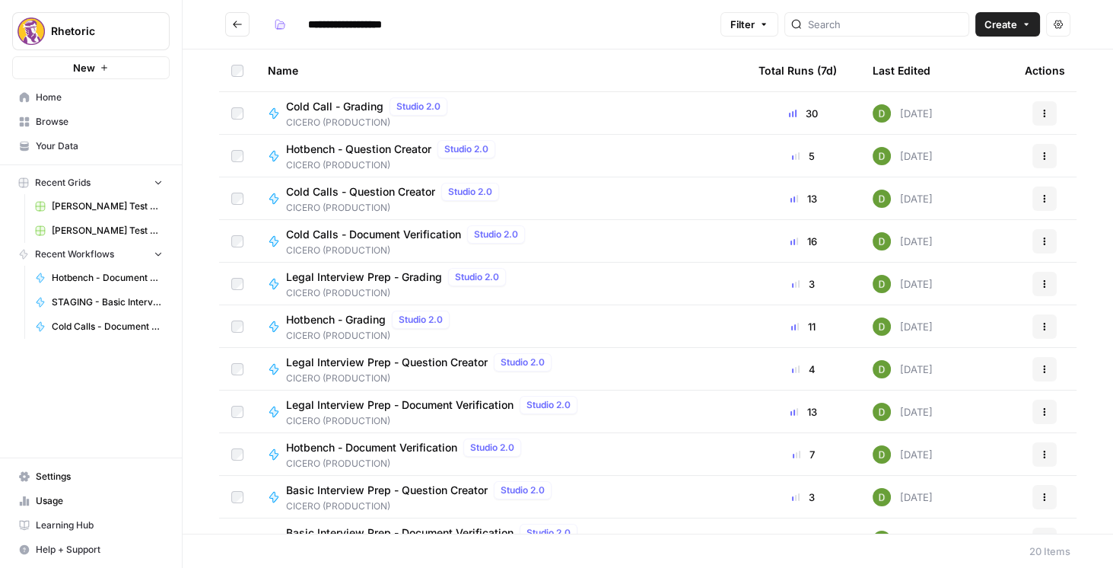
click at [374, 227] on span "Cold Calls - Document Verification" at bounding box center [373, 234] width 175 height 15
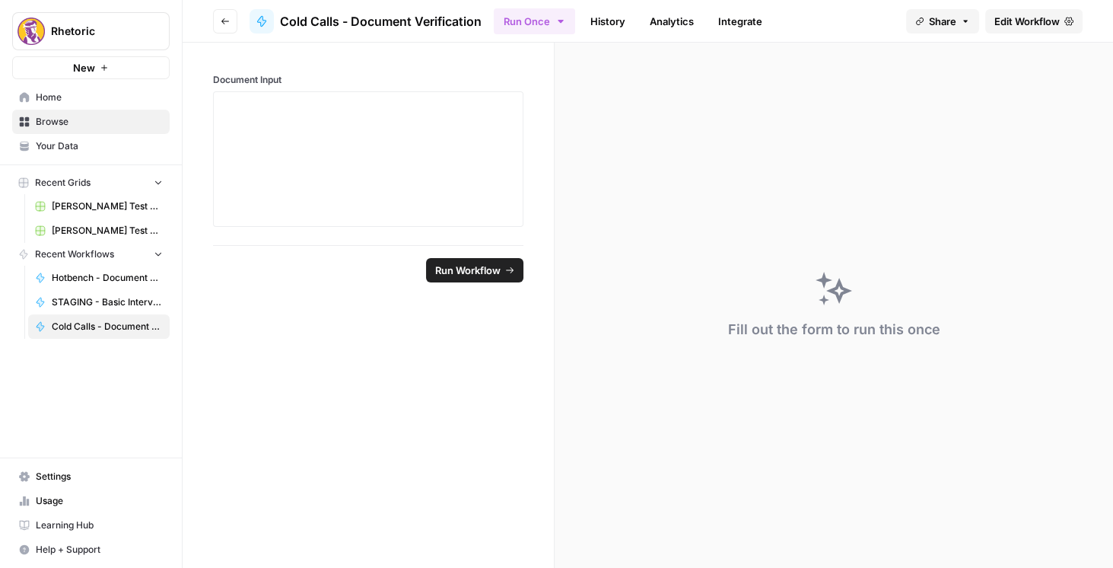
click at [1024, 19] on span "Edit Workflow" at bounding box center [1026, 21] width 65 height 15
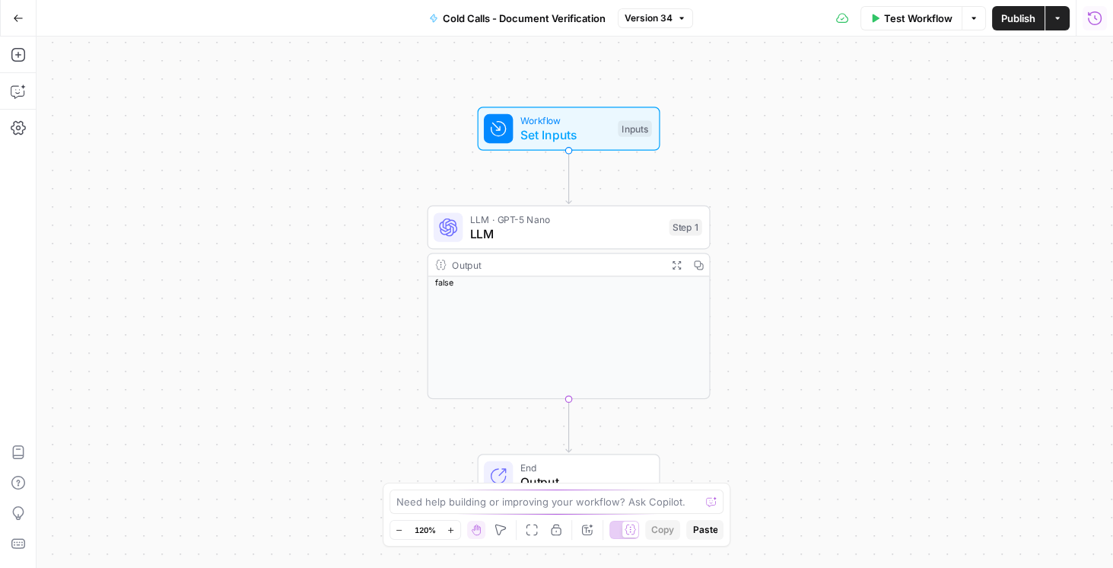
click at [1090, 18] on icon "button" at bounding box center [1094, 18] width 15 height 15
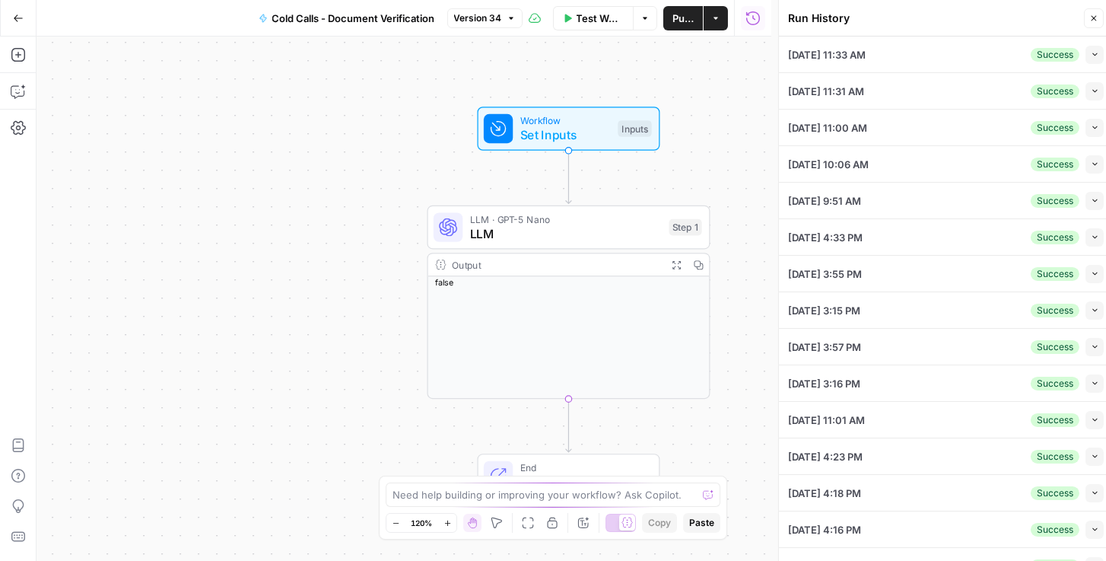
click at [1086, 59] on button "Collapse" at bounding box center [1095, 55] width 18 height 18
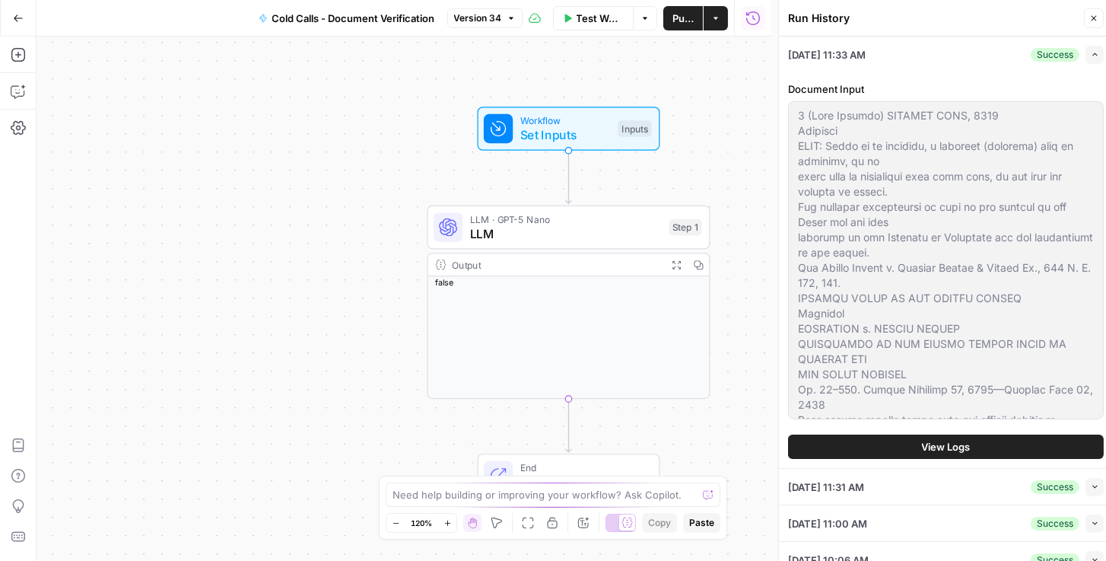
click at [984, 448] on button "View Logs" at bounding box center [946, 446] width 316 height 24
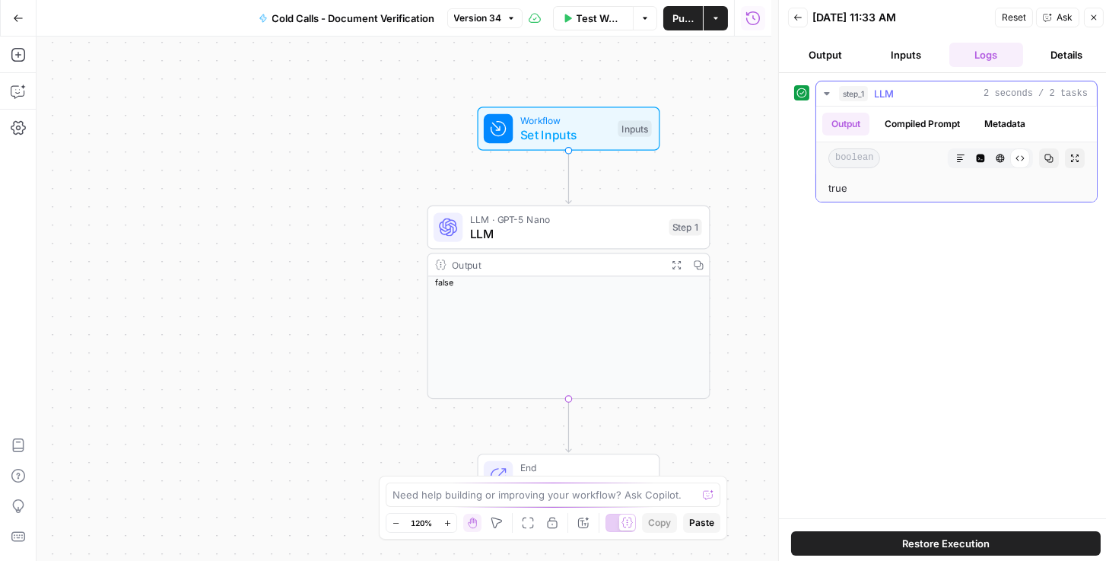
click at [930, 116] on button "Compiled Prompt" at bounding box center [923, 124] width 94 height 23
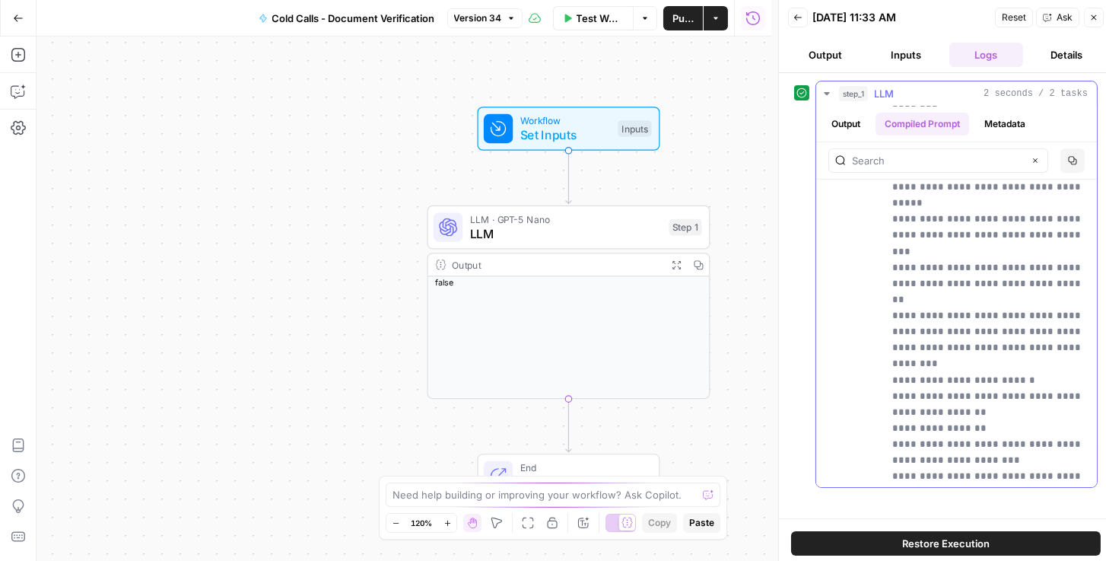
scroll to position [1217, 0]
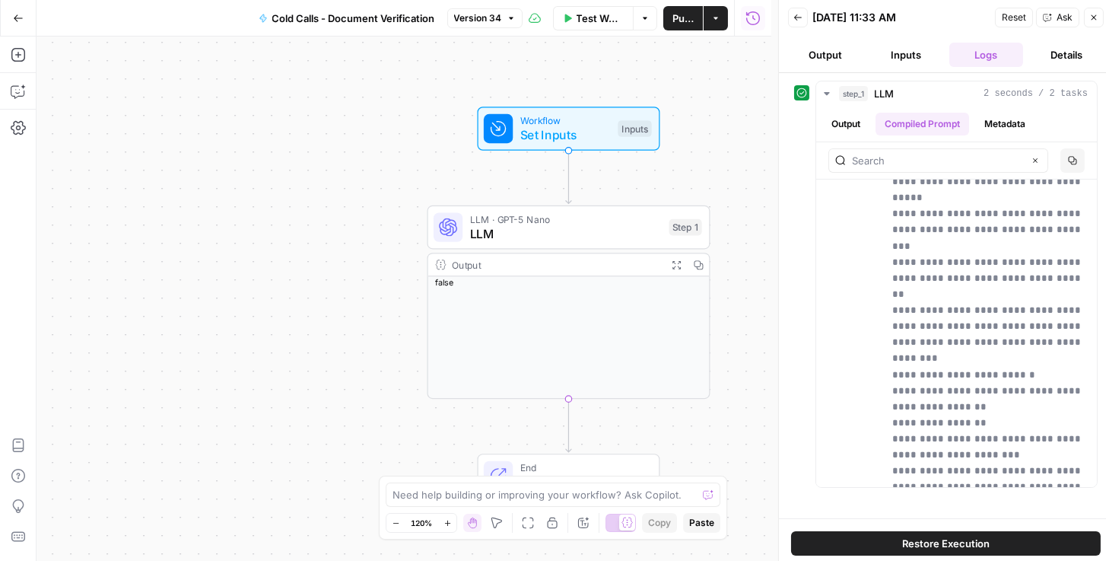
click at [804, 23] on button "Back" at bounding box center [798, 18] width 20 height 20
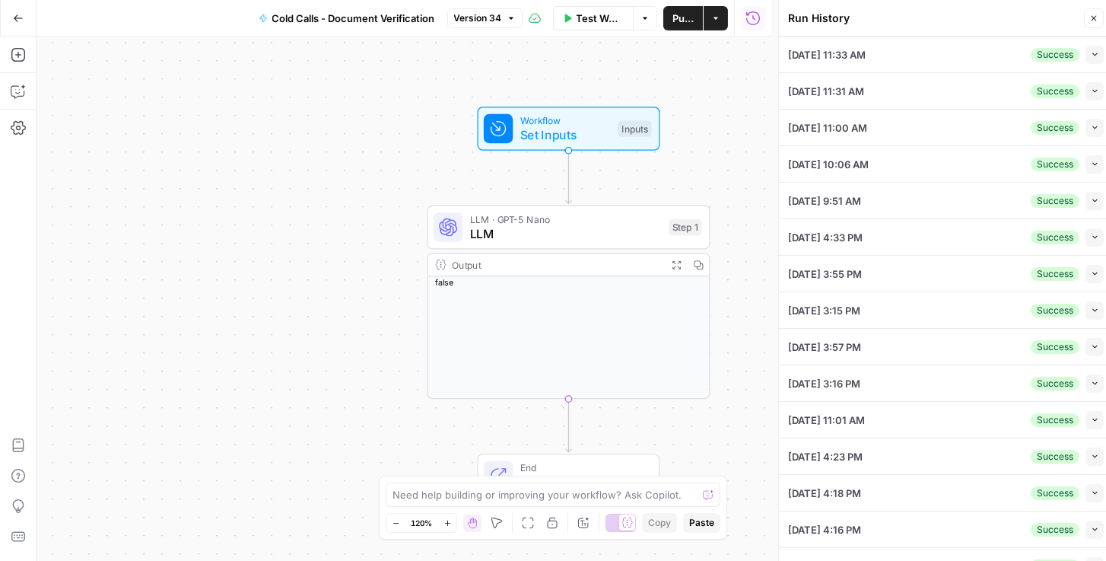
click at [1091, 20] on icon "button" at bounding box center [1093, 18] width 9 height 9
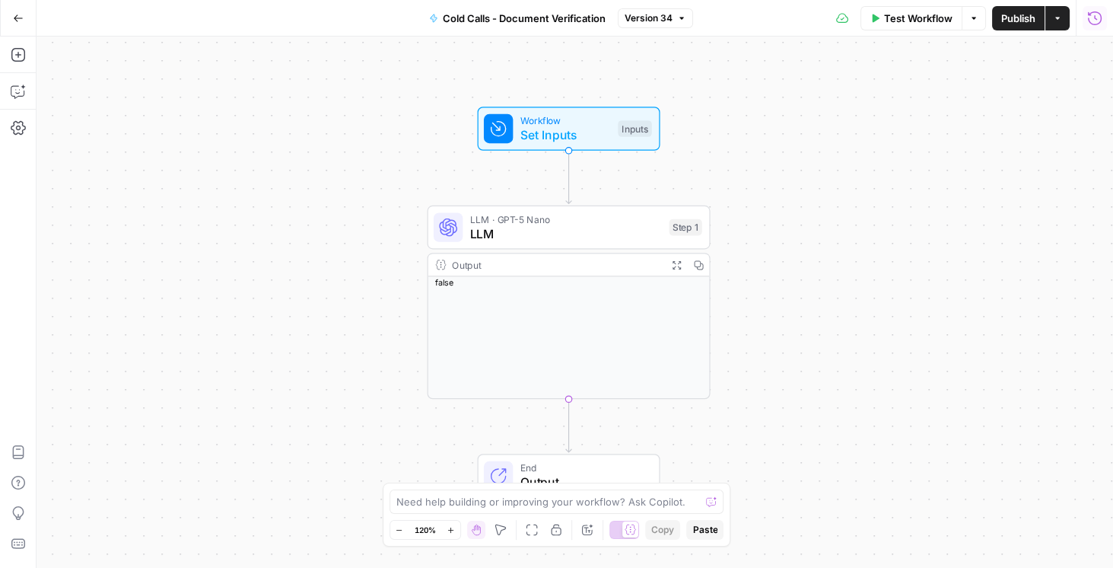
click at [1099, 24] on icon "button" at bounding box center [1094, 18] width 15 height 15
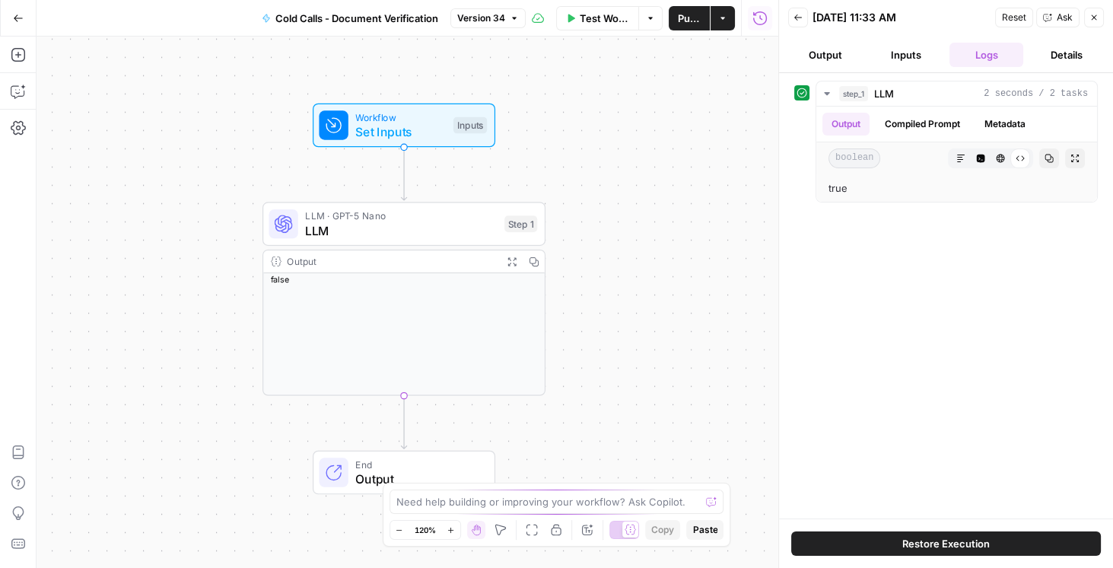
click at [797, 20] on icon "button" at bounding box center [798, 17] width 9 height 9
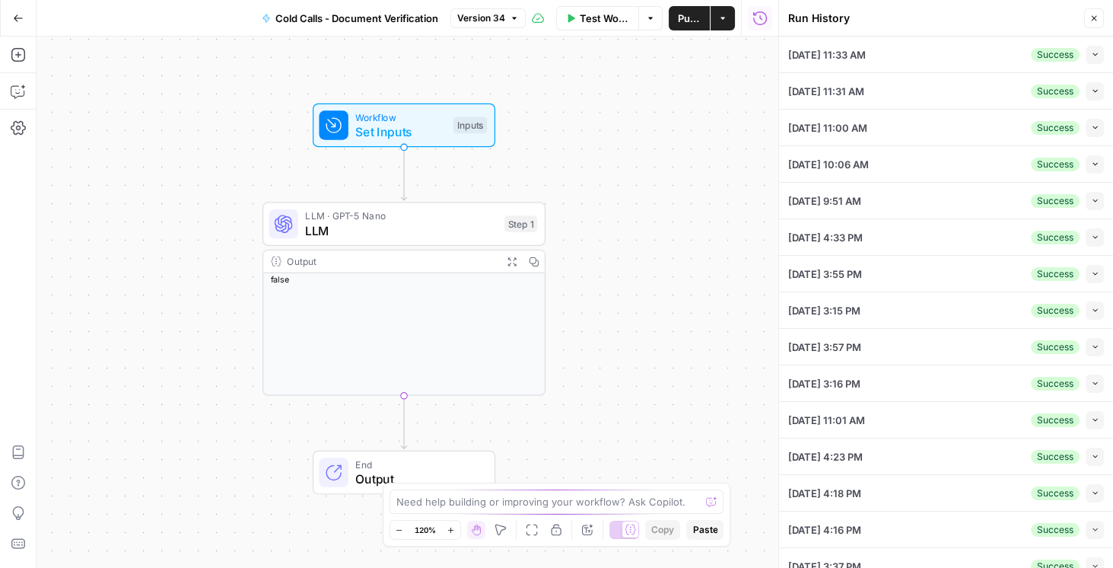
click at [1091, 56] on icon "button" at bounding box center [1095, 54] width 8 height 8
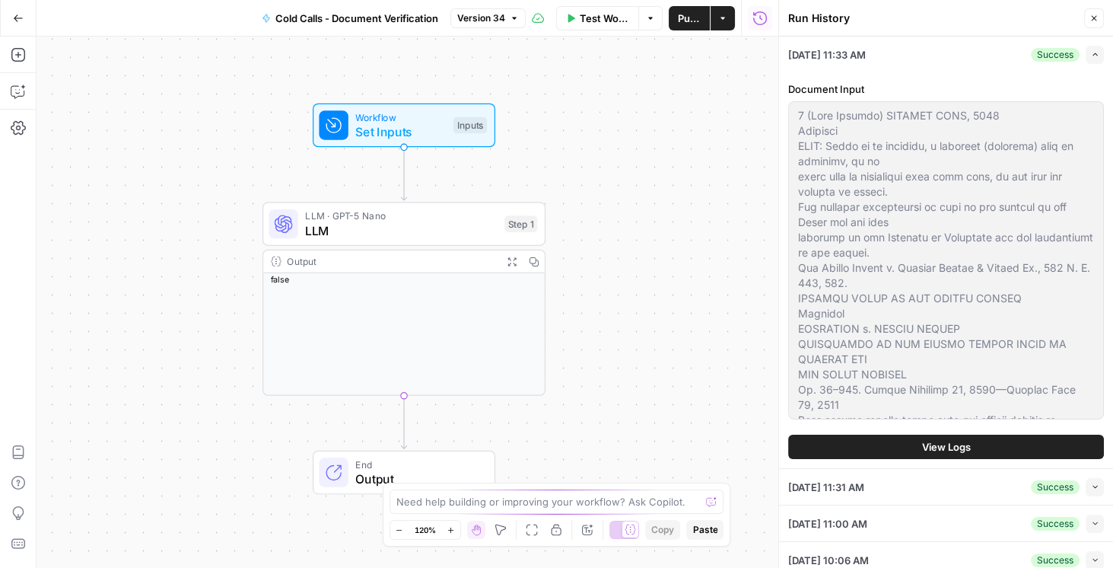
click at [953, 452] on span "View Logs" at bounding box center [946, 446] width 49 height 15
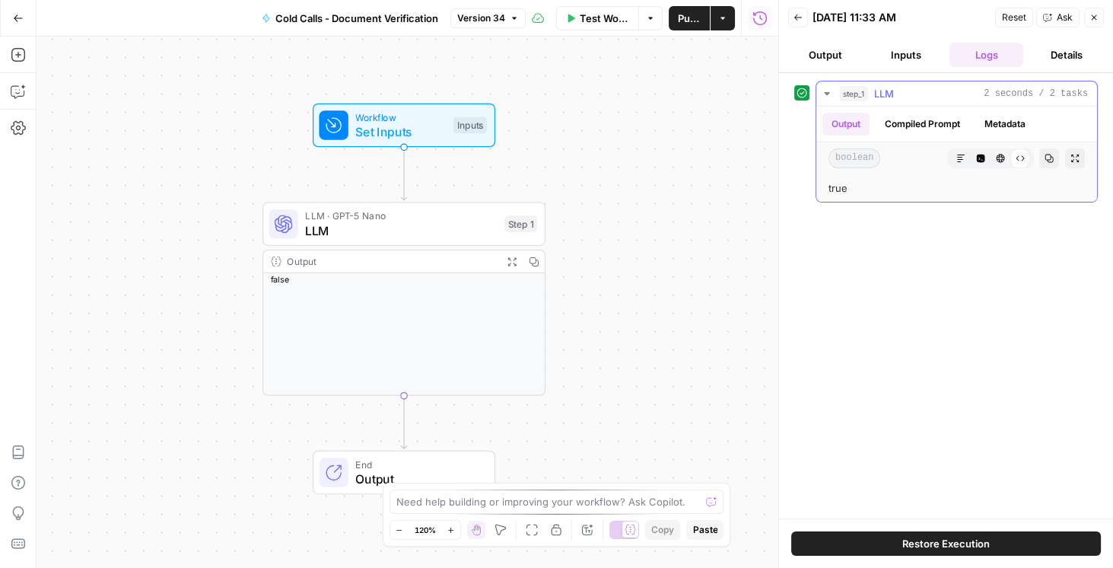
click at [926, 113] on button "Compiled Prompt" at bounding box center [923, 124] width 94 height 23
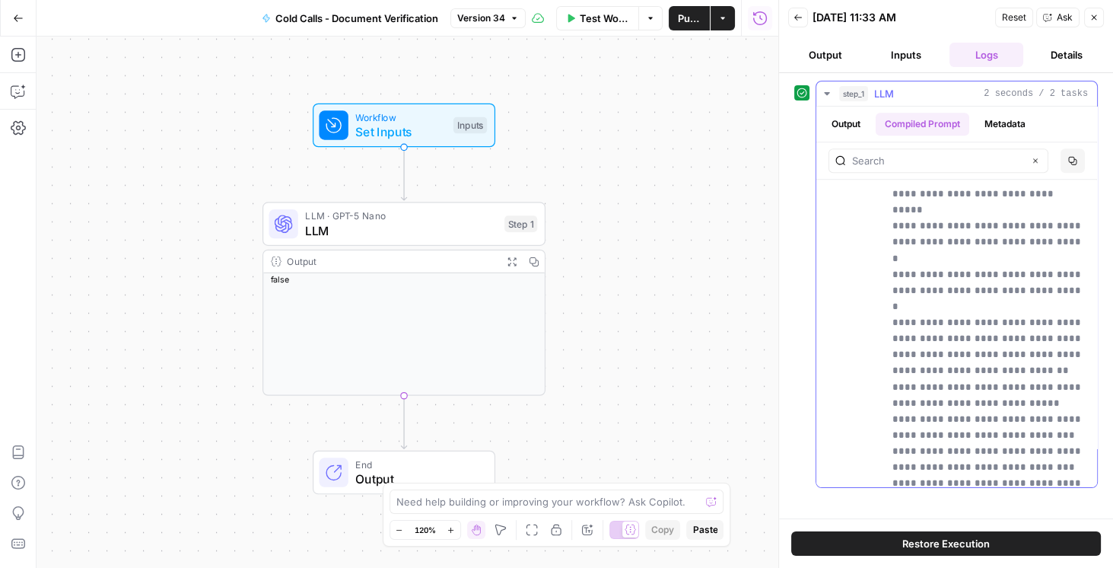
scroll to position [1608, 0]
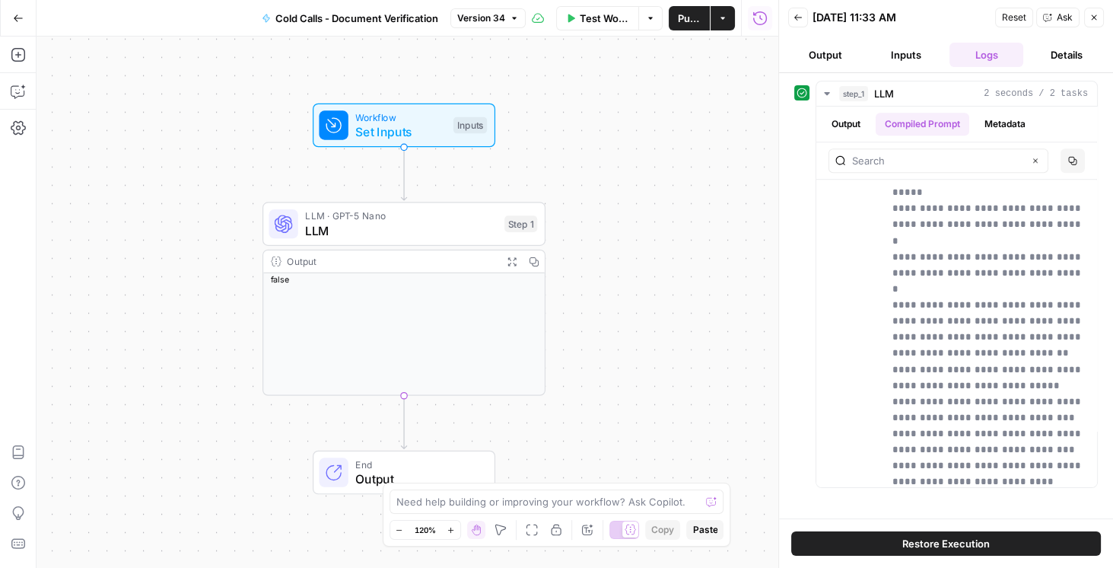
click at [802, 15] on icon "button" at bounding box center [798, 17] width 9 height 9
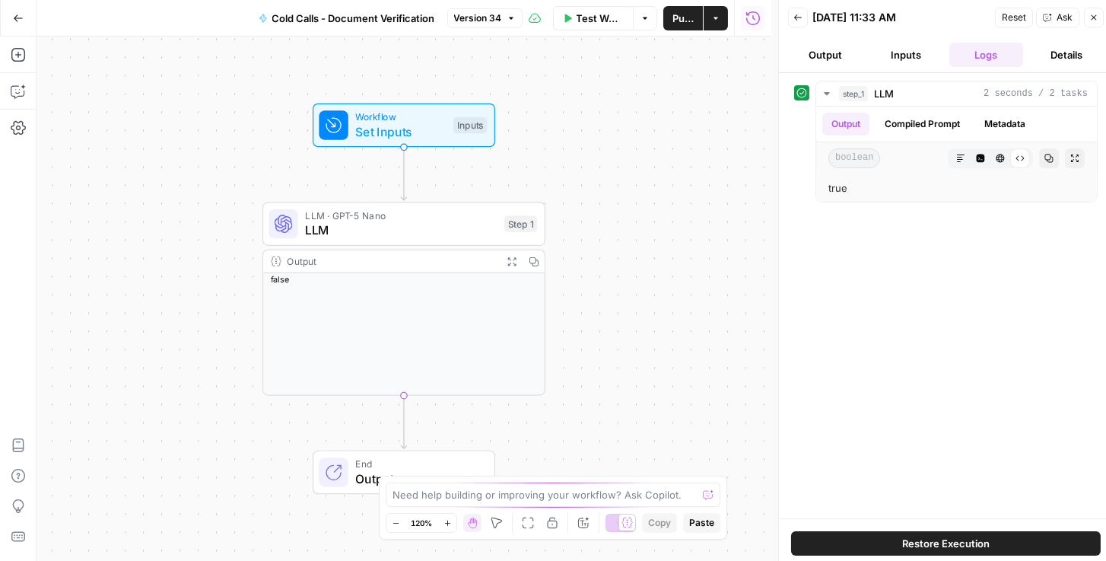
click at [792, 20] on button "Back" at bounding box center [798, 18] width 20 height 20
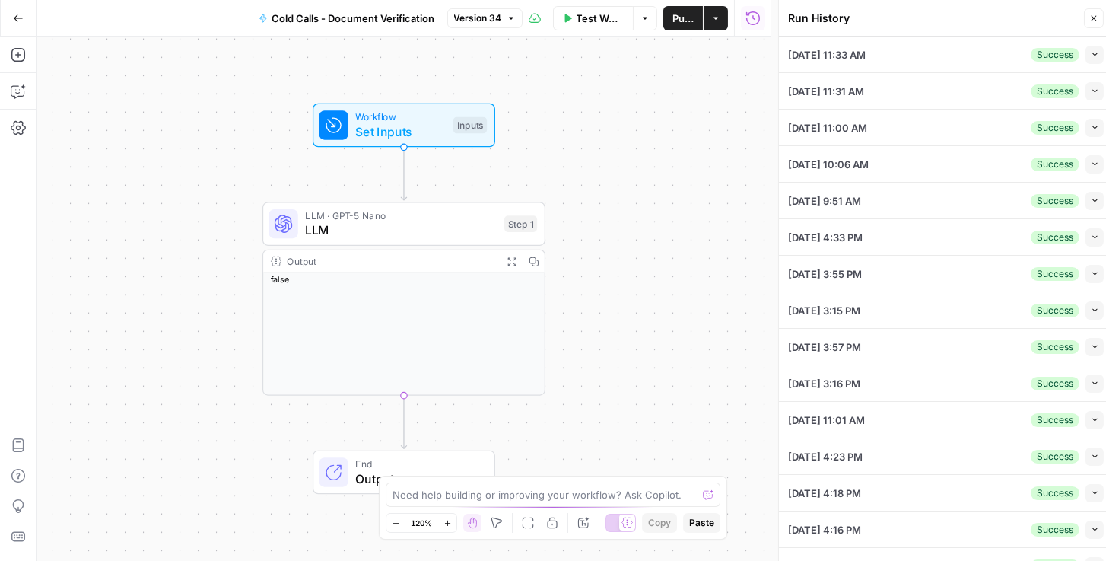
click at [1100, 17] on button "Close" at bounding box center [1094, 18] width 20 height 20
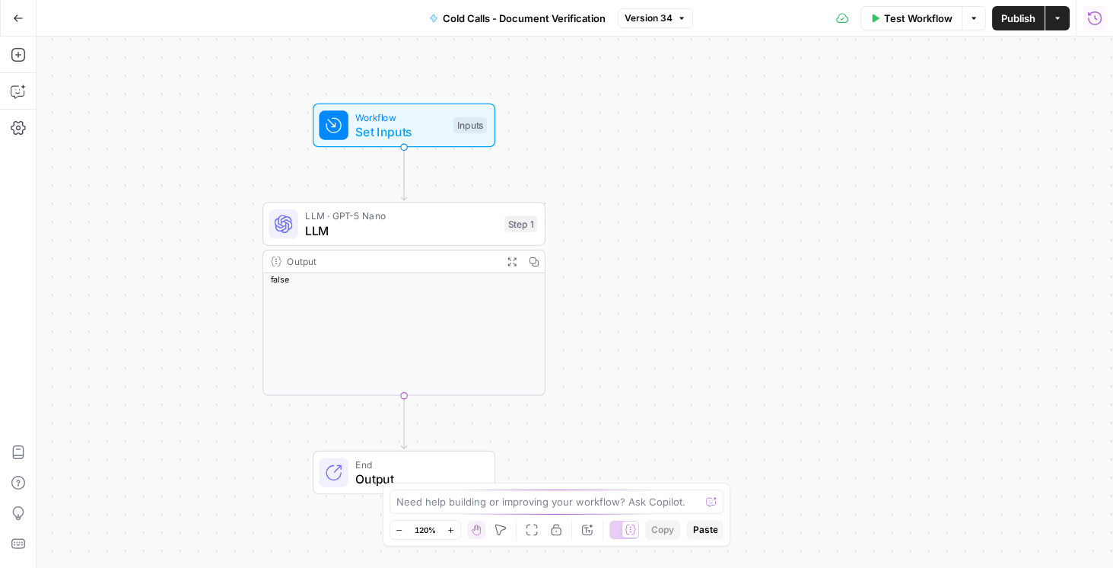
click at [1094, 18] on icon "button" at bounding box center [1094, 18] width 15 height 15
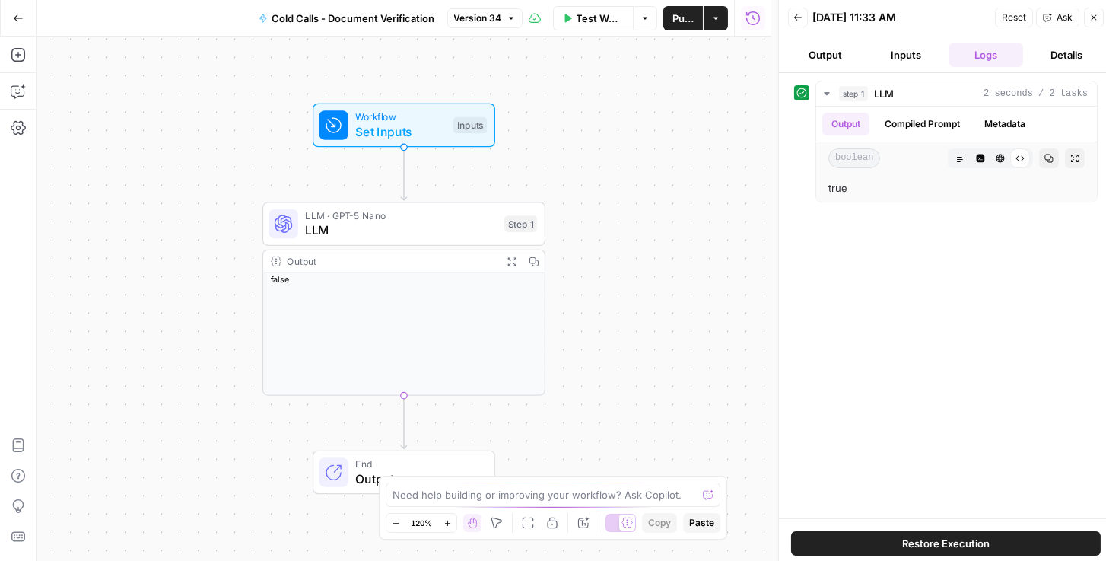
click at [800, 21] on icon "button" at bounding box center [798, 17] width 9 height 9
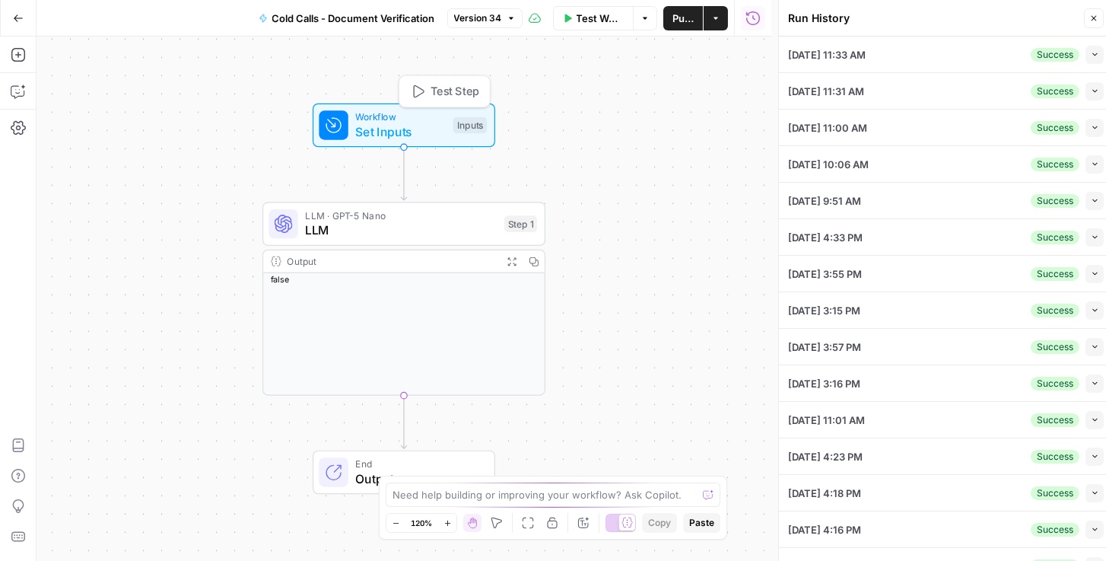
click at [356, 117] on span "Workflow" at bounding box center [400, 117] width 91 height 14
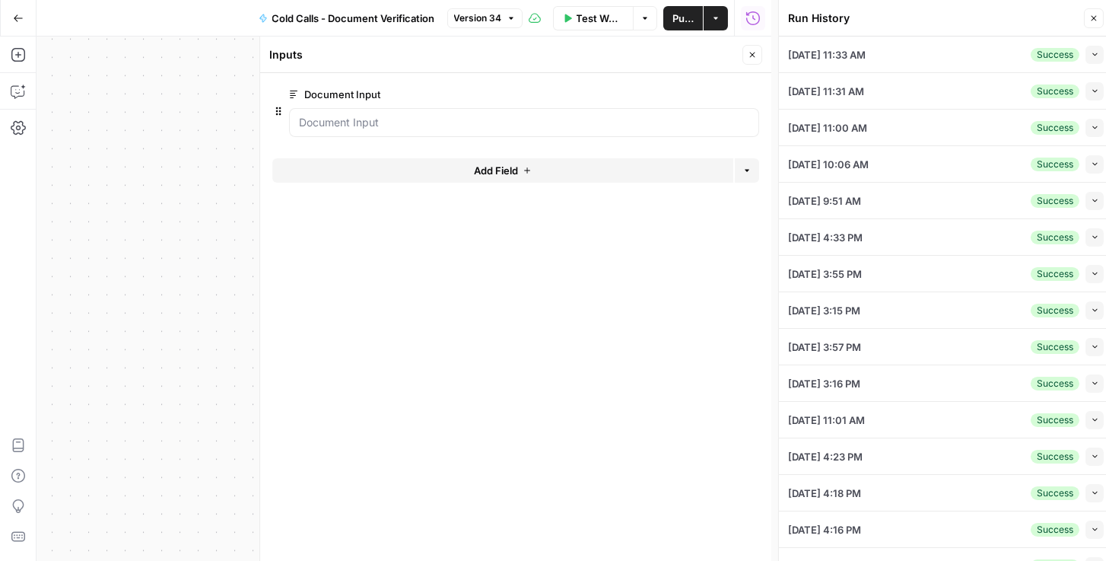
click at [695, 91] on span "edit field" at bounding box center [701, 94] width 33 height 12
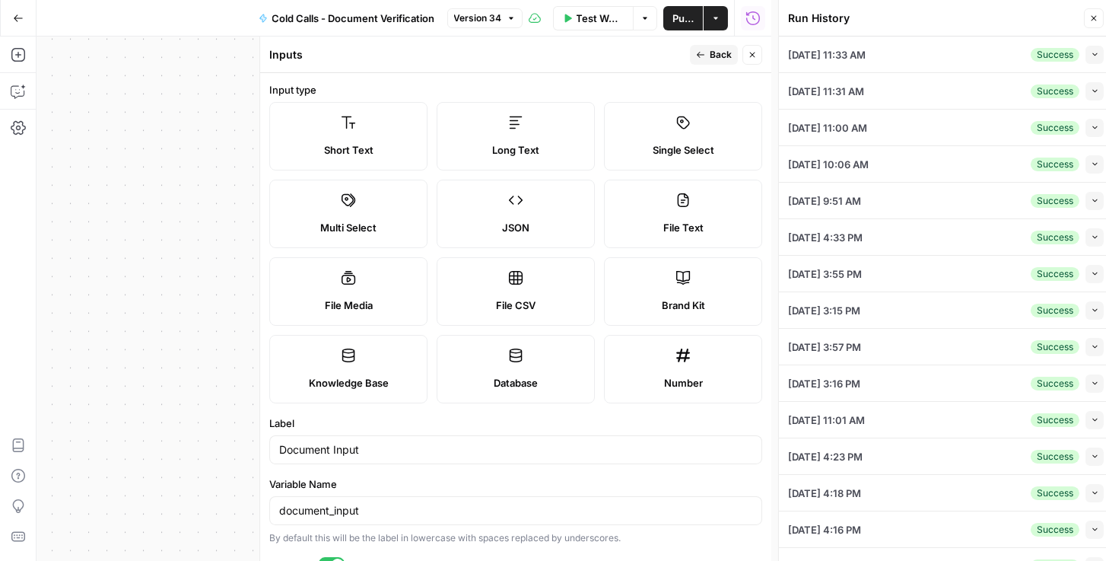
click at [751, 52] on icon "button" at bounding box center [752, 54] width 9 height 9
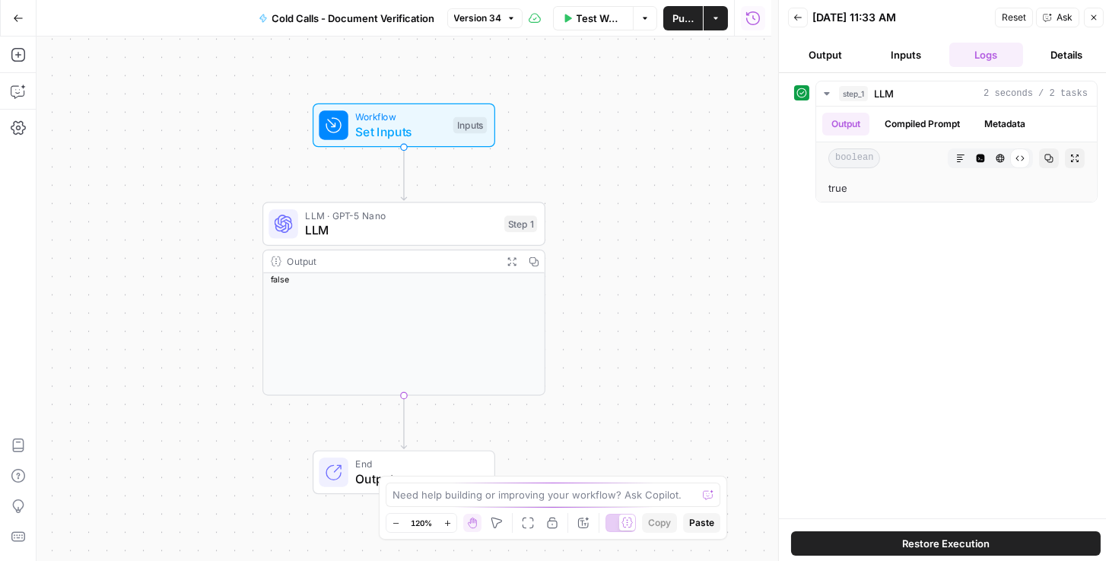
click at [803, 17] on button "Back" at bounding box center [798, 18] width 20 height 20
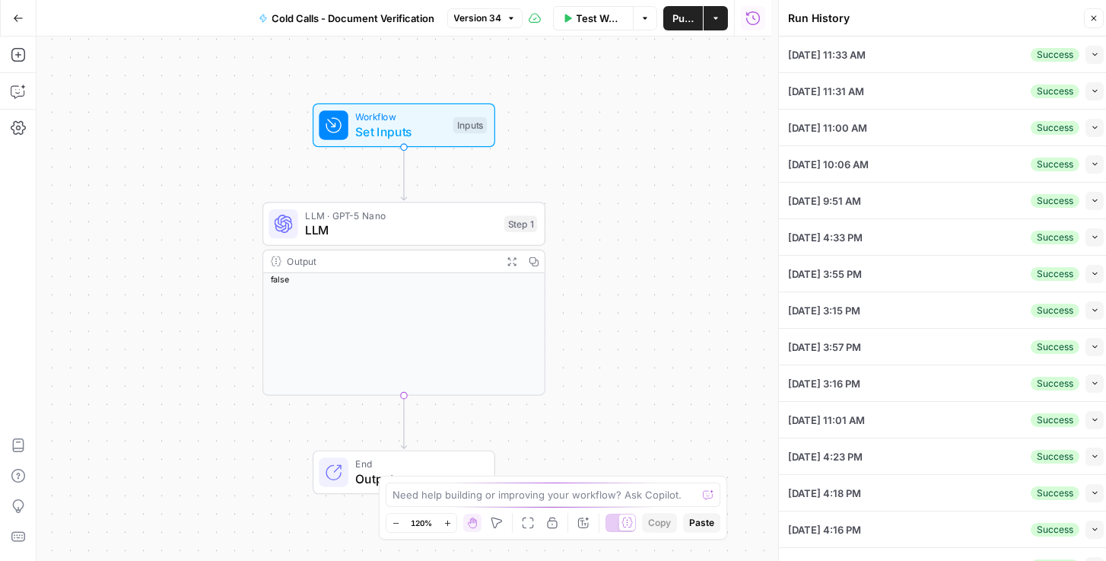
click at [1092, 17] on icon "button" at bounding box center [1093, 18] width 9 height 9
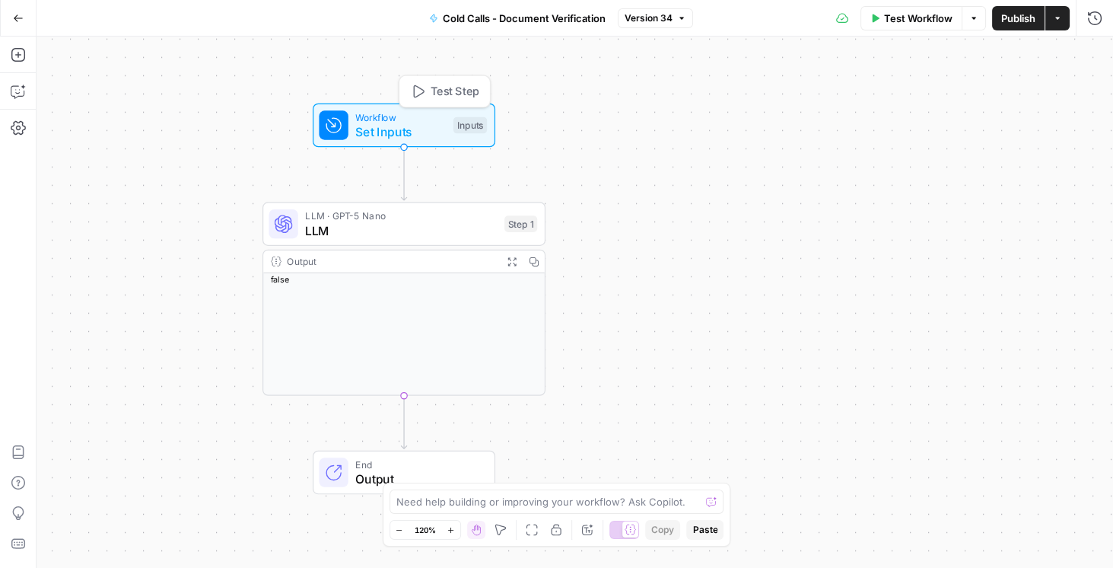
click at [374, 131] on span "Set Inputs" at bounding box center [400, 131] width 91 height 18
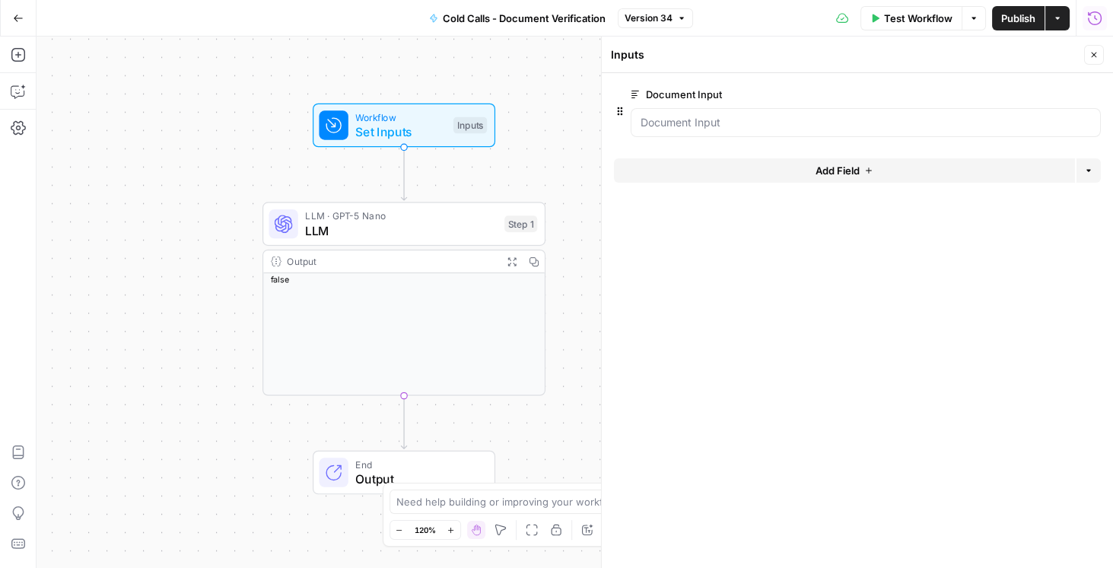
drag, startPoint x: 1086, startPoint y: 15, endPoint x: 1098, endPoint y: 18, distance: 12.5
click at [1098, 18] on icon "button" at bounding box center [1094, 18] width 15 height 15
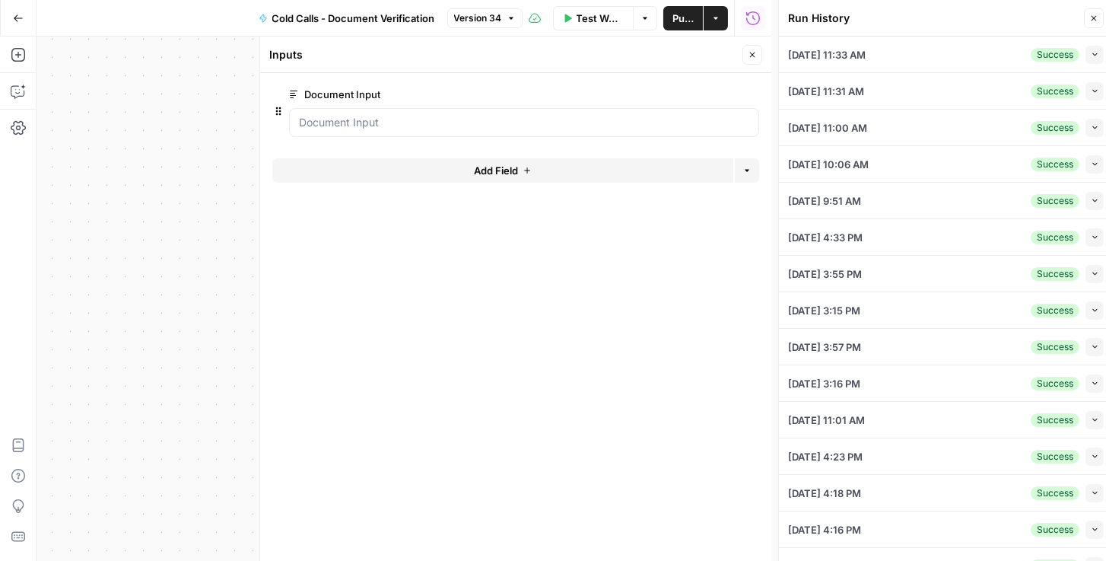
click at [10, 22] on button "Go Back" at bounding box center [18, 18] width 27 height 27
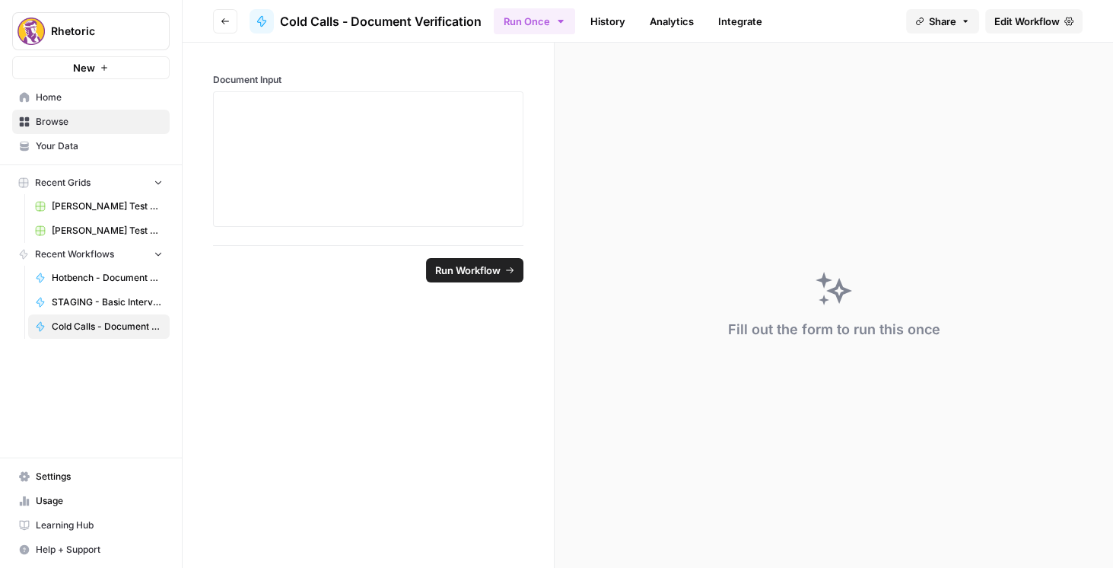
click at [224, 21] on icon "button" at bounding box center [225, 21] width 9 height 9
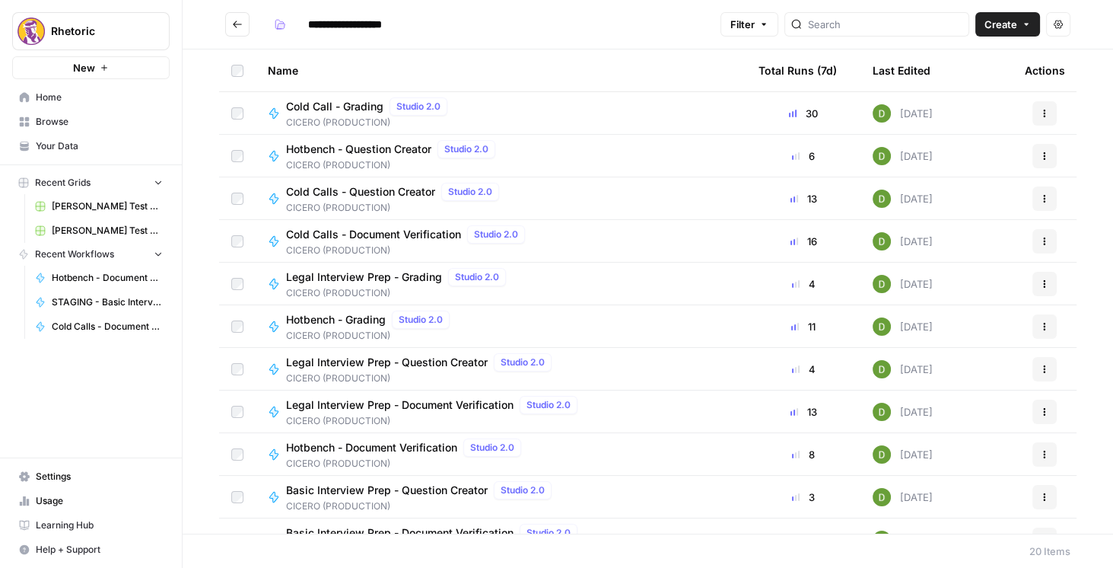
click at [389, 190] on span "Cold Calls - Question Creator" at bounding box center [360, 191] width 149 height 15
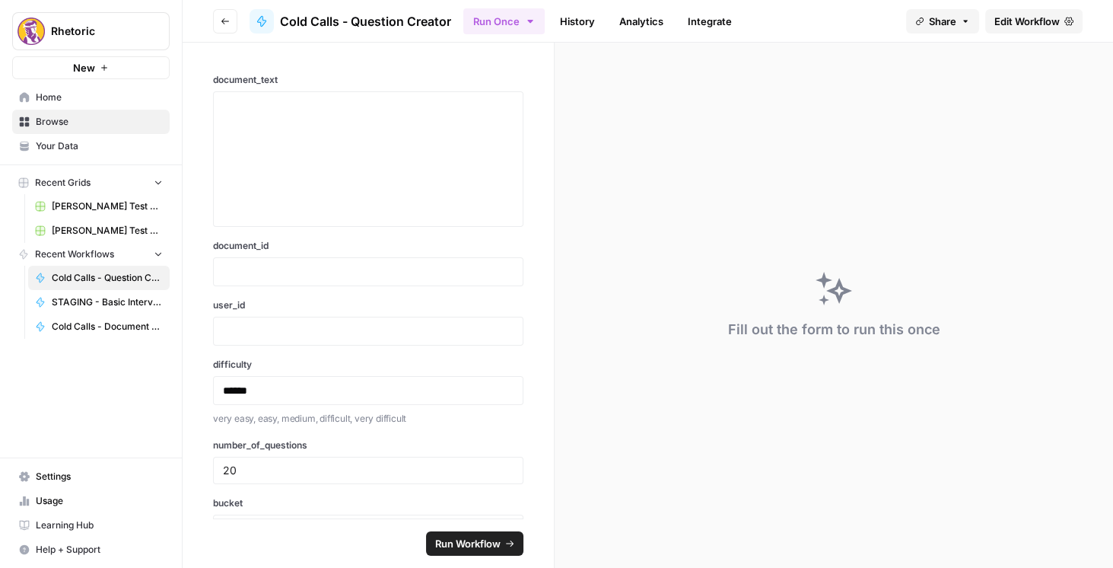
click at [1006, 22] on span "Edit Workflow" at bounding box center [1026, 21] width 65 height 15
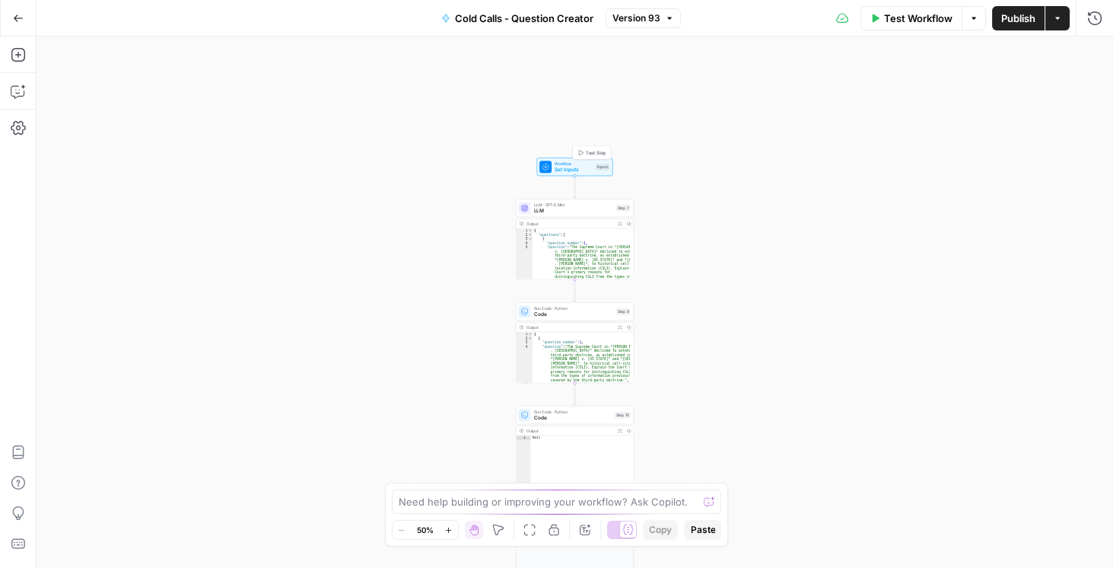
click at [571, 164] on span "Workflow" at bounding box center [574, 164] width 38 height 6
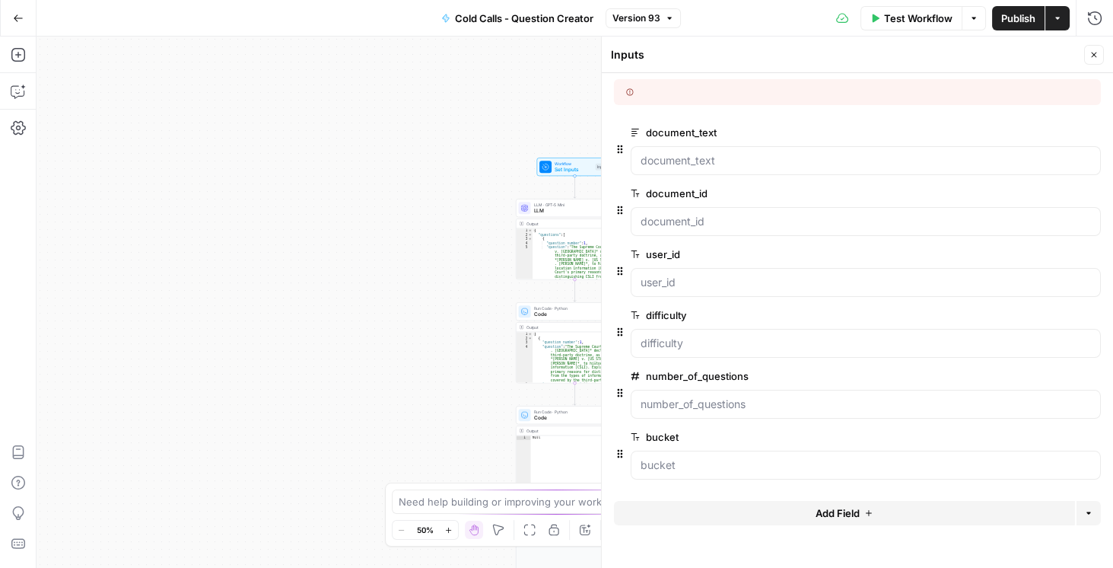
click at [1039, 137] on span "edit field" at bounding box center [1043, 132] width 33 height 12
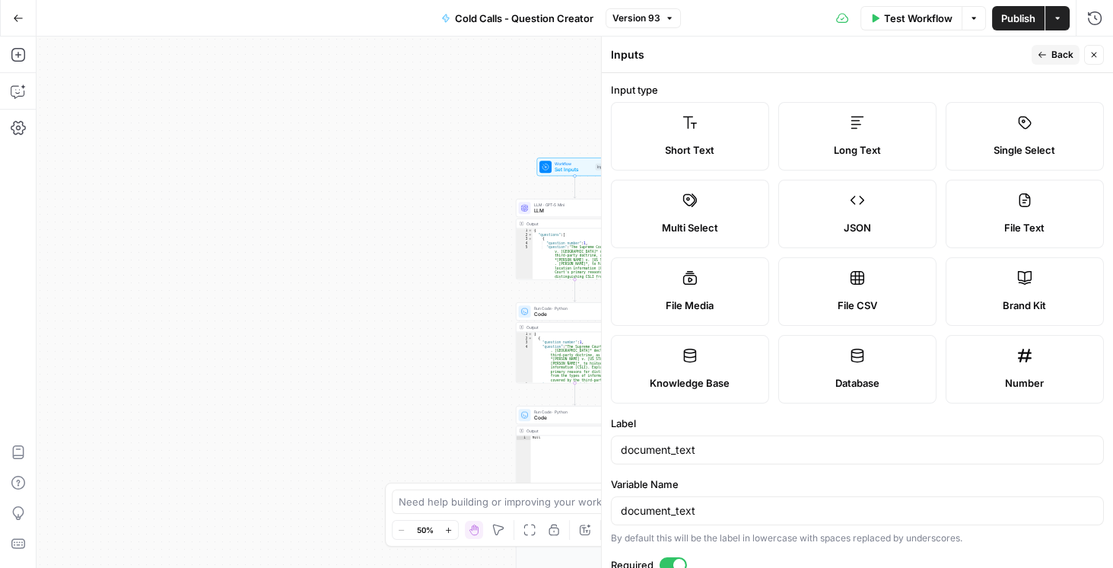
click at [1102, 55] on button "Close" at bounding box center [1094, 55] width 20 height 20
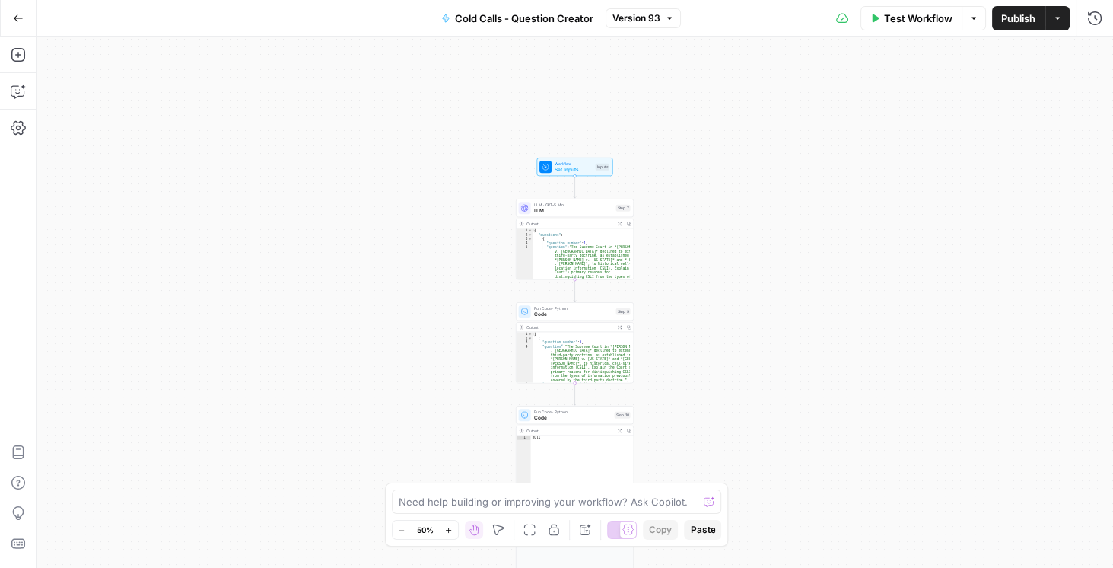
click at [584, 168] on span "Set Inputs" at bounding box center [574, 170] width 38 height 8
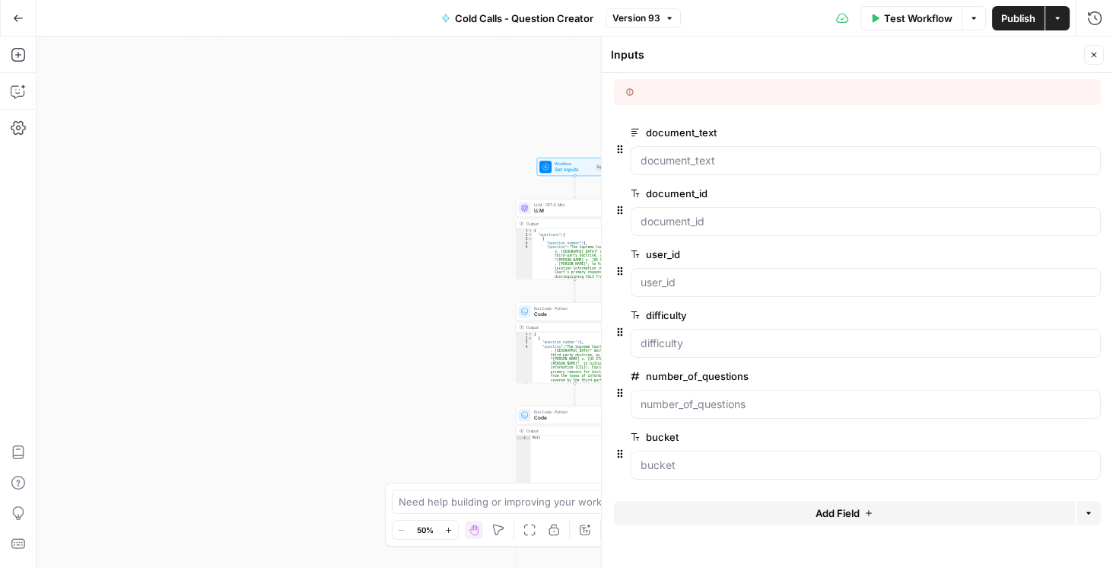
click at [1029, 17] on span "Publish" at bounding box center [1018, 18] width 34 height 15
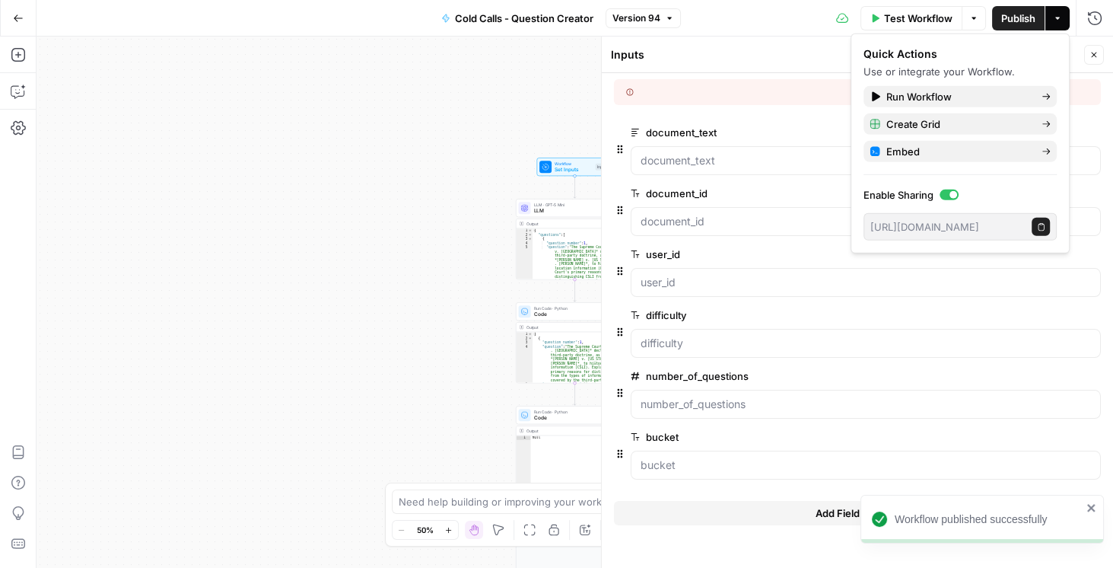
click at [491, 94] on div "Workflow Set Inputs Inputs LLM · GPT-5 Mini LLM Step 7 Output Expand Output Cop…" at bounding box center [575, 302] width 1077 height 531
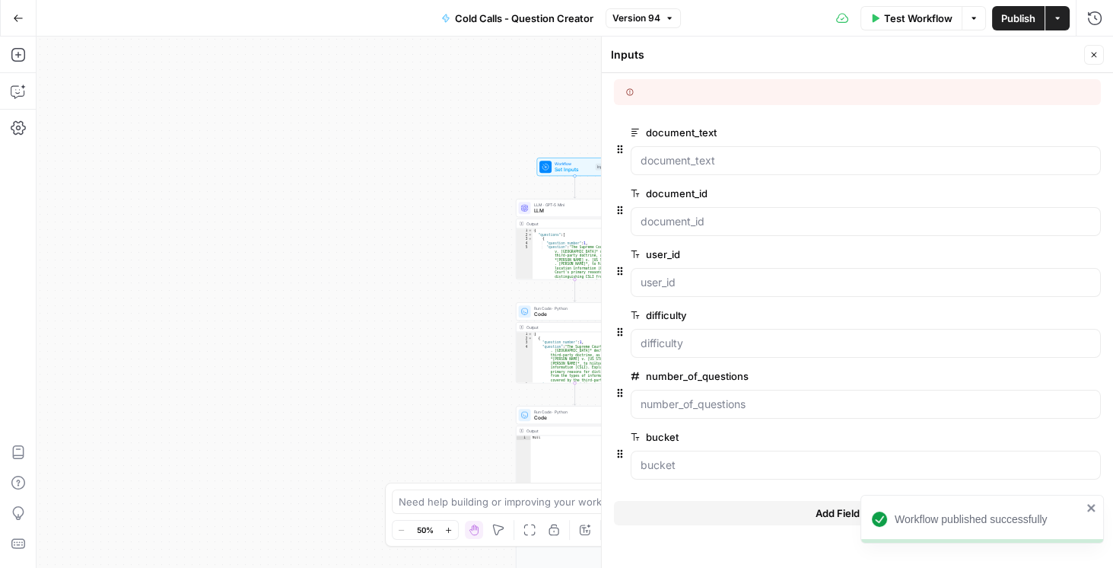
click at [630, 91] on icon at bounding box center [630, 92] width 8 height 8
click at [1097, 13] on icon "button" at bounding box center [1094, 18] width 15 height 15
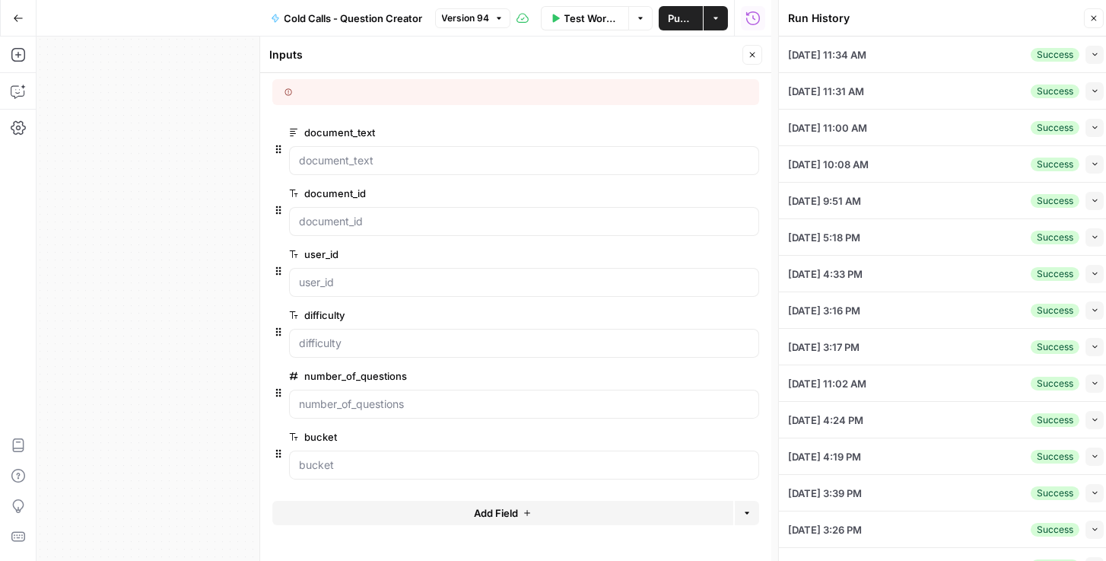
click at [1097, 55] on li "09/26/25 at 11:34 AM Success Collapse View Logs" at bounding box center [946, 55] width 334 height 37
click at [1092, 55] on icon "button" at bounding box center [1095, 54] width 8 height 8
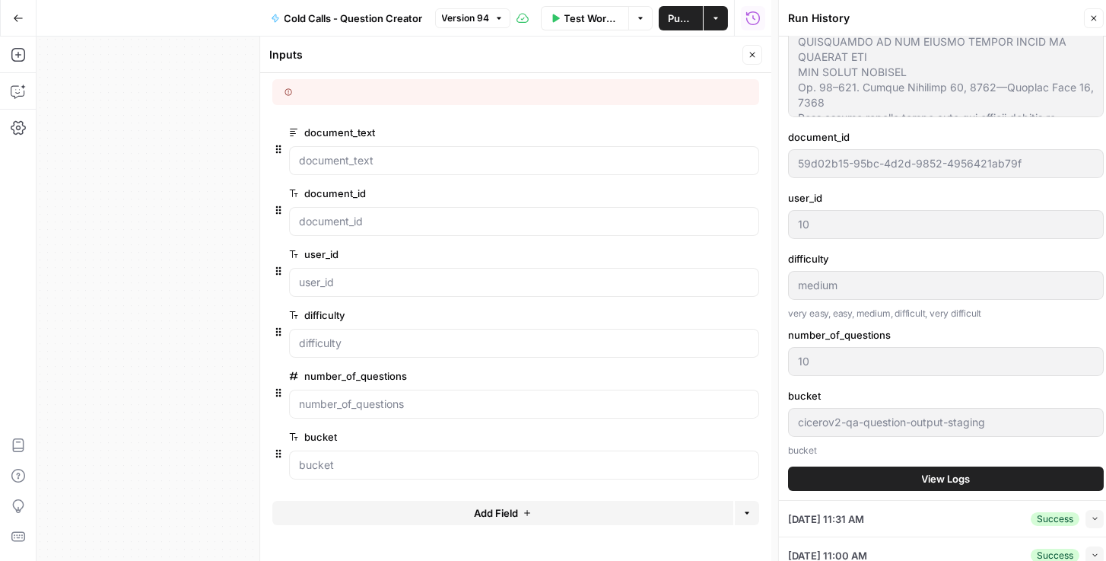
scroll to position [348, 0]
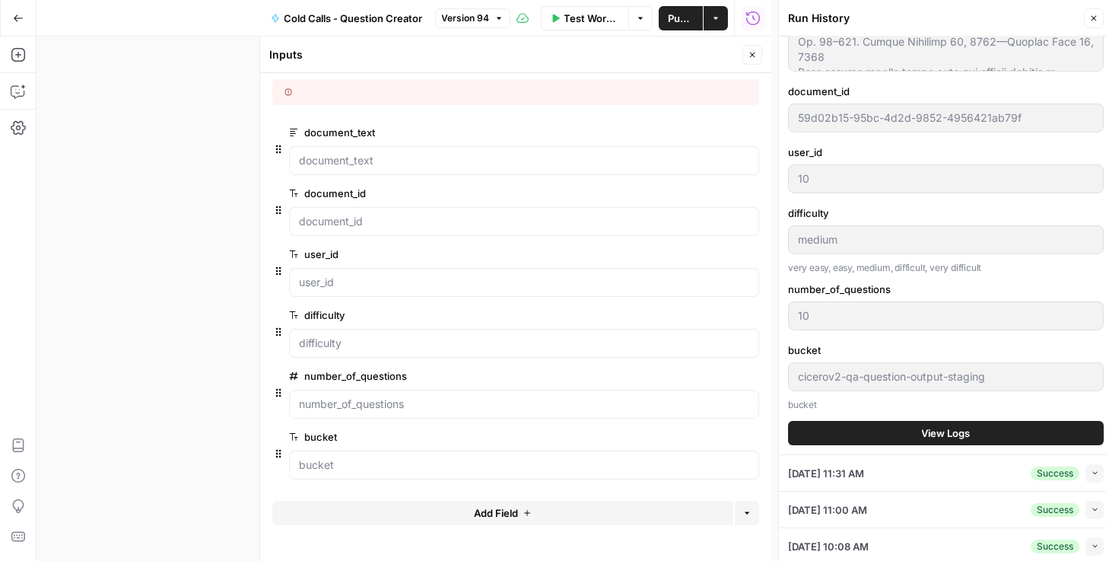
click at [897, 440] on button "View Logs" at bounding box center [946, 433] width 316 height 24
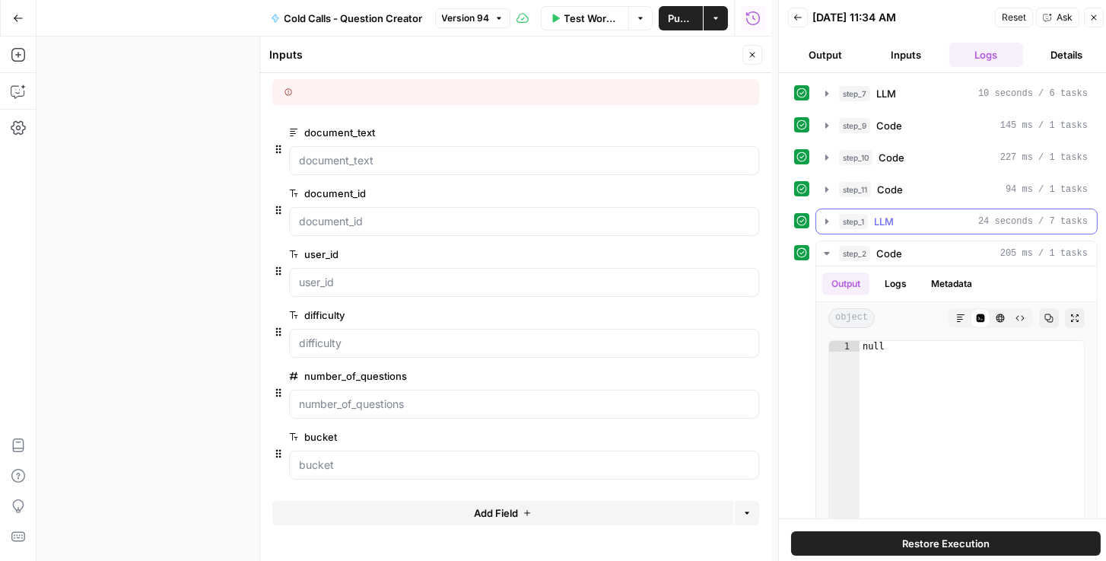
click at [834, 216] on button "step_1 LLM 24 seconds / 7 tasks" at bounding box center [956, 221] width 281 height 24
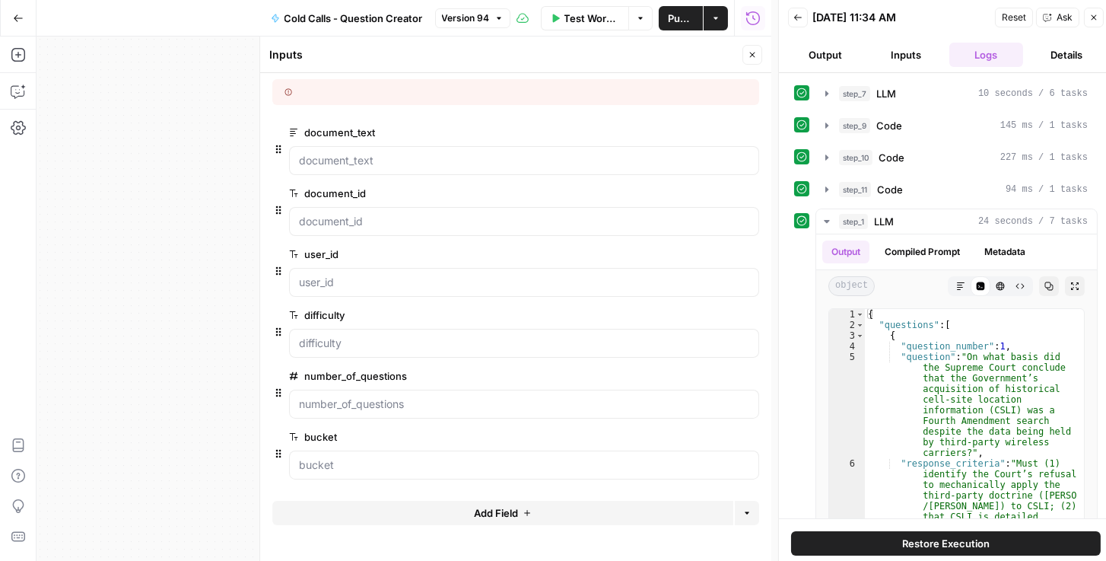
click at [18, 14] on icon "button" at bounding box center [18, 18] width 11 height 11
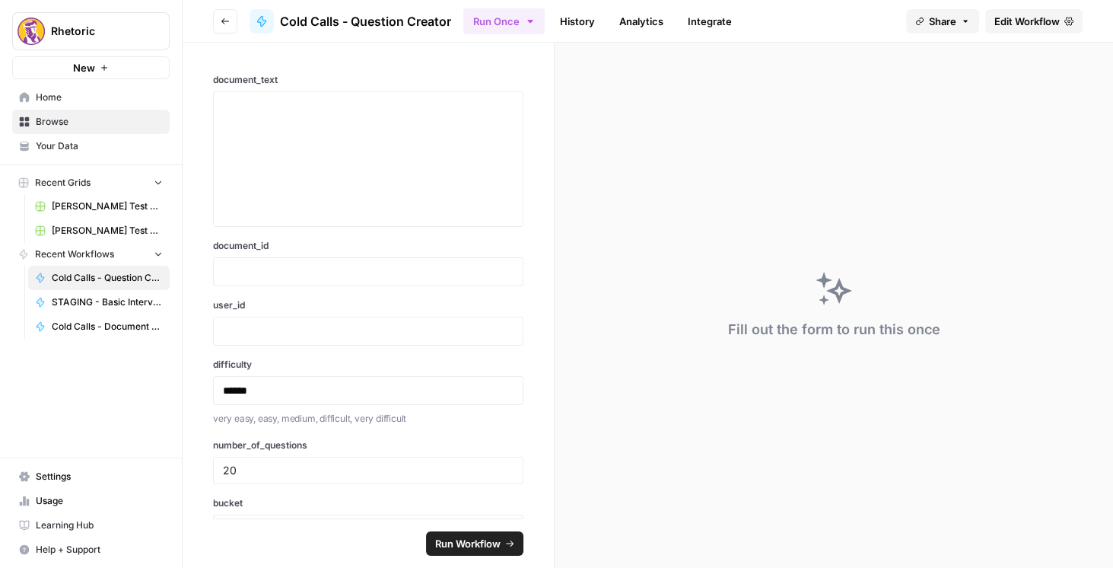
click at [222, 28] on button "Go back" at bounding box center [225, 21] width 24 height 24
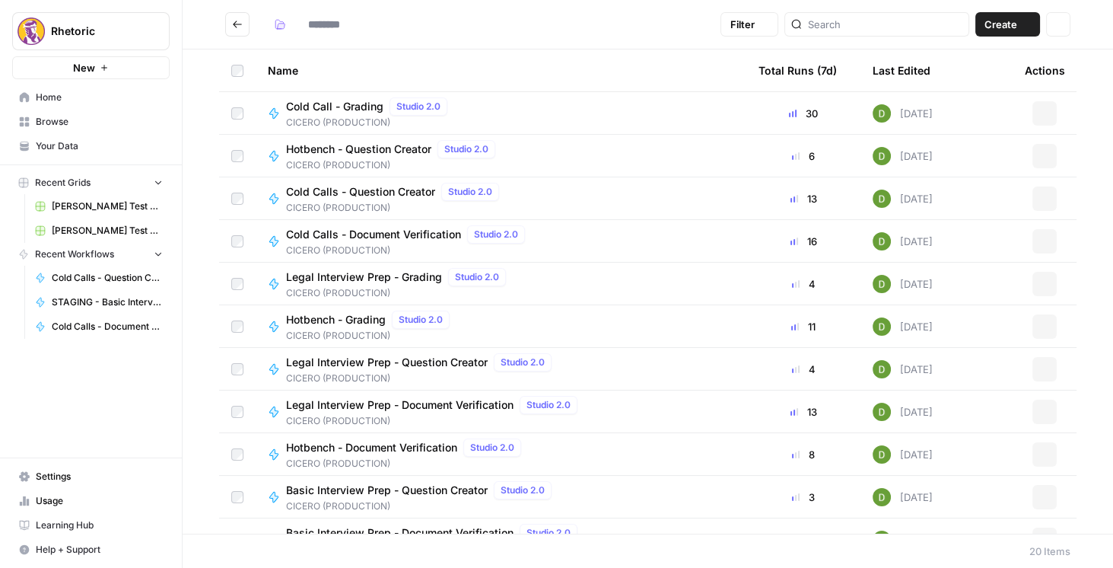
type input "**********"
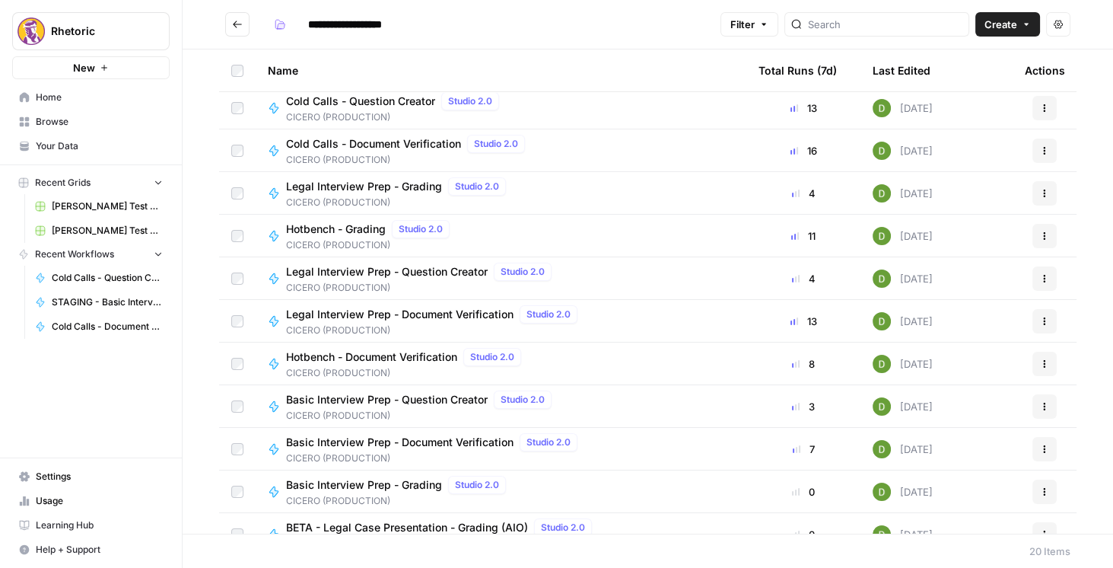
scroll to position [62, 0]
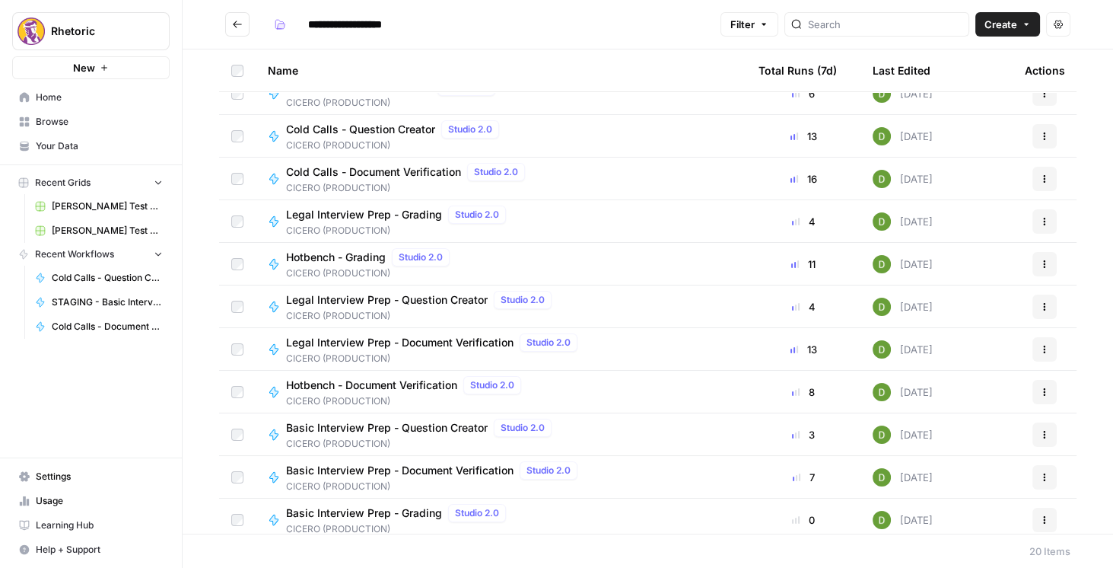
click at [230, 30] on button "Go back" at bounding box center [237, 24] width 24 height 24
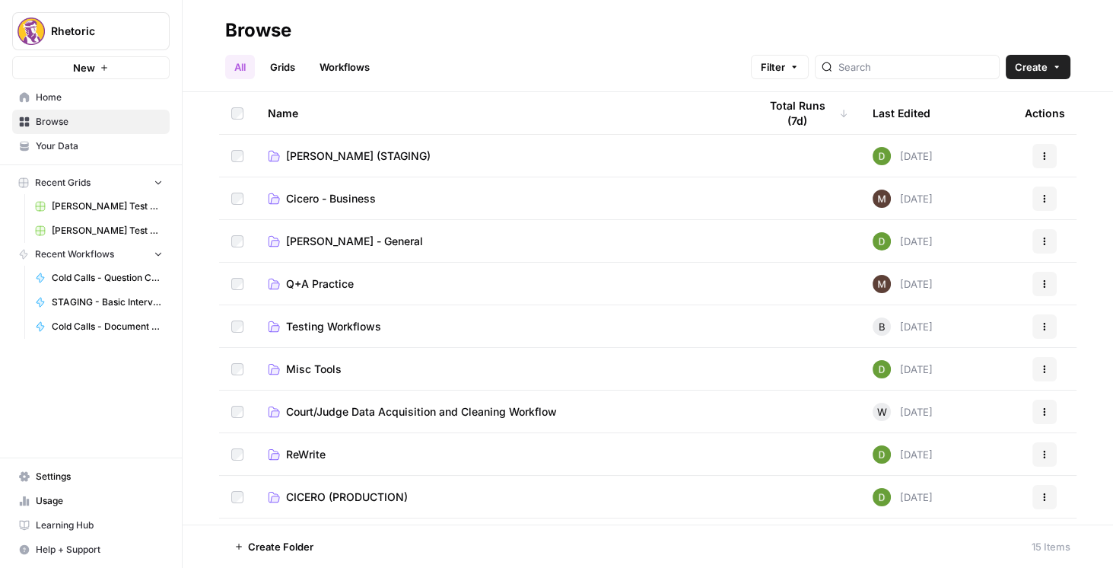
click at [319, 157] on span "[PERSON_NAME] (STAGING)" at bounding box center [358, 155] width 145 height 15
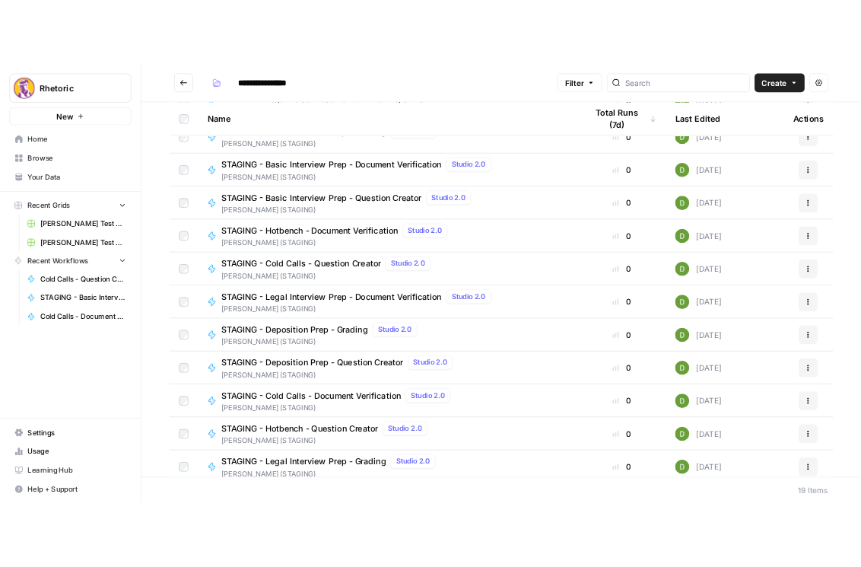
scroll to position [217, 0]
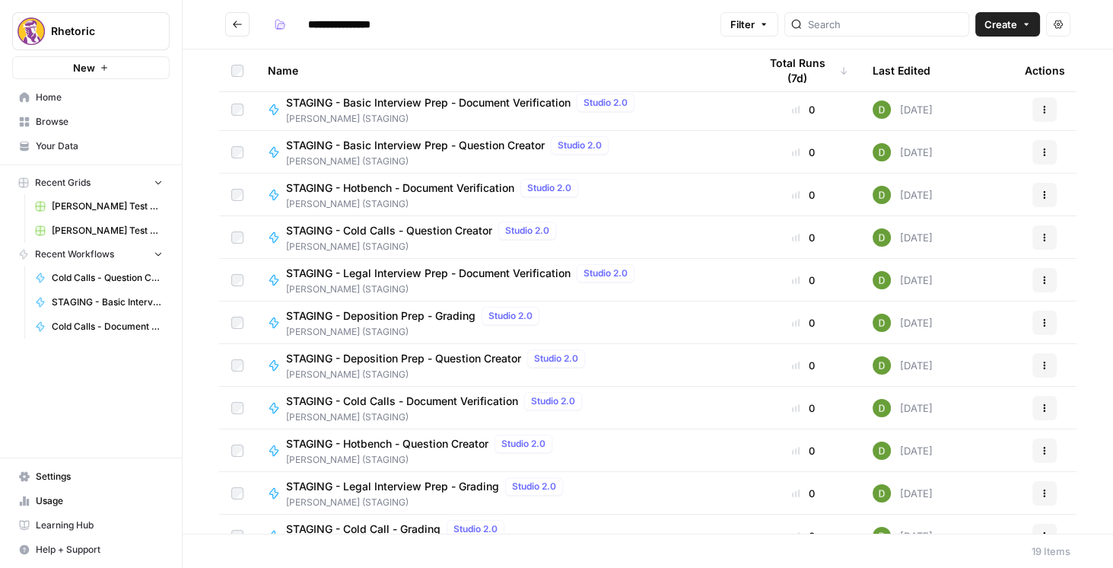
click at [423, 399] on span "STAGING - Cold Calls - Document Verification" at bounding box center [402, 400] width 232 height 15
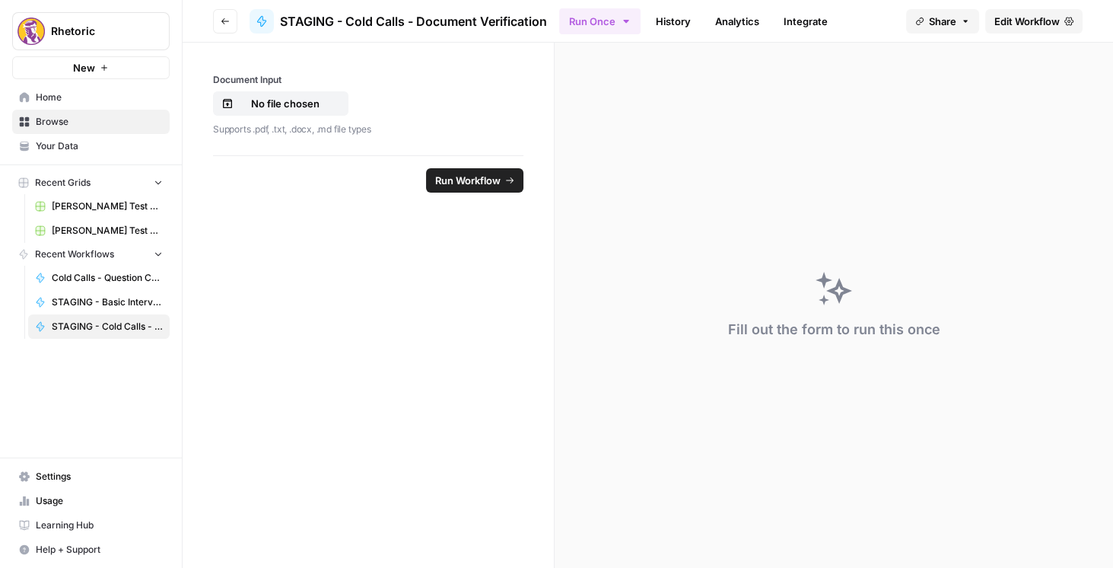
click at [1018, 18] on span "Edit Workflow" at bounding box center [1026, 21] width 65 height 15
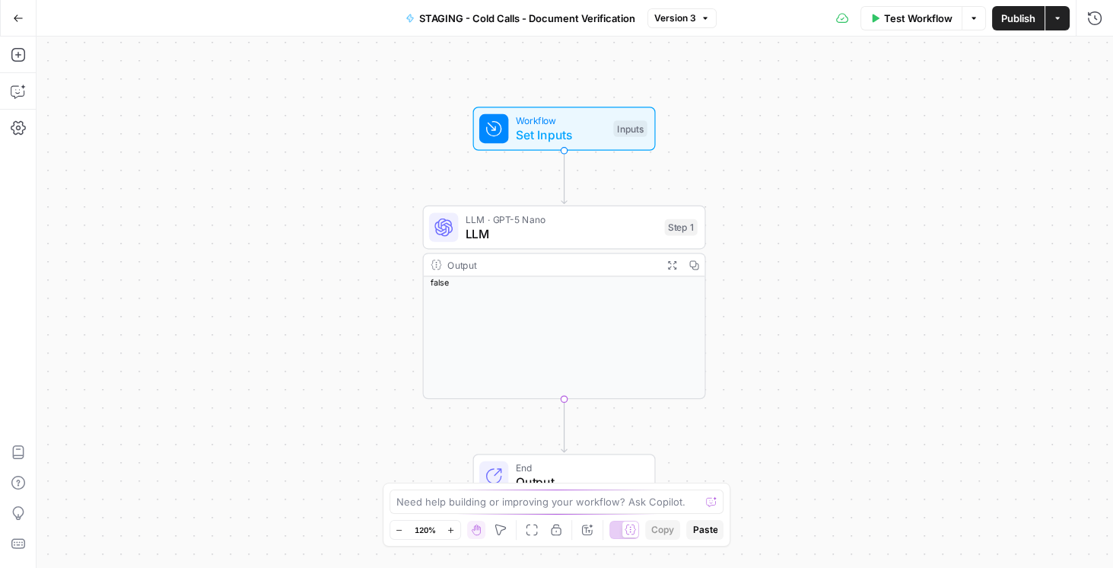
click at [590, 135] on span "Set Inputs" at bounding box center [561, 135] width 91 height 18
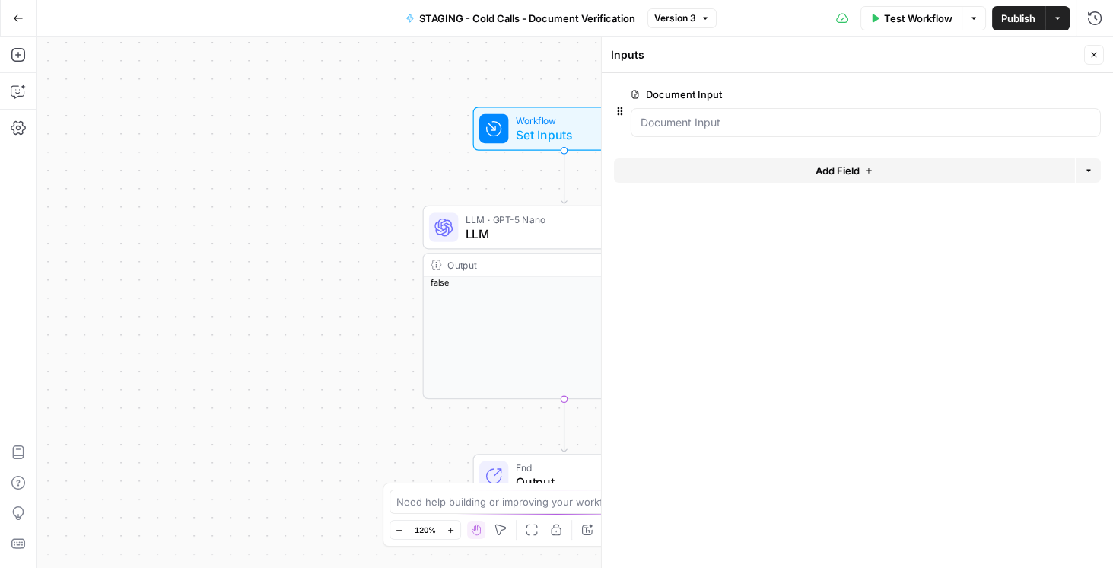
click at [1038, 91] on span "edit field" at bounding box center [1043, 94] width 33 height 12
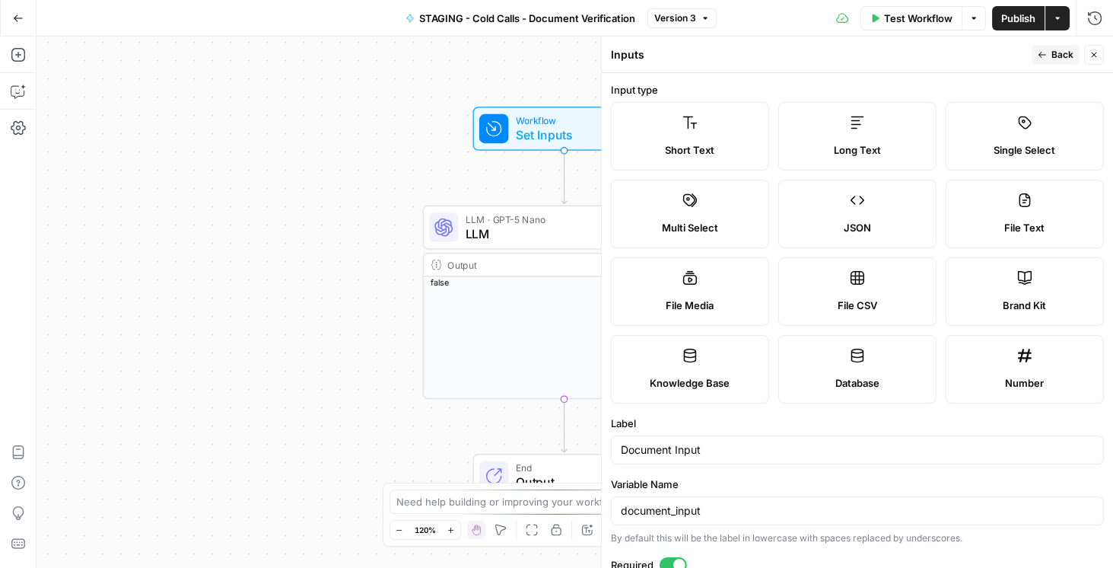
click at [1094, 59] on button "Close" at bounding box center [1094, 55] width 20 height 20
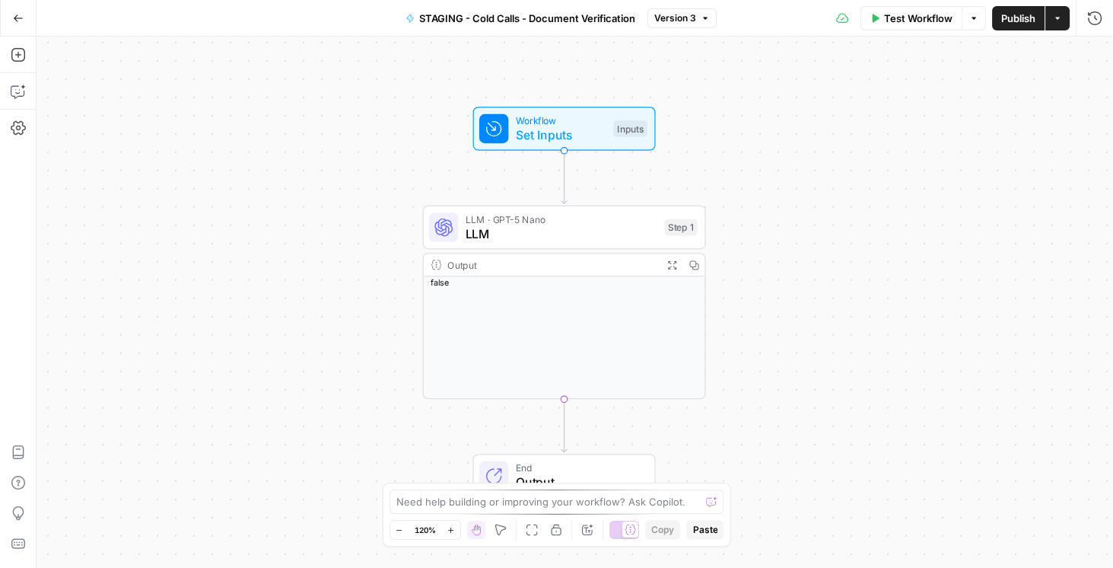
click at [928, 21] on span "Test Workflow" at bounding box center [918, 18] width 68 height 15
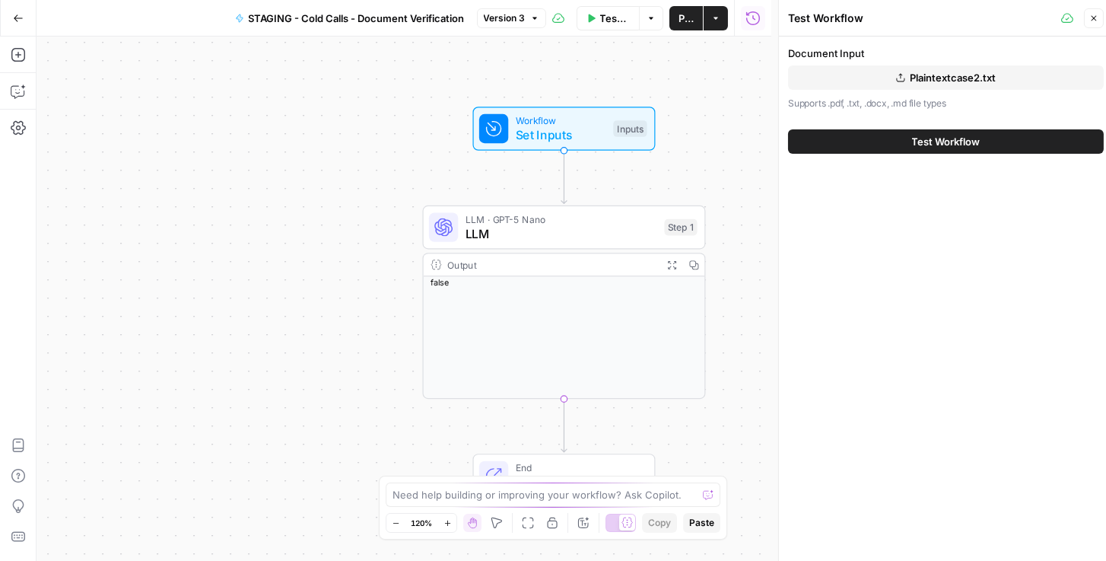
click at [940, 75] on span "Plaintextcase2.txt" at bounding box center [953, 77] width 86 height 15
click at [830, 145] on button "Test Workflow" at bounding box center [946, 141] width 316 height 24
click at [926, 144] on span "Test Workflow" at bounding box center [946, 141] width 68 height 15
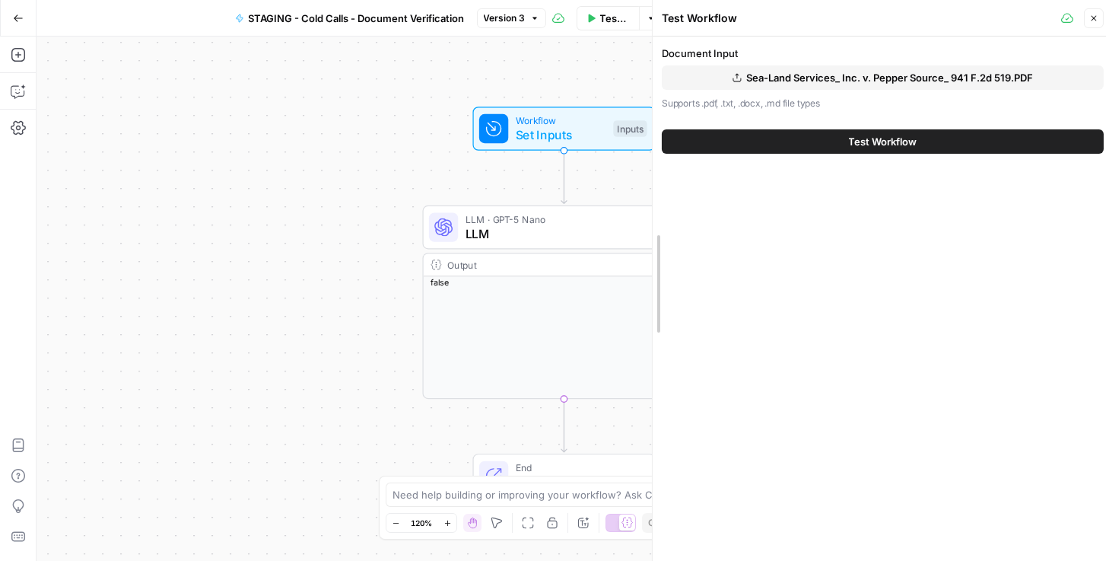
drag, startPoint x: 778, startPoint y: 186, endPoint x: 597, endPoint y: 194, distance: 181.2
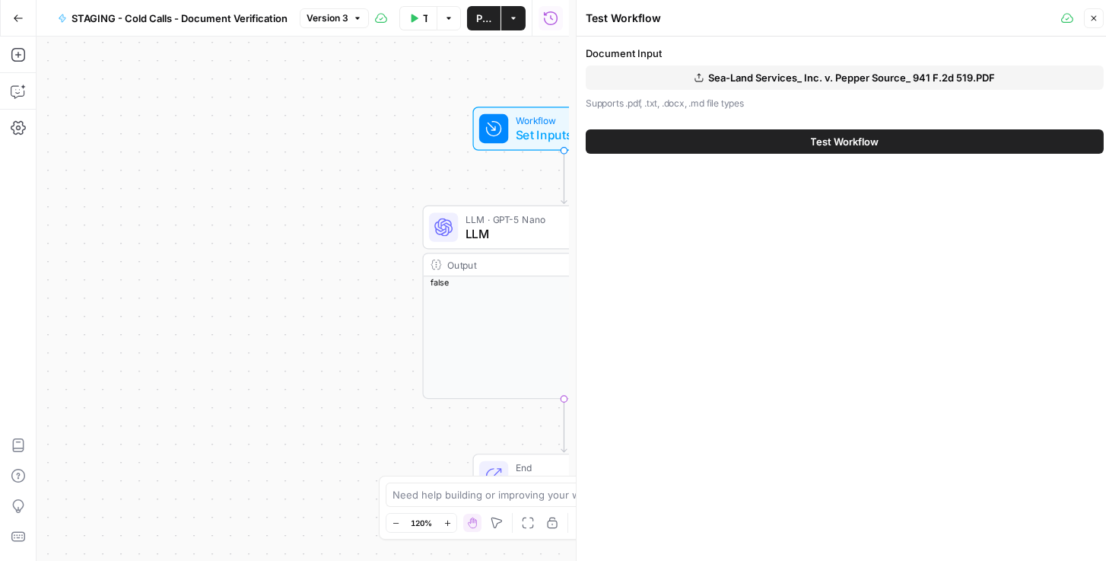
click at [776, 140] on button "Test Workflow" at bounding box center [845, 141] width 518 height 24
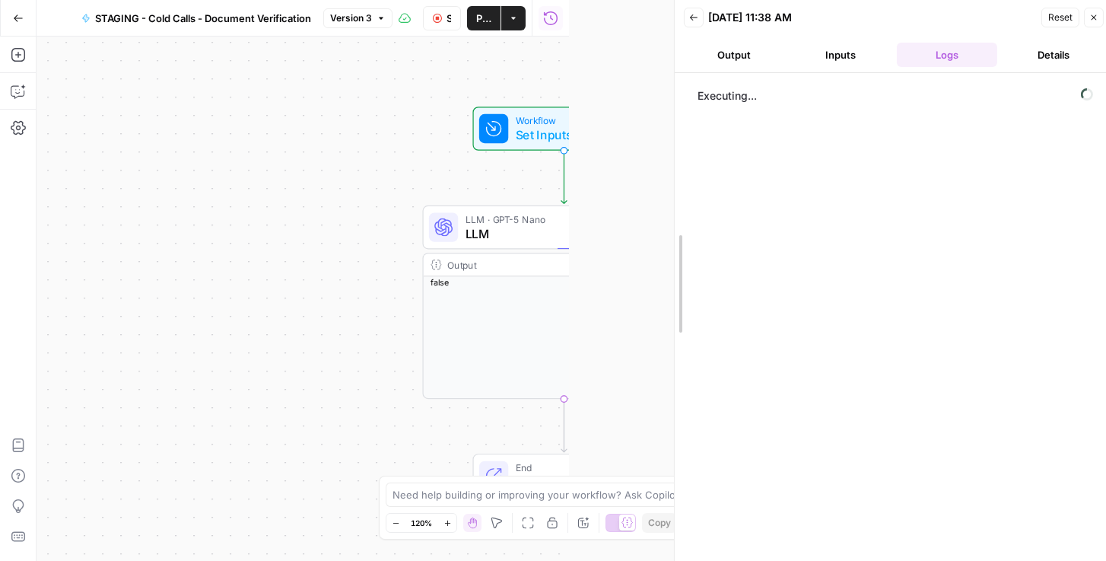
drag, startPoint x: 580, startPoint y: 176, endPoint x: 679, endPoint y: 173, distance: 98.2
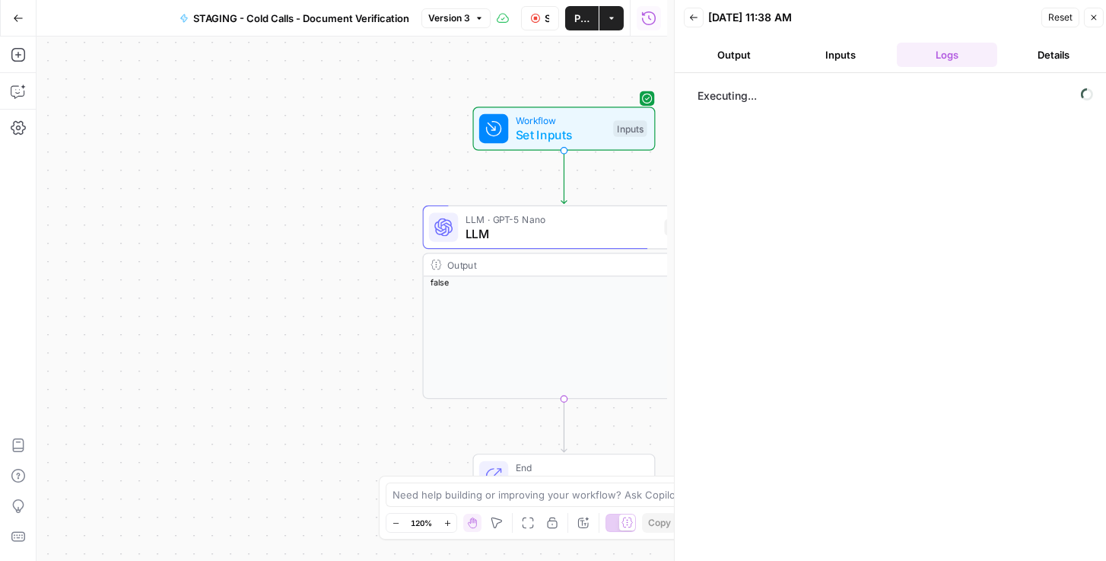
click at [832, 62] on button "Inputs" at bounding box center [840, 55] width 100 height 24
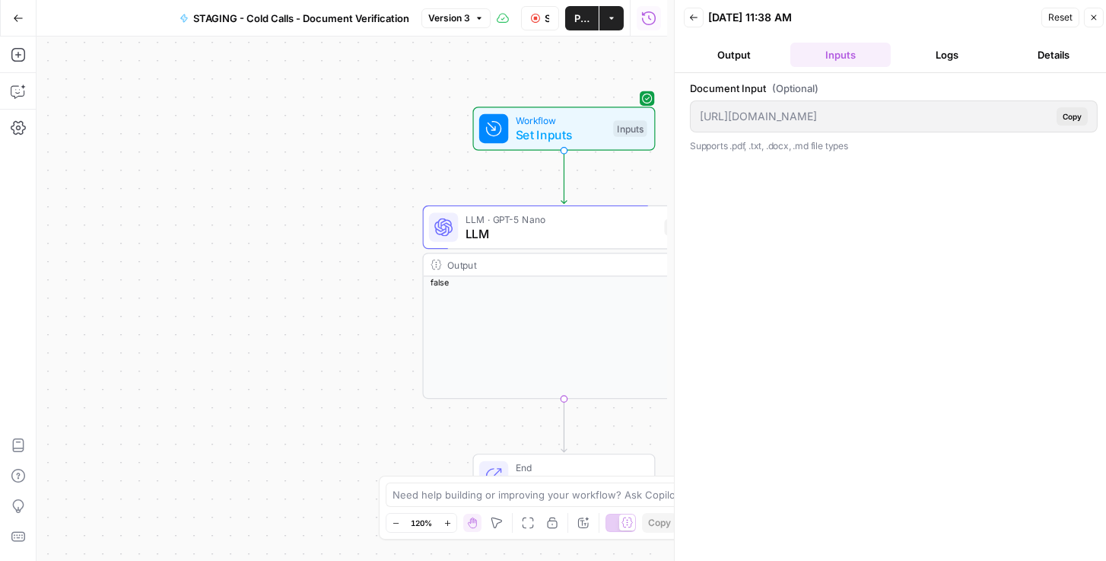
click at [739, 56] on button "Output" at bounding box center [734, 55] width 100 height 24
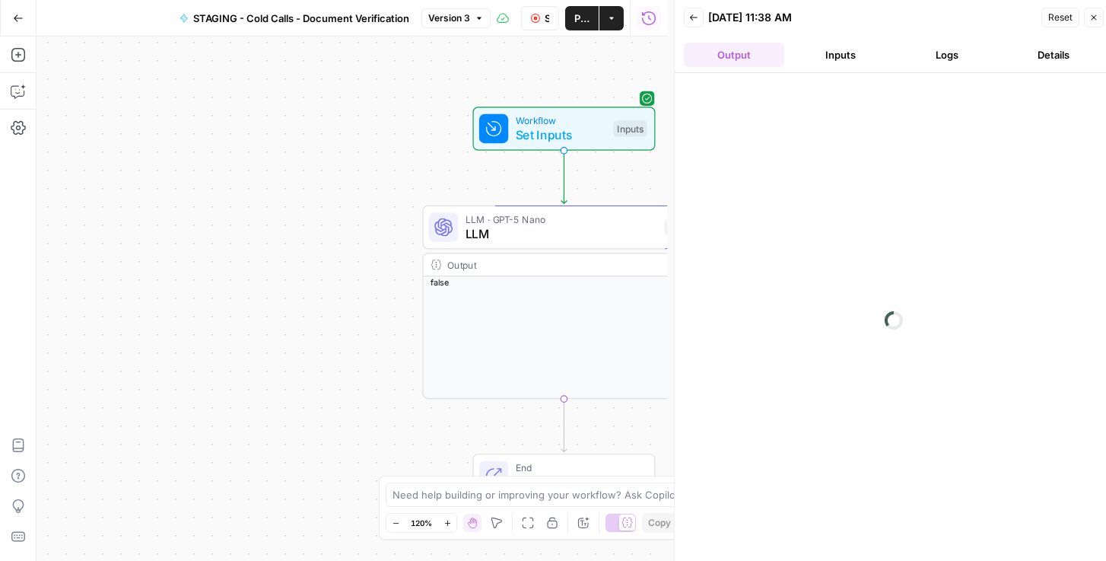
click at [840, 48] on button "Inputs" at bounding box center [840, 55] width 100 height 24
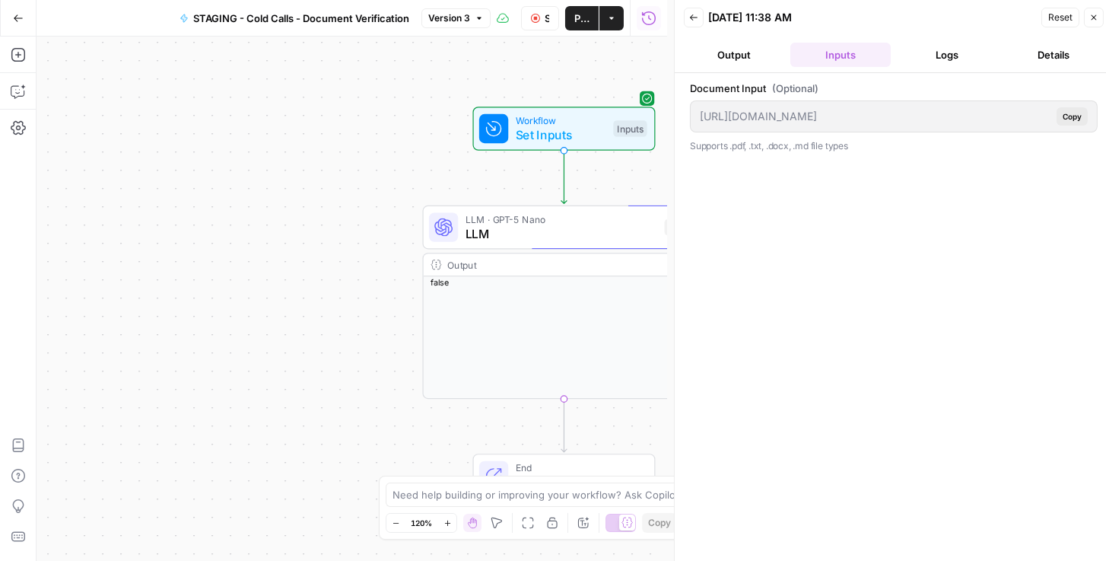
click at [962, 50] on button "Logs" at bounding box center [947, 55] width 100 height 24
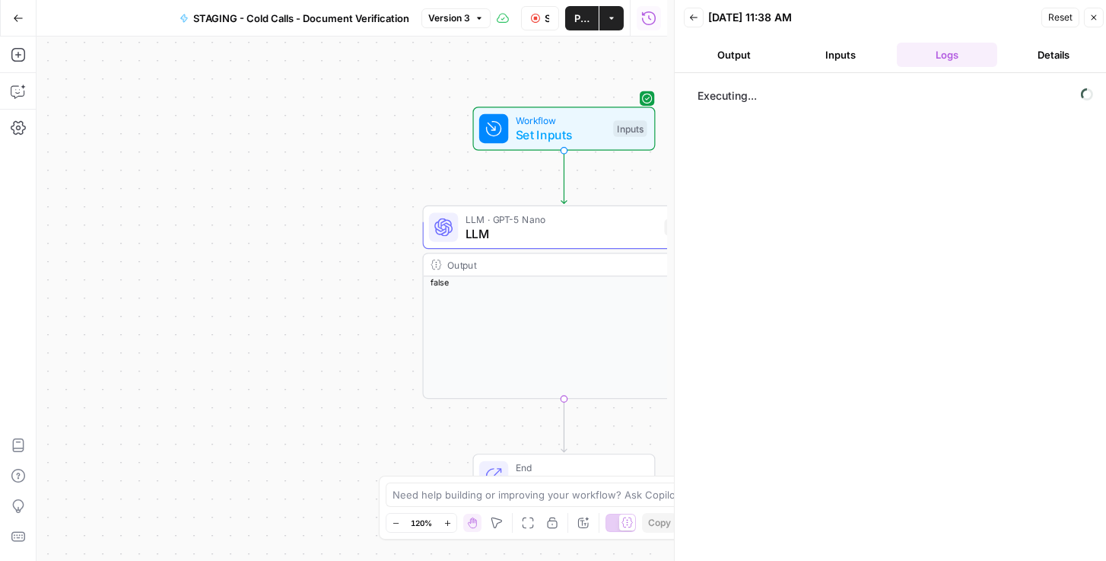
click at [1058, 48] on button "Details" at bounding box center [1053, 55] width 100 height 24
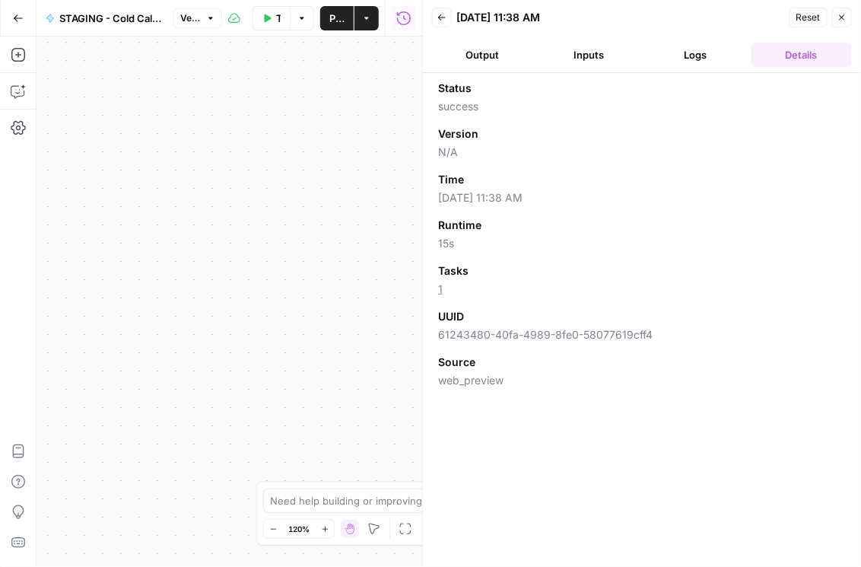
click at [685, 54] on button "Logs" at bounding box center [695, 55] width 100 height 24
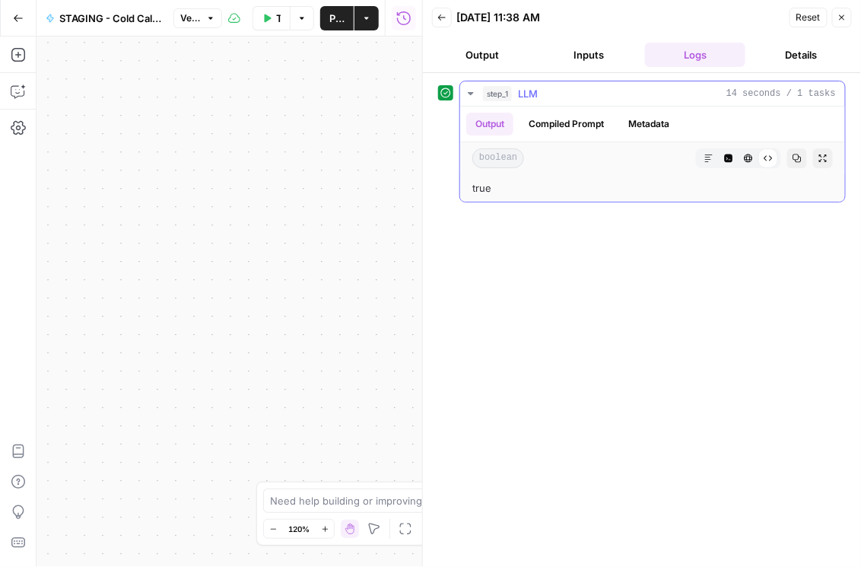
click at [587, 113] on button "Compiled Prompt" at bounding box center [567, 124] width 94 height 23
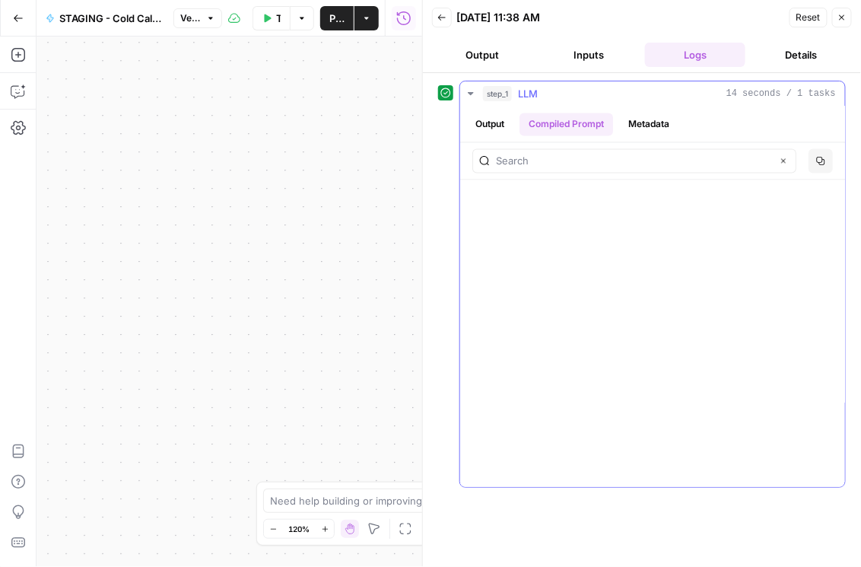
scroll to position [869, 0]
click at [651, 119] on button "Metadata" at bounding box center [648, 124] width 59 height 23
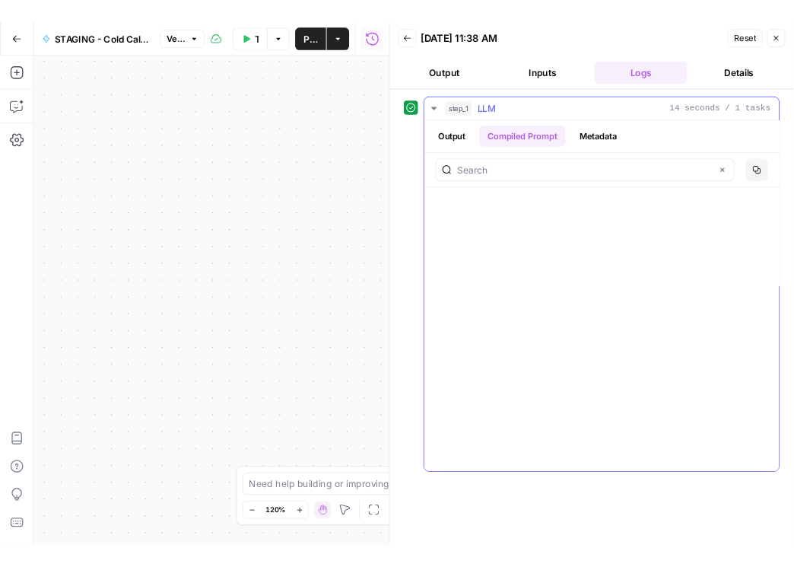
scroll to position [0, 0]
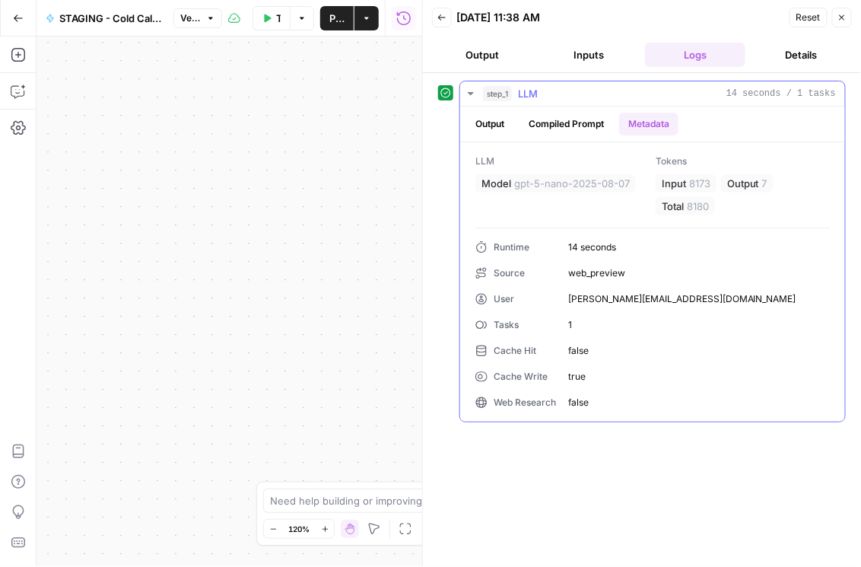
click at [507, 122] on button "Output" at bounding box center [489, 124] width 47 height 23
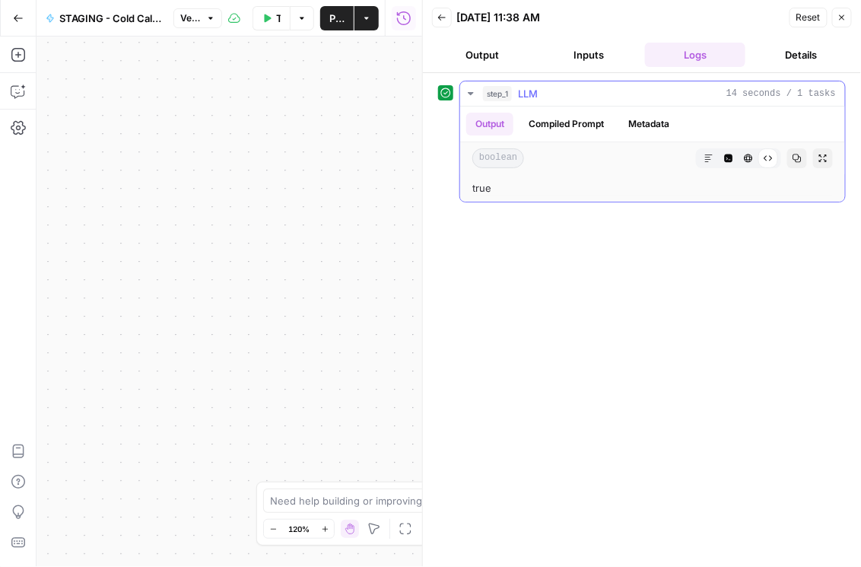
click at [578, 64] on button "Inputs" at bounding box center [589, 55] width 100 height 24
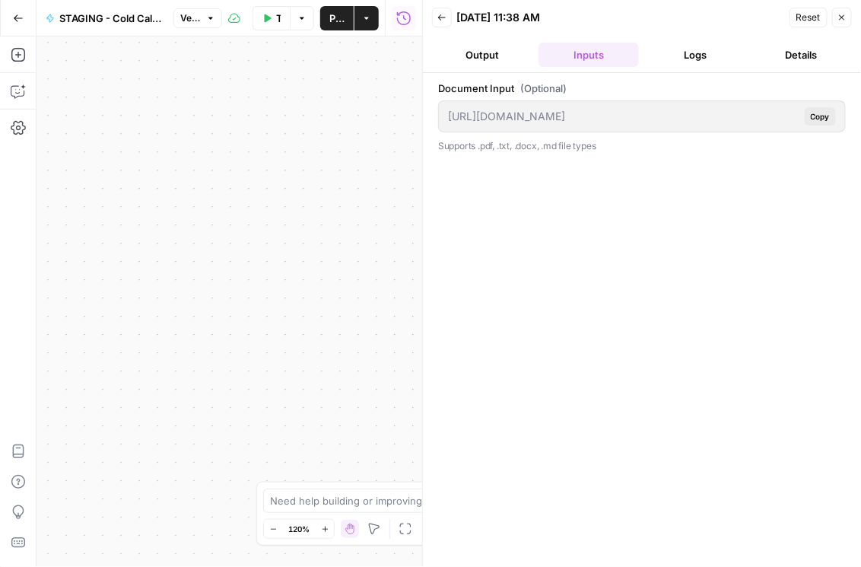
click at [478, 67] on header "Back 09/26/25 at 11:38 AM Reset Close Output Inputs Logs Details" at bounding box center [642, 36] width 438 height 73
click at [479, 61] on button "Output" at bounding box center [482, 55] width 100 height 24
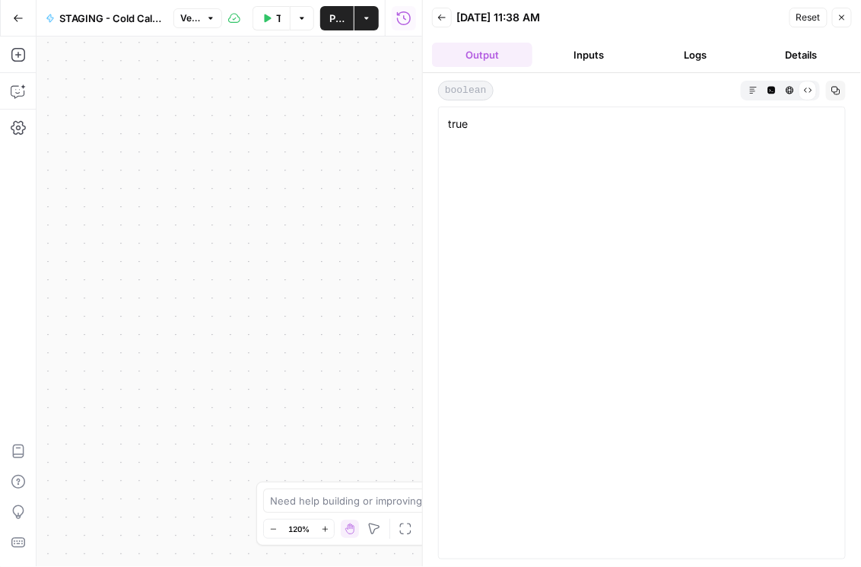
click at [847, 18] on icon "button" at bounding box center [842, 17] width 9 height 9
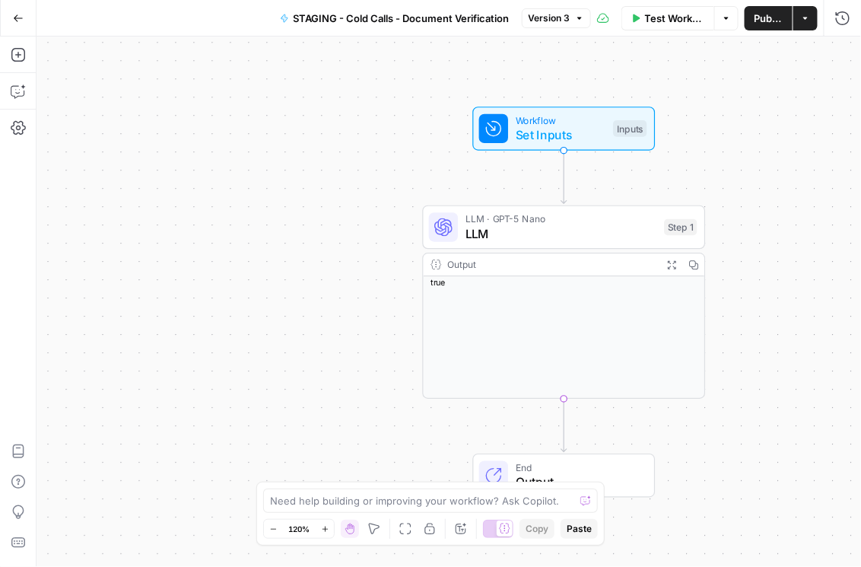
click at [577, 134] on span "Set Inputs" at bounding box center [561, 135] width 91 height 18
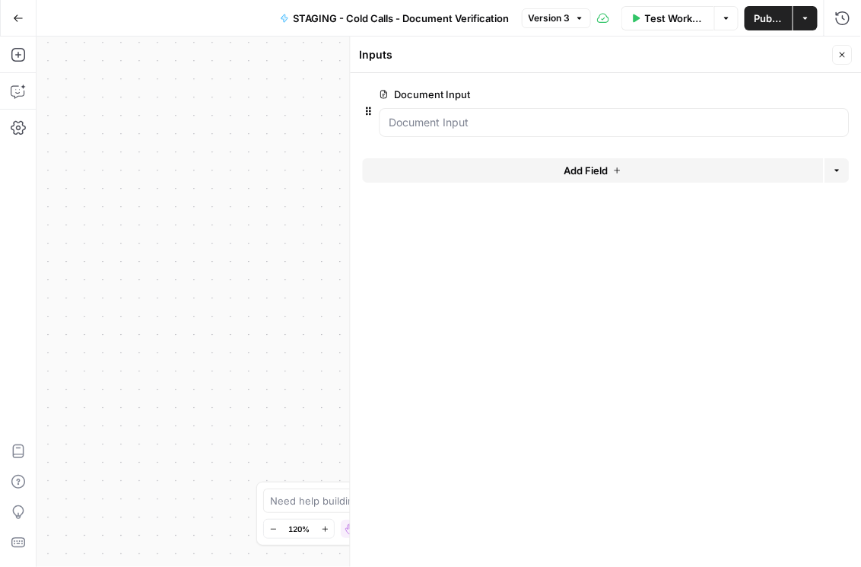
click at [800, 92] on span "edit field" at bounding box center [792, 94] width 33 height 12
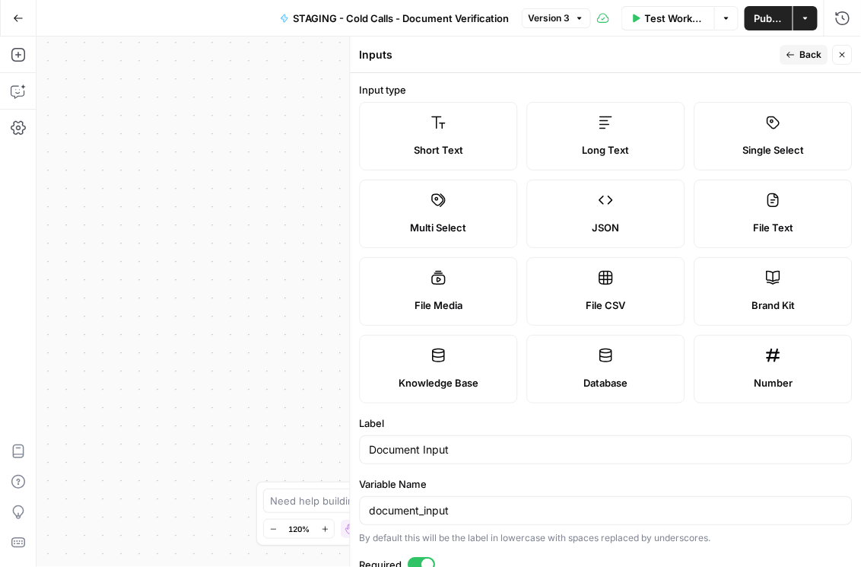
click at [640, 144] on div "Long Text" at bounding box center [606, 149] width 132 height 15
click at [763, 20] on span "Publish" at bounding box center [769, 18] width 30 height 15
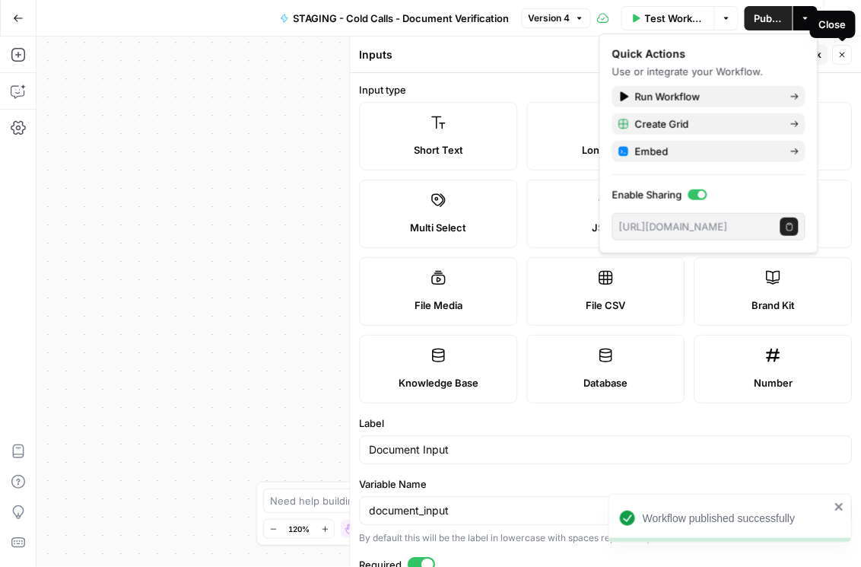
click at [707, 16] on button "Test Workflow" at bounding box center [669, 18] width 94 height 24
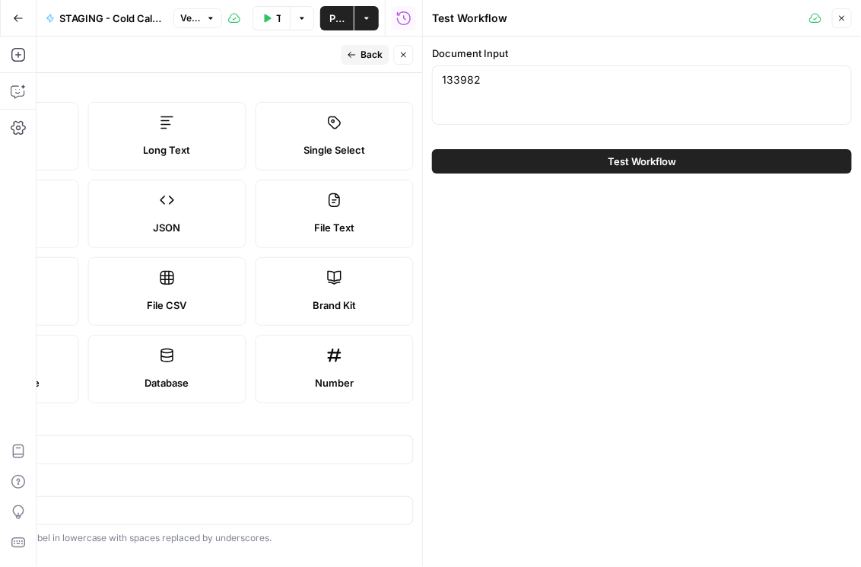
click at [269, 75] on form "Input type Short Text Long Text Single Select Multi Select JSON File Text File …" at bounding box center [167, 320] width 511 height 494
click at [353, 231] on div "File Text" at bounding box center [335, 227] width 132 height 15
type textarea "Supports .pdf, .txt, .docx, .md file types"
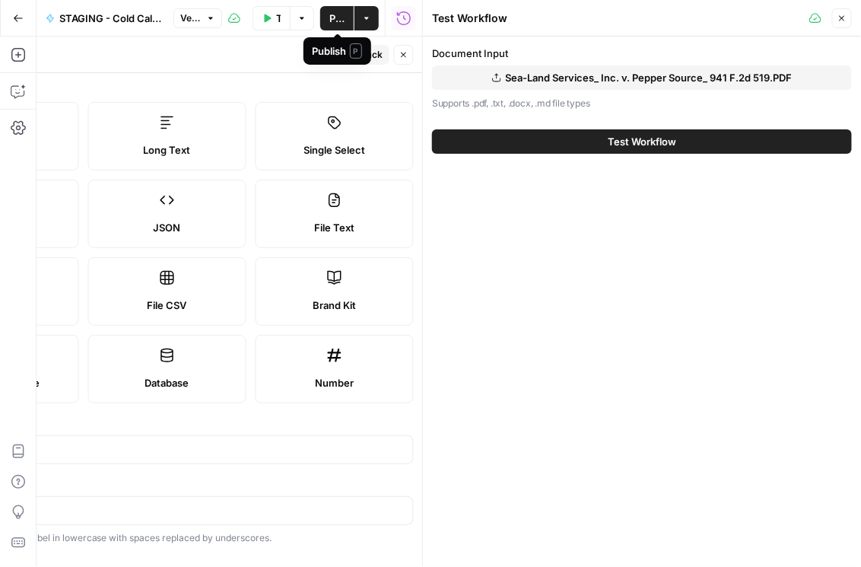
click at [338, 17] on span "Publish" at bounding box center [336, 18] width 15 height 15
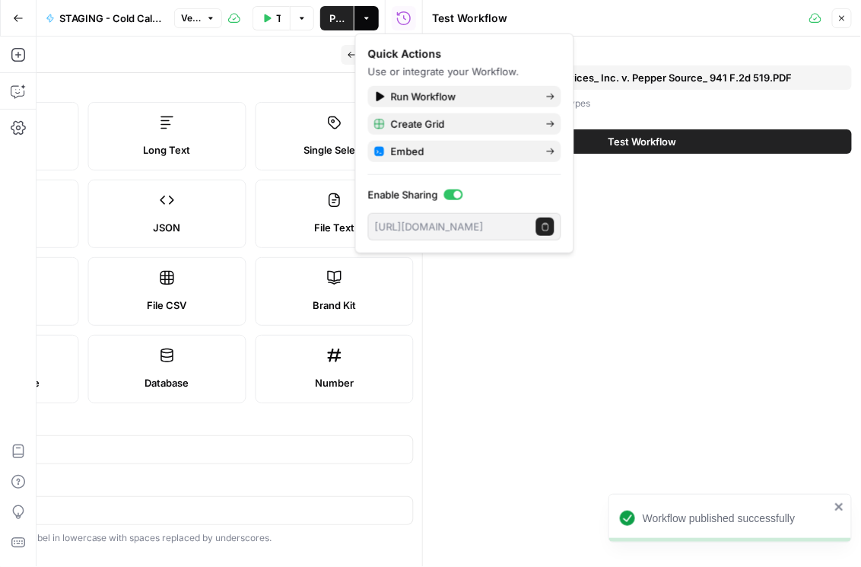
click at [272, 52] on div "Inputs" at bounding box center [129, 54] width 416 height 15
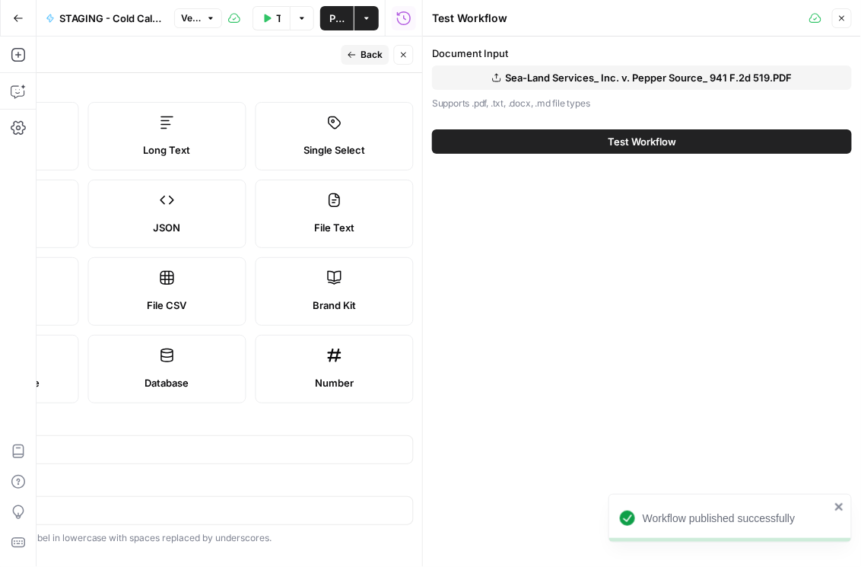
click at [401, 52] on icon "button" at bounding box center [403, 54] width 9 height 9
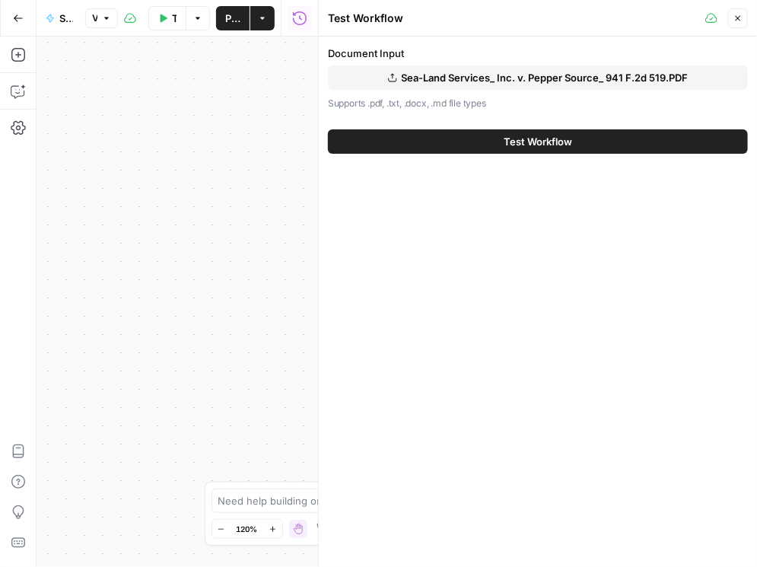
click at [730, 16] on button "Close" at bounding box center [738, 18] width 20 height 20
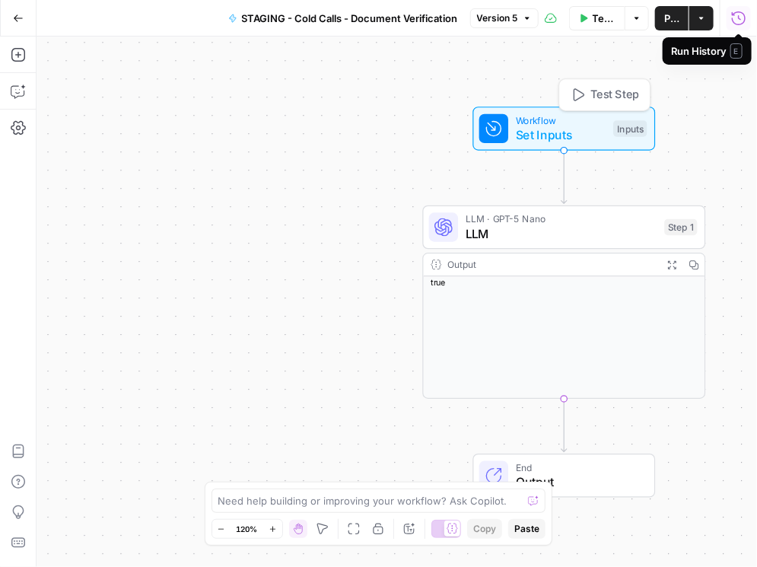
click at [567, 124] on span "Workflow" at bounding box center [561, 120] width 91 height 14
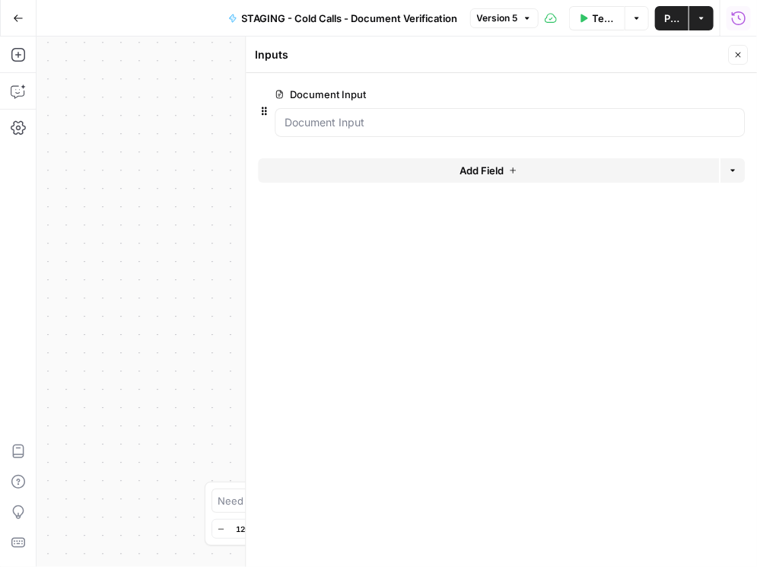
click at [689, 94] on span "edit field" at bounding box center [687, 94] width 33 height 12
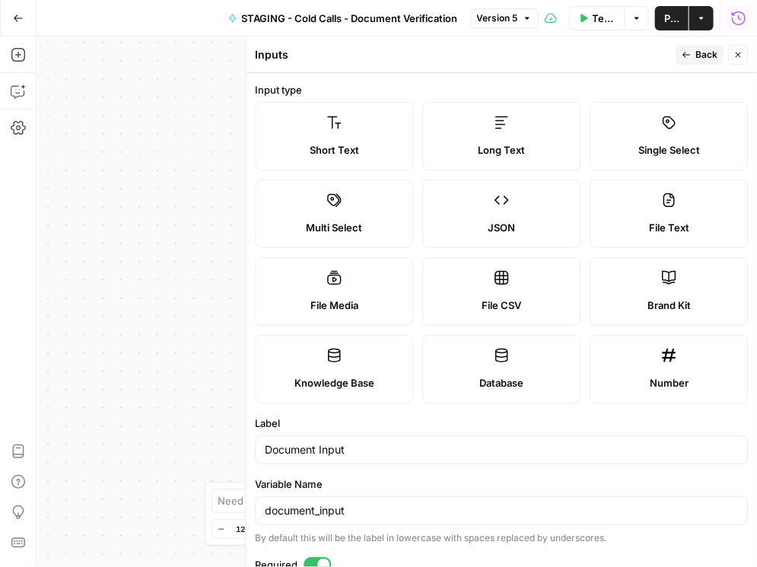
click at [738, 53] on icon "button" at bounding box center [737, 54] width 9 height 9
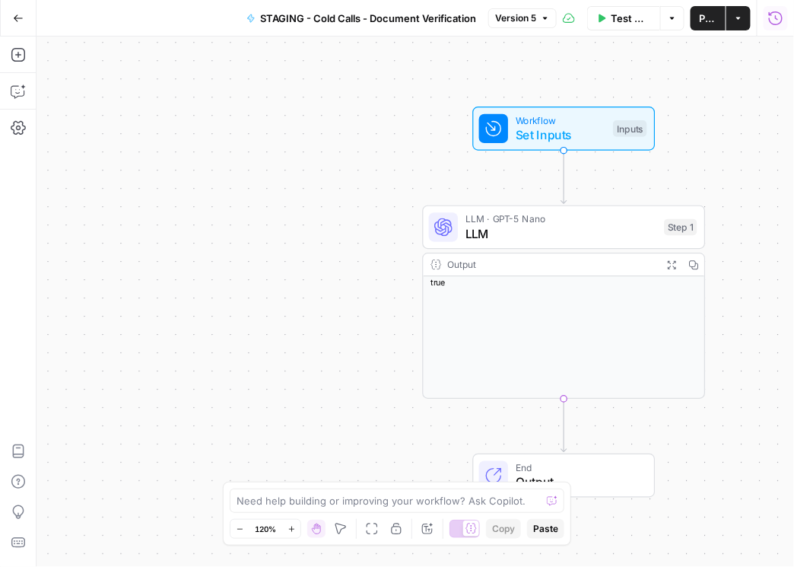
click at [770, 21] on icon "button" at bounding box center [775, 18] width 15 height 15
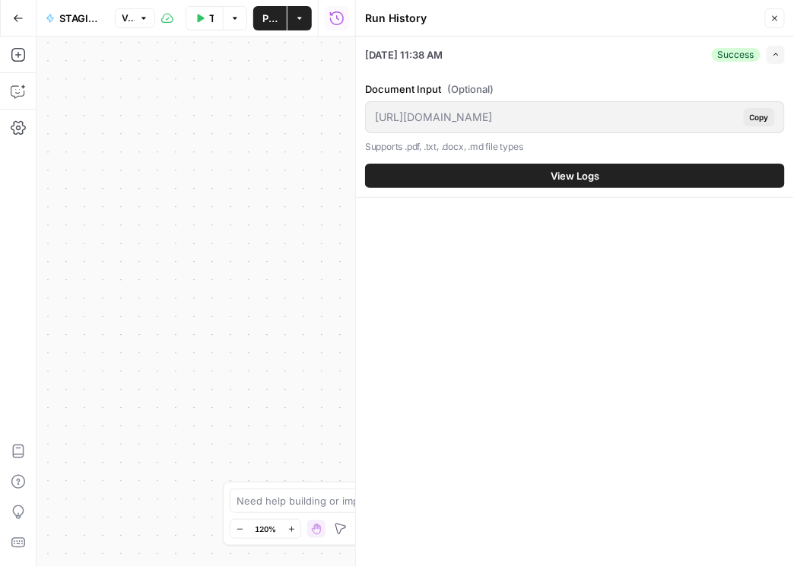
click at [773, 19] on icon "button" at bounding box center [775, 18] width 9 height 9
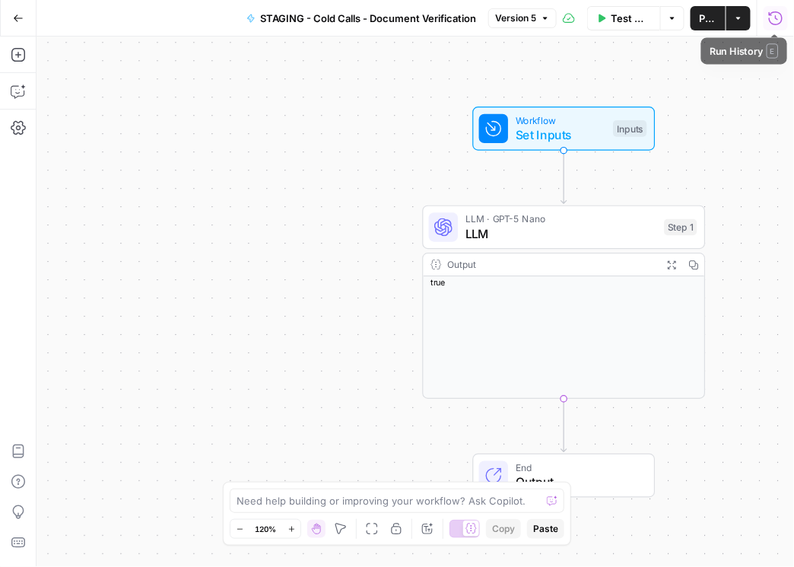
click at [780, 21] on icon "button" at bounding box center [775, 18] width 15 height 15
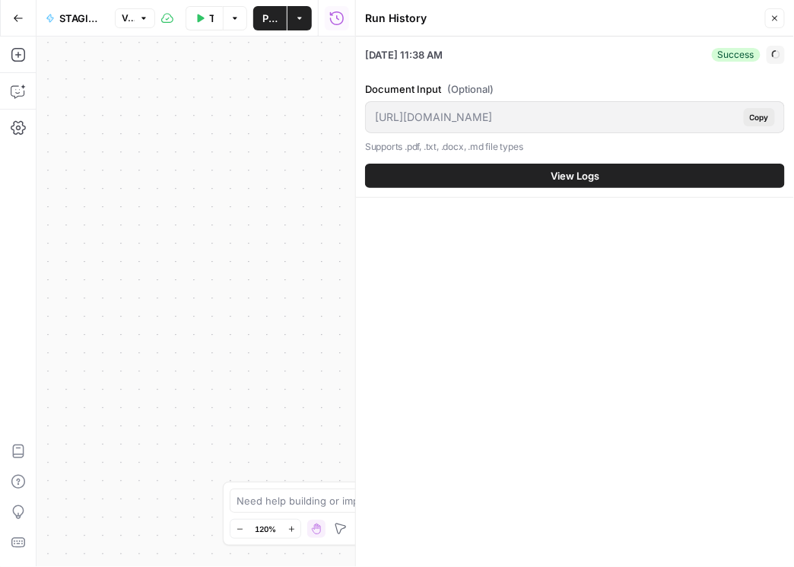
click at [780, 21] on button "Close" at bounding box center [775, 18] width 20 height 20
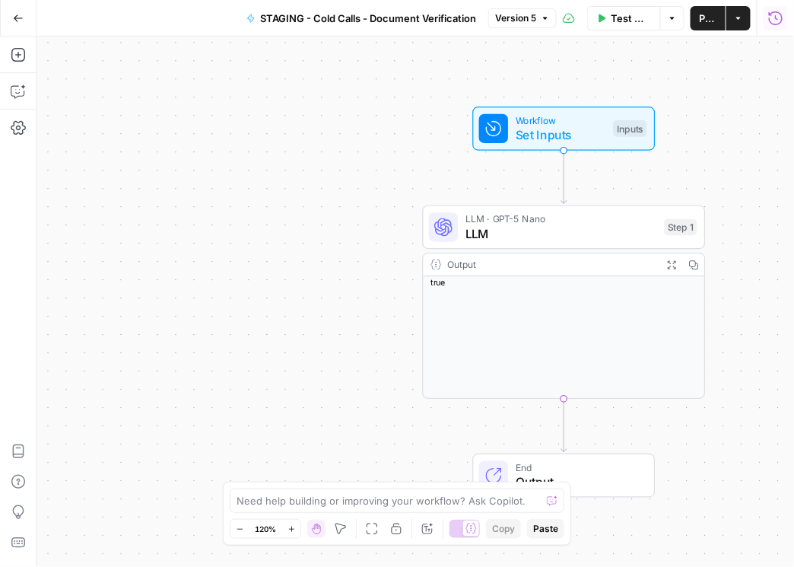
click at [15, 20] on icon "button" at bounding box center [18, 17] width 9 height 7
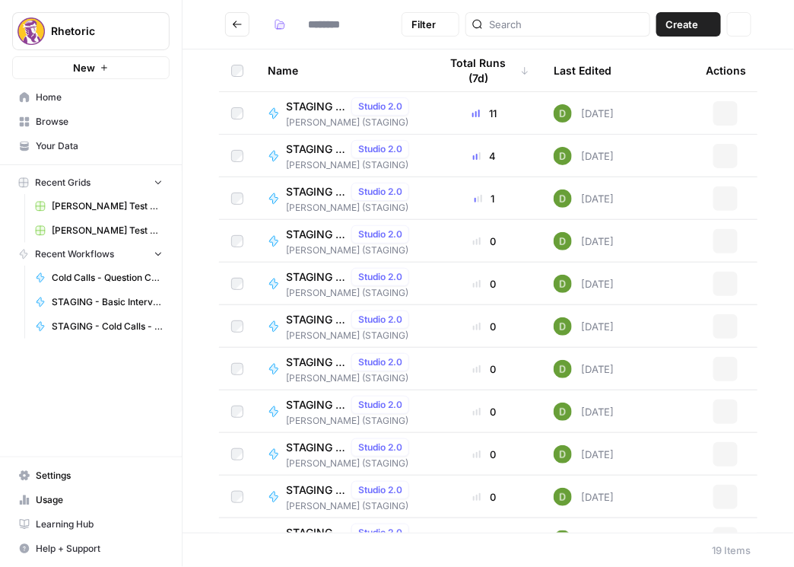
type input "**********"
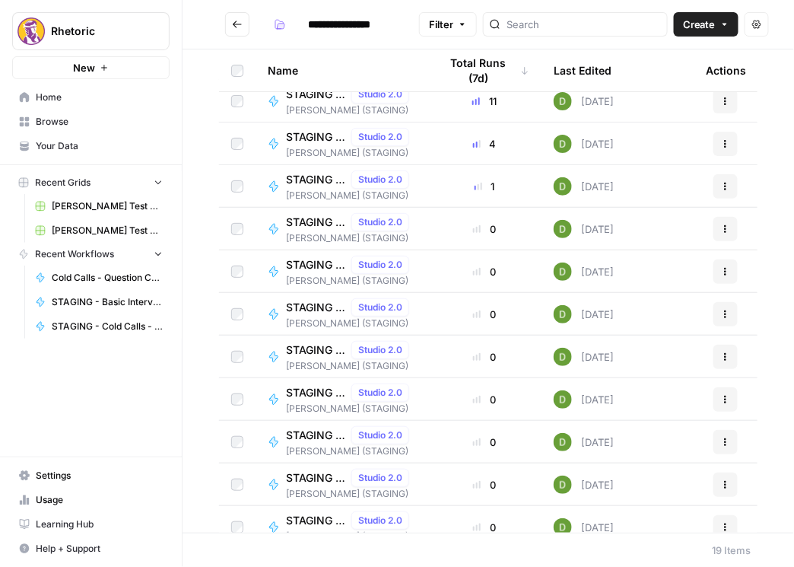
scroll to position [43, 0]
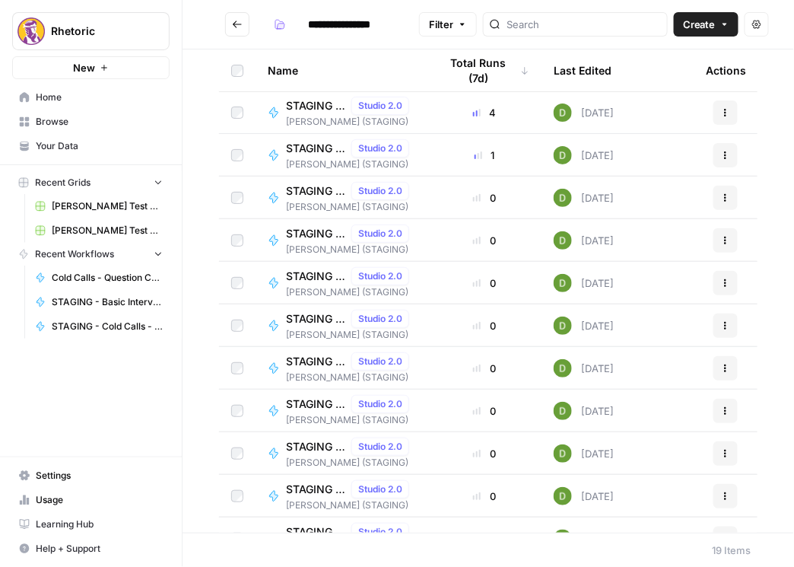
click at [229, 25] on button "Go back" at bounding box center [237, 24] width 24 height 24
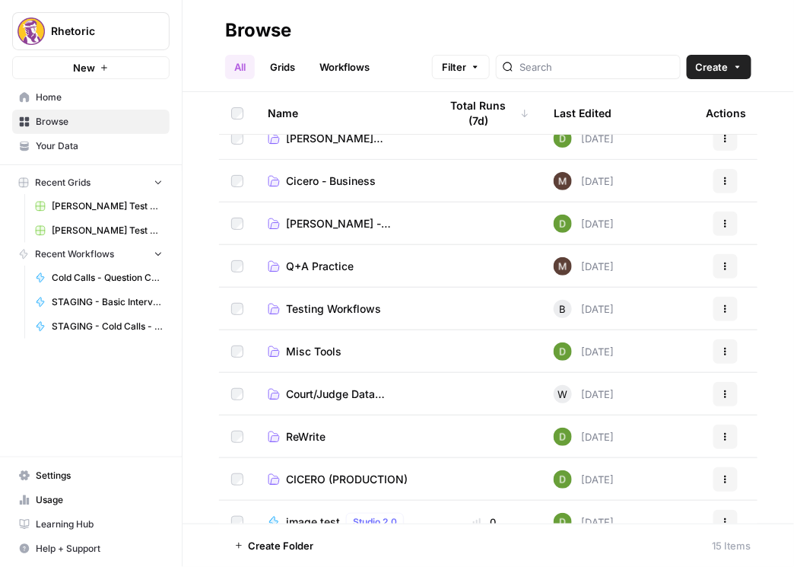
scroll to position [87, 0]
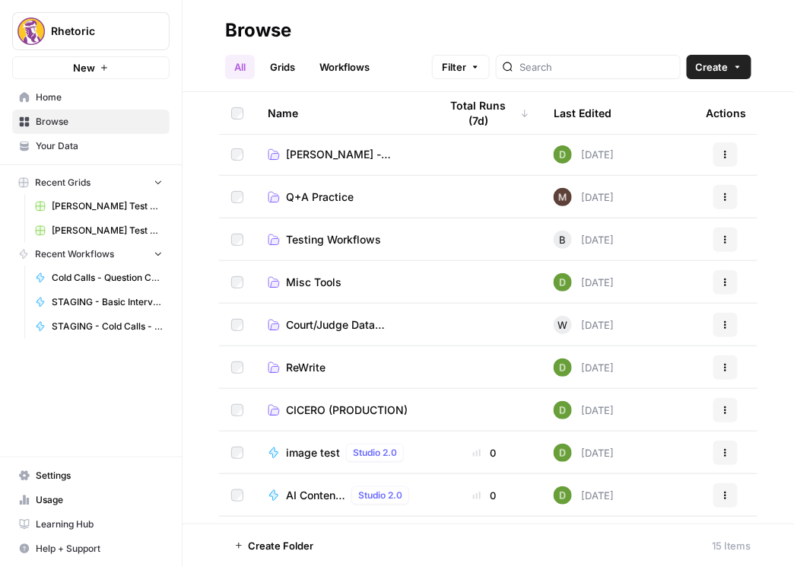
click at [369, 411] on span "CICERO (PRODUCTION)" at bounding box center [347, 409] width 122 height 15
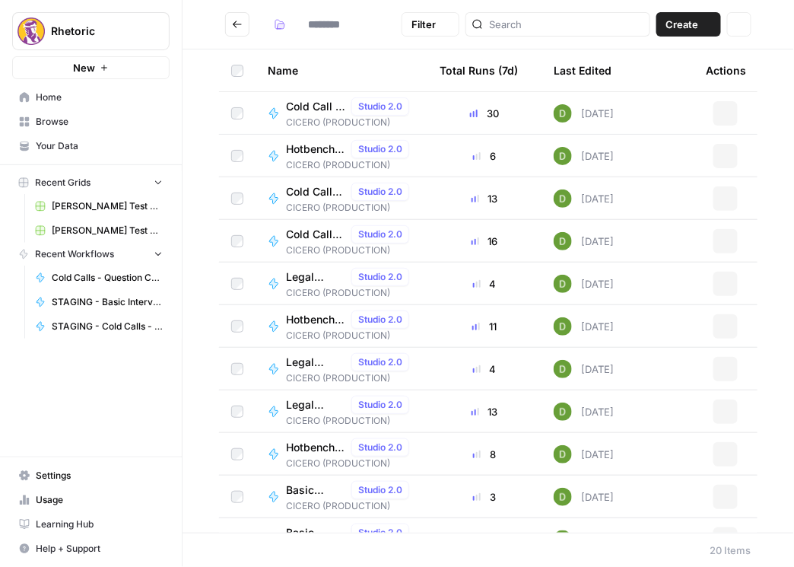
type input "**********"
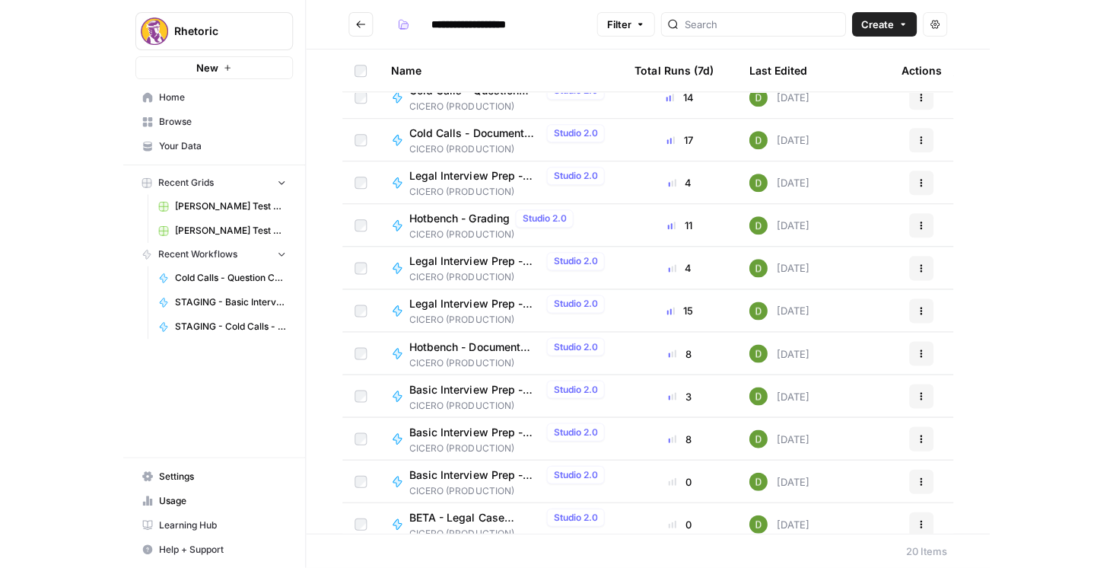
scroll to position [130, 0]
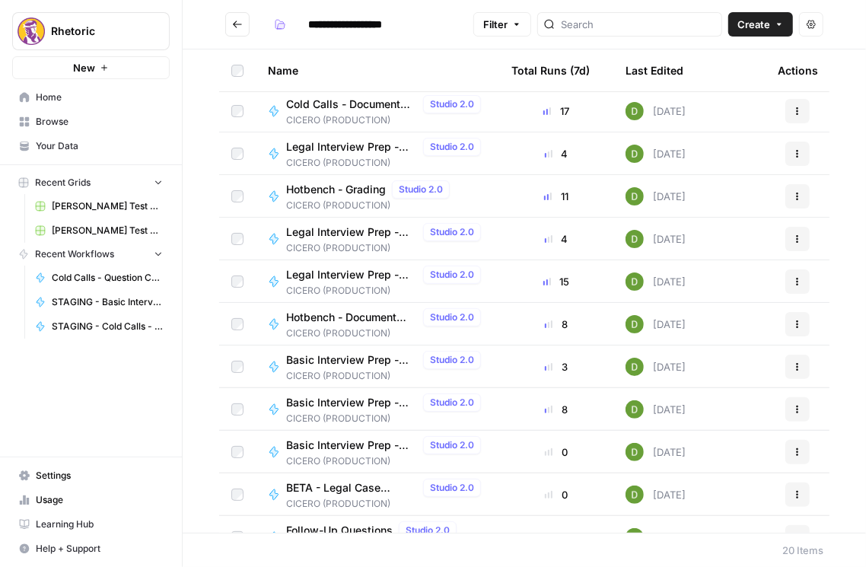
click at [234, 23] on icon "Go back" at bounding box center [237, 24] width 9 height 7
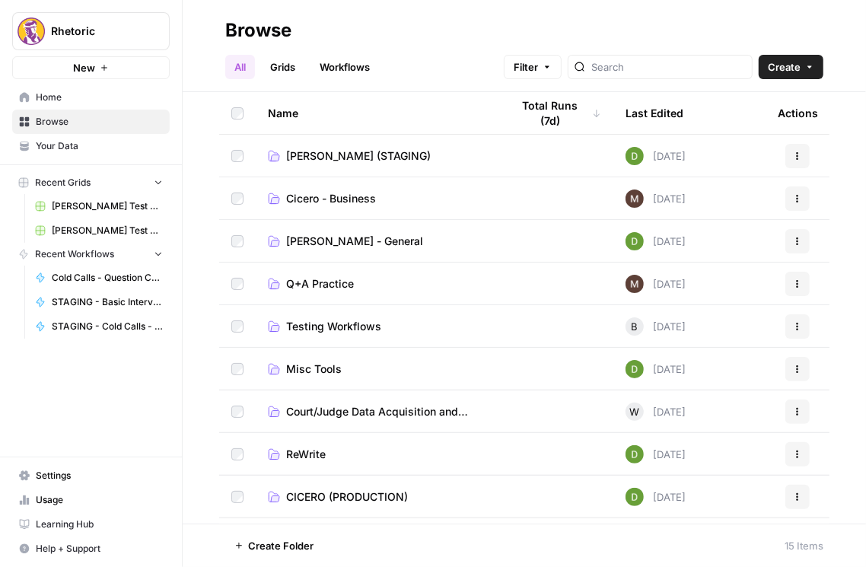
click at [317, 153] on span "CICERO (STAGING)" at bounding box center [358, 155] width 145 height 15
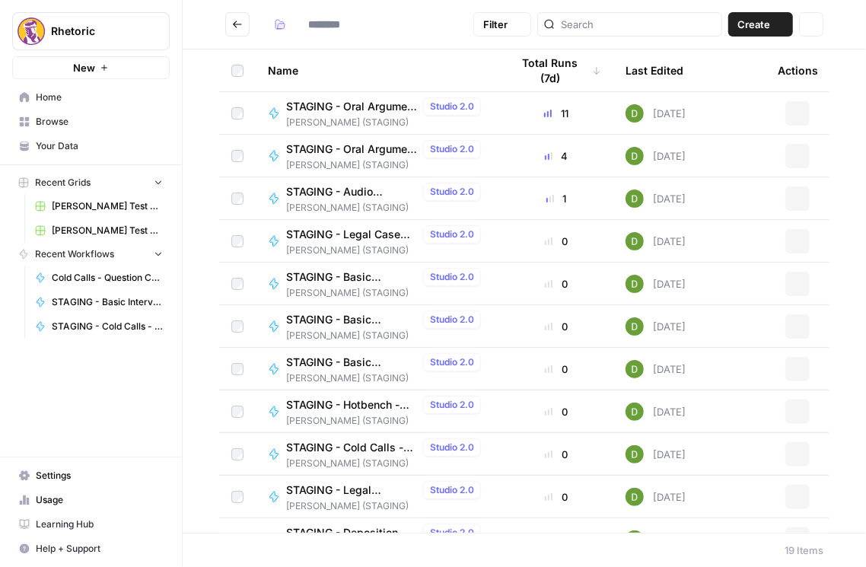
type input "**********"
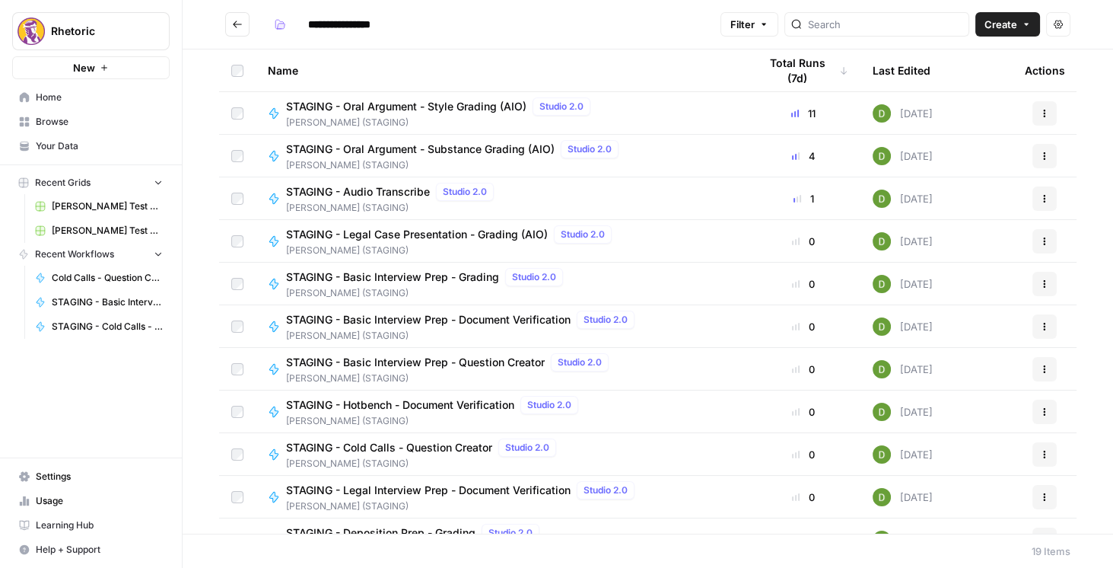
click at [460, 319] on span "STAGING - Basic Interview Prep - Document Verification" at bounding box center [428, 319] width 285 height 15
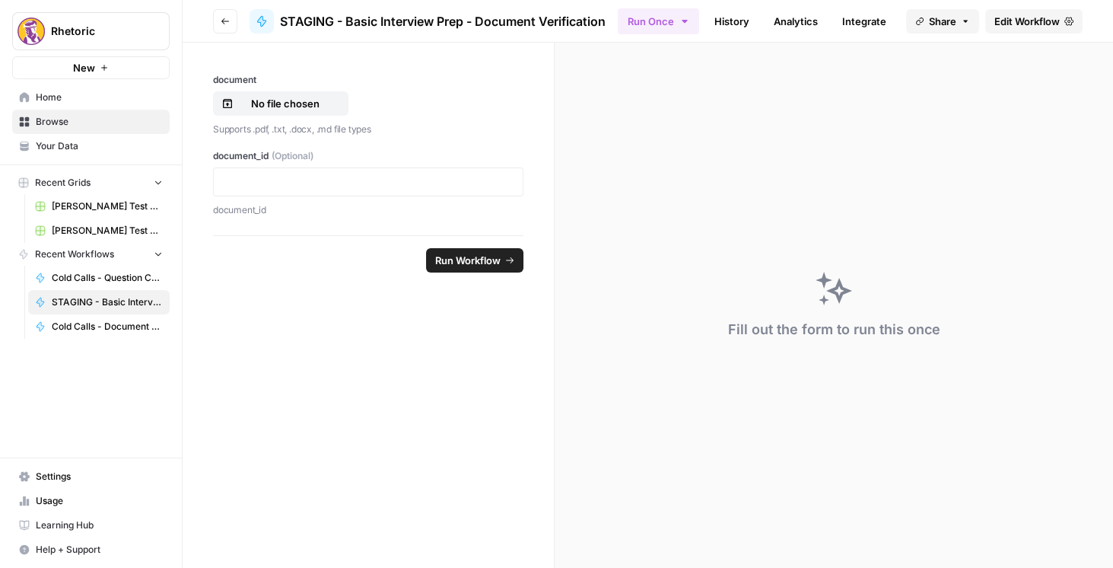
click at [1017, 21] on span "Edit Workflow" at bounding box center [1026, 21] width 65 height 15
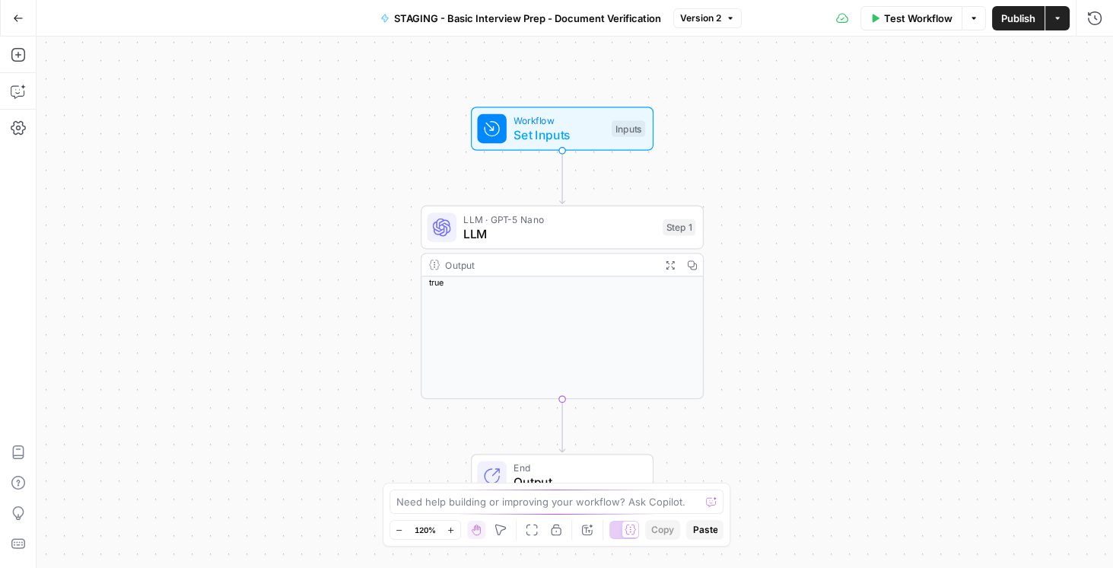
click at [1108, 14] on div "Test Workflow Options Publish Actions Run History" at bounding box center [927, 18] width 371 height 36
click at [1093, 20] on icon "button" at bounding box center [1094, 18] width 15 height 15
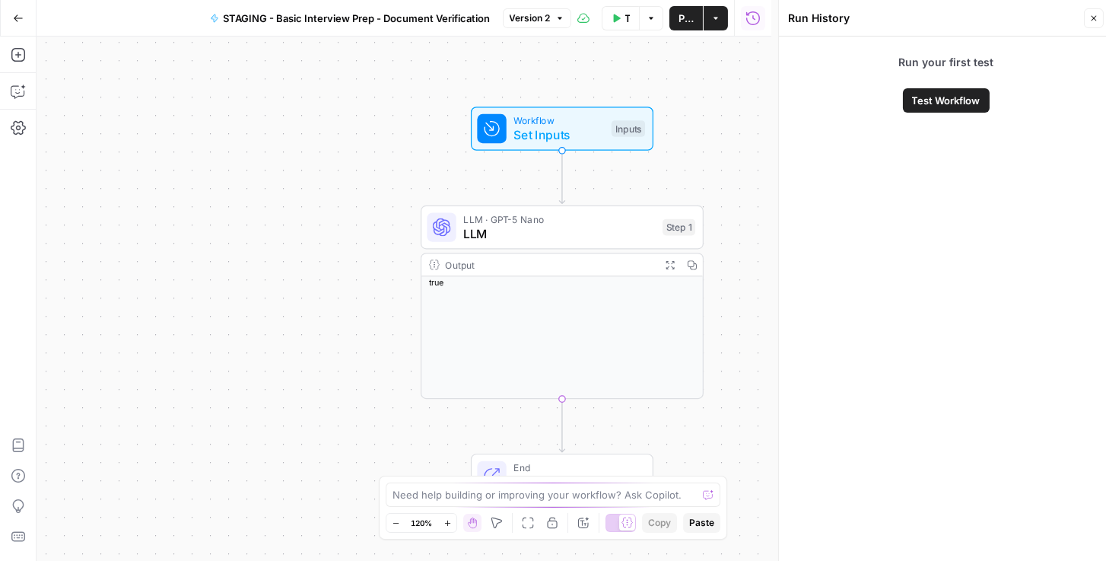
click at [1098, 21] on icon "button" at bounding box center [1093, 18] width 9 height 9
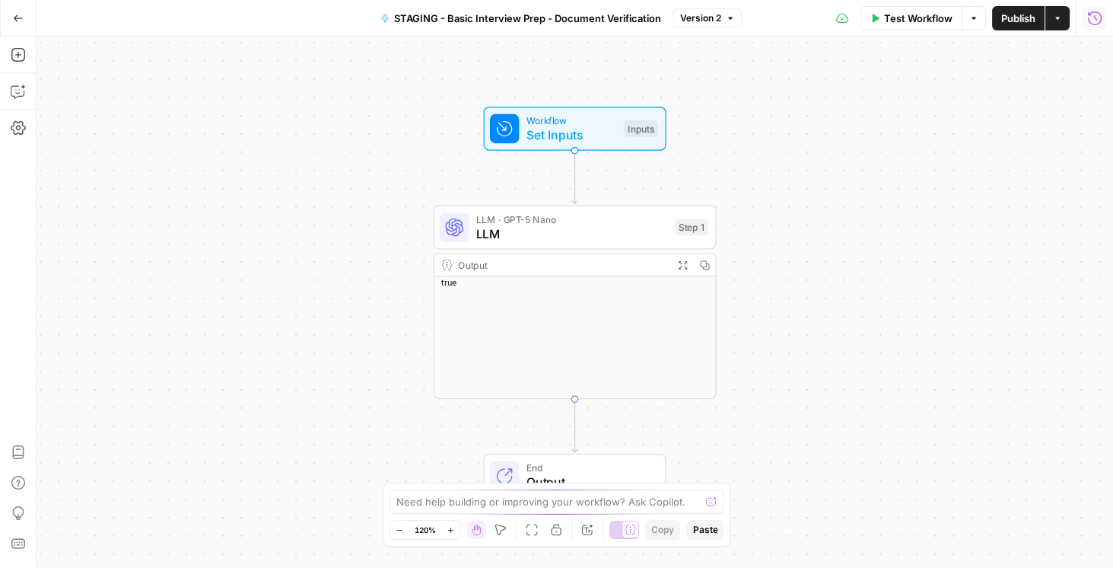
click at [1093, 20] on icon "button" at bounding box center [1094, 18] width 15 height 15
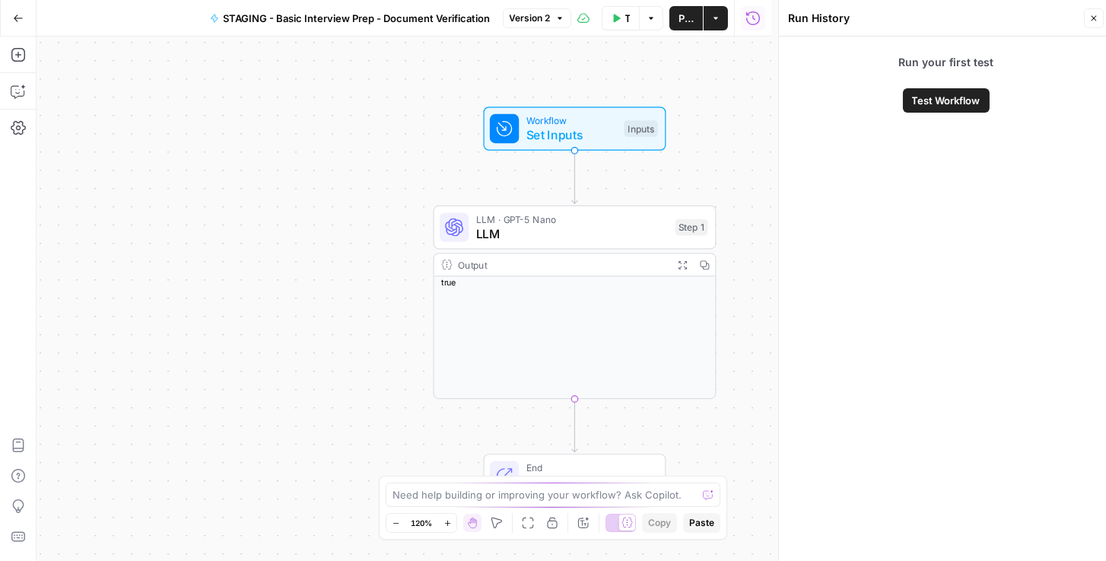
click at [13, 17] on icon "button" at bounding box center [18, 18] width 11 height 11
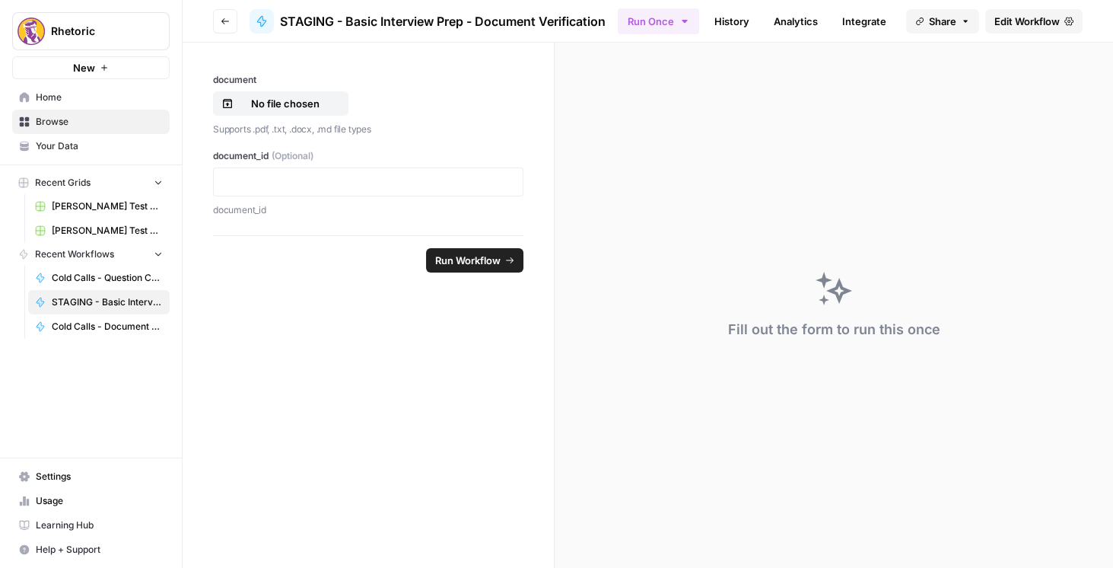
click at [228, 21] on icon "button" at bounding box center [225, 21] width 9 height 9
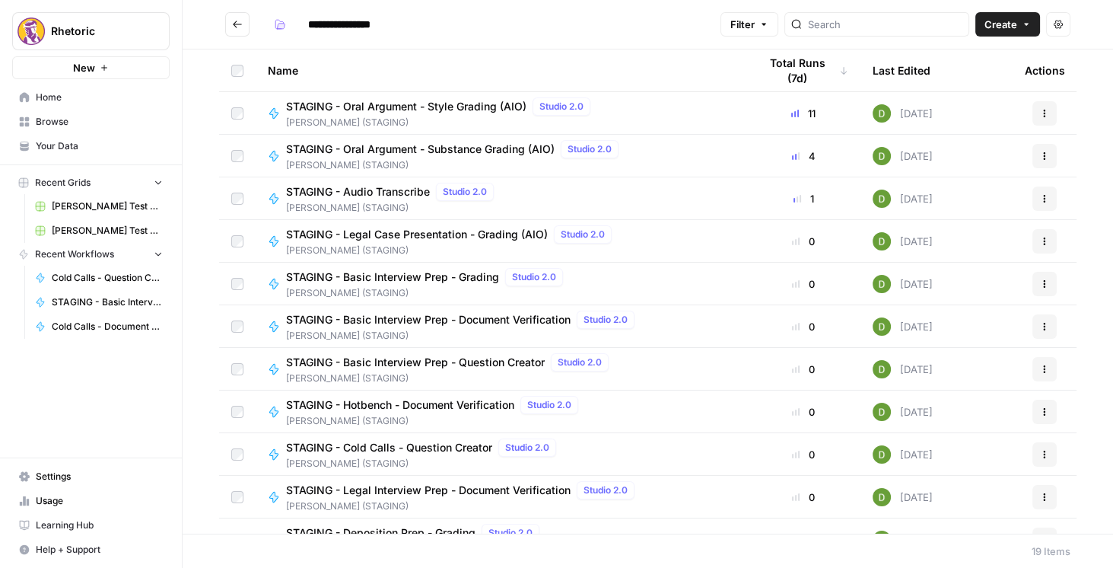
click at [238, 25] on icon "Go back" at bounding box center [237, 24] width 11 height 11
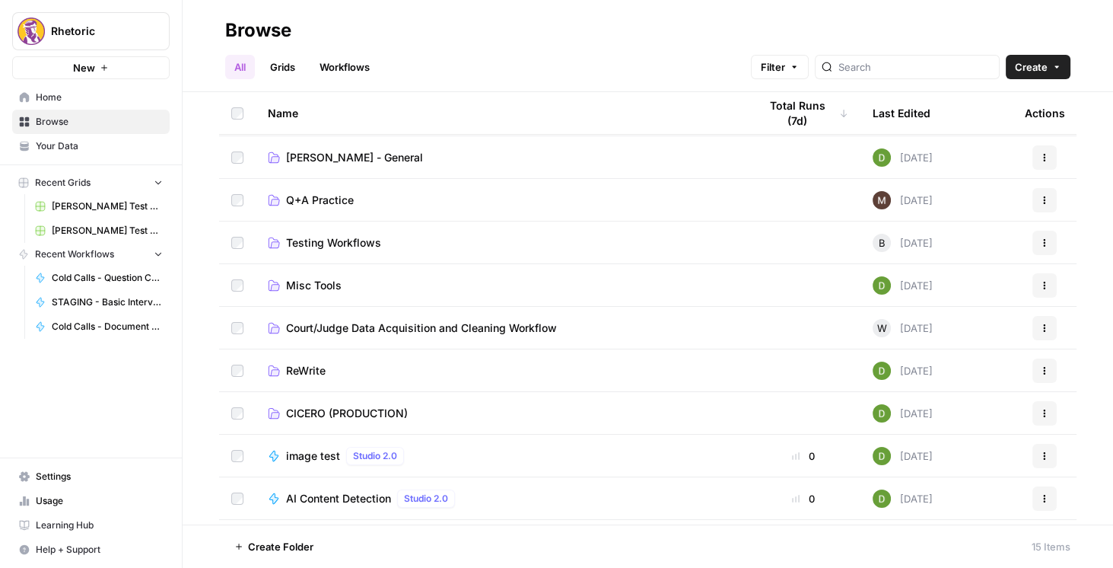
scroll to position [87, 0]
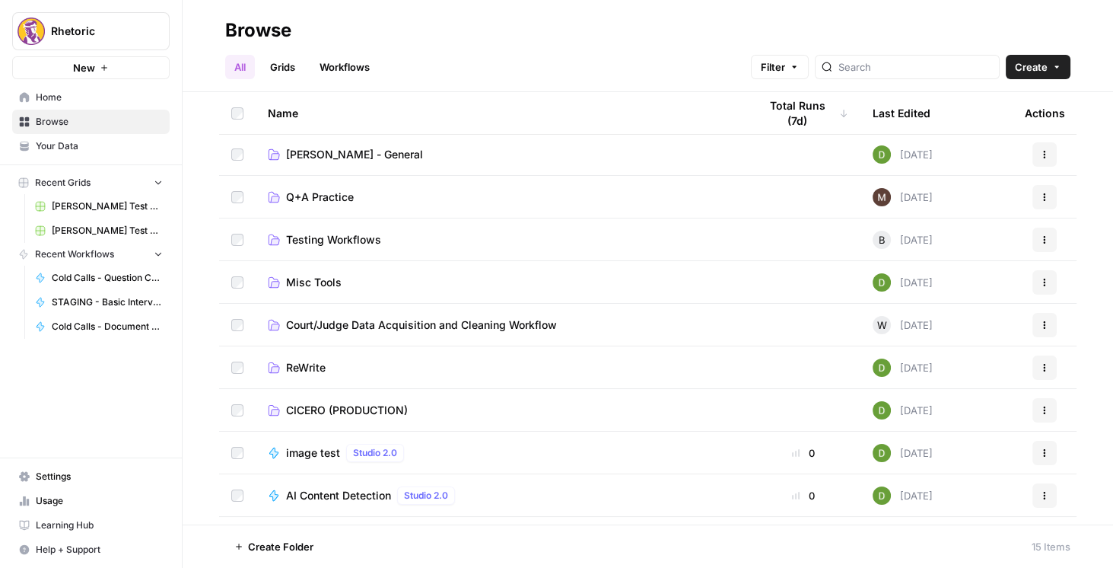
click at [342, 406] on span "CICERO (PRODUCTION)" at bounding box center [347, 409] width 122 height 15
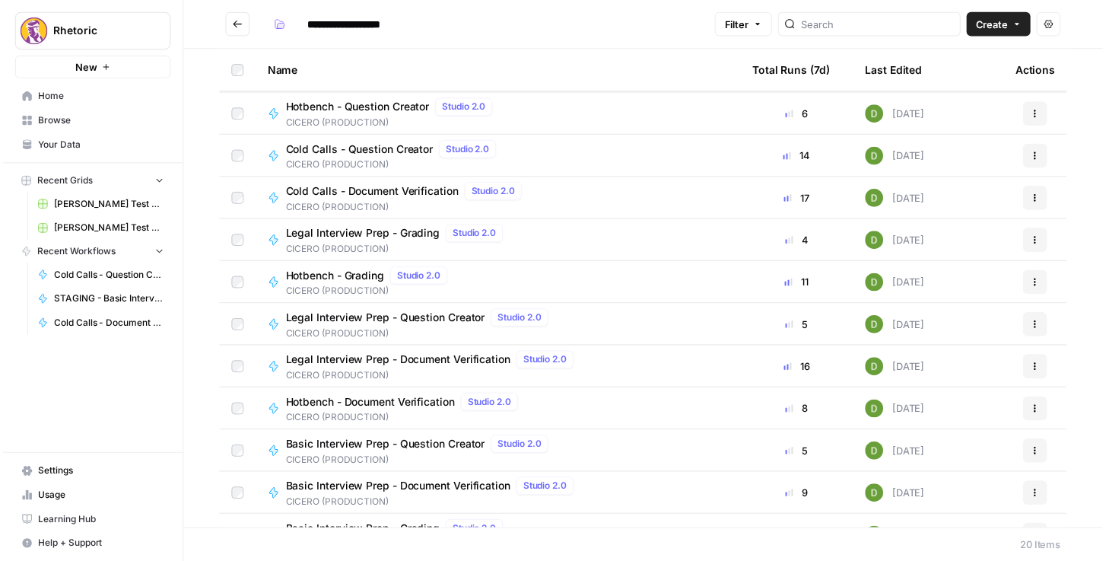
scroll to position [43, 0]
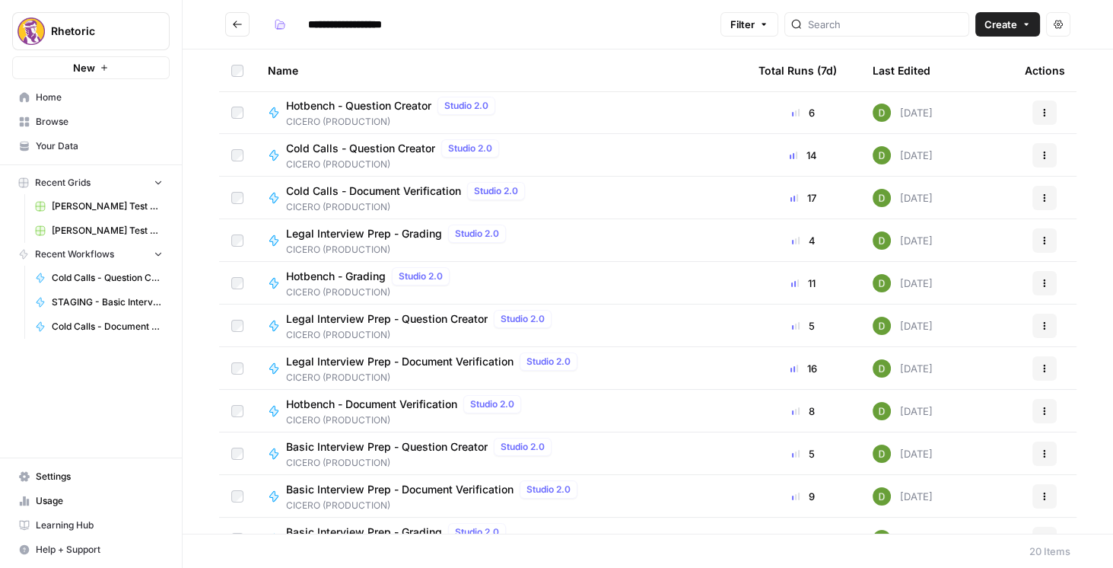
click at [488, 491] on span "Basic Interview Prep - Document Verification" at bounding box center [399, 489] width 227 height 15
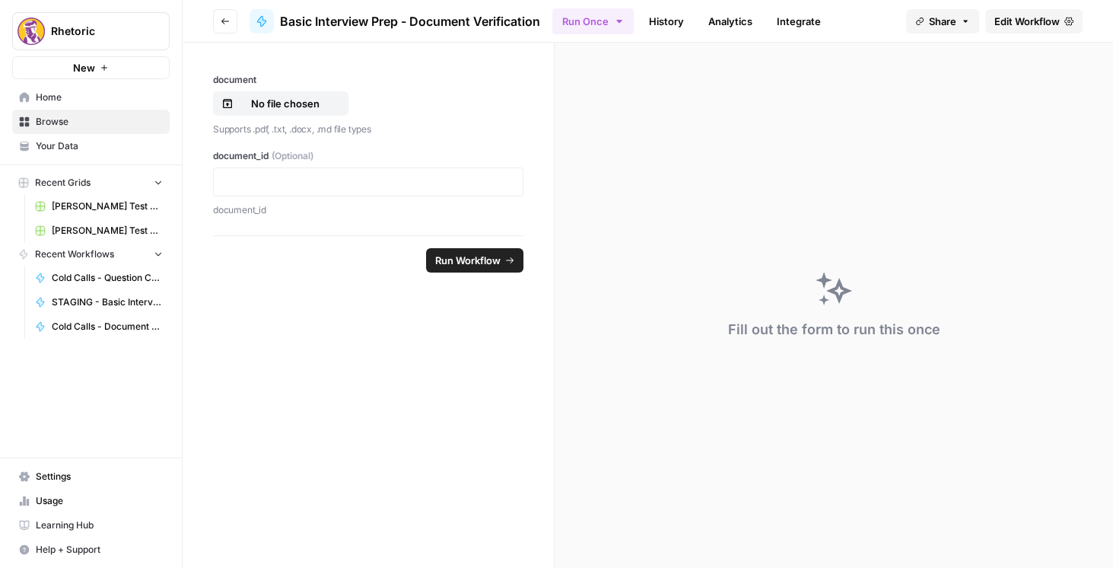
click at [1051, 22] on span "Edit Workflow" at bounding box center [1026, 21] width 65 height 15
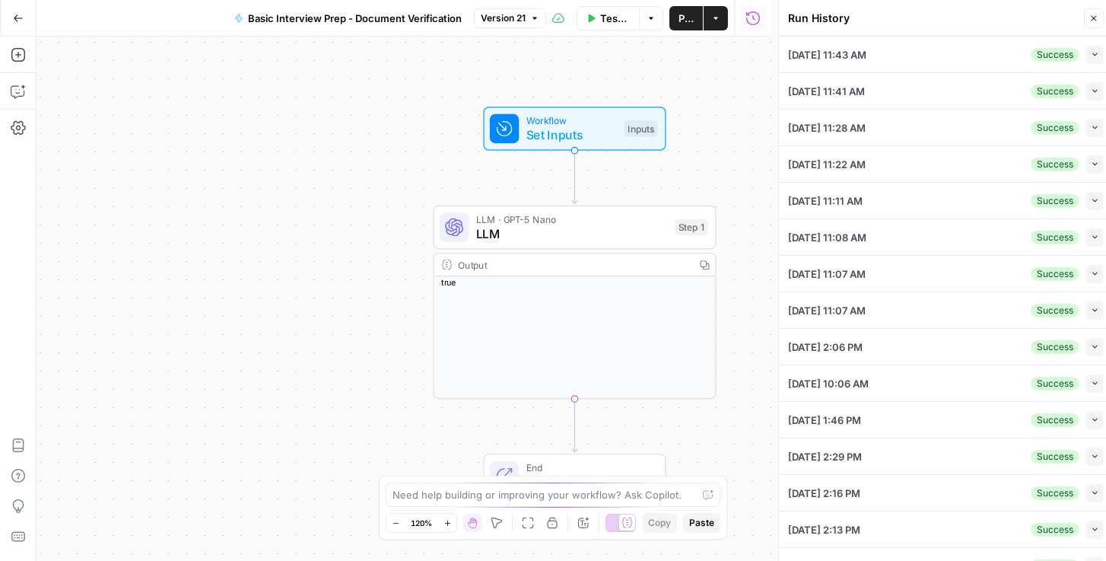
click at [944, 59] on div "[DATE] 11:43 AM Success Collapse" at bounding box center [946, 55] width 316 height 36
click at [1091, 55] on icon "button" at bounding box center [1095, 54] width 8 height 8
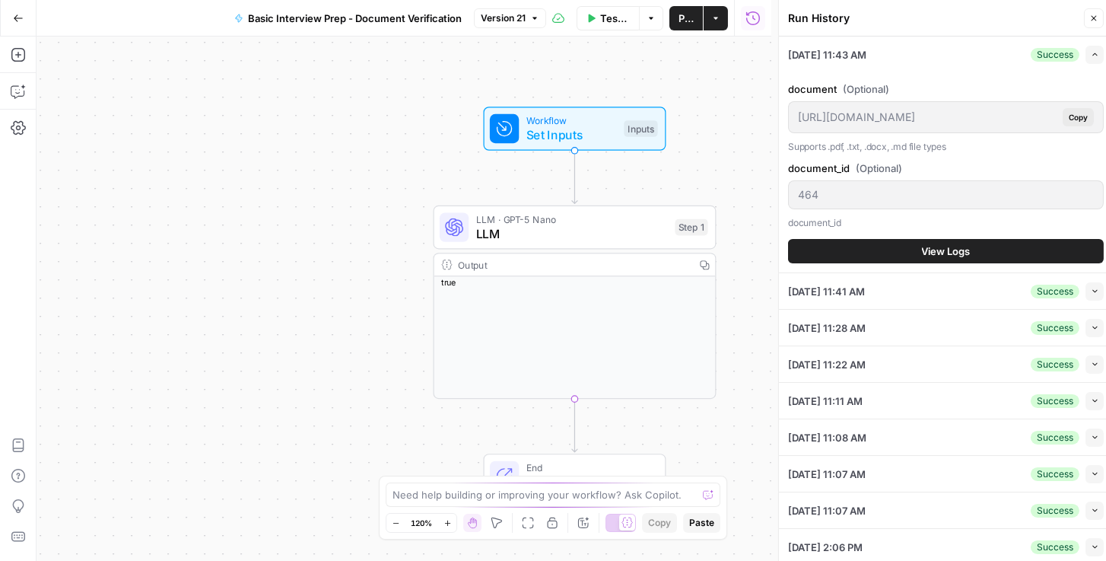
click at [954, 252] on span "View Logs" at bounding box center [946, 250] width 49 height 15
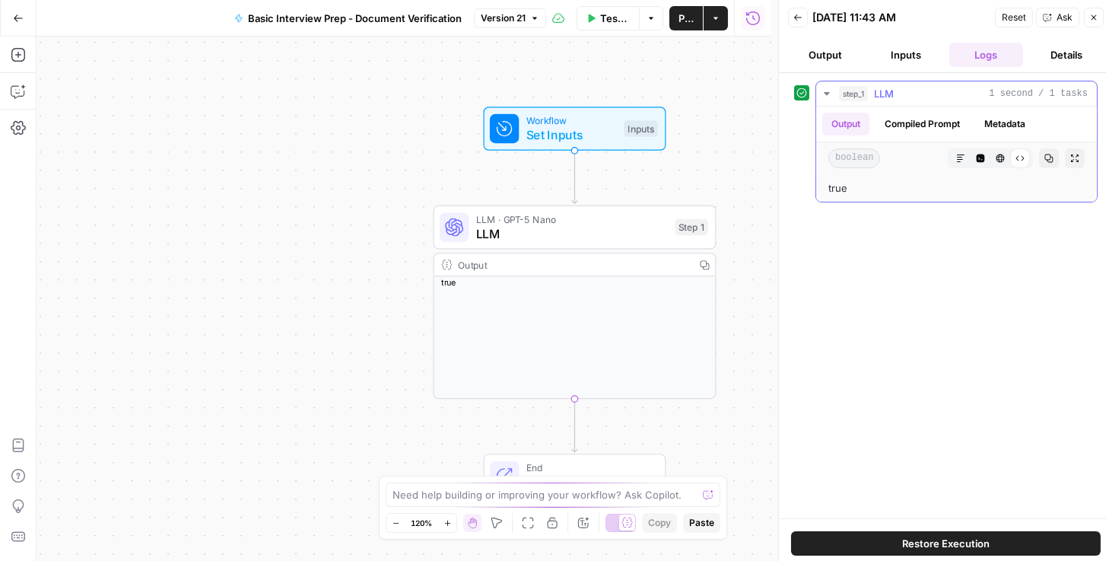
click at [919, 126] on button "Compiled Prompt" at bounding box center [923, 124] width 94 height 23
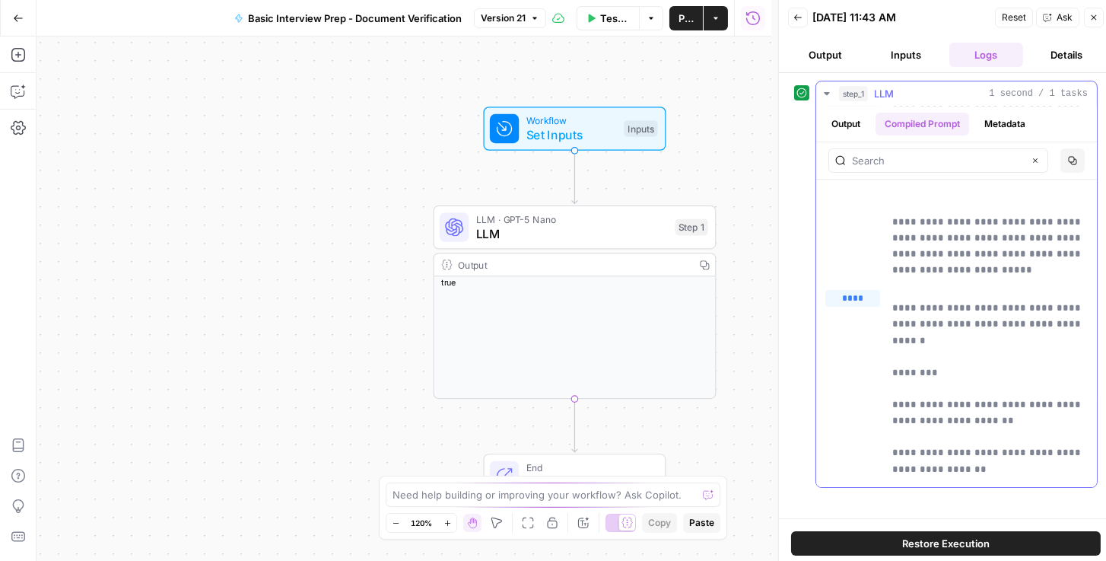
scroll to position [130, 0]
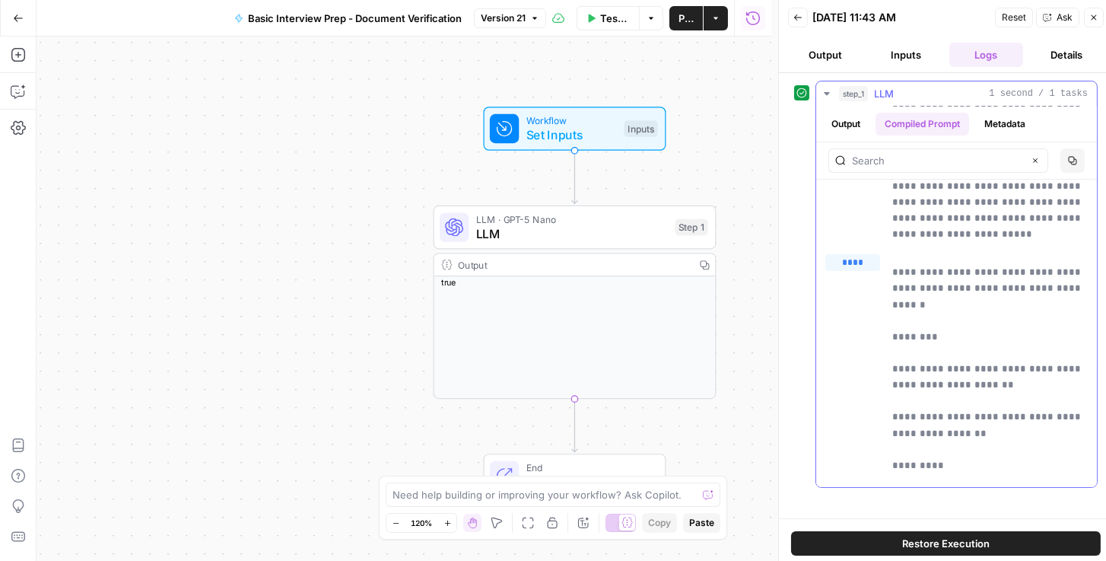
click at [994, 129] on button "Metadata" at bounding box center [1004, 124] width 59 height 23
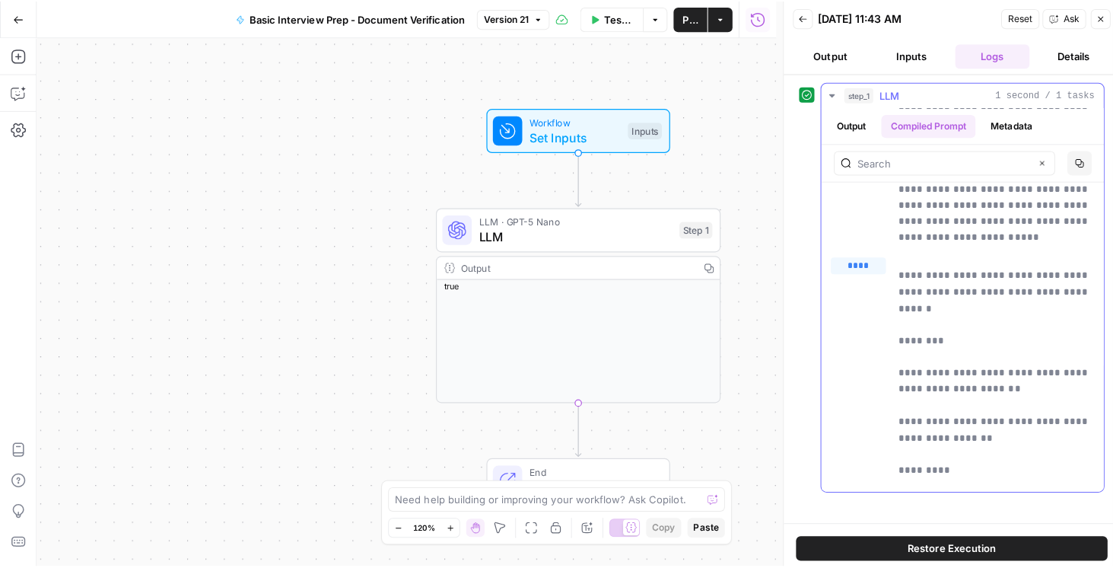
scroll to position [0, 0]
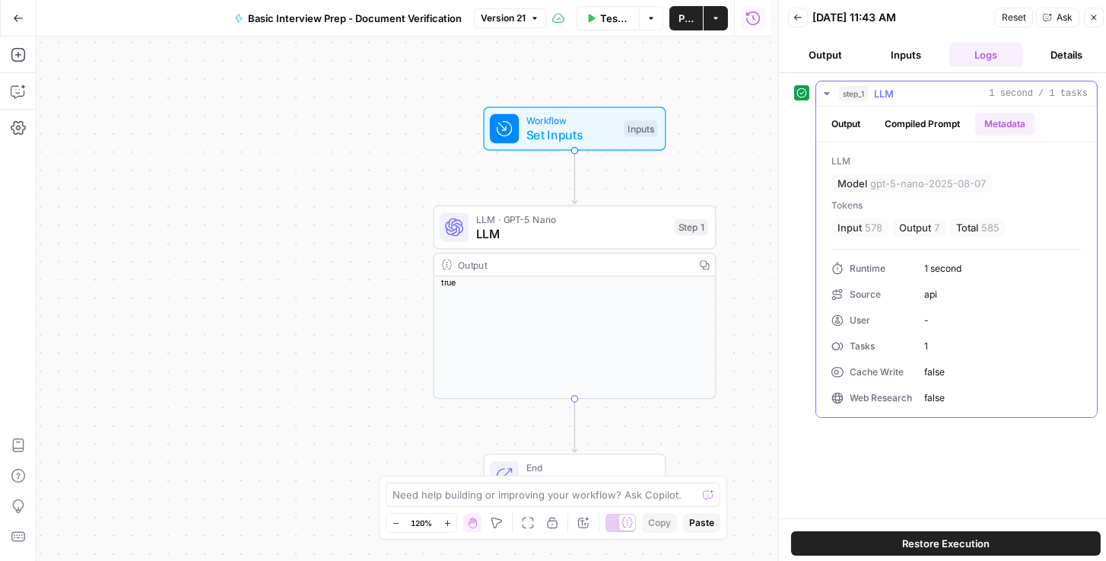
click at [857, 125] on button "Output" at bounding box center [845, 124] width 47 height 23
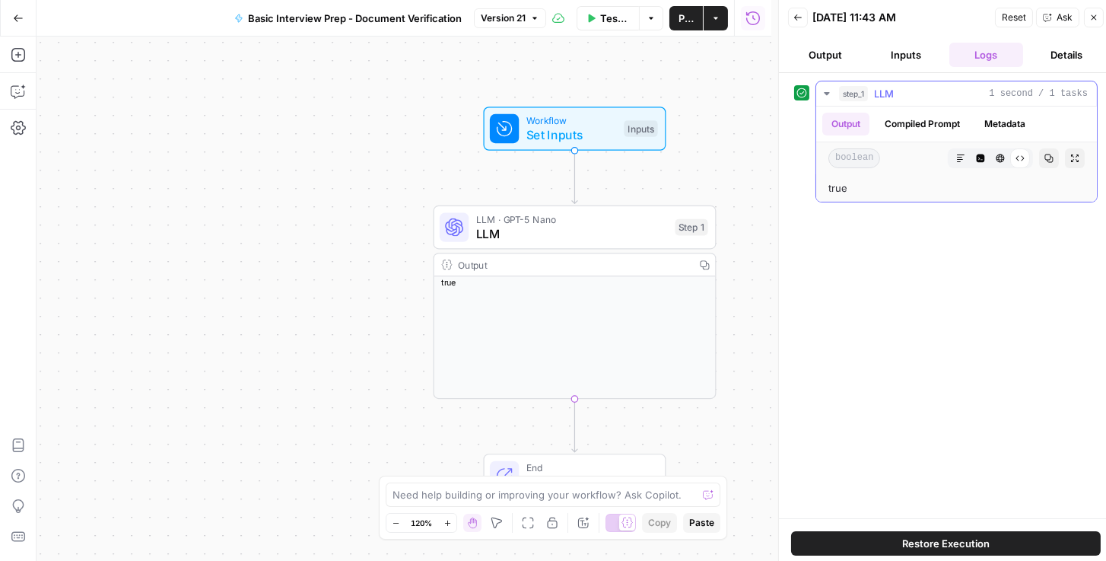
click at [916, 122] on button "Compiled Prompt" at bounding box center [923, 124] width 94 height 23
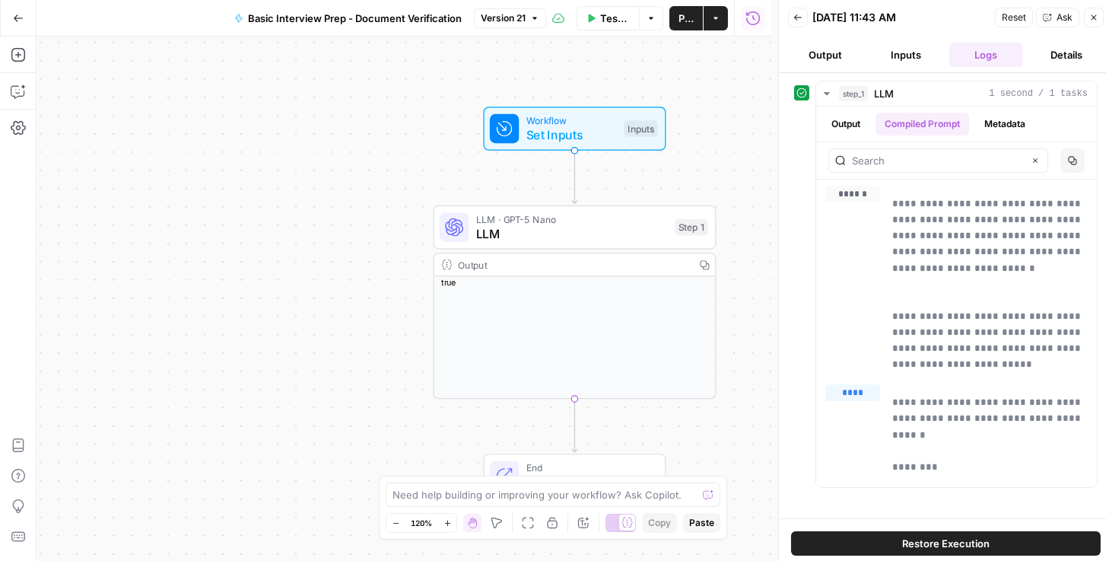
click at [797, 16] on icon "button" at bounding box center [798, 17] width 9 height 9
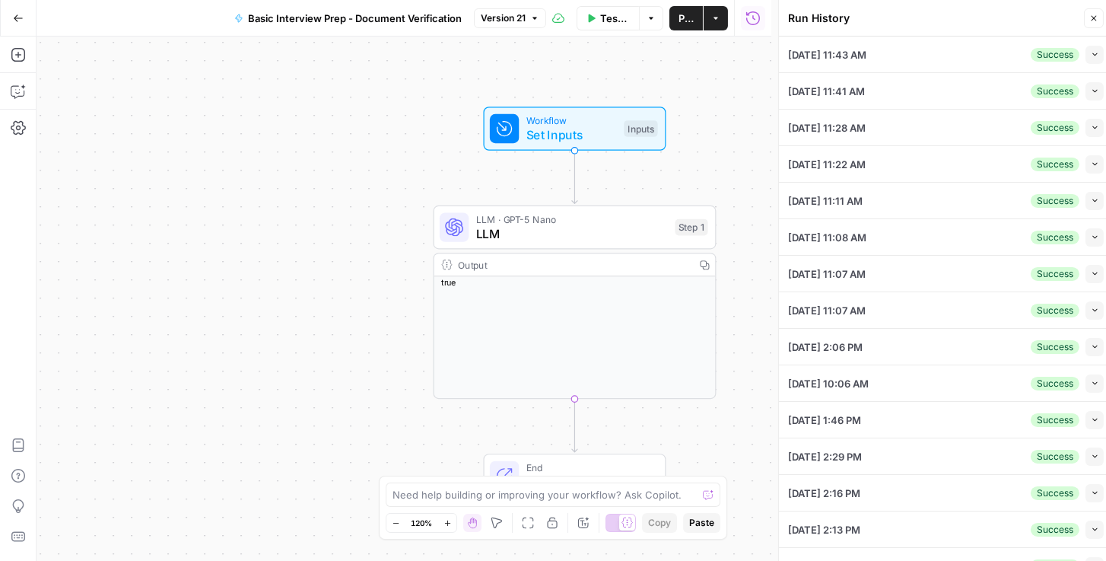
click at [1092, 91] on icon "button" at bounding box center [1095, 91] width 8 height 8
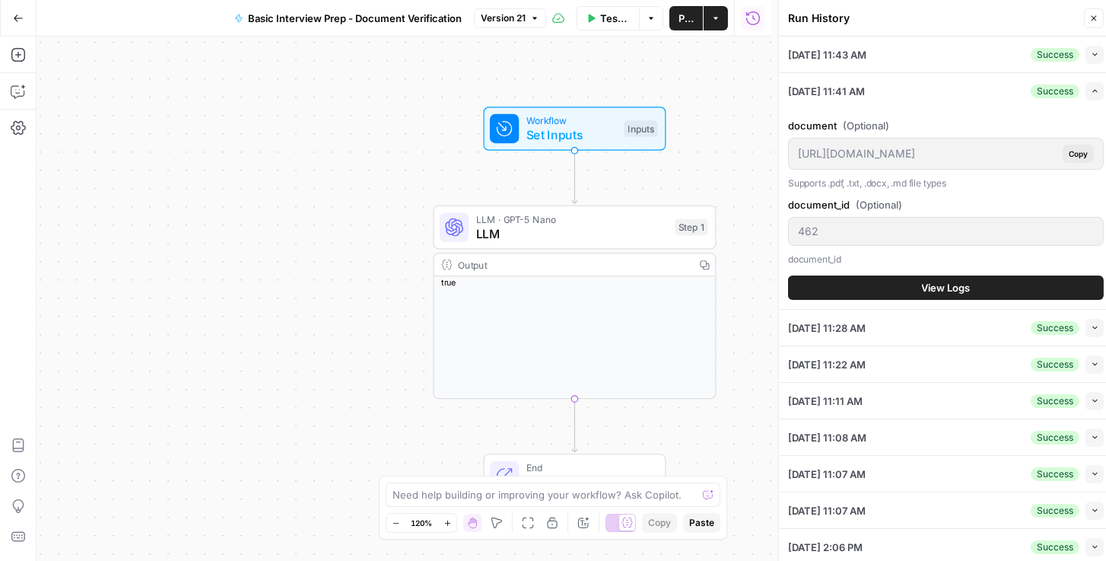
click at [922, 281] on span "View Logs" at bounding box center [946, 287] width 49 height 15
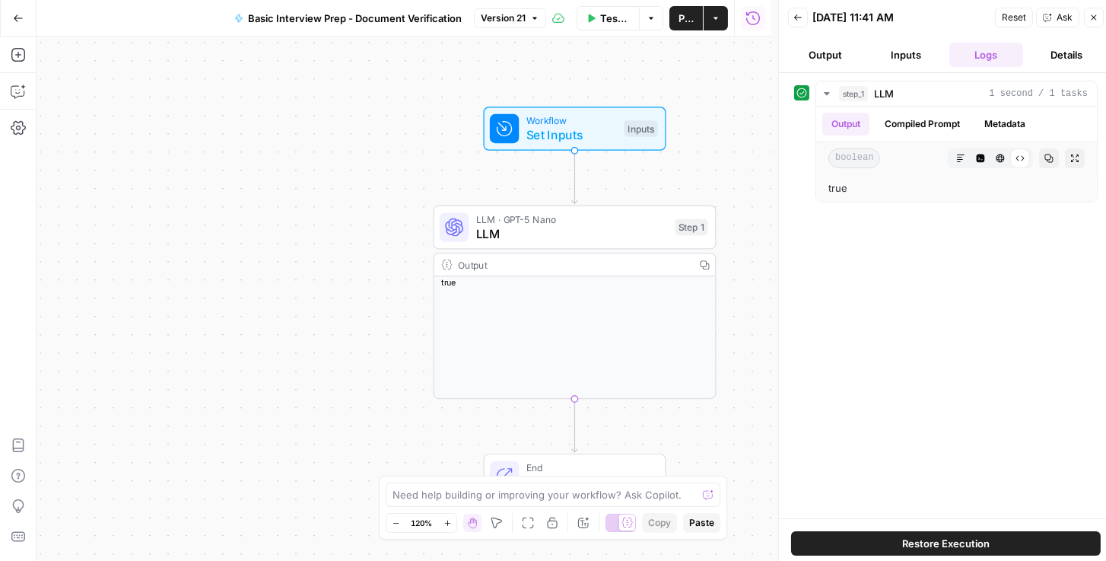
click at [799, 17] on icon "button" at bounding box center [798, 17] width 9 height 9
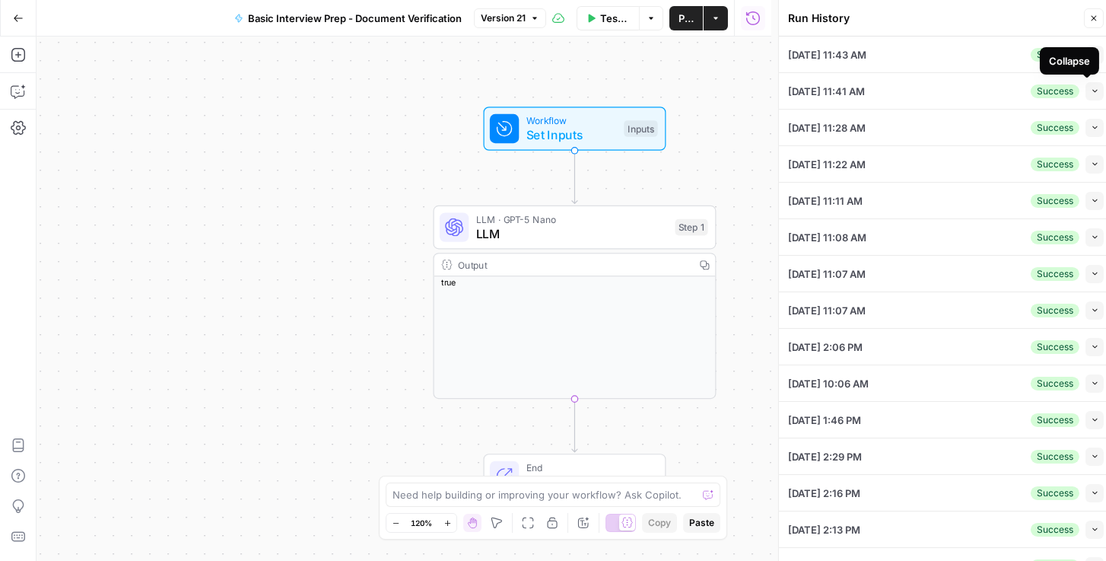
click at [1086, 84] on button "Collapse" at bounding box center [1095, 91] width 18 height 18
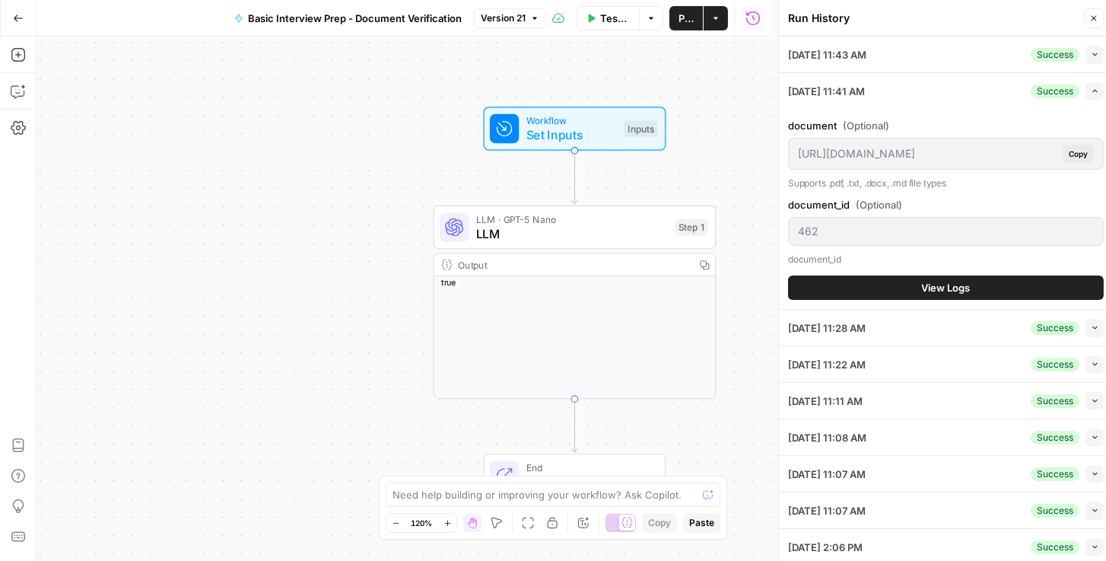
click at [924, 283] on span "View Logs" at bounding box center [946, 287] width 49 height 15
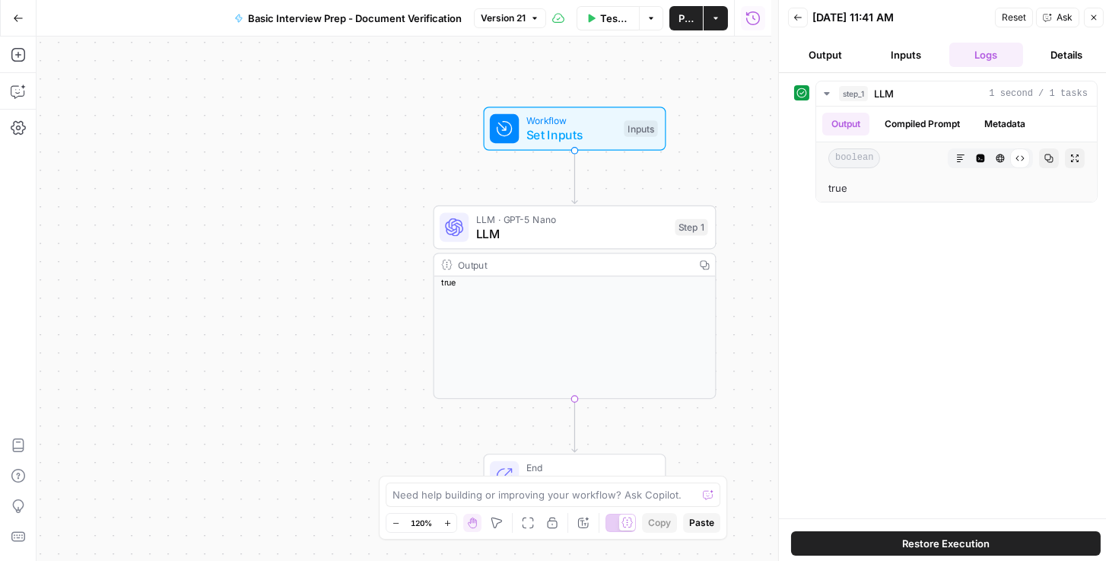
click at [907, 56] on button "Inputs" at bounding box center [906, 55] width 75 height 24
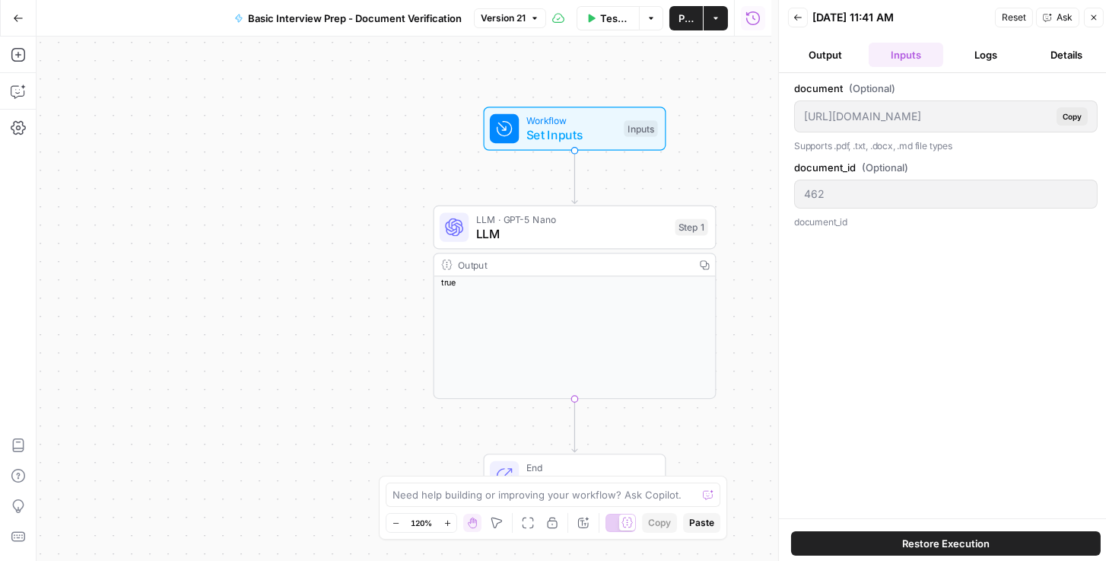
click at [794, 17] on icon "button" at bounding box center [798, 17] width 9 height 9
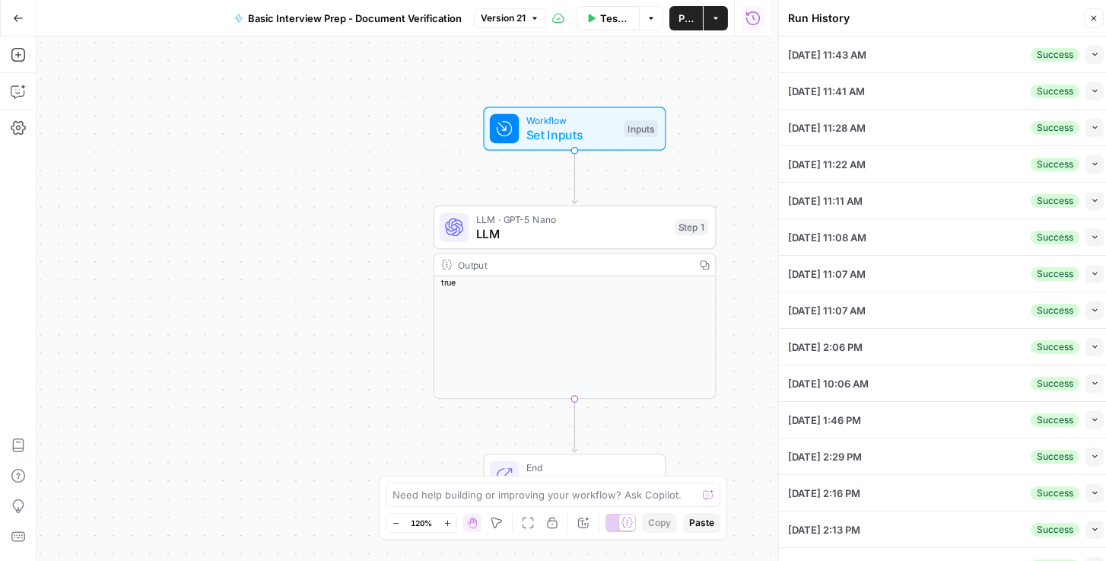
click at [1091, 126] on icon "button" at bounding box center [1095, 127] width 8 height 8
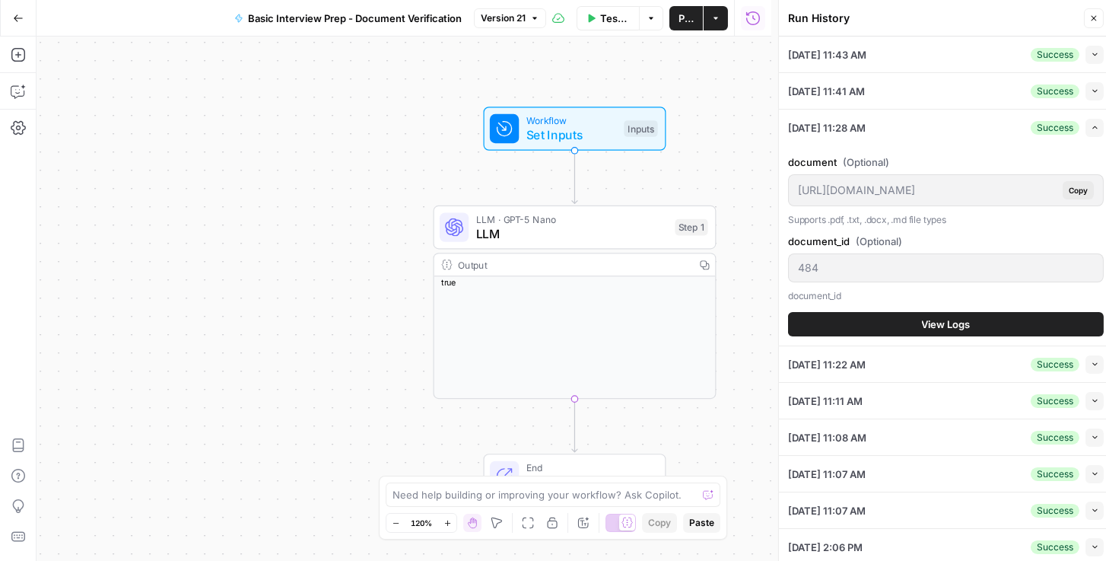
click at [955, 327] on span "View Logs" at bounding box center [946, 323] width 49 height 15
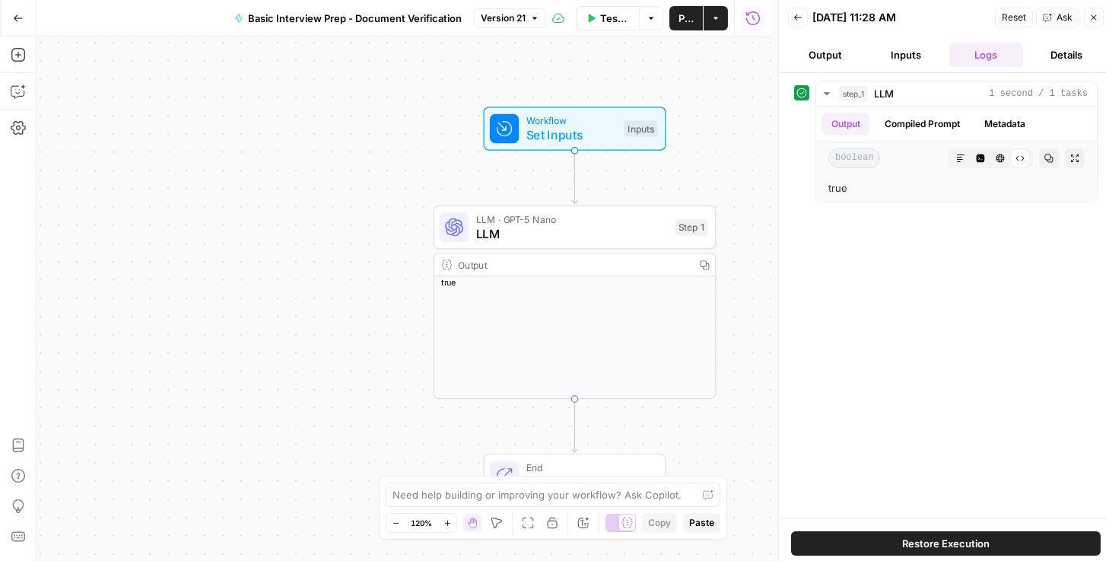
click at [794, 20] on icon "button" at bounding box center [798, 17] width 9 height 9
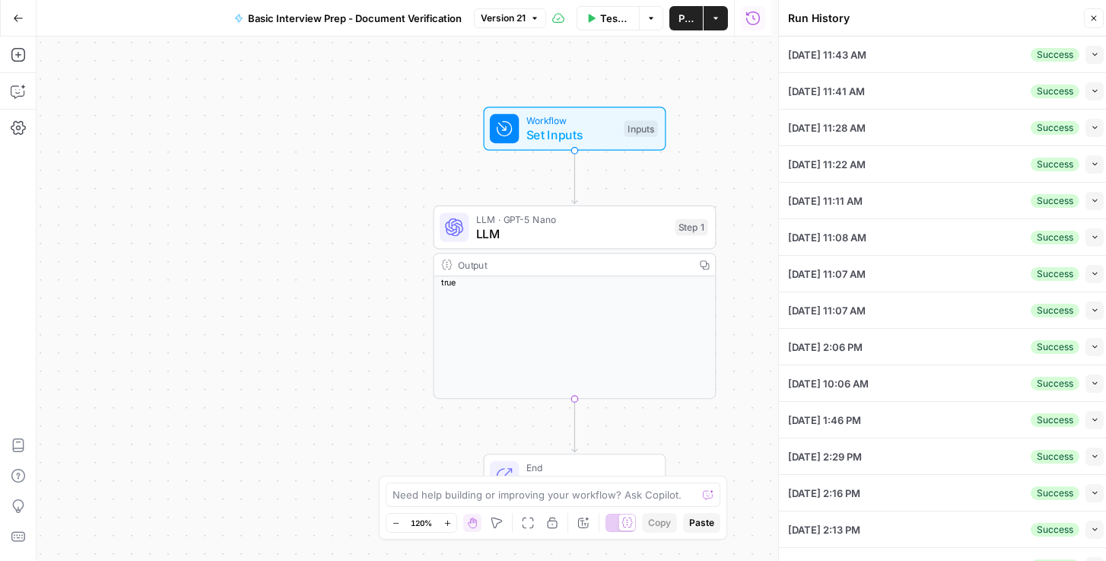
click at [1089, 167] on button "Collapse" at bounding box center [1095, 164] width 18 height 18
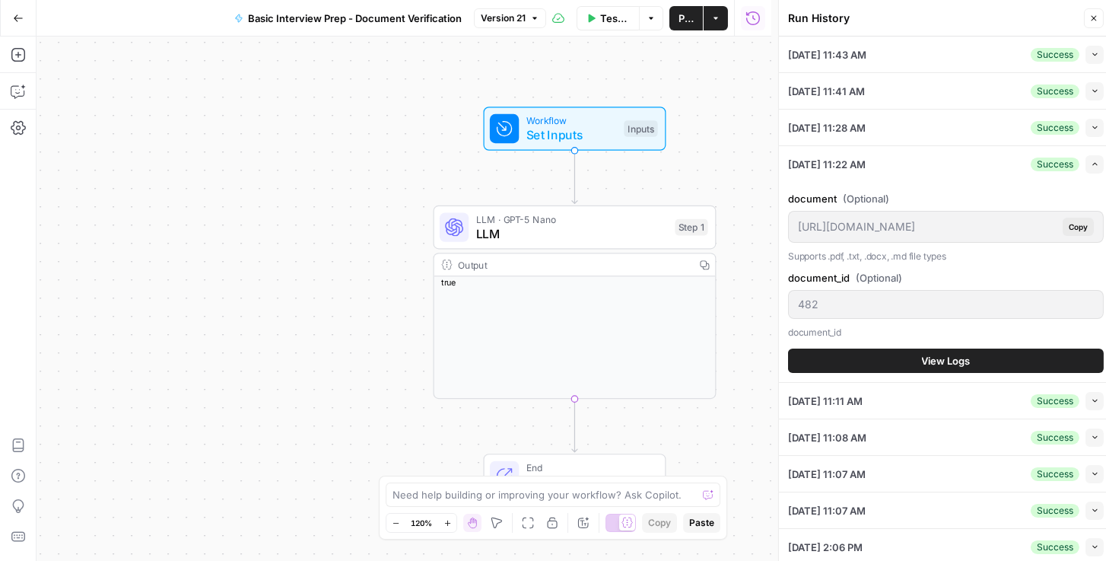
click at [901, 356] on button "View Logs" at bounding box center [946, 360] width 316 height 24
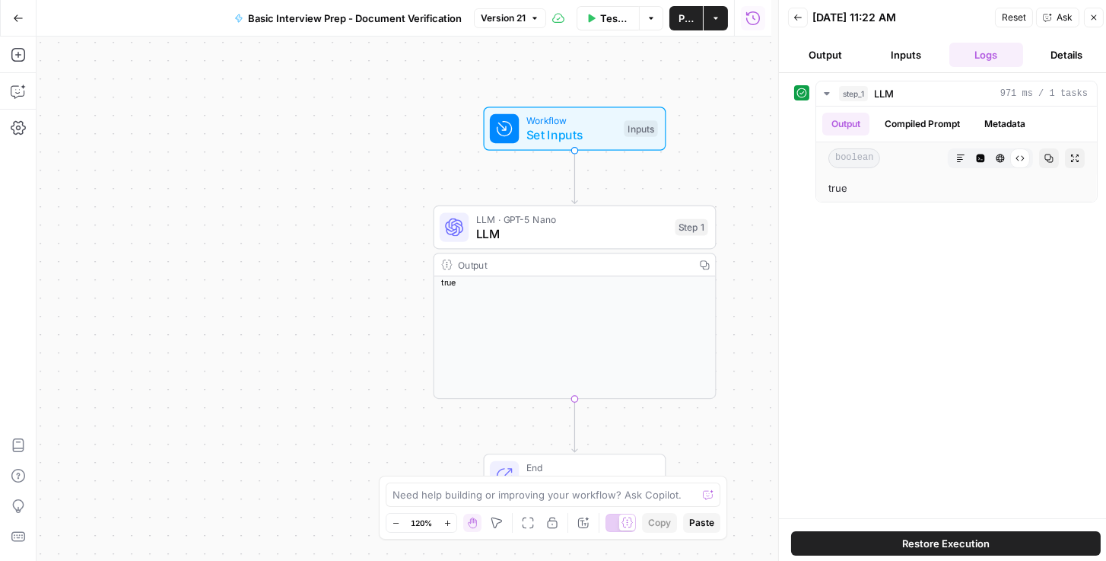
click at [25, 18] on button "Go Back" at bounding box center [18, 18] width 27 height 27
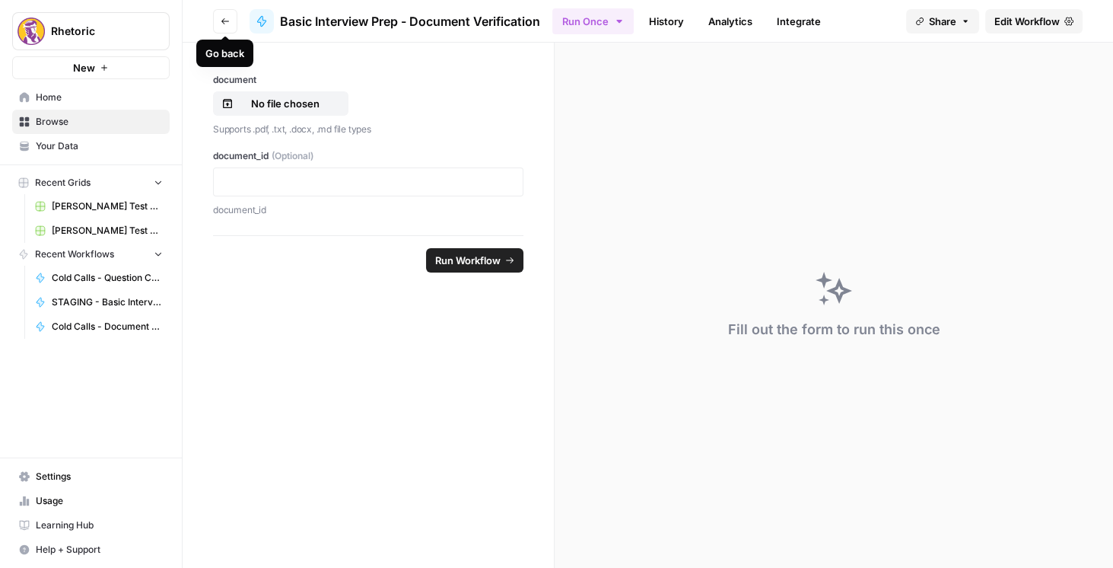
click at [227, 21] on icon "button" at bounding box center [225, 21] width 9 height 9
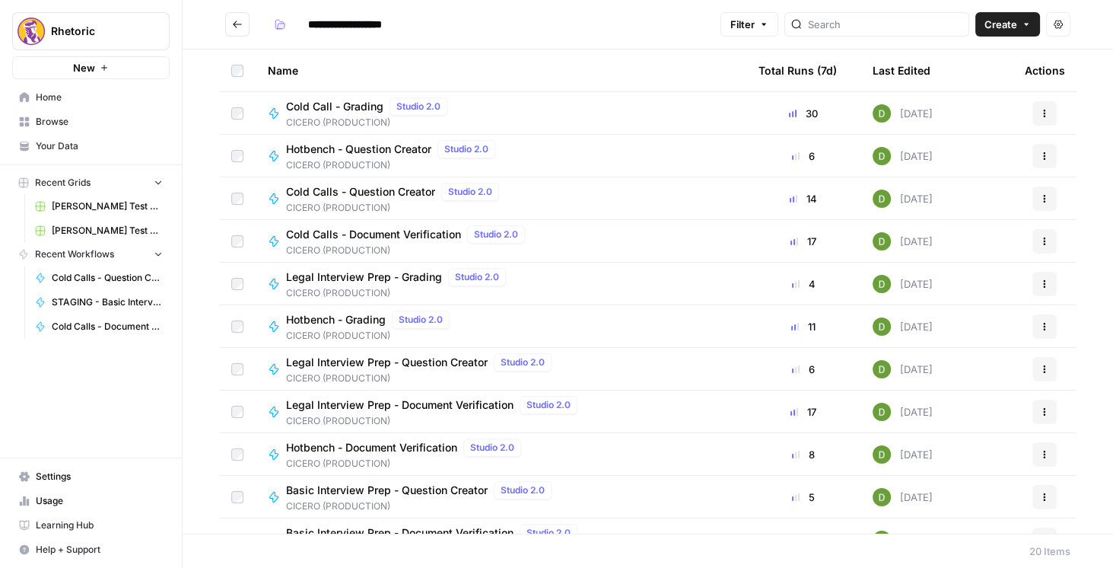
click at [445, 401] on span "Legal Interview Prep - Document Verification" at bounding box center [399, 404] width 227 height 15
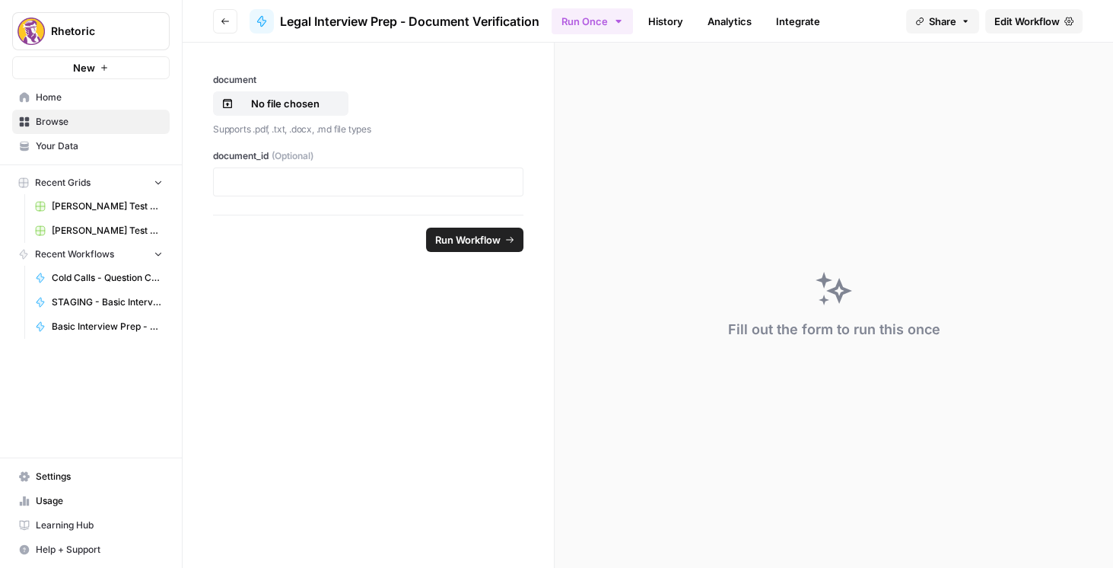
click at [1051, 26] on span "Edit Workflow" at bounding box center [1026, 21] width 65 height 15
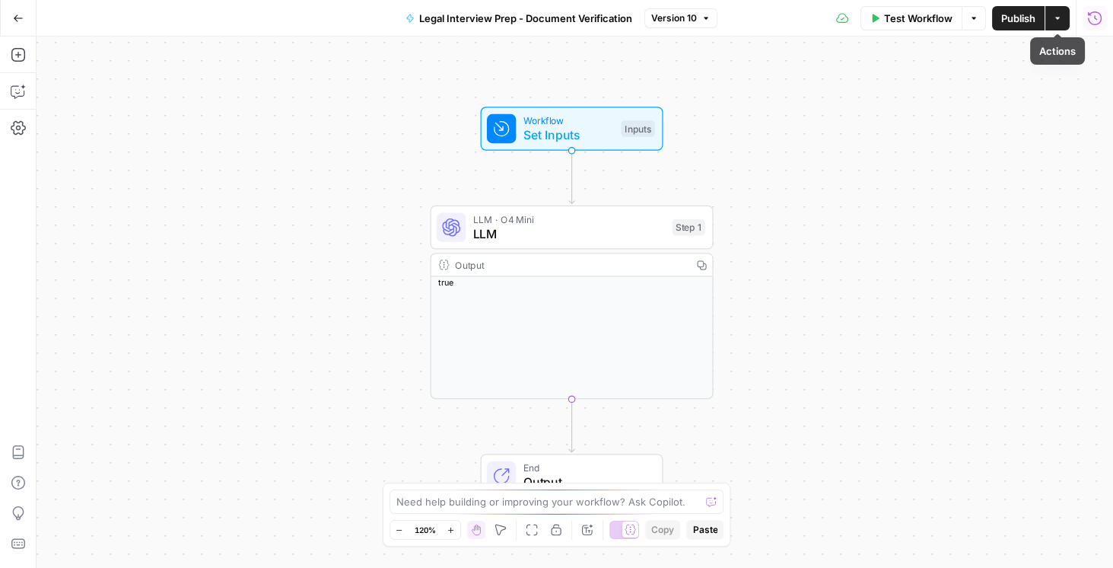
click at [1090, 17] on icon "button" at bounding box center [1094, 18] width 15 height 15
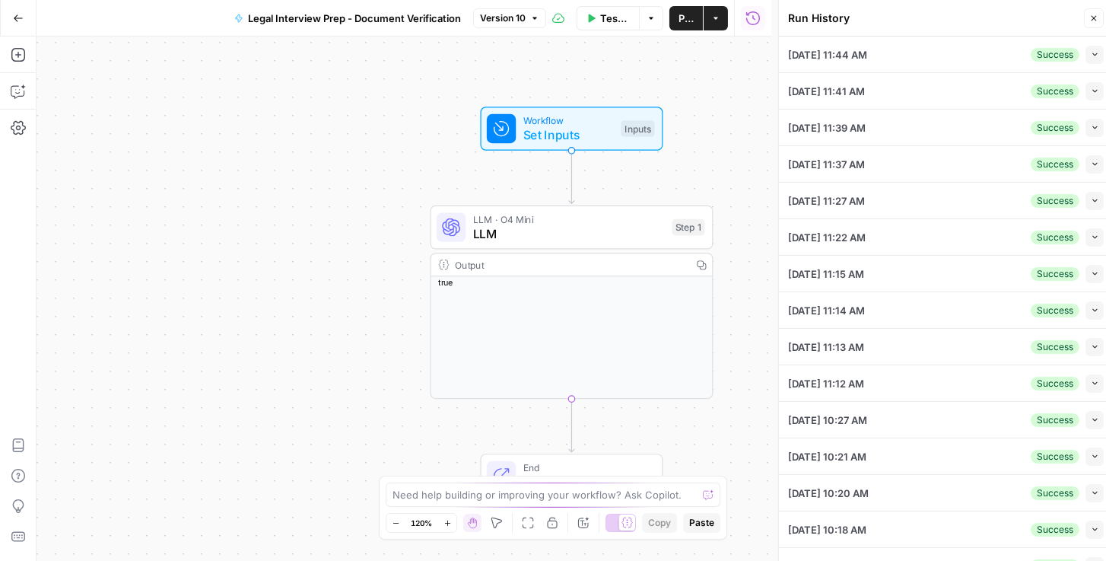
click at [1087, 60] on button "Collapse" at bounding box center [1095, 55] width 18 height 18
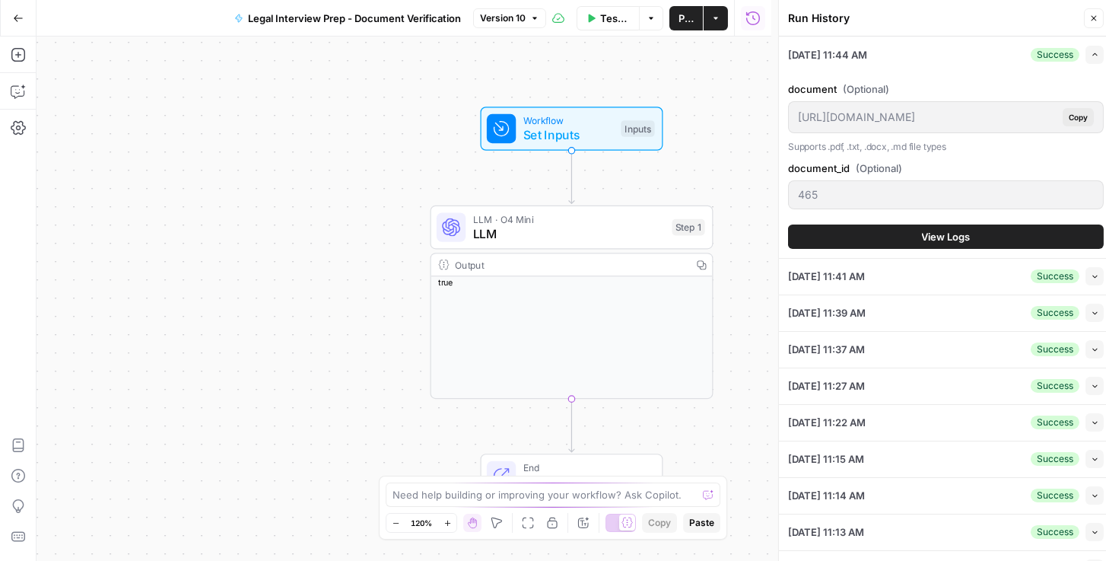
click at [890, 240] on button "View Logs" at bounding box center [946, 236] width 316 height 24
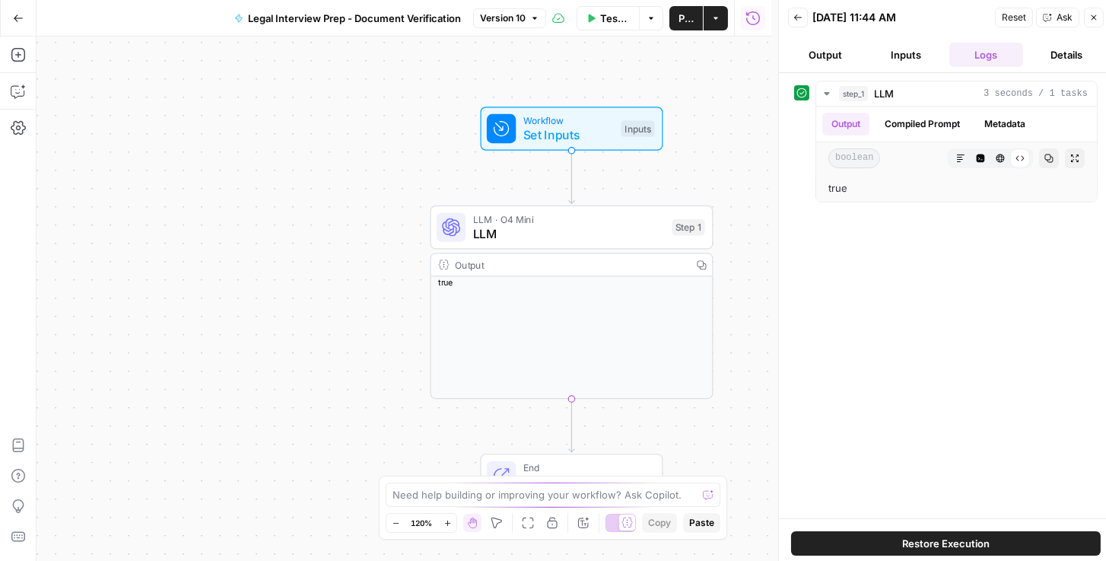
click at [798, 17] on icon "button" at bounding box center [798, 17] width 8 height 6
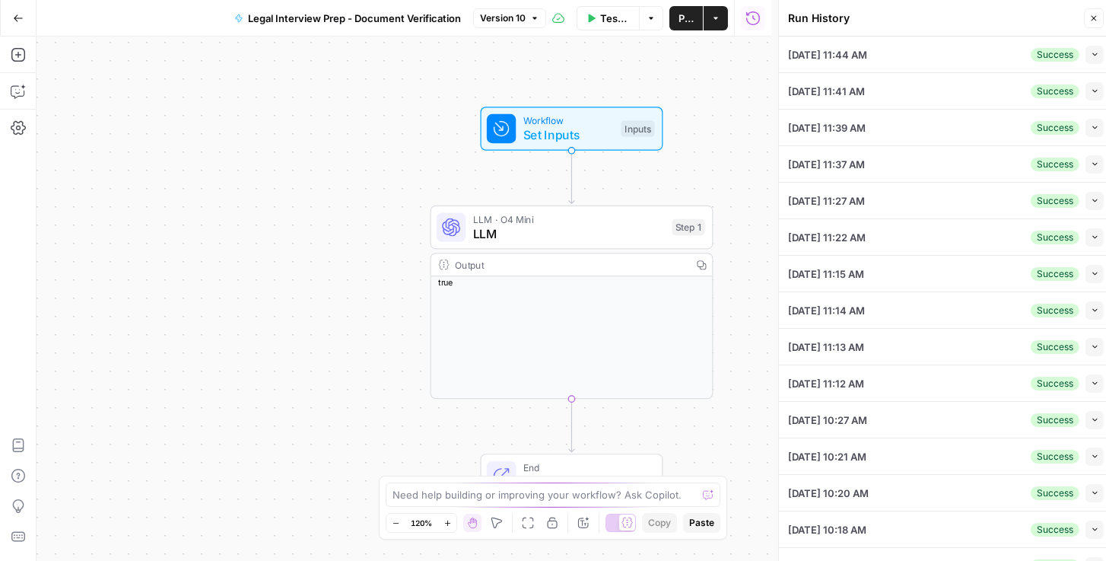
click at [1091, 93] on icon "button" at bounding box center [1095, 91] width 8 height 8
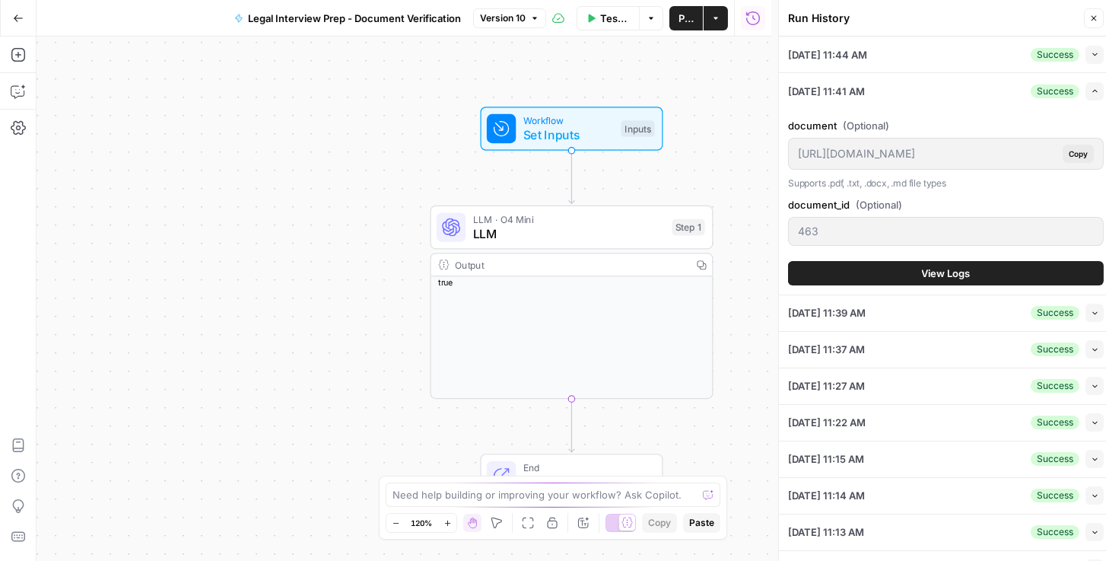
click at [901, 276] on button "View Logs" at bounding box center [946, 273] width 316 height 24
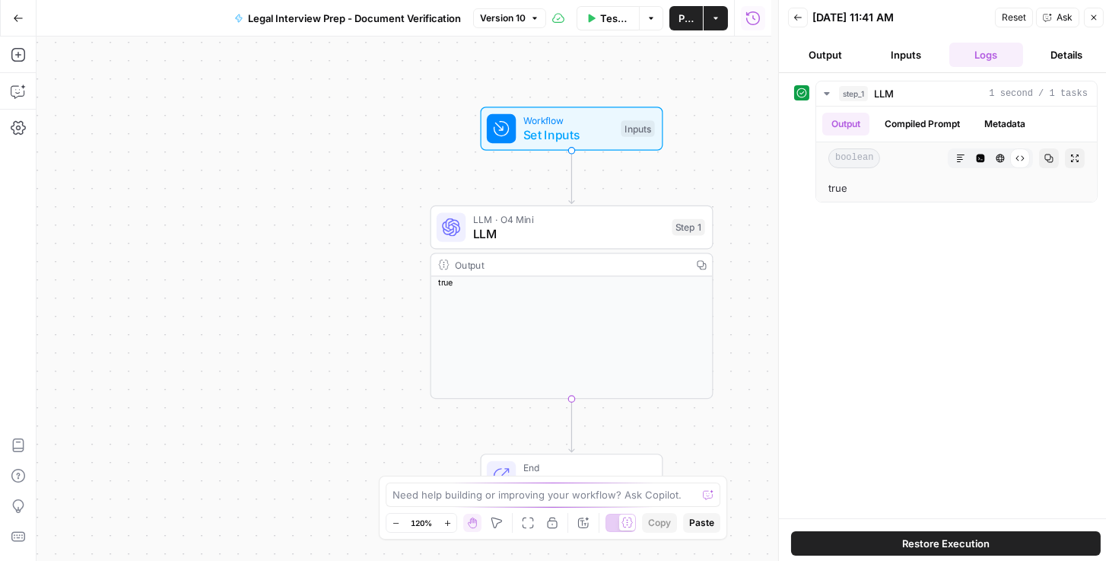
click at [798, 19] on icon "button" at bounding box center [798, 17] width 9 height 9
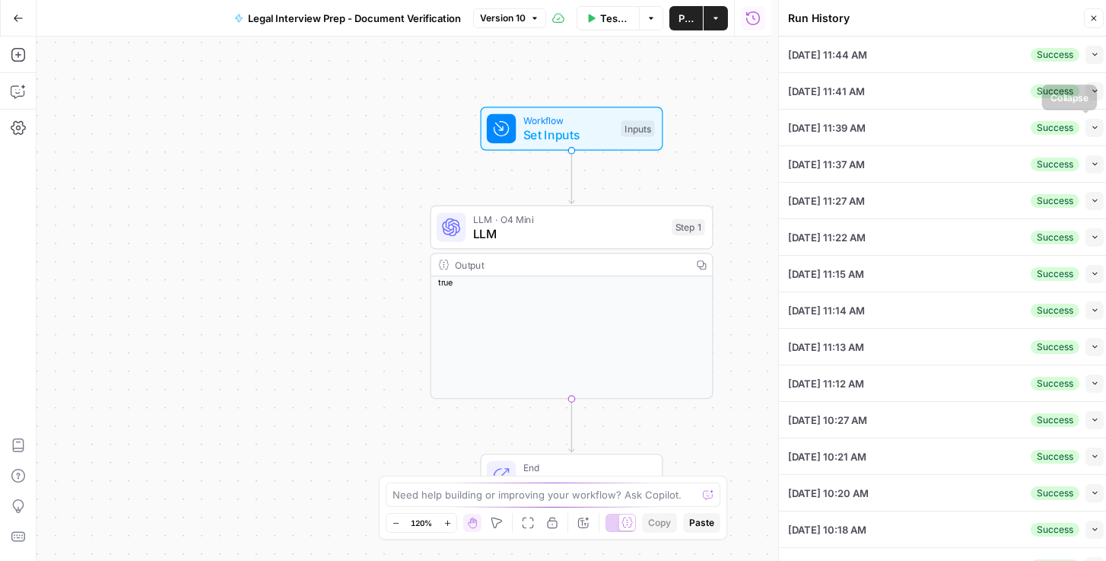
drag, startPoint x: 1083, startPoint y: 124, endPoint x: 1059, endPoint y: 131, distance: 25.3
click at [1091, 124] on icon "button" at bounding box center [1095, 127] width 8 height 8
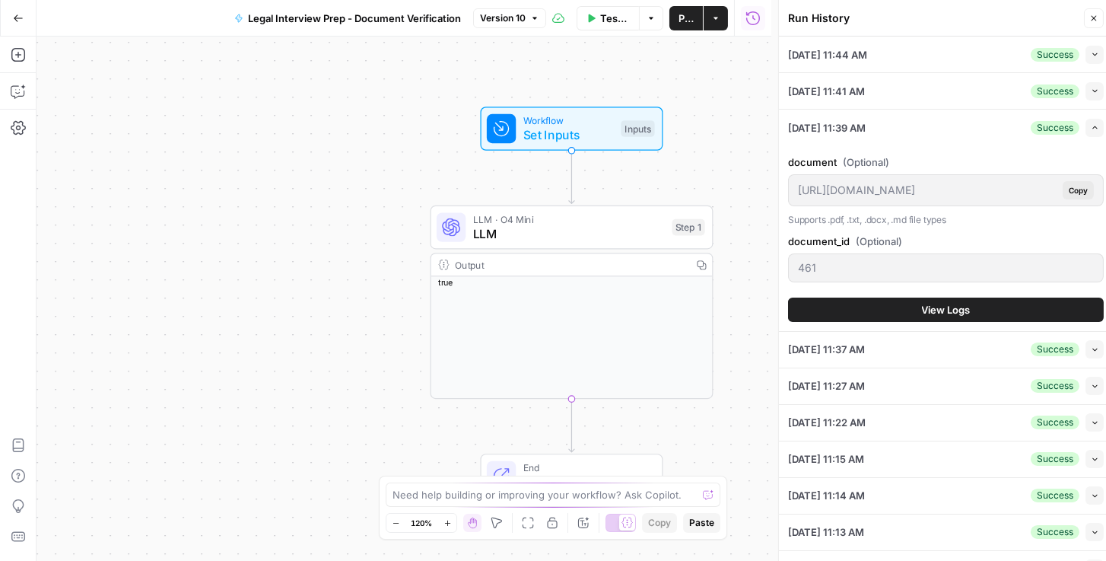
click at [878, 299] on button "View Logs" at bounding box center [946, 309] width 316 height 24
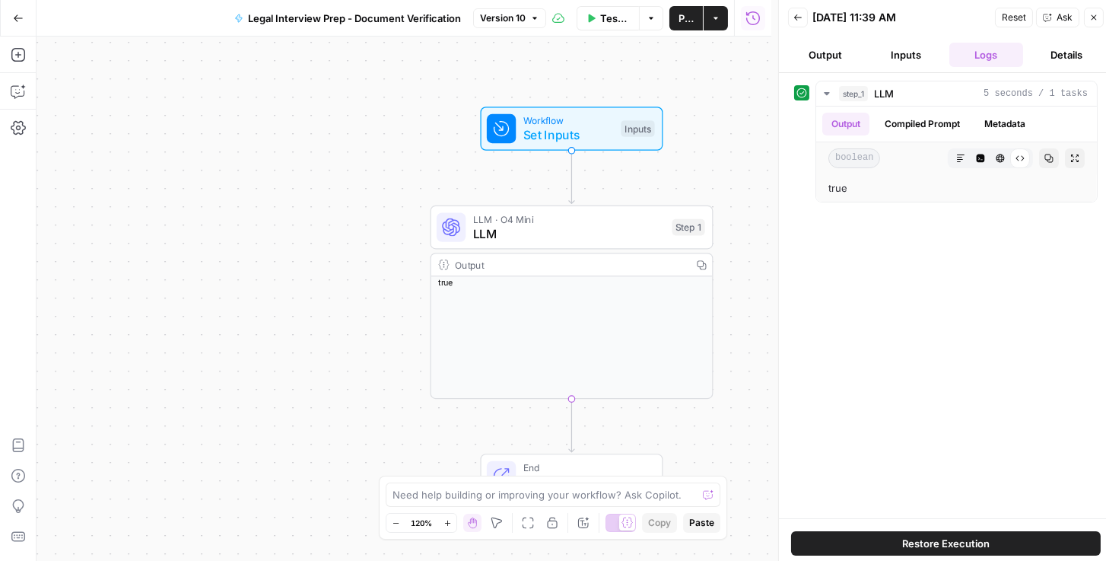
click at [799, 17] on icon "button" at bounding box center [798, 17] width 9 height 9
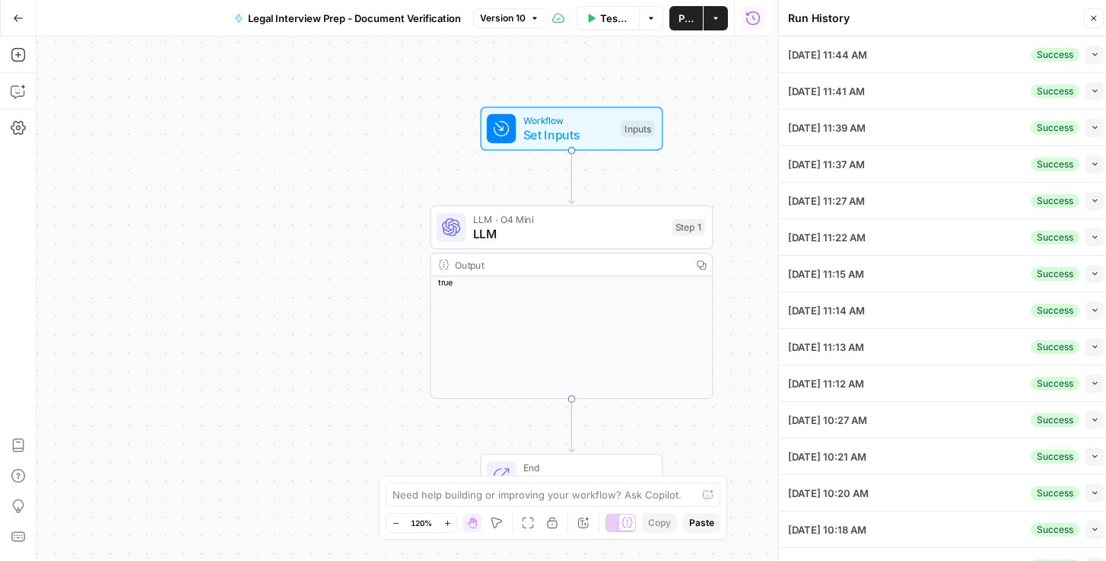
click at [1093, 163] on icon "button" at bounding box center [1095, 164] width 5 height 3
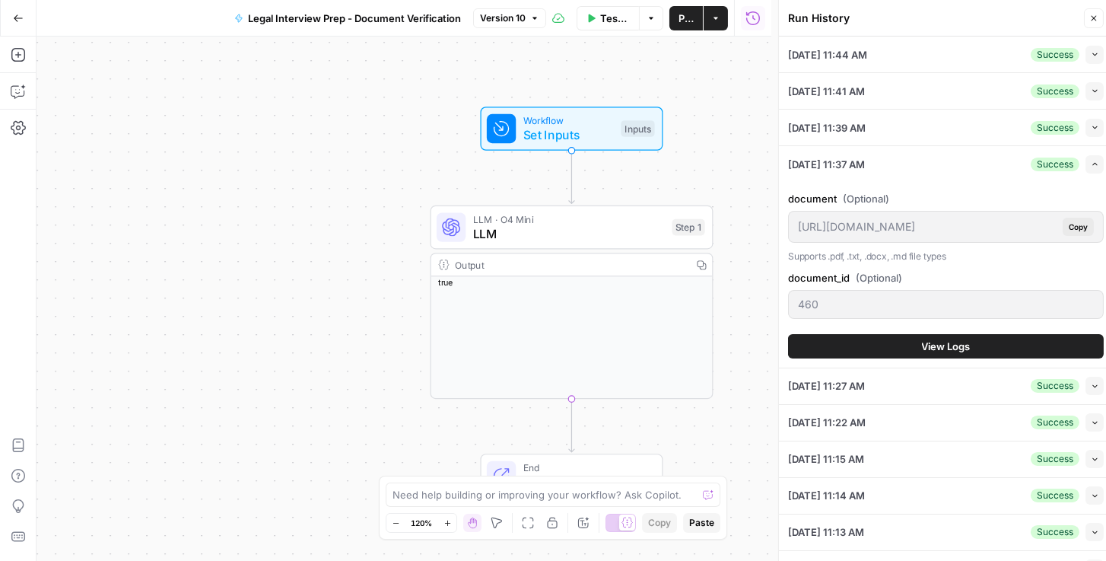
click at [889, 344] on button "View Logs" at bounding box center [946, 346] width 316 height 24
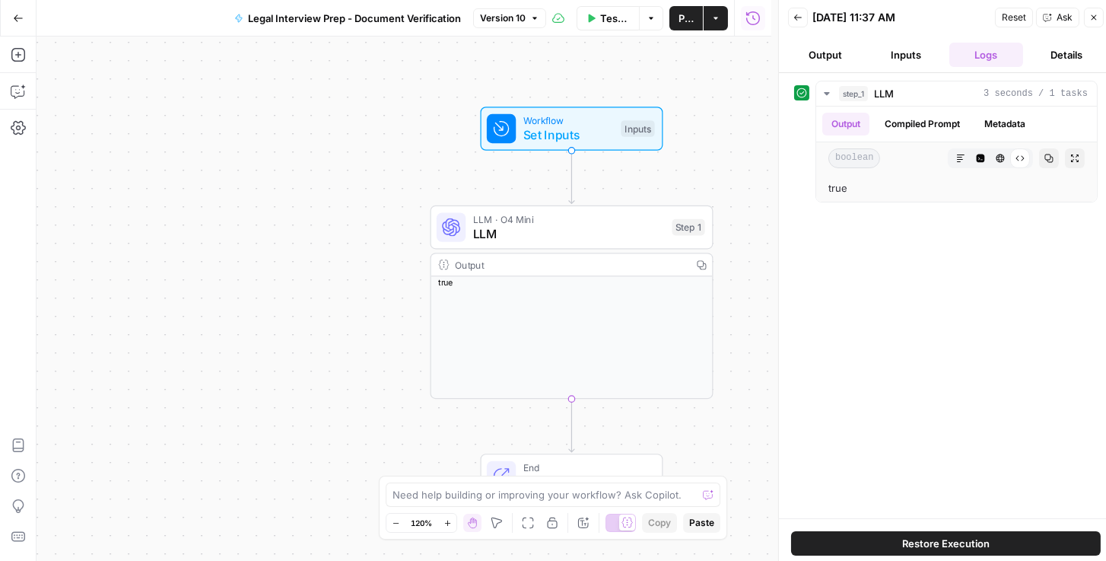
click at [794, 14] on icon "button" at bounding box center [798, 17] width 9 height 9
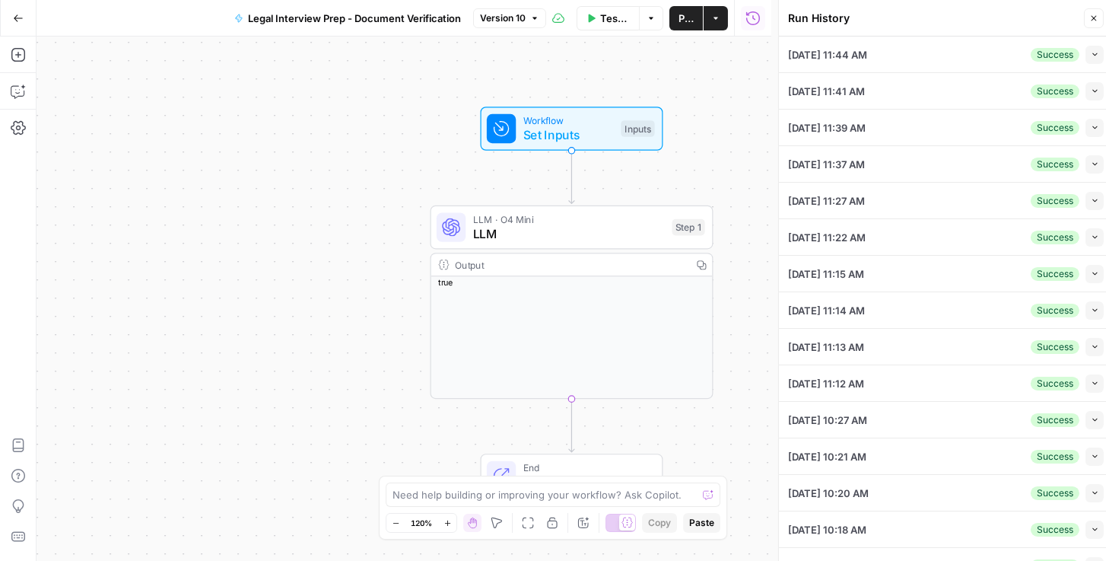
click at [1091, 200] on icon "button" at bounding box center [1095, 200] width 8 height 8
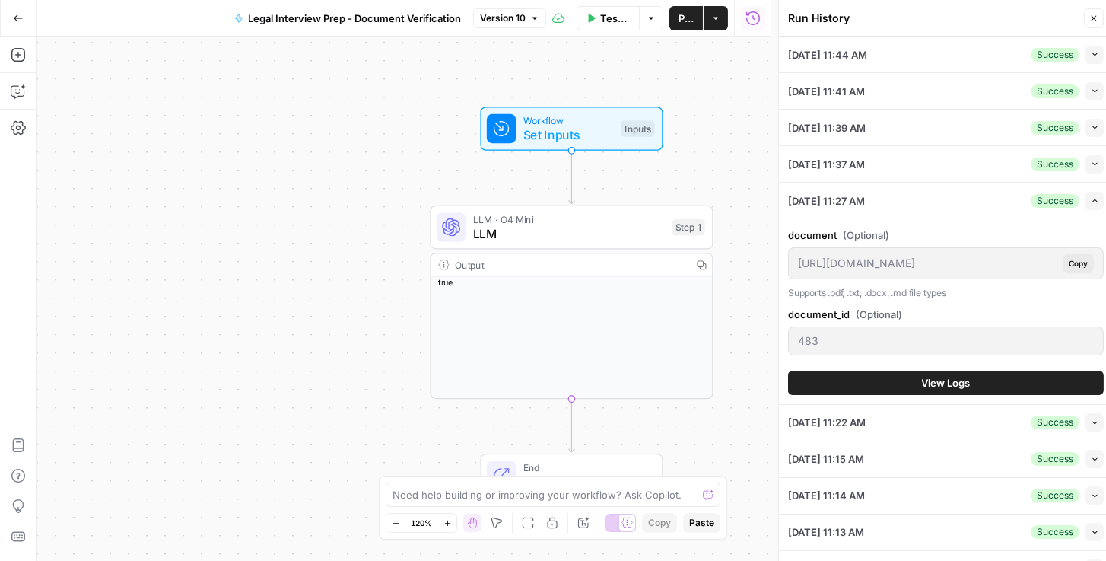
click at [899, 375] on button "View Logs" at bounding box center [946, 383] width 316 height 24
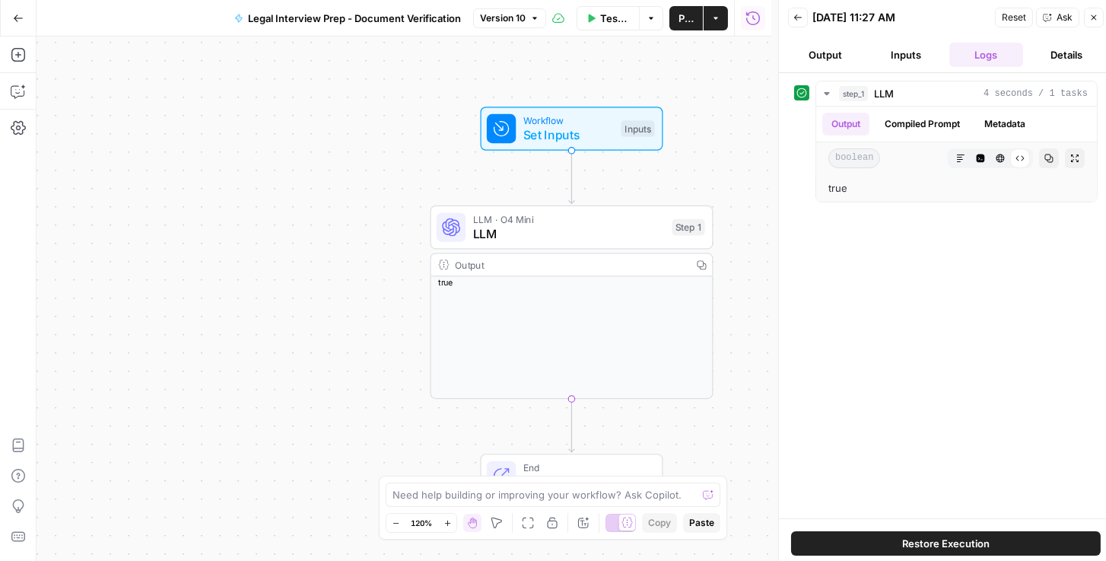
click at [797, 14] on icon "button" at bounding box center [798, 17] width 9 height 9
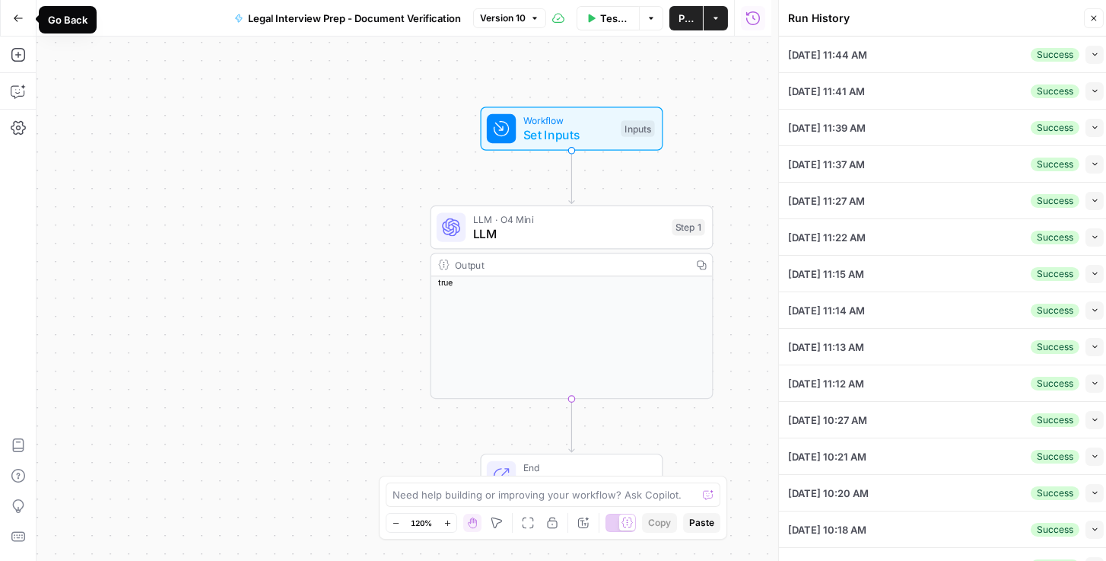
click at [13, 13] on icon "button" at bounding box center [18, 18] width 11 height 11
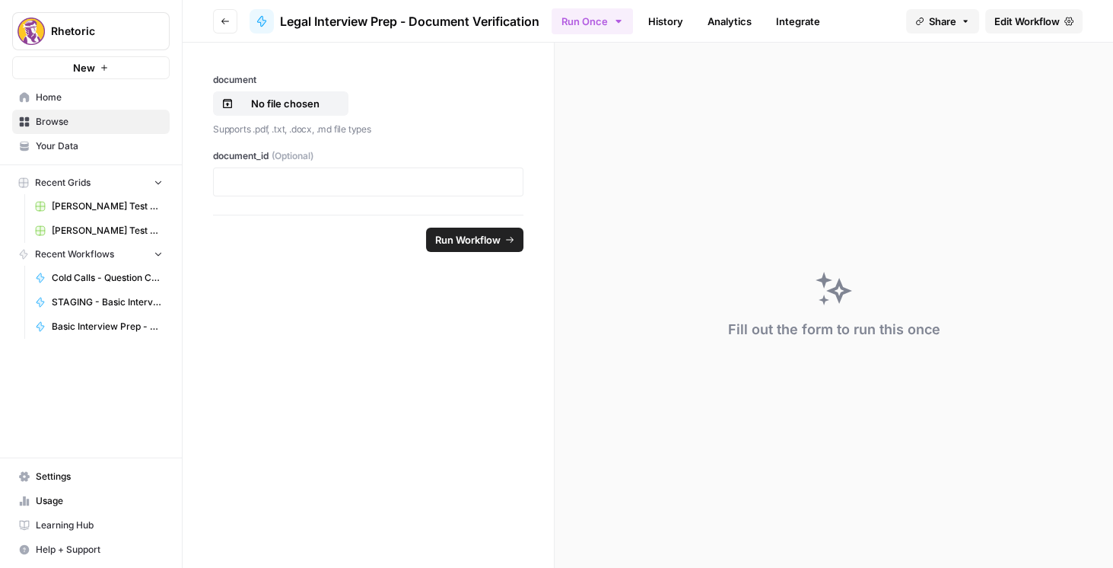
click at [227, 25] on button "Go back" at bounding box center [225, 21] width 24 height 24
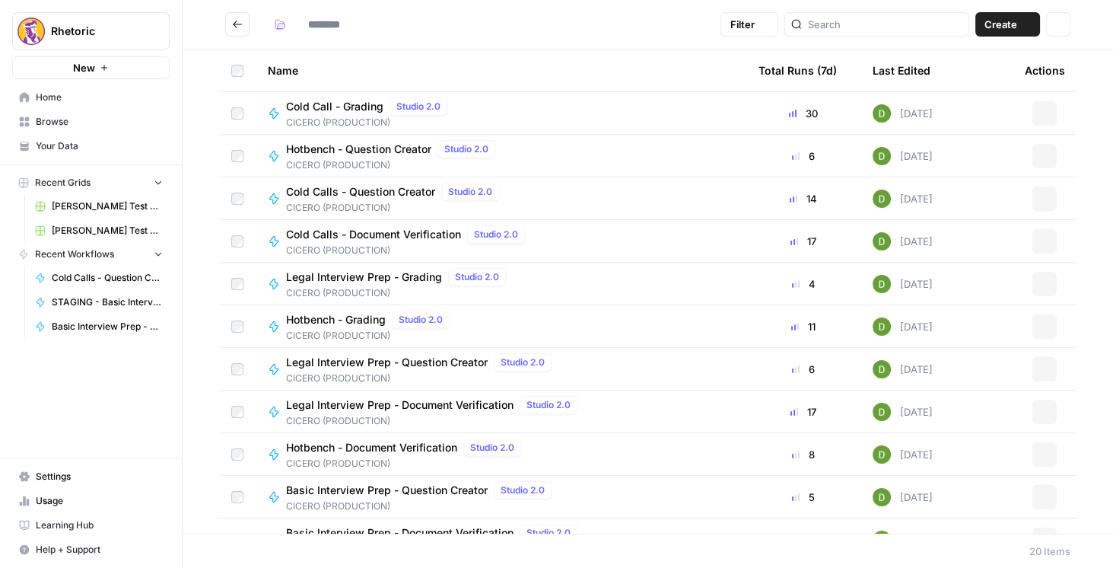
type input "**********"
click at [229, 17] on button "Go back" at bounding box center [237, 24] width 24 height 24
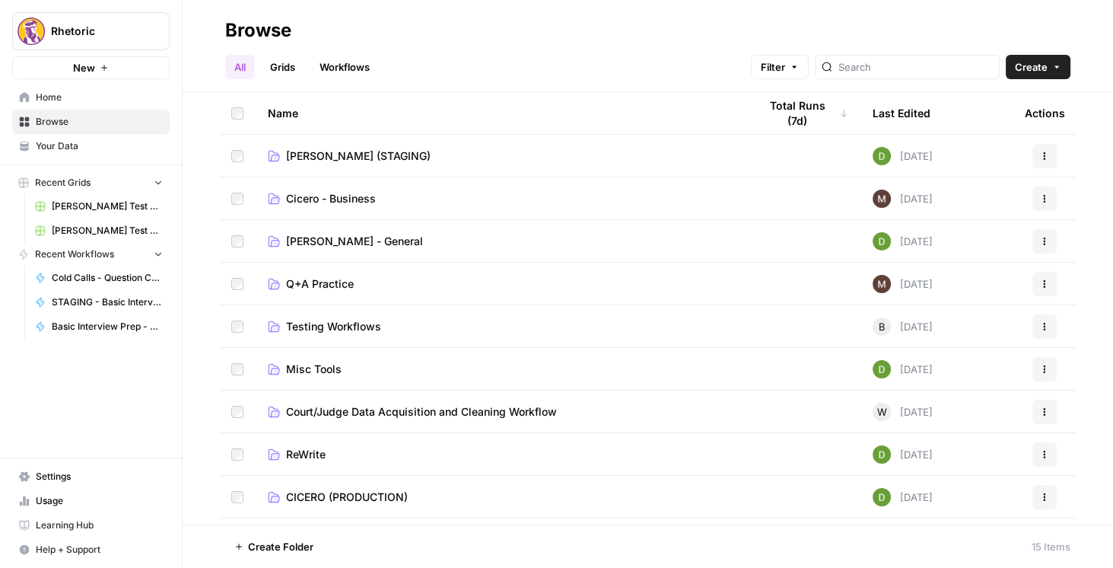
click at [336, 157] on span "[PERSON_NAME] (STAGING)" at bounding box center [358, 155] width 145 height 15
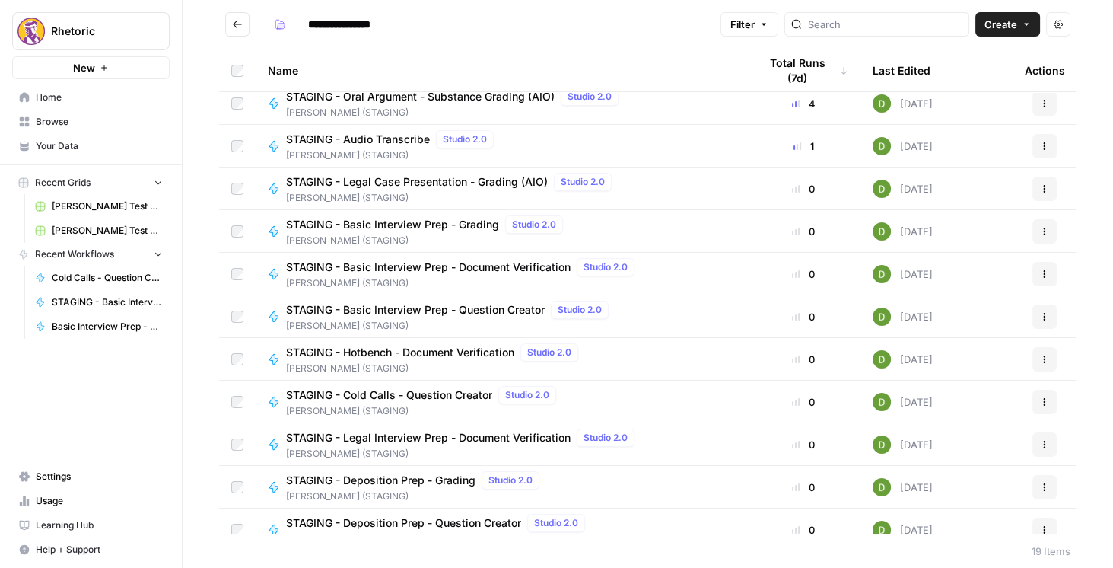
scroll to position [87, 0]
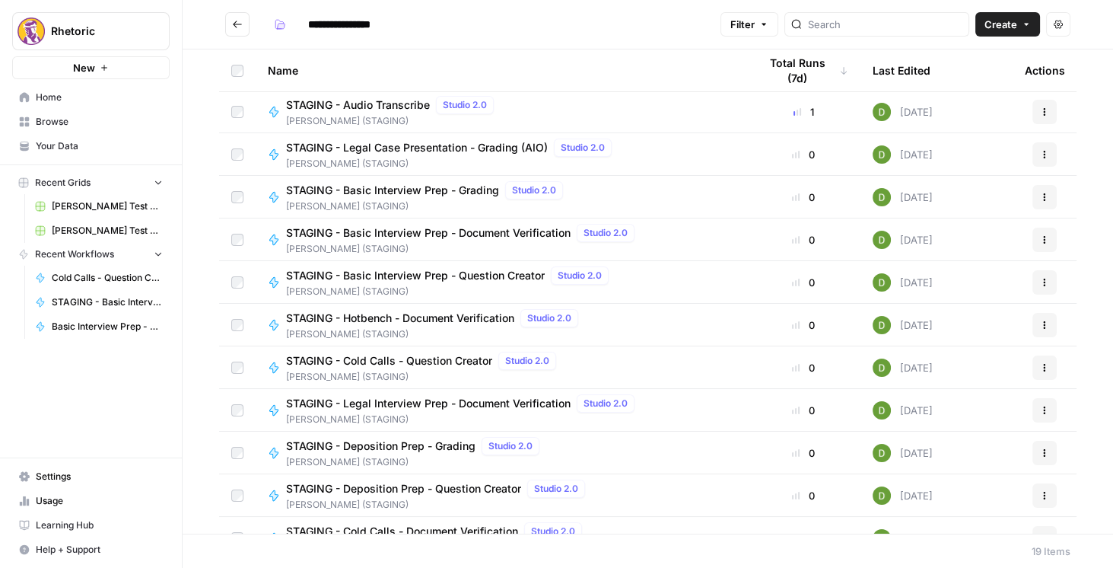
click at [445, 402] on span "STAGING - Legal Interview Prep - Document Verification" at bounding box center [428, 403] width 285 height 15
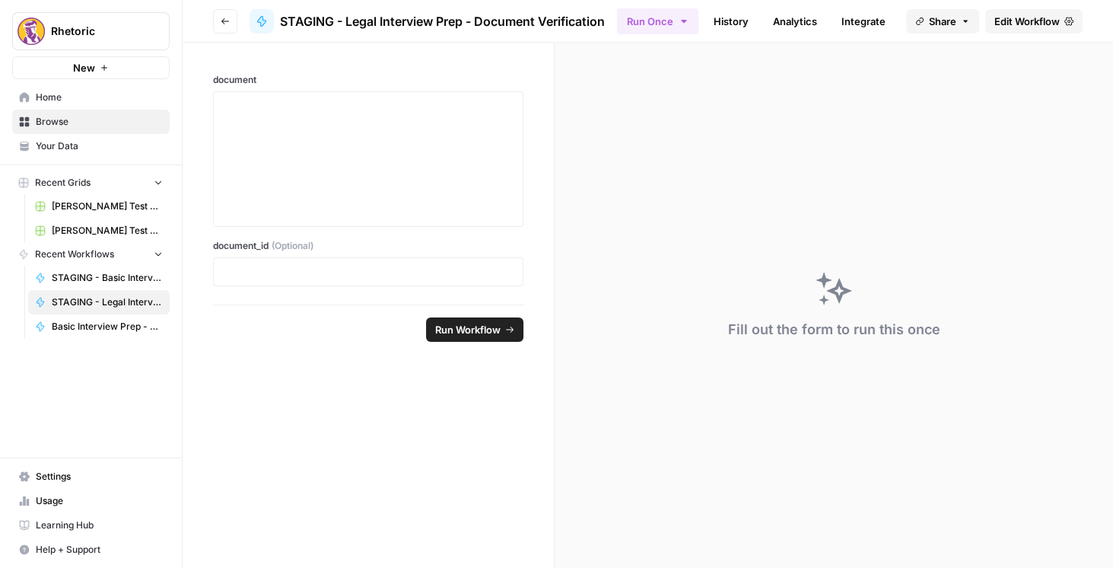
click at [1020, 26] on span "Edit Workflow" at bounding box center [1026, 21] width 65 height 15
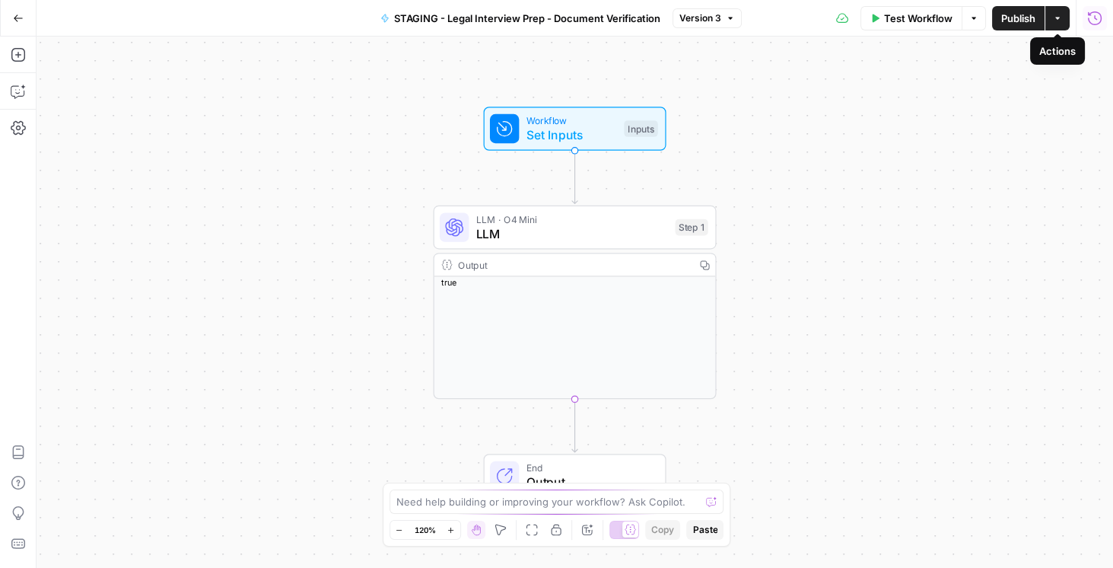
click at [1091, 17] on icon "button" at bounding box center [1094, 18] width 15 height 15
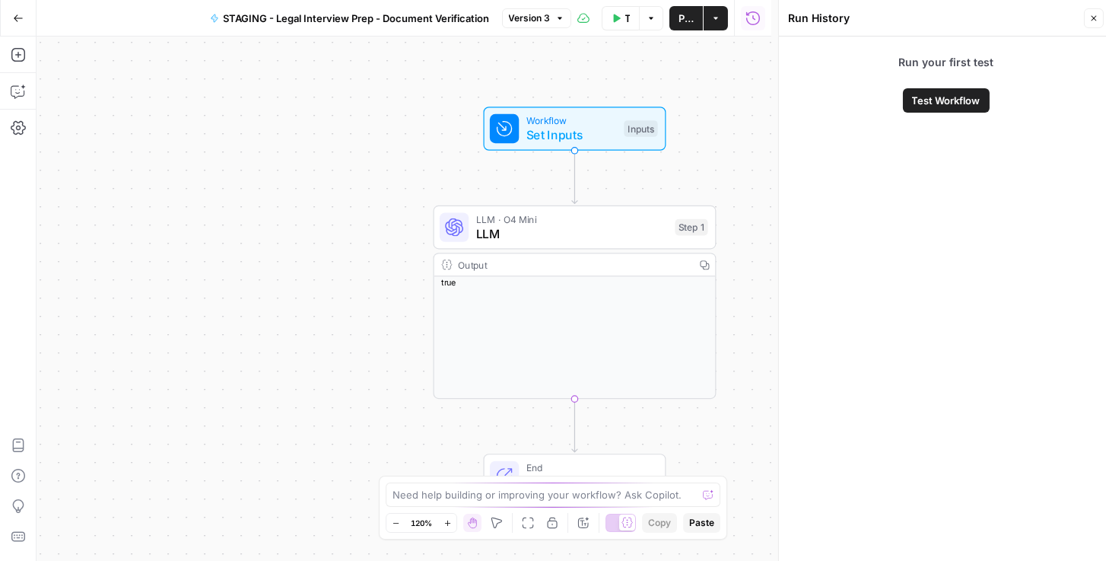
click at [928, 105] on span "Test Workflow" at bounding box center [946, 100] width 68 height 15
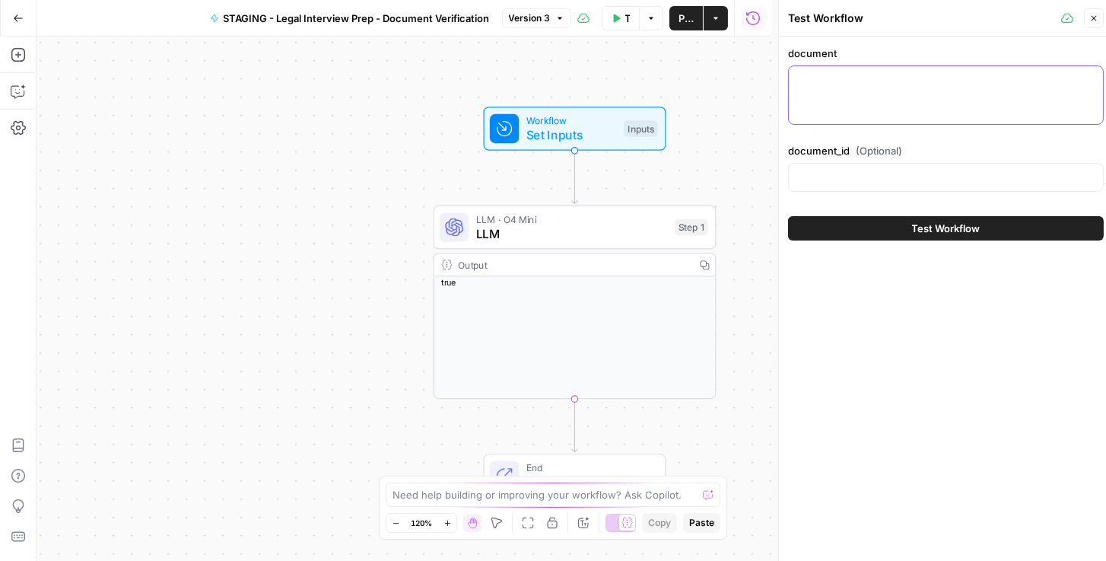
click at [840, 84] on textarea "document" at bounding box center [946, 79] width 296 height 15
click at [612, 124] on span "Workflow" at bounding box center [571, 120] width 91 height 14
click at [383, 331] on div "Workflow Set Inputs Inputs LLM · O4 Mini LLM Step 1 Output Copy true End Output" at bounding box center [404, 299] width 735 height 524
click at [16, 24] on button "Go Back" at bounding box center [18, 18] width 27 height 27
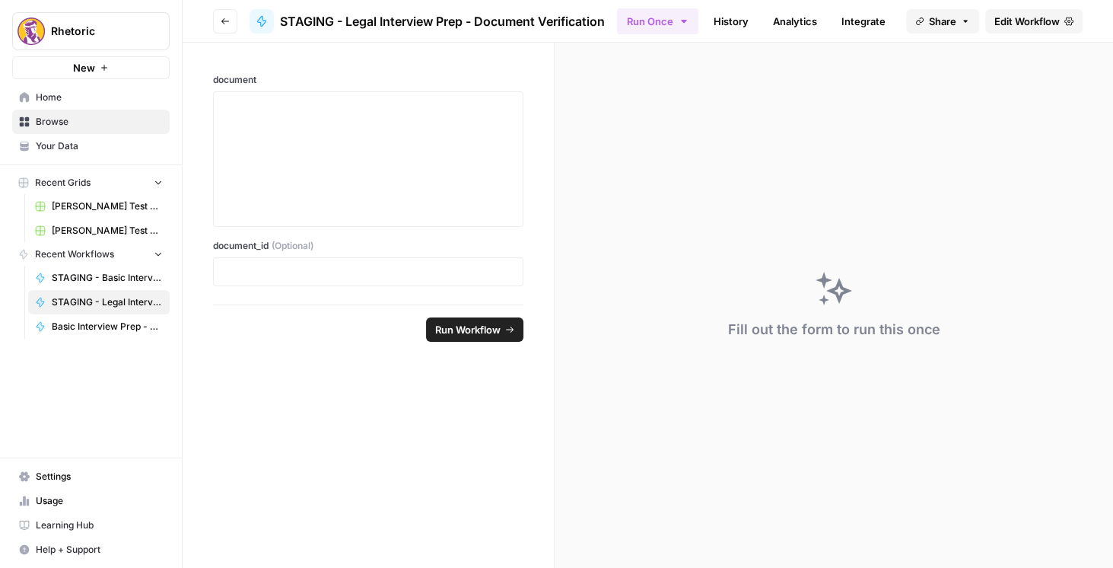
click at [219, 26] on div "Close sidebar" at bounding box center [241, 30] width 62 height 14
click at [221, 24] on icon "button" at bounding box center [225, 21] width 9 height 9
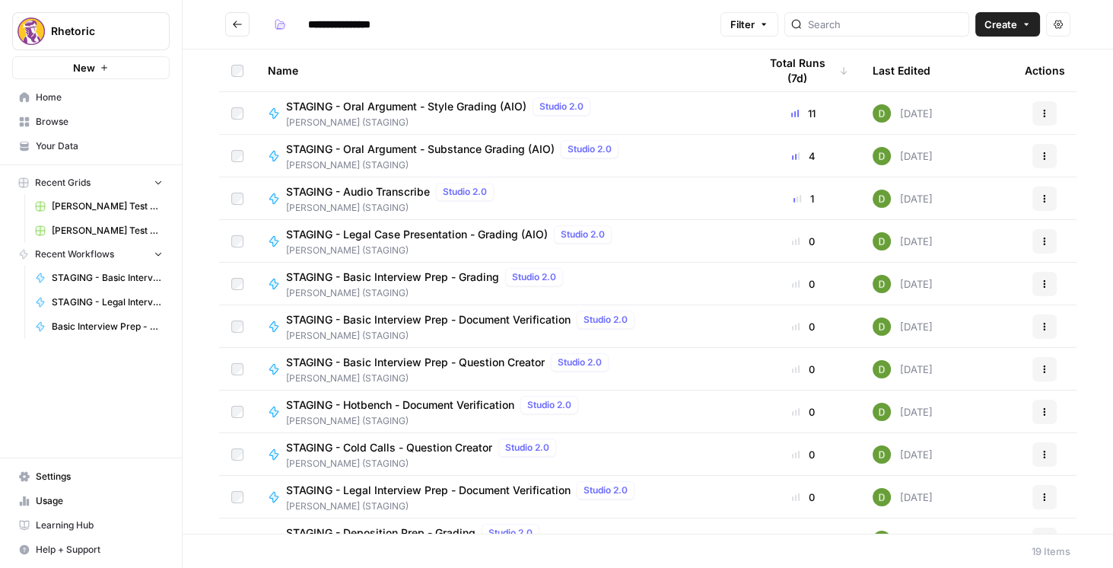
click at [463, 488] on span "STAGING - Legal Interview Prep - Document Verification" at bounding box center [428, 489] width 285 height 15
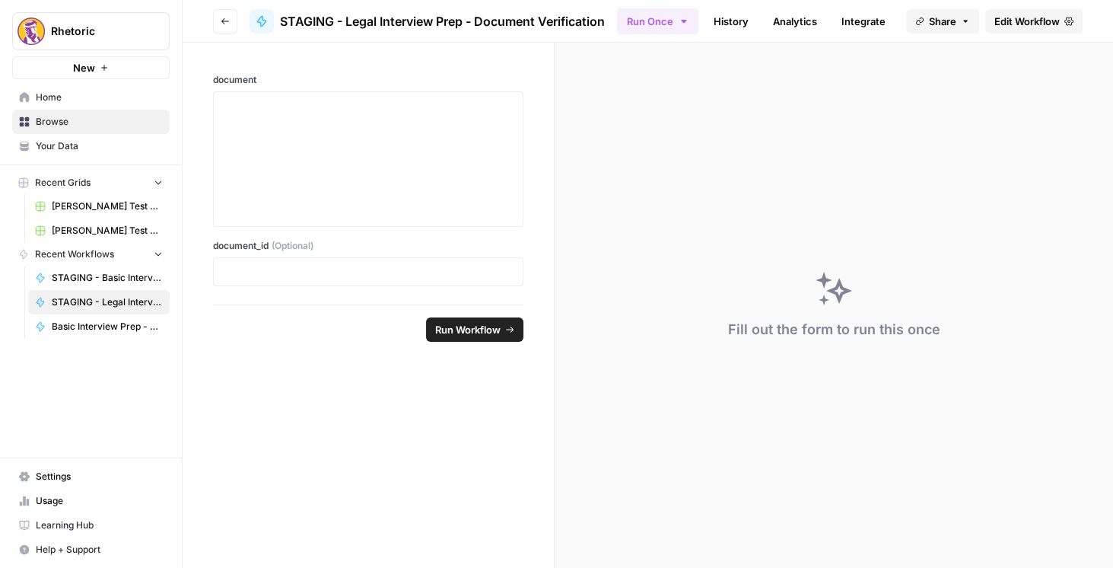
click at [1014, 27] on span "Edit Workflow" at bounding box center [1026, 21] width 65 height 15
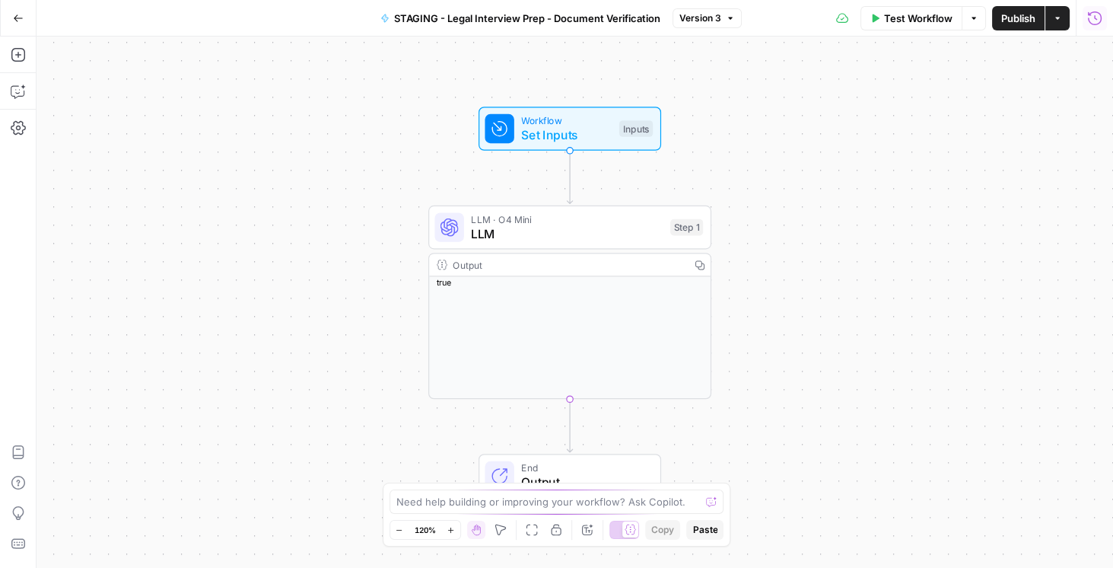
click at [1089, 11] on icon "button" at bounding box center [1094, 18] width 15 height 15
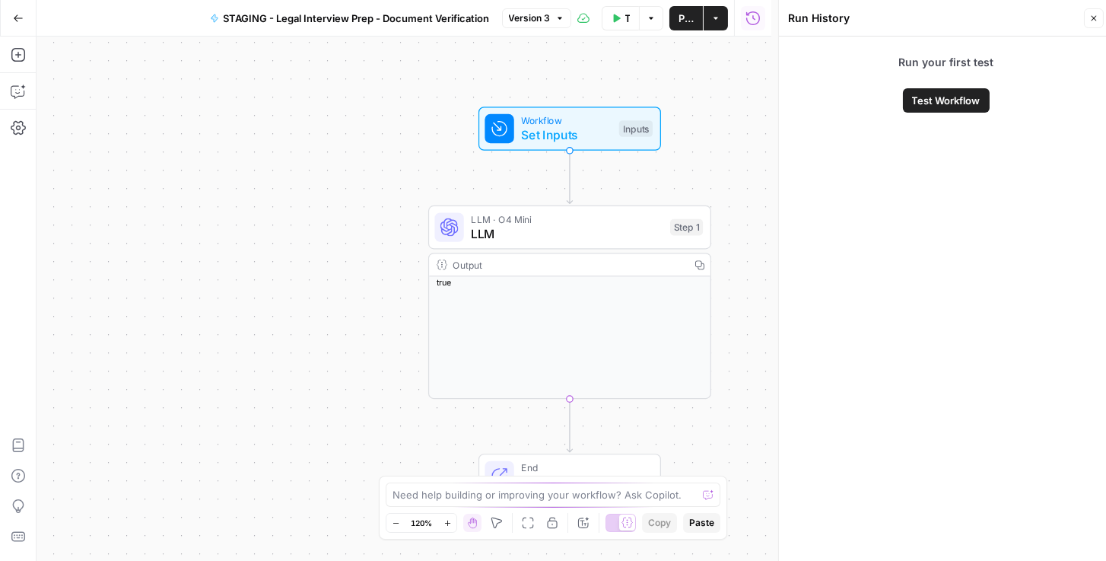
click at [15, 24] on button "Go Back" at bounding box center [18, 18] width 27 height 27
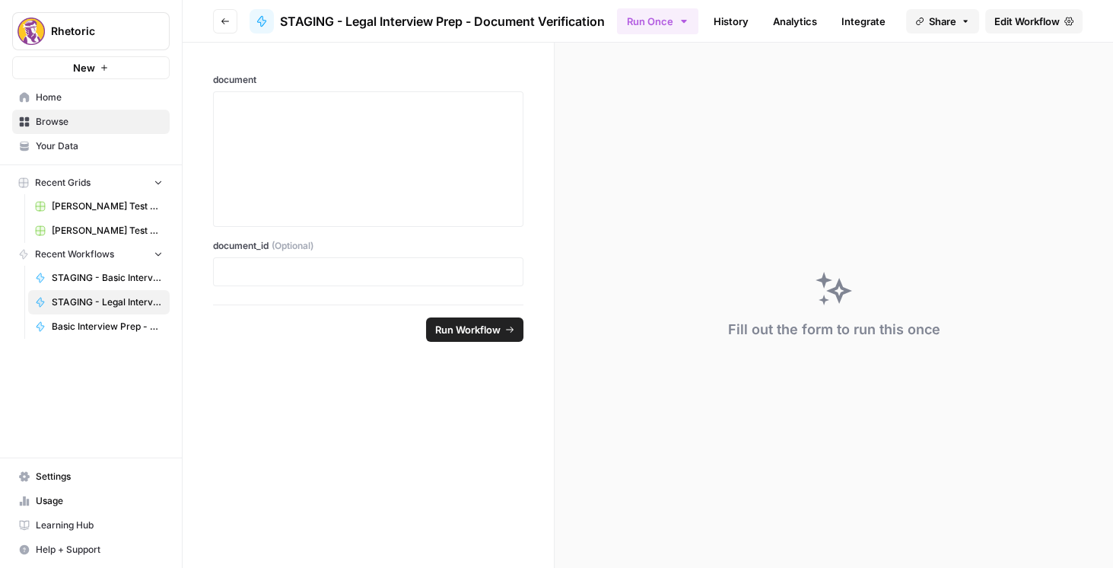
click at [231, 21] on button "Go back" at bounding box center [225, 21] width 24 height 24
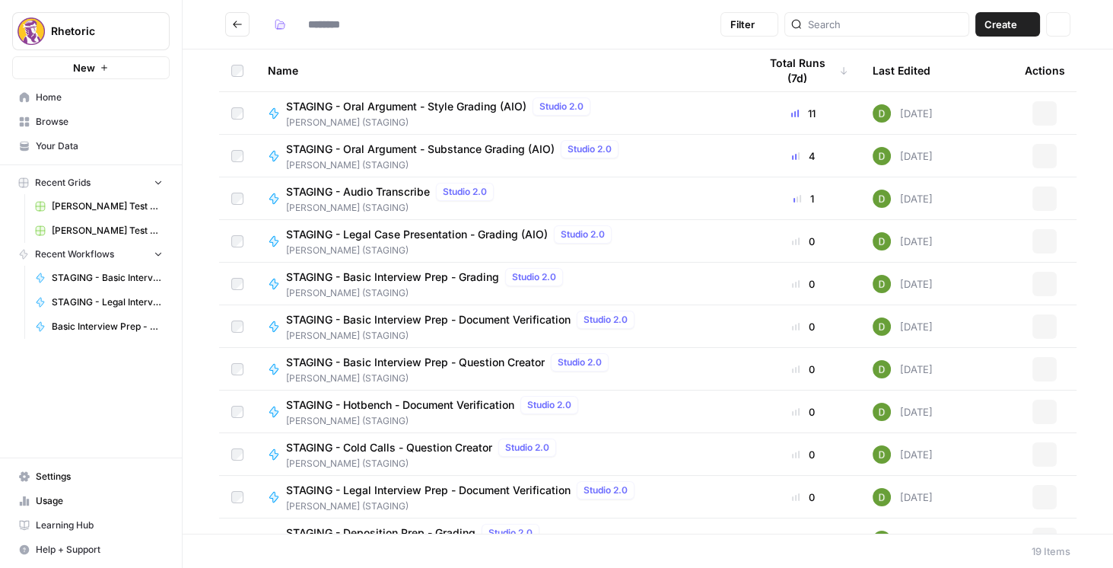
type input "**********"
click at [240, 25] on icon "Go back" at bounding box center [237, 24] width 11 height 11
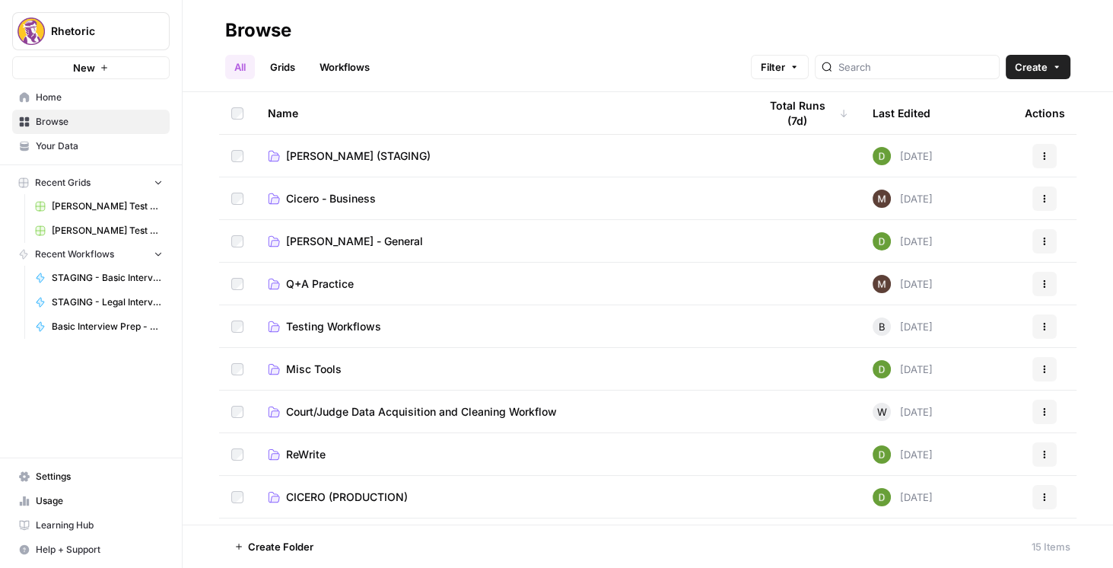
click at [346, 492] on span "CICERO (PRODUCTION)" at bounding box center [347, 496] width 122 height 15
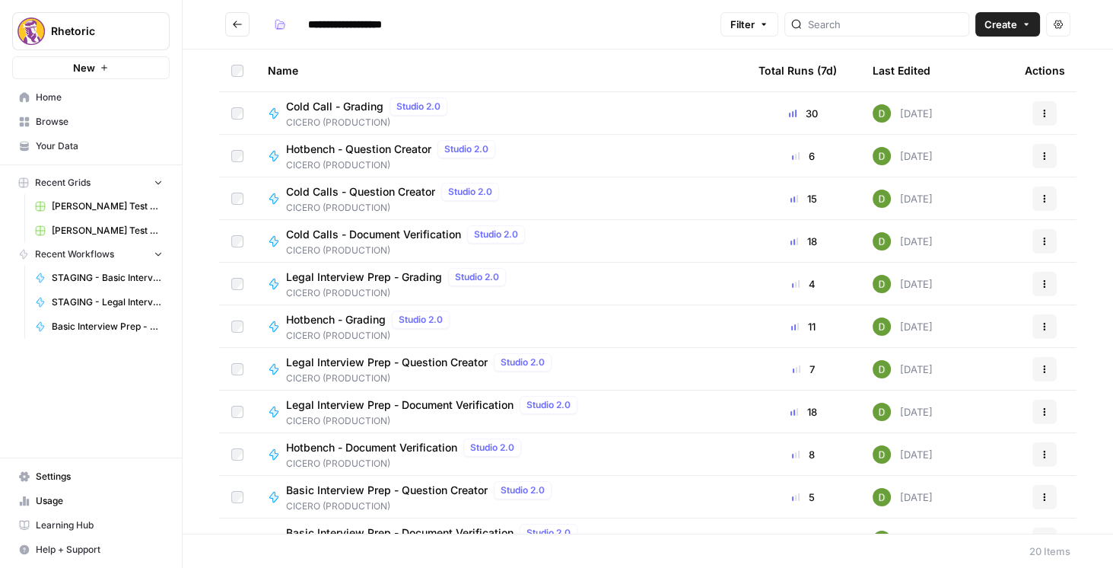
click at [450, 402] on span "Legal Interview Prep - Document Verification" at bounding box center [399, 404] width 227 height 15
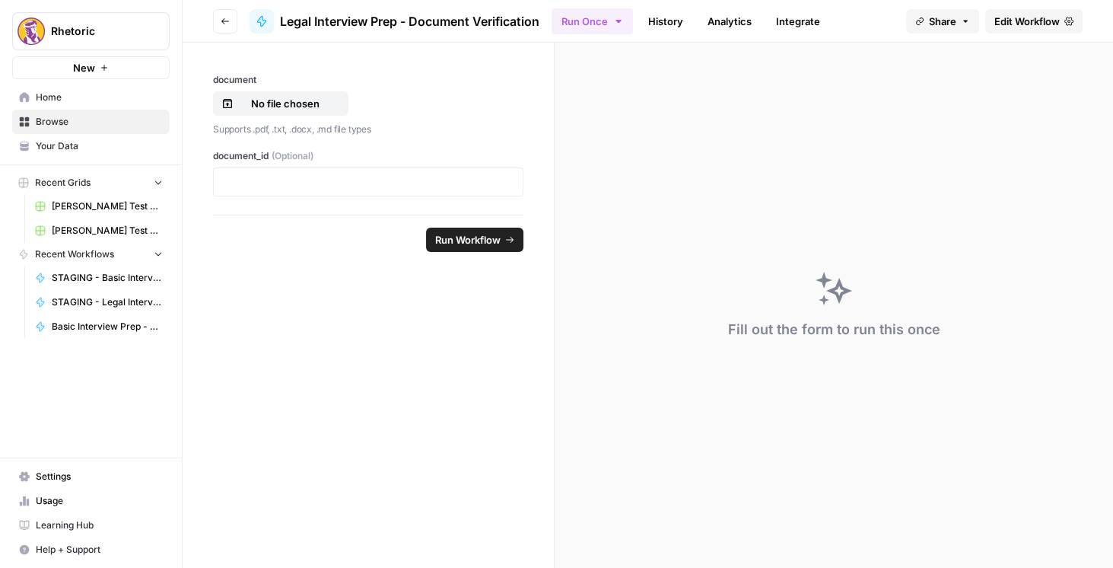
click at [1003, 11] on link "Edit Workflow" at bounding box center [1033, 21] width 97 height 24
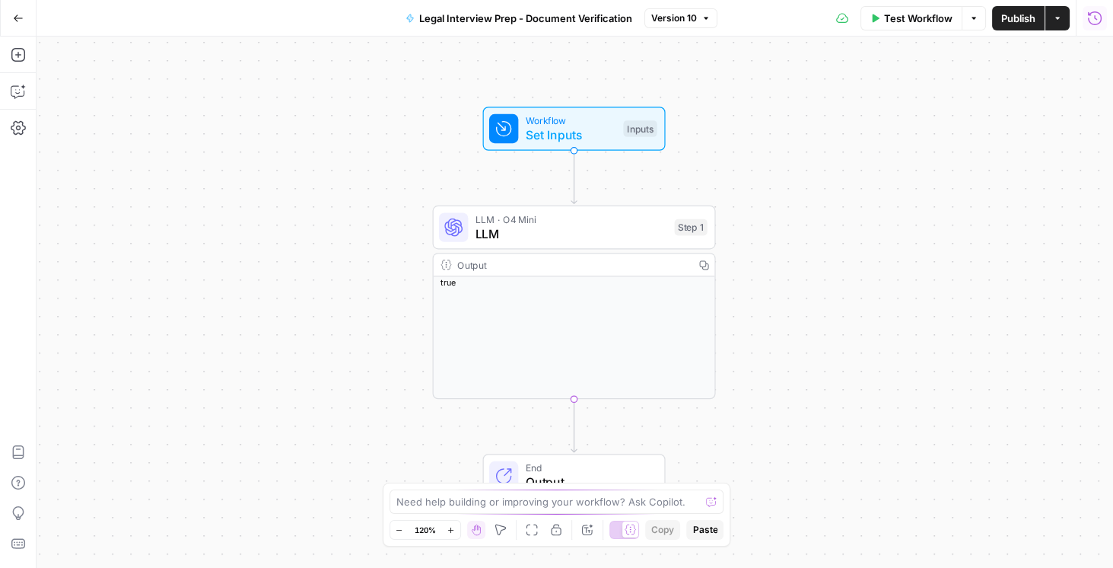
click at [1093, 19] on icon "button" at bounding box center [1094, 18] width 15 height 15
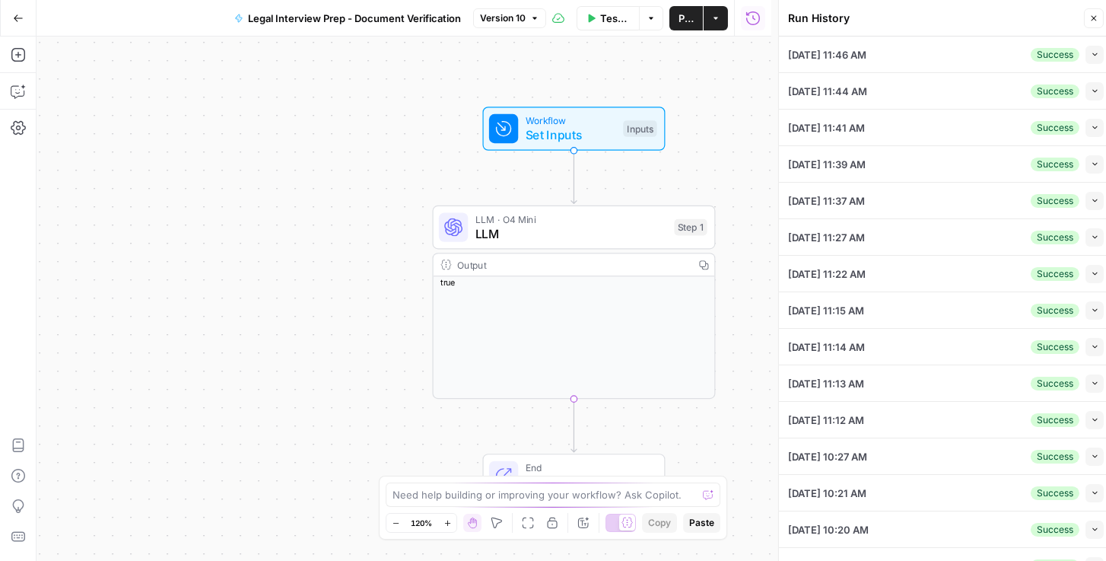
click at [1091, 52] on icon "button" at bounding box center [1095, 54] width 8 height 8
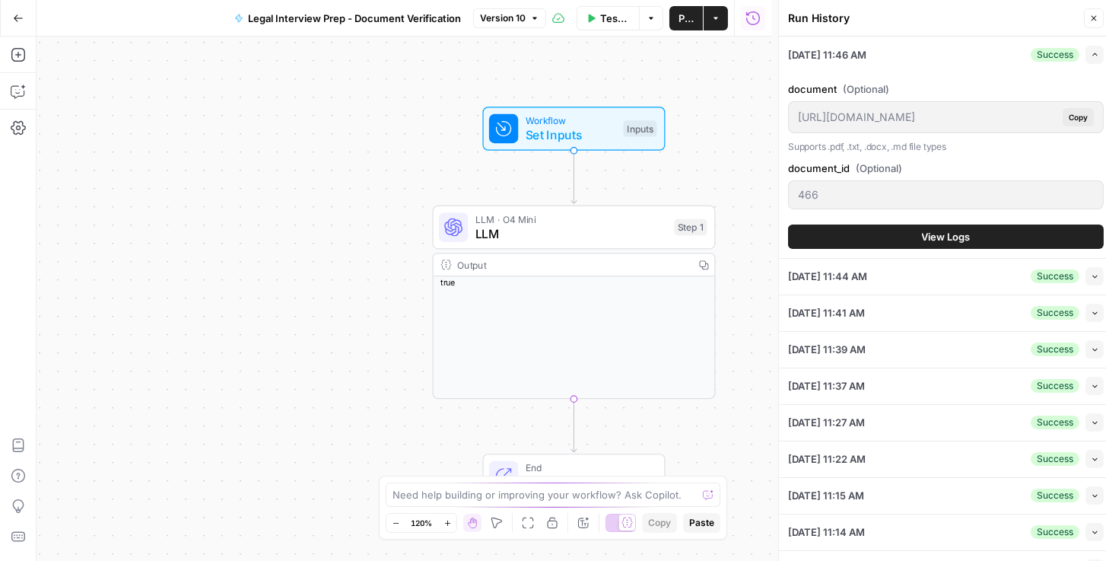
click at [903, 236] on button "View Logs" at bounding box center [946, 236] width 316 height 24
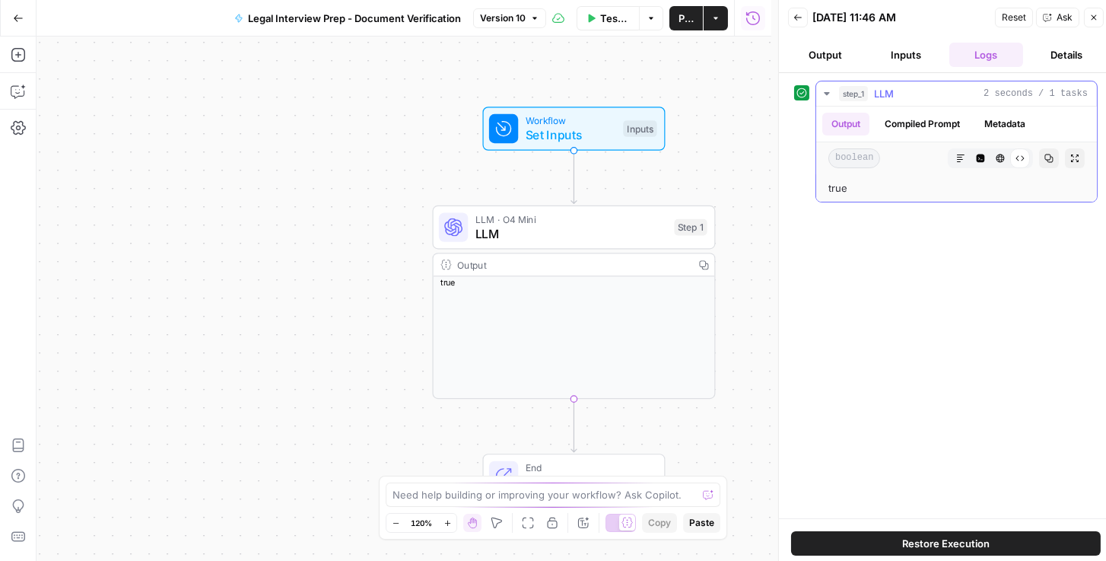
click at [943, 119] on button "Compiled Prompt" at bounding box center [923, 124] width 94 height 23
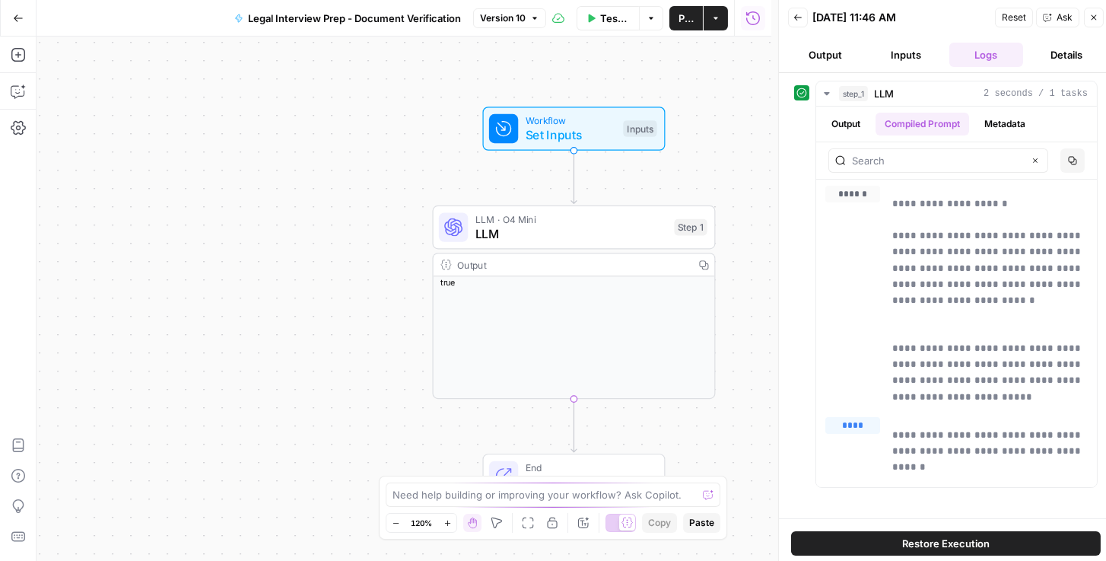
click at [1092, 18] on icon "button" at bounding box center [1094, 17] width 5 height 5
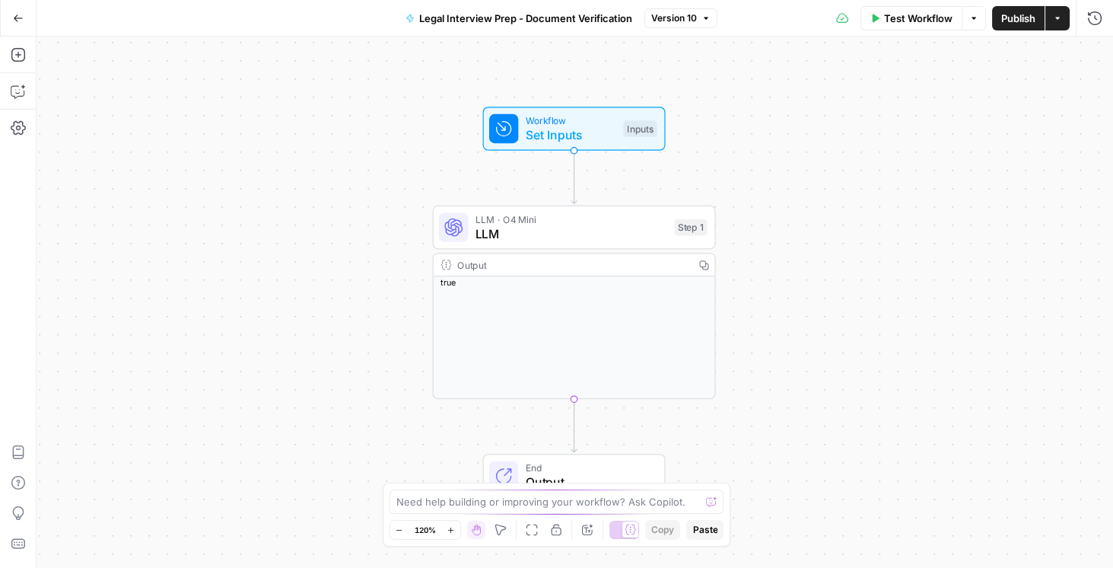
click at [530, 18] on span "Legal Interview Prep - Document Verification" at bounding box center [525, 18] width 213 height 15
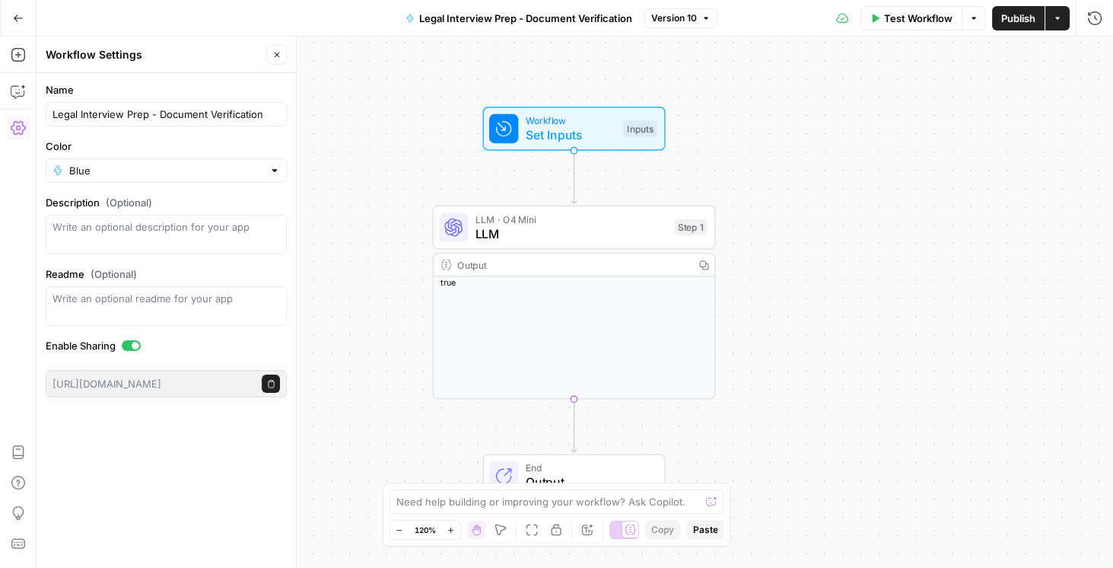
click at [287, 60] on div "Close" at bounding box center [277, 55] width 20 height 20
click at [1091, 24] on icon "button" at bounding box center [1094, 18] width 15 height 15
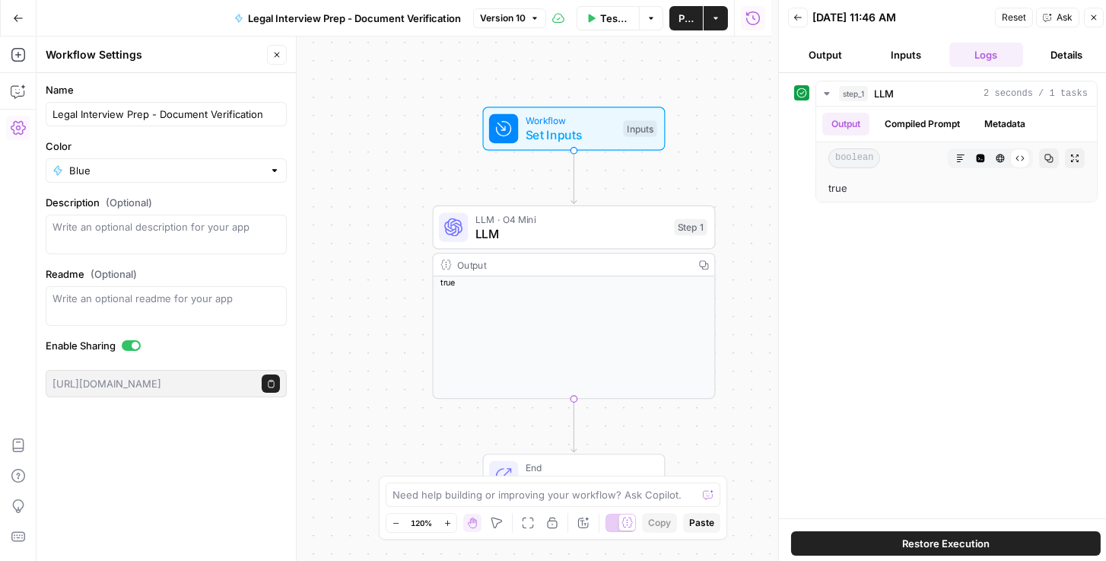
click at [20, 18] on icon "button" at bounding box center [18, 18] width 11 height 11
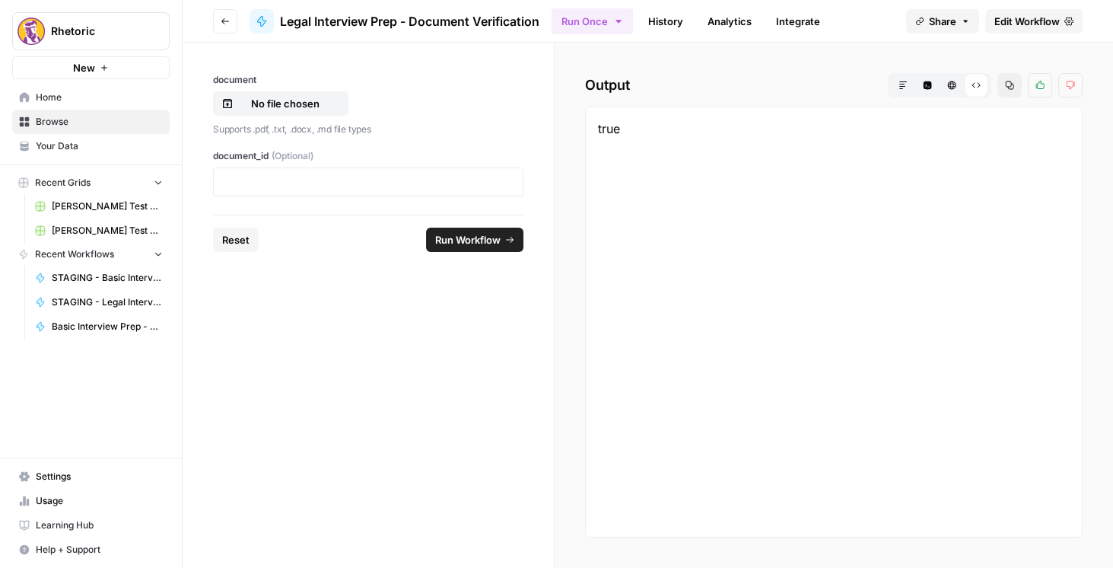
click at [809, 24] on link "Integrate" at bounding box center [798, 21] width 62 height 24
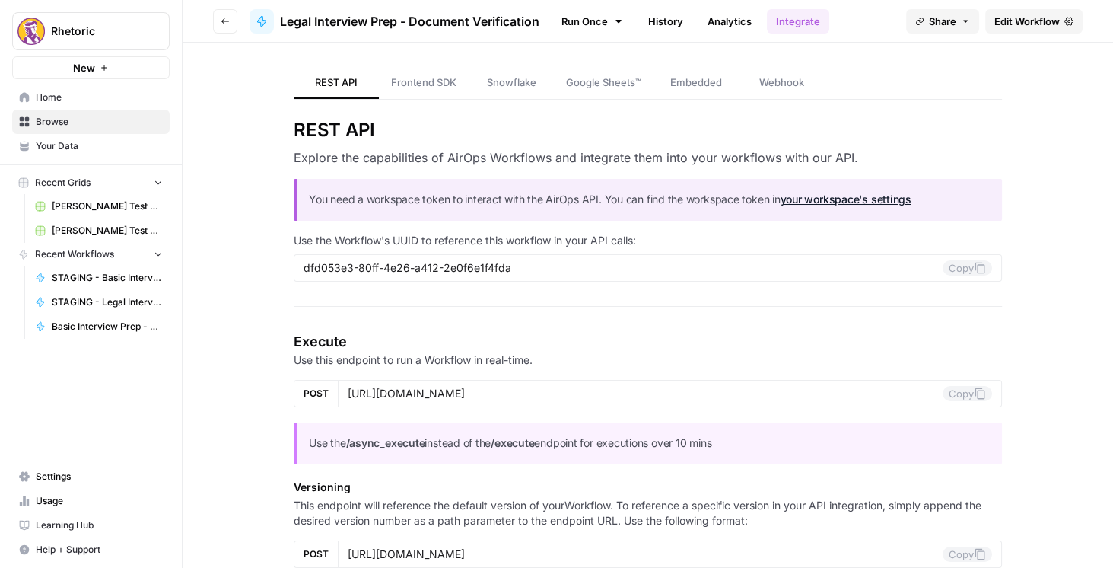
click at [225, 24] on icon "button" at bounding box center [225, 21] width 9 height 9
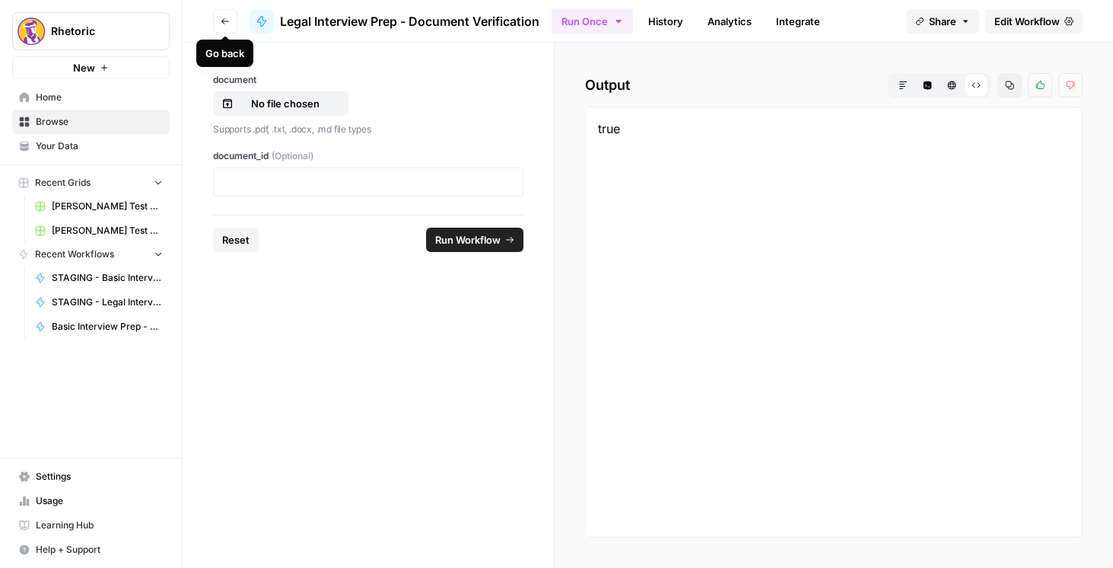
click at [226, 24] on icon "button" at bounding box center [225, 21] width 9 height 9
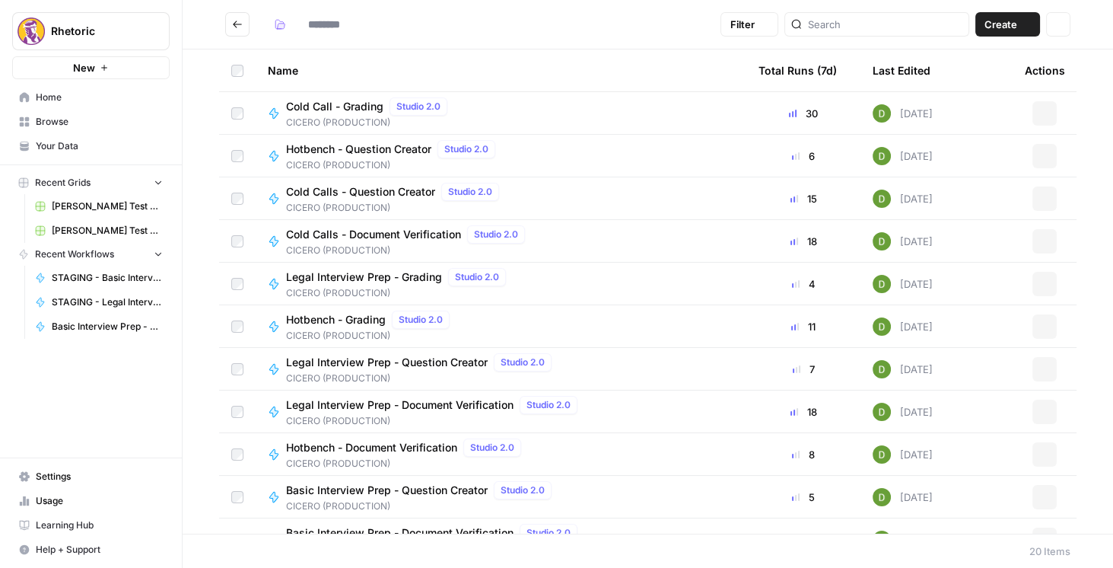
type input "**********"
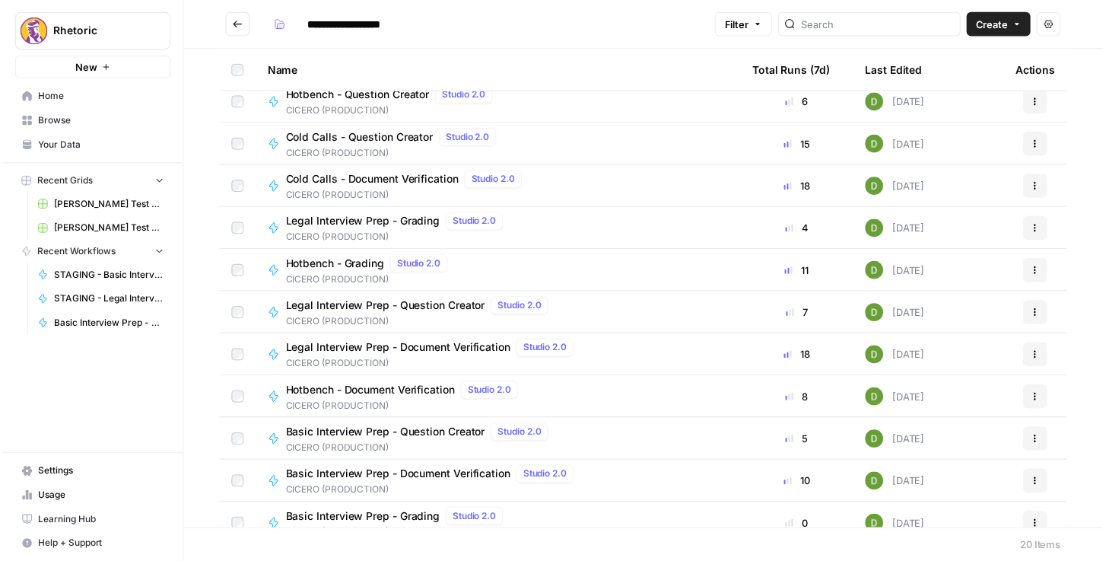
scroll to position [87, 0]
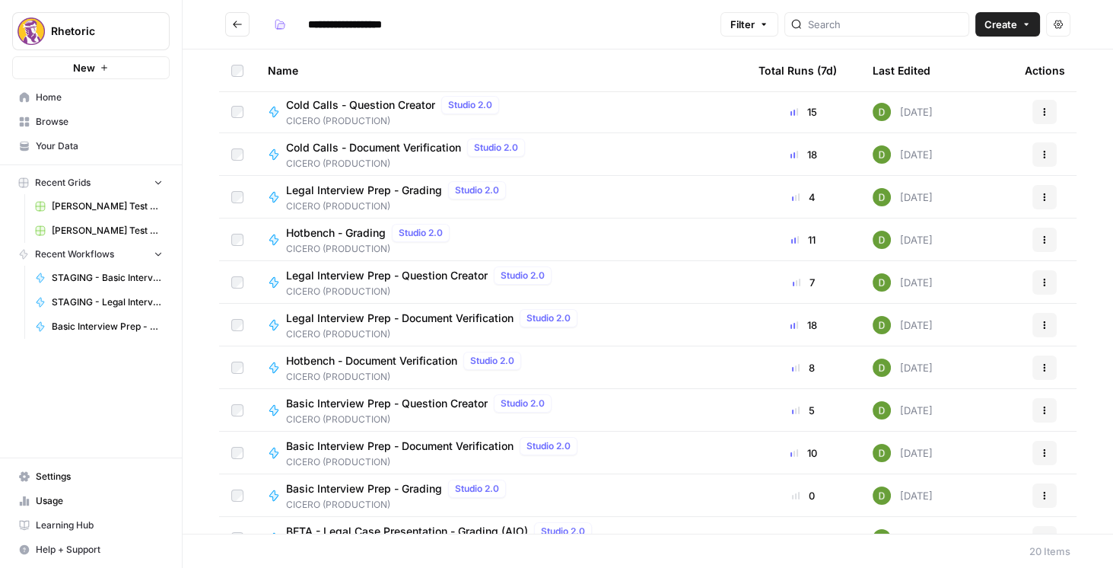
click at [441, 447] on span "Basic Interview Prep - Document Verification" at bounding box center [399, 445] width 227 height 15
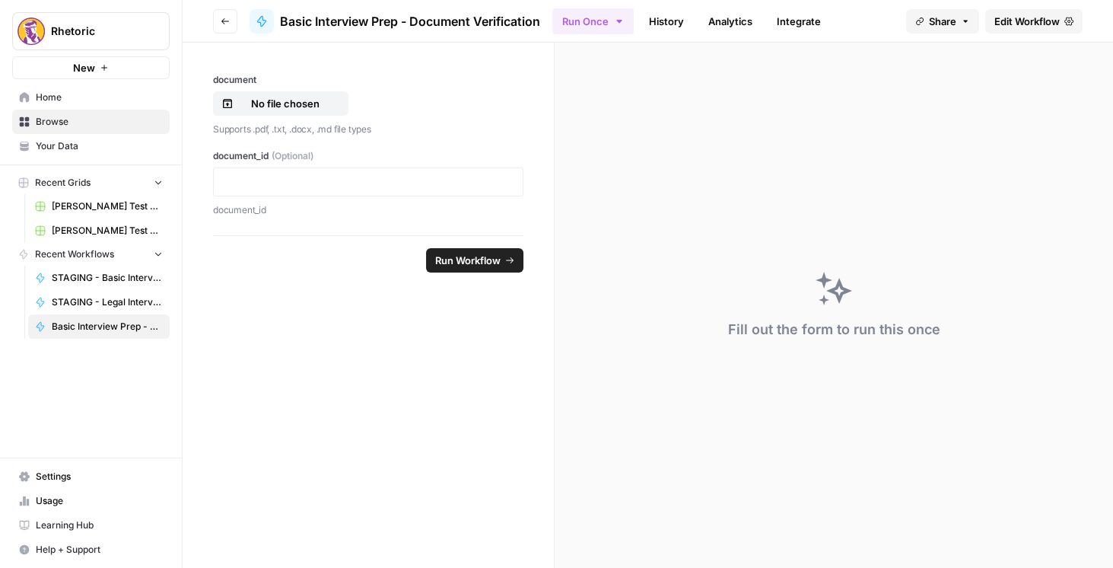
click at [999, 24] on span "Edit Workflow" at bounding box center [1026, 21] width 65 height 15
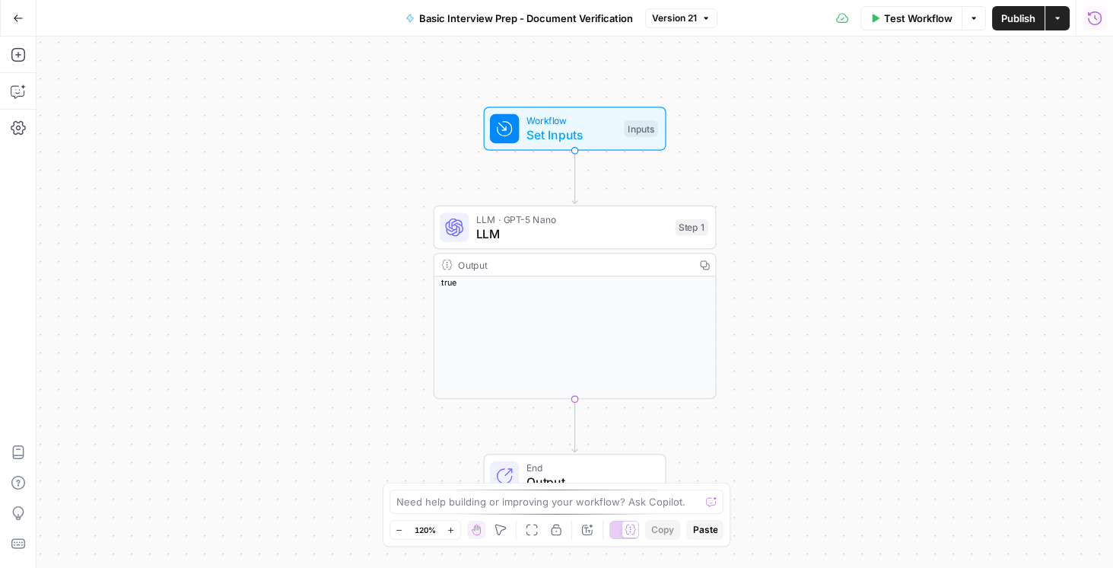
click at [1095, 24] on icon "button" at bounding box center [1095, 18] width 14 height 14
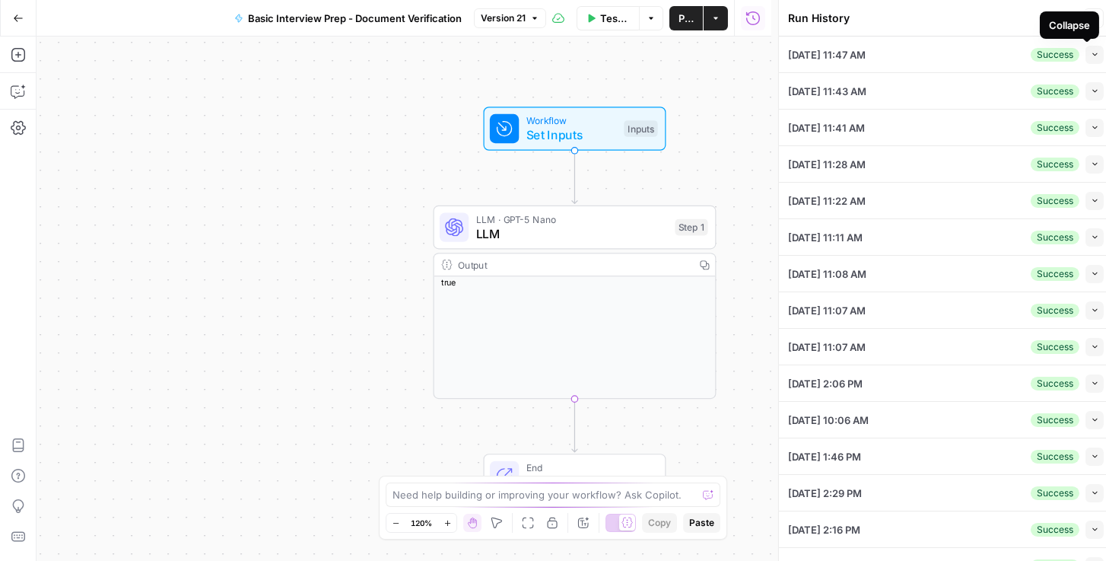
click at [1091, 50] on icon "button" at bounding box center [1095, 54] width 8 height 8
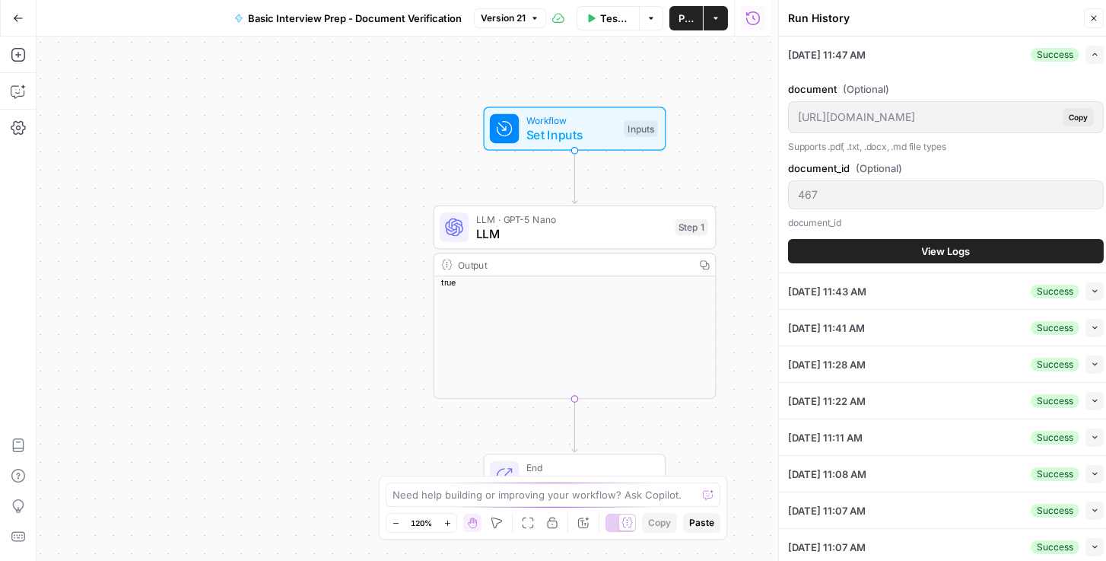
click at [897, 250] on button "View Logs" at bounding box center [946, 251] width 316 height 24
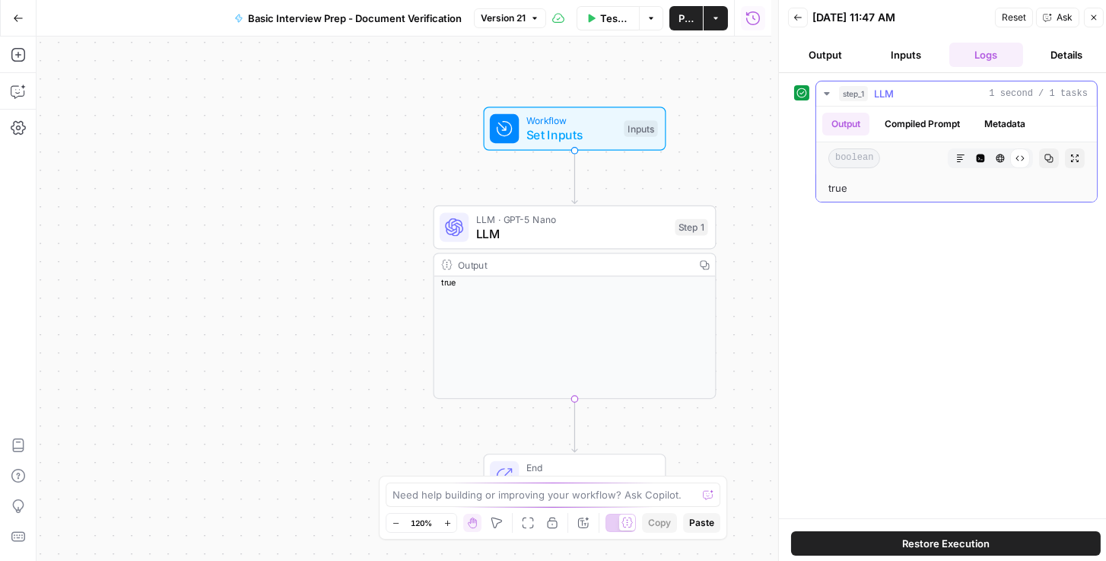
click at [914, 129] on button "Compiled Prompt" at bounding box center [923, 124] width 94 height 23
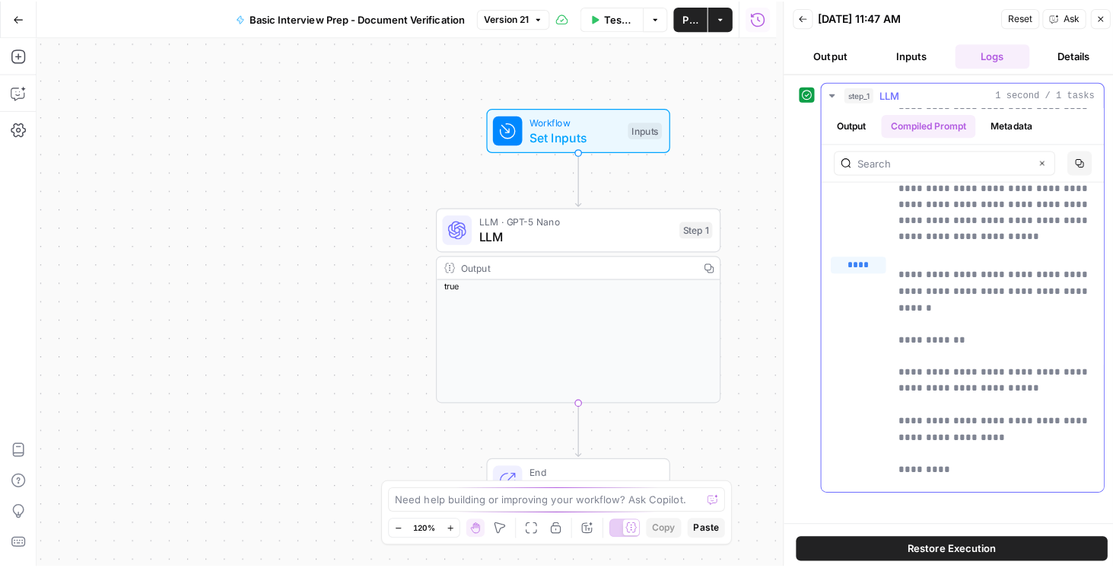
scroll to position [130, 0]
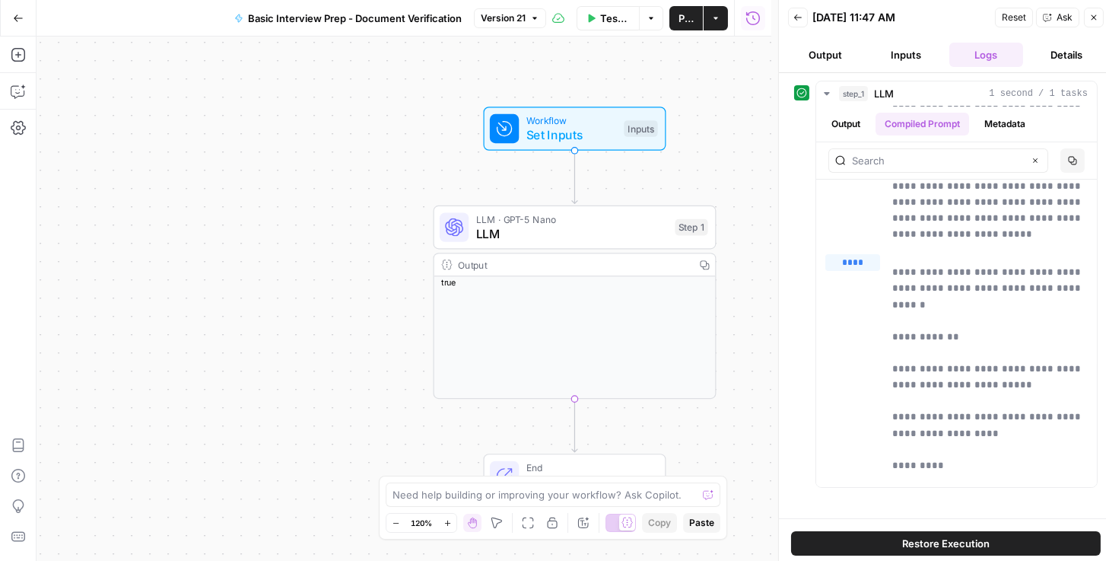
click at [797, 17] on icon "button" at bounding box center [798, 17] width 9 height 9
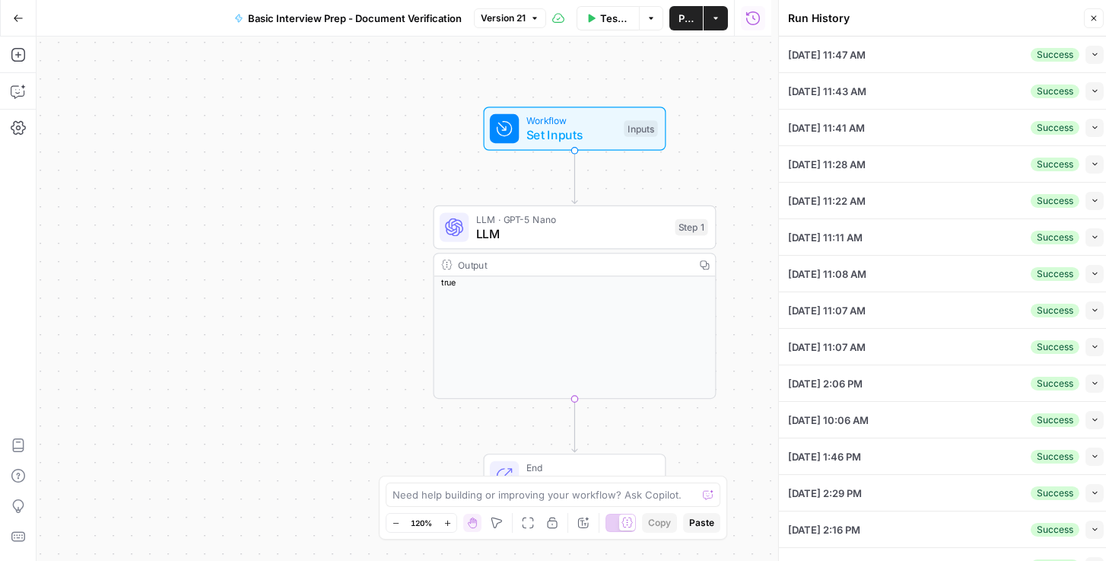
click at [17, 22] on icon "button" at bounding box center [18, 18] width 11 height 11
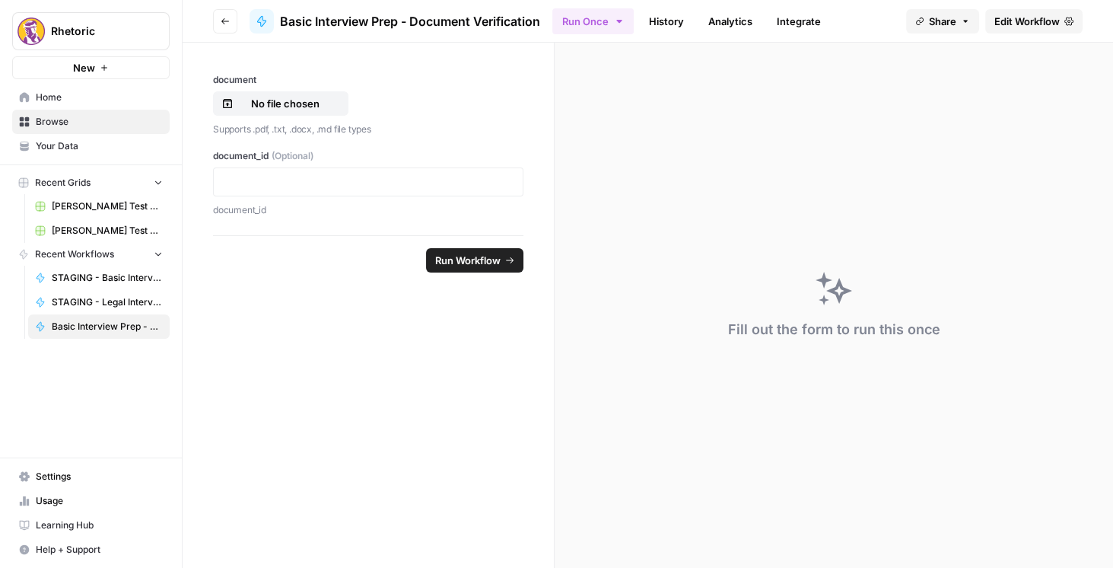
click at [225, 25] on icon "button" at bounding box center [225, 21] width 9 height 9
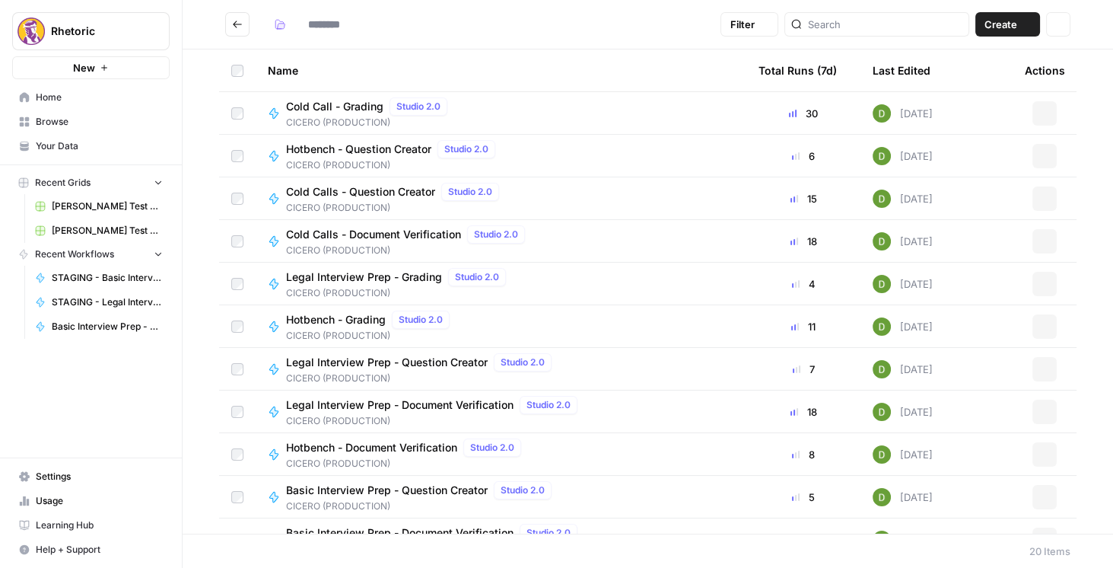
type input "**********"
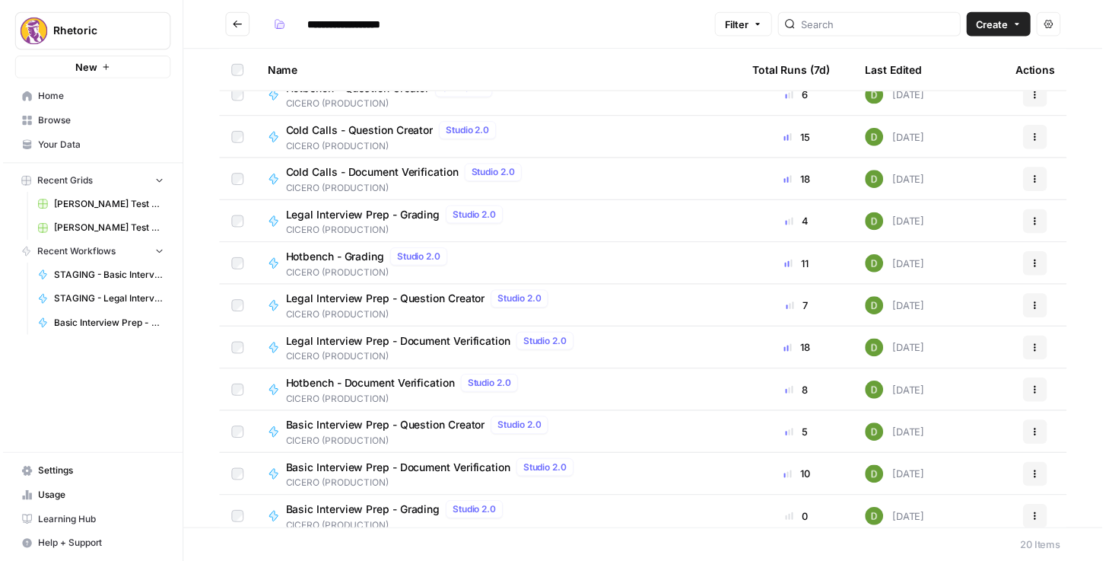
scroll to position [87, 0]
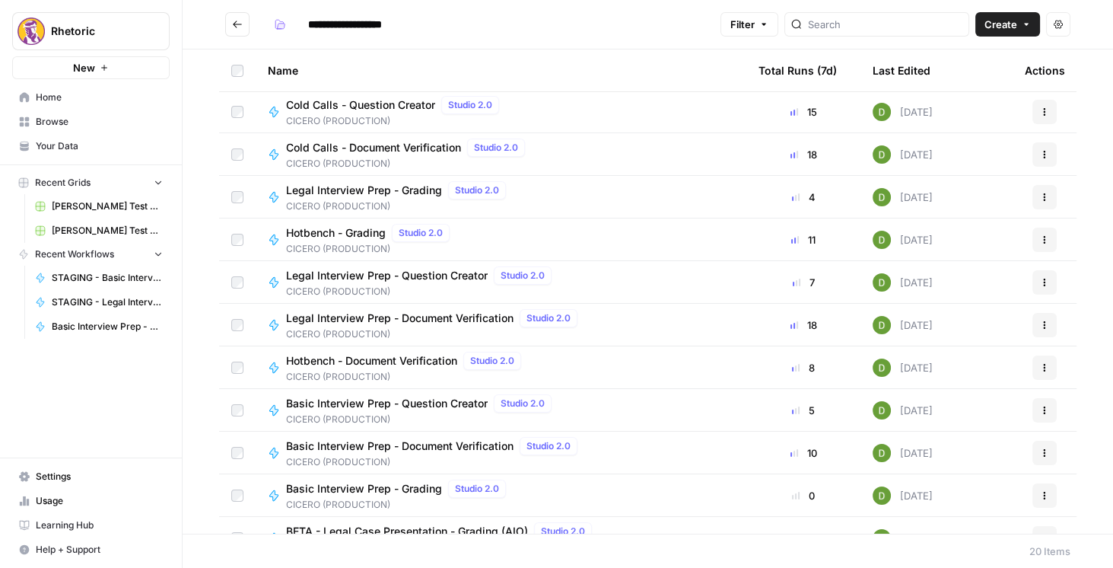
click at [426, 404] on span "Basic Interview Prep - Question Creator" at bounding box center [387, 403] width 202 height 15
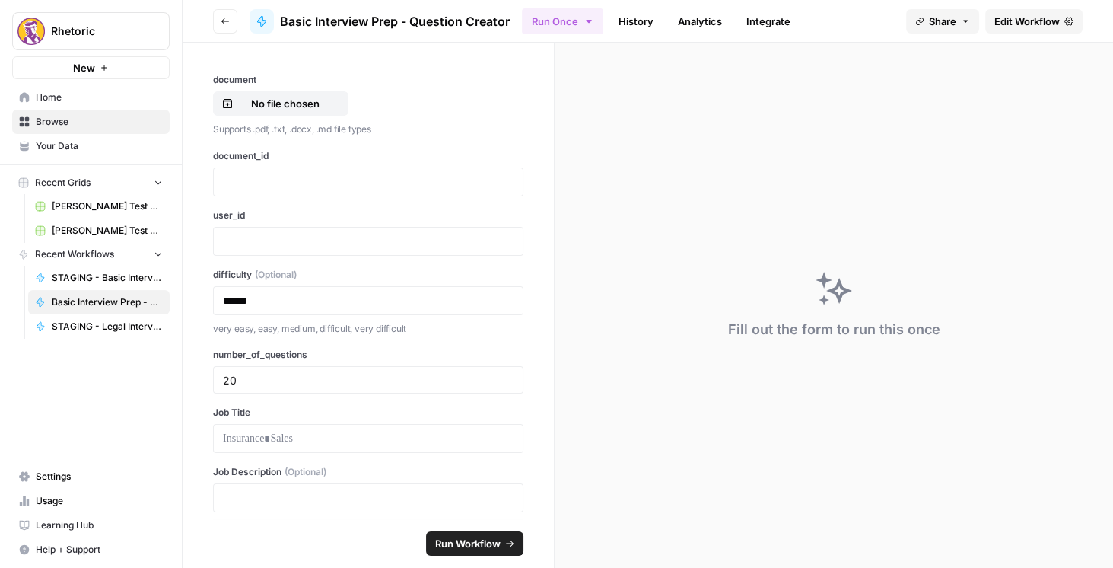
click at [1011, 23] on span "Edit Workflow" at bounding box center [1026, 21] width 65 height 15
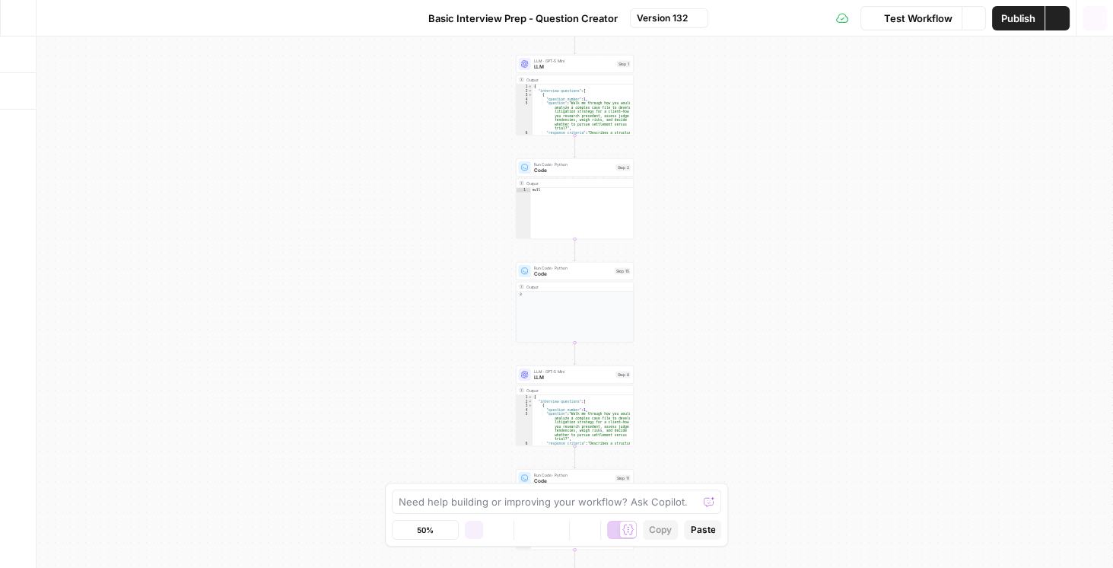
click at [1088, 19] on icon "button" at bounding box center [1095, 18] width 14 height 14
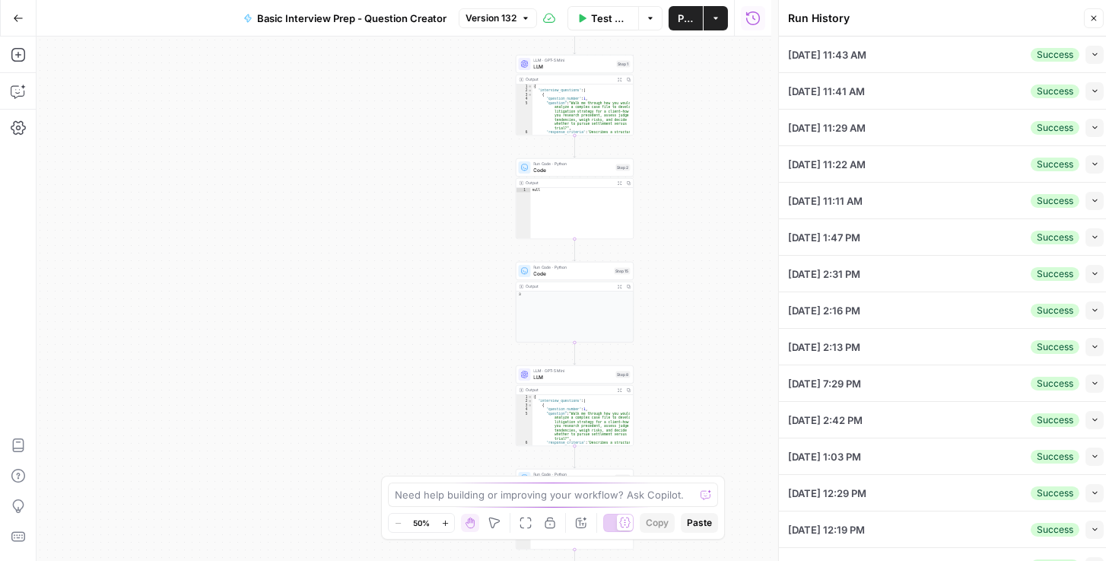
click at [1086, 55] on button "Collapse" at bounding box center [1095, 55] width 18 height 18
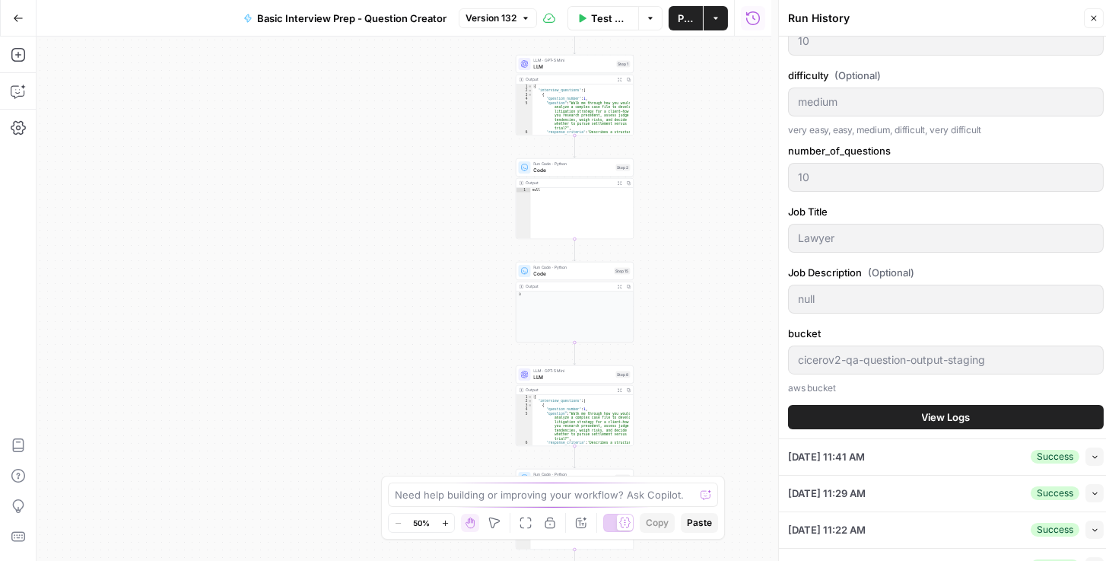
scroll to position [217, 0]
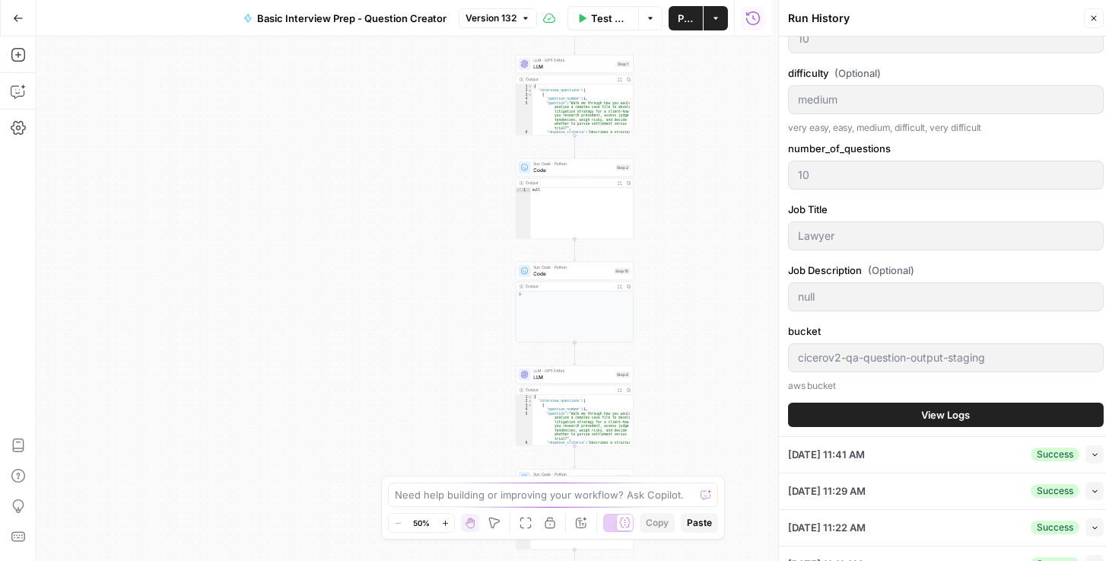
click at [945, 414] on span "View Logs" at bounding box center [946, 414] width 49 height 15
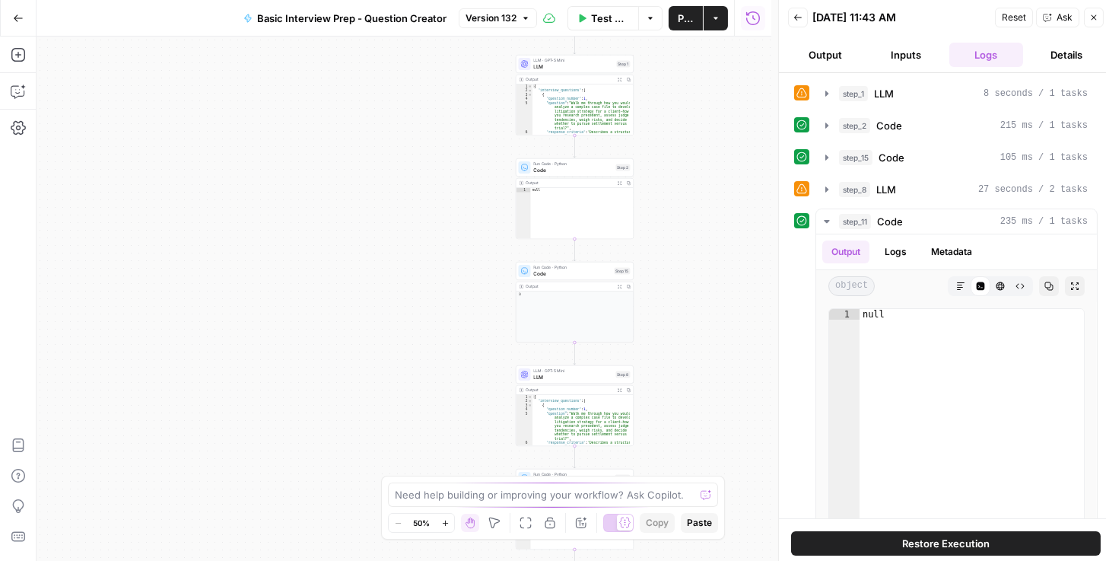
click at [28, 22] on button "Go Back" at bounding box center [18, 18] width 27 height 27
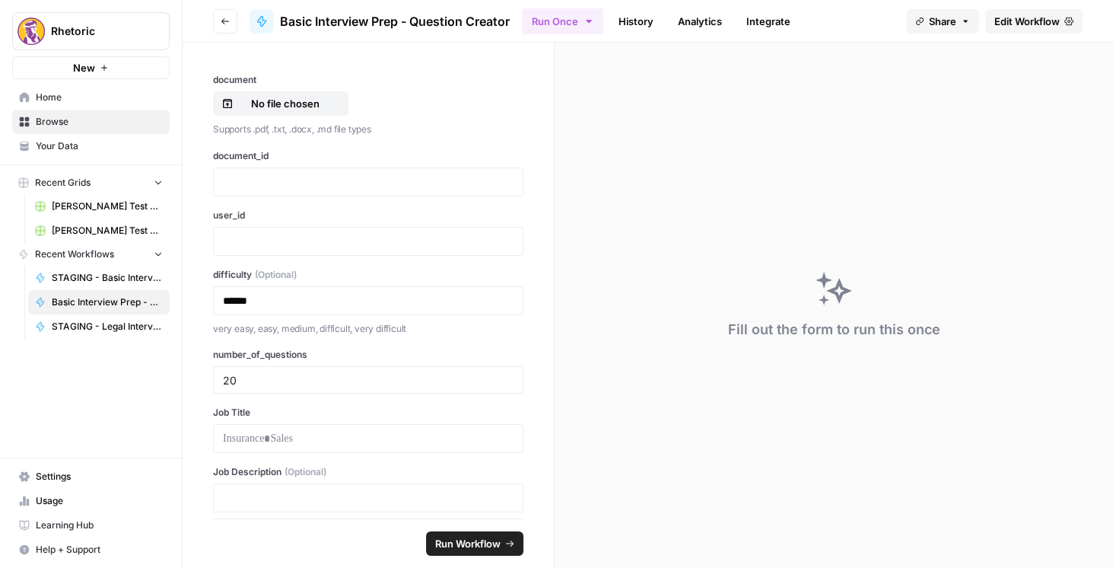
click at [221, 26] on button "Go back" at bounding box center [225, 21] width 24 height 24
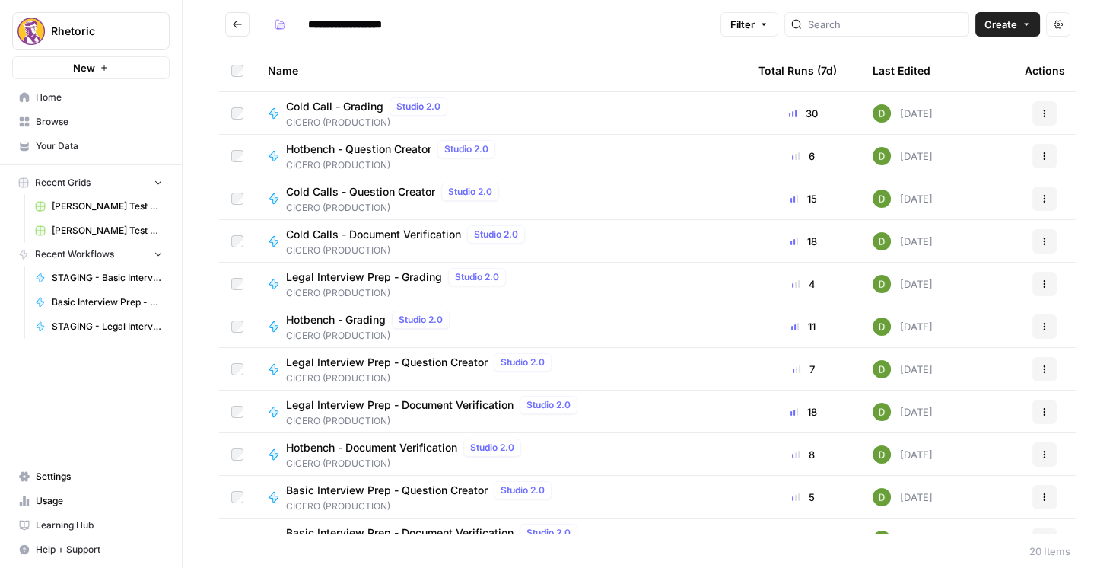
click at [235, 18] on button "Go back" at bounding box center [237, 24] width 24 height 24
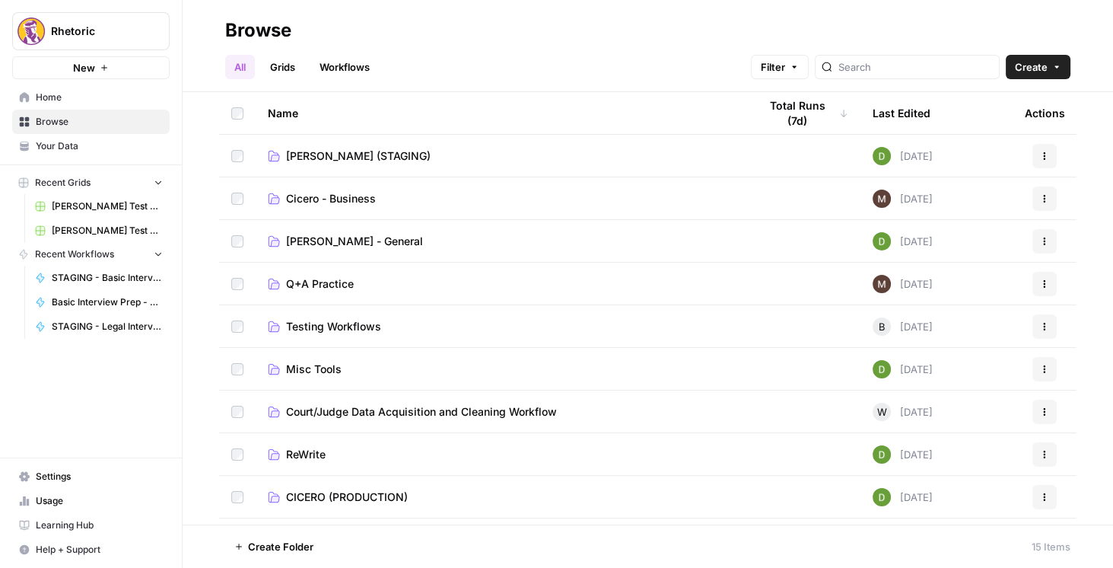
click at [348, 160] on span "[PERSON_NAME] (STAGING)" at bounding box center [358, 155] width 145 height 15
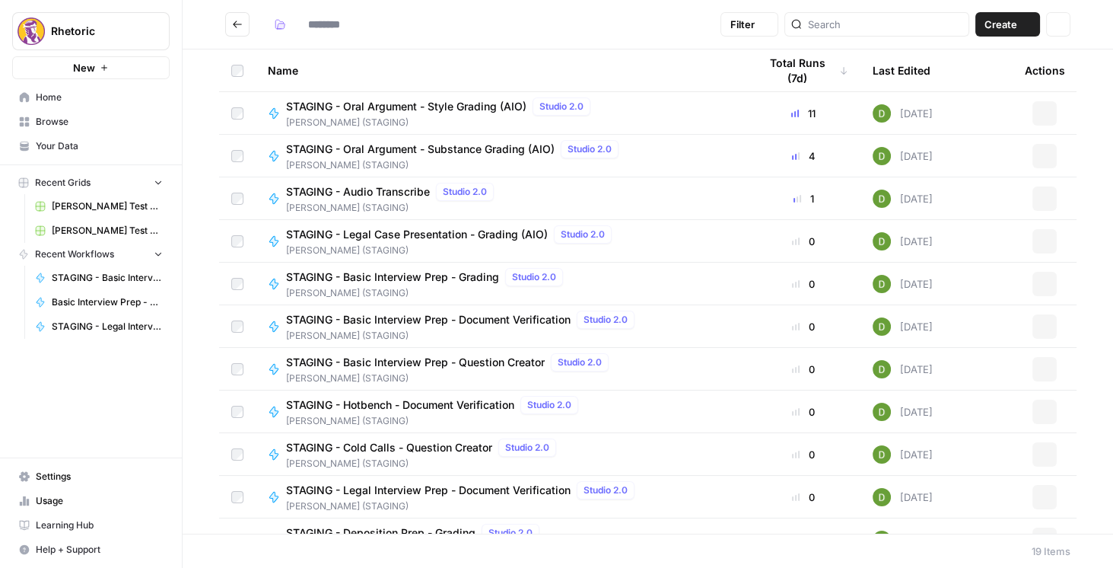
type input "**********"
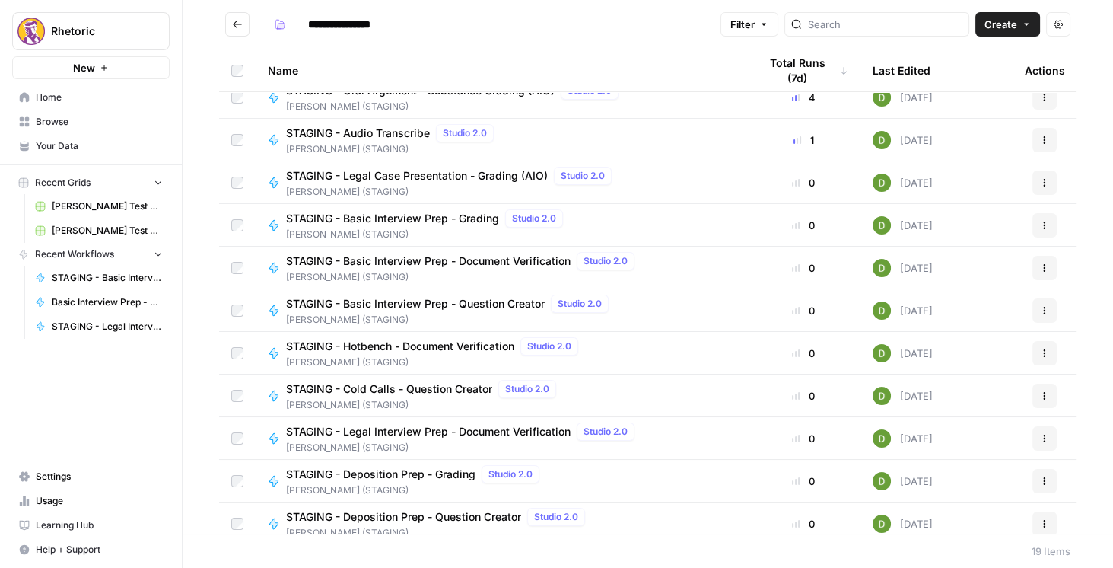
scroll to position [87, 0]
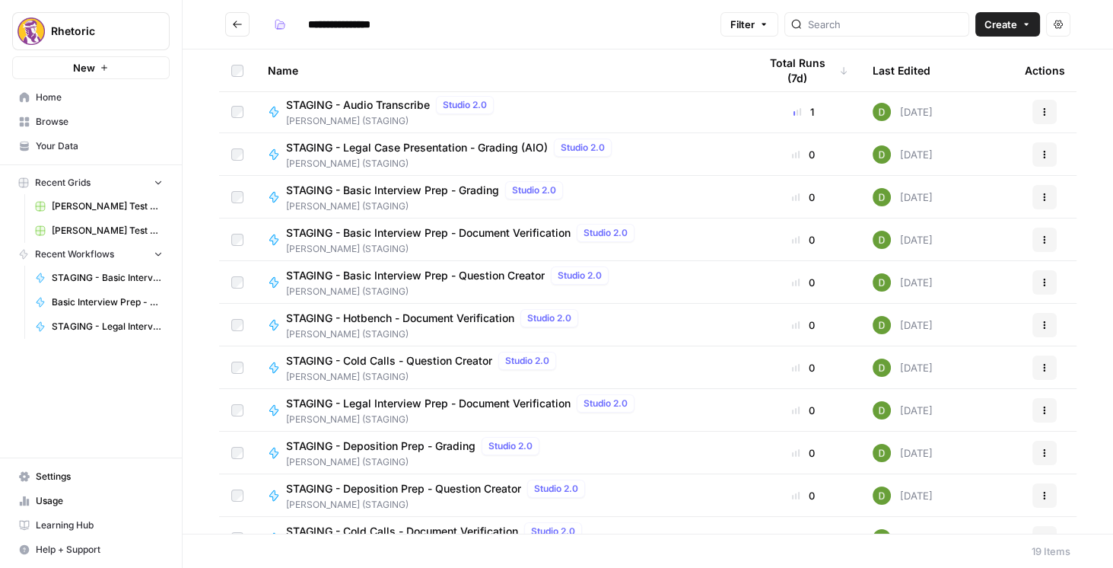
click at [469, 271] on span "STAGING - Basic Interview Prep - Question Creator" at bounding box center [415, 275] width 259 height 15
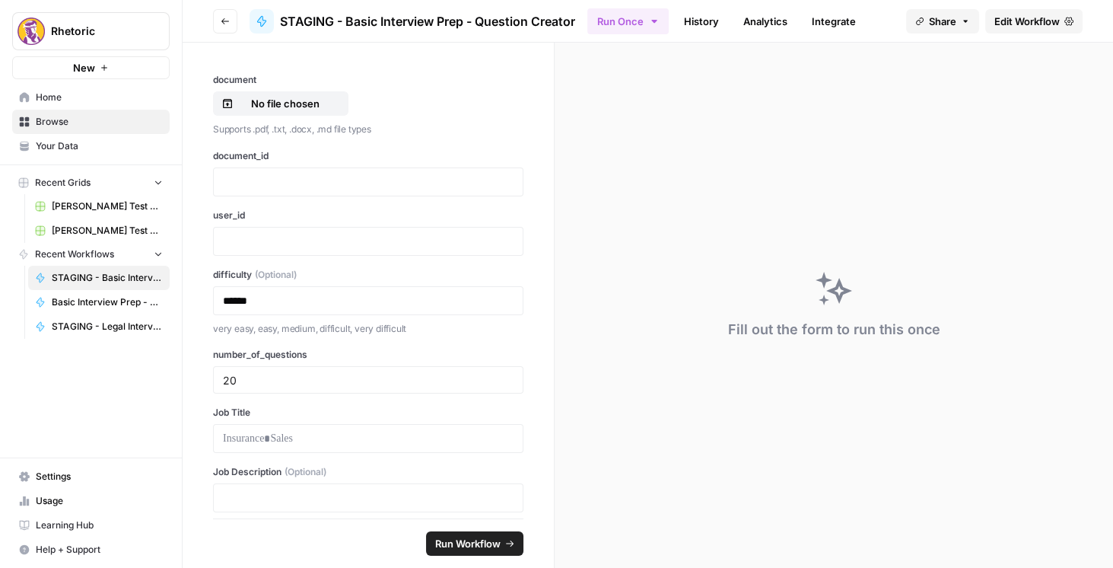
click at [1023, 24] on span "Edit Workflow" at bounding box center [1026, 21] width 65 height 15
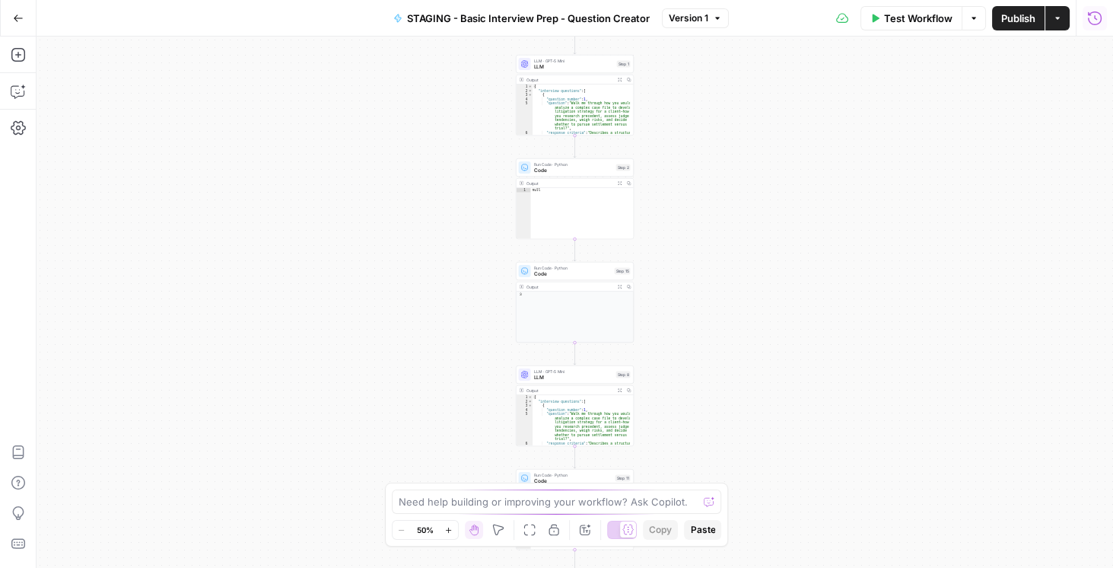
click at [1089, 27] on button "Run History" at bounding box center [1095, 18] width 24 height 24
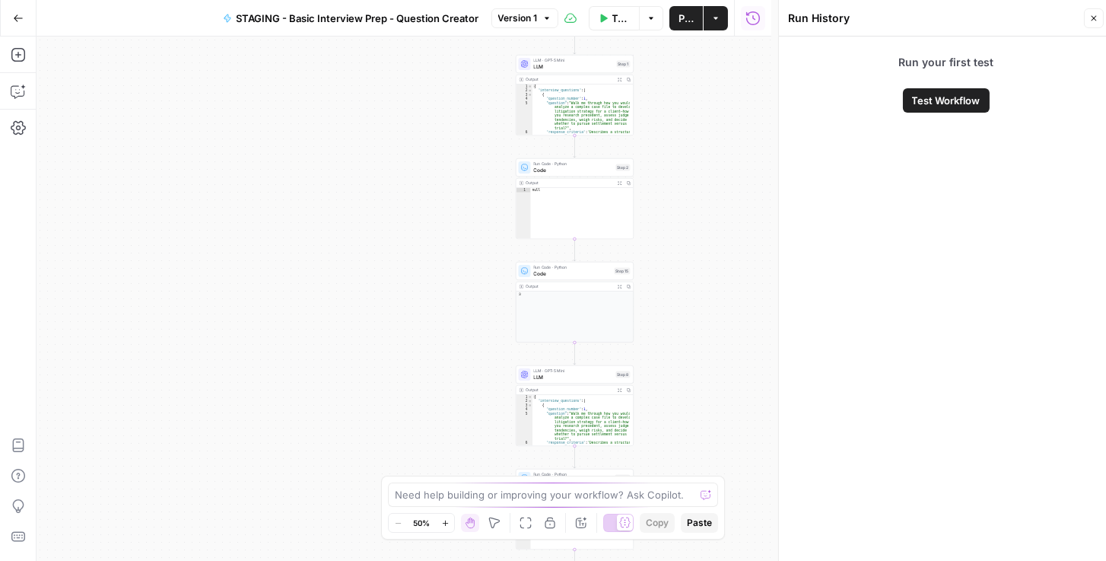
click at [677, 28] on button "Publish" at bounding box center [686, 18] width 33 height 24
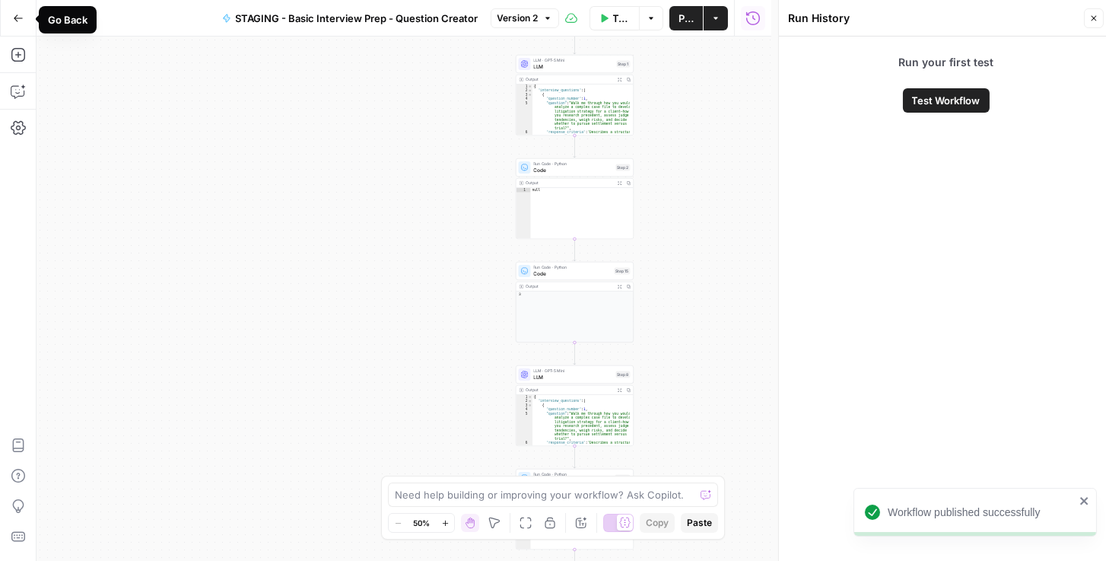
click at [21, 13] on icon "button" at bounding box center [18, 18] width 11 height 11
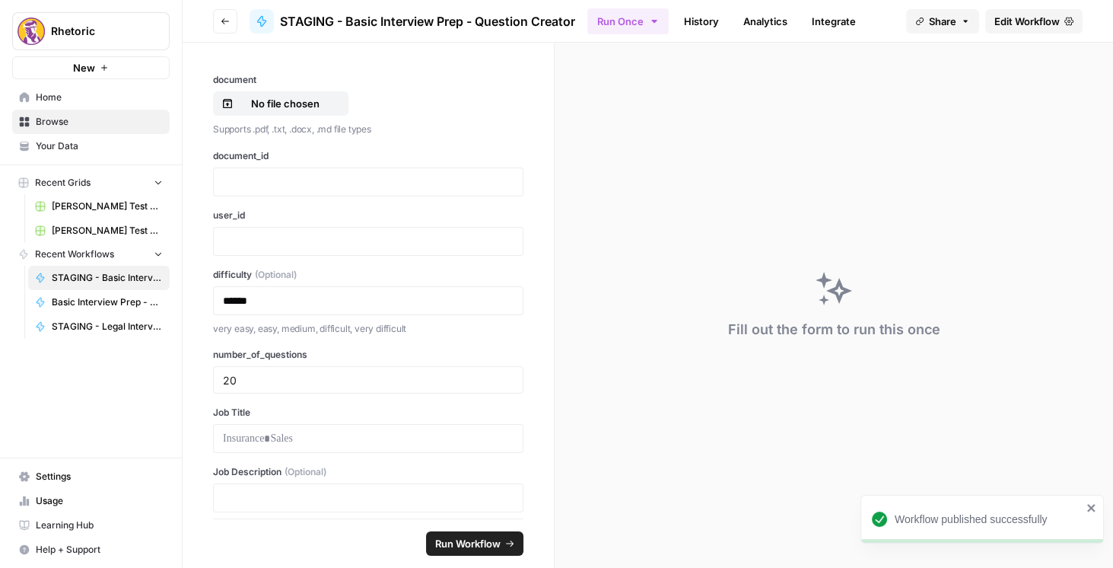
click at [842, 23] on link "Integrate" at bounding box center [834, 21] width 62 height 24
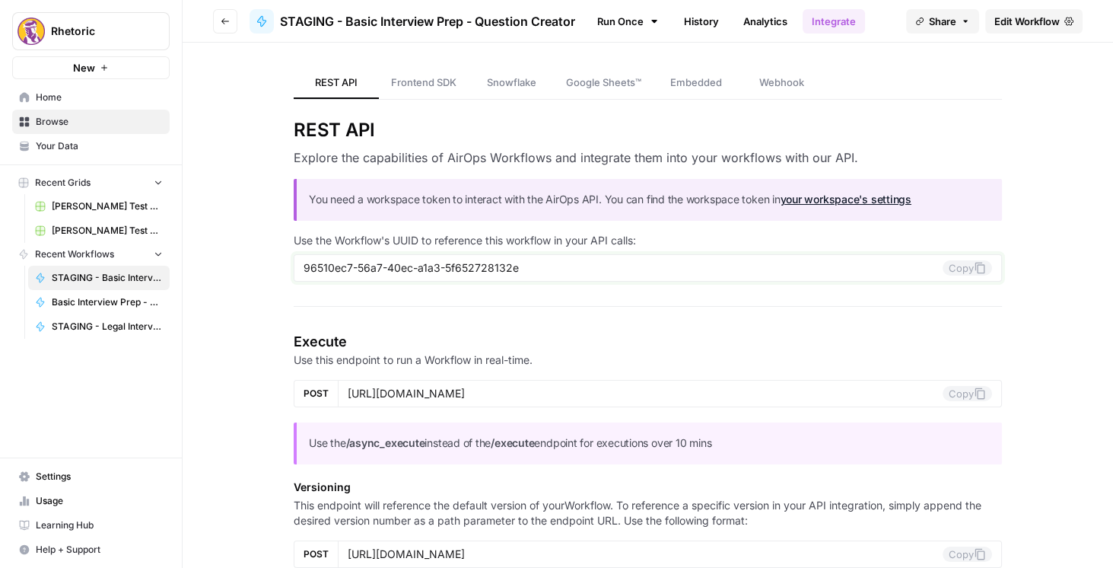
click at [975, 268] on icon at bounding box center [980, 268] width 12 height 12
click at [218, 20] on button "Go back" at bounding box center [225, 21] width 24 height 24
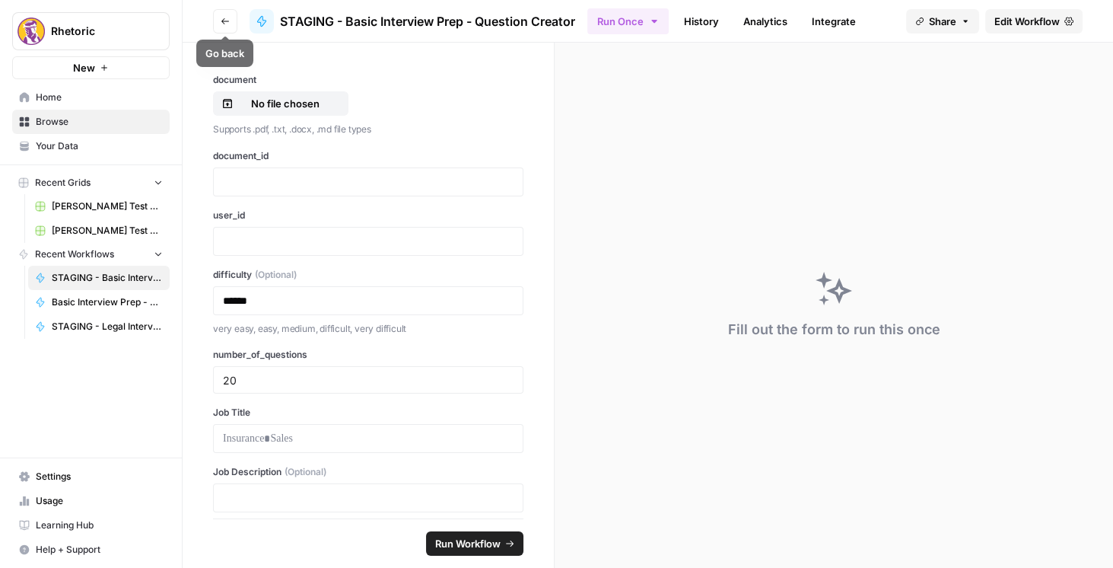
click at [221, 21] on icon "button" at bounding box center [225, 21] width 9 height 9
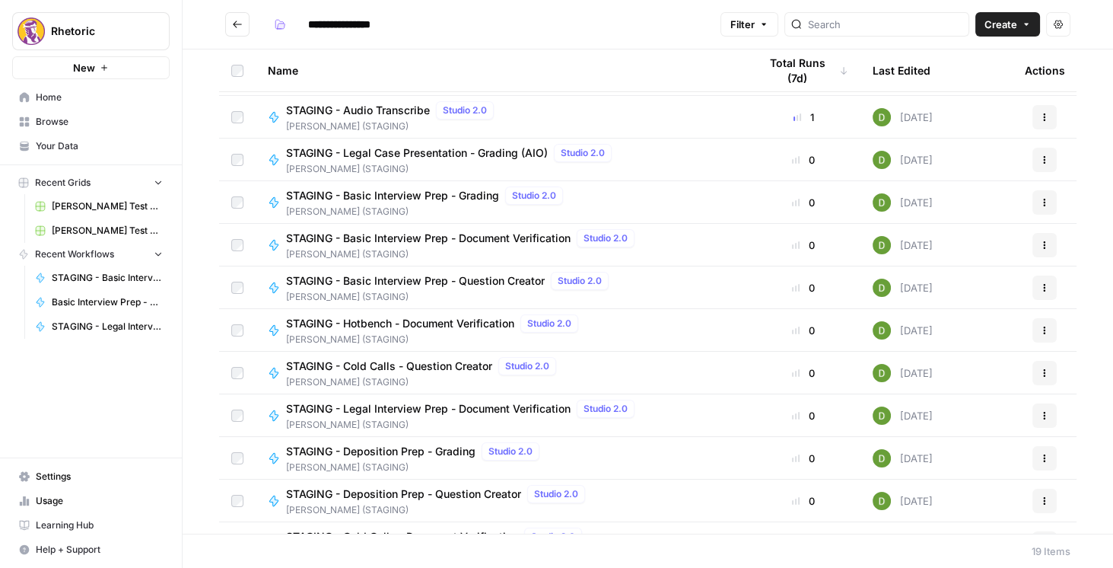
scroll to position [87, 0]
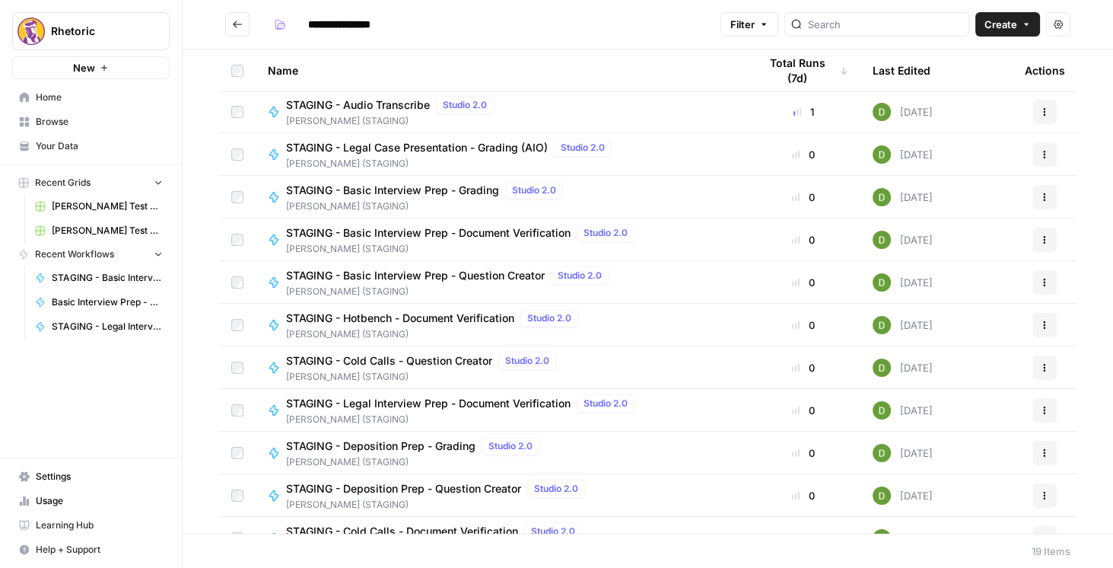
click at [494, 408] on span "STAGING - Legal Interview Prep - Document Verification" at bounding box center [428, 403] width 285 height 15
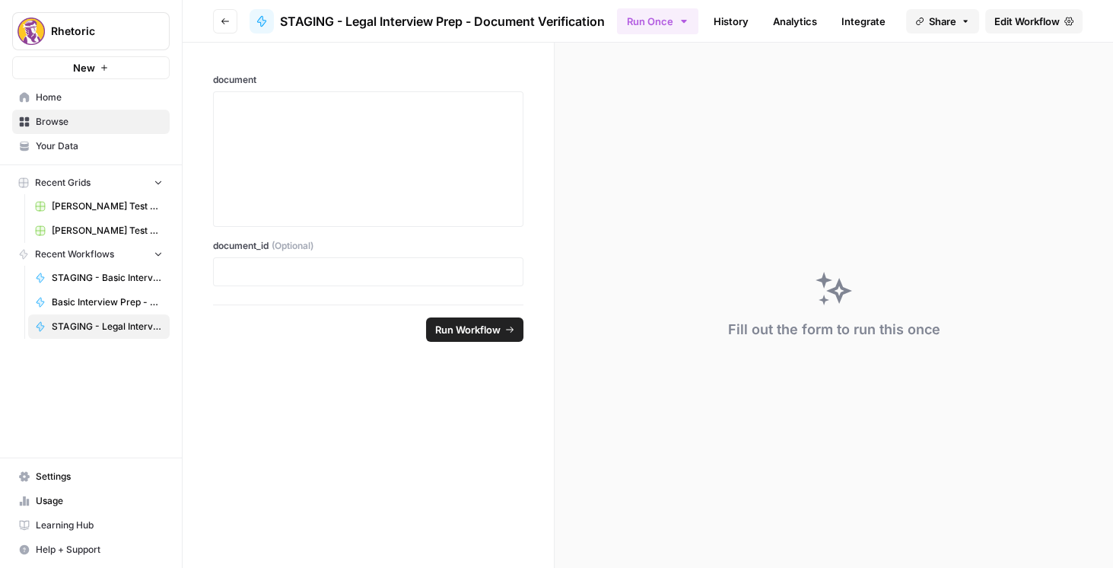
click at [1036, 23] on span "Edit Workflow" at bounding box center [1026, 21] width 65 height 15
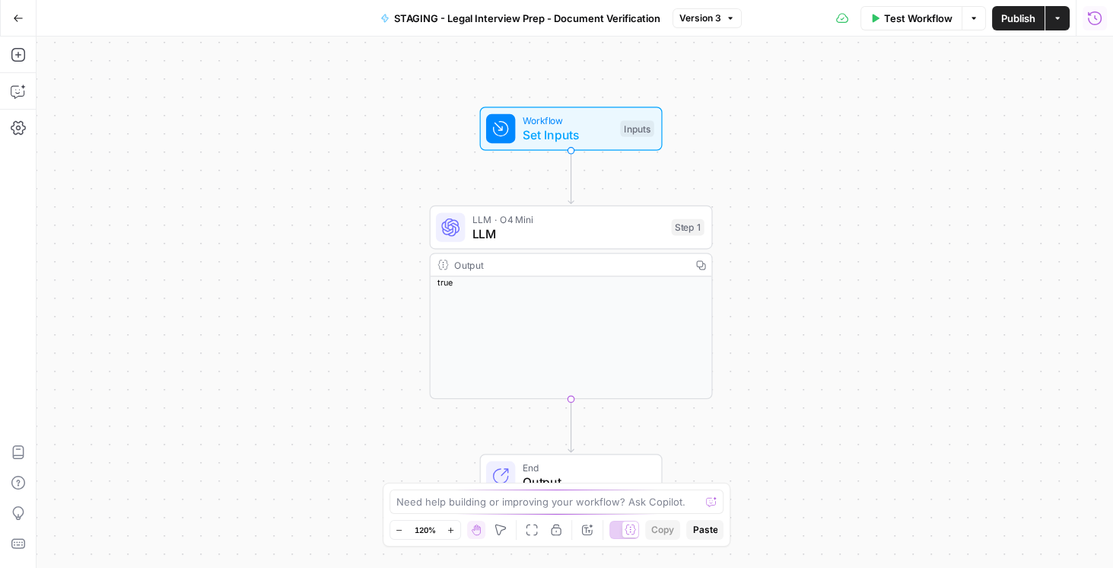
click at [1085, 27] on button "Run History" at bounding box center [1095, 18] width 24 height 24
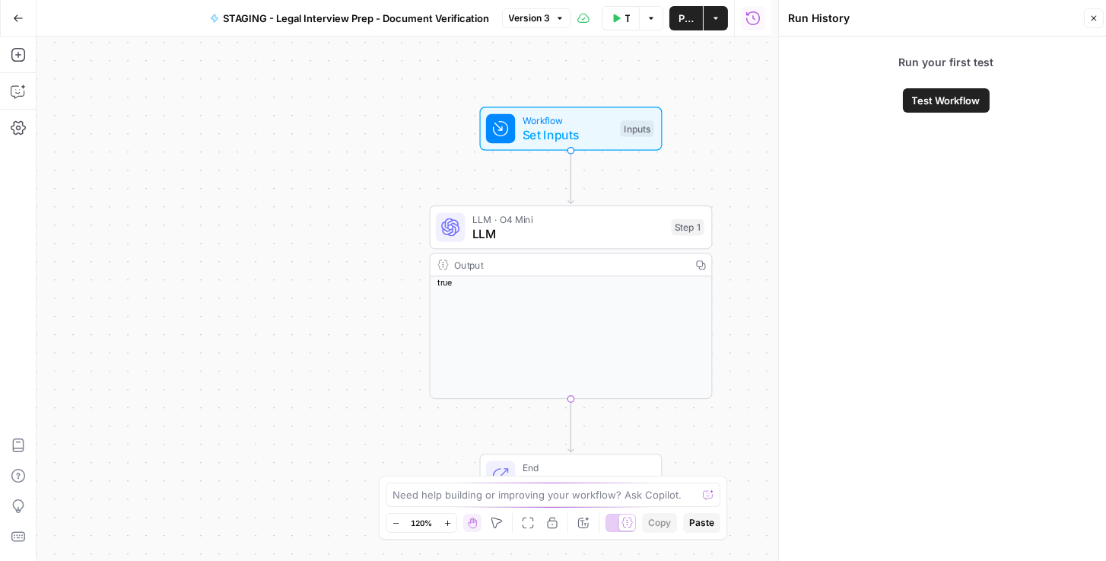
click at [945, 98] on span "Test Workflow" at bounding box center [946, 100] width 68 height 15
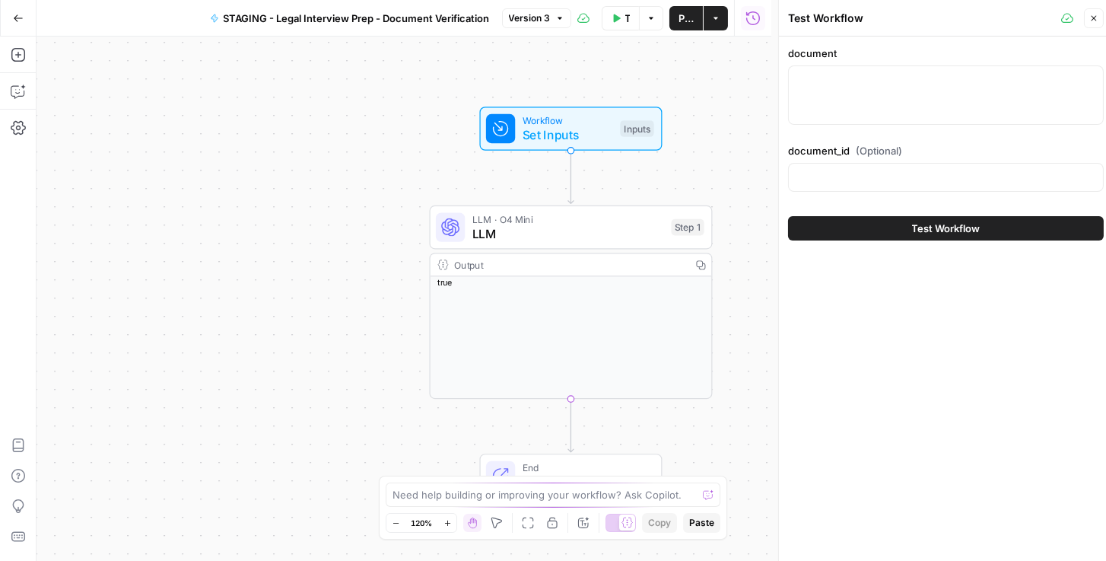
click at [9, 20] on button "Go Back" at bounding box center [18, 18] width 27 height 27
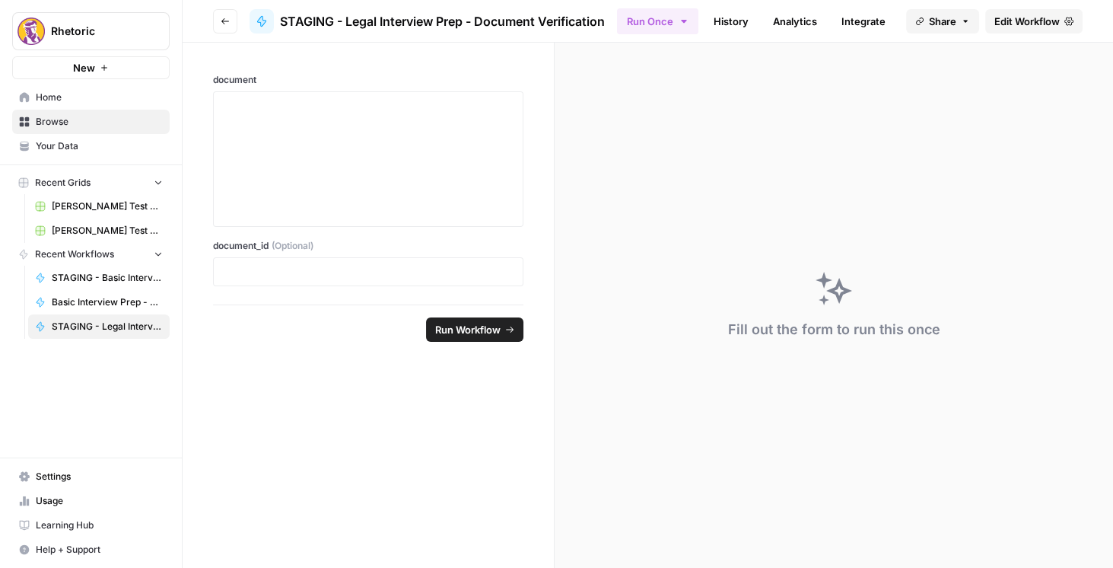
click at [228, 25] on icon "button" at bounding box center [225, 21] width 9 height 9
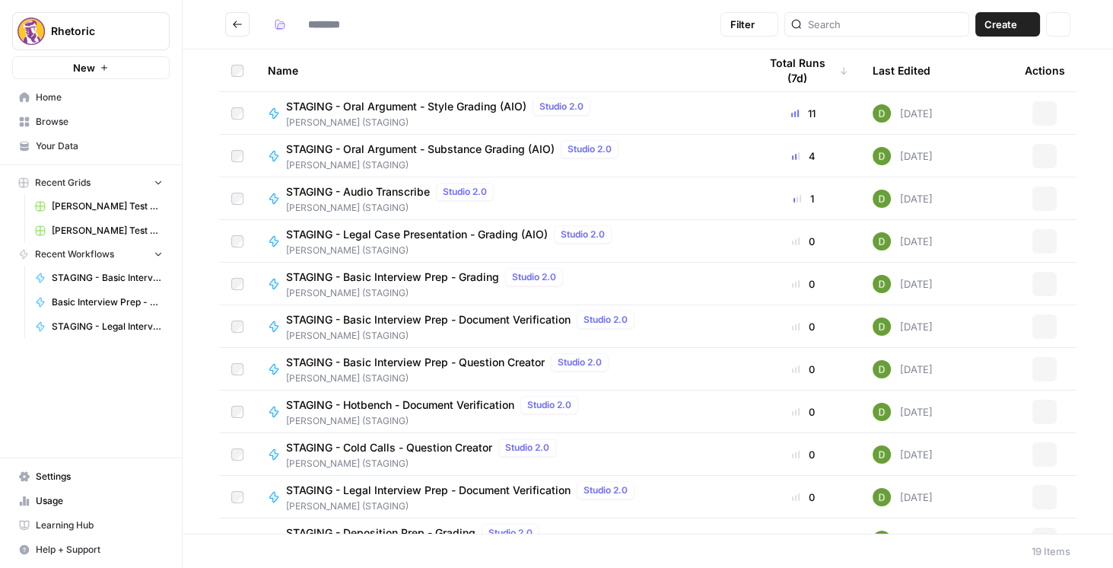
type input "**********"
click at [246, 22] on button "Go back" at bounding box center [237, 24] width 24 height 24
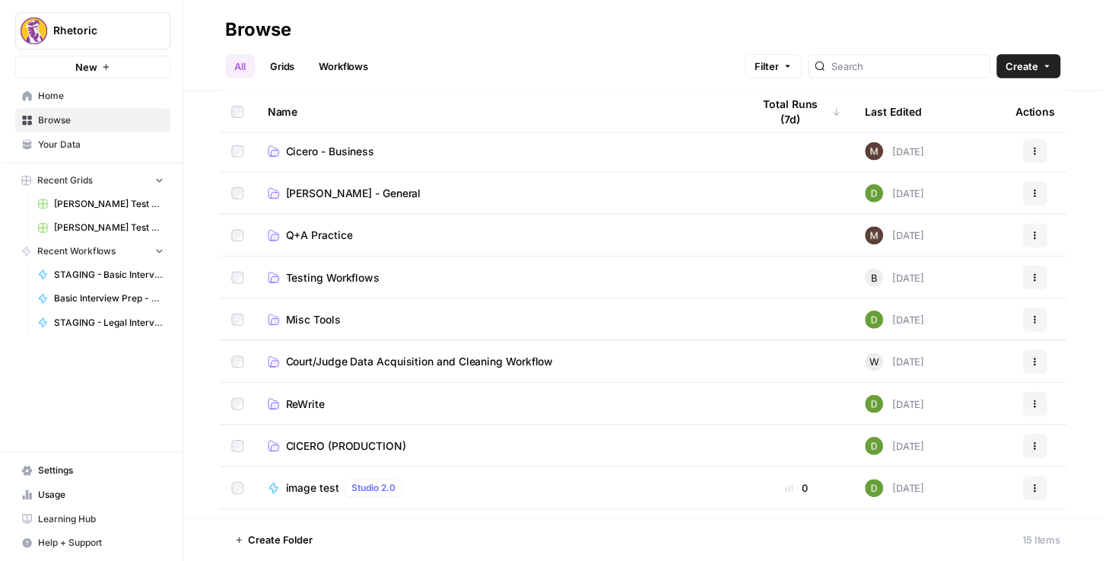
scroll to position [130, 0]
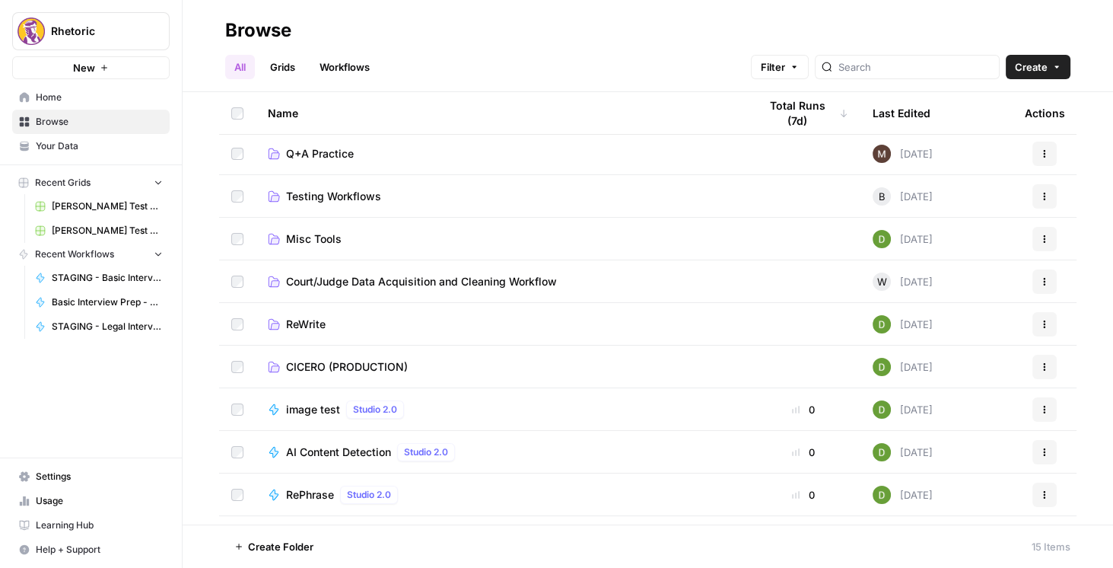
click at [348, 359] on span "CICERO (PRODUCTION)" at bounding box center [347, 366] width 122 height 15
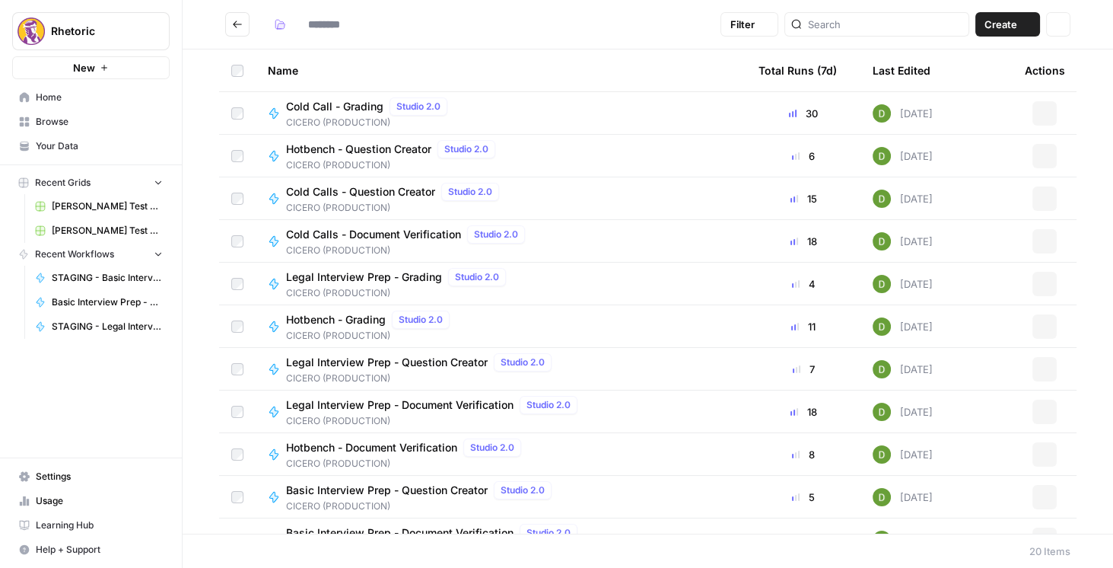
type input "**********"
click at [435, 401] on span "Legal Interview Prep - Document Verification" at bounding box center [399, 404] width 227 height 15
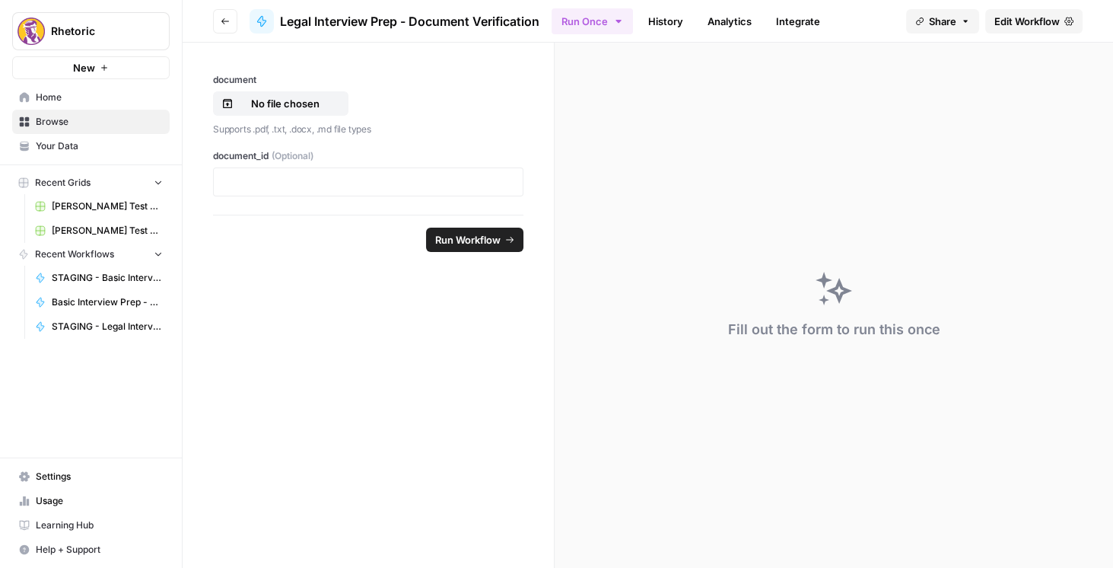
click at [1026, 22] on span "Edit Workflow" at bounding box center [1026, 21] width 65 height 15
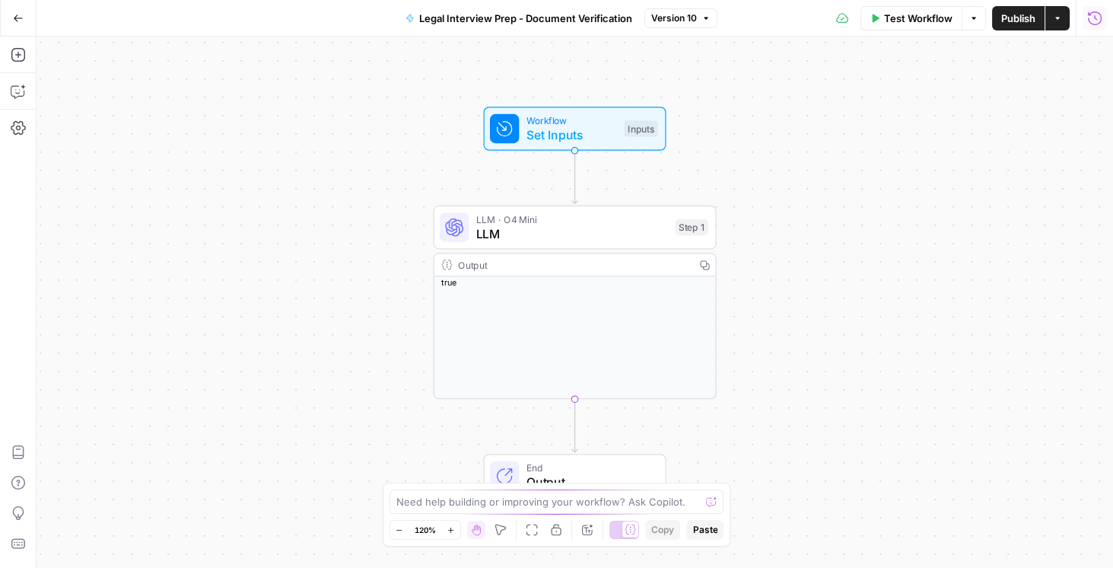
click at [1089, 24] on icon "button" at bounding box center [1094, 18] width 15 height 15
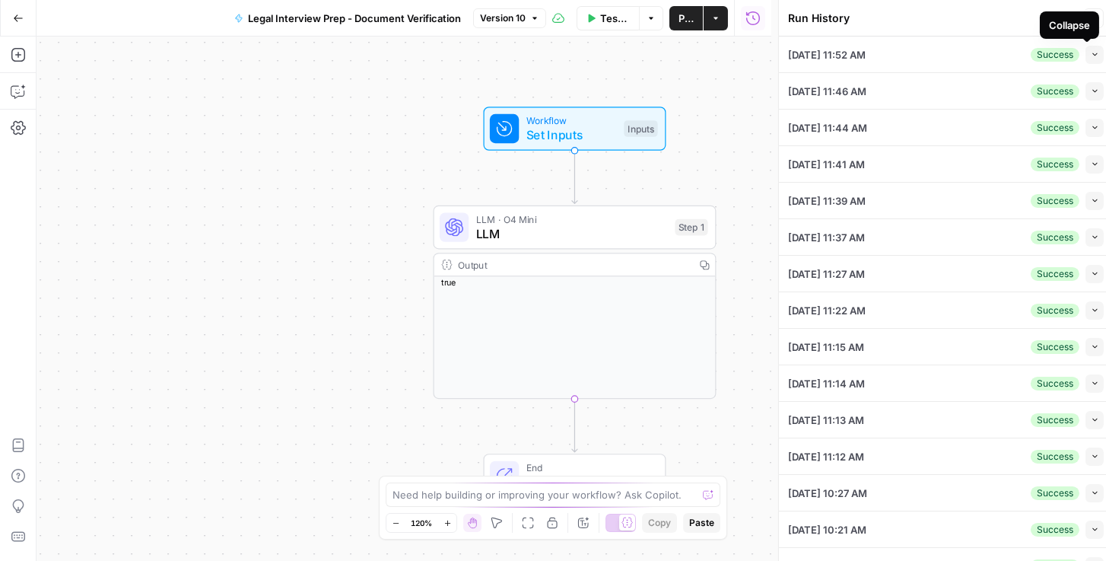
click at [1093, 54] on icon "button" at bounding box center [1095, 54] width 5 height 3
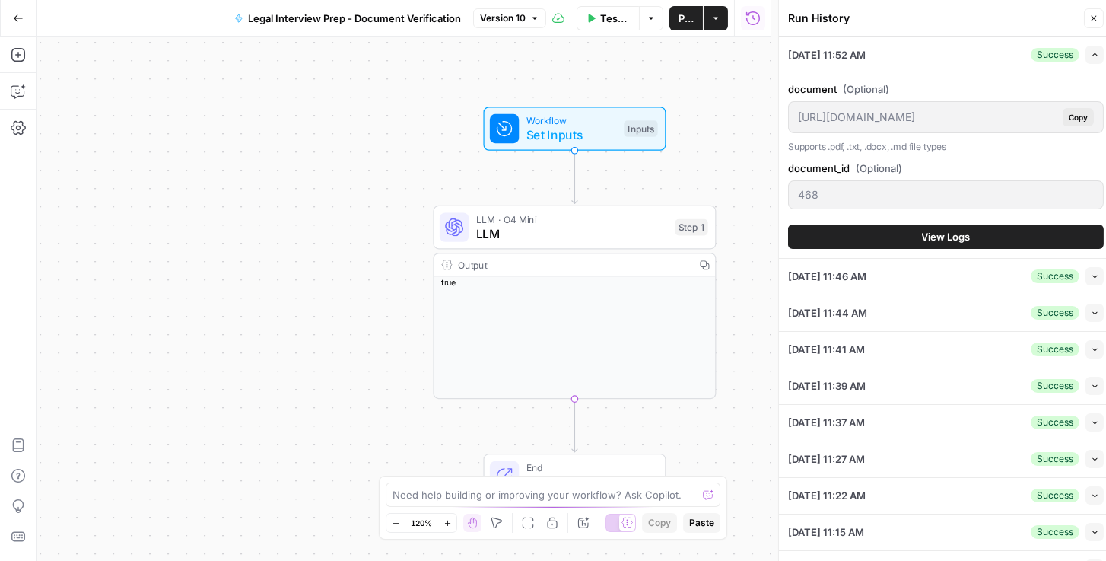
click at [946, 225] on button "View Logs" at bounding box center [946, 236] width 316 height 24
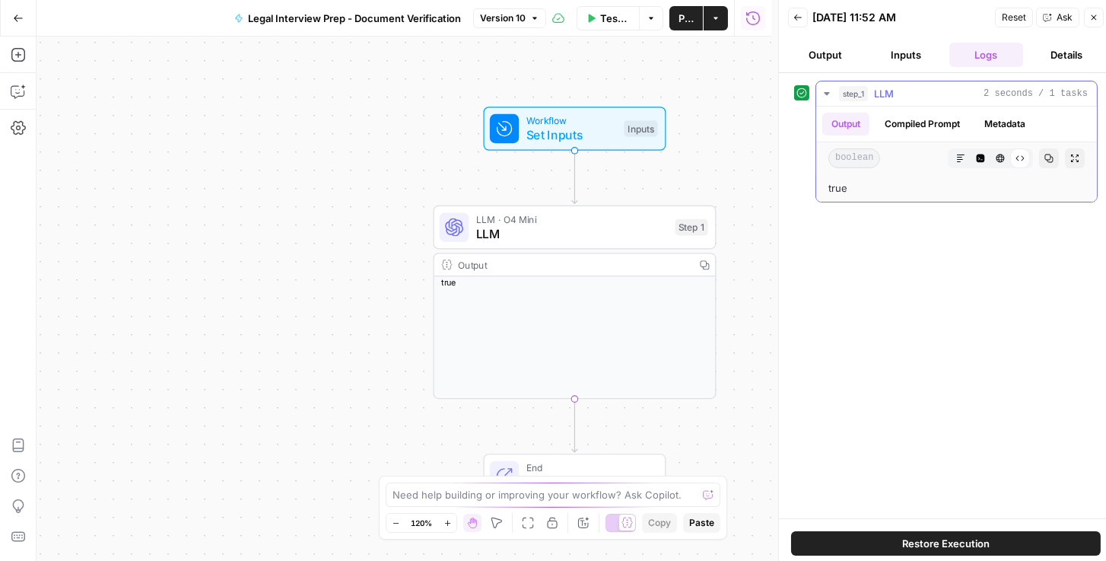
click at [924, 122] on button "Compiled Prompt" at bounding box center [923, 124] width 94 height 23
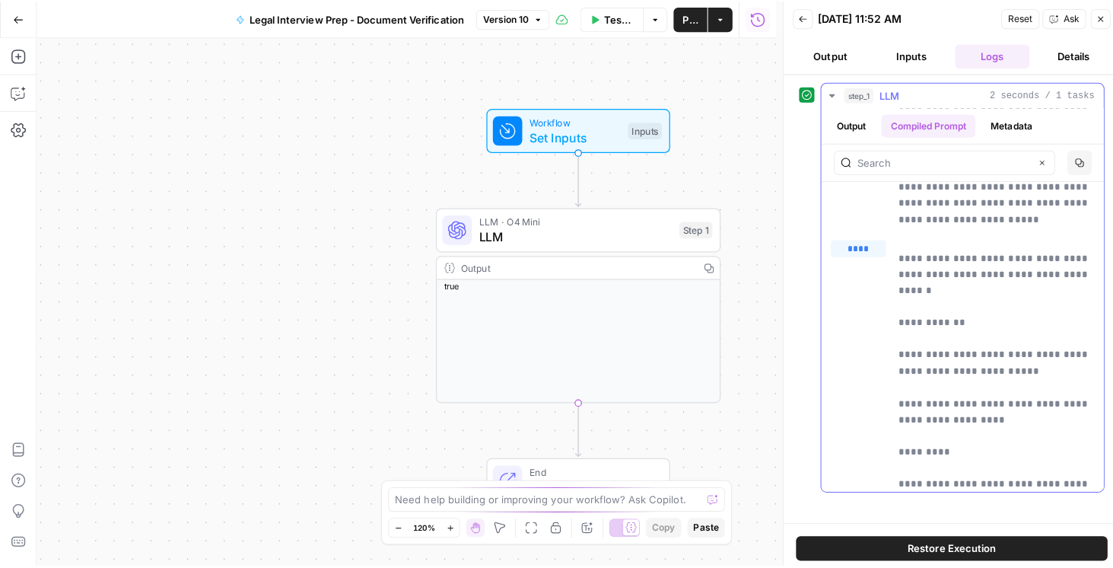
scroll to position [43, 0]
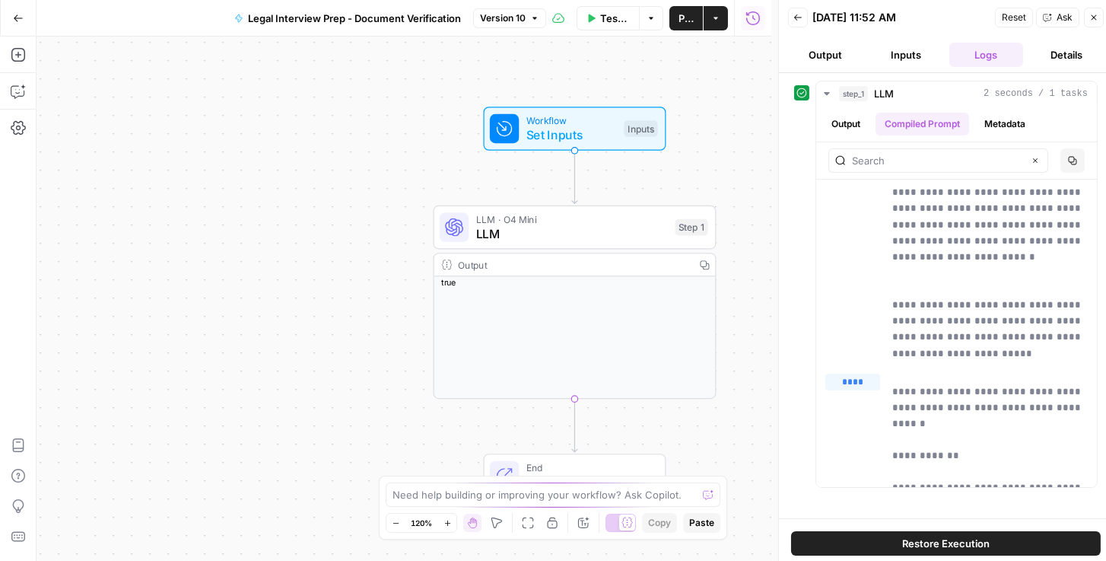
click at [11, 14] on button "Go Back" at bounding box center [18, 18] width 27 height 27
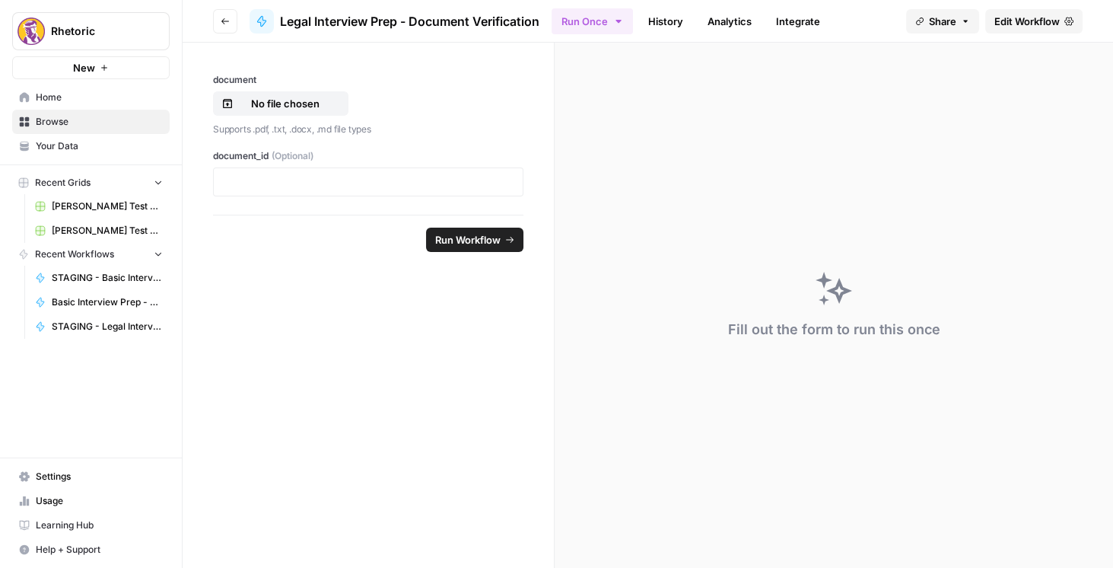
click at [232, 22] on button "Go back" at bounding box center [225, 21] width 24 height 24
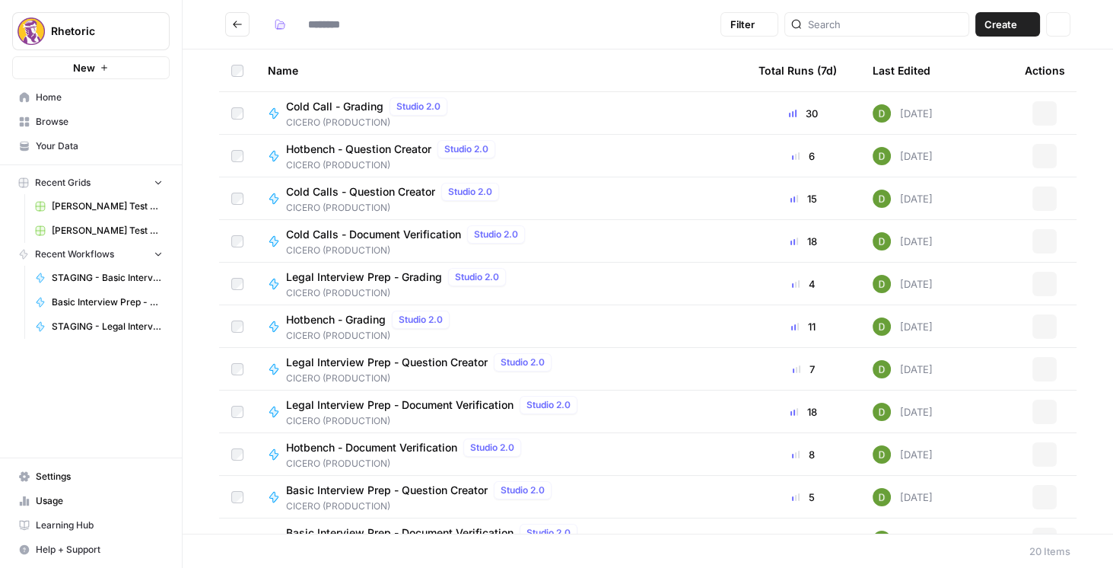
type input "**********"
click at [413, 358] on span "Legal Interview Prep - Question Creator" at bounding box center [387, 362] width 202 height 15
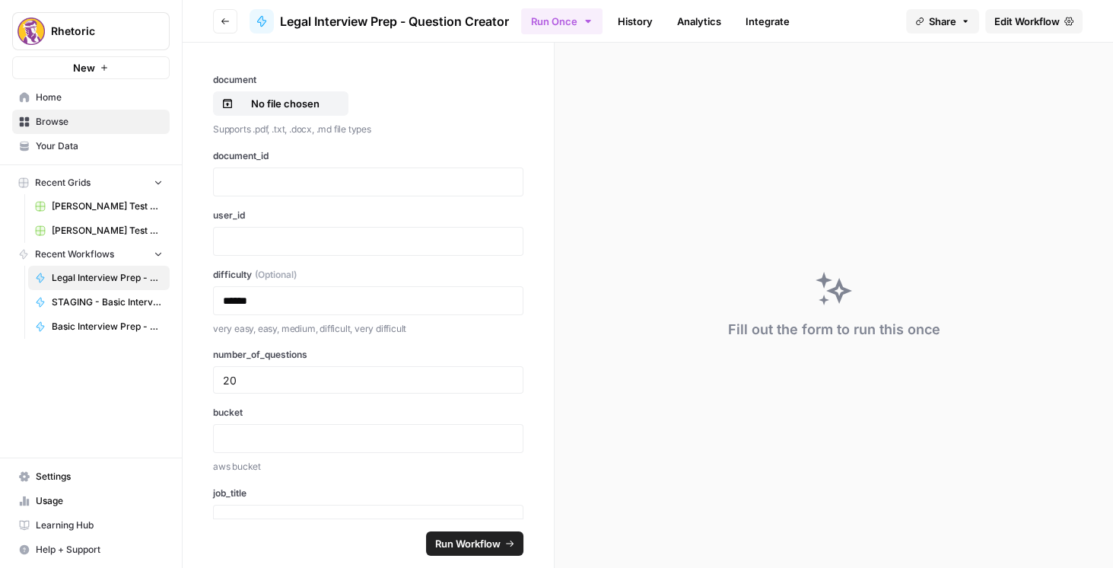
click at [1041, 22] on span "Edit Workflow" at bounding box center [1026, 21] width 65 height 15
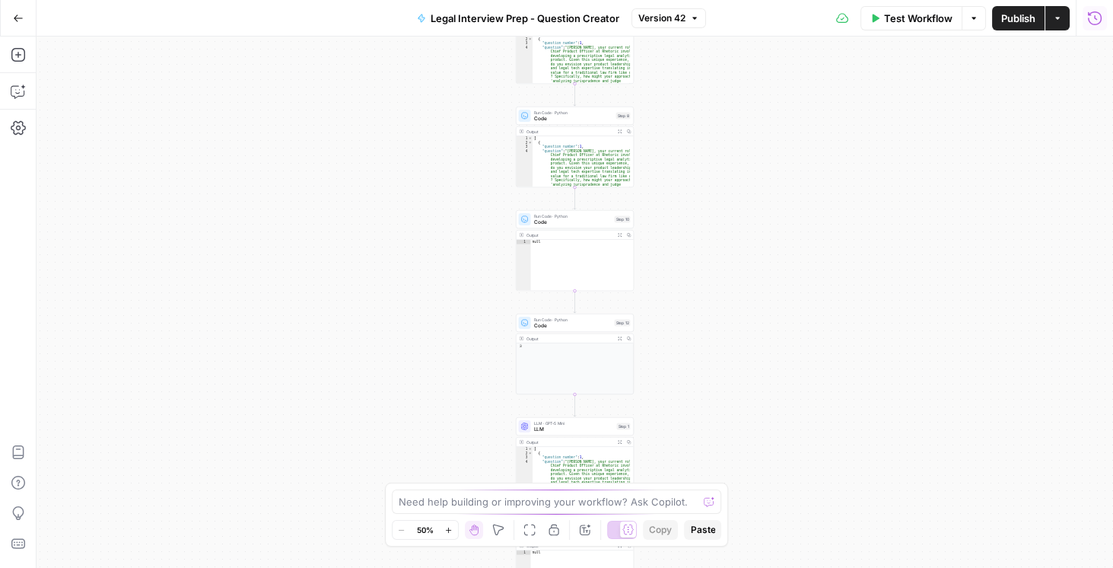
click at [1093, 16] on icon "button" at bounding box center [1094, 18] width 15 height 15
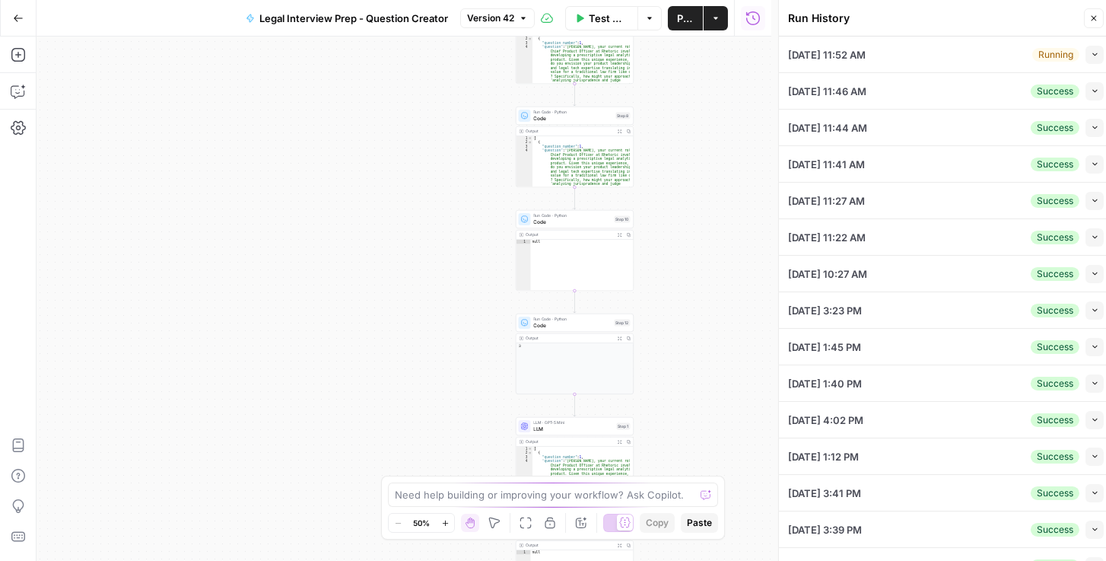
click at [1091, 52] on icon "button" at bounding box center [1095, 54] width 8 height 8
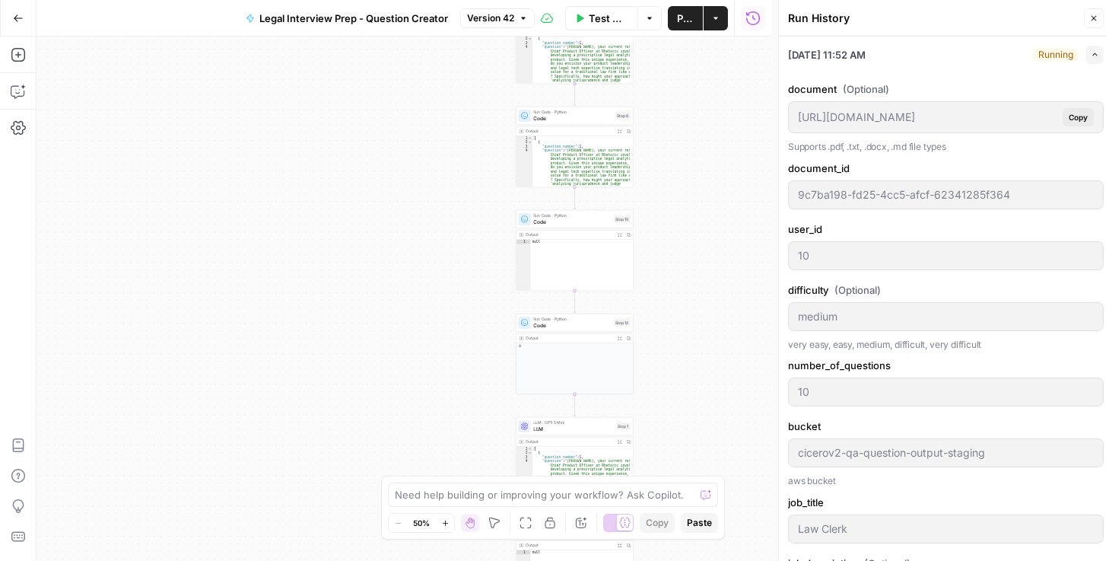
click at [674, 265] on div "Workflow Set Inputs Inputs LLM · GPT-5 Mini LLM Step 6 Output Expand Output Cop…" at bounding box center [404, 299] width 735 height 524
click at [19, 23] on icon "button" at bounding box center [18, 18] width 11 height 11
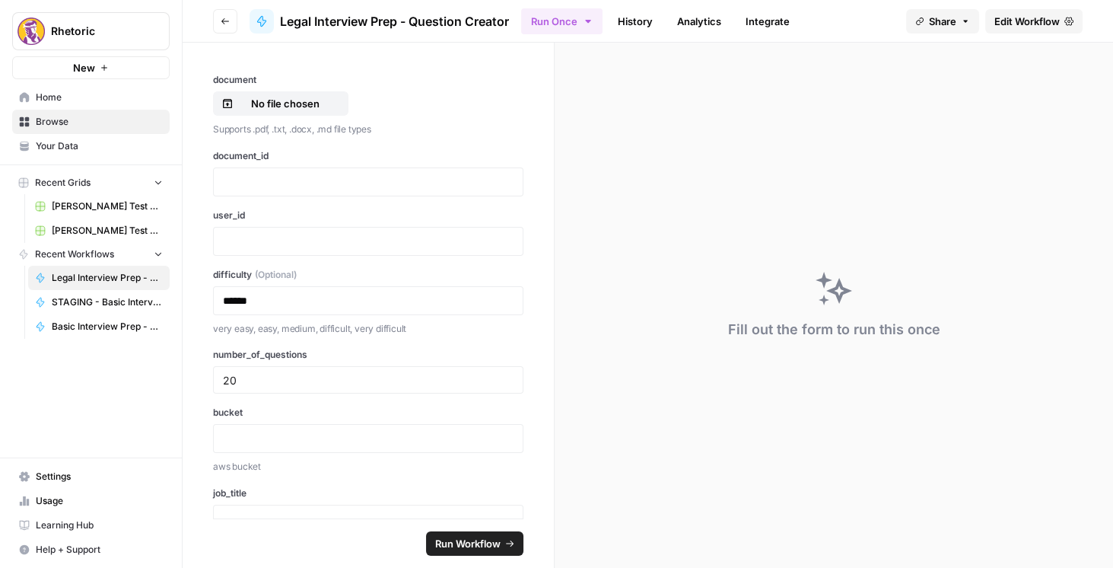
click at [227, 17] on icon "button" at bounding box center [225, 21] width 9 height 9
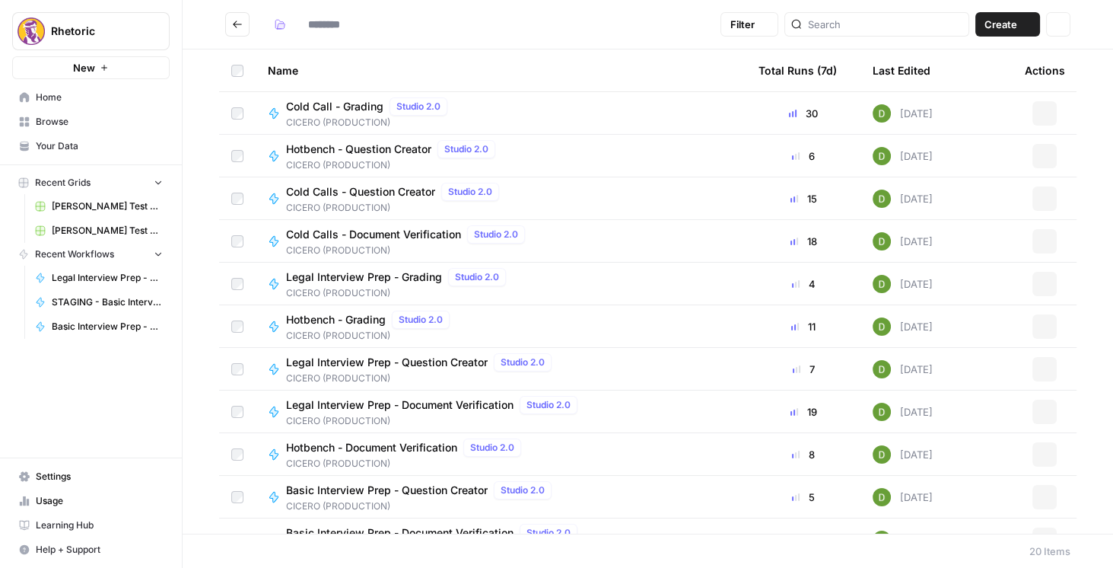
type input "**********"
click at [242, 21] on icon "Go back" at bounding box center [237, 24] width 11 height 11
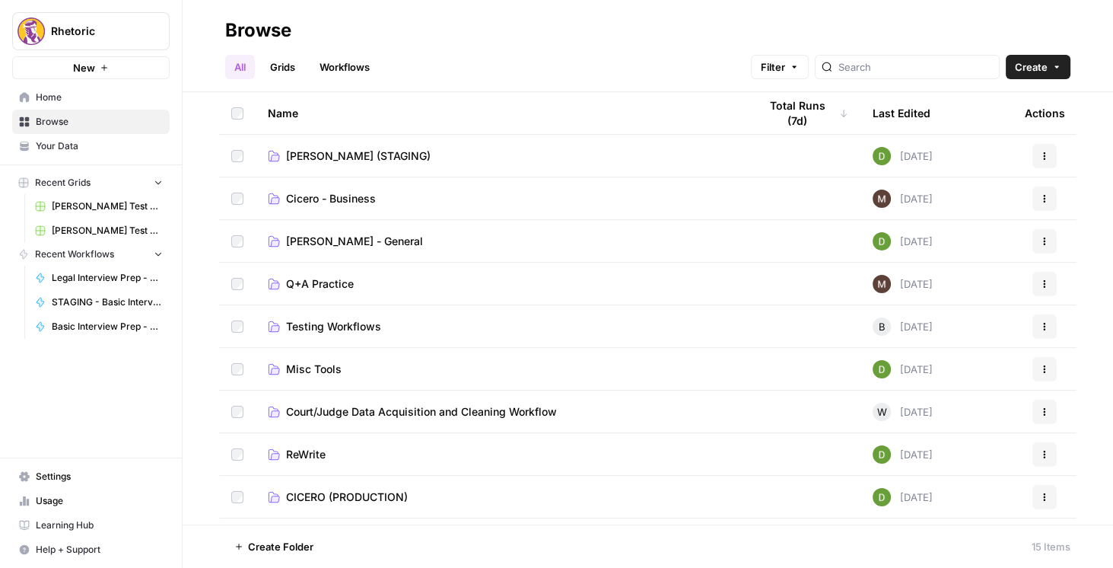
click at [329, 148] on span "[PERSON_NAME] (STAGING)" at bounding box center [358, 155] width 145 height 15
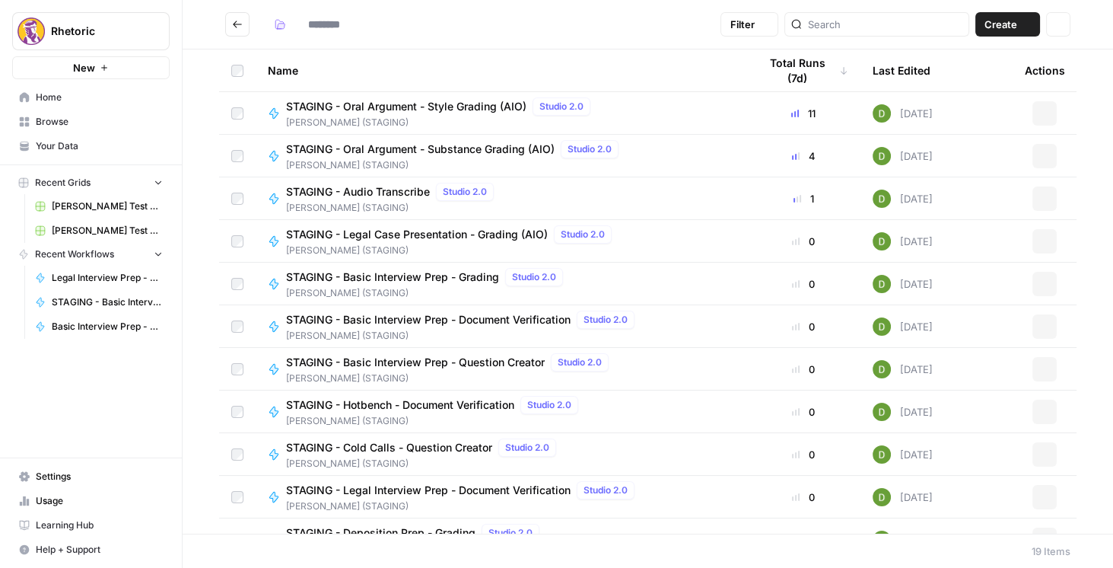
type input "**********"
drag, startPoint x: 453, startPoint y: 445, endPoint x: 461, endPoint y: 408, distance: 38.2
click at [452, 445] on span "STAGING - Cold Calls - Question Creator" at bounding box center [389, 447] width 206 height 15
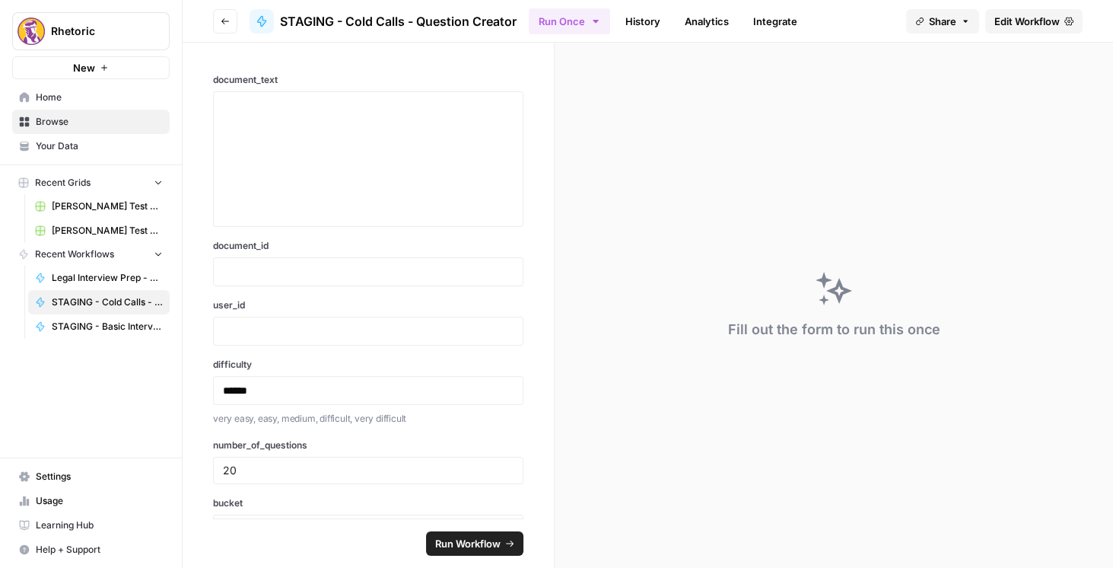
click at [1055, 23] on span "Edit Workflow" at bounding box center [1026, 21] width 65 height 15
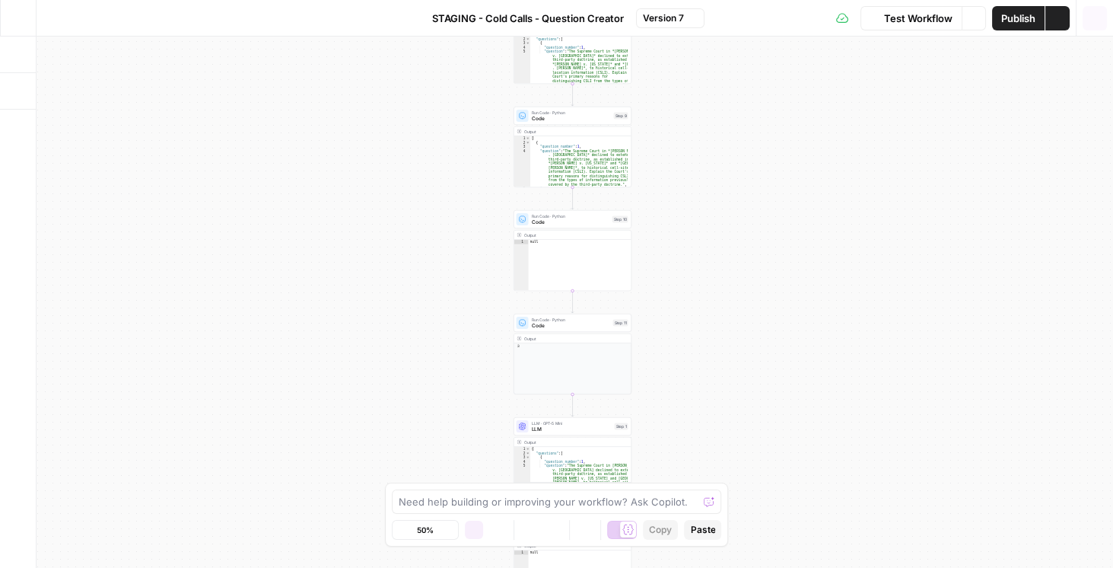
click at [1092, 21] on icon "button" at bounding box center [1094, 18] width 15 height 15
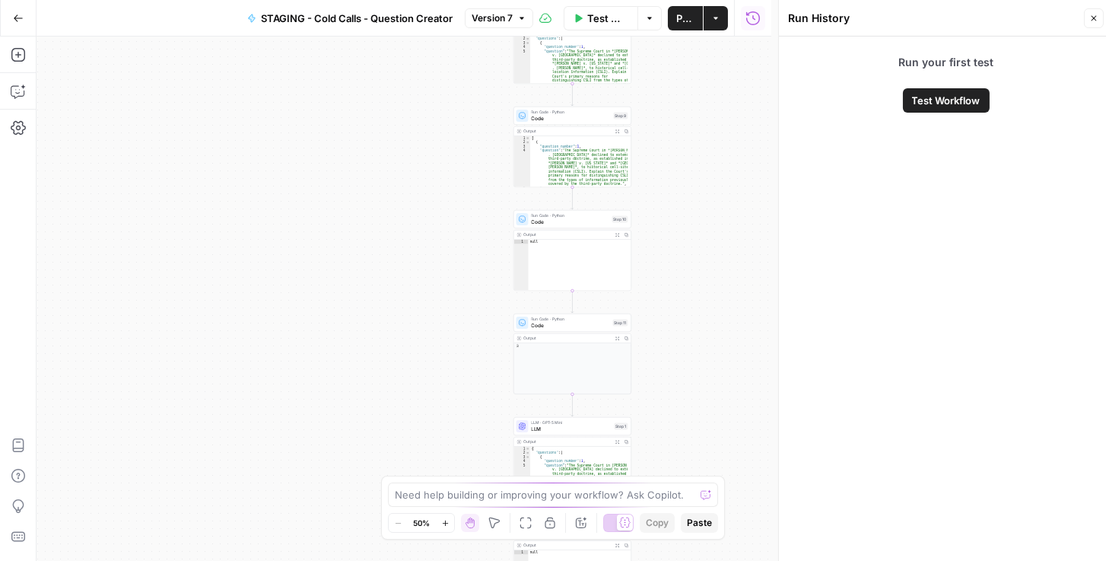
click at [18, 20] on icon "button" at bounding box center [18, 18] width 11 height 11
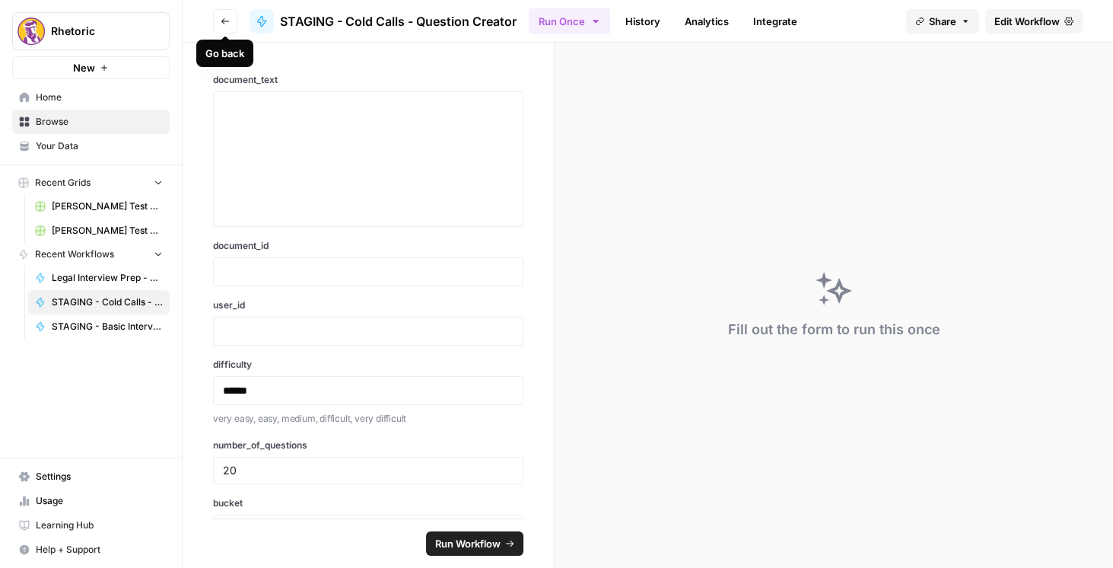
click at [217, 17] on button "Go back" at bounding box center [225, 21] width 24 height 24
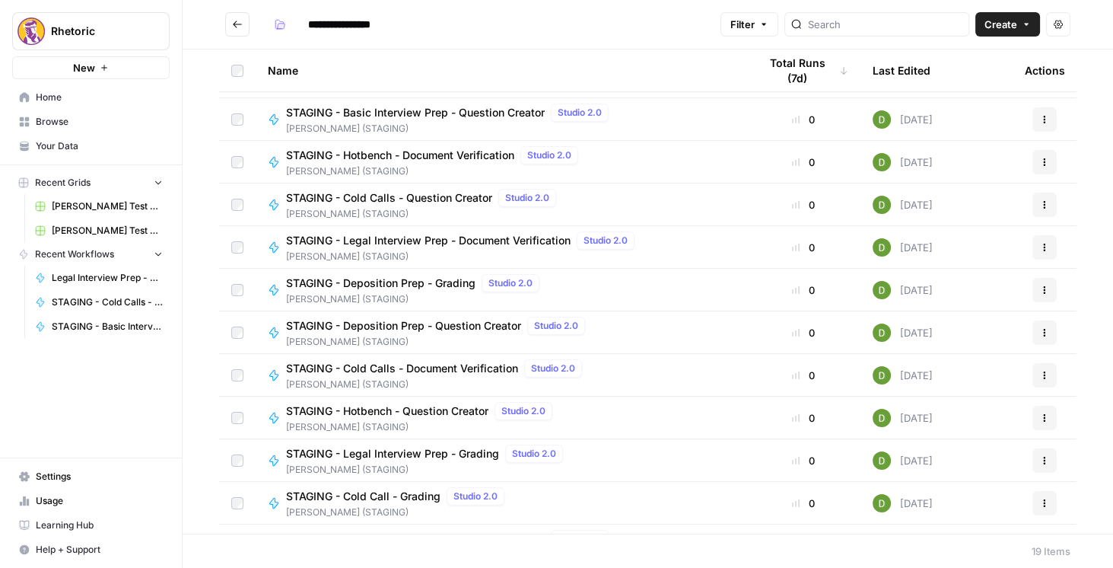
scroll to position [367, 0]
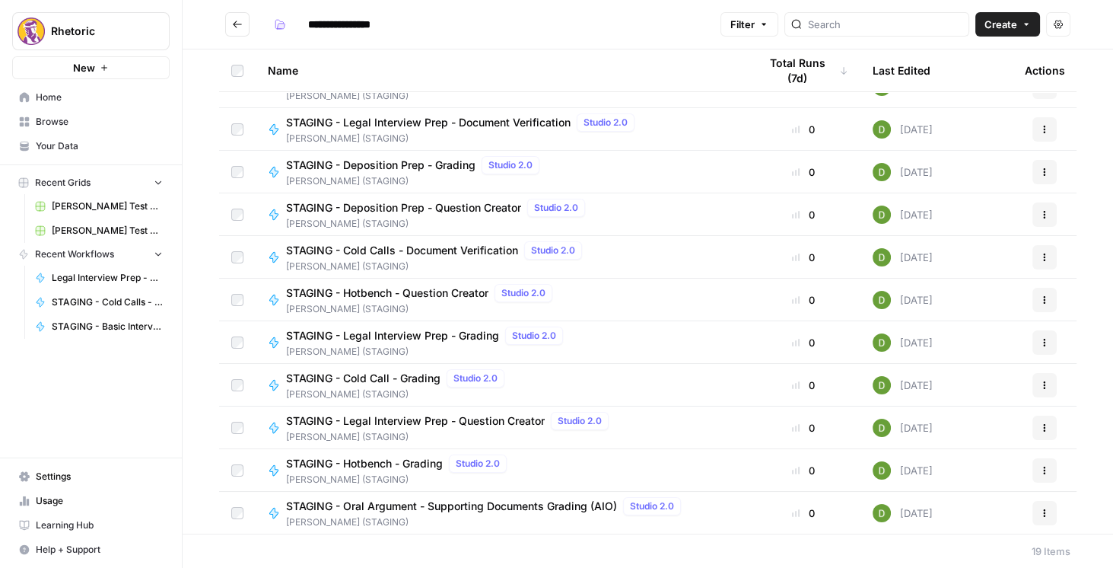
click at [412, 383] on span "STAGING - Cold Call - Grading" at bounding box center [363, 378] width 154 height 15
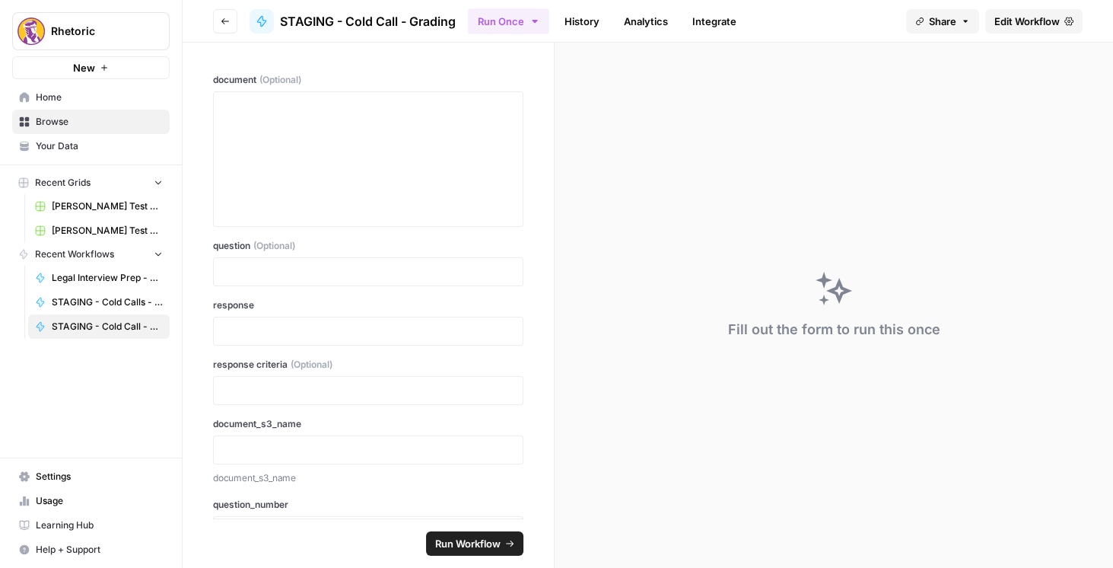
click at [994, 22] on span "Edit Workflow" at bounding box center [1026, 21] width 65 height 15
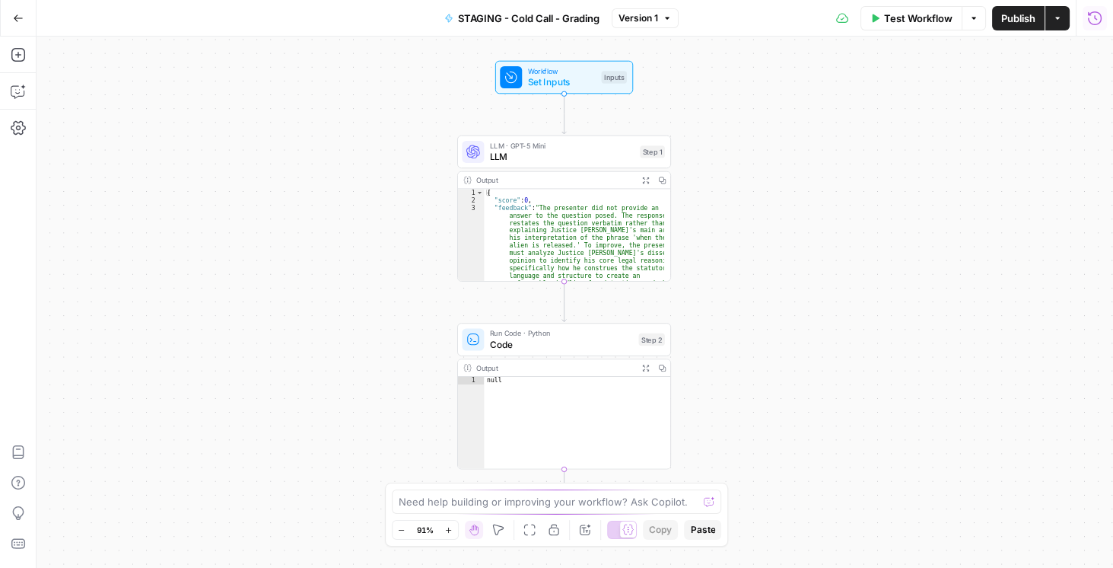
click at [1098, 19] on icon "button" at bounding box center [1094, 18] width 15 height 15
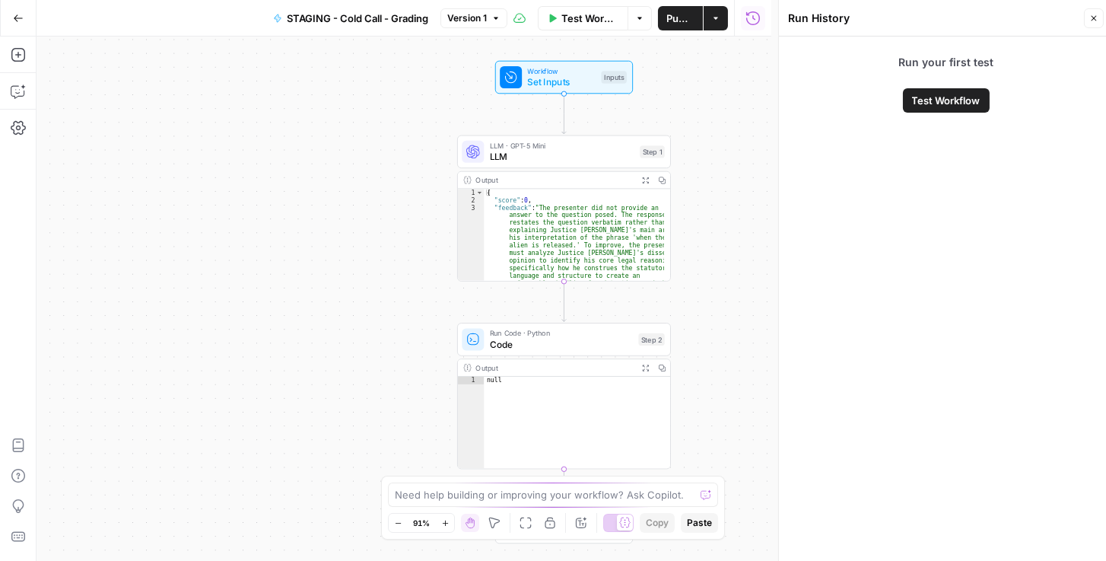
click at [19, 14] on icon "button" at bounding box center [18, 18] width 11 height 11
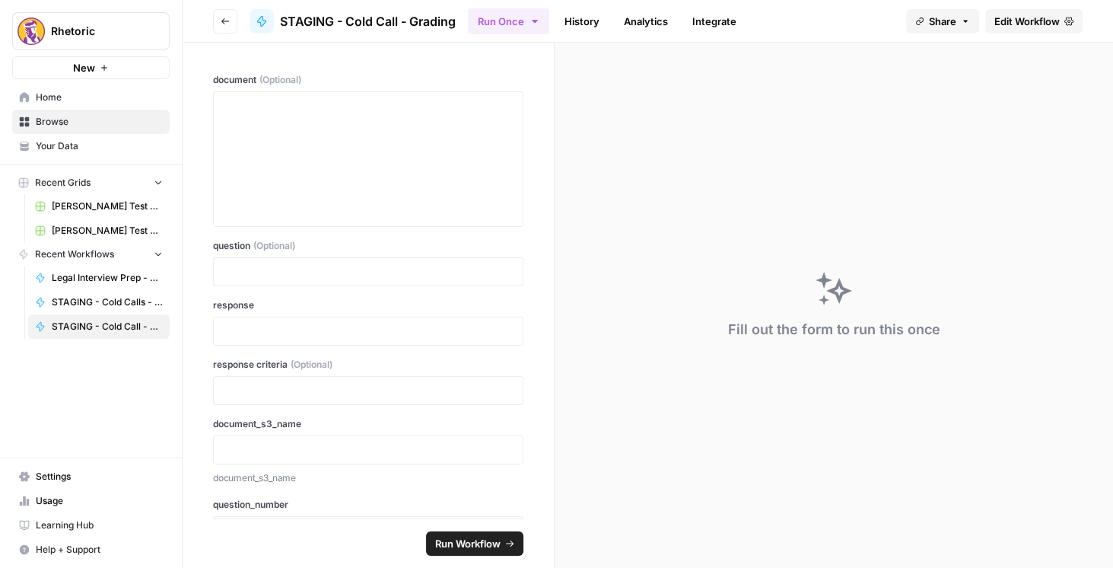
click at [225, 15] on button "Go back" at bounding box center [225, 21] width 24 height 24
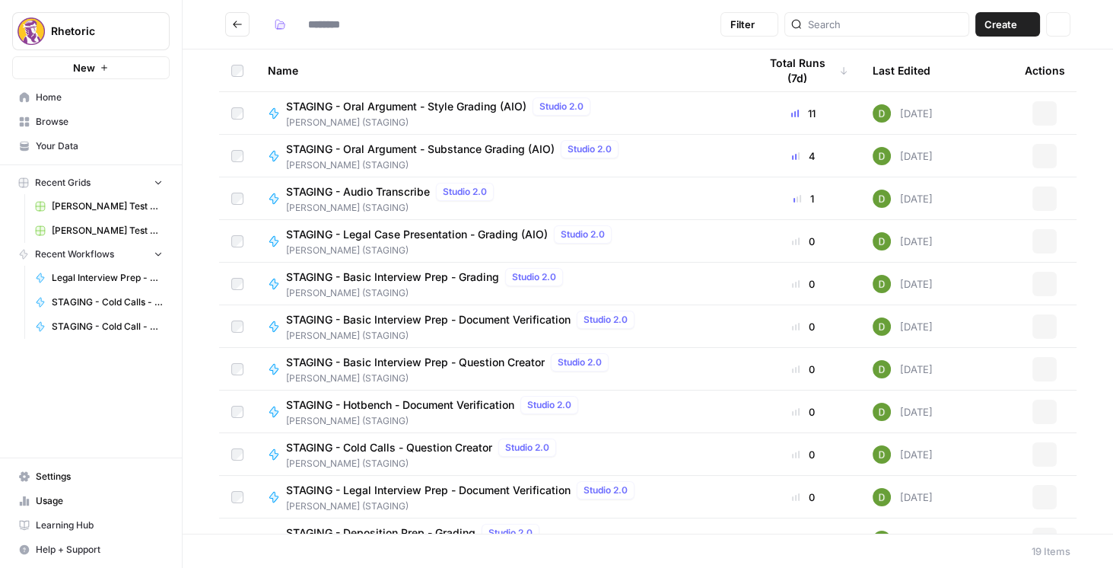
type input "**********"
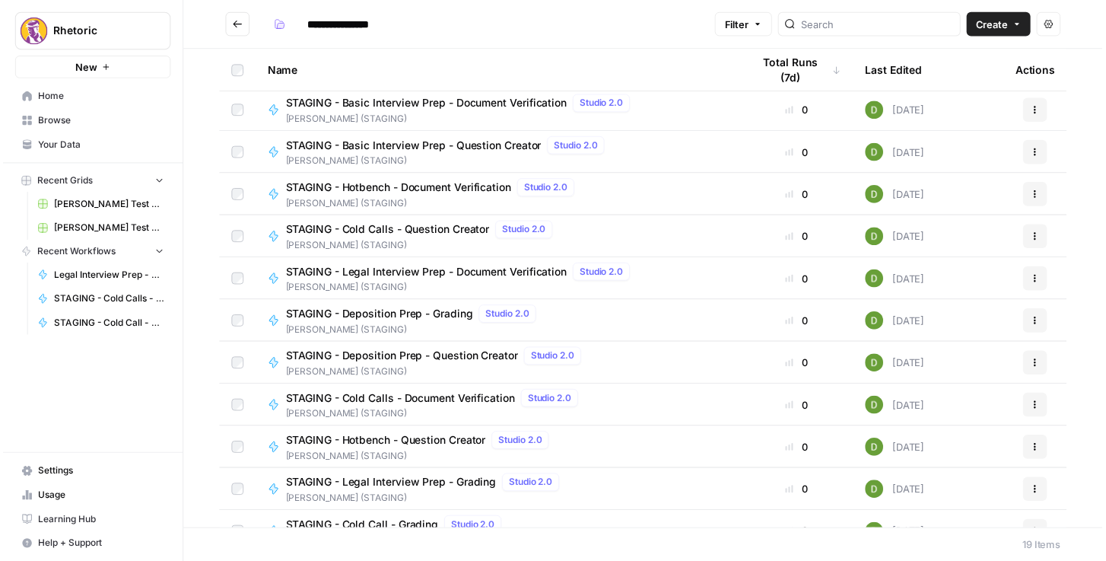
scroll to position [217, 0]
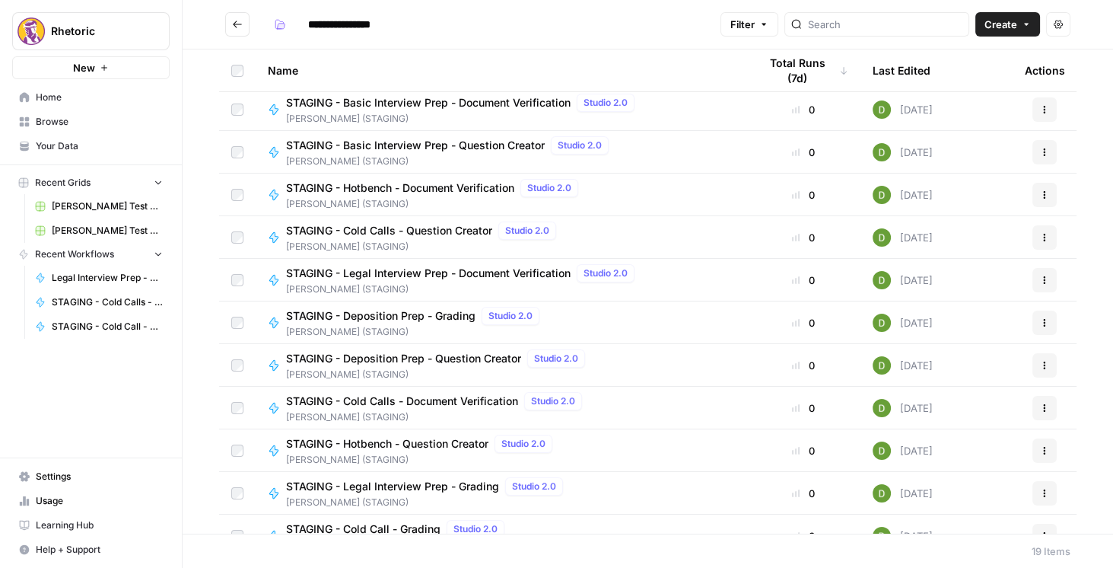
click at [427, 395] on span "STAGING - Cold Calls - Document Verification" at bounding box center [402, 400] width 232 height 15
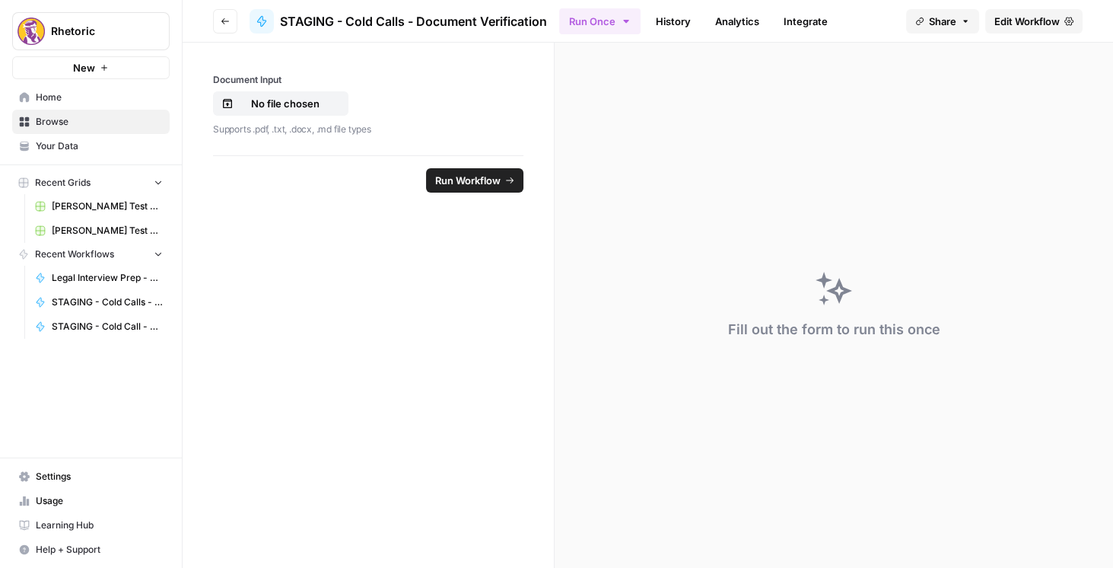
click at [1040, 26] on span "Edit Workflow" at bounding box center [1026, 21] width 65 height 15
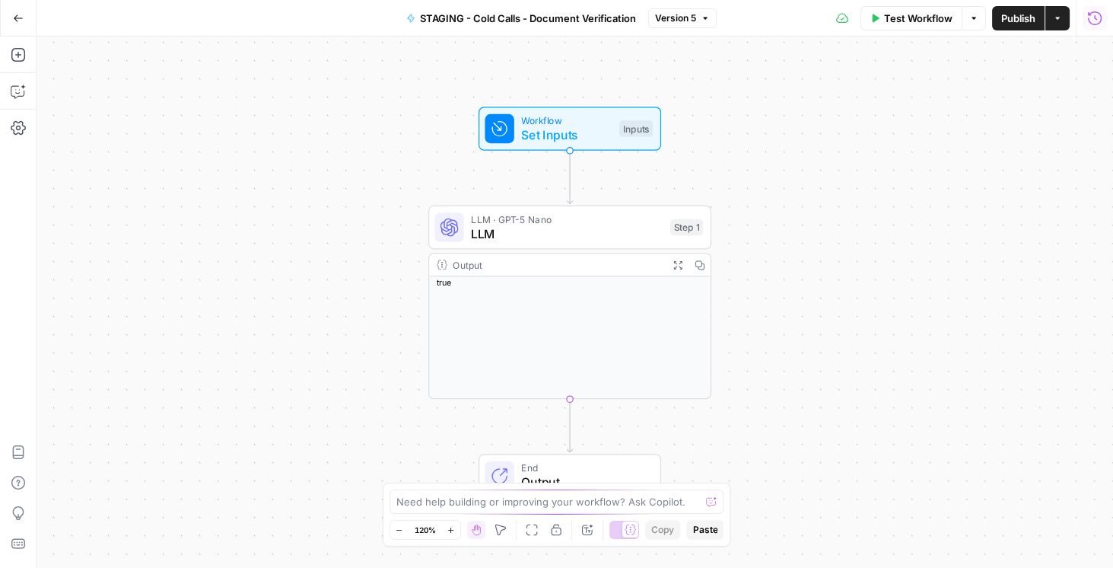
click at [1089, 21] on icon "button" at bounding box center [1095, 18] width 14 height 14
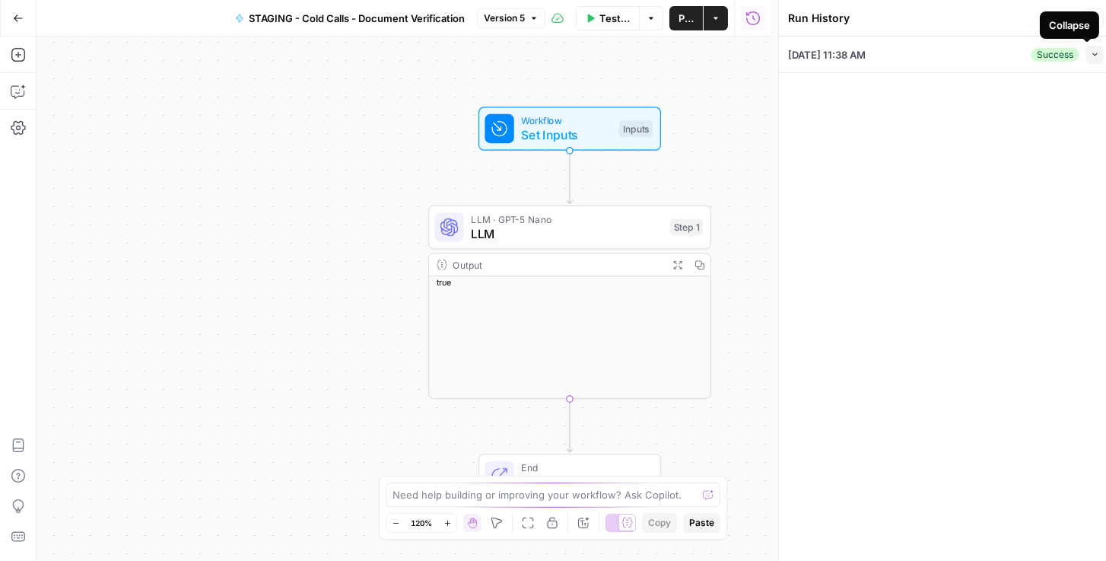
click at [1091, 52] on span "button" at bounding box center [1095, 54] width 8 height 8
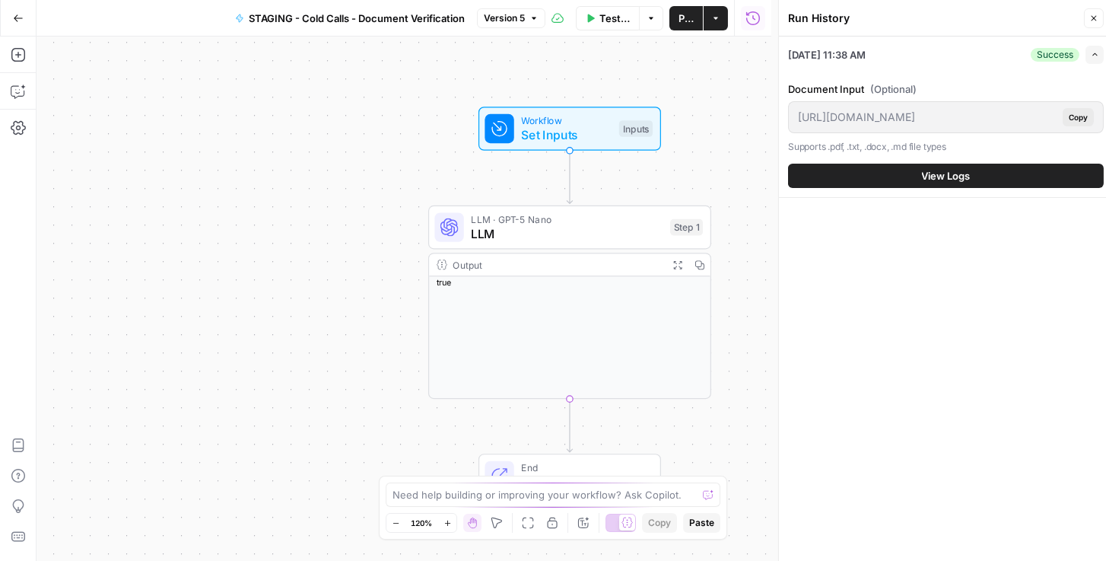
click at [933, 176] on span "View Logs" at bounding box center [946, 175] width 49 height 15
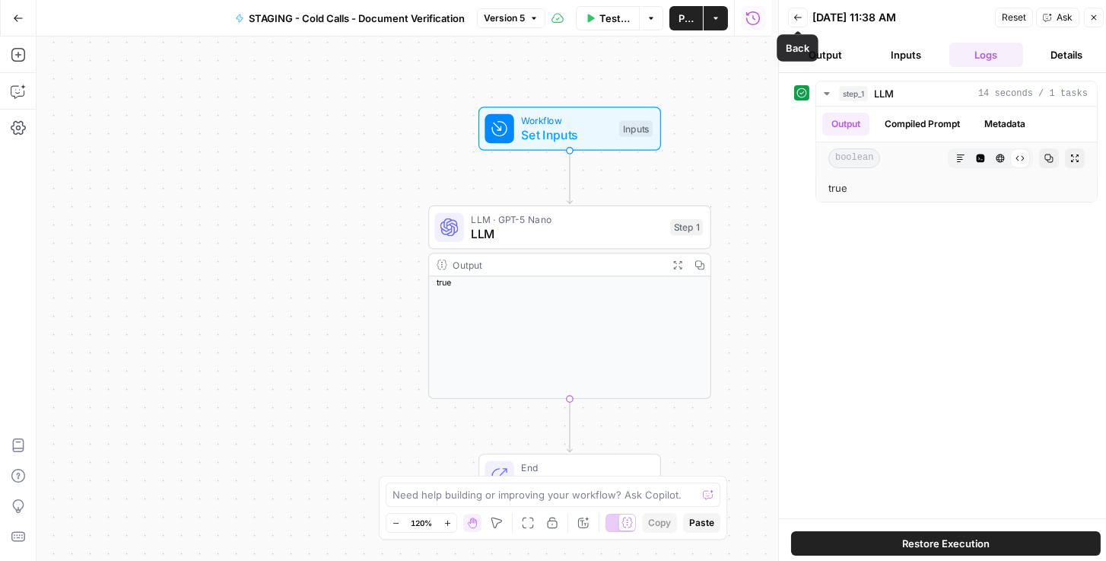
click at [800, 18] on icon "button" at bounding box center [798, 17] width 9 height 9
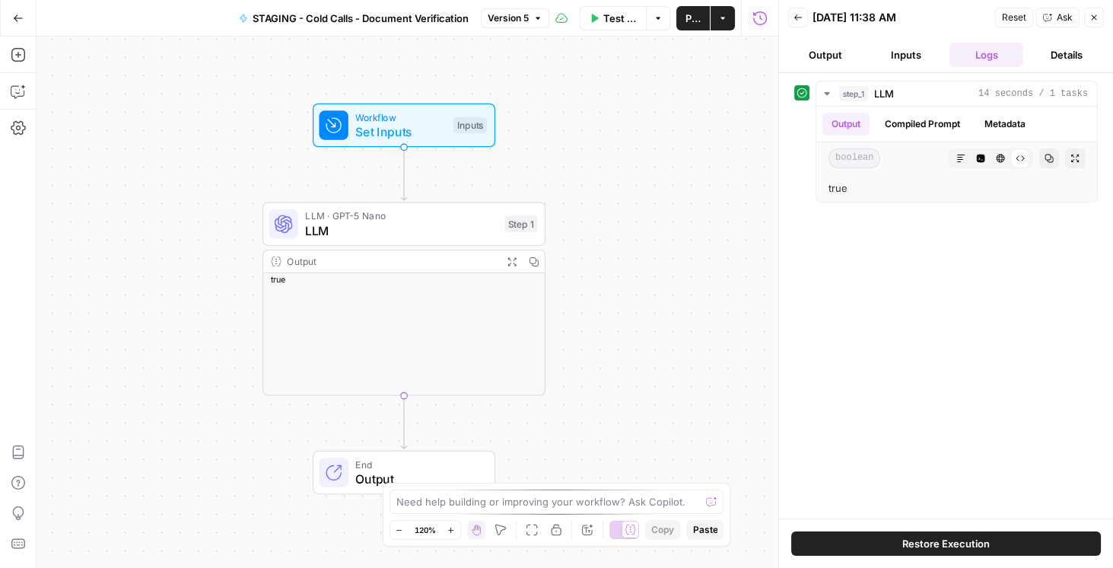
click at [796, 13] on icon "button" at bounding box center [798, 17] width 9 height 9
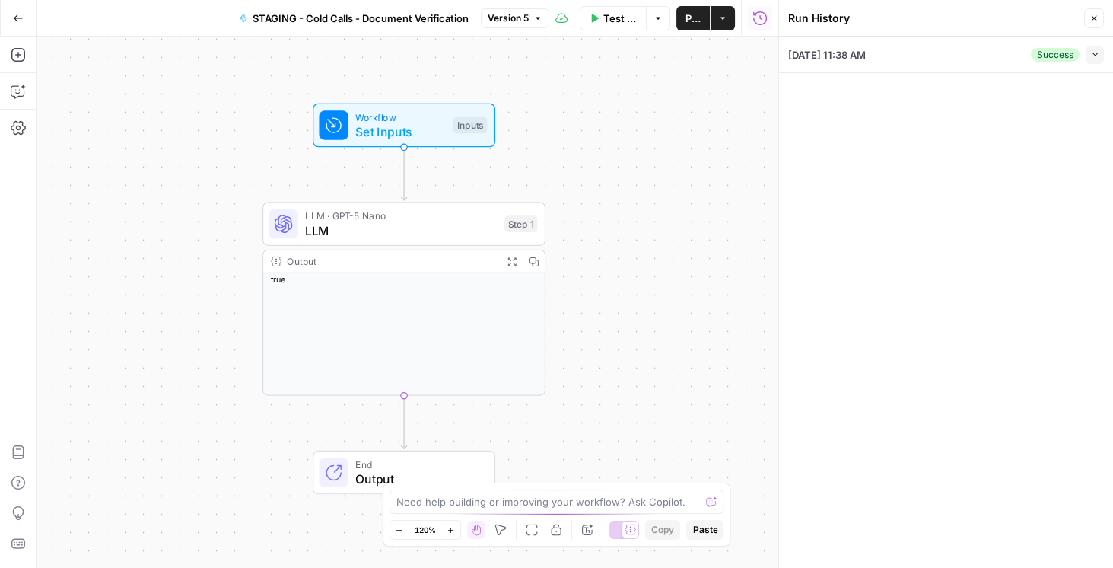
click at [1096, 17] on icon "button" at bounding box center [1093, 18] width 9 height 9
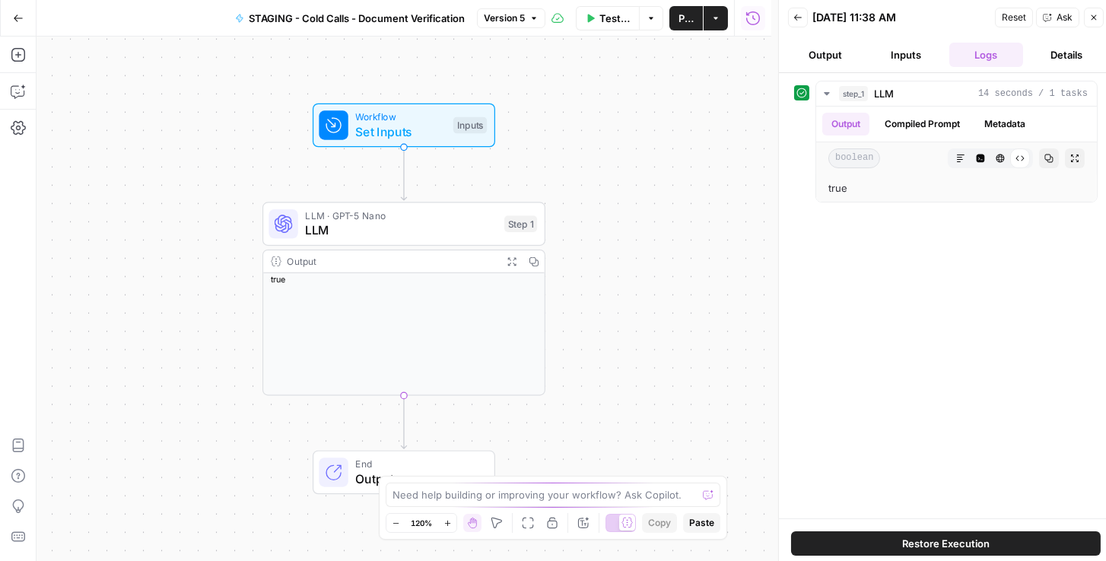
click at [1099, 18] on button "Close" at bounding box center [1094, 18] width 20 height 20
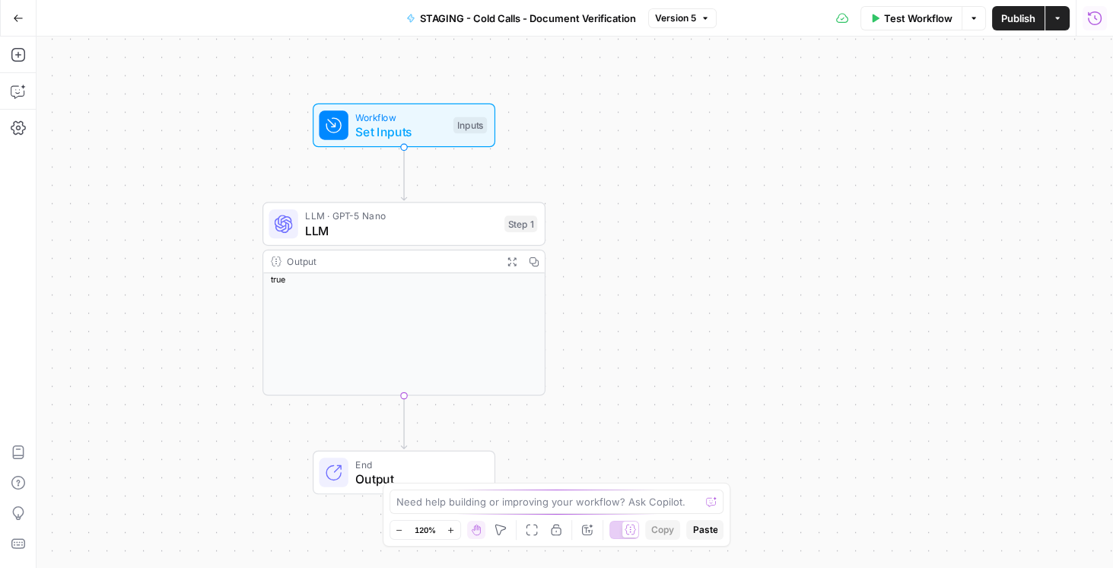
click at [1102, 24] on button "Run History" at bounding box center [1095, 18] width 24 height 24
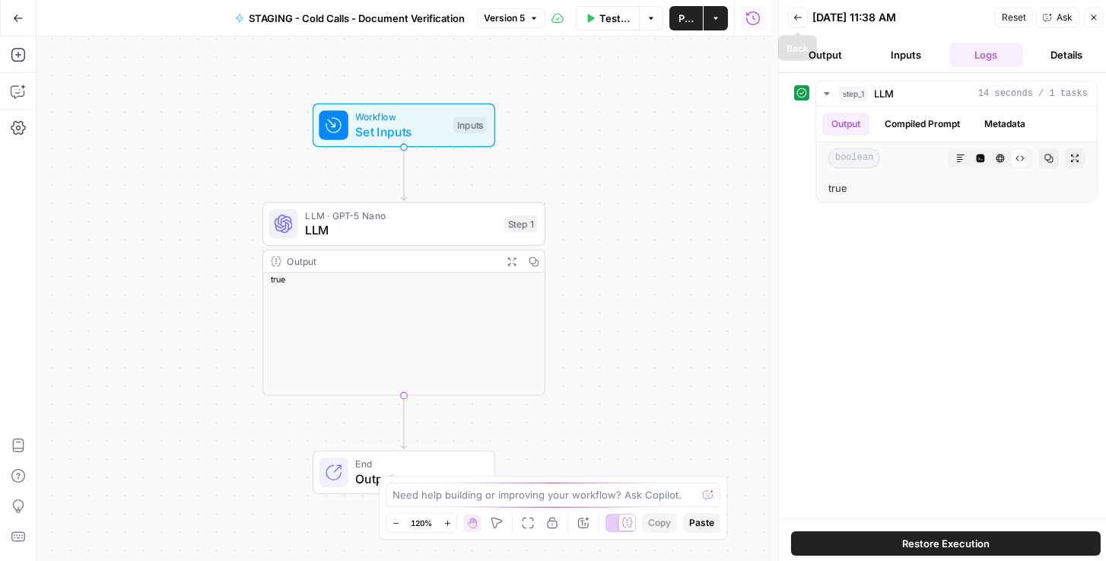
click at [794, 17] on icon "button" at bounding box center [798, 17] width 9 height 9
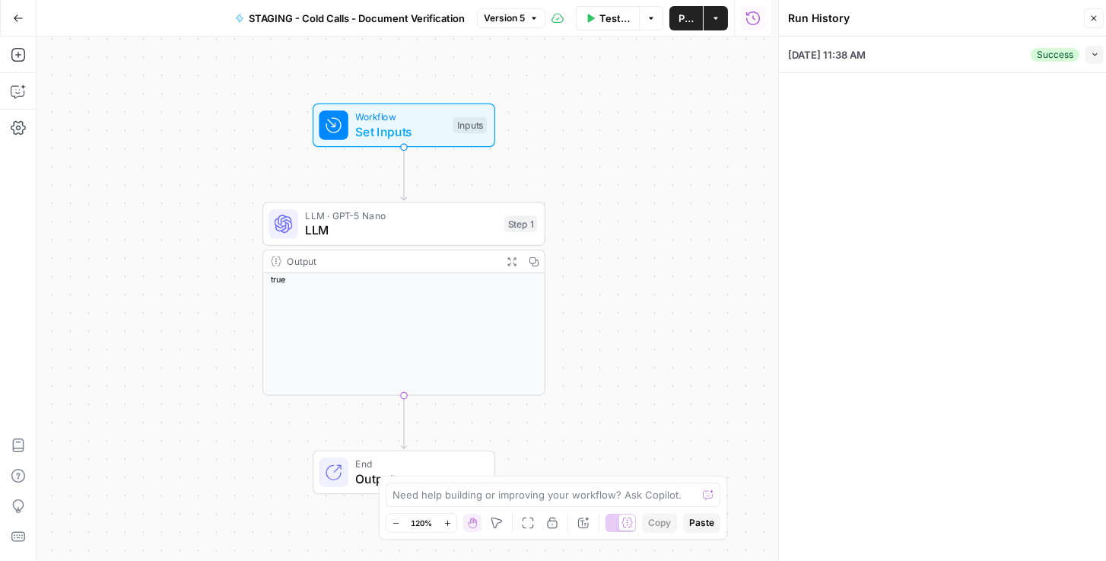
click at [903, 301] on div "[DATE] 11:38 AM Success Collapse View Logs" at bounding box center [946, 302] width 334 height 531
click at [1093, 14] on icon "button" at bounding box center [1093, 18] width 9 height 9
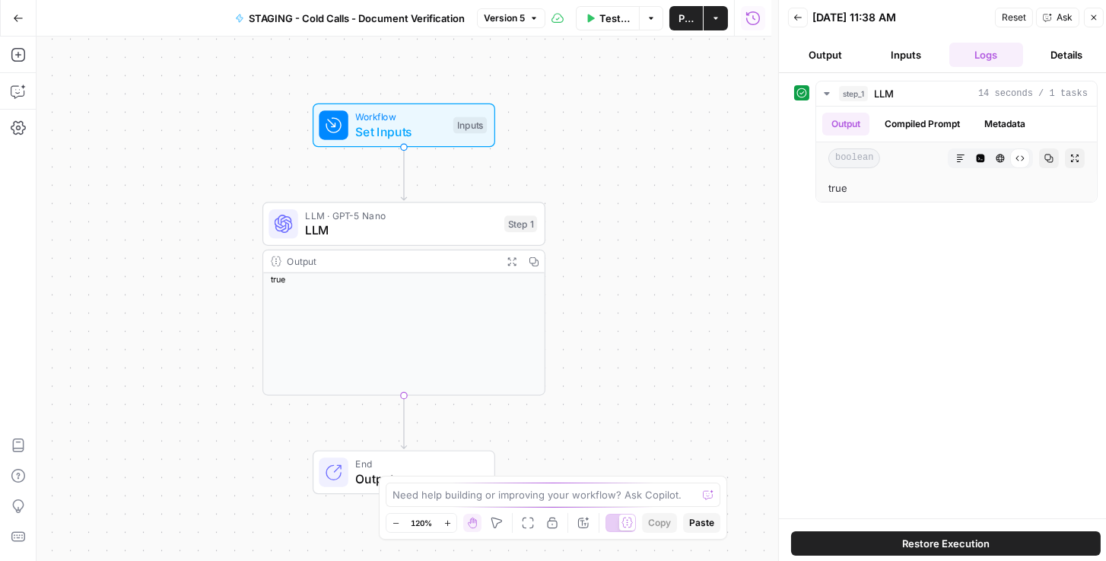
click at [794, 16] on icon "button" at bounding box center [798, 17] width 9 height 9
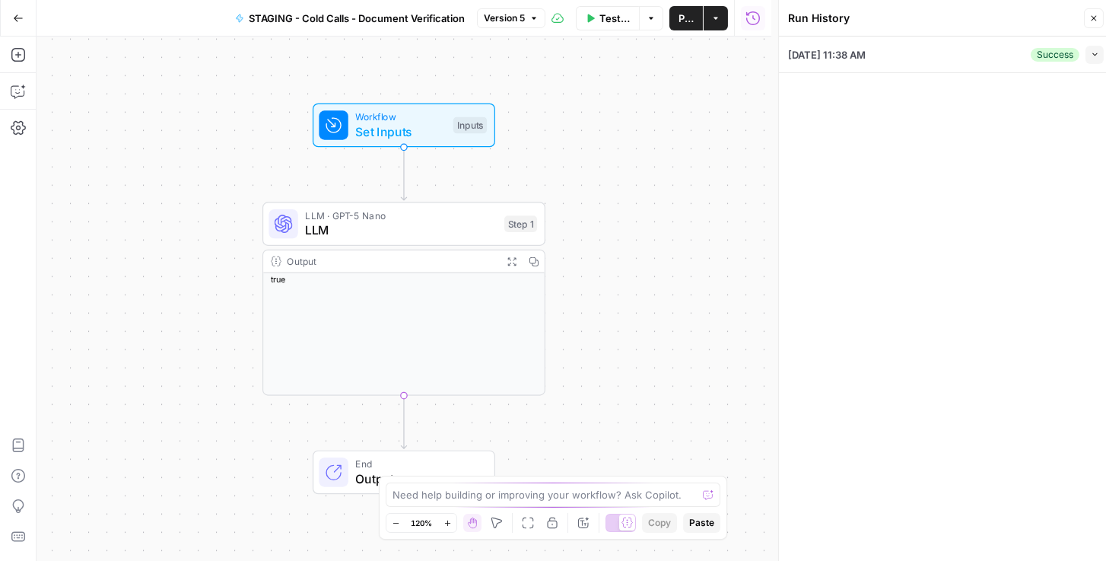
click at [1093, 22] on icon "button" at bounding box center [1093, 18] width 9 height 9
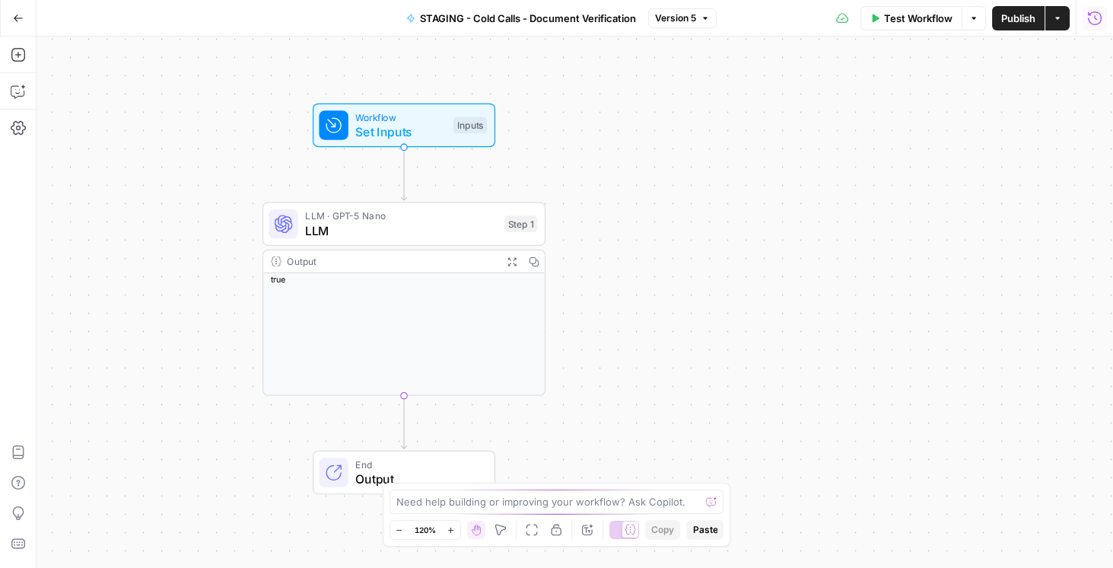
click at [1093, 19] on icon "button" at bounding box center [1094, 18] width 15 height 15
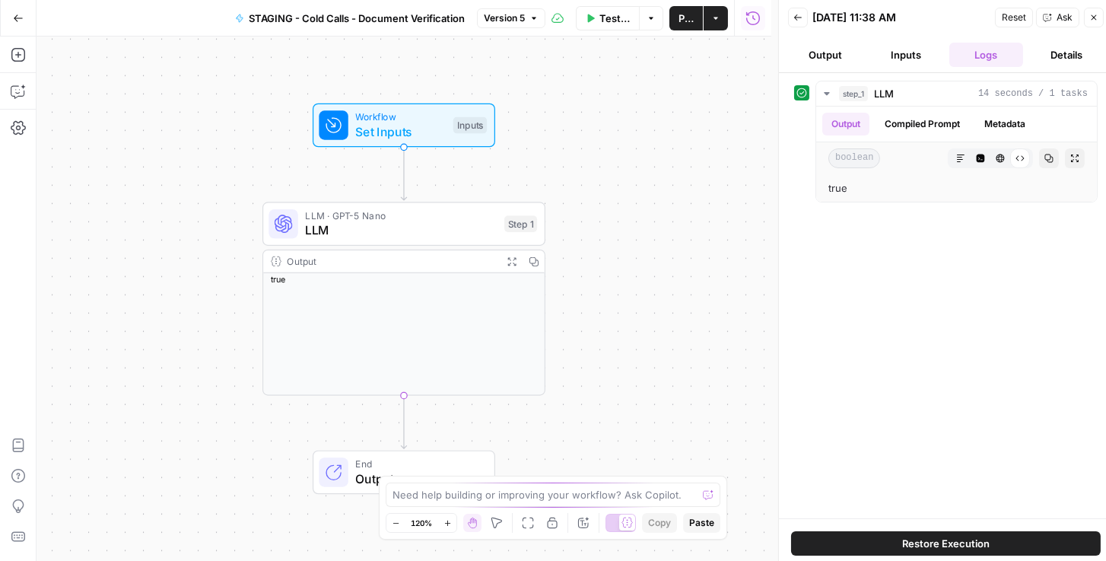
click at [792, 15] on button "Back" at bounding box center [798, 18] width 20 height 20
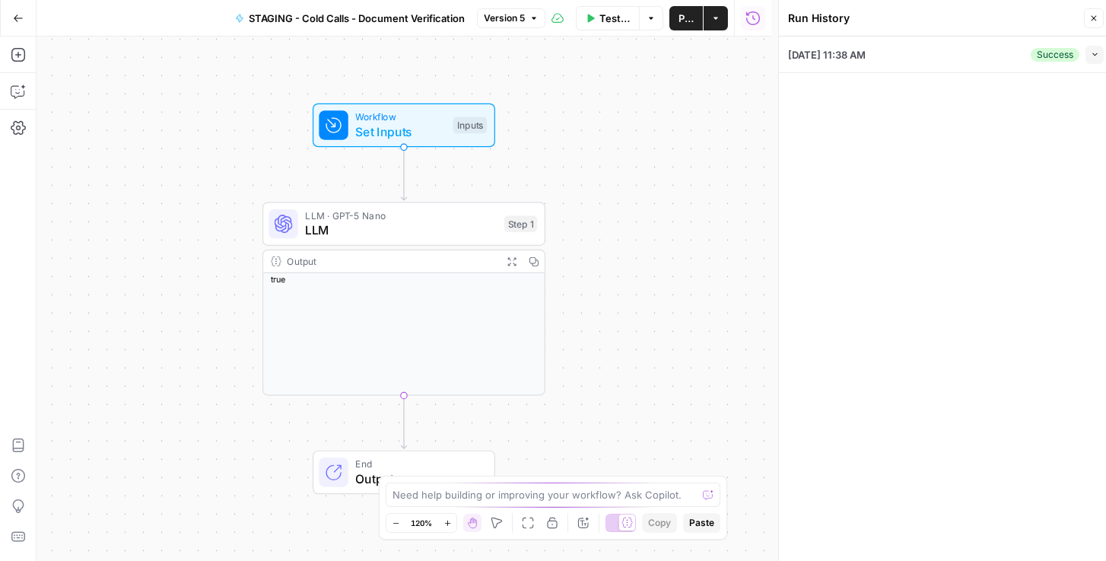
click at [23, 14] on button "Go Back" at bounding box center [18, 18] width 27 height 27
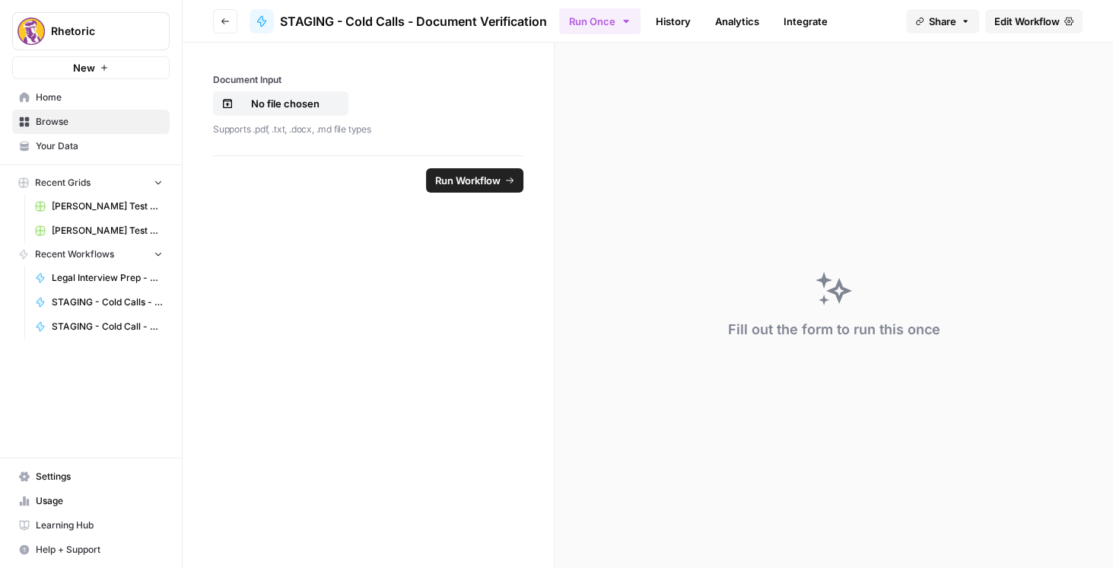
click at [225, 17] on icon "button" at bounding box center [225, 21] width 9 height 9
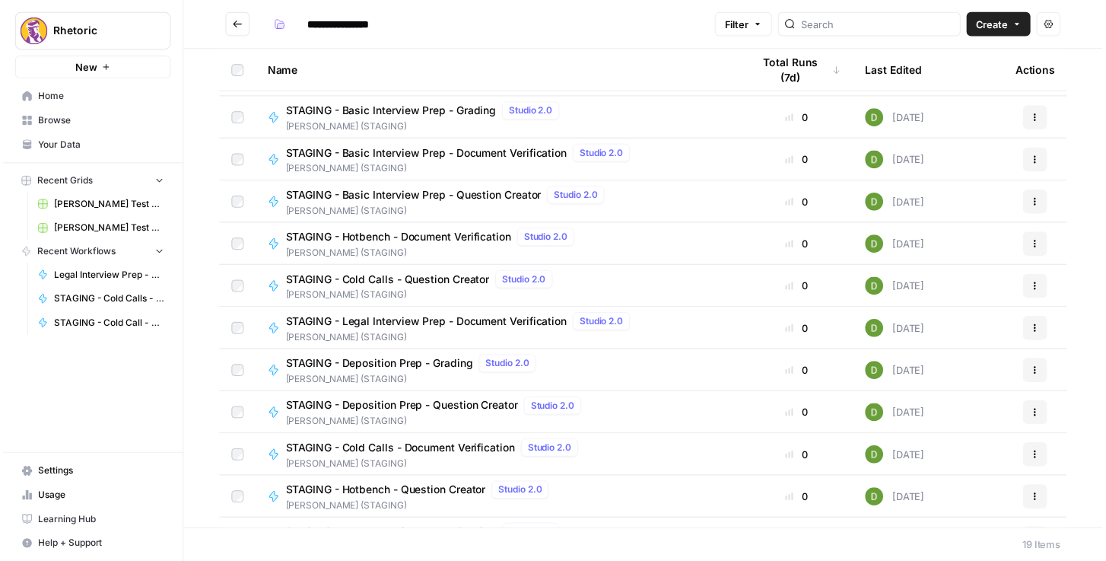
scroll to position [173, 0]
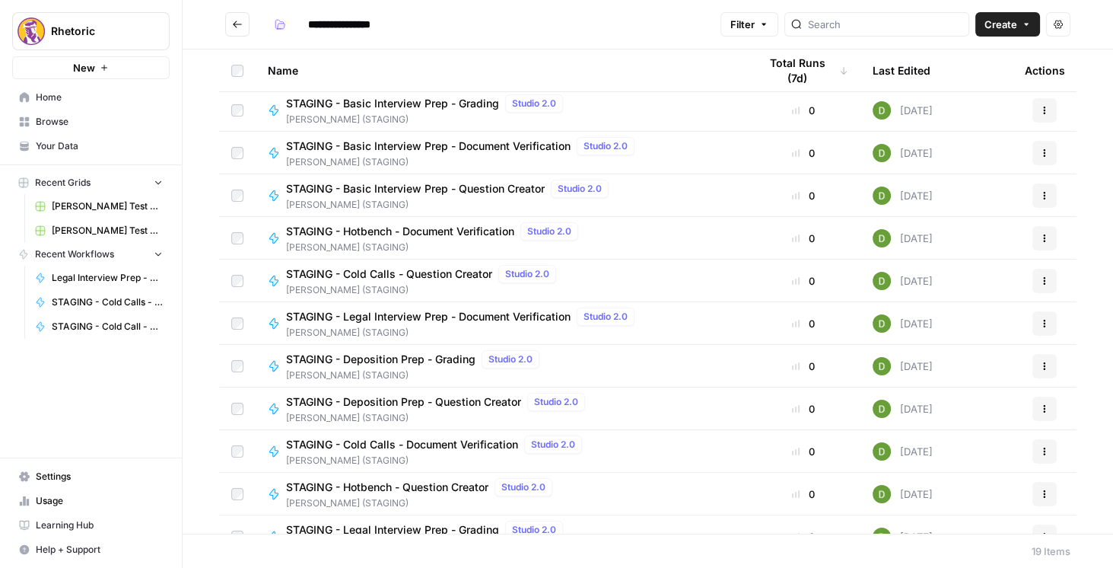
click at [468, 446] on span "STAGING - Cold Calls - Document Verification" at bounding box center [402, 444] width 232 height 15
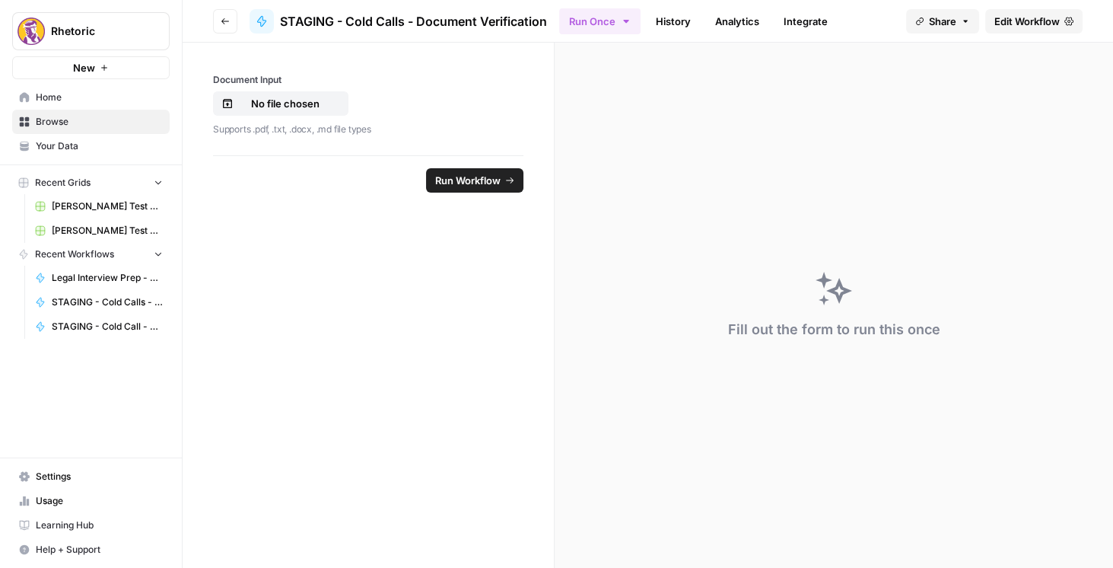
click at [1013, 21] on span "Edit Workflow" at bounding box center [1026, 21] width 65 height 15
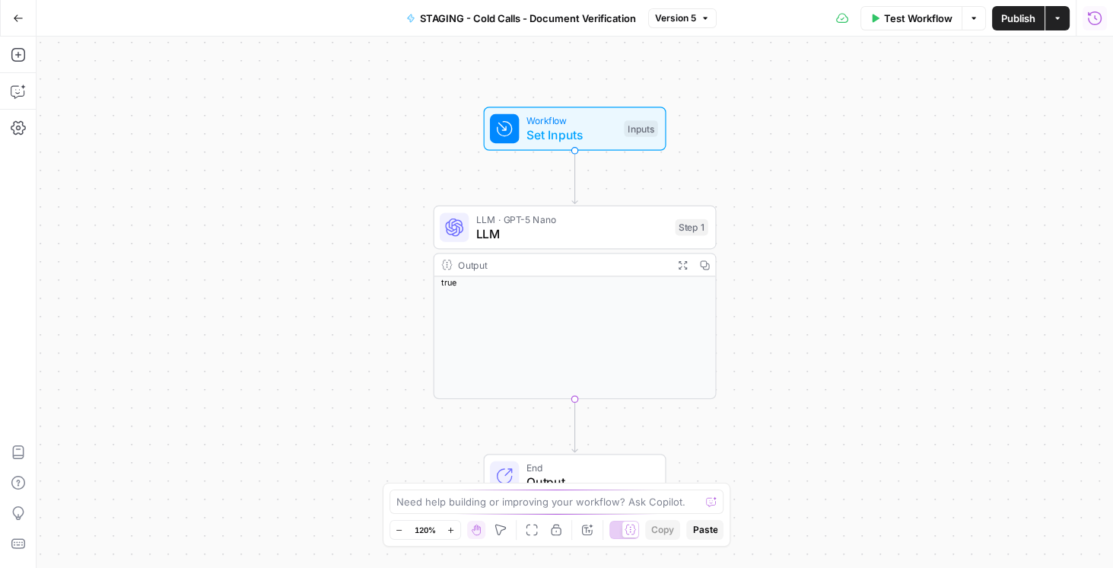
click at [1088, 18] on icon "button" at bounding box center [1095, 18] width 14 height 14
drag, startPoint x: 1102, startPoint y: 12, endPoint x: 1094, endPoint y: 15, distance: 8.9
click at [1094, 15] on icon "button" at bounding box center [1094, 18] width 15 height 15
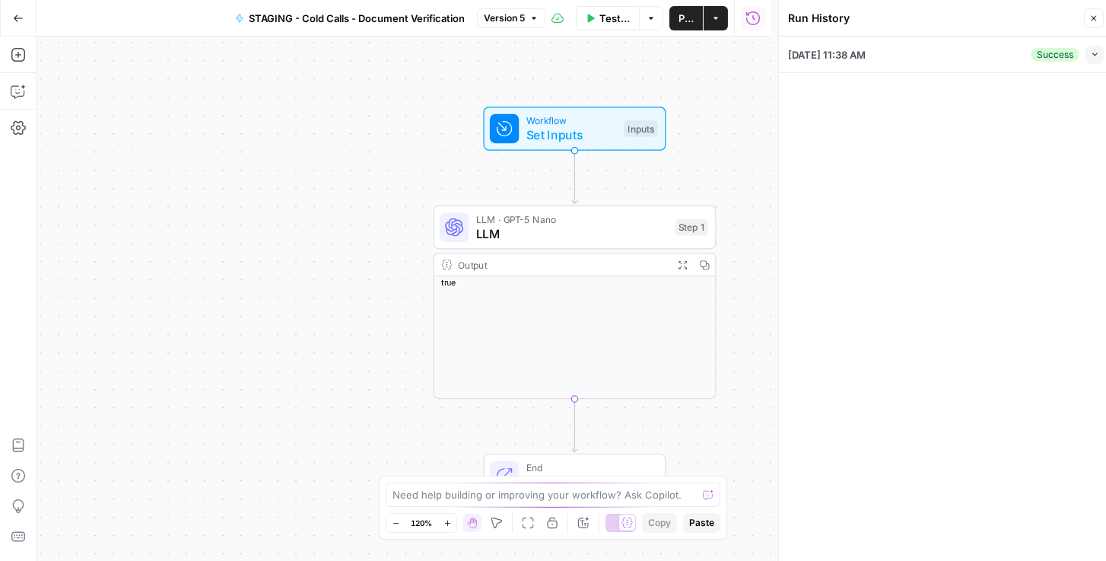
click at [25, 17] on button "Go Back" at bounding box center [18, 18] width 27 height 27
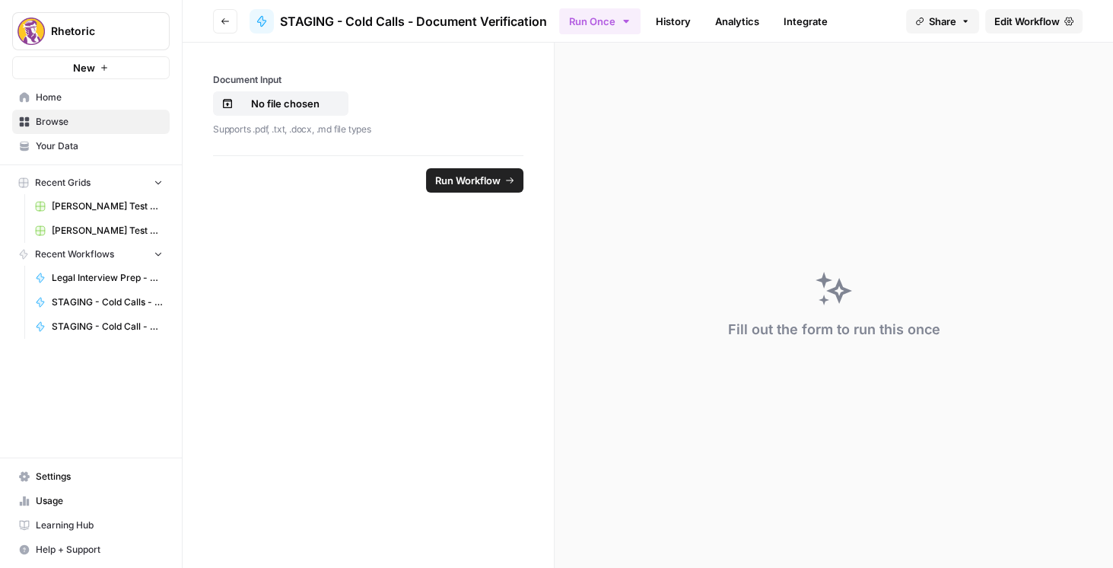
click at [224, 24] on icon "button" at bounding box center [225, 21] width 9 height 9
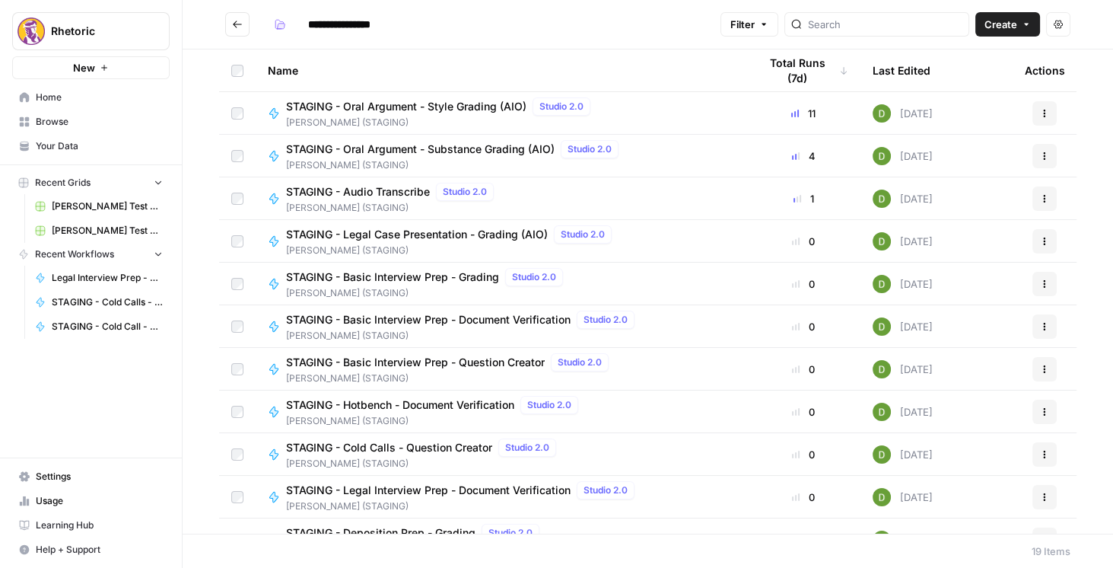
click at [246, 21] on button "Go back" at bounding box center [237, 24] width 24 height 24
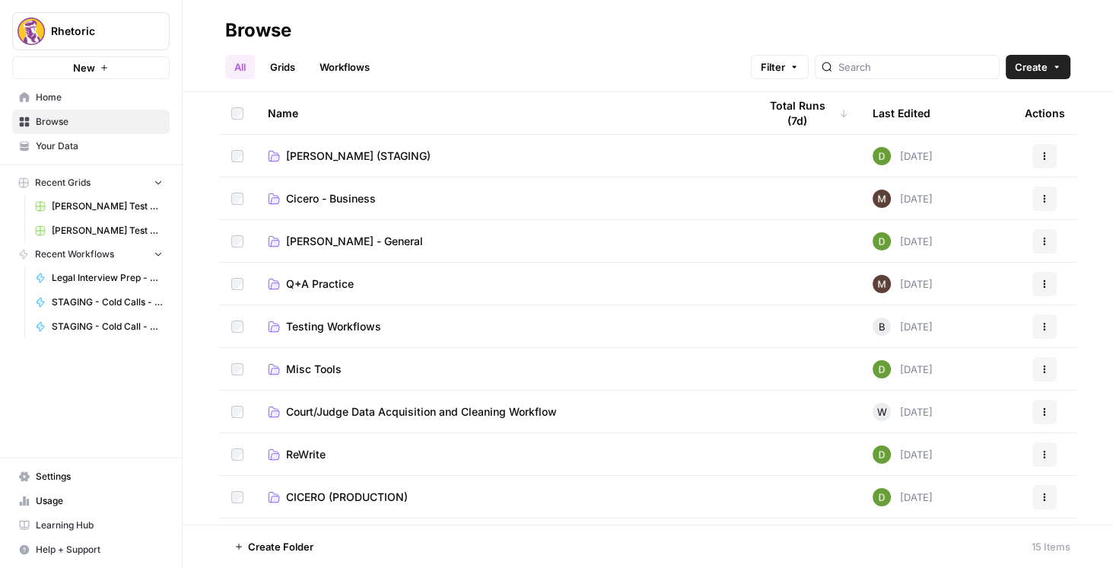
click at [354, 489] on span "CICERO (PRODUCTION)" at bounding box center [347, 496] width 122 height 15
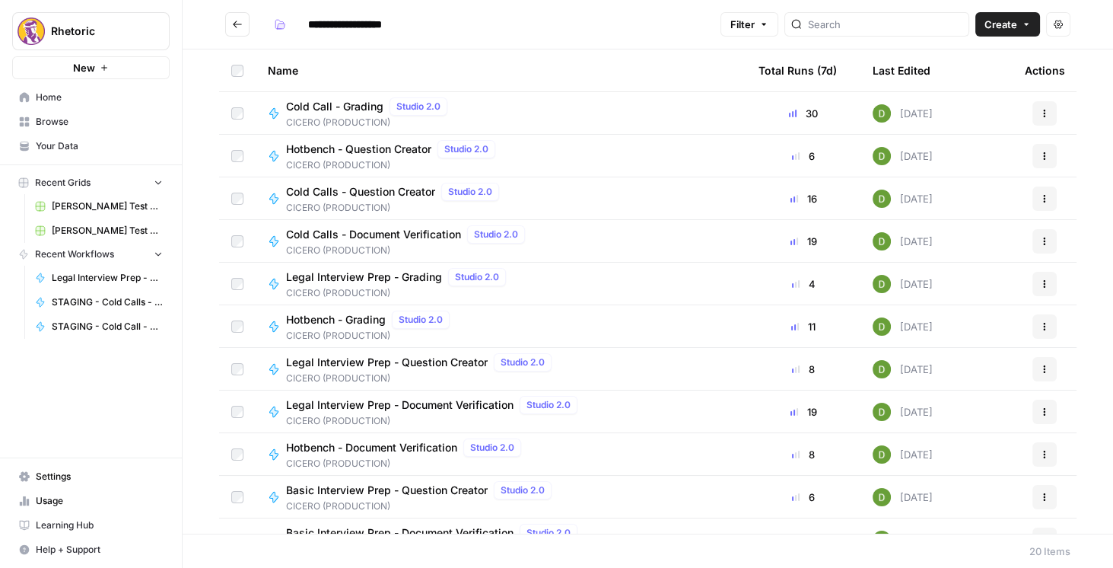
click at [333, 230] on span "Cold Calls - Document Verification" at bounding box center [373, 234] width 175 height 15
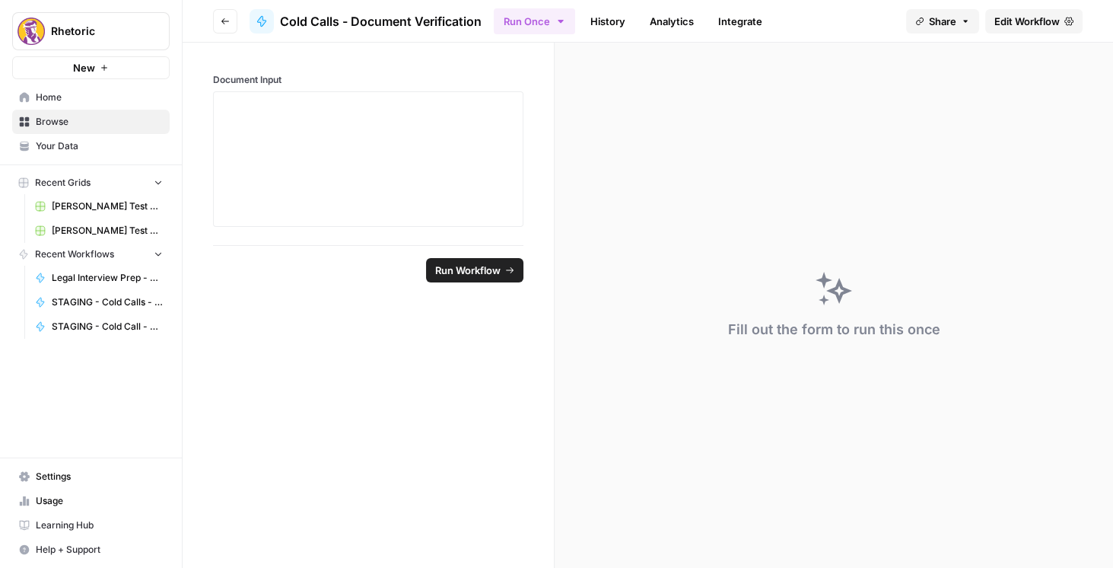
click at [1042, 16] on span "Edit Workflow" at bounding box center [1026, 21] width 65 height 15
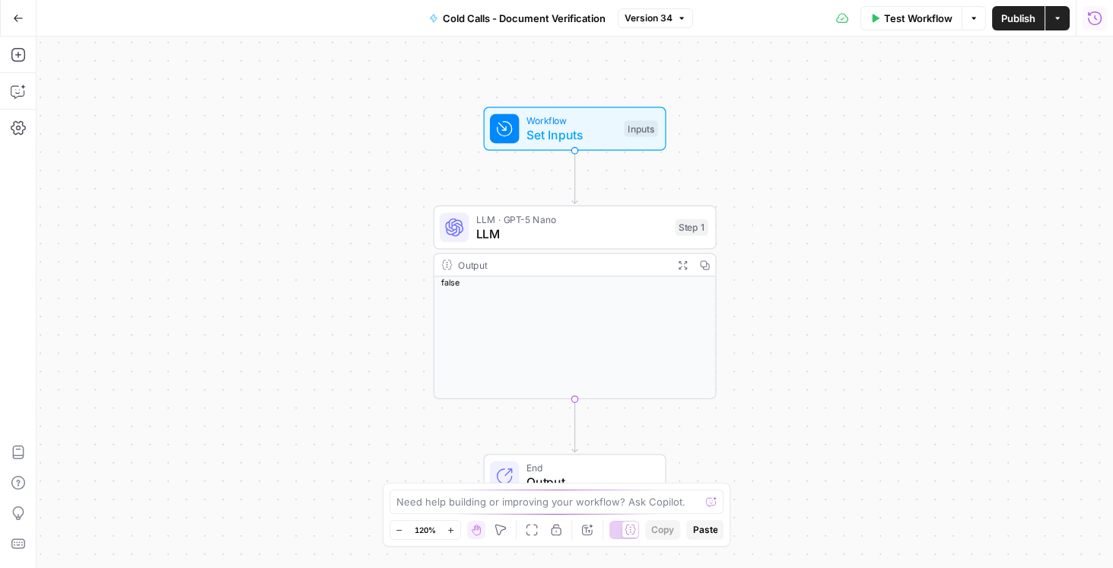
click at [1096, 21] on icon "button" at bounding box center [1094, 18] width 15 height 15
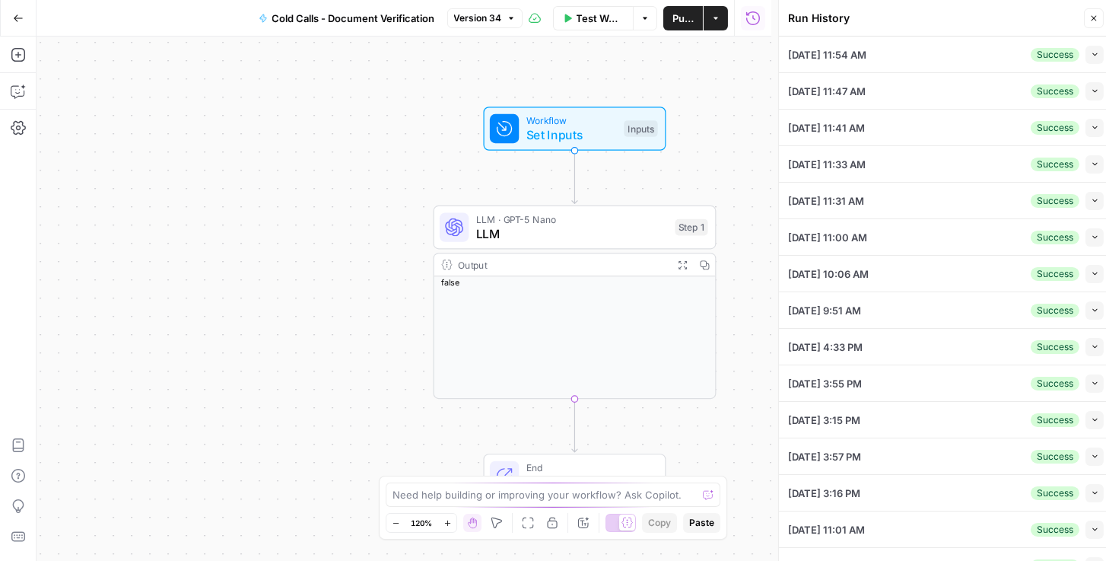
click at [1086, 52] on button "Collapse" at bounding box center [1095, 55] width 18 height 18
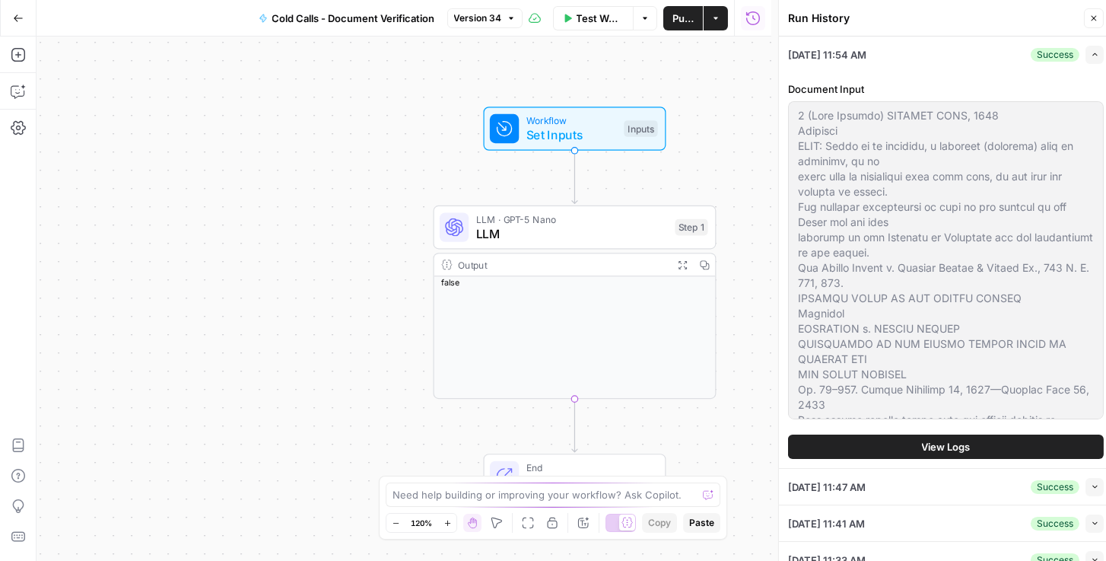
click at [954, 444] on span "View Logs" at bounding box center [946, 446] width 49 height 15
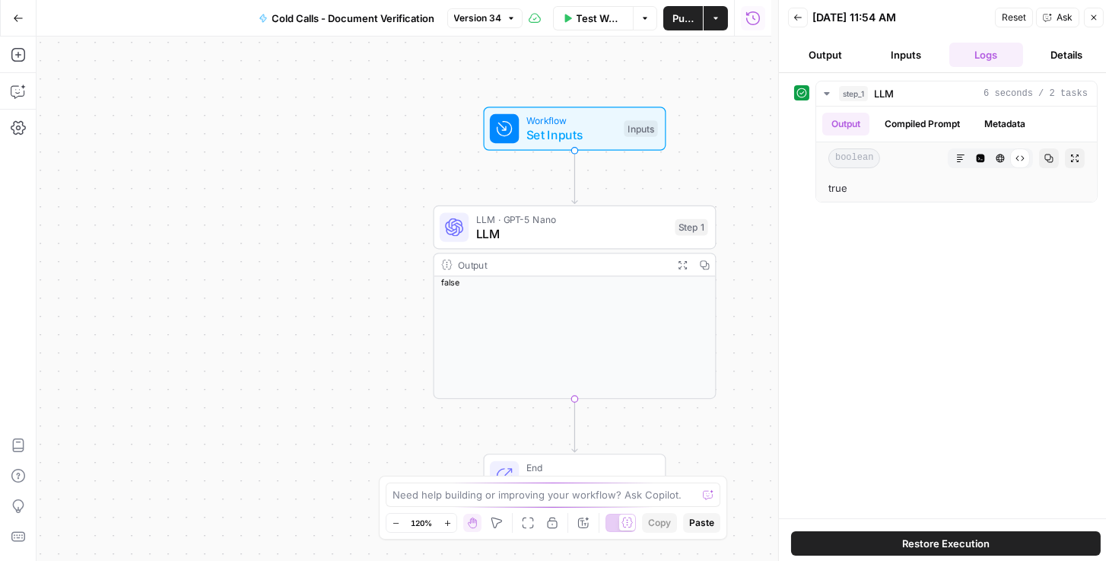
click at [23, 24] on button "Go Back" at bounding box center [18, 18] width 27 height 27
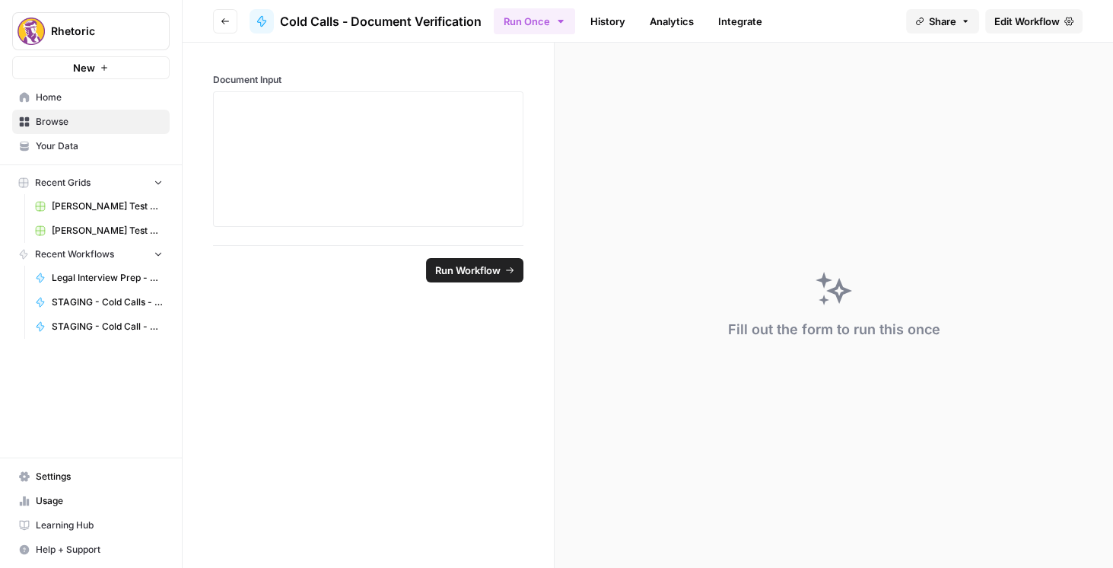
click at [224, 18] on icon "button" at bounding box center [225, 21] width 8 height 6
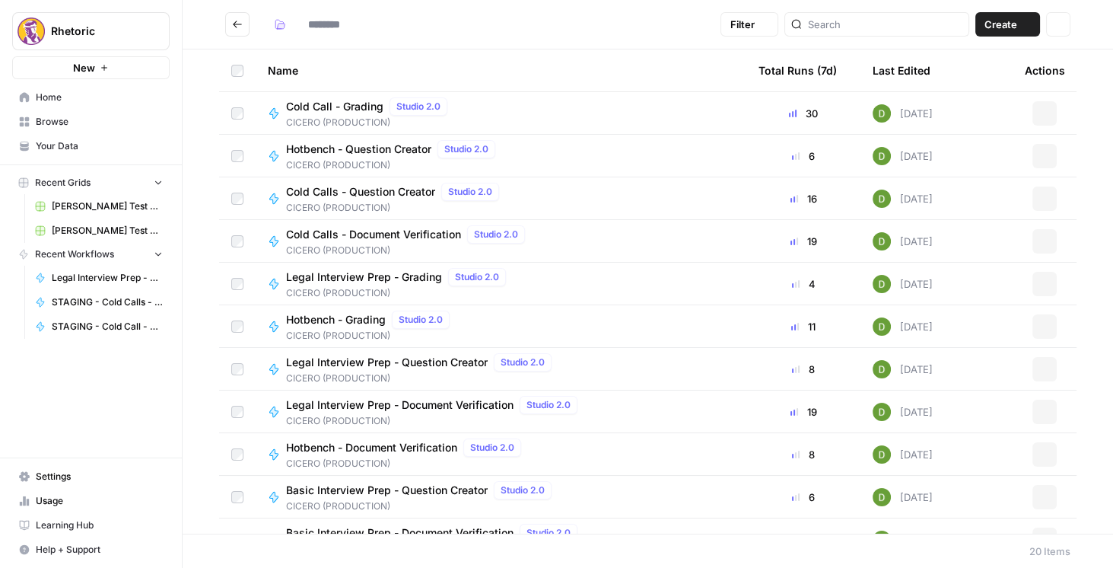
type input "**********"
click at [367, 189] on span "Cold Calls - Question Creator" at bounding box center [360, 191] width 149 height 15
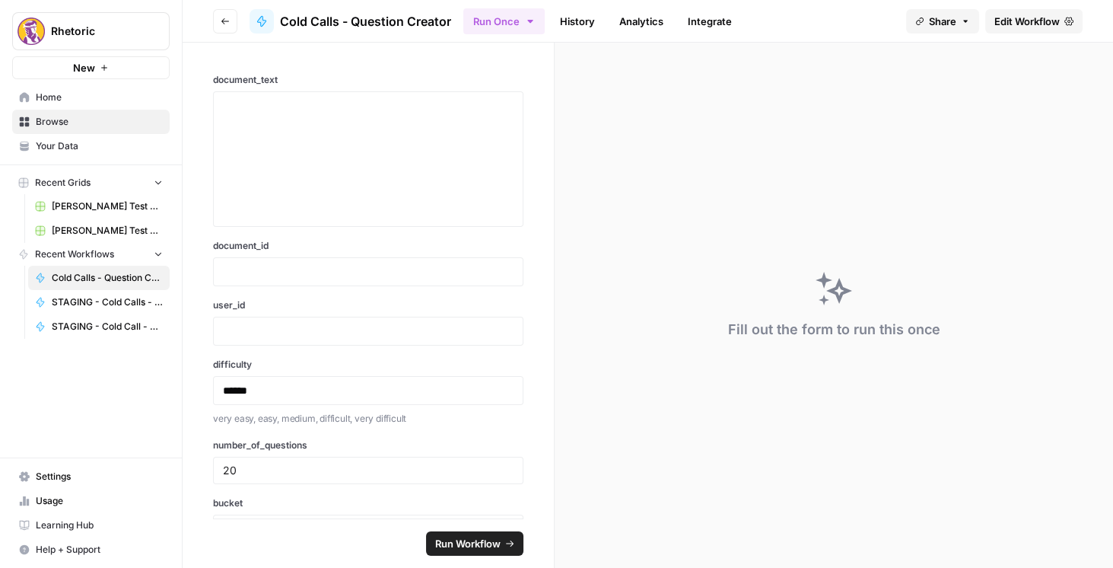
click at [1019, 22] on span "Edit Workflow" at bounding box center [1026, 21] width 65 height 15
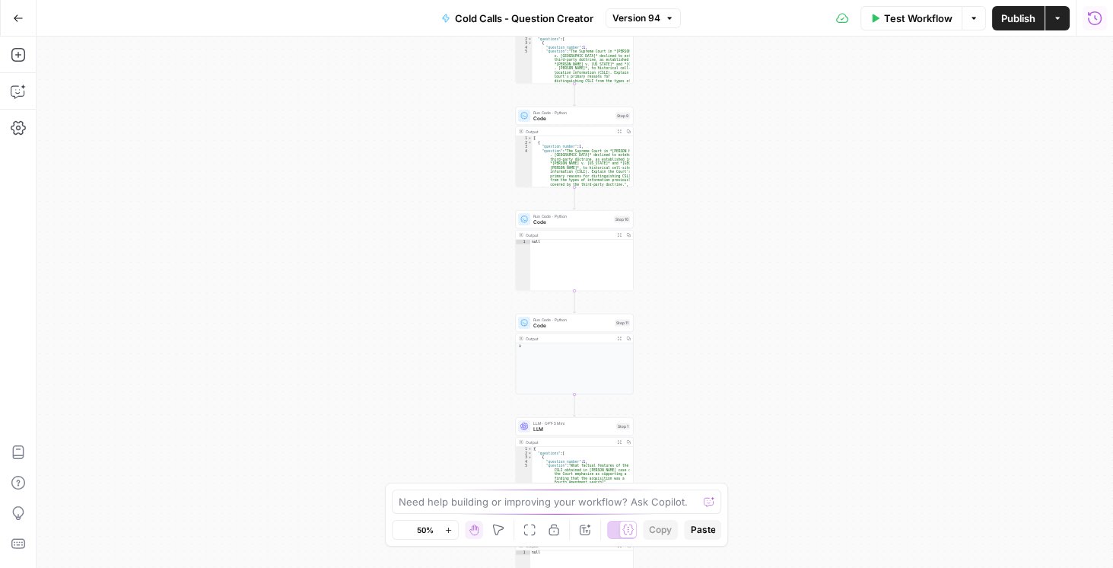
click at [1089, 14] on icon "button" at bounding box center [1095, 18] width 14 height 14
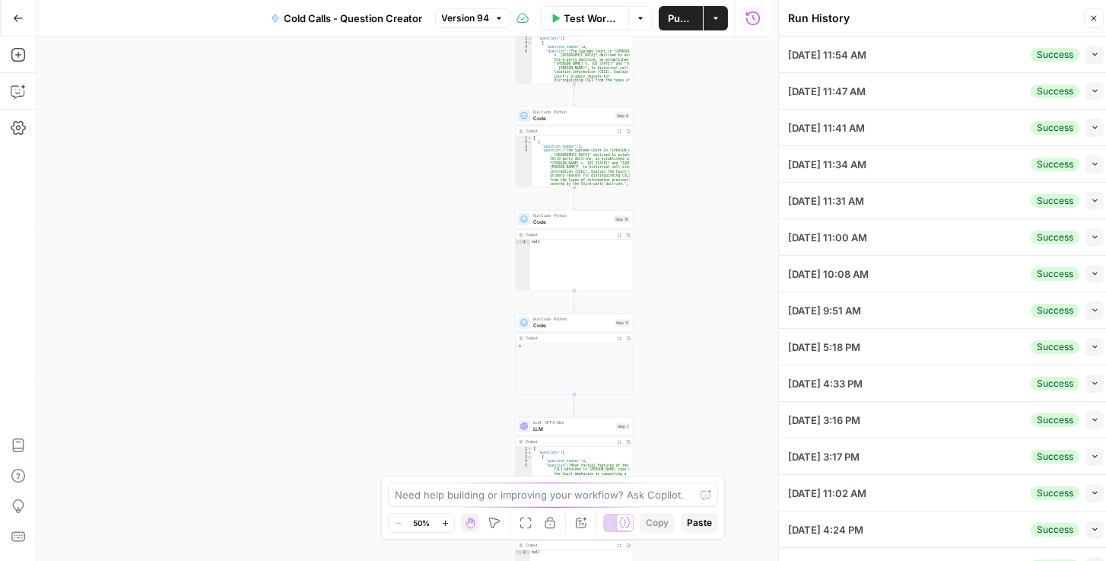
click at [1091, 56] on icon "button" at bounding box center [1095, 54] width 8 height 8
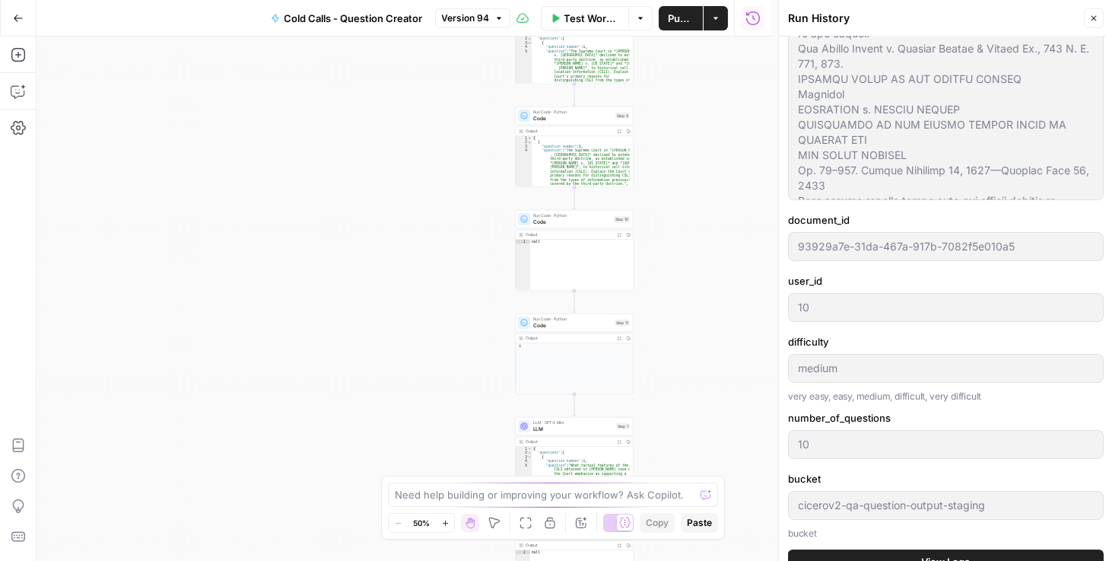
scroll to position [391, 0]
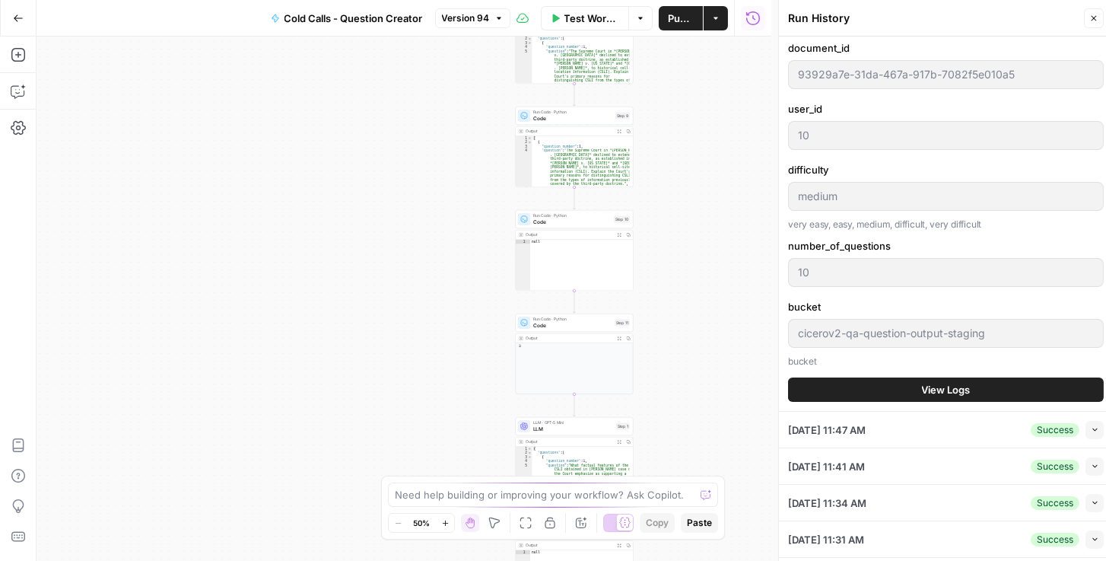
click at [869, 390] on button "View Logs" at bounding box center [946, 389] width 316 height 24
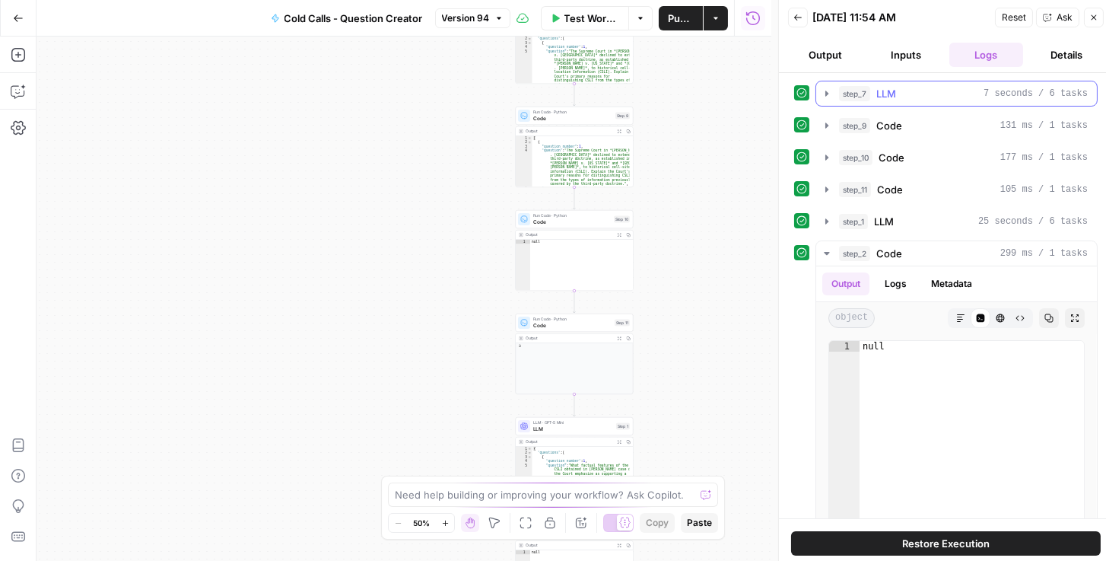
click at [824, 90] on icon "button" at bounding box center [827, 93] width 12 height 12
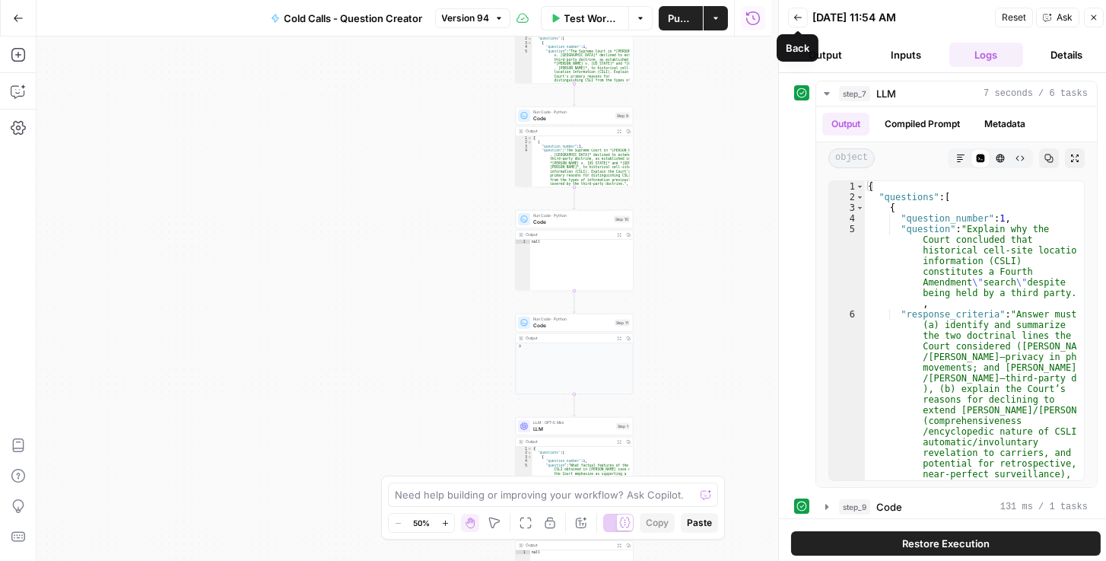
click at [805, 22] on button "Back" at bounding box center [798, 18] width 20 height 20
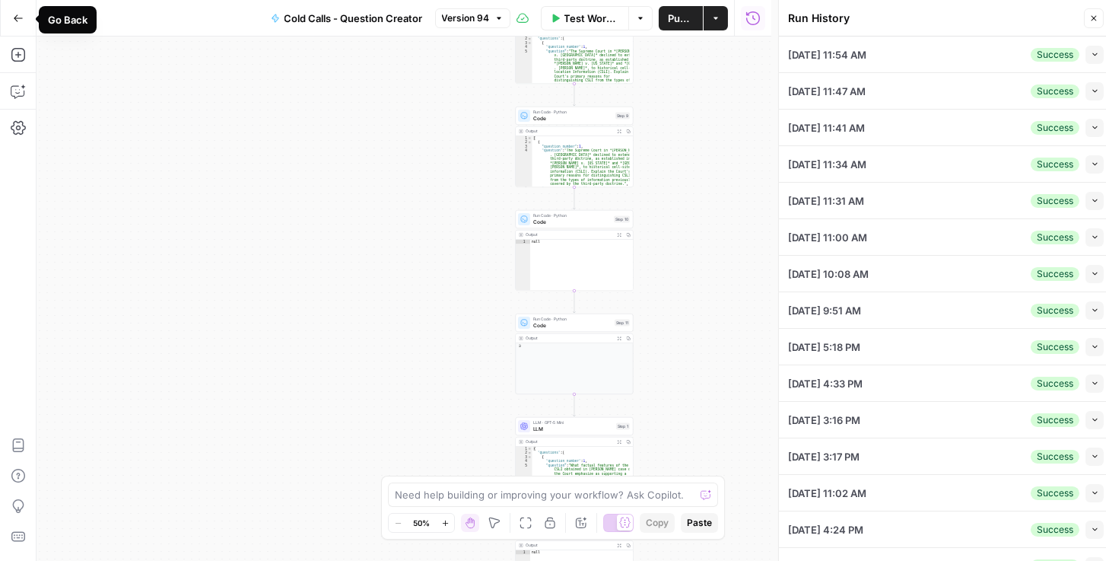
click at [11, 17] on button "Go Back" at bounding box center [18, 18] width 27 height 27
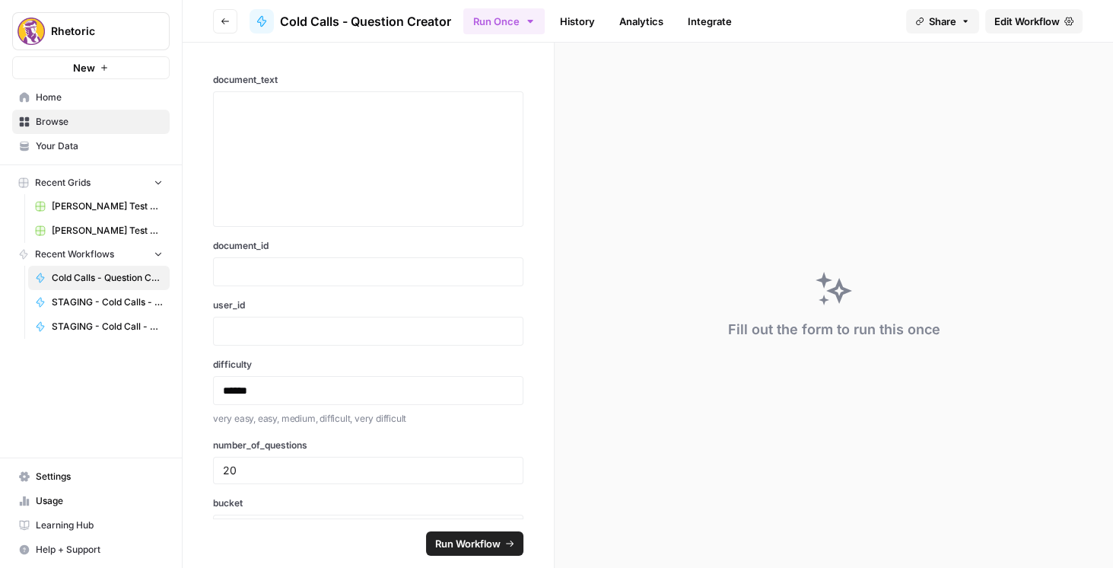
click at [229, 20] on icon "button" at bounding box center [225, 21] width 9 height 9
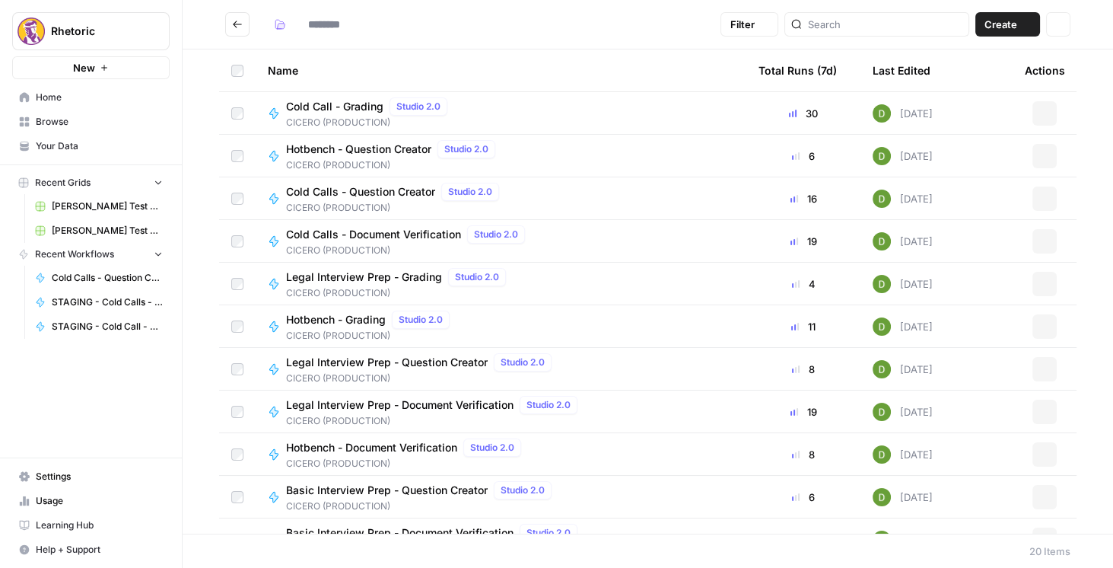
type input "**********"
click at [234, 27] on icon "Go back" at bounding box center [237, 24] width 11 height 11
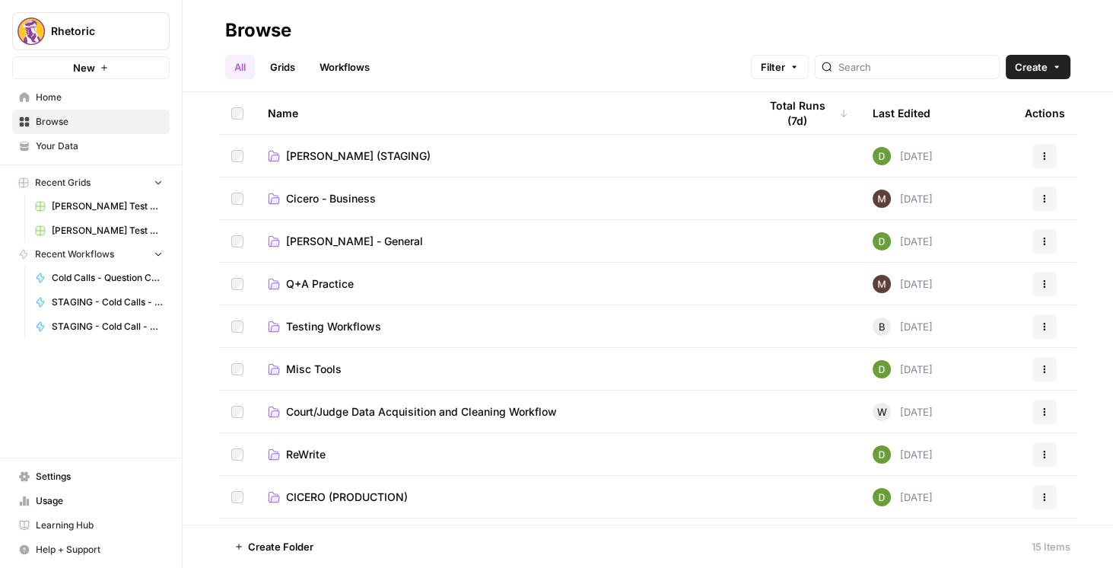
click at [346, 156] on span "[PERSON_NAME] (STAGING)" at bounding box center [358, 155] width 145 height 15
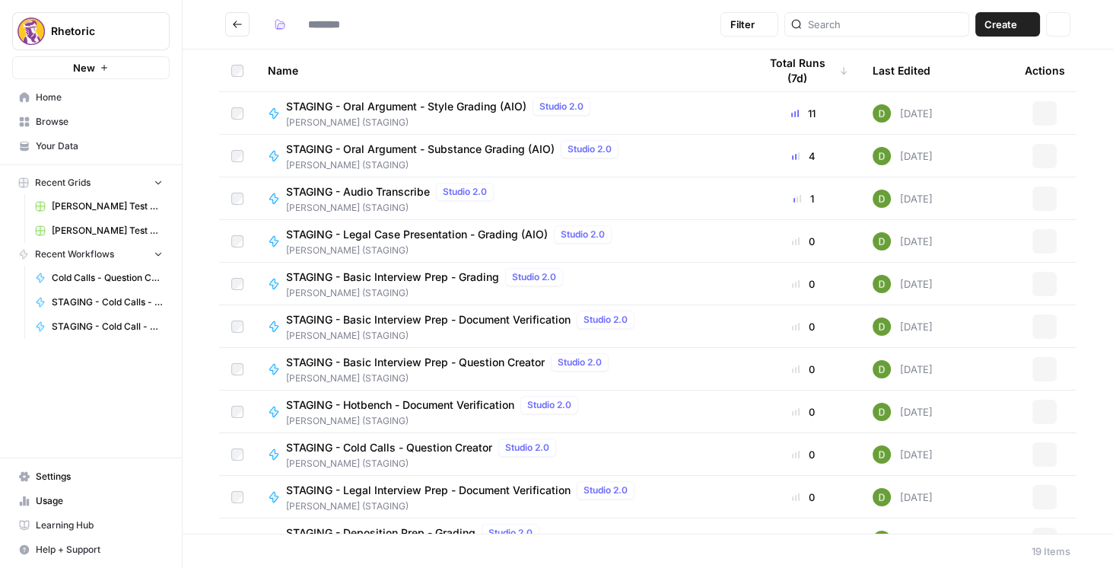
type input "**********"
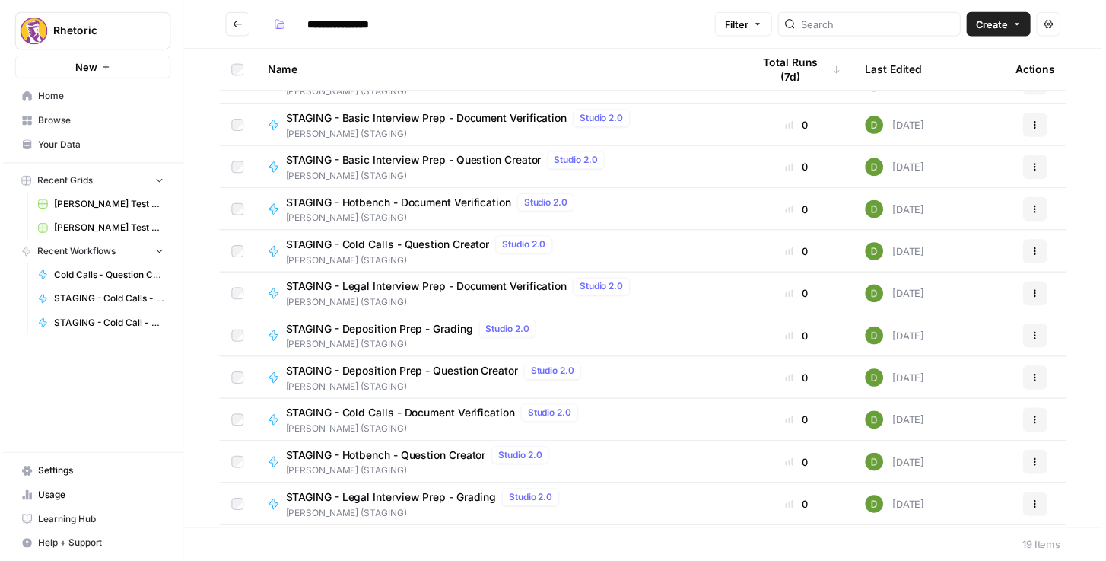
scroll to position [217, 0]
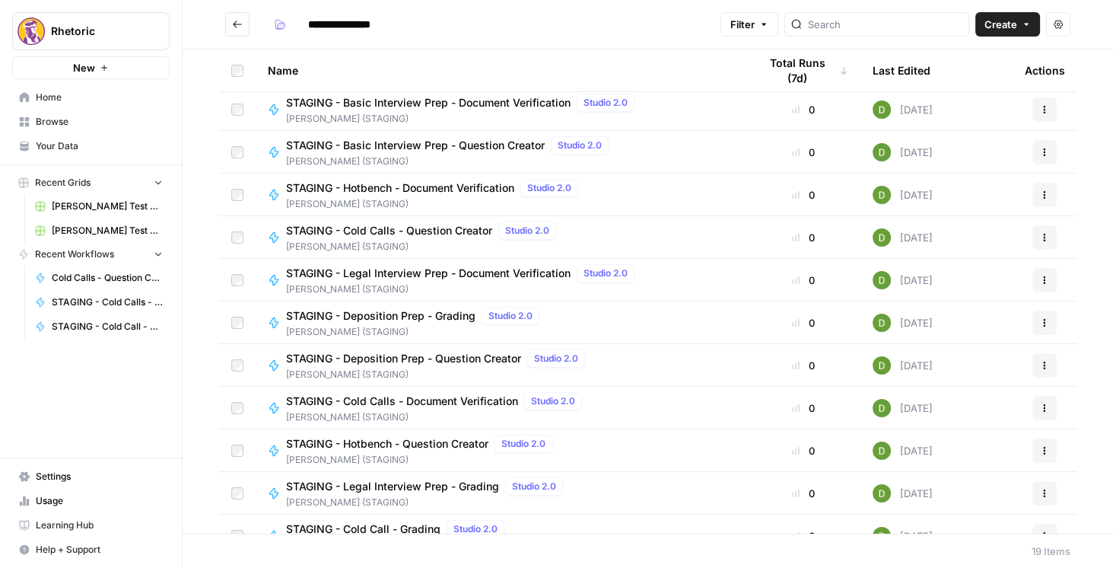
click at [463, 400] on span "STAGING - Cold Calls - Document Verification" at bounding box center [402, 400] width 232 height 15
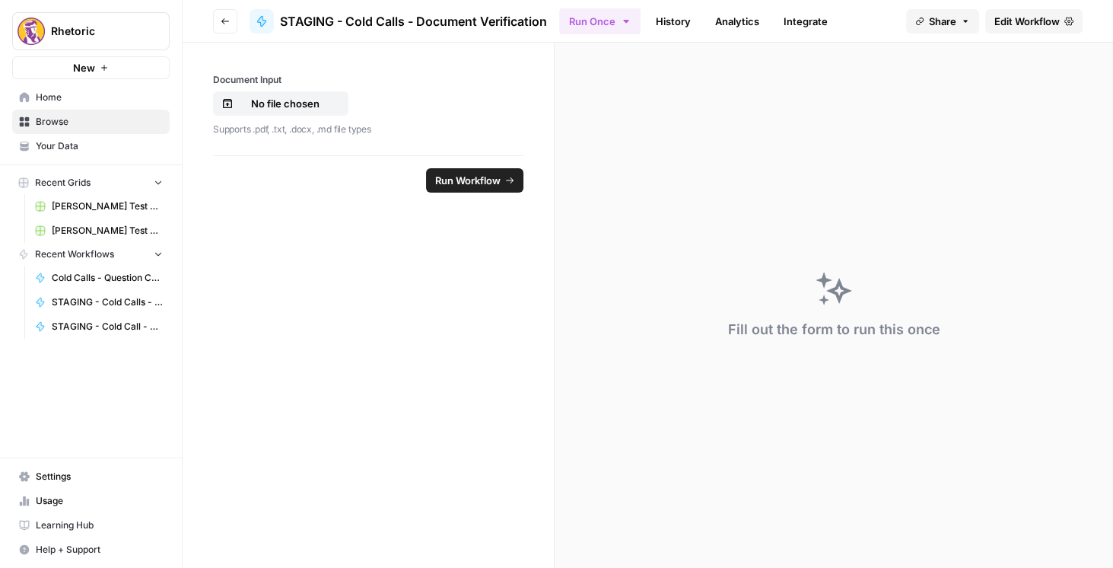
click at [1032, 21] on span "Edit Workflow" at bounding box center [1026, 21] width 65 height 15
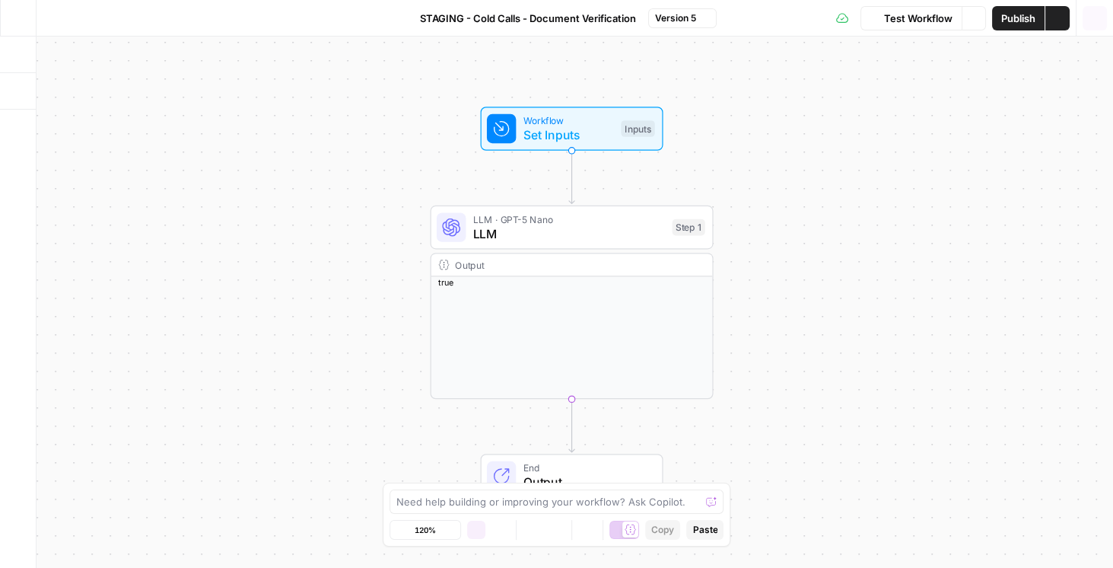
click at [1097, 22] on icon "button" at bounding box center [1094, 18] width 15 height 15
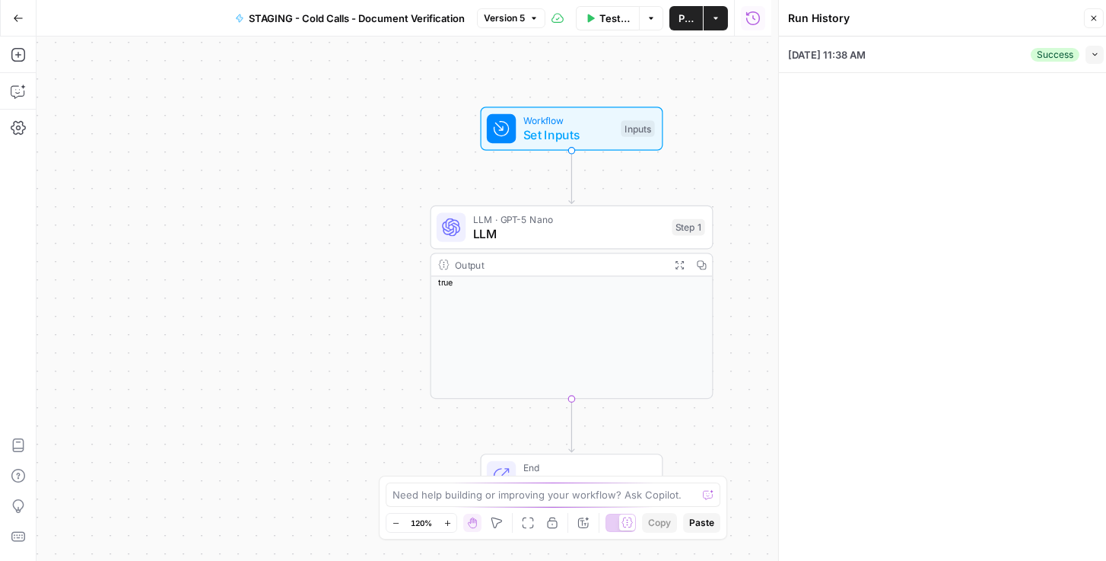
click at [18, 22] on icon "button" at bounding box center [18, 18] width 11 height 11
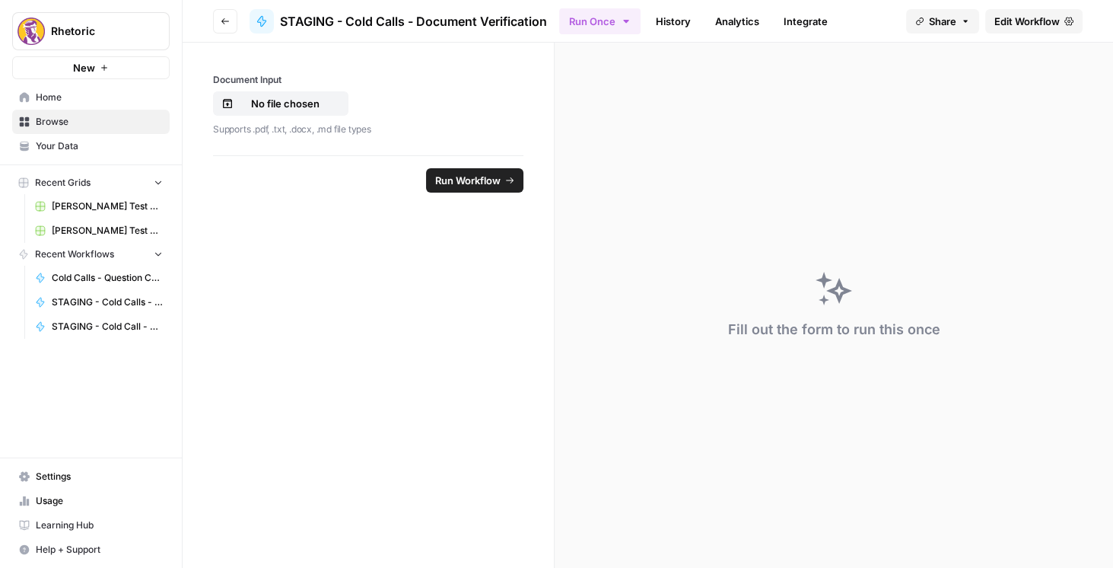
click at [226, 23] on icon "button" at bounding box center [225, 21] width 9 height 9
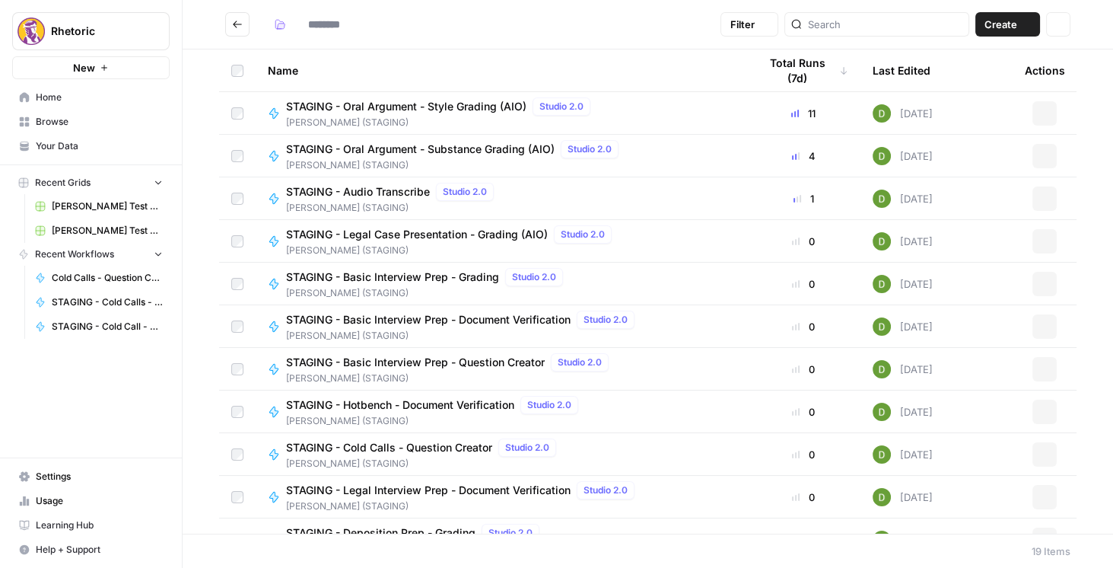
type input "**********"
click at [432, 446] on span "STAGING - Cold Calls - Question Creator" at bounding box center [389, 447] width 206 height 15
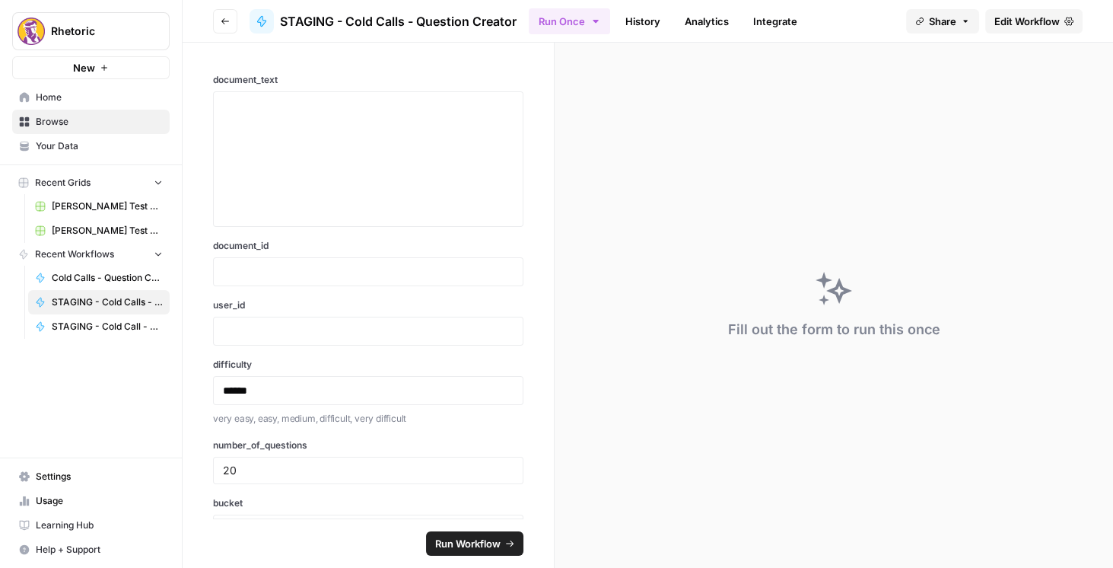
click at [1036, 22] on span "Edit Workflow" at bounding box center [1026, 21] width 65 height 15
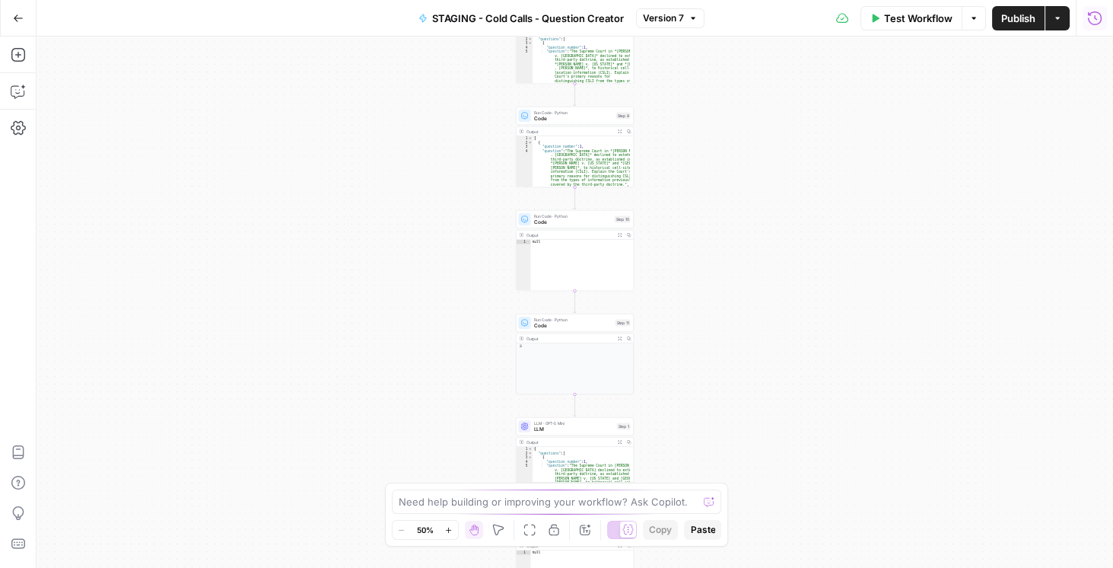
click at [1087, 23] on icon "button" at bounding box center [1094, 18] width 15 height 15
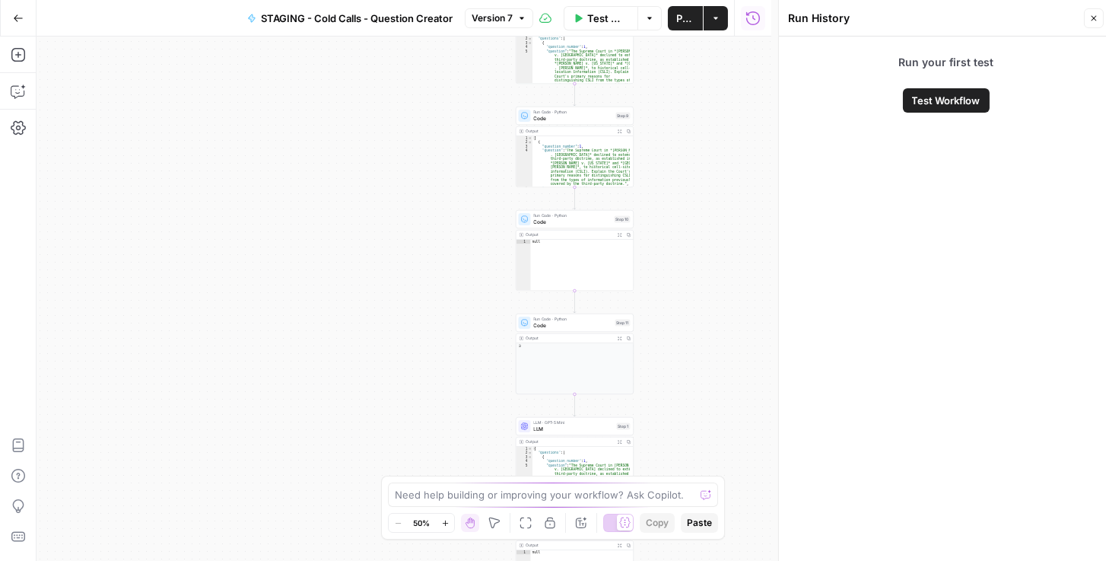
scroll to position [0, 1]
click at [1090, 15] on icon "button" at bounding box center [1093, 18] width 9 height 9
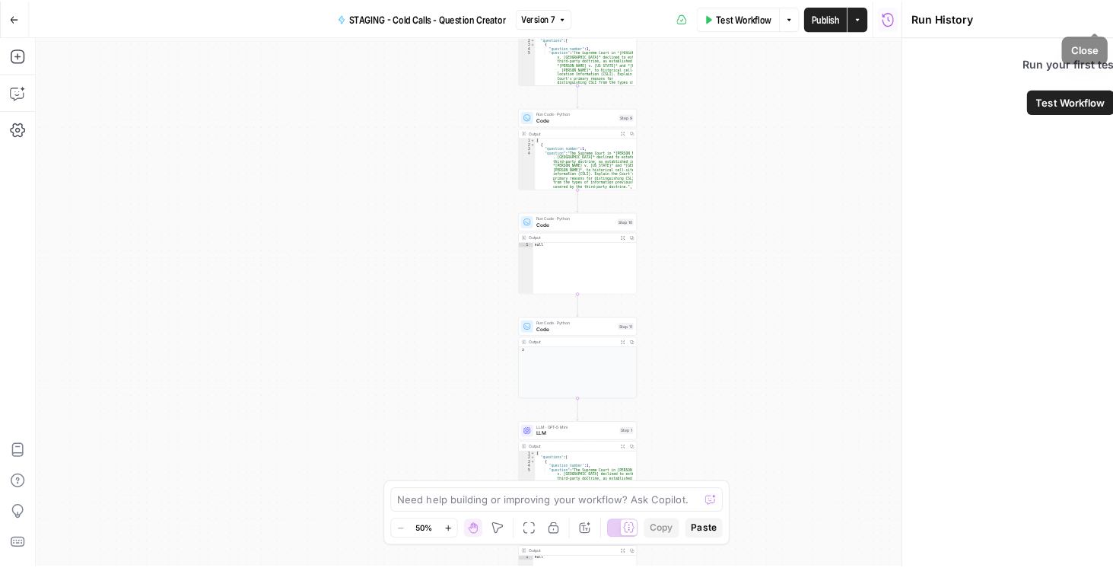
scroll to position [0, 0]
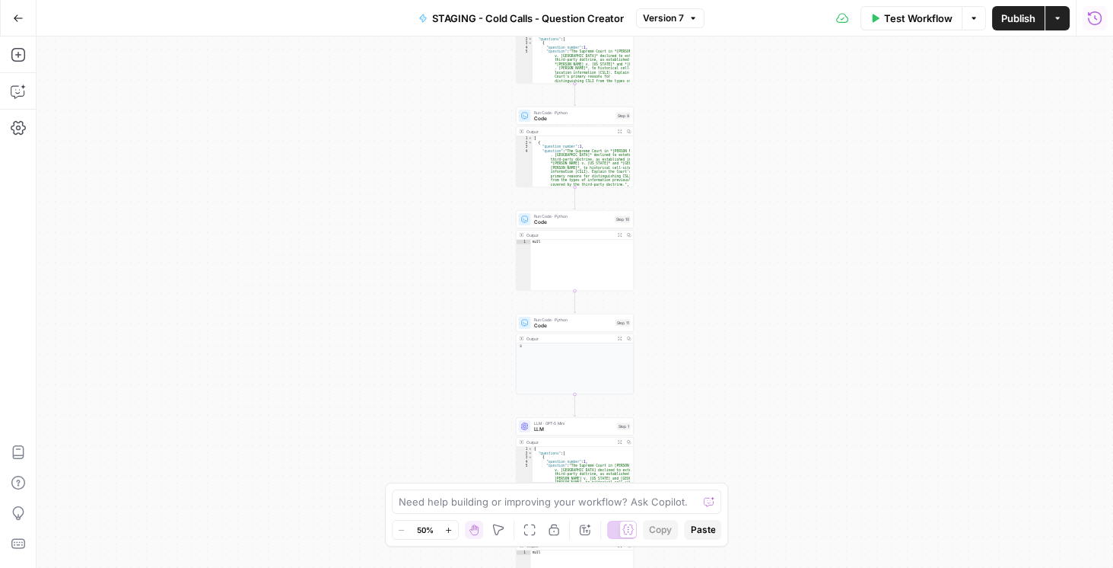
click at [18, 20] on icon "button" at bounding box center [18, 18] width 11 height 11
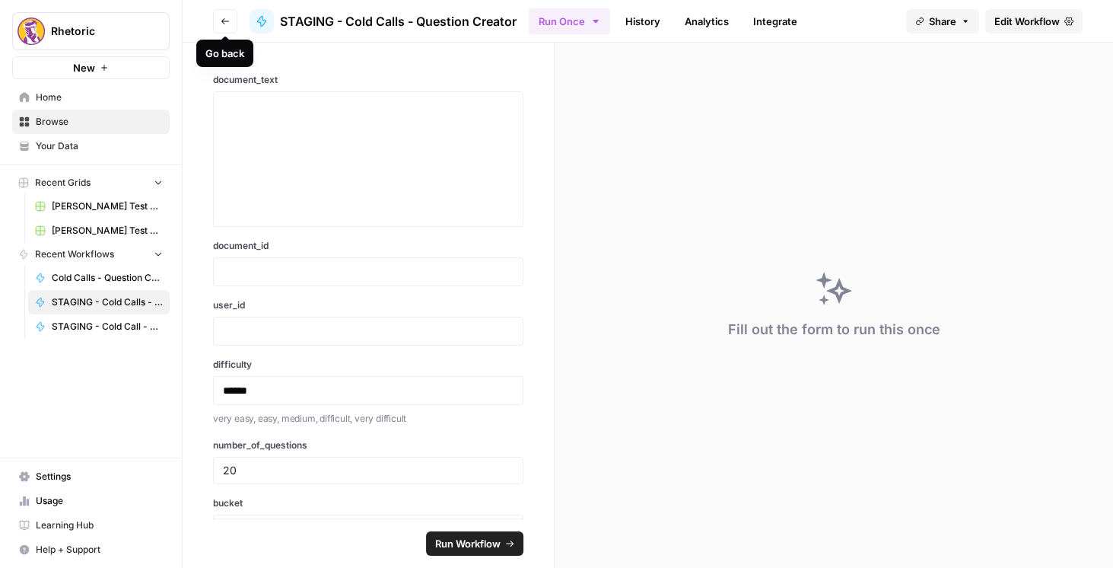
click at [221, 20] on icon "button" at bounding box center [225, 21] width 9 height 9
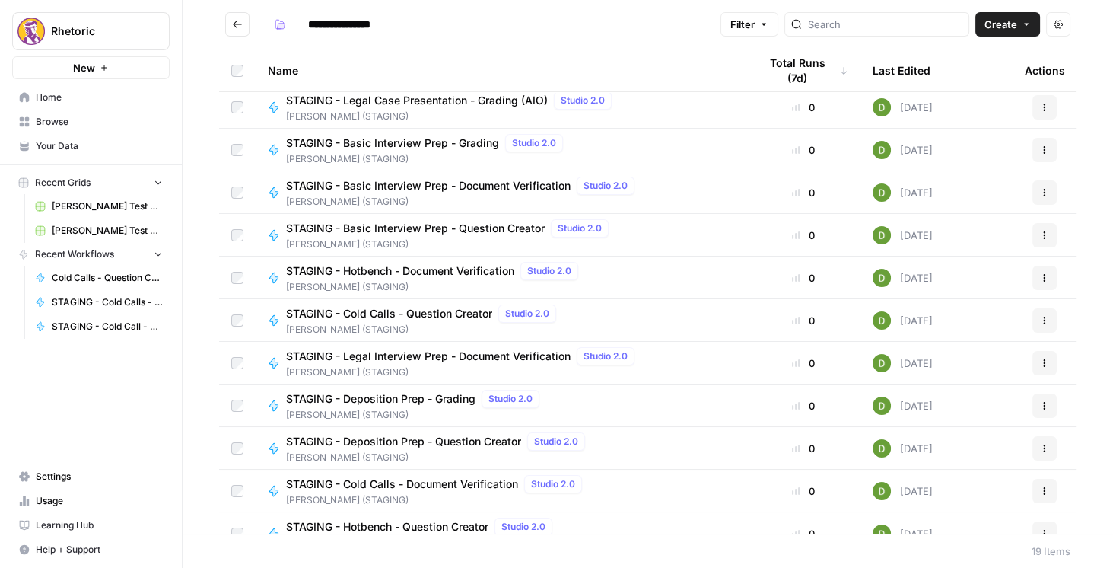
scroll to position [107, 0]
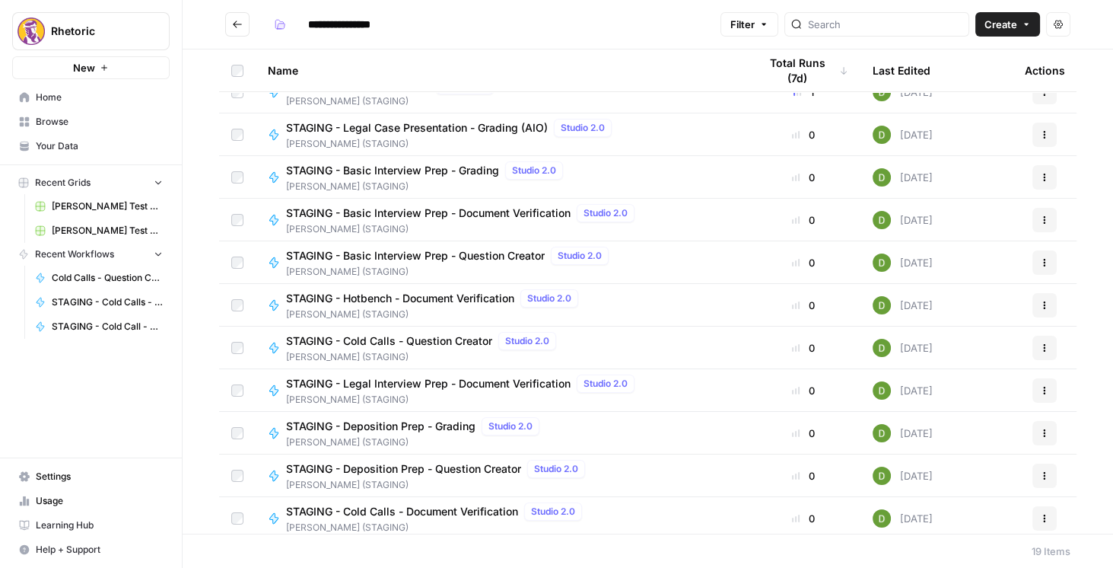
click at [449, 303] on span "STAGING - Hotbench - Document Verification" at bounding box center [400, 298] width 228 height 15
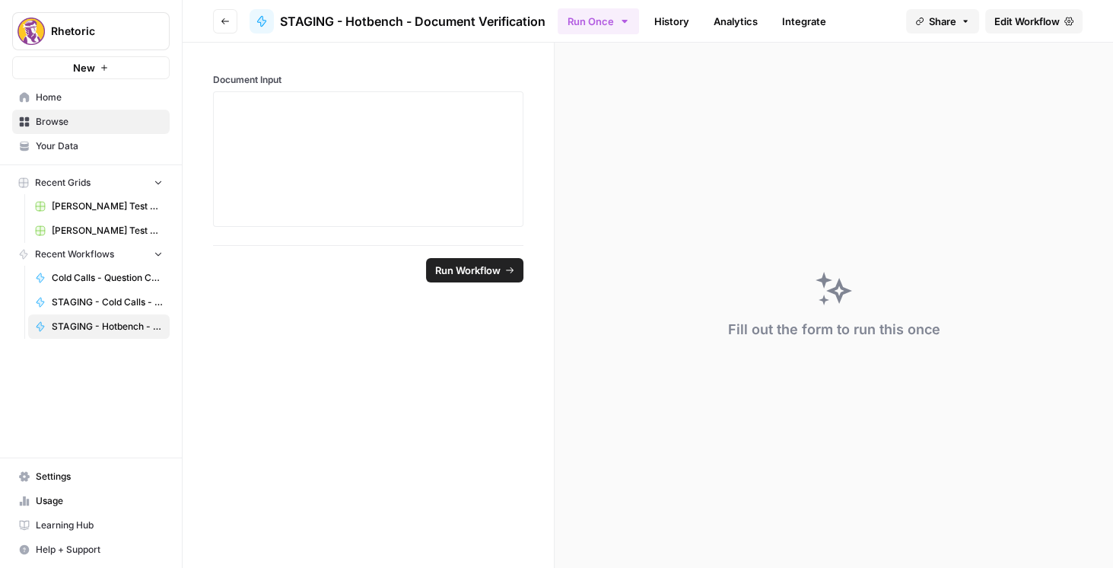
click at [1019, 21] on span "Edit Workflow" at bounding box center [1026, 21] width 65 height 15
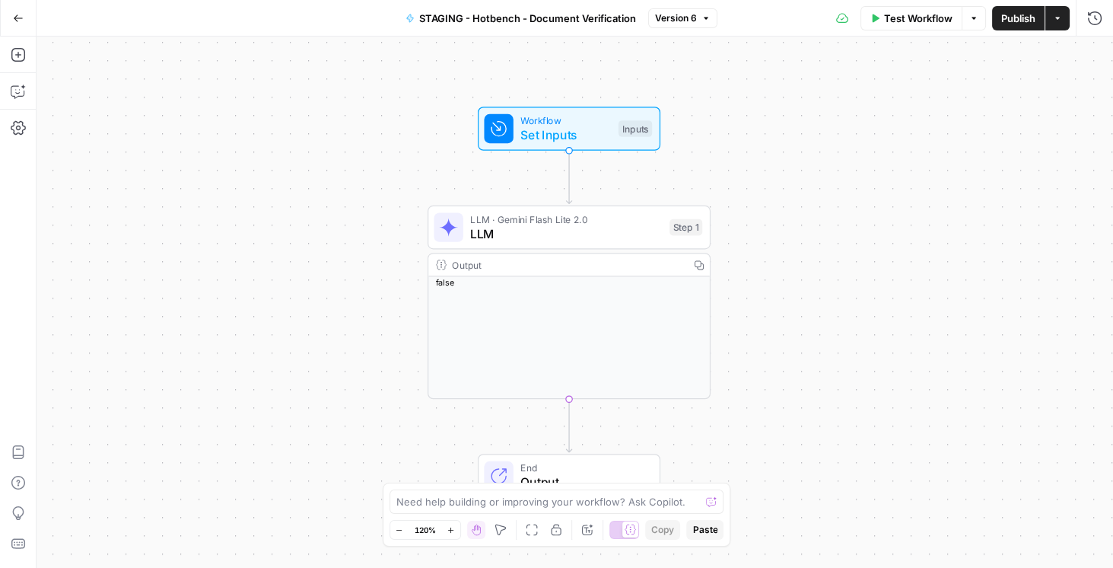
click at [895, 205] on div "Workflow Set Inputs Inputs LLM · Gemini Flash Lite 2.0 LLM Step 1 Output Copy f…" at bounding box center [575, 302] width 1077 height 531
click at [1100, 21] on icon "button" at bounding box center [1095, 18] width 14 height 14
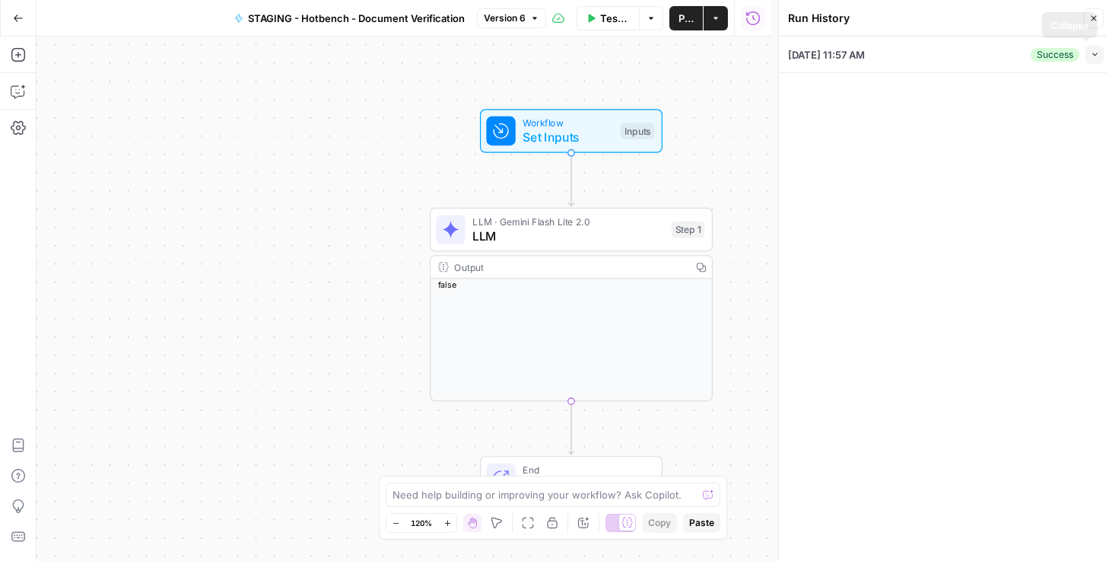
click at [1096, 56] on icon "button" at bounding box center [1095, 54] width 8 height 8
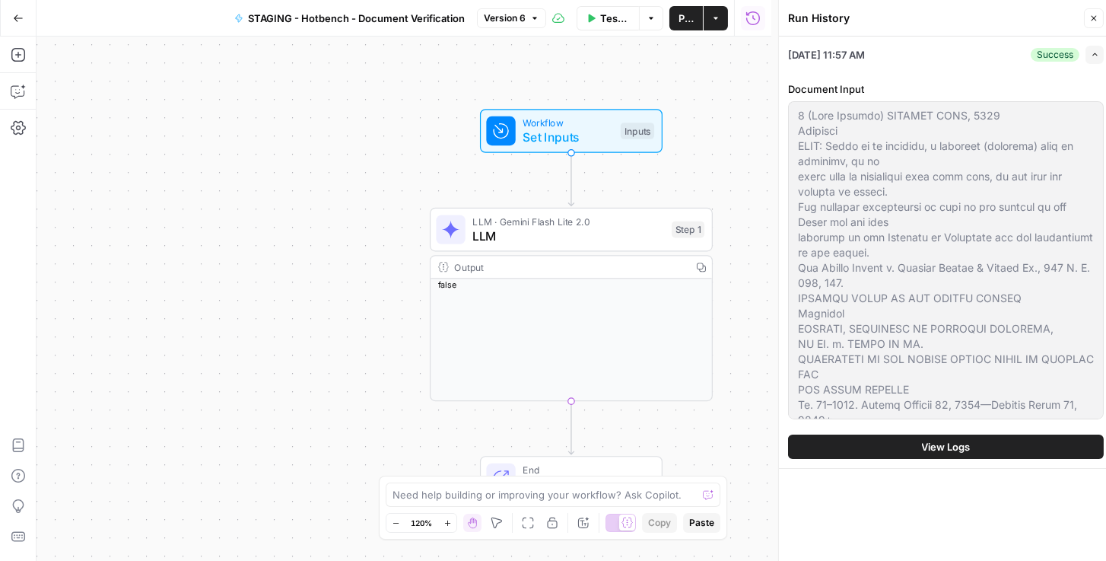
click at [11, 16] on button "Go Back" at bounding box center [18, 18] width 27 height 27
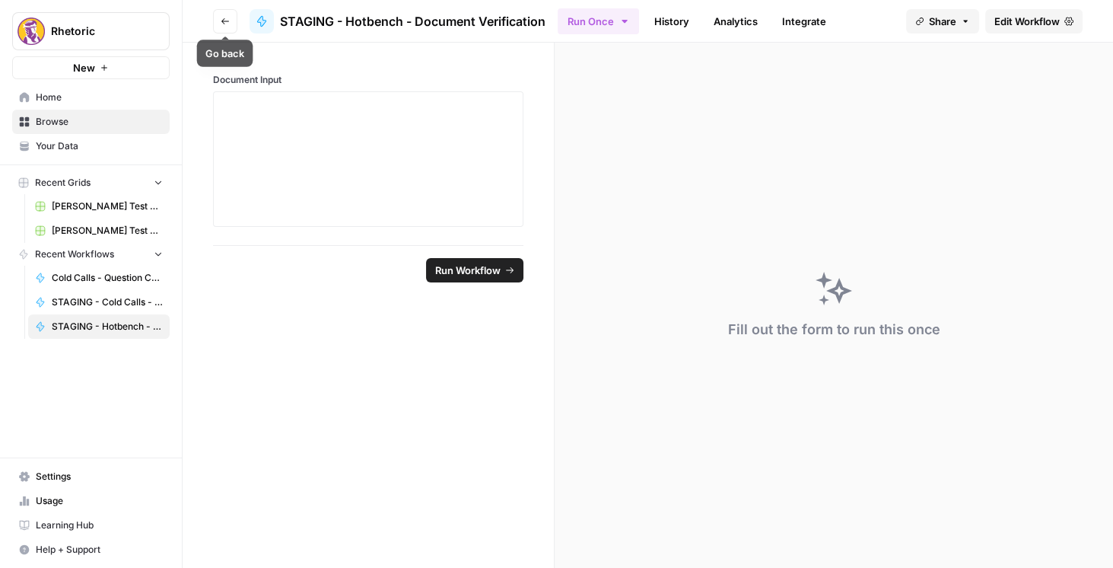
click at [224, 16] on button "Go back" at bounding box center [225, 21] width 24 height 24
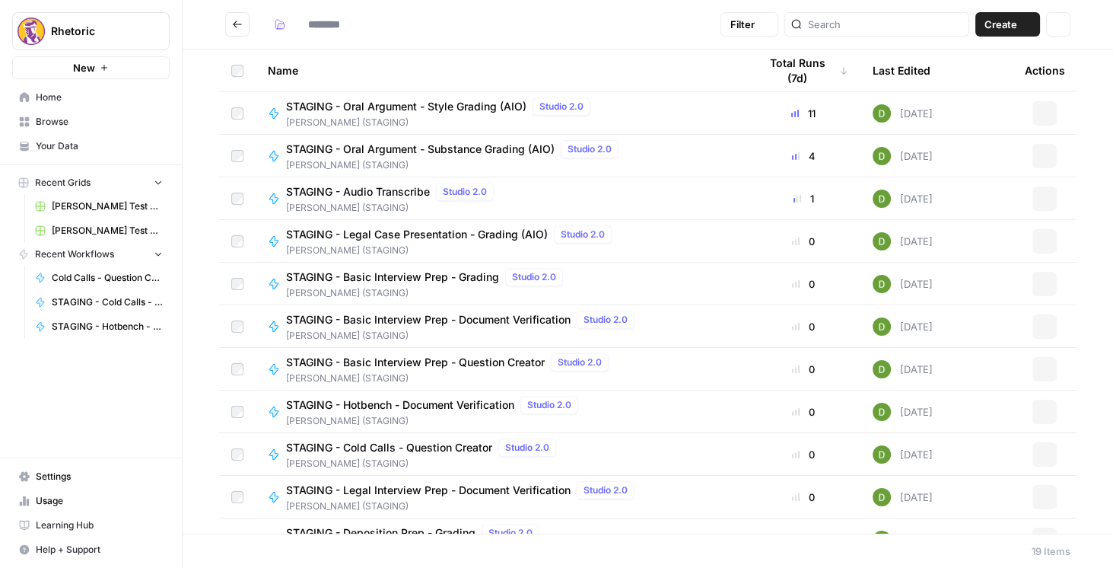
type input "**********"
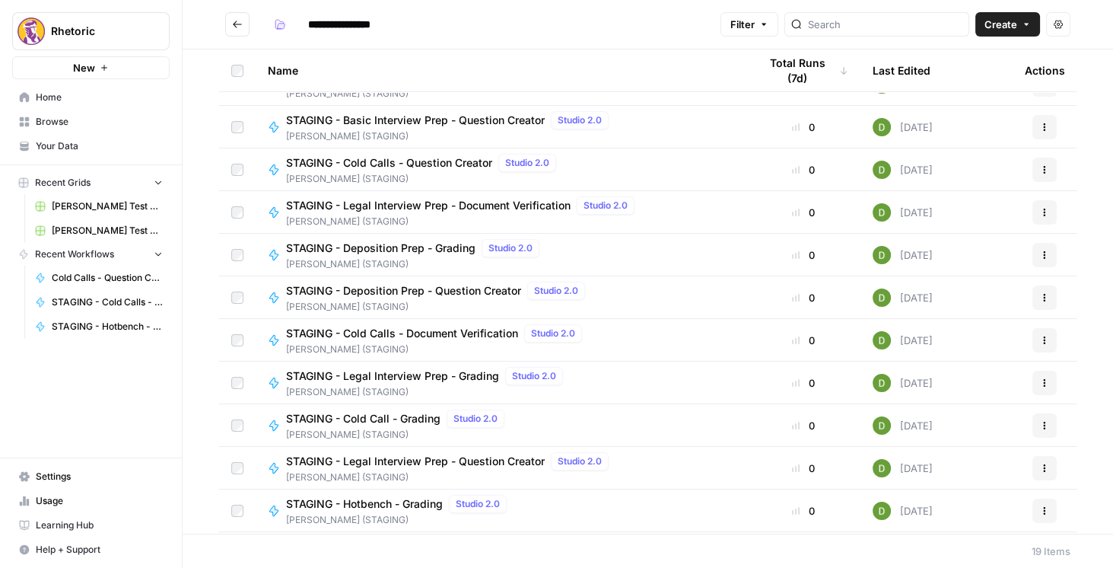
scroll to position [348, 0]
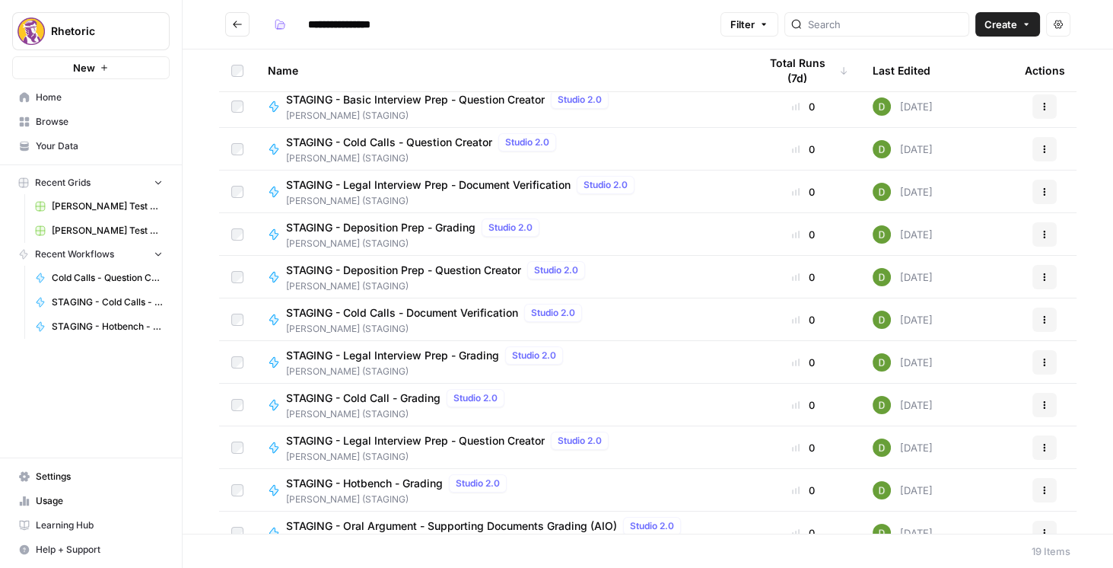
click at [405, 482] on span "STAGING - Hotbench - Grading" at bounding box center [364, 482] width 157 height 15
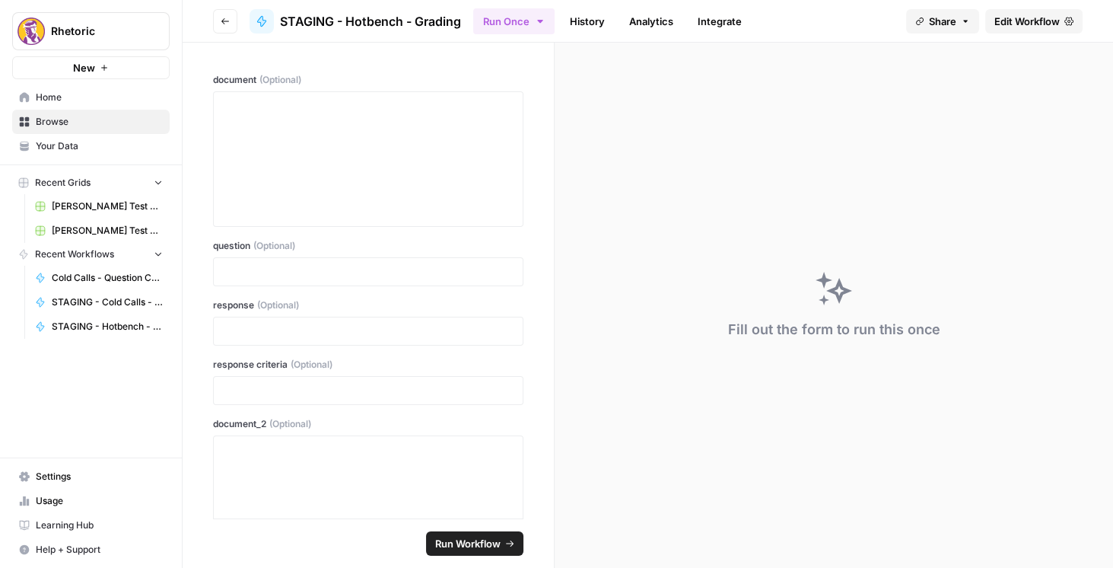
click at [1035, 18] on span "Edit Workflow" at bounding box center [1026, 21] width 65 height 15
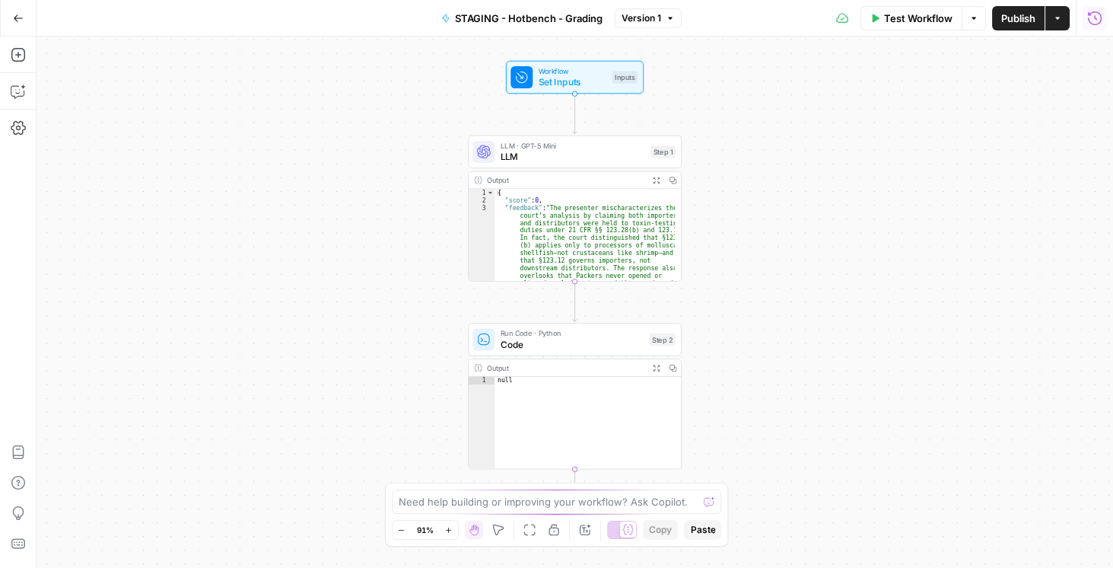
click at [1094, 17] on icon "button" at bounding box center [1095, 18] width 14 height 14
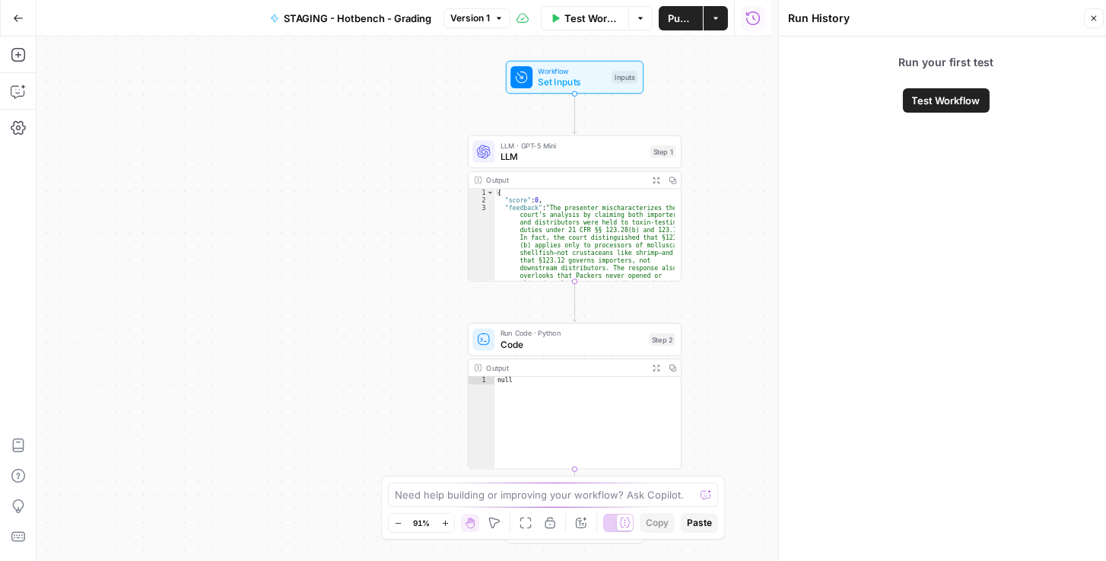
click at [13, 16] on icon "button" at bounding box center [18, 18] width 11 height 11
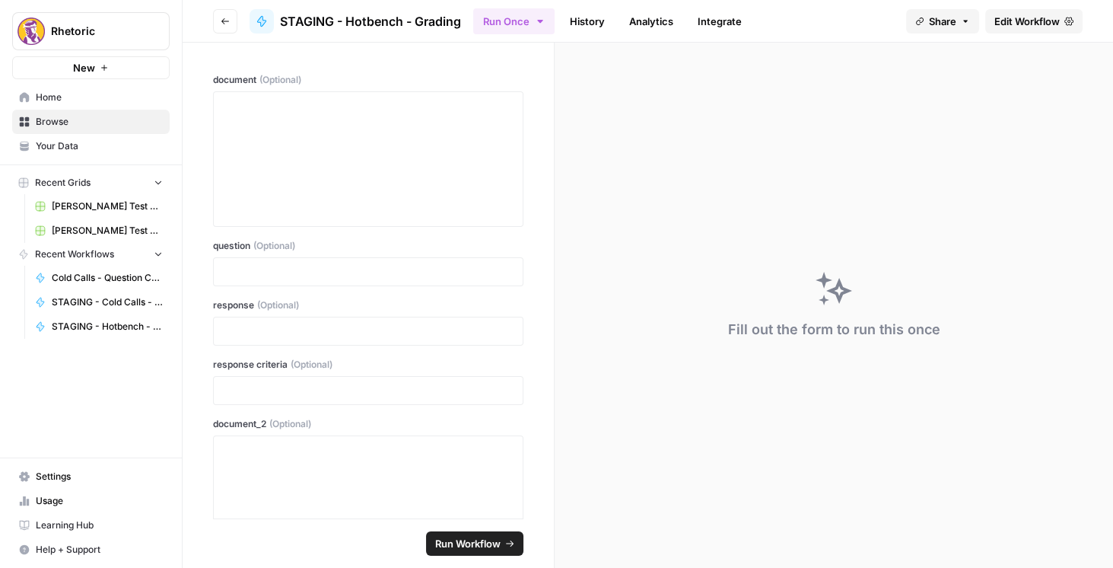
click at [225, 17] on icon "button" at bounding box center [225, 21] width 9 height 9
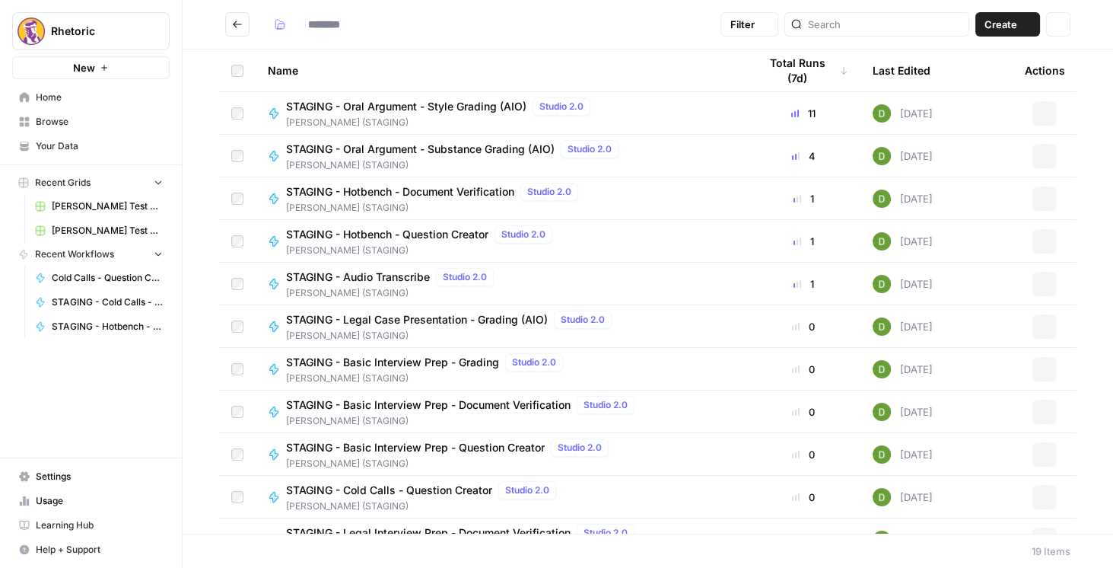
type input "**********"
click at [435, 230] on span "STAGING - Hotbench - Question Creator" at bounding box center [387, 234] width 202 height 15
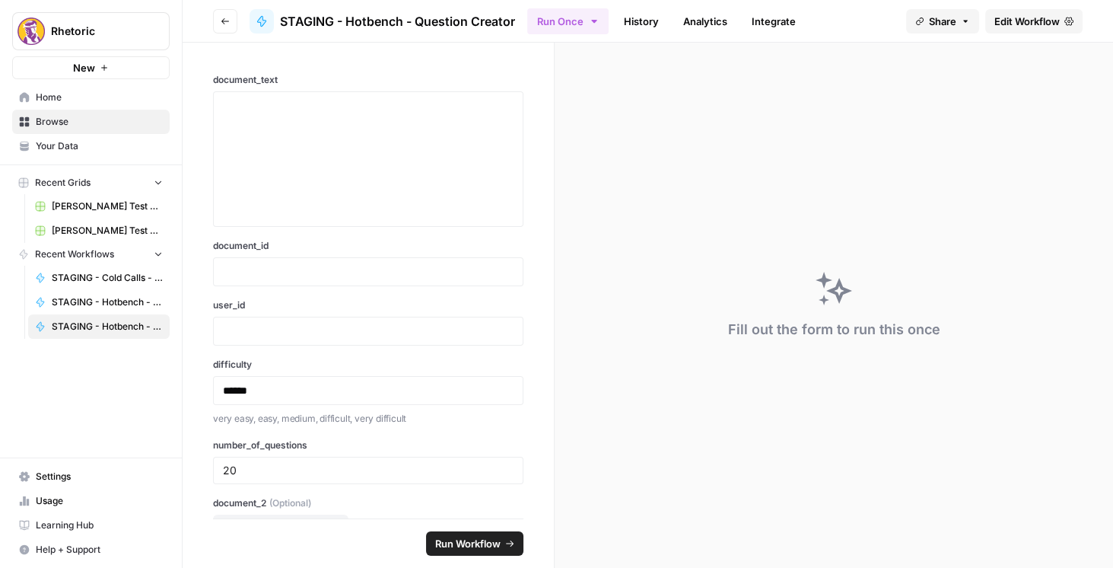
click at [1028, 21] on span "Edit Workflow" at bounding box center [1026, 21] width 65 height 15
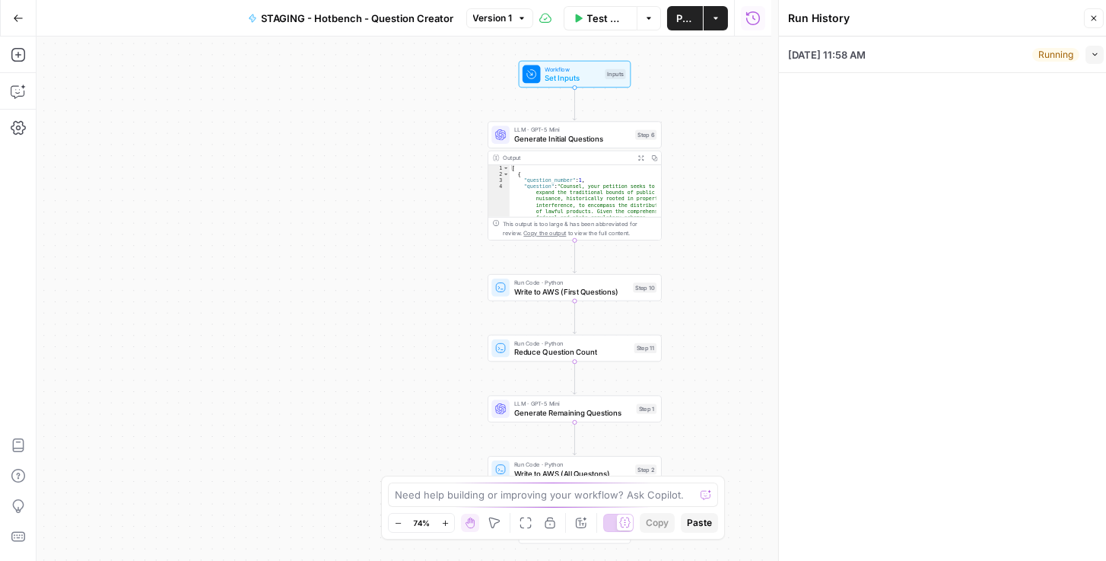
click at [1092, 56] on icon "button" at bounding box center [1095, 54] width 8 height 8
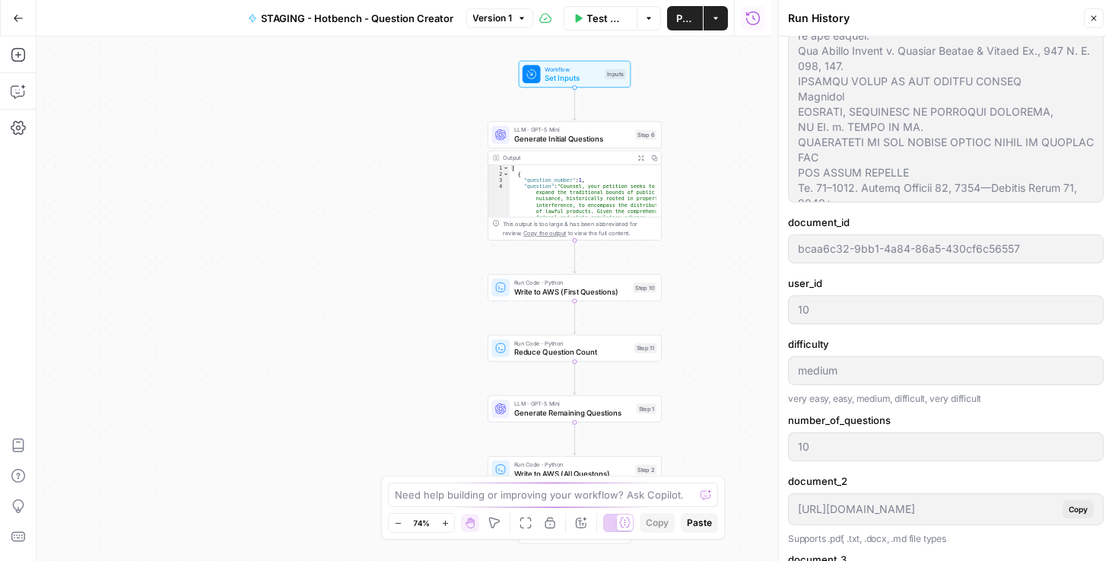
scroll to position [390, 0]
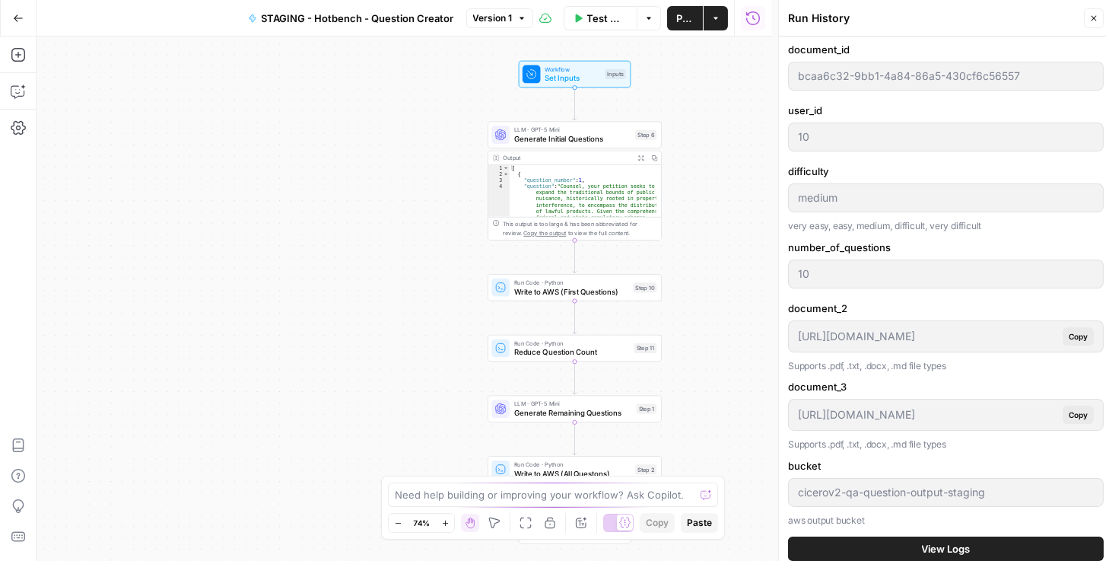
click at [959, 541] on span "View Logs" at bounding box center [946, 548] width 49 height 15
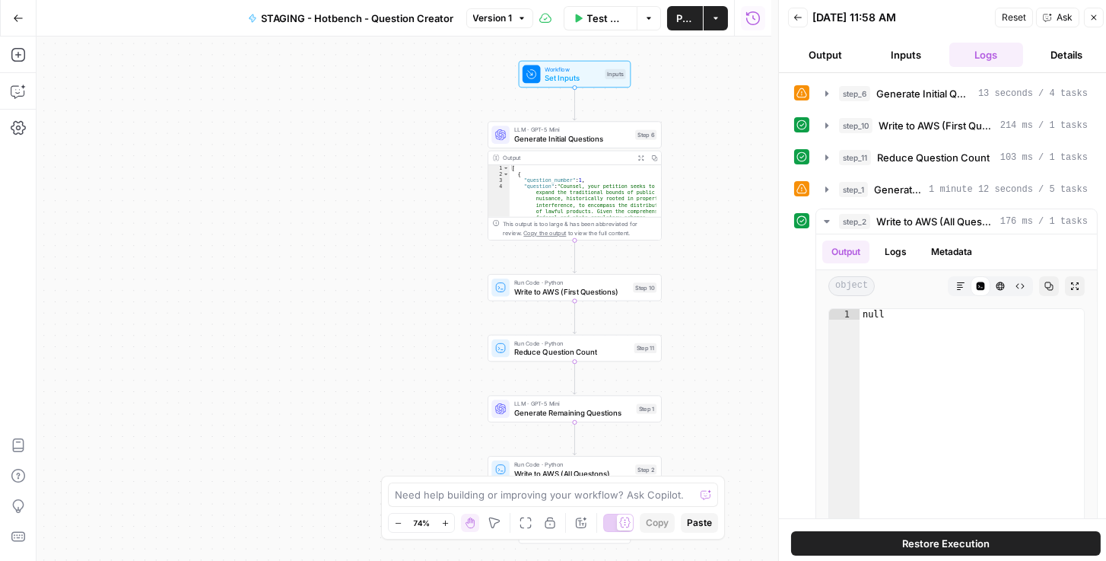
click at [7, 14] on button "Go Back" at bounding box center [18, 18] width 27 height 27
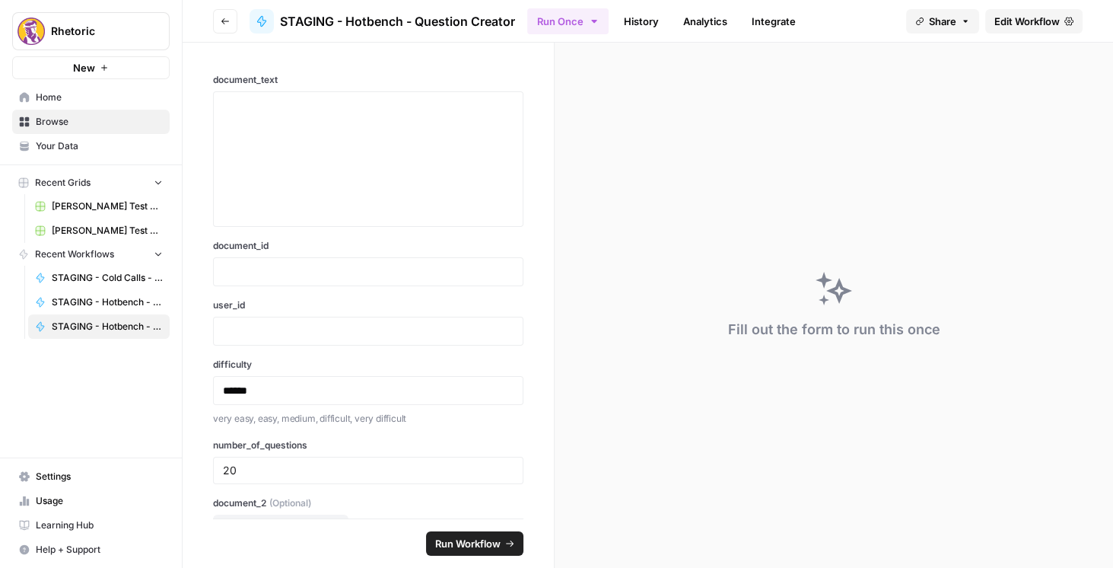
click at [230, 28] on button "Go back" at bounding box center [225, 21] width 24 height 24
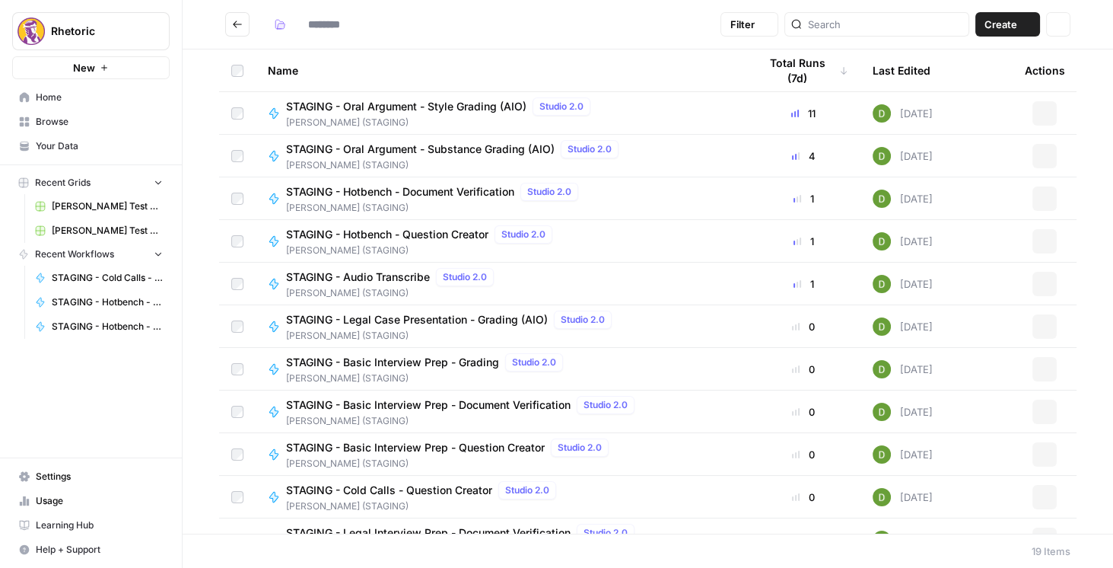
type input "**********"
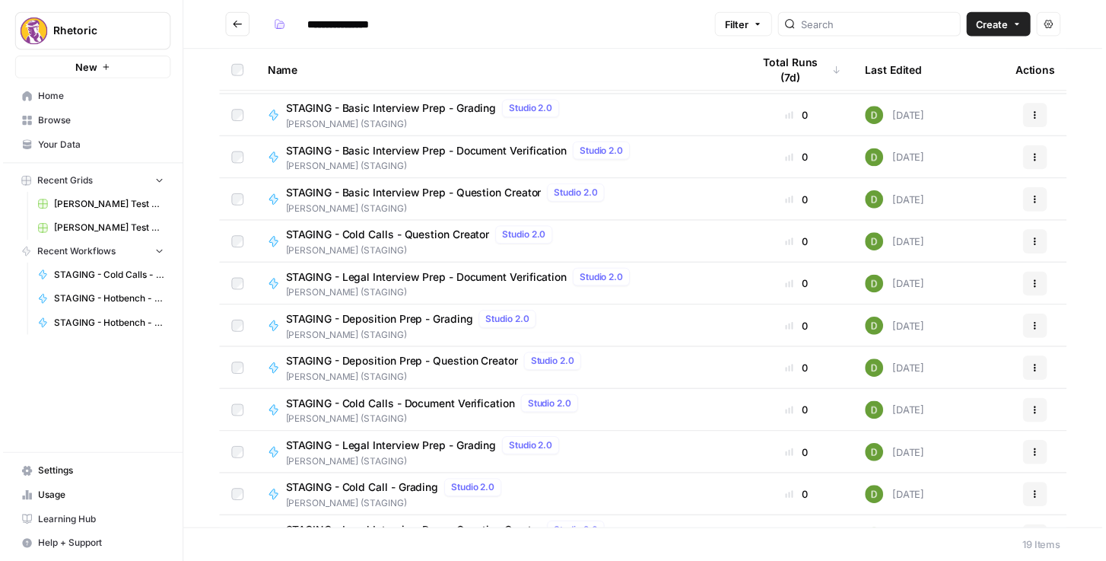
scroll to position [260, 0]
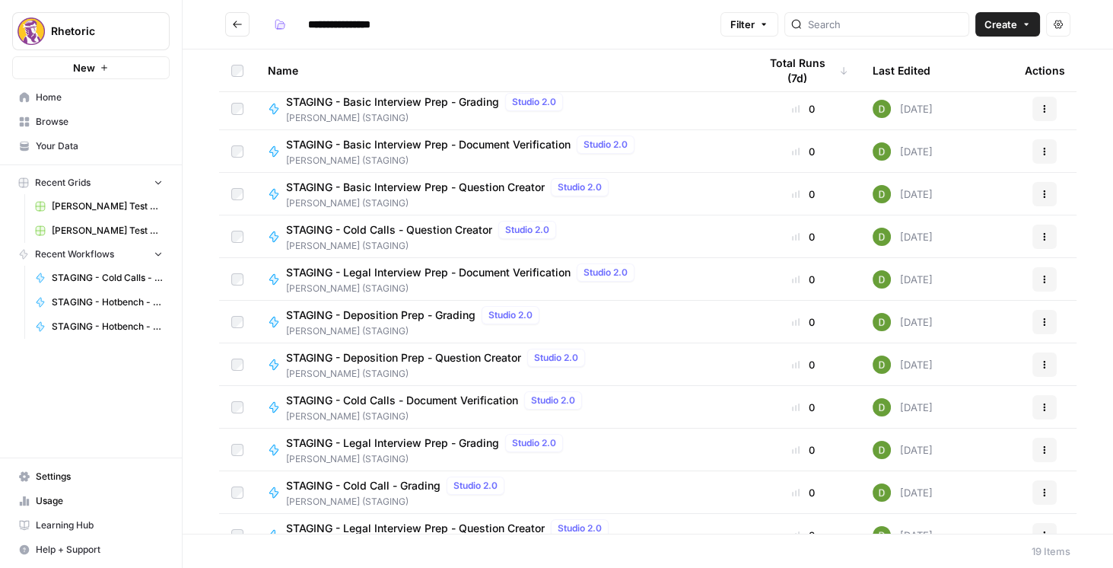
click at [432, 400] on span "STAGING - Cold Calls - Document Verification" at bounding box center [402, 400] width 232 height 15
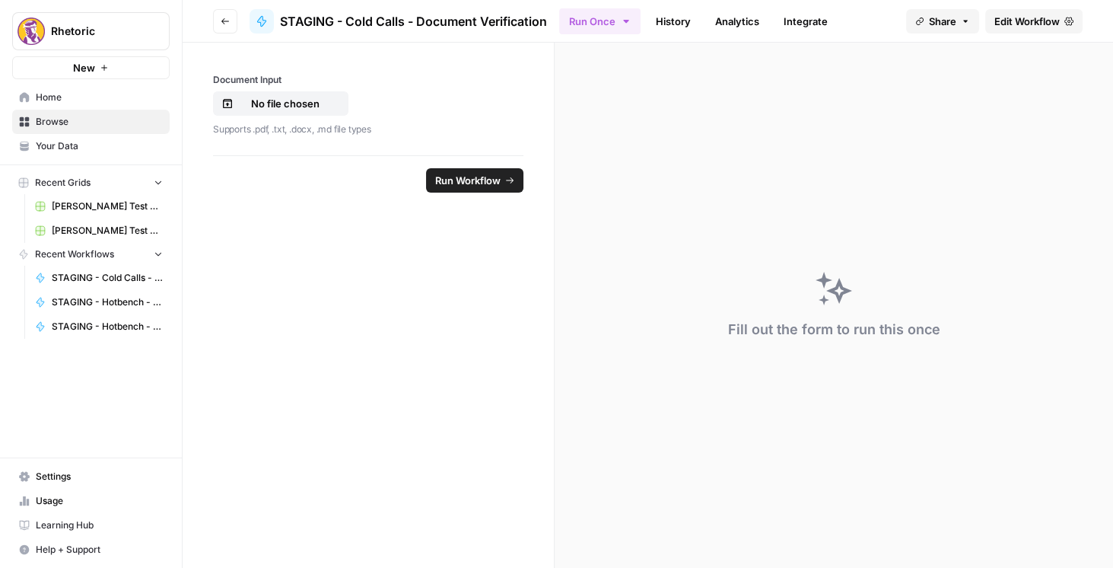
click at [1003, 26] on span "Edit Workflow" at bounding box center [1026, 21] width 65 height 15
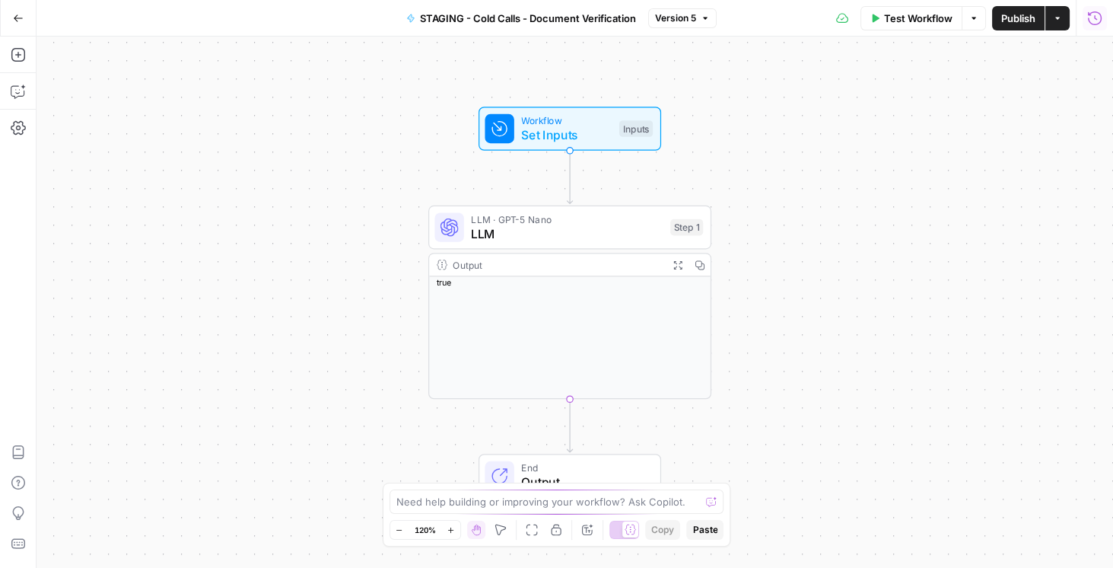
click at [1096, 21] on icon "button" at bounding box center [1094, 18] width 15 height 15
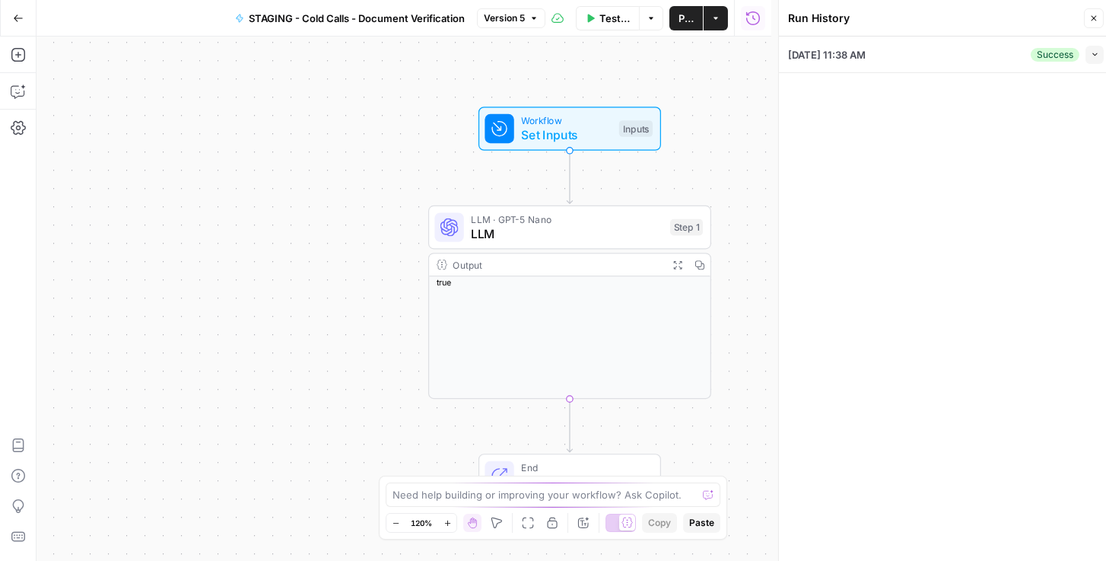
click at [898, 62] on div "[DATE] 11:38 AM Success Collapse" at bounding box center [946, 55] width 316 height 36
click at [1096, 57] on icon "button" at bounding box center [1095, 54] width 8 height 8
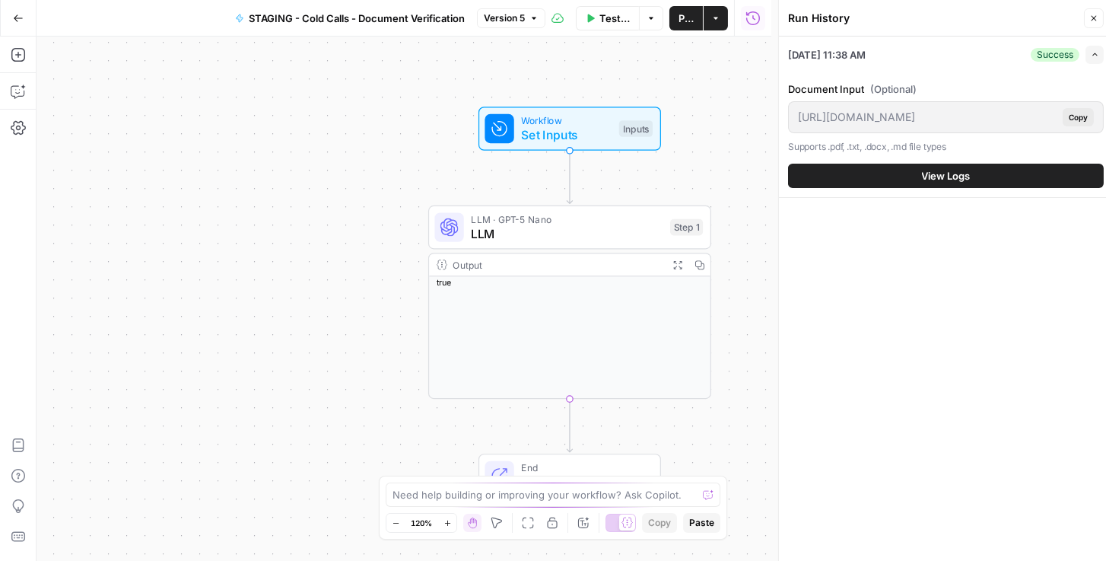
click at [17, 14] on icon "button" at bounding box center [18, 17] width 9 height 7
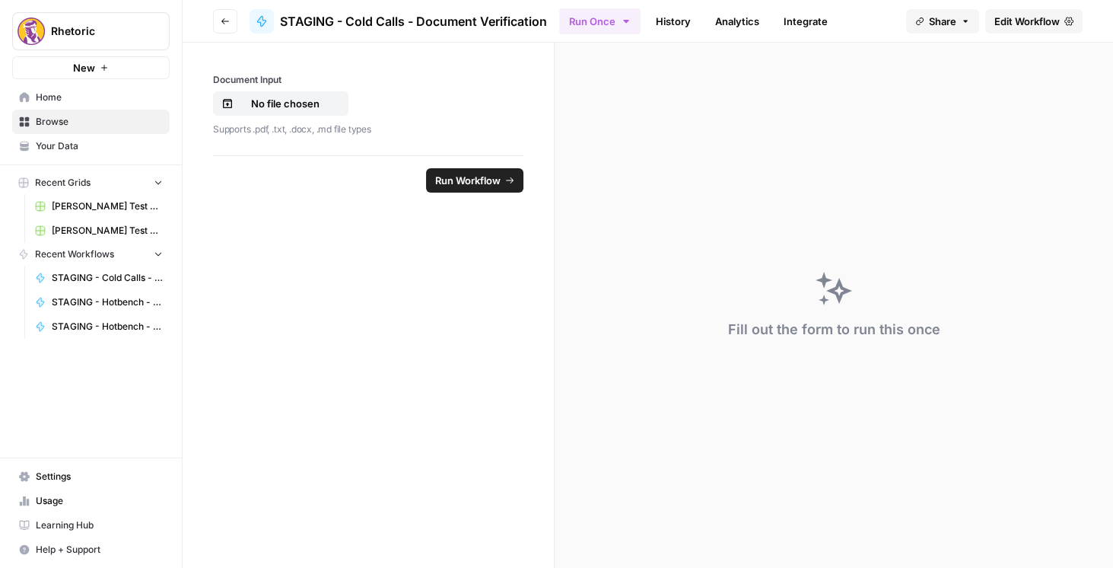
click at [227, 19] on icon "button" at bounding box center [225, 21] width 9 height 9
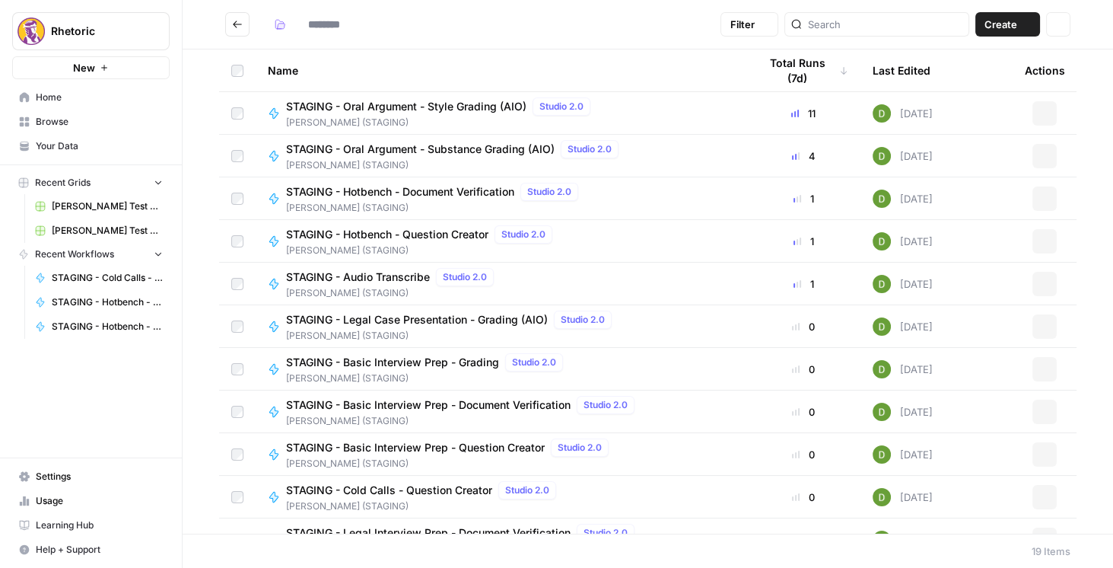
type input "**********"
click at [246, 27] on button "Go back" at bounding box center [237, 24] width 24 height 24
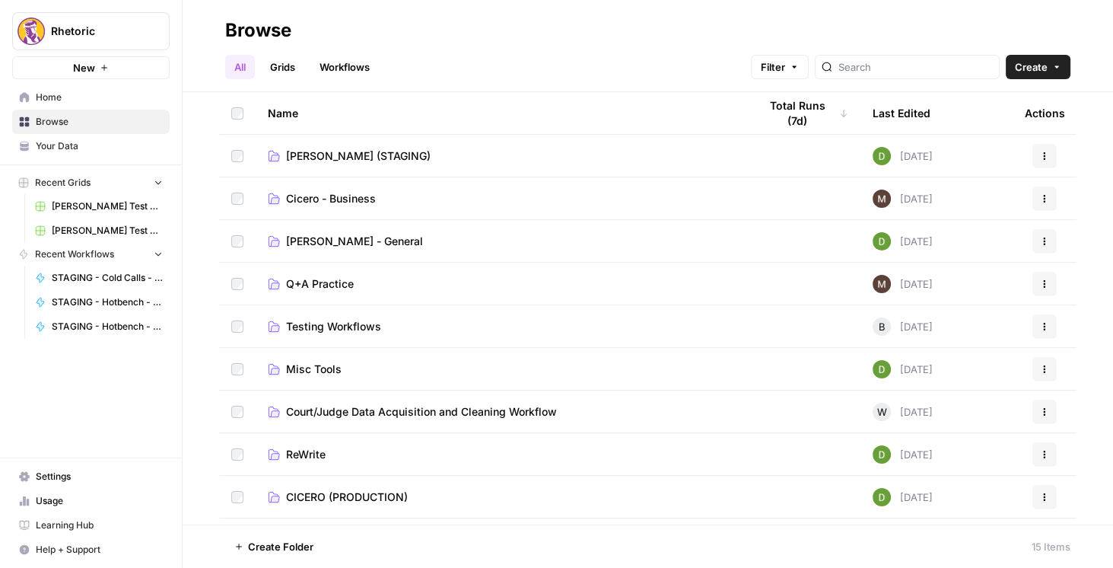
click at [392, 491] on span "CICERO (PRODUCTION)" at bounding box center [347, 496] width 122 height 15
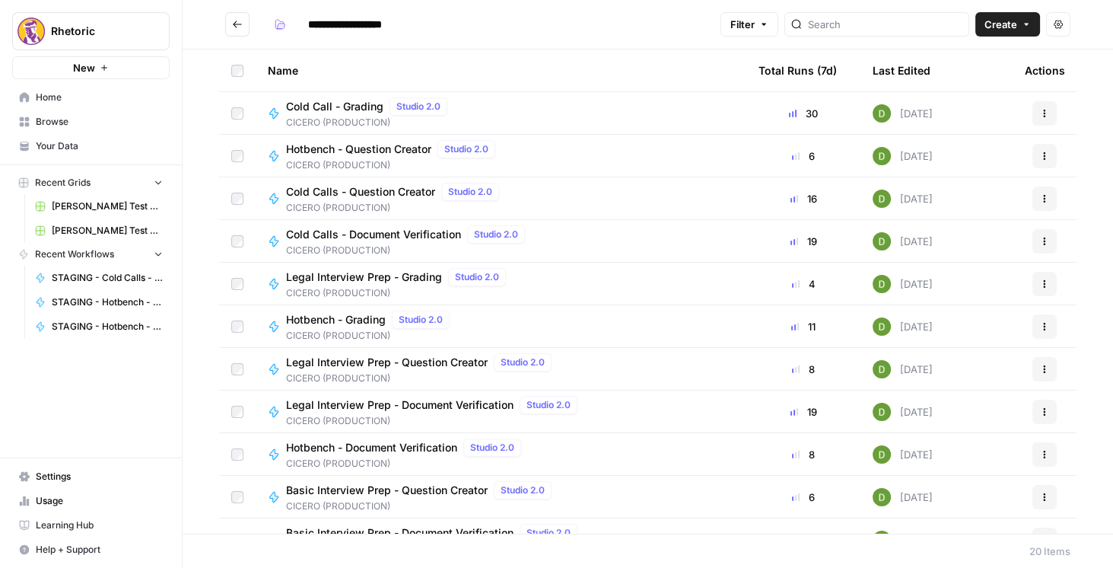
click at [383, 236] on span "Cold Calls - Document Verification" at bounding box center [373, 234] width 175 height 15
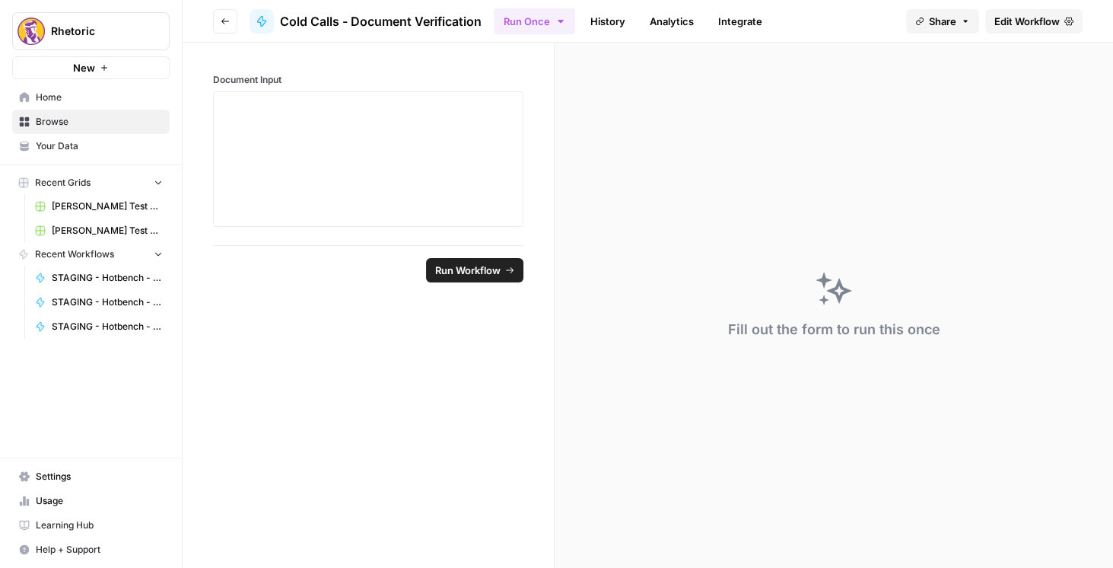
click at [1000, 17] on span "Edit Workflow" at bounding box center [1026, 21] width 65 height 15
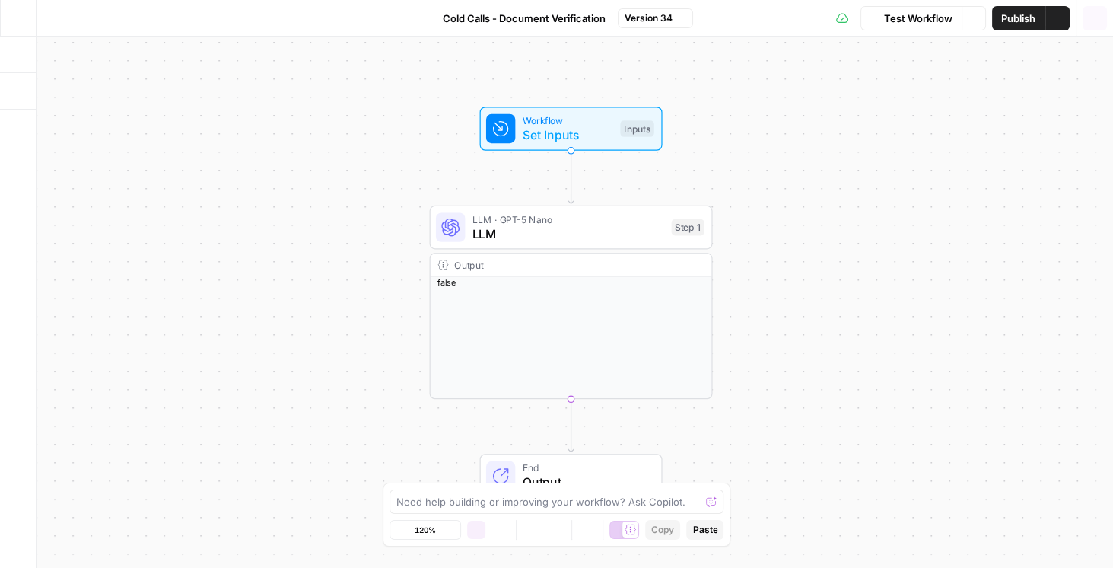
click at [1092, 21] on icon "button" at bounding box center [1094, 18] width 15 height 15
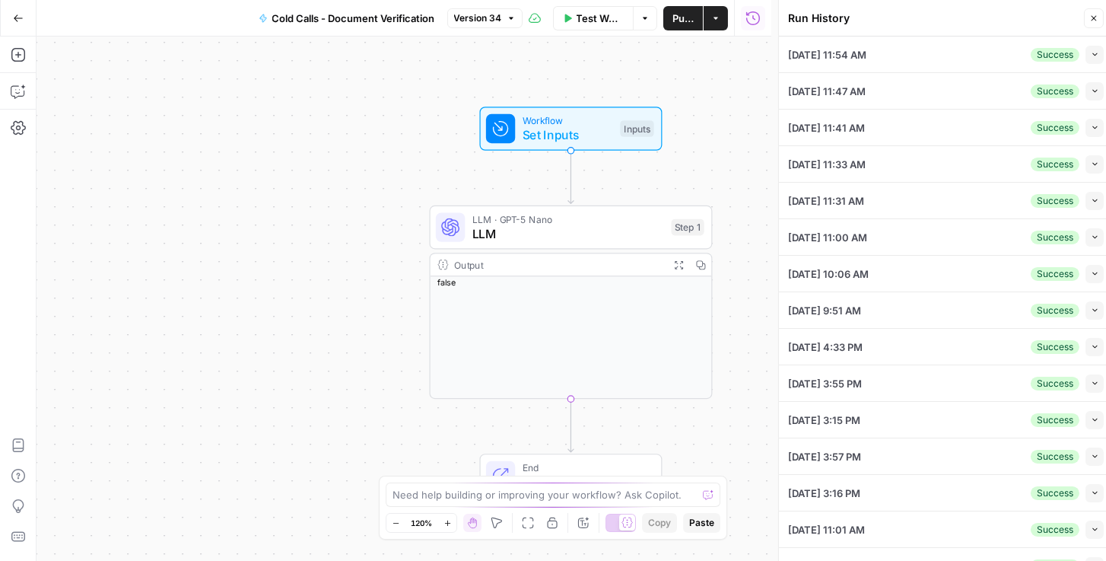
drag, startPoint x: 859, startPoint y: 55, endPoint x: 1066, endPoint y: 72, distance: 207.6
click at [825, 56] on span "[DATE] 11:54 AM" at bounding box center [827, 54] width 78 height 15
click at [1091, 55] on icon "button" at bounding box center [1095, 54] width 8 height 8
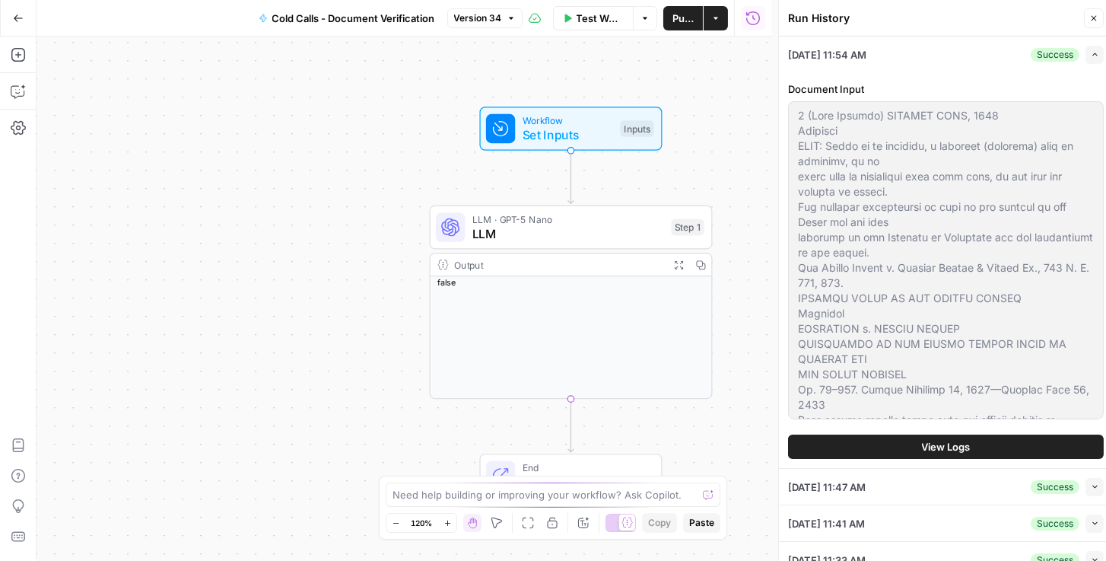
click at [926, 442] on span "View Logs" at bounding box center [946, 446] width 49 height 15
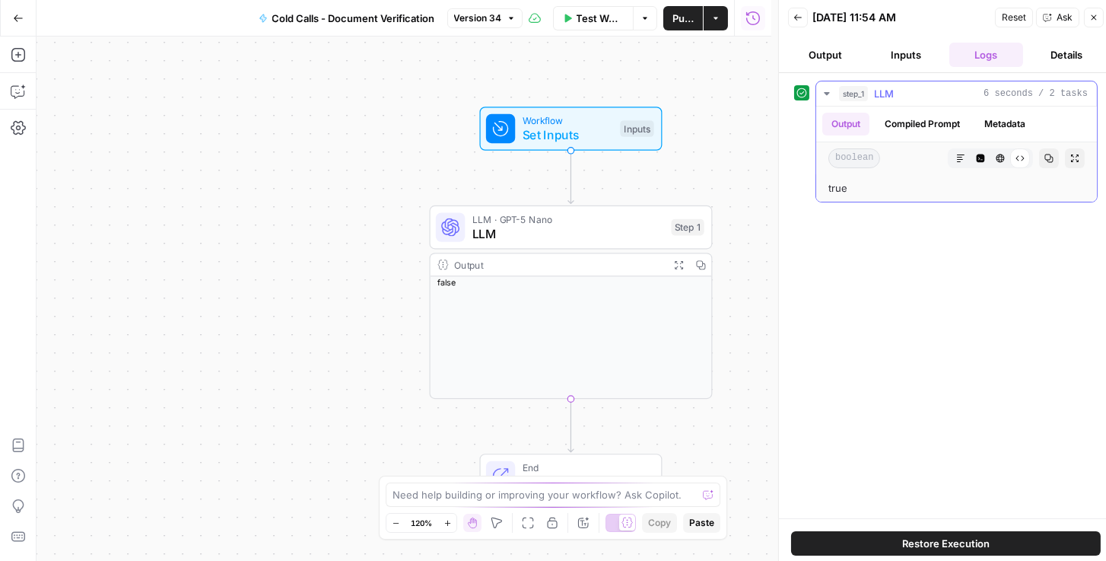
drag, startPoint x: 907, startPoint y: 110, endPoint x: 913, endPoint y: 115, distance: 8.1
click at [907, 110] on div "Output Compiled Prompt Metadata" at bounding box center [956, 124] width 281 height 35
drag, startPoint x: 913, startPoint y: 115, endPoint x: 971, endPoint y: 116, distance: 57.8
click at [913, 115] on button "Compiled Prompt" at bounding box center [923, 124] width 94 height 23
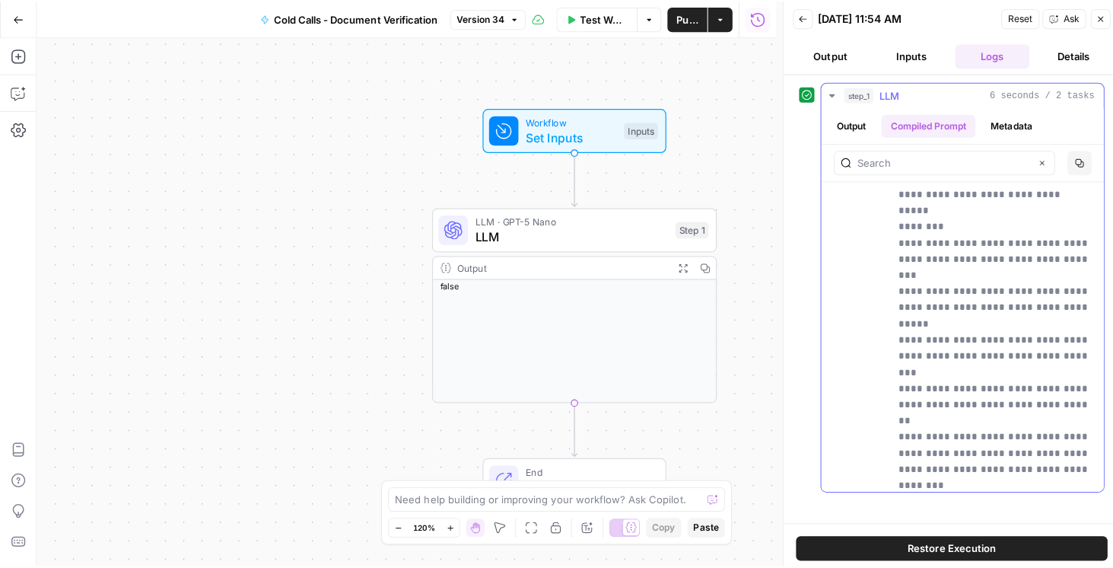
scroll to position [956, 0]
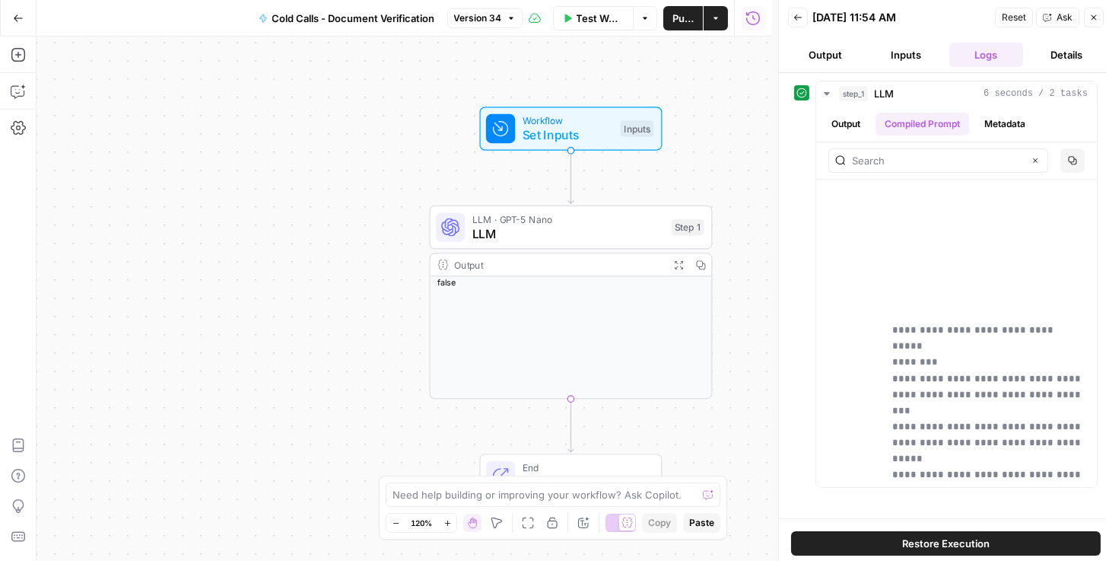
click at [8, 16] on button "Go Back" at bounding box center [18, 18] width 27 height 27
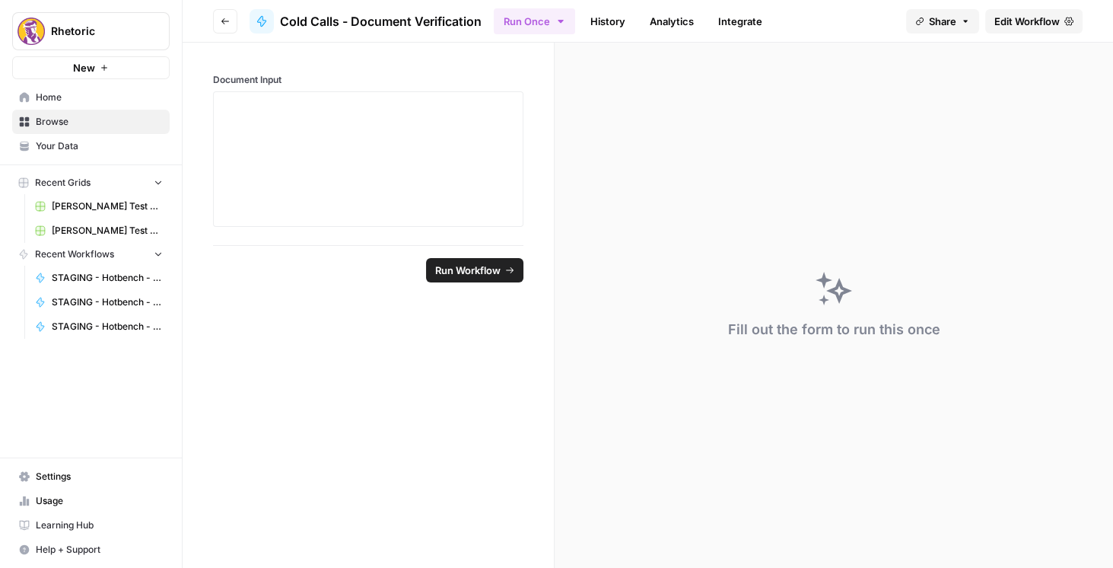
click at [733, 19] on link "Integrate" at bounding box center [740, 21] width 62 height 24
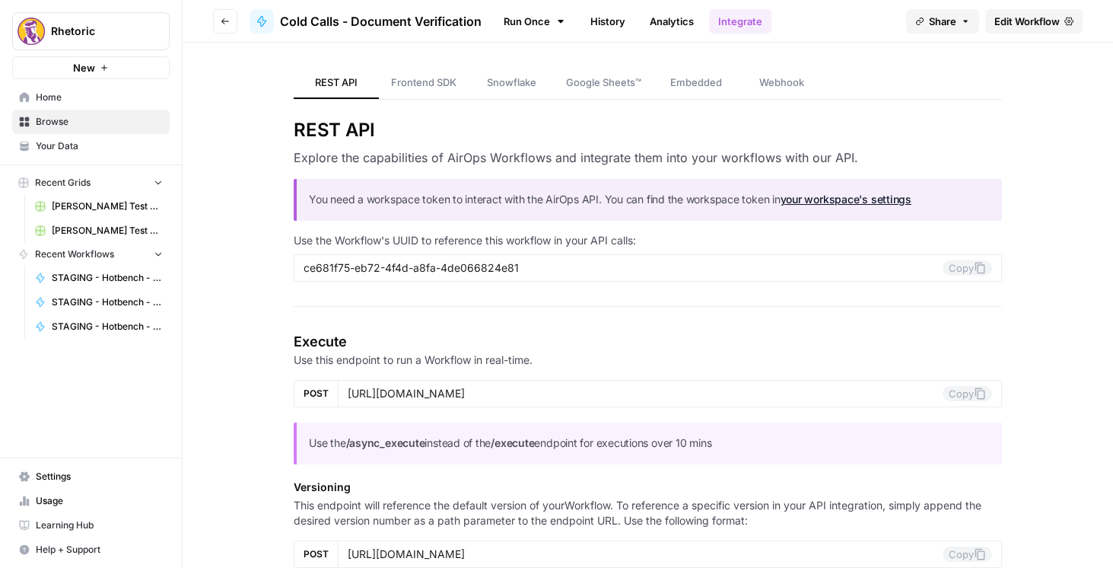
drag, startPoint x: 292, startPoint y: 242, endPoint x: 573, endPoint y: 326, distance: 293.2
click at [662, 245] on p "Use the Workflow's UUID to reference this workflow in your API calls:" at bounding box center [648, 240] width 708 height 15
drag, startPoint x: 958, startPoint y: 271, endPoint x: 906, endPoint y: 241, distance: 59.6
click at [958, 271] on button "Copy" at bounding box center [967, 267] width 49 height 15
